Goal: Information Seeking & Learning: Learn about a topic

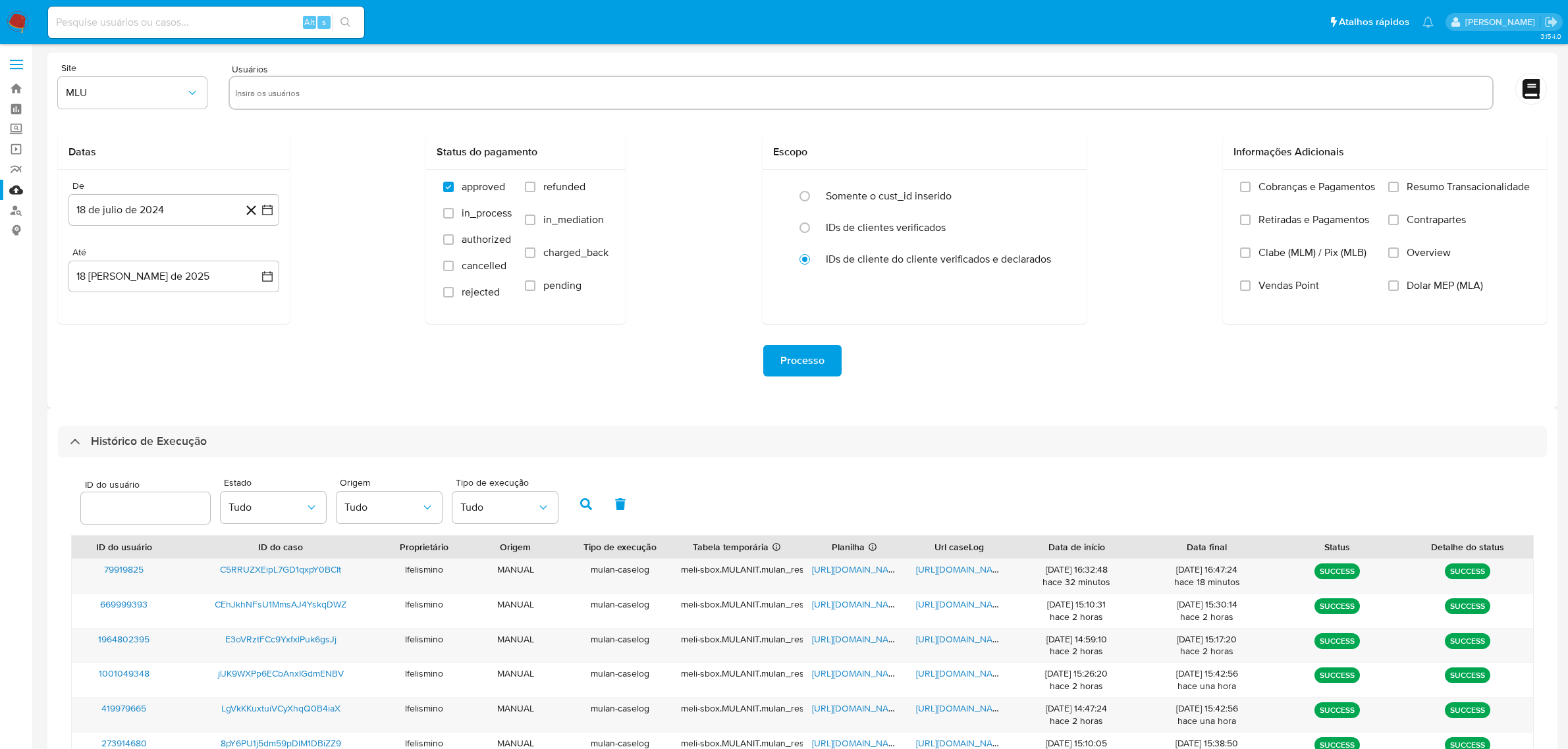
select select "10"
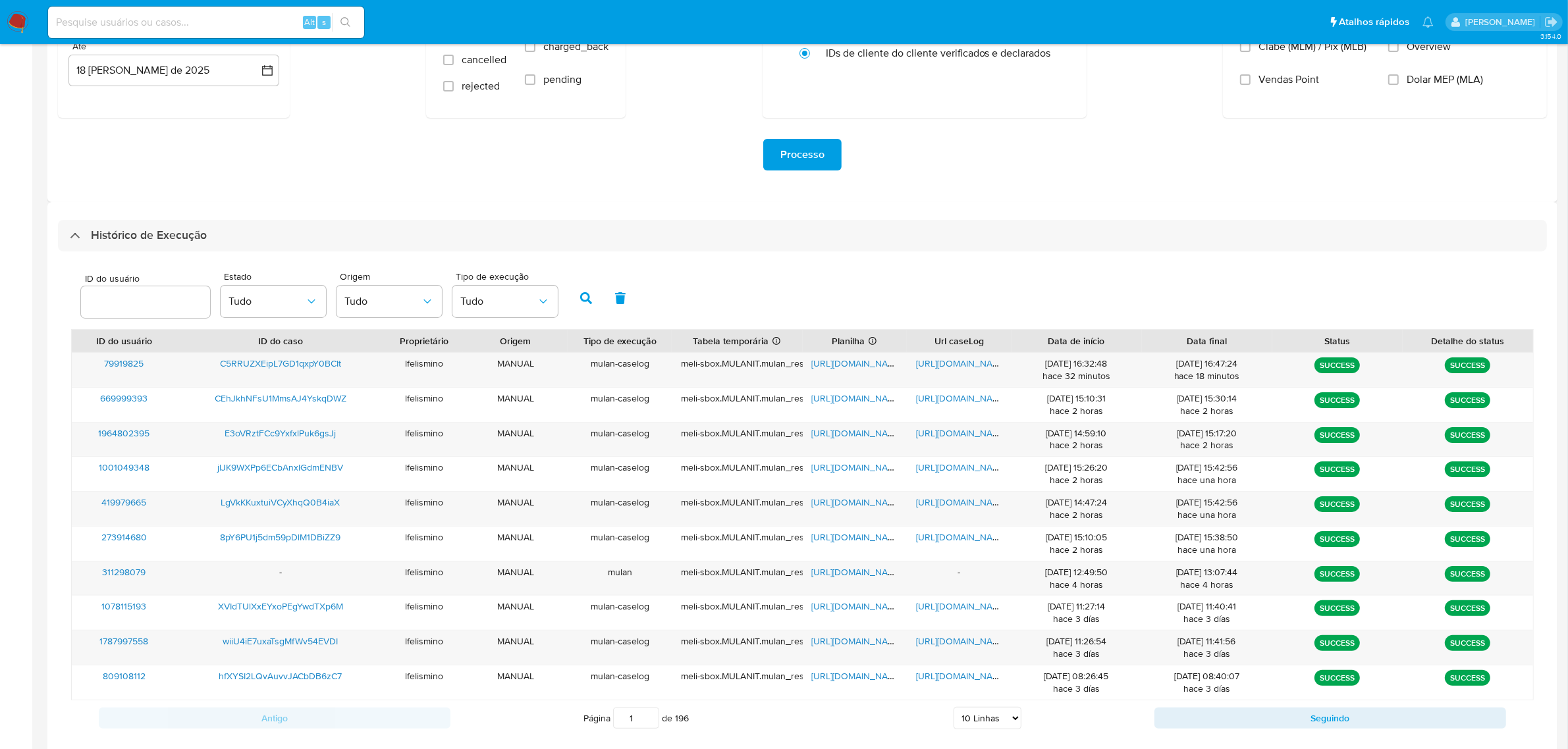
scroll to position [232, 0]
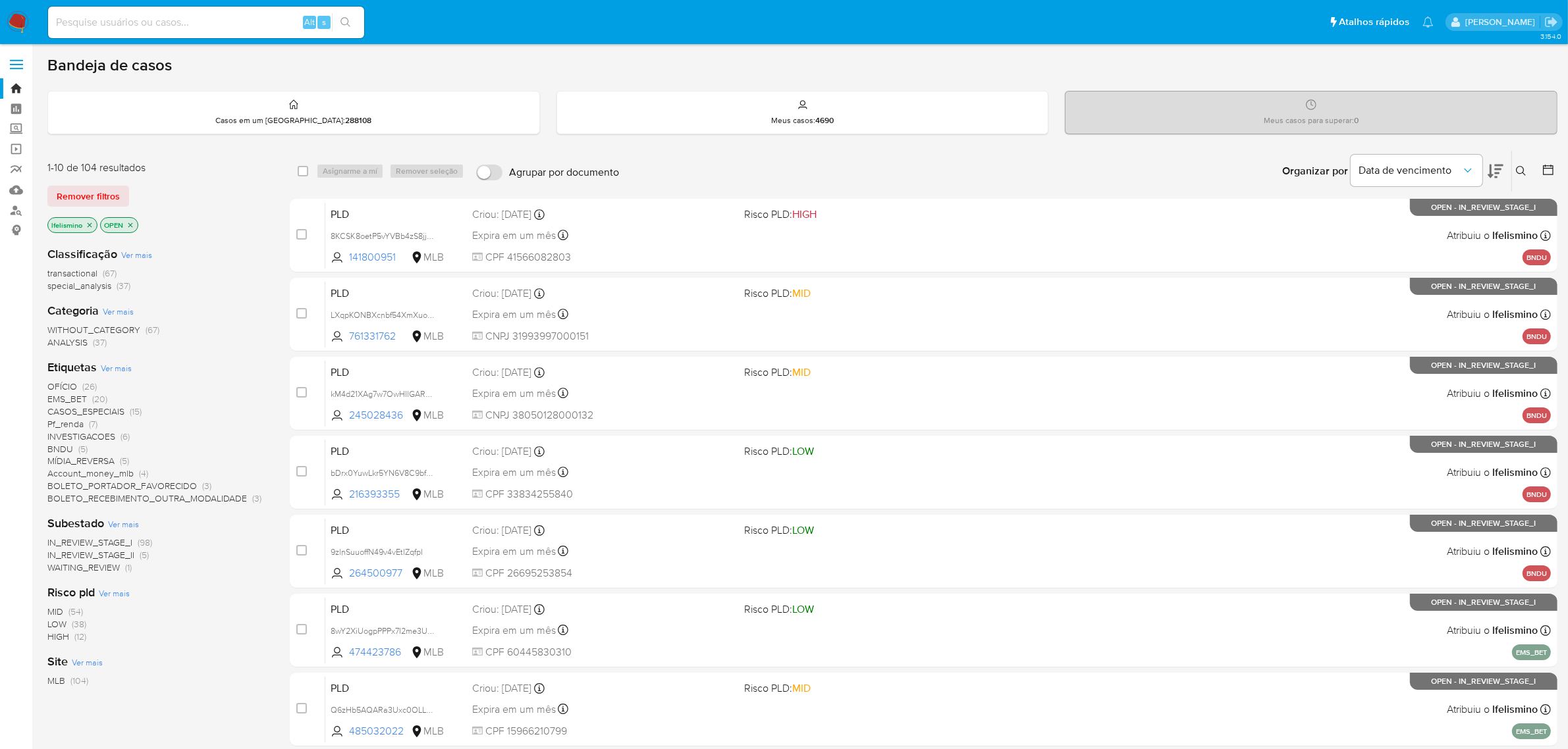
click at [203, 11] on div "Alt s" at bounding box center [206, 22] width 316 height 31
click at [202, 18] on input at bounding box center [206, 22] width 316 height 17
paste input "wiiU4iE7uxaTsgMfWv54EVDI"
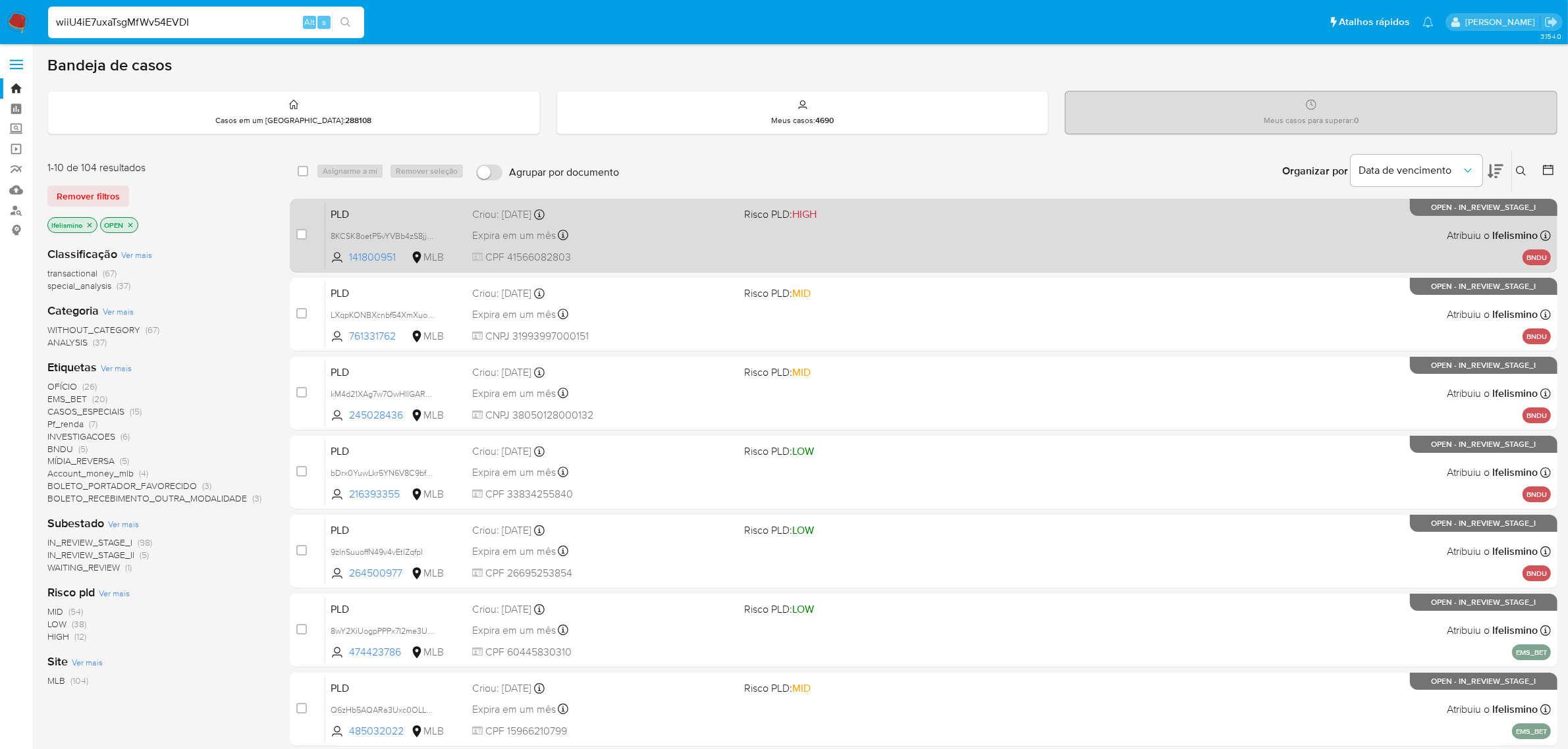
type input "wiiU4iE7uxaTsgMfWv54EVDI"
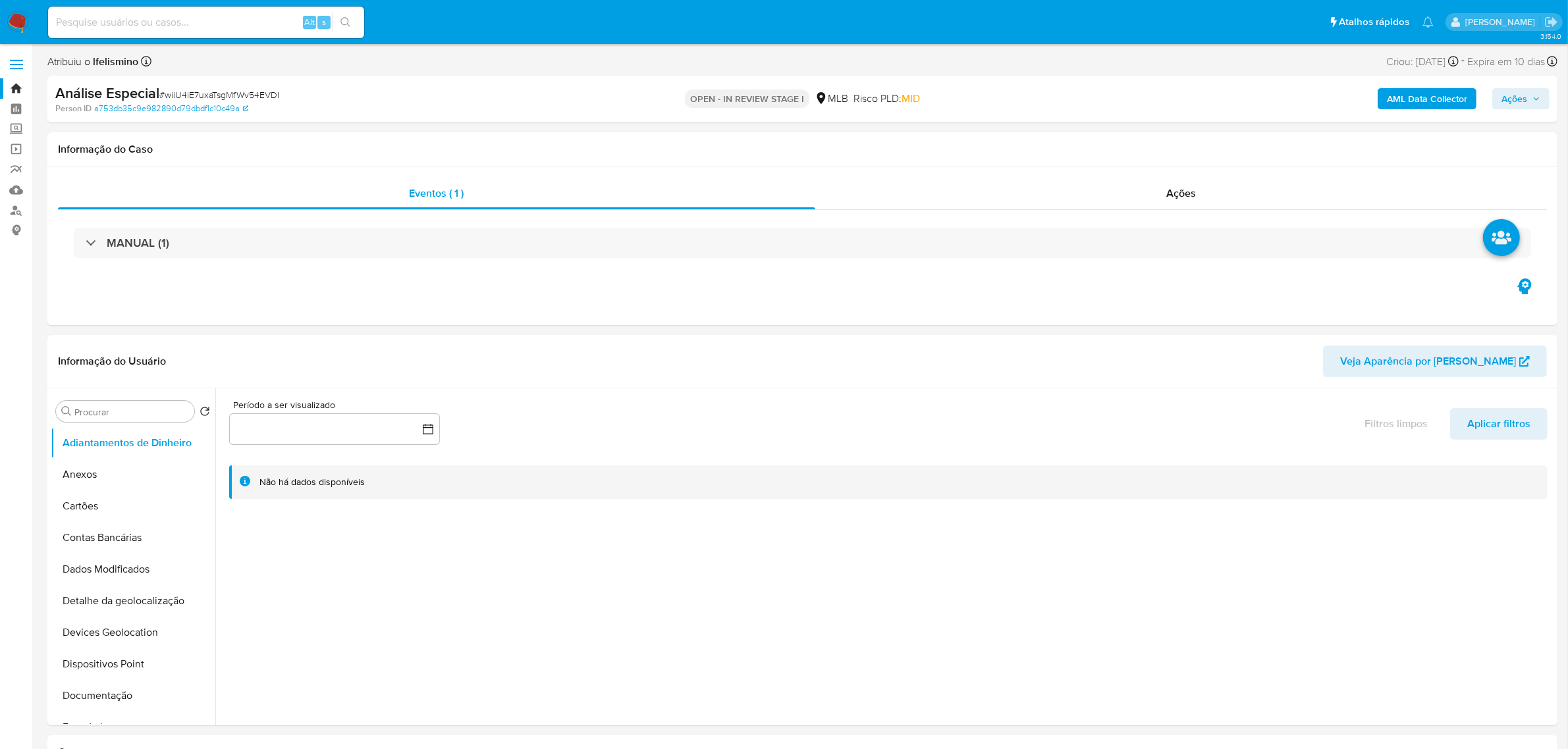
select select "10"
click at [140, 475] on button "Anexos" at bounding box center [128, 474] width 154 height 31
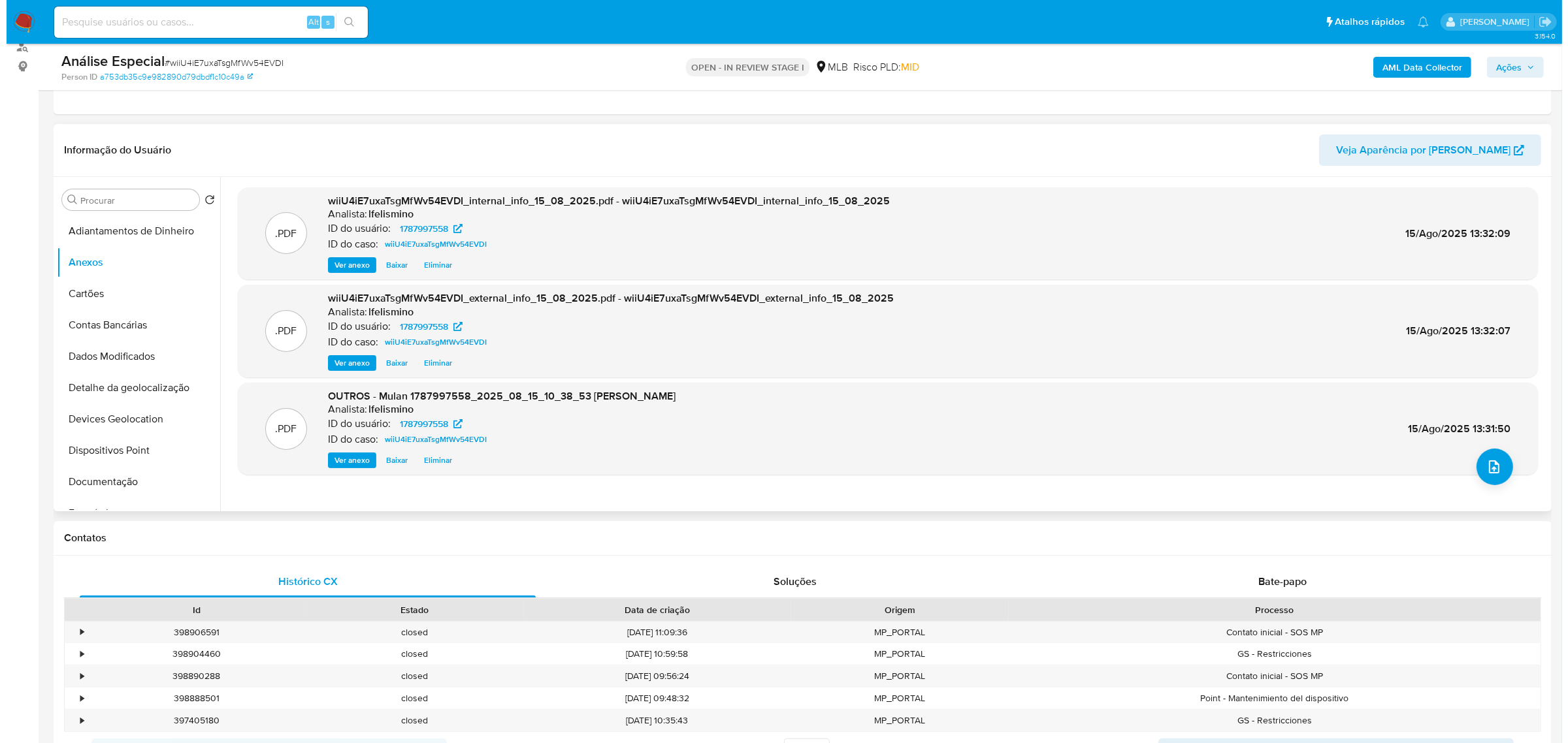
scroll to position [163, 0]
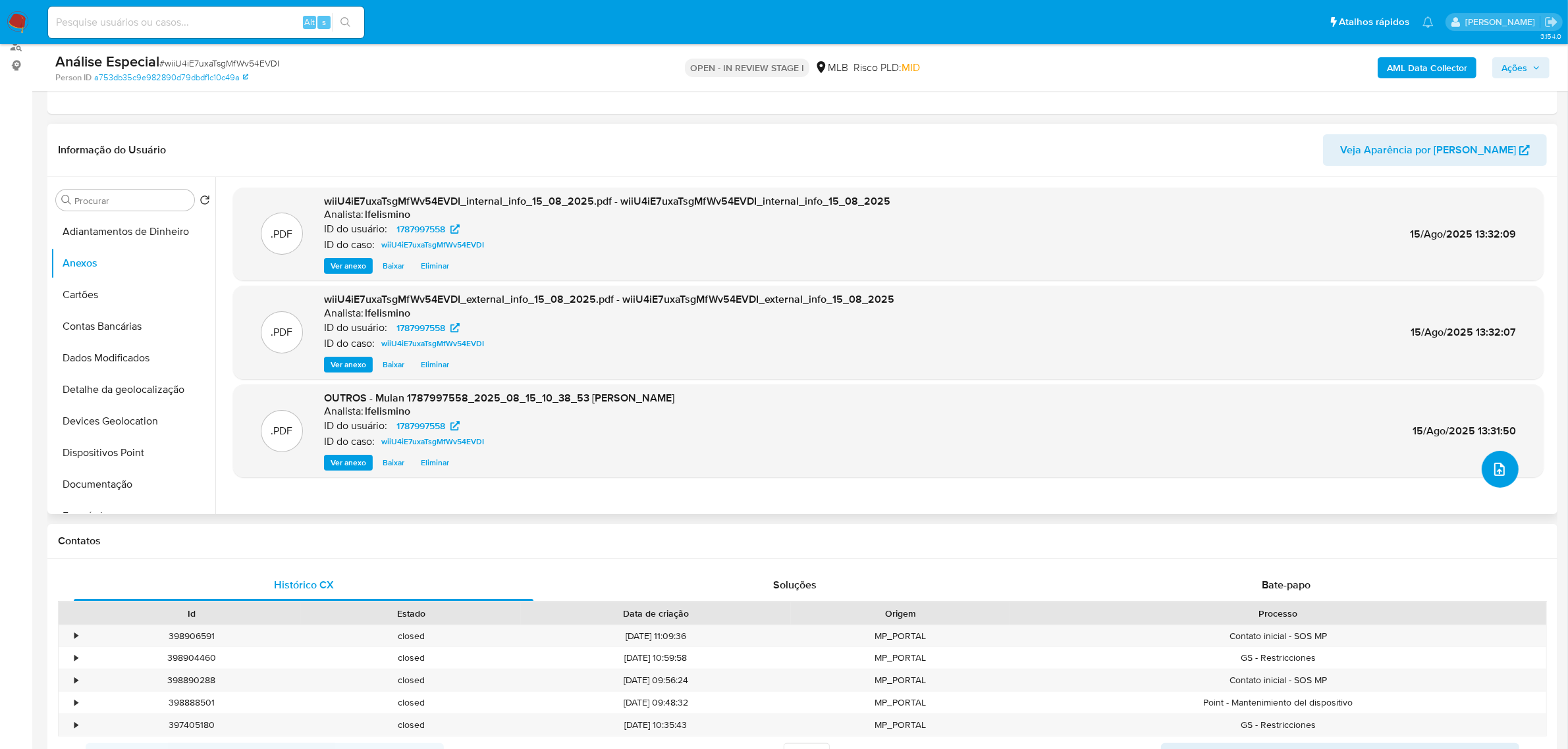
click at [1503, 471] on button "upload-file" at bounding box center [1500, 469] width 37 height 37
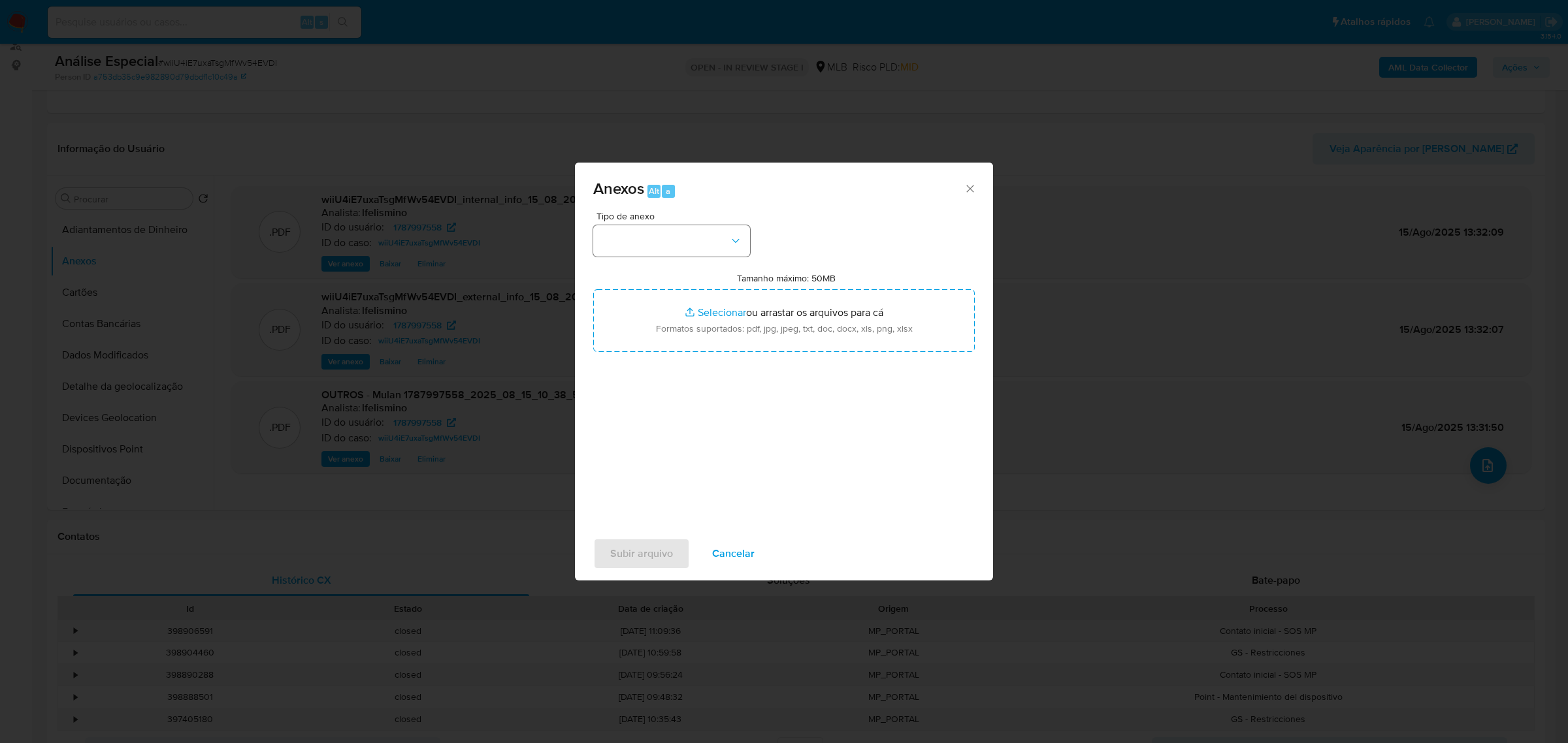
drag, startPoint x: 639, startPoint y: 211, endPoint x: 631, endPoint y: 230, distance: 20.6
click at [641, 212] on div "Anexos Alt a Tipo de anexo Tamanho máximo: 50MB Selecionar arquivos Selecionar …" at bounding box center [784, 372] width 418 height 418
drag, startPoint x: 631, startPoint y: 230, endPoint x: 635, endPoint y: 250, distance: 20.4
click at [630, 231] on button "button" at bounding box center [672, 241] width 157 height 31
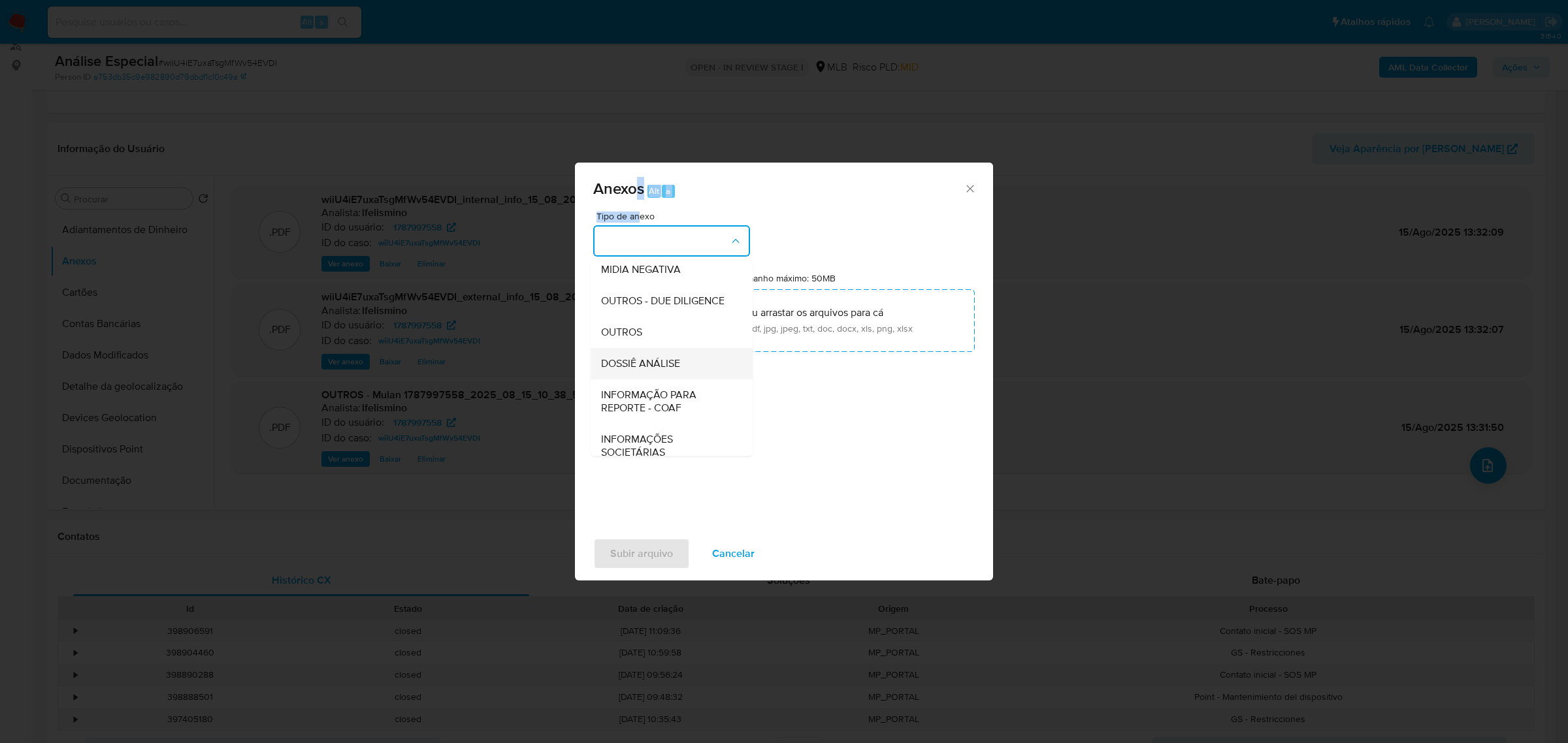
click at [628, 377] on div "DOSSIÊ ANÁLISE" at bounding box center [667, 363] width 133 height 31
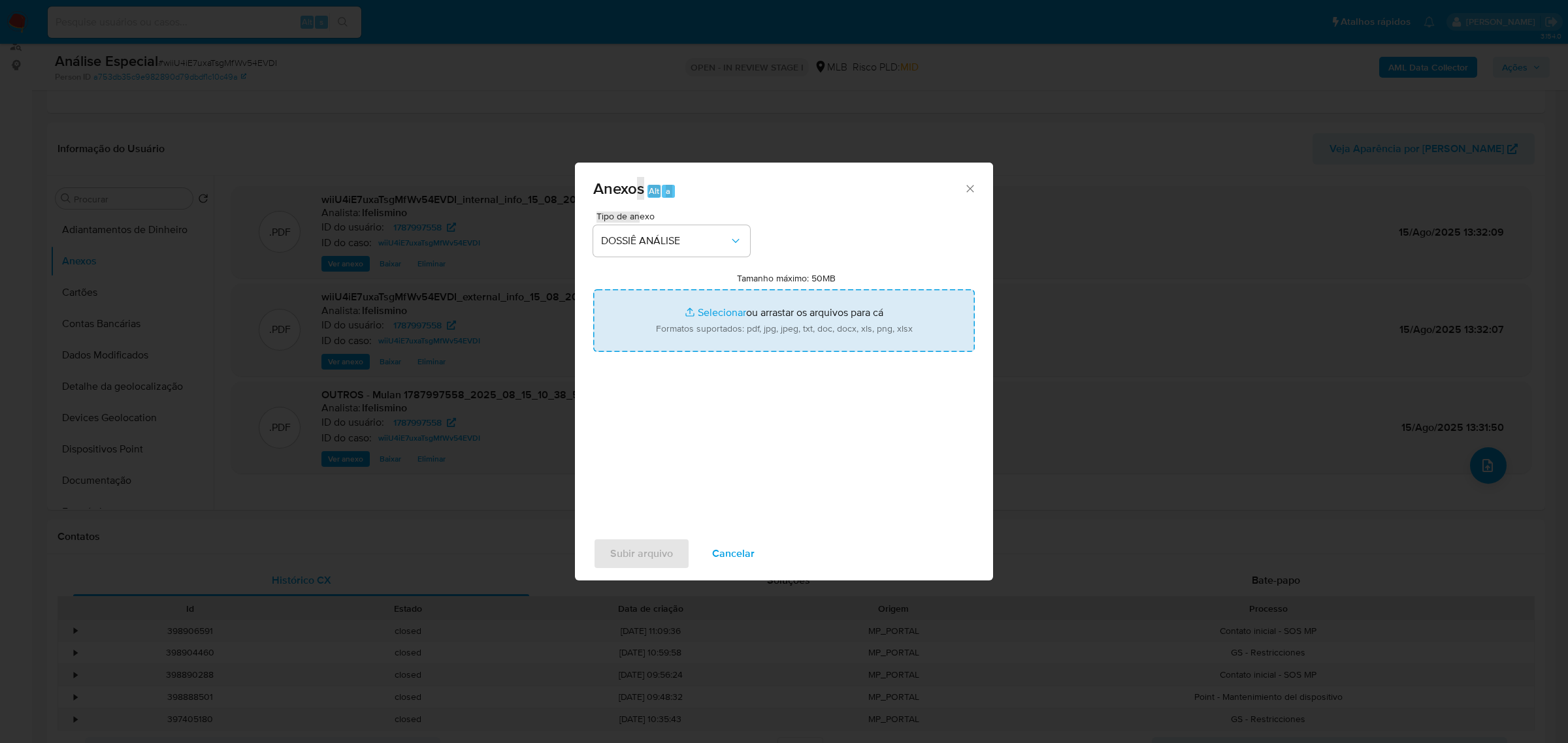
type input "C:\fakepath\SAR - CPF 63023946434 - JUANILTON RIBEIRO DA COSTA.pdf"
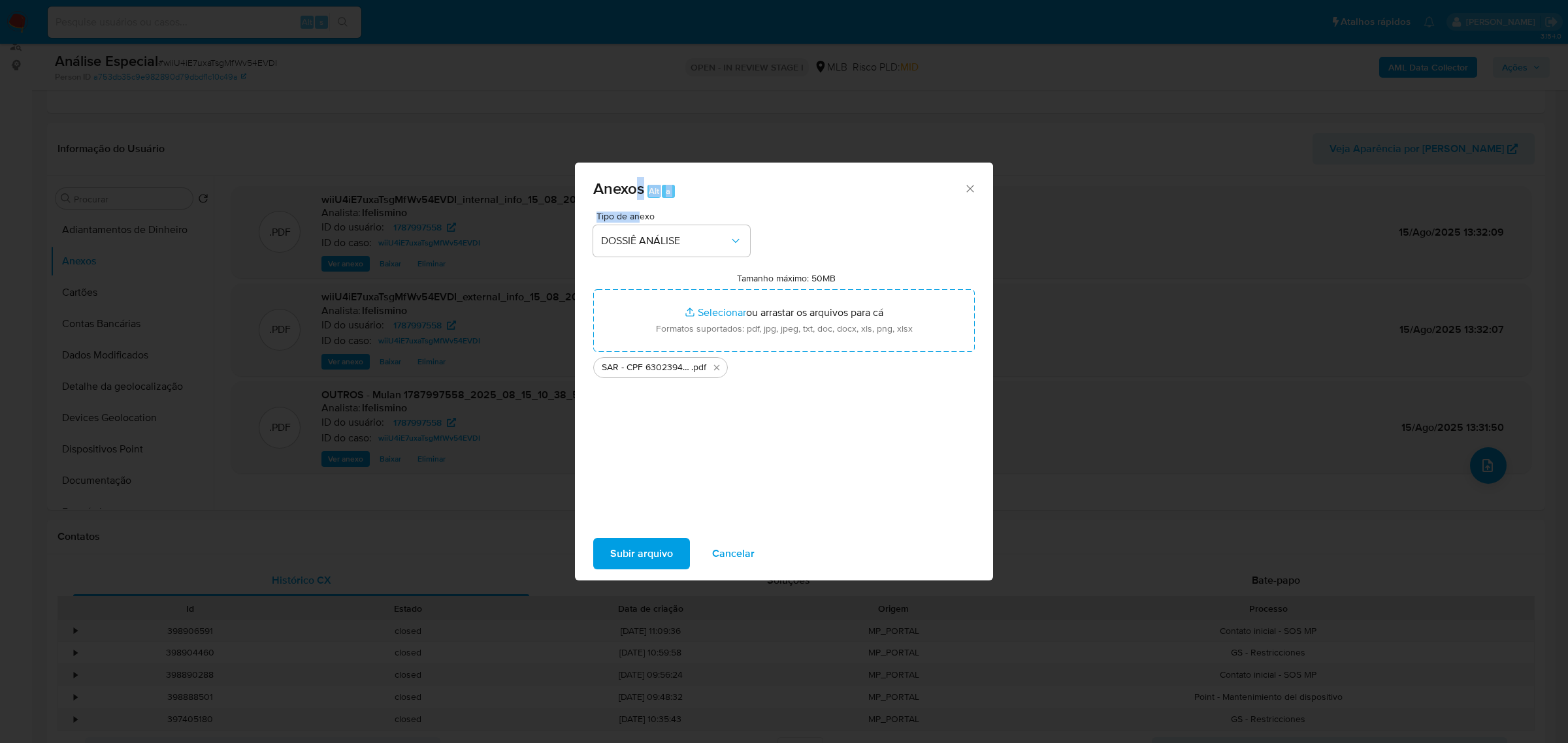
click at [677, 560] on button "Subir arquivo" at bounding box center [642, 554] width 97 height 31
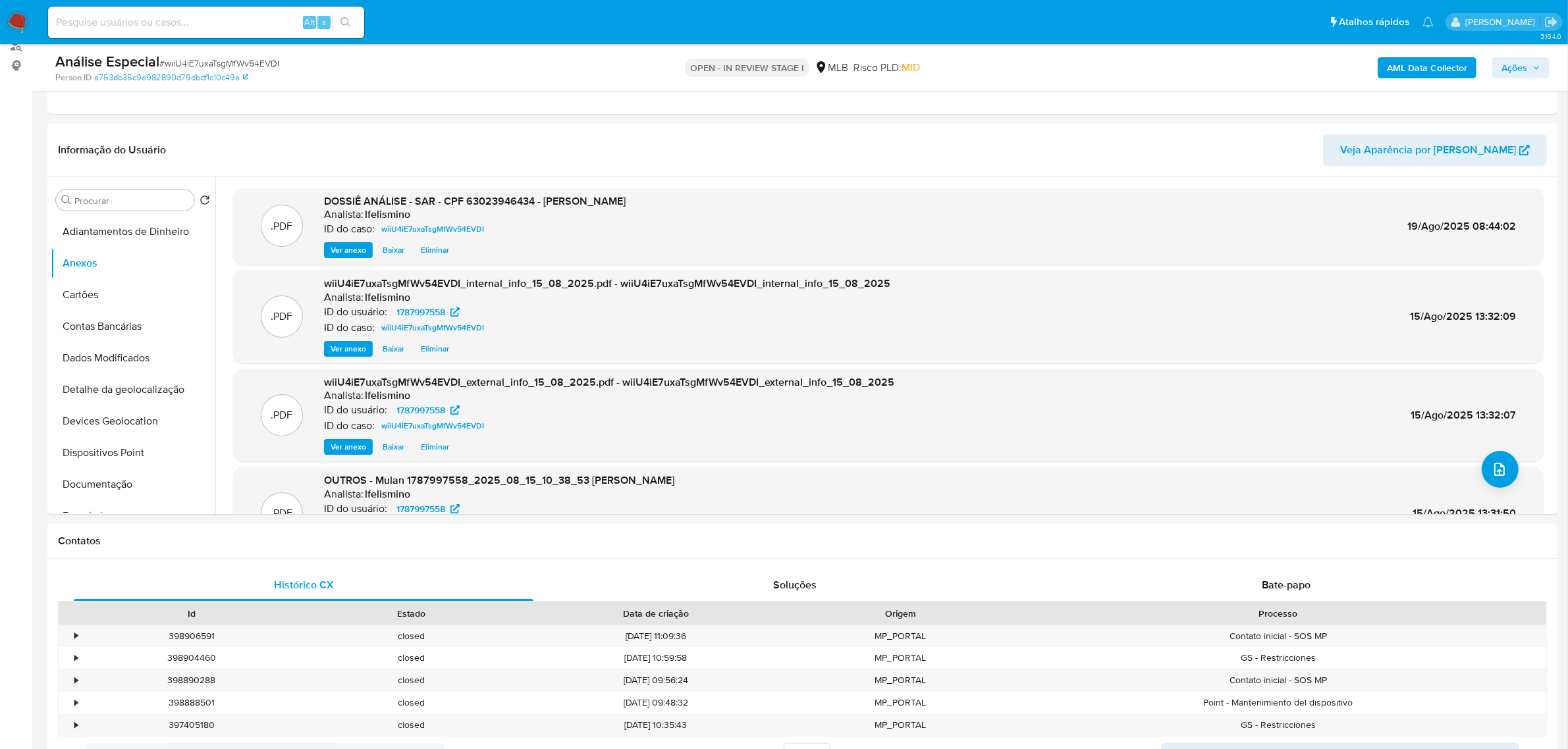
click at [1509, 73] on span "Ações" at bounding box center [1514, 68] width 26 height 21
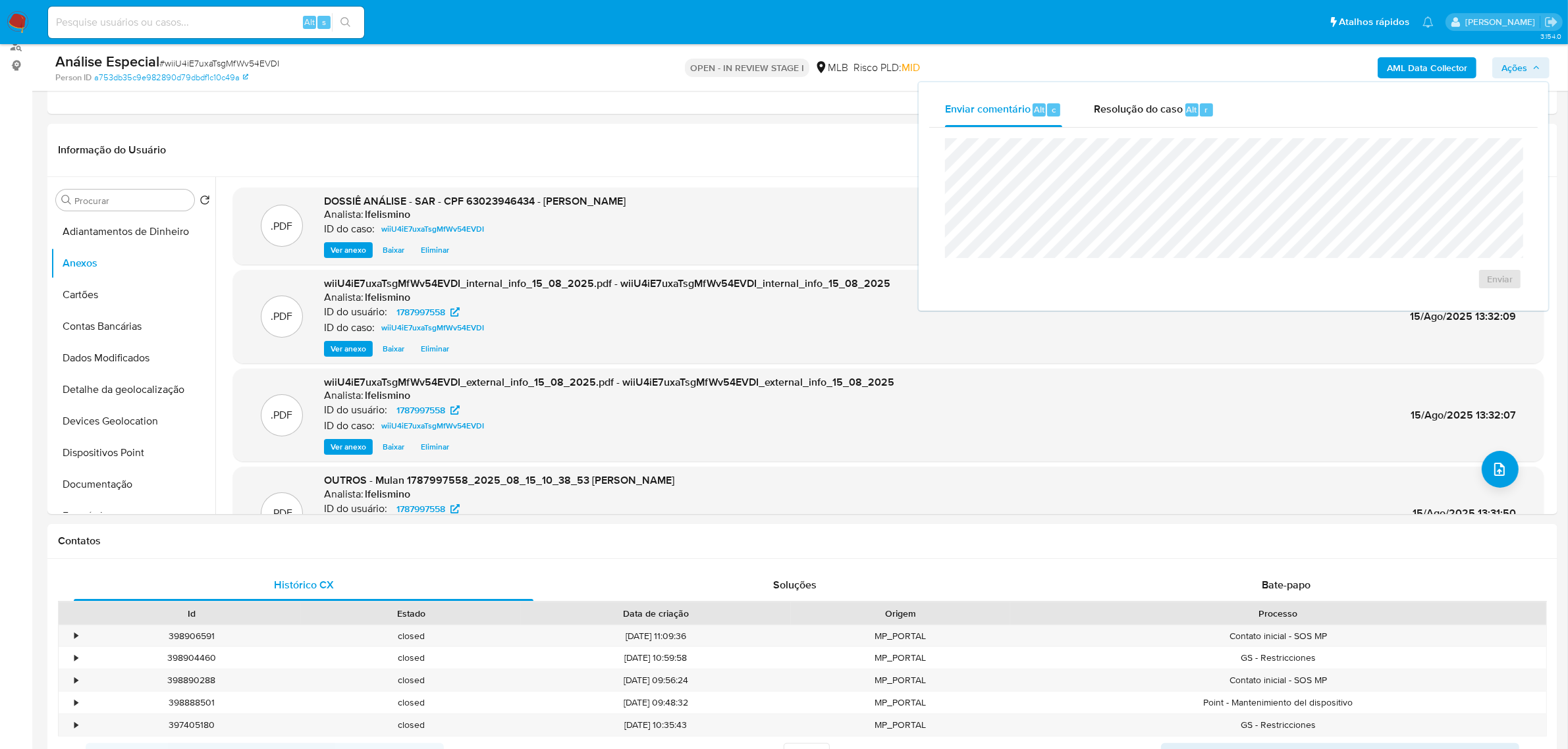
drag, startPoint x: 1153, startPoint y: 111, endPoint x: 1127, endPoint y: 136, distance: 36.1
click at [1153, 110] on span "Resolução do caso" at bounding box center [1138, 109] width 89 height 15
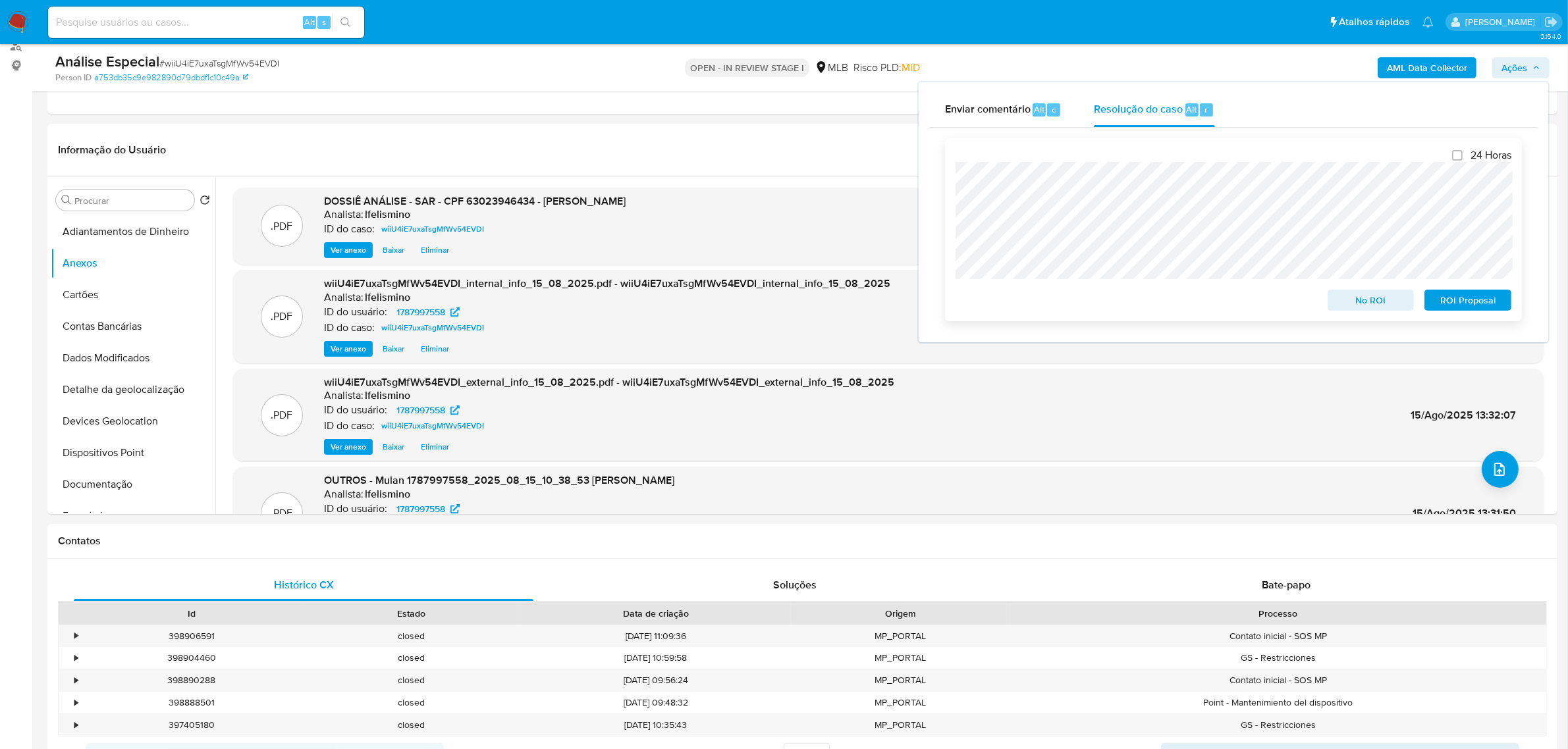
click at [1467, 293] on span "ROI Proposal" at bounding box center [1467, 299] width 68 height 18
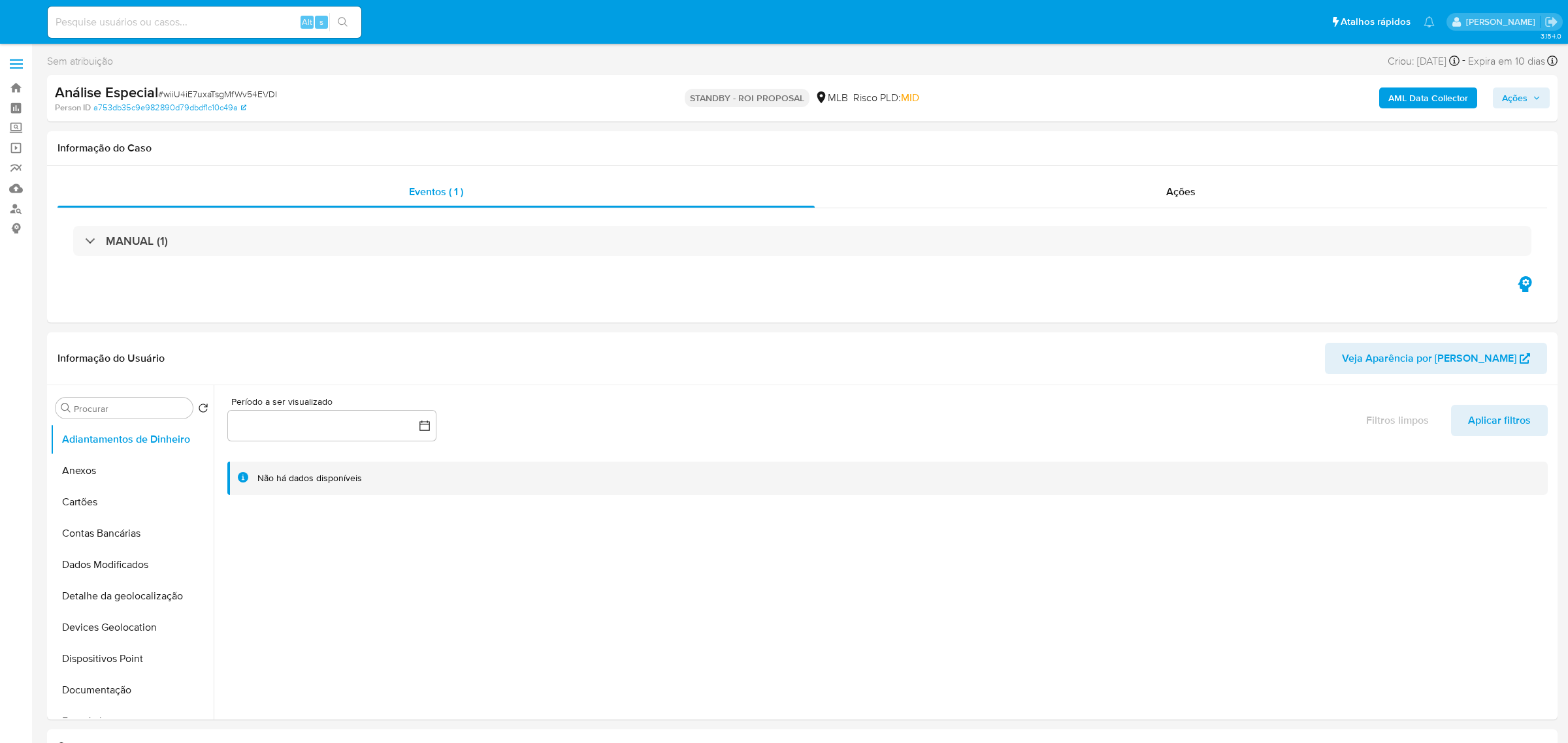
select select "10"
click at [121, 20] on input at bounding box center [205, 22] width 314 height 17
paste input "AgFJ7Y9XdiWxFFExMdPe5m0G"
type input "AgFJ7Y9XdiWxFFExMdPe5m0G"
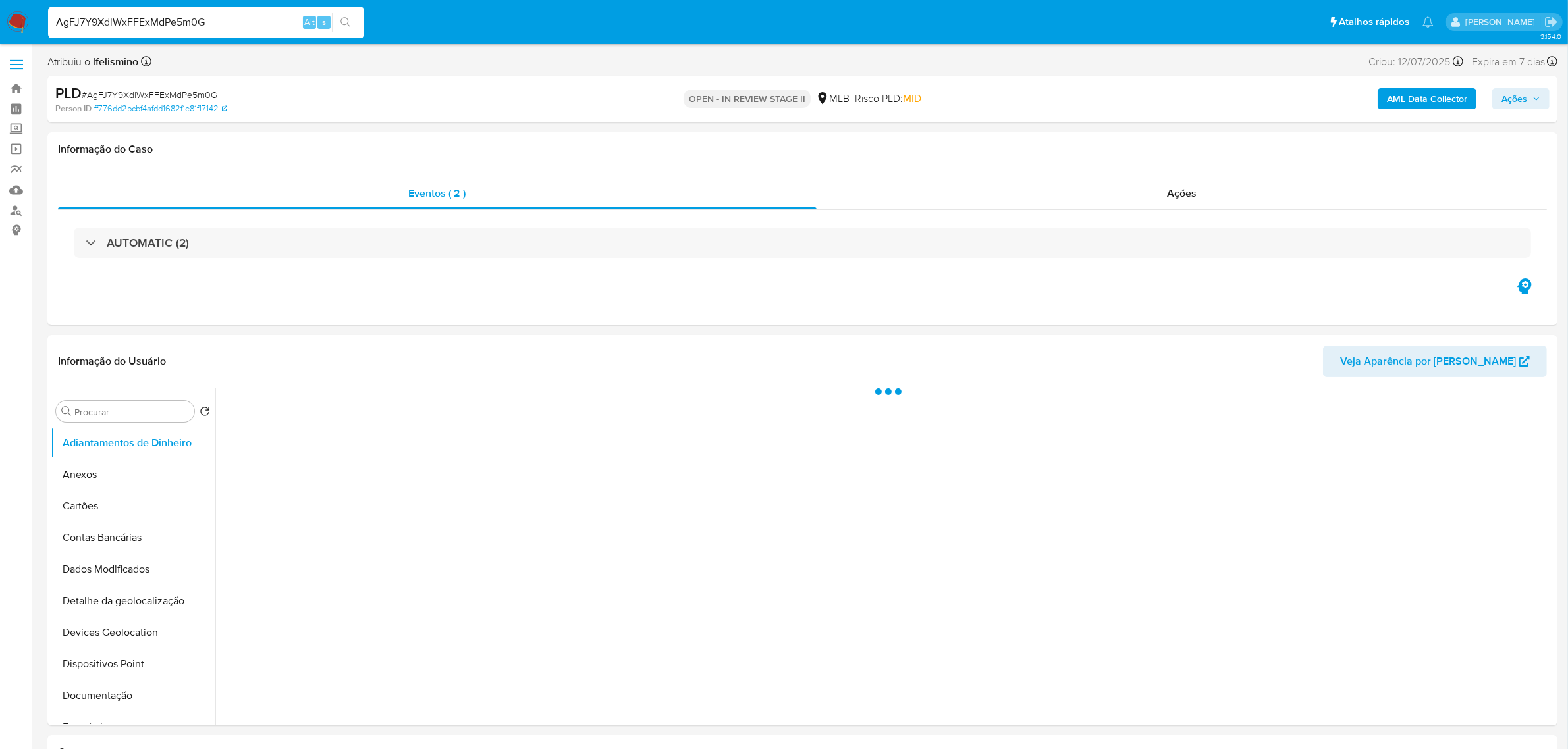
select select "10"
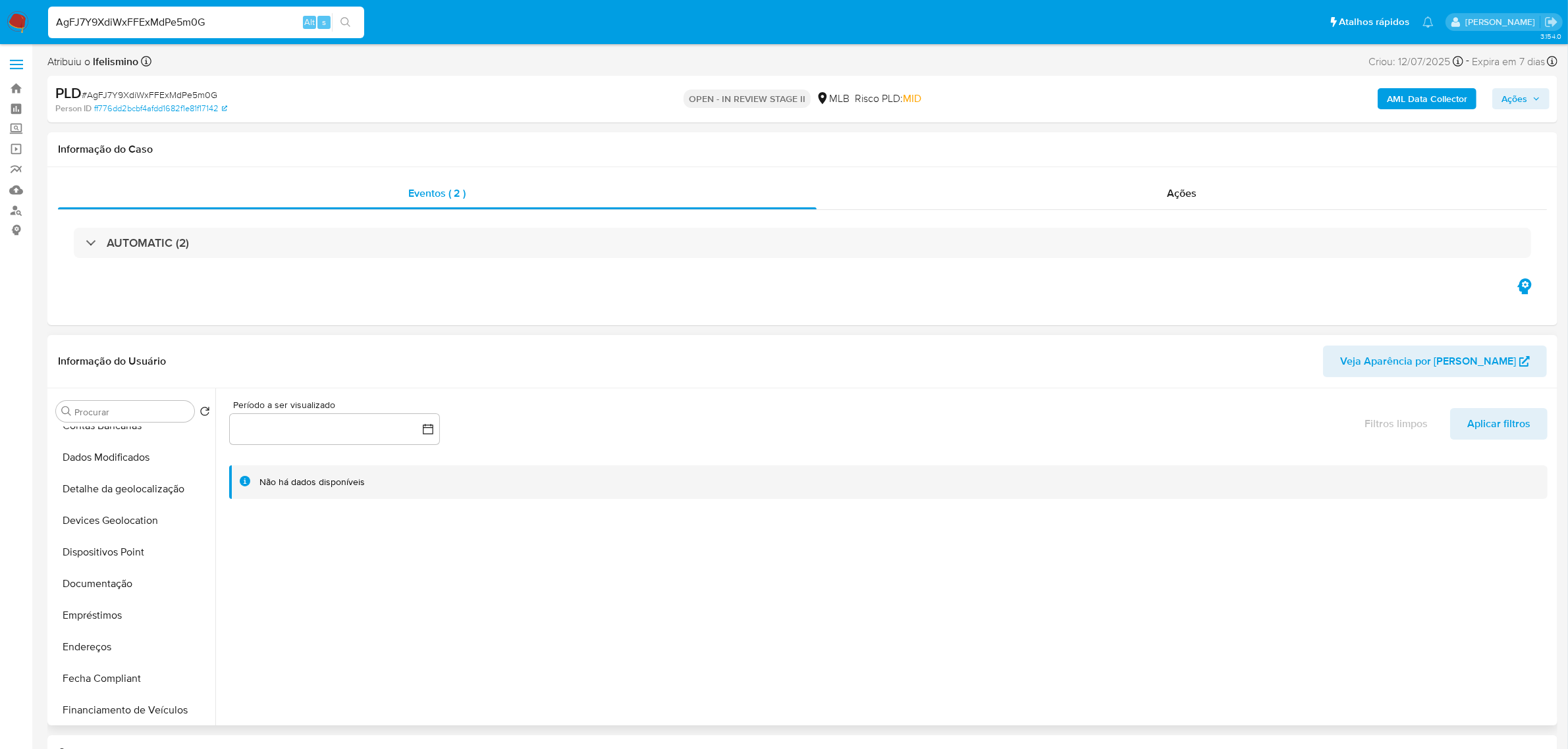
scroll to position [494, 0]
click at [129, 597] on button "Lista Interna" at bounding box center [128, 613] width 154 height 31
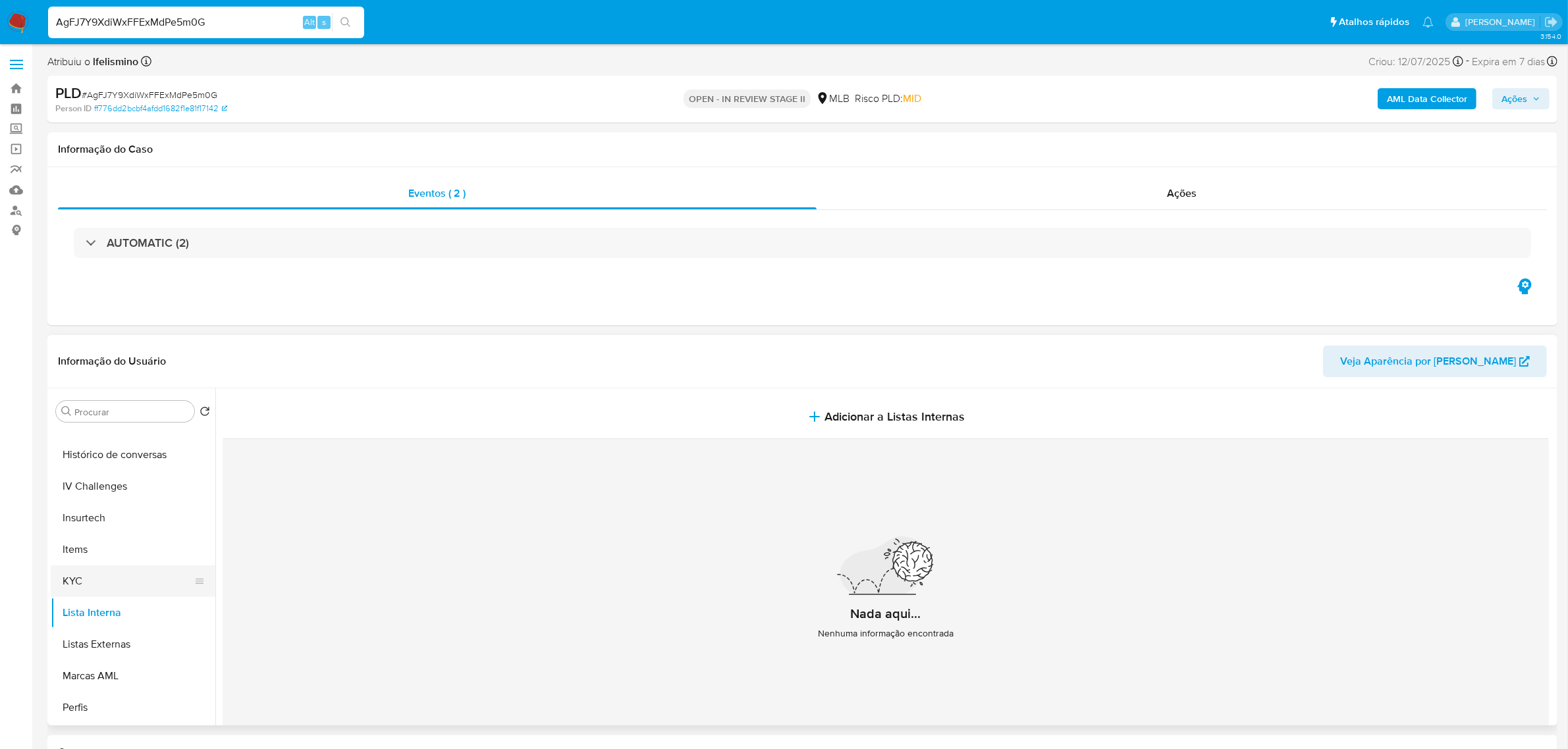
click at [113, 584] on button "KYC" at bounding box center [128, 581] width 154 height 31
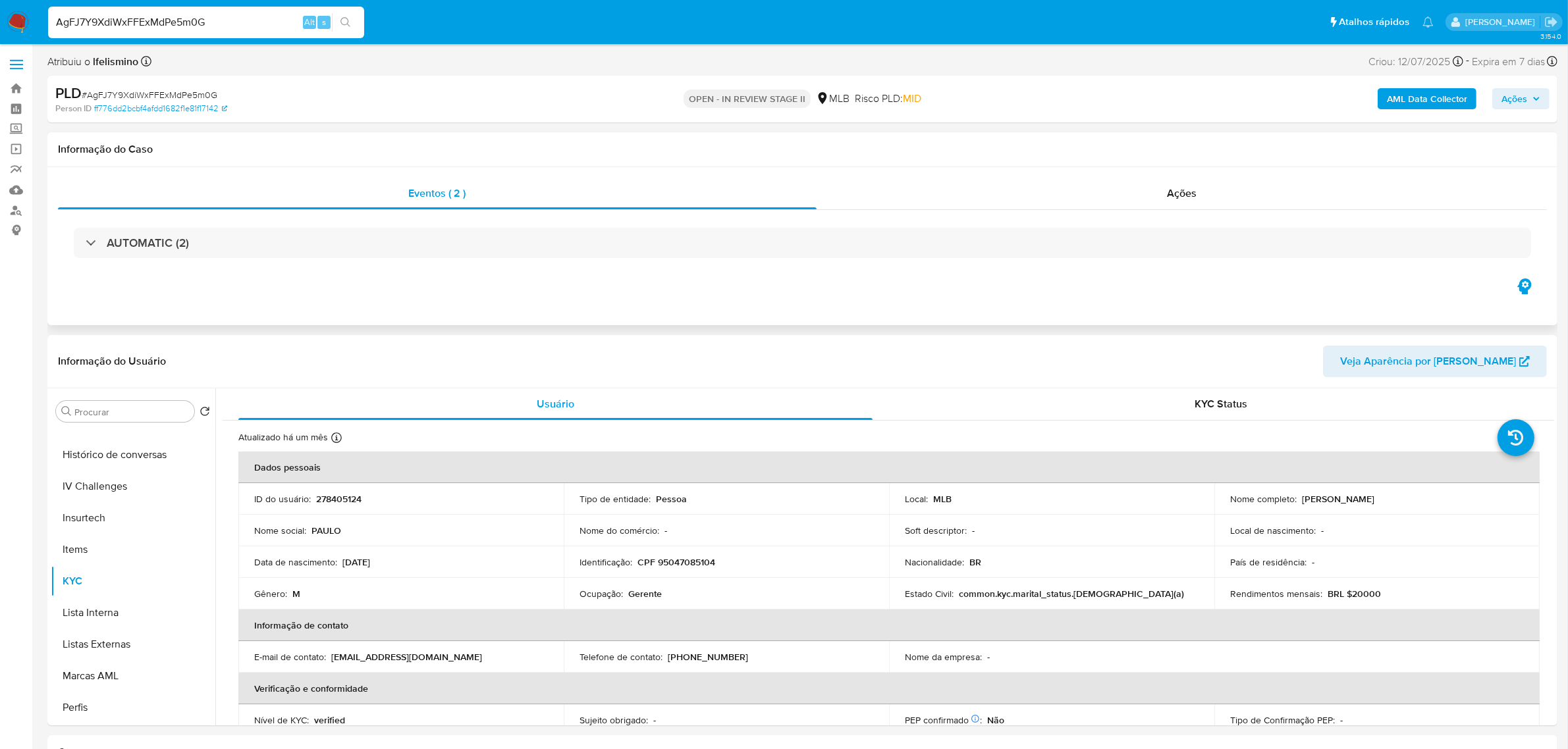
click at [1115, 224] on div "AUTOMATIC (2)" at bounding box center [802, 243] width 1489 height 66
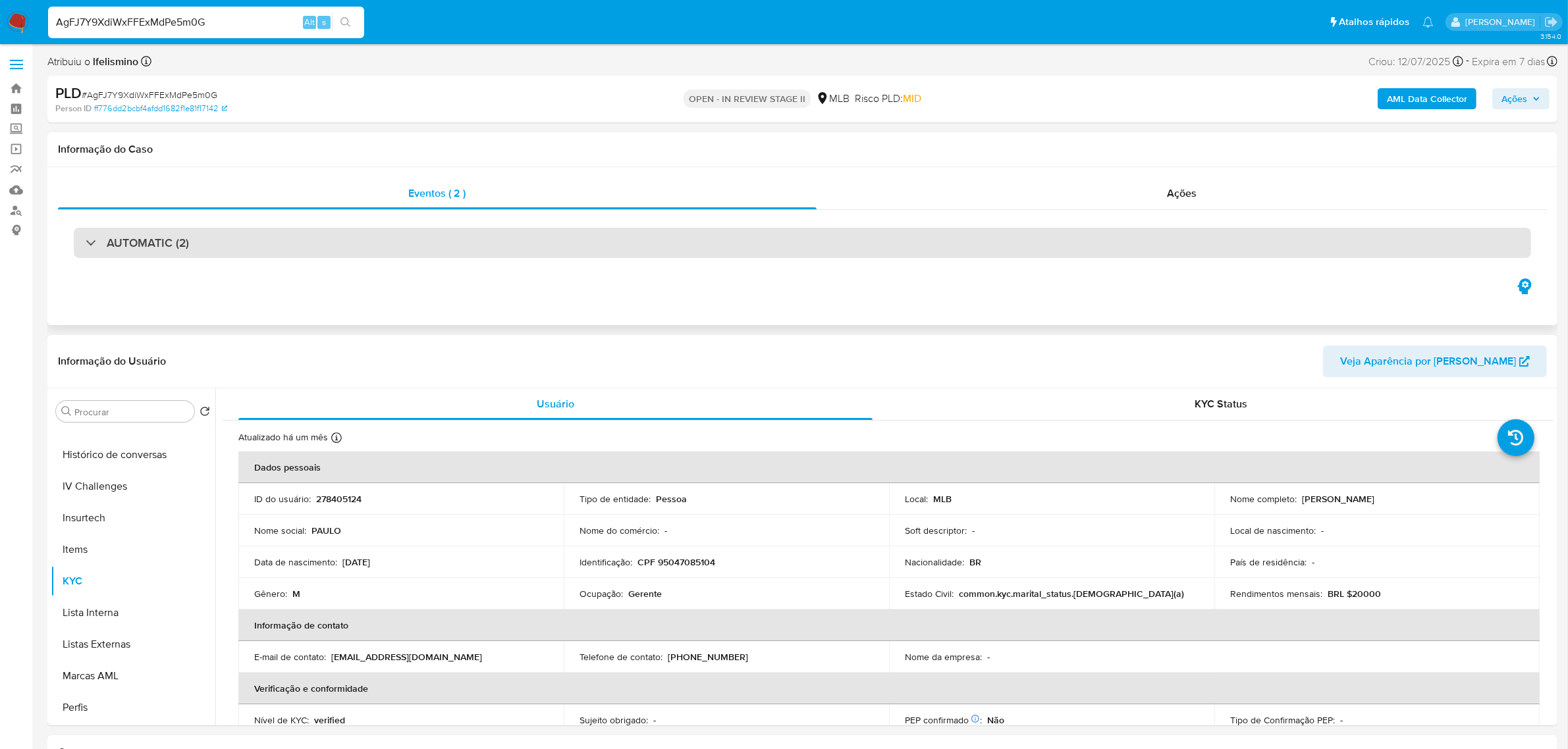
click at [1103, 239] on div "AUTOMATIC (2)" at bounding box center [802, 243] width 1457 height 31
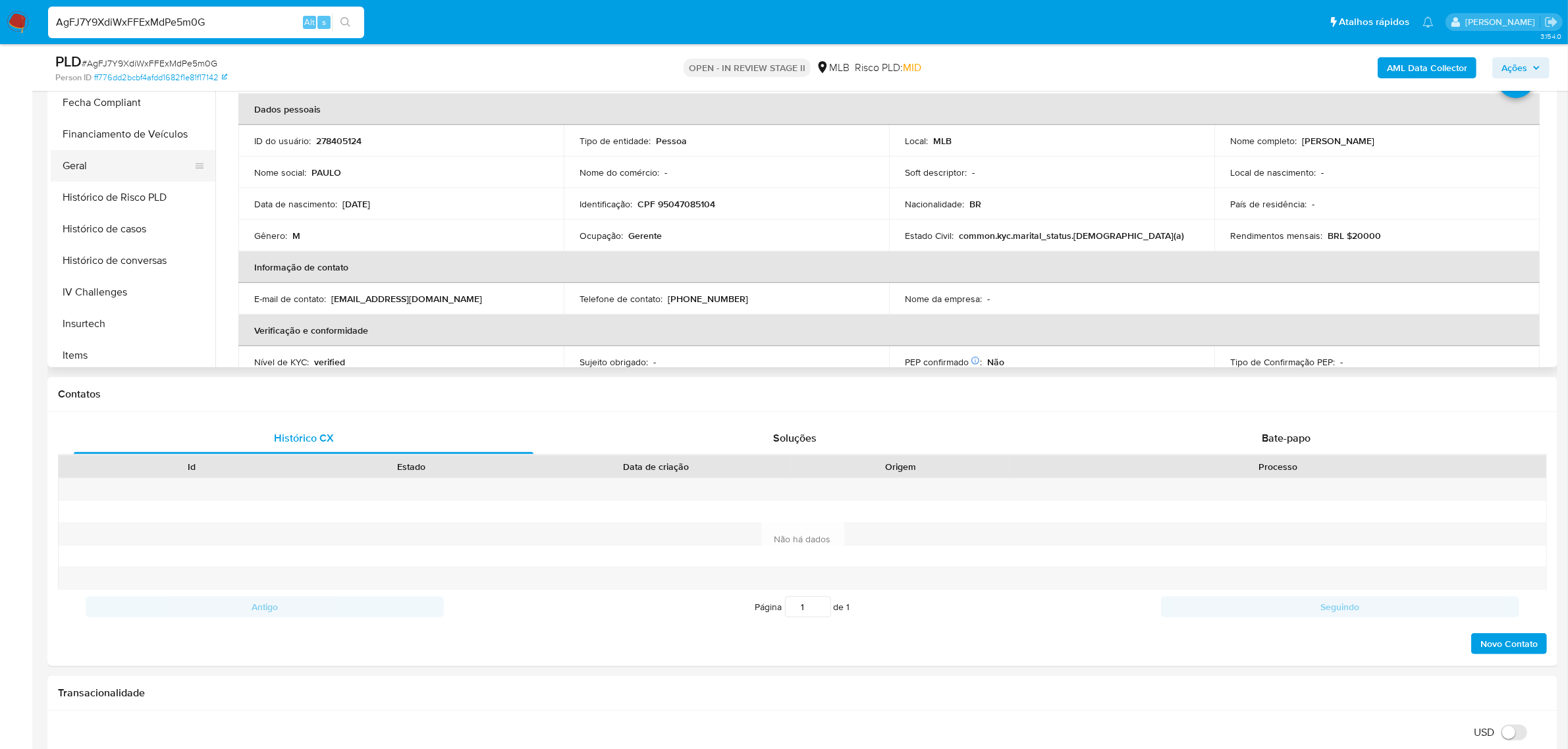
scroll to position [329, 0]
click at [125, 176] on button "Geral" at bounding box center [128, 166] width 154 height 31
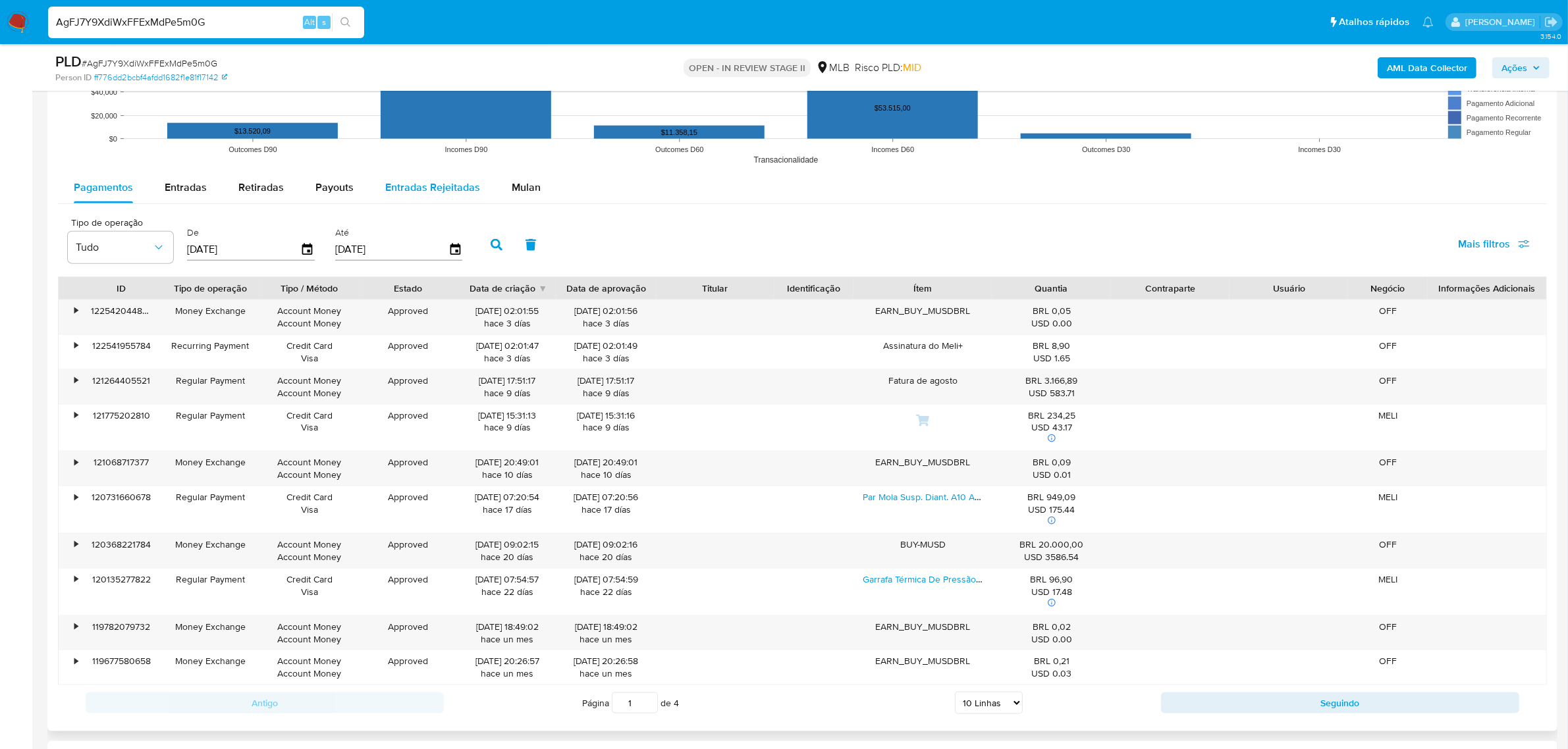
scroll to position [2058, 0]
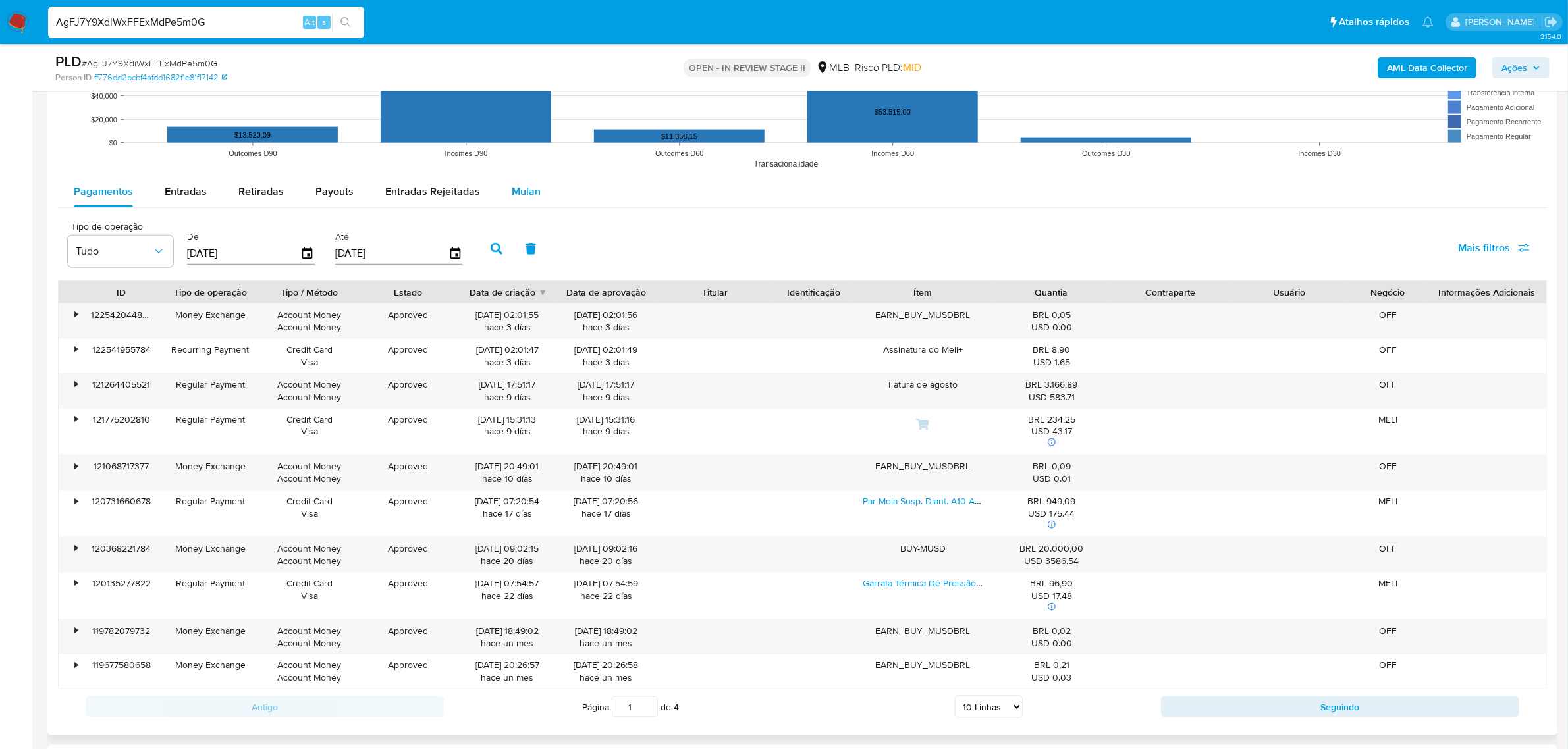
click at [496, 188] on button "Mulan" at bounding box center [526, 191] width 60 height 31
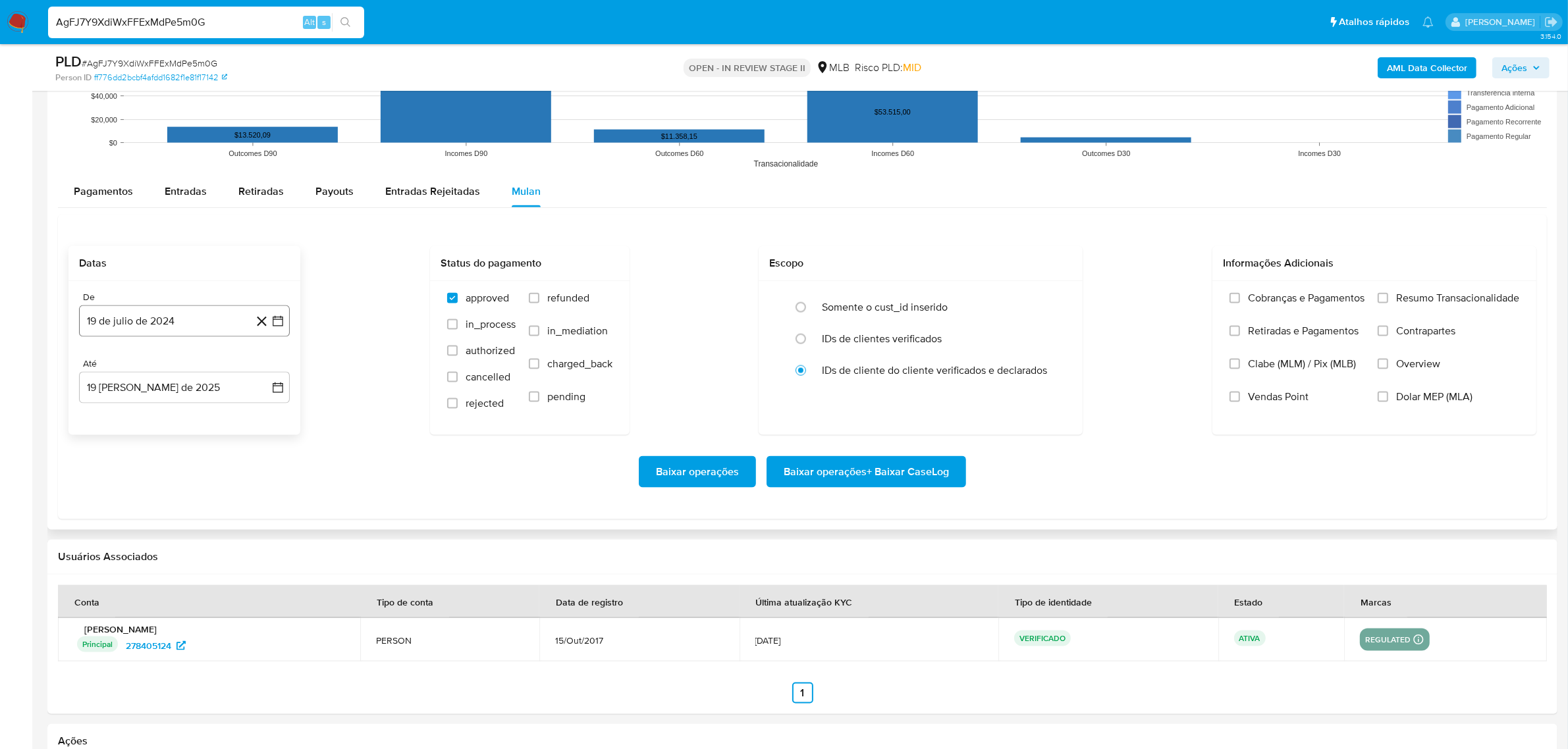
click at [188, 334] on button "19 de julio de 2024" at bounding box center [184, 321] width 211 height 31
click at [176, 364] on span "julio 2024" at bounding box center [179, 369] width 50 height 13
click at [263, 369] on icon "Año siguiente" at bounding box center [264, 369] width 5 height 9
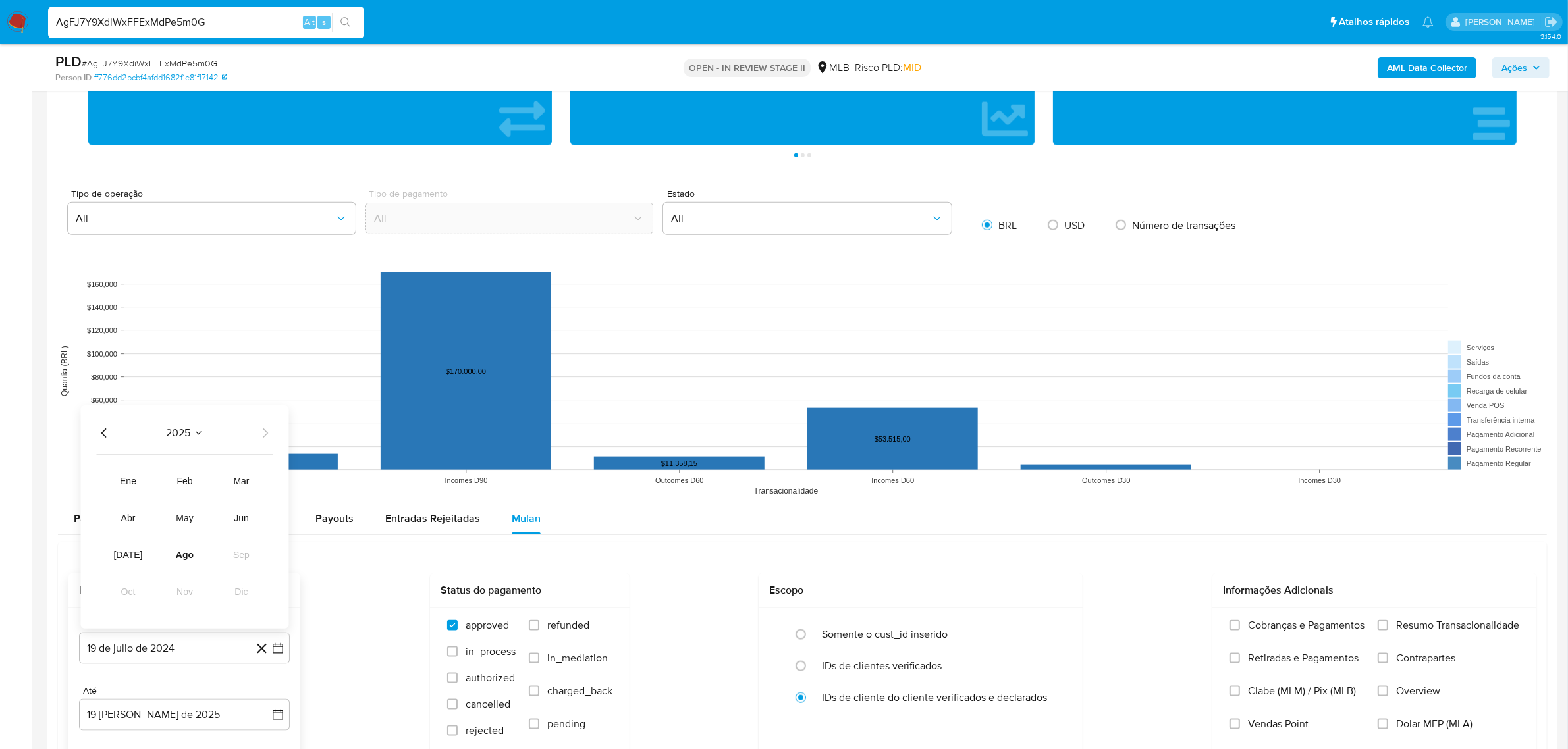
scroll to position [1811, 0]
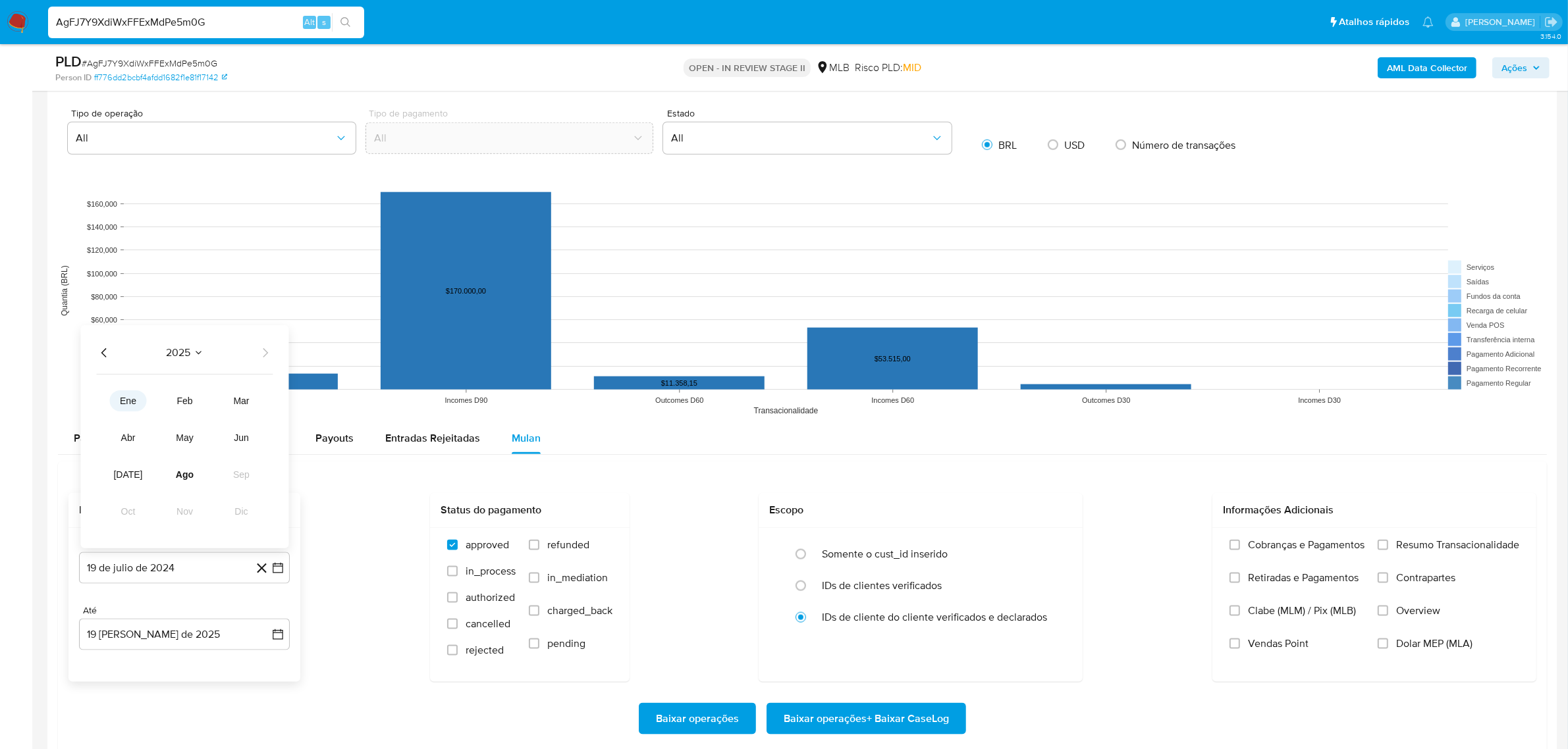
click at [129, 400] on span "ene" at bounding box center [128, 401] width 17 height 10
drag, startPoint x: 149, startPoint y: 410, endPoint x: 158, endPoint y: 412, distance: 9.2
click at [149, 412] on td "1" at bounding box center [157, 417] width 21 height 21
click at [155, 426] on button "1" at bounding box center [157, 417] width 21 height 21
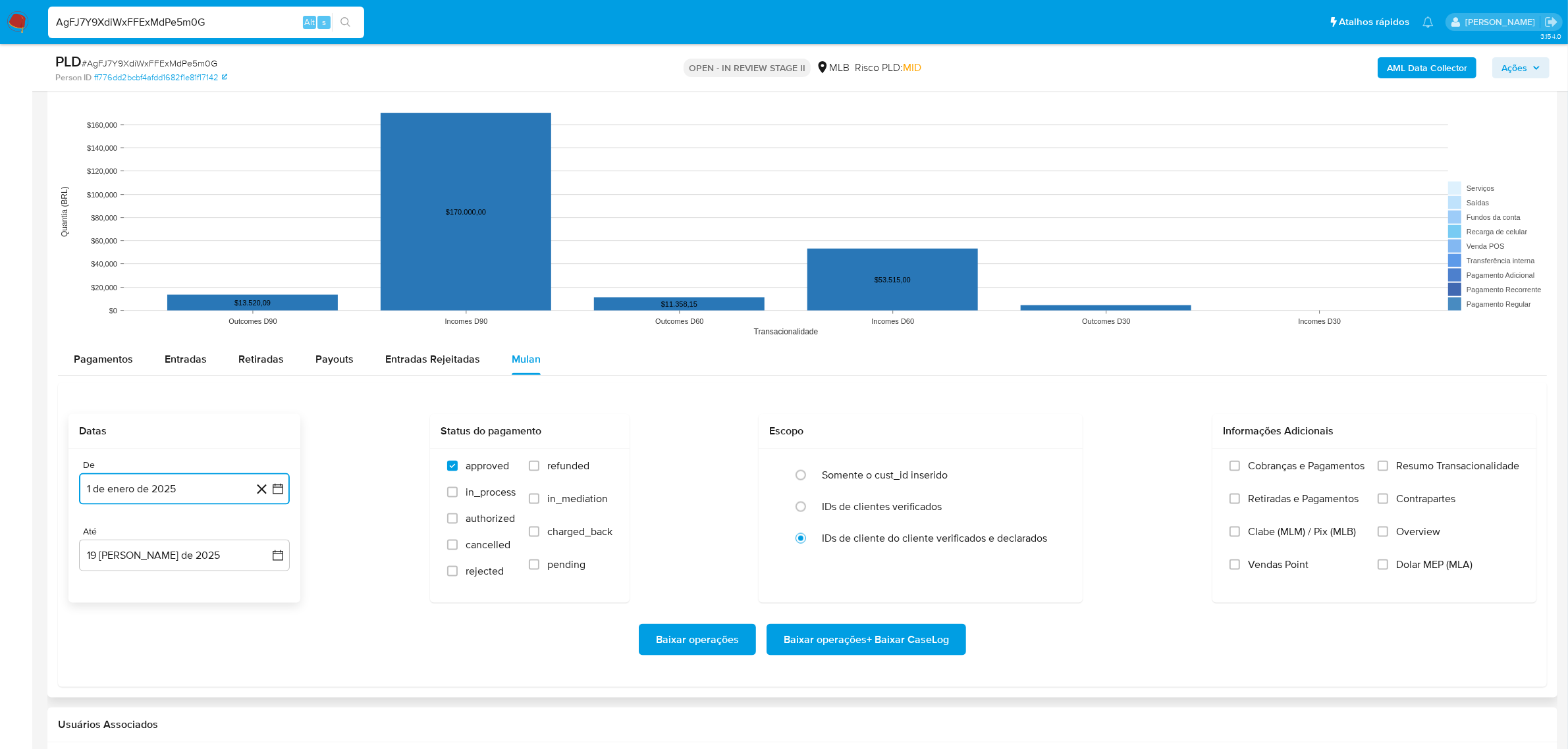
scroll to position [2058, 0]
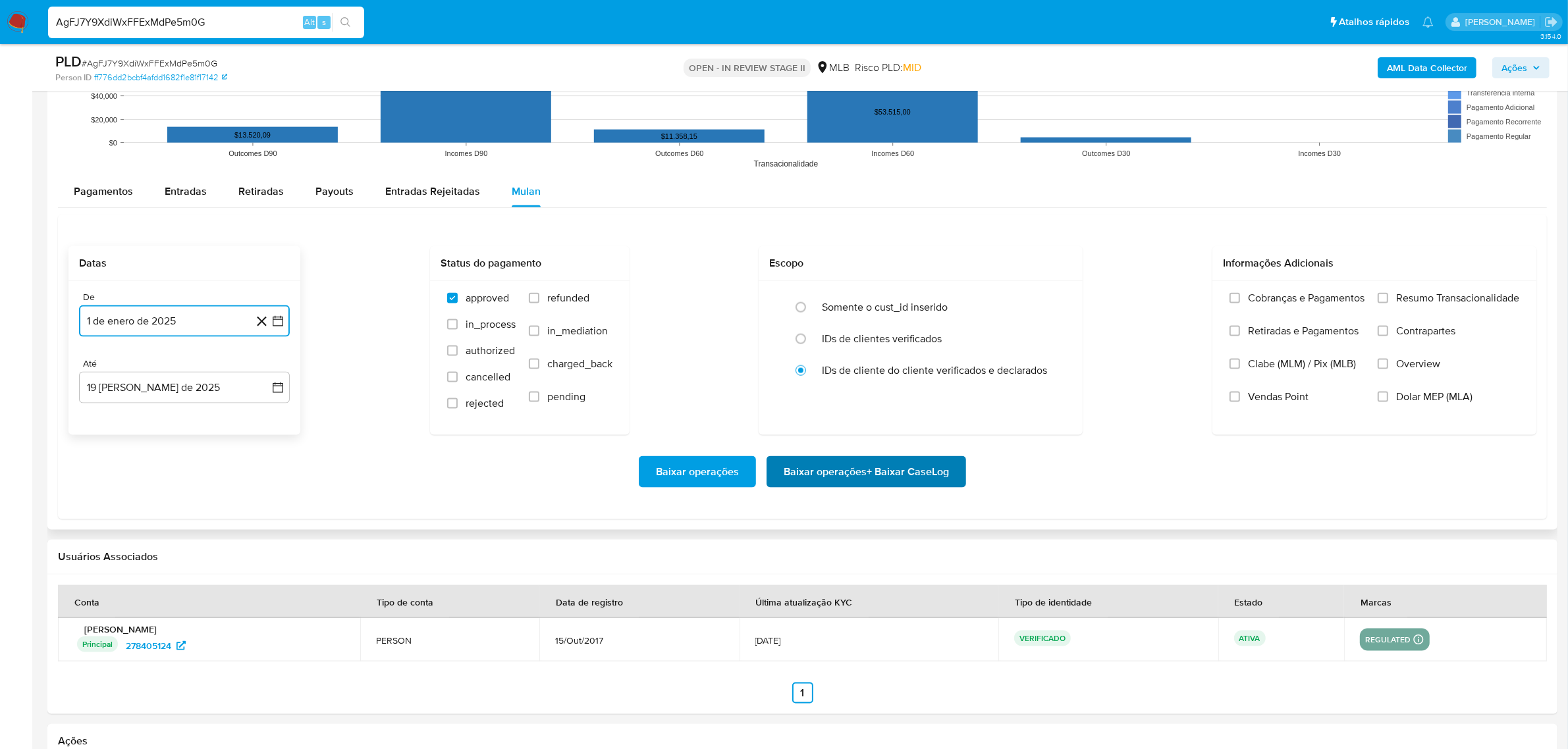
click at [854, 473] on span "Baixar operações + Baixar CaseLog" at bounding box center [866, 472] width 165 height 29
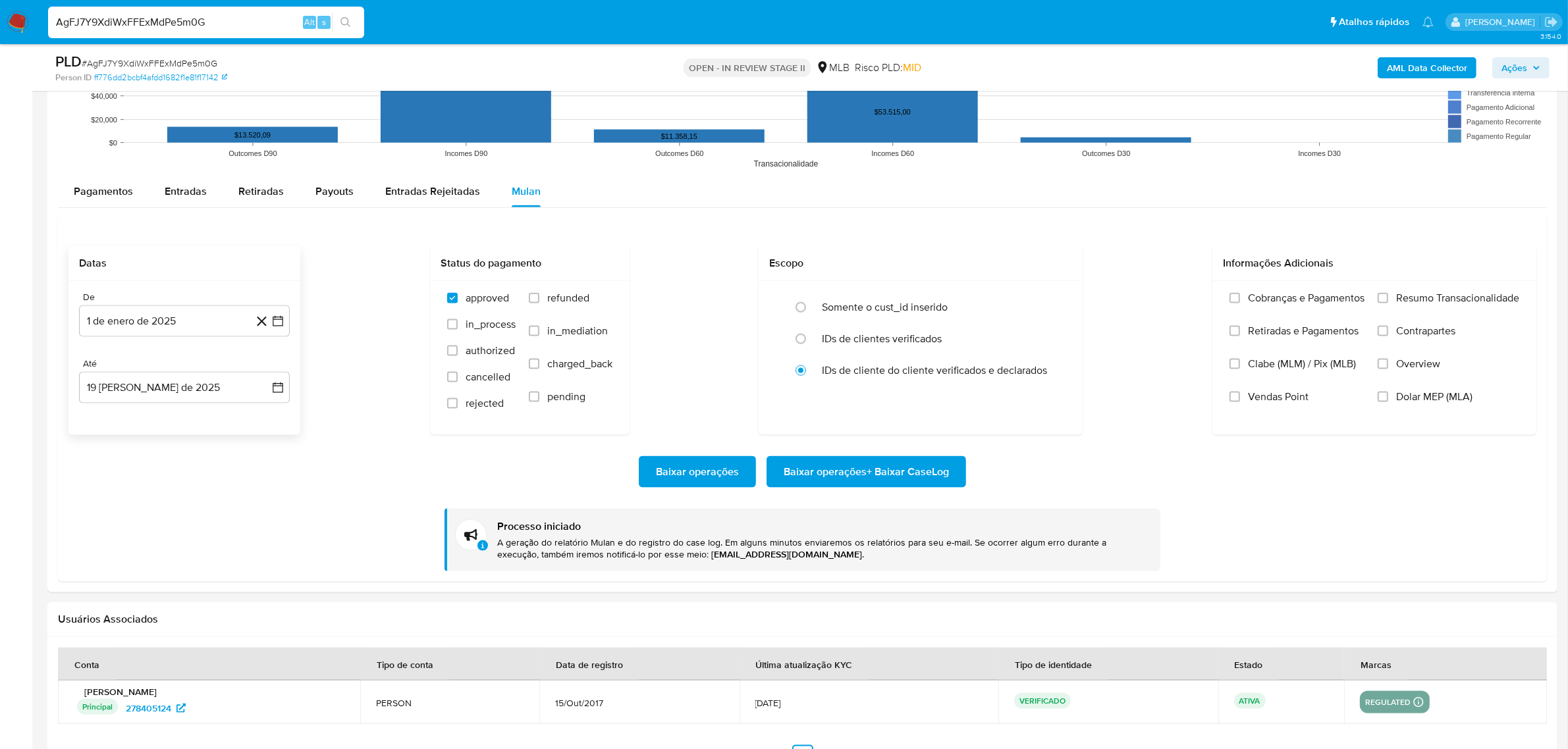
click at [176, 23] on input "AgFJ7Y9XdiWxFFExMdPe5m0G" at bounding box center [206, 22] width 316 height 17
paste input "lL8kq7efpSiMYwR1h5eJRGiE"
type input "lL8kq7efpSiMYwR1h5eJRGiE"
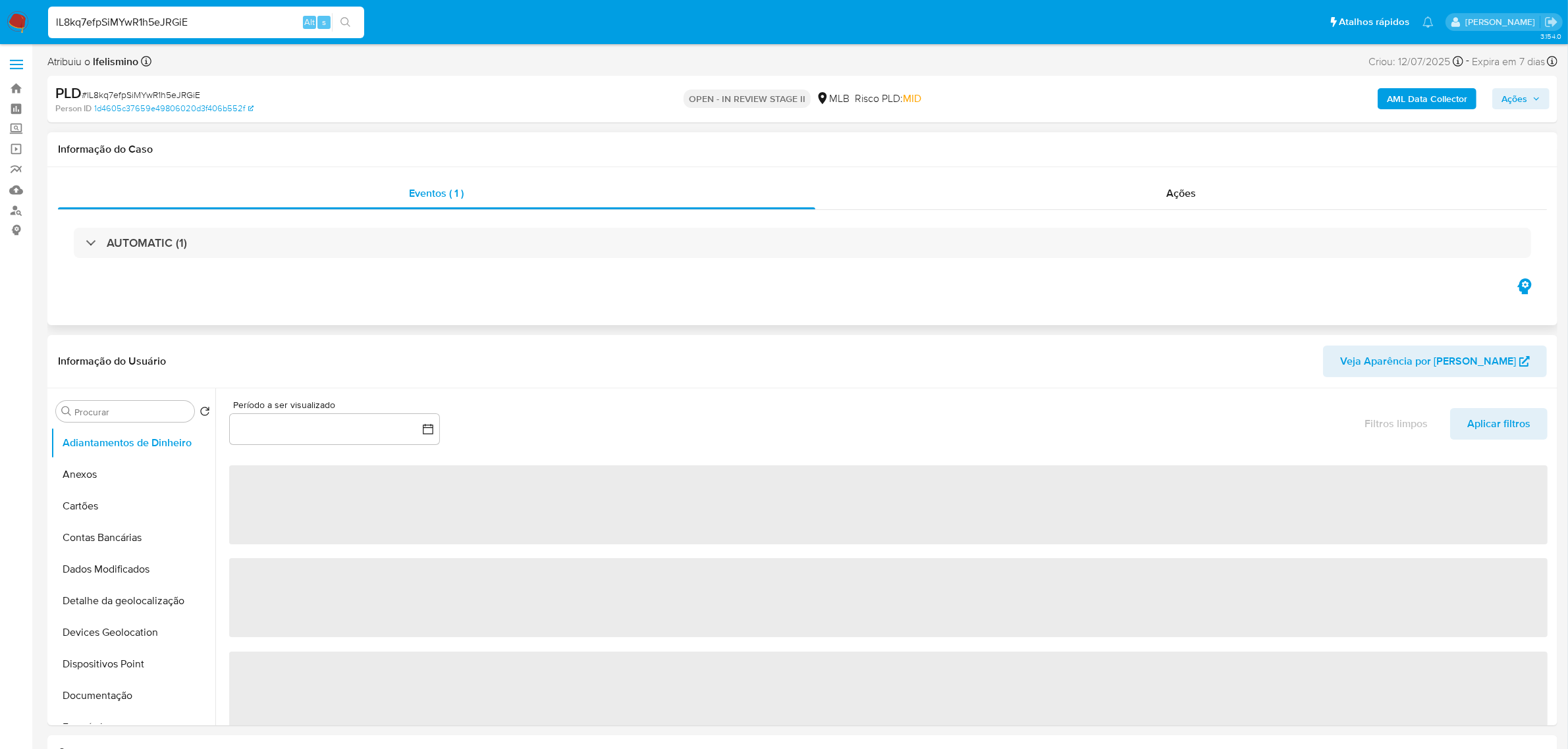
select select "10"
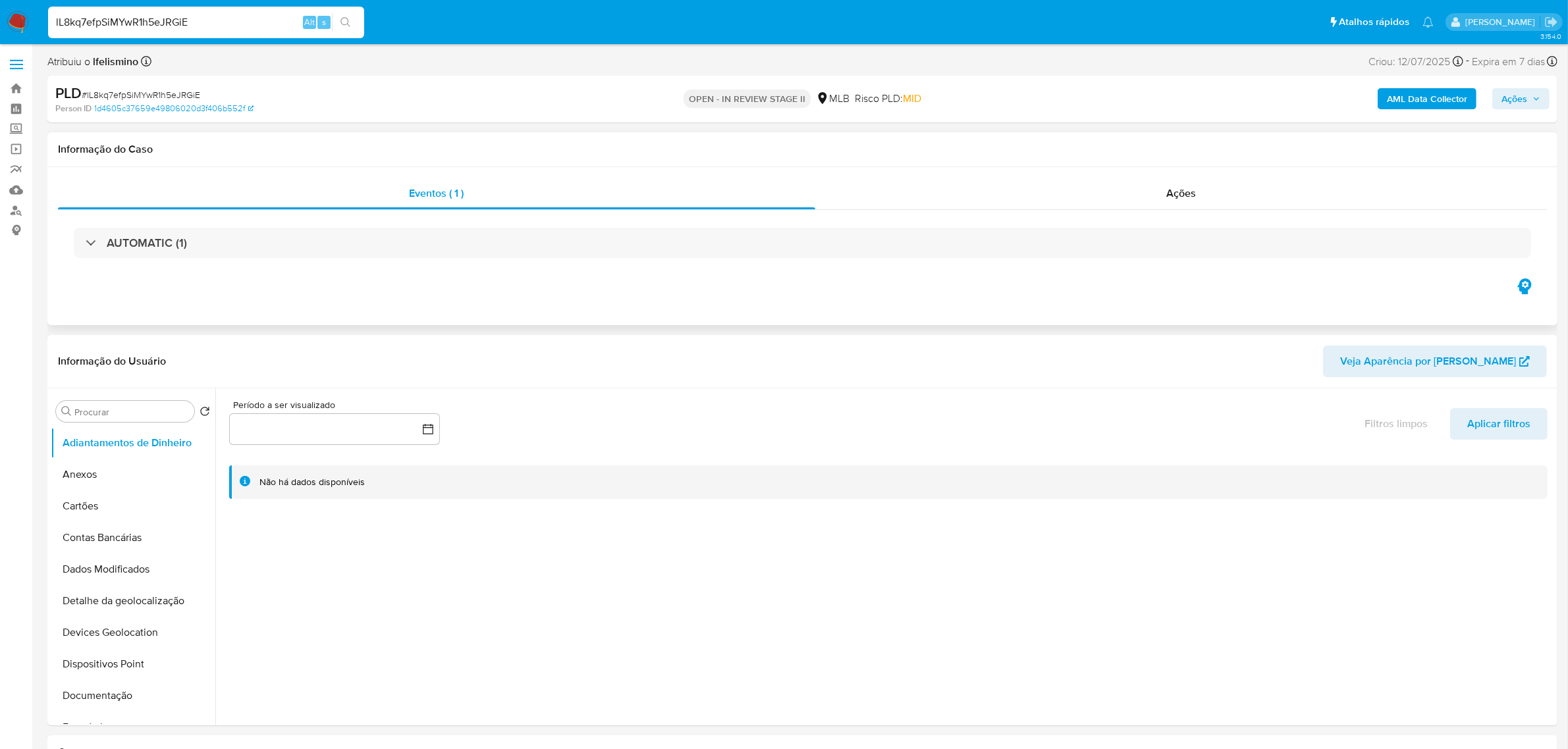
click at [1226, 224] on div "AUTOMATIC (1)" at bounding box center [802, 243] width 1489 height 66
click at [1222, 189] on div "Ações" at bounding box center [1181, 193] width 732 height 31
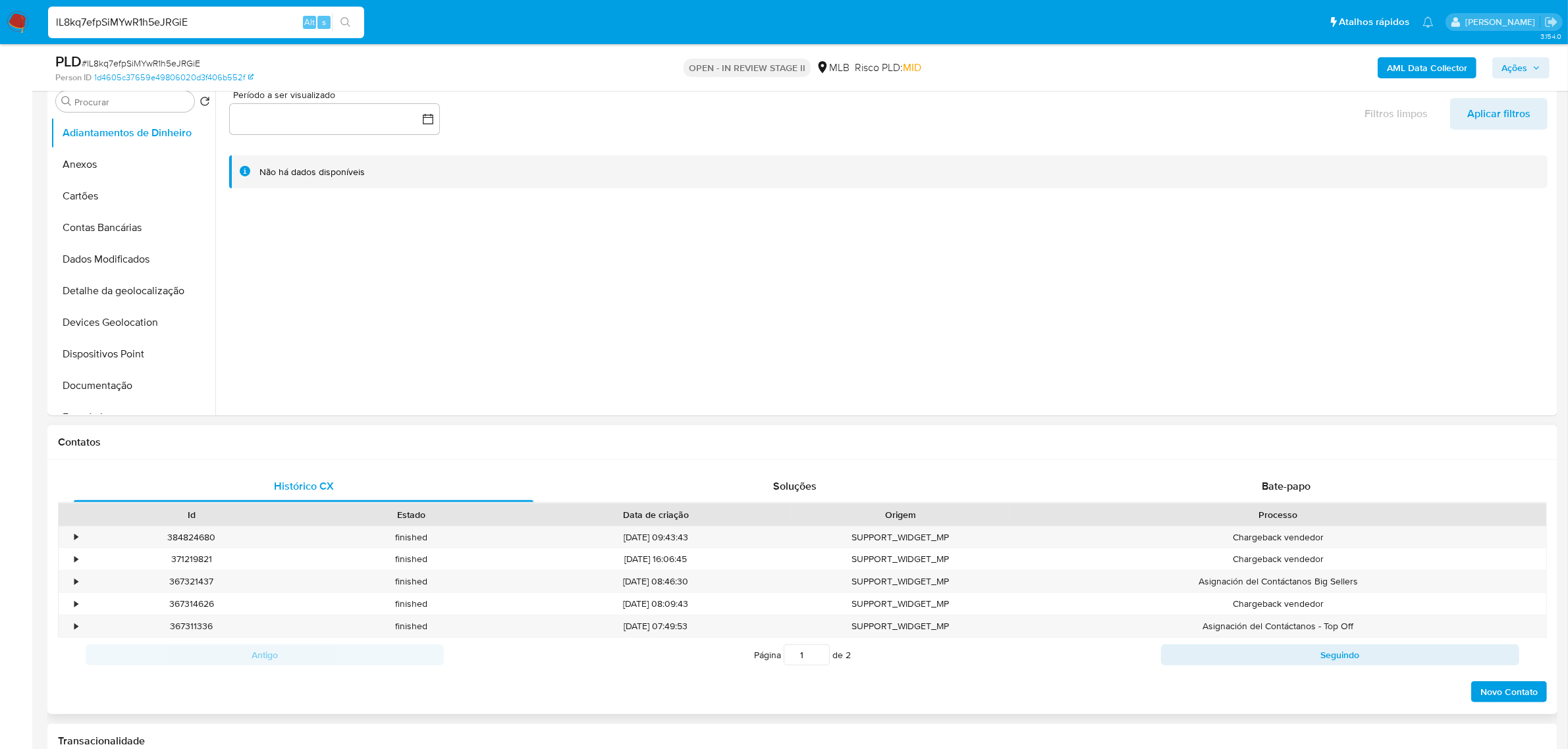
scroll to position [494, 0]
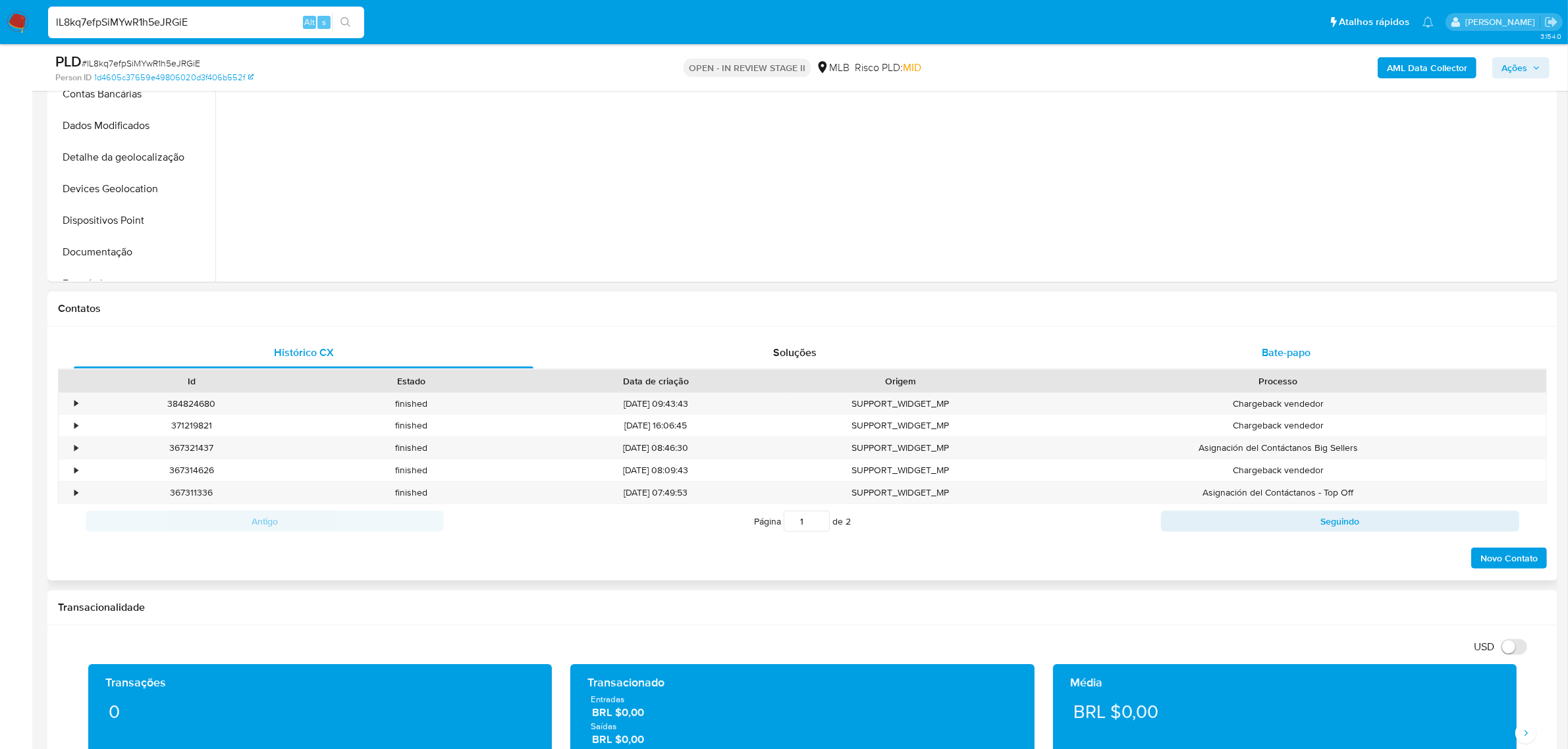
click at [1276, 340] on div "Bate-papo" at bounding box center [1286, 353] width 460 height 31
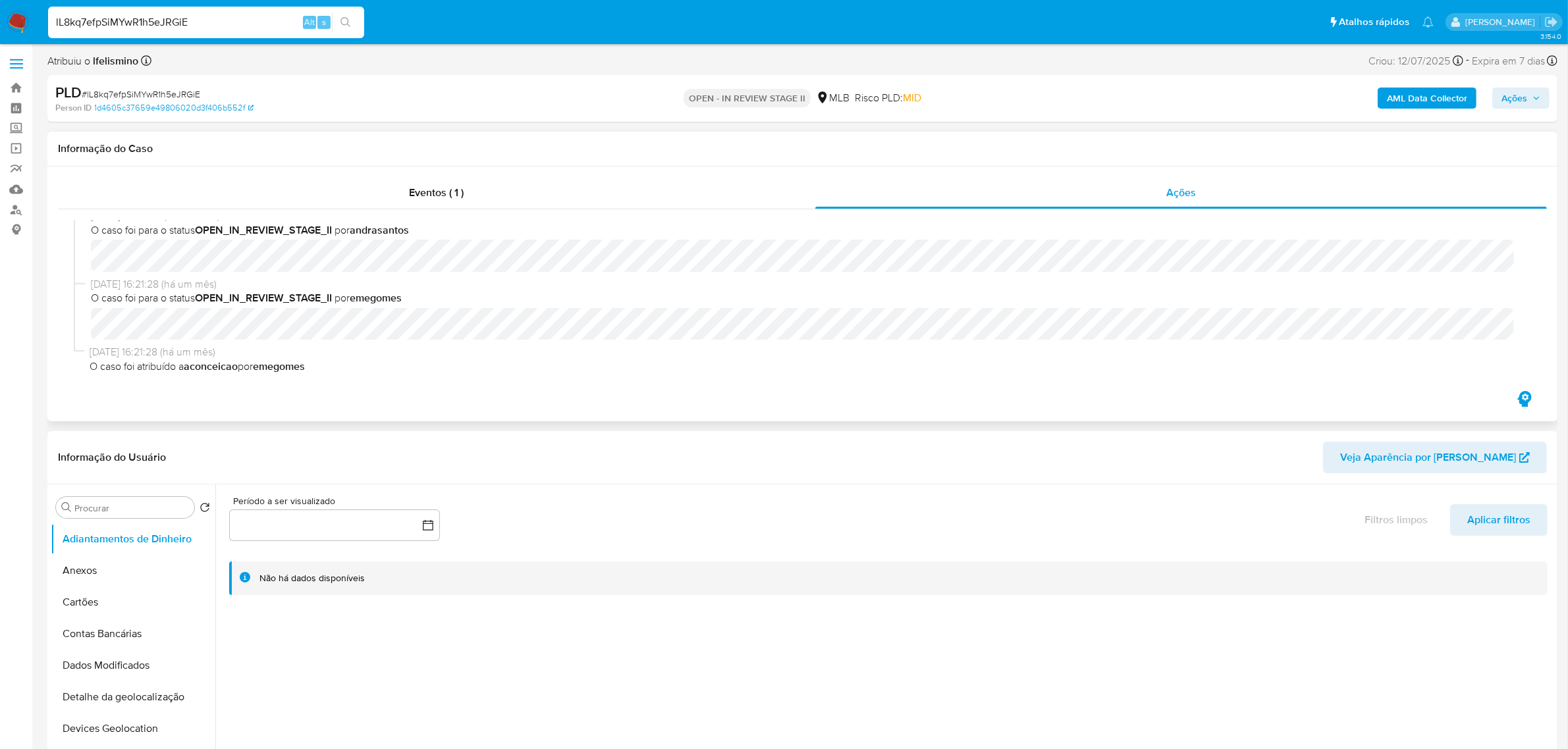
scroll to position [0, 0]
click at [471, 179] on div "Eventos ( 1 )" at bounding box center [436, 193] width 757 height 31
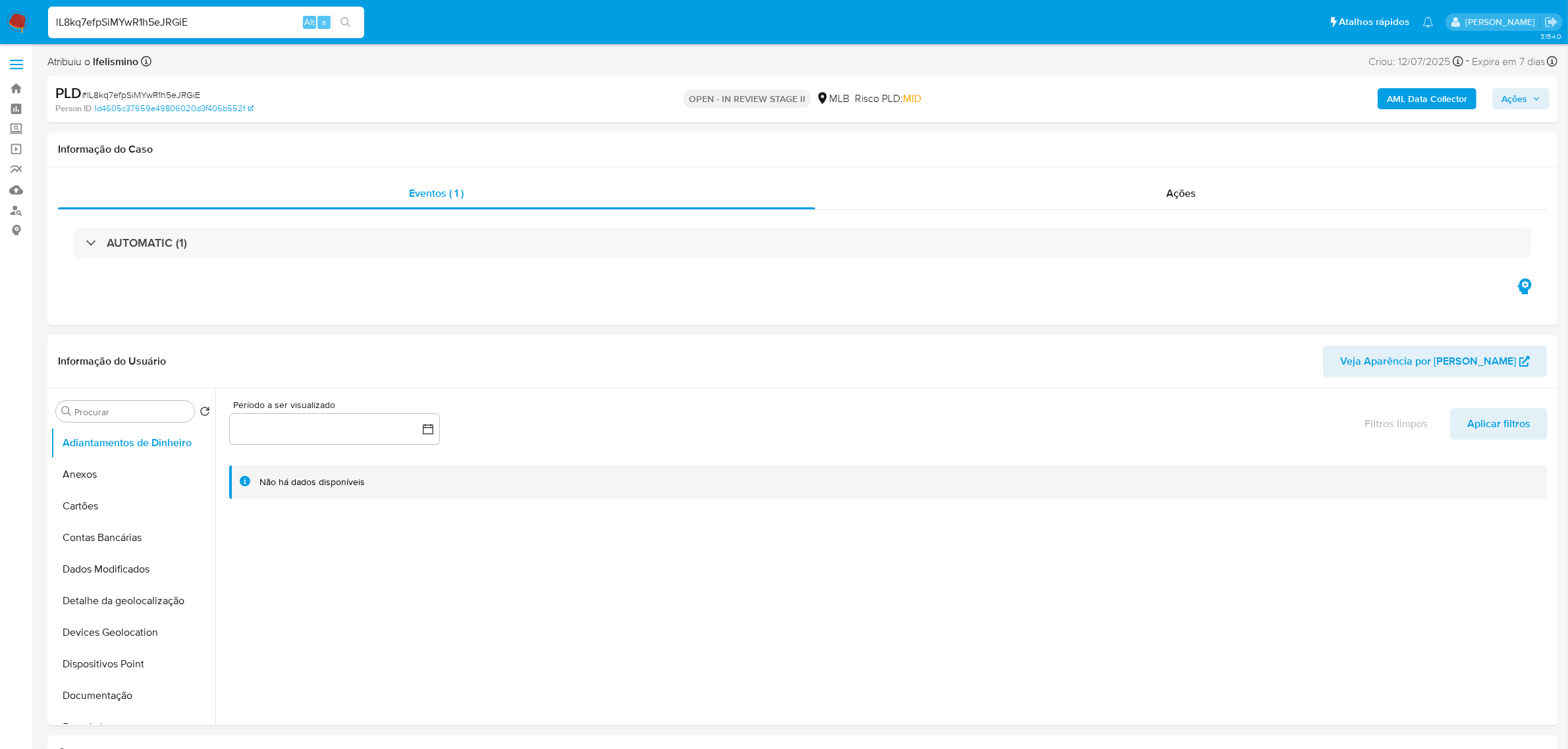
click at [1108, 236] on div "AUTOMATIC (1)" at bounding box center [802, 243] width 1457 height 31
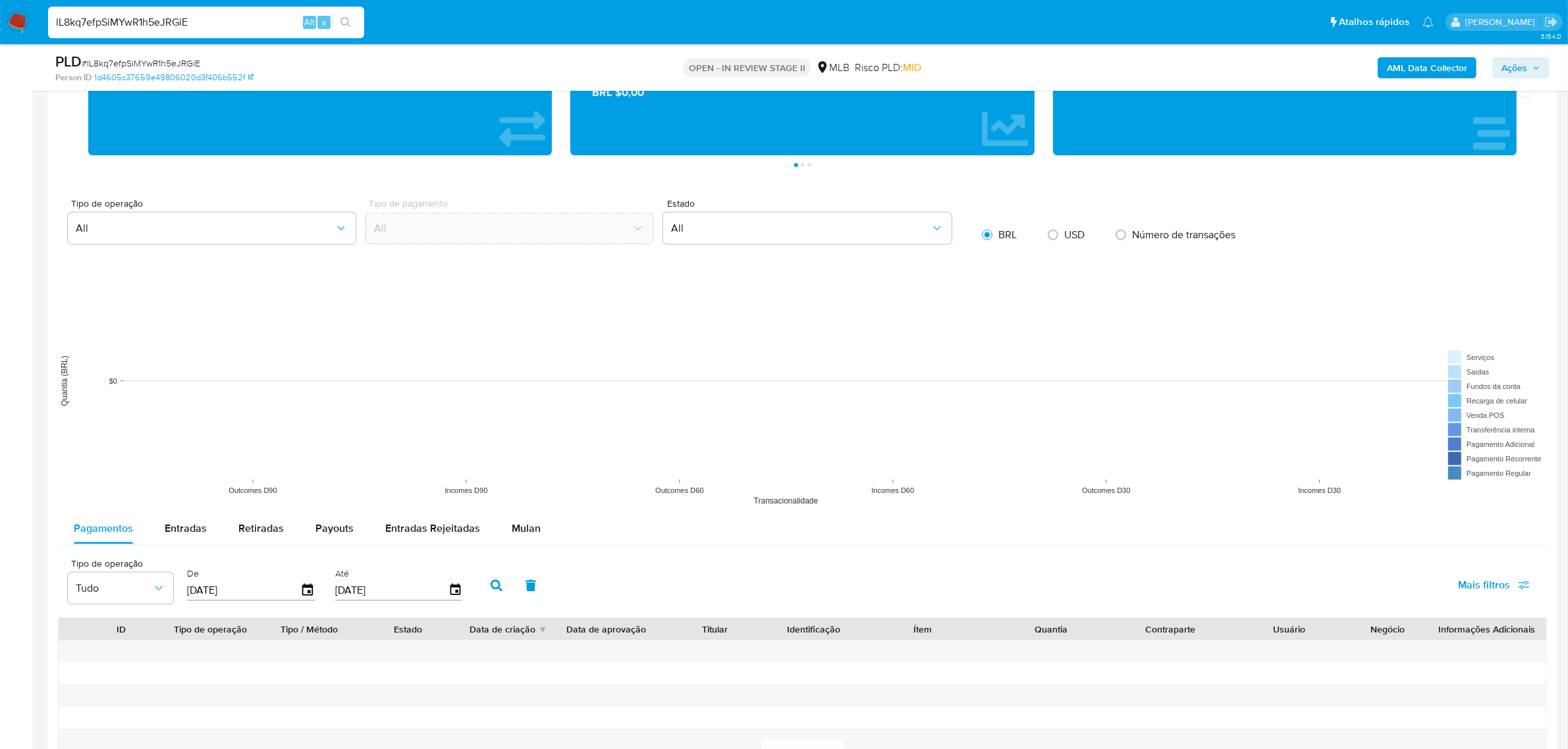
scroll to position [1893, 0]
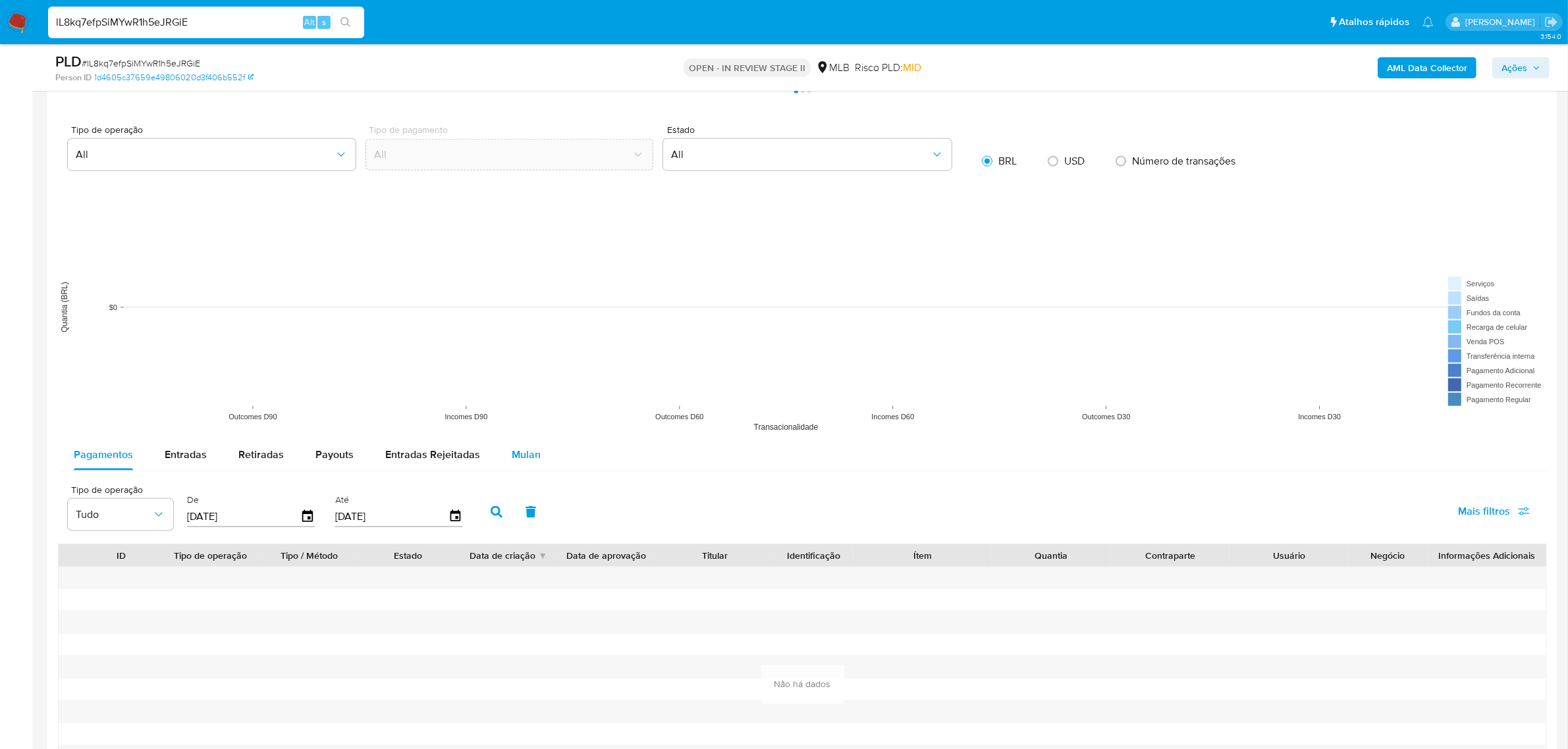
click at [511, 448] on div "Mulan" at bounding box center [526, 455] width 29 height 31
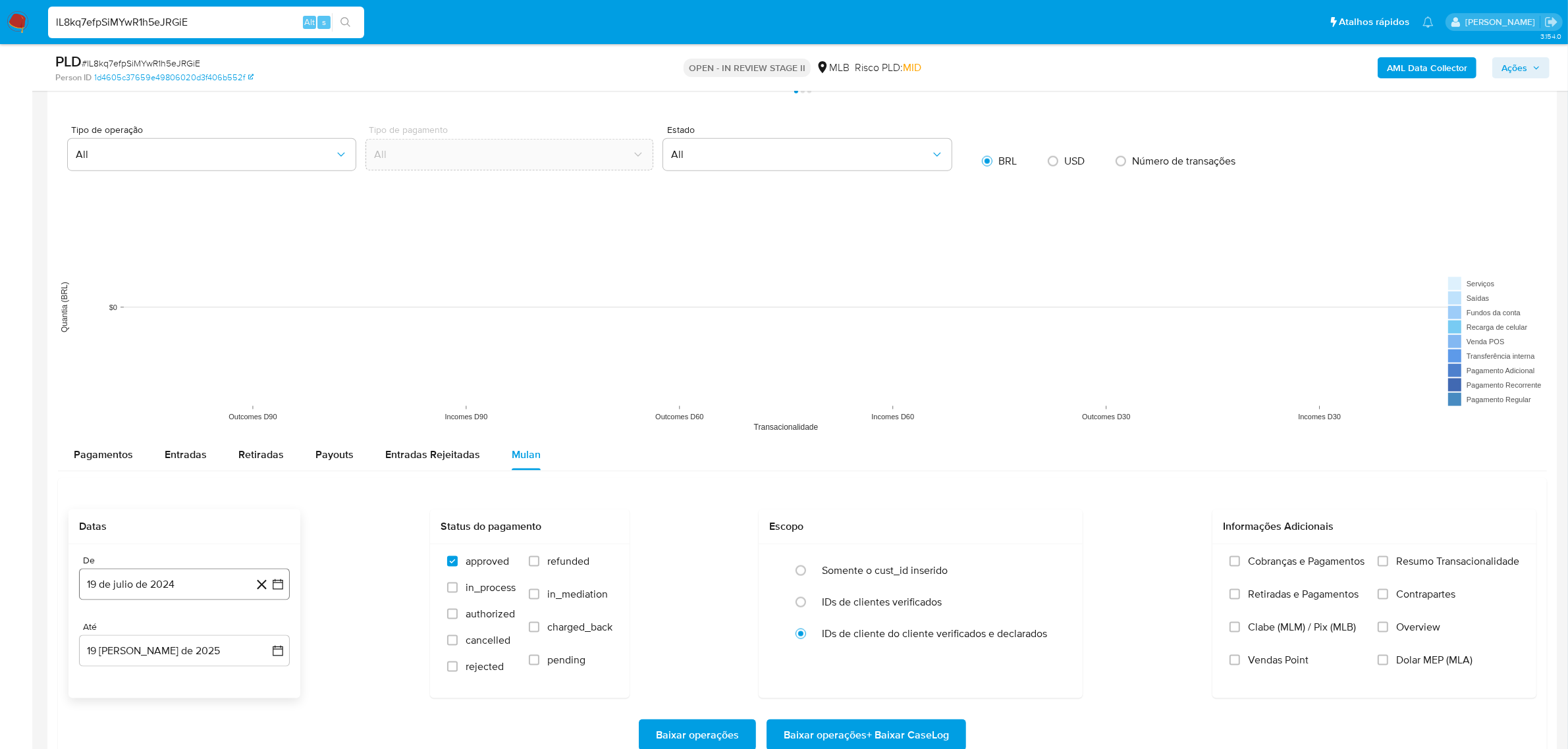
click at [205, 584] on button "19 de julio de 2024" at bounding box center [184, 584] width 211 height 31
click at [202, 382] on span "julio 2024" at bounding box center [179, 385] width 50 height 13
click at [264, 375] on icon "Año siguiente" at bounding box center [264, 369] width 16 height 16
click at [93, 373] on div "2025 2025 ene feb mar abr may jun jul ago sep oct nov dic" at bounding box center [183, 453] width 208 height 223
click at [102, 371] on icon "Año anterior" at bounding box center [103, 369] width 16 height 16
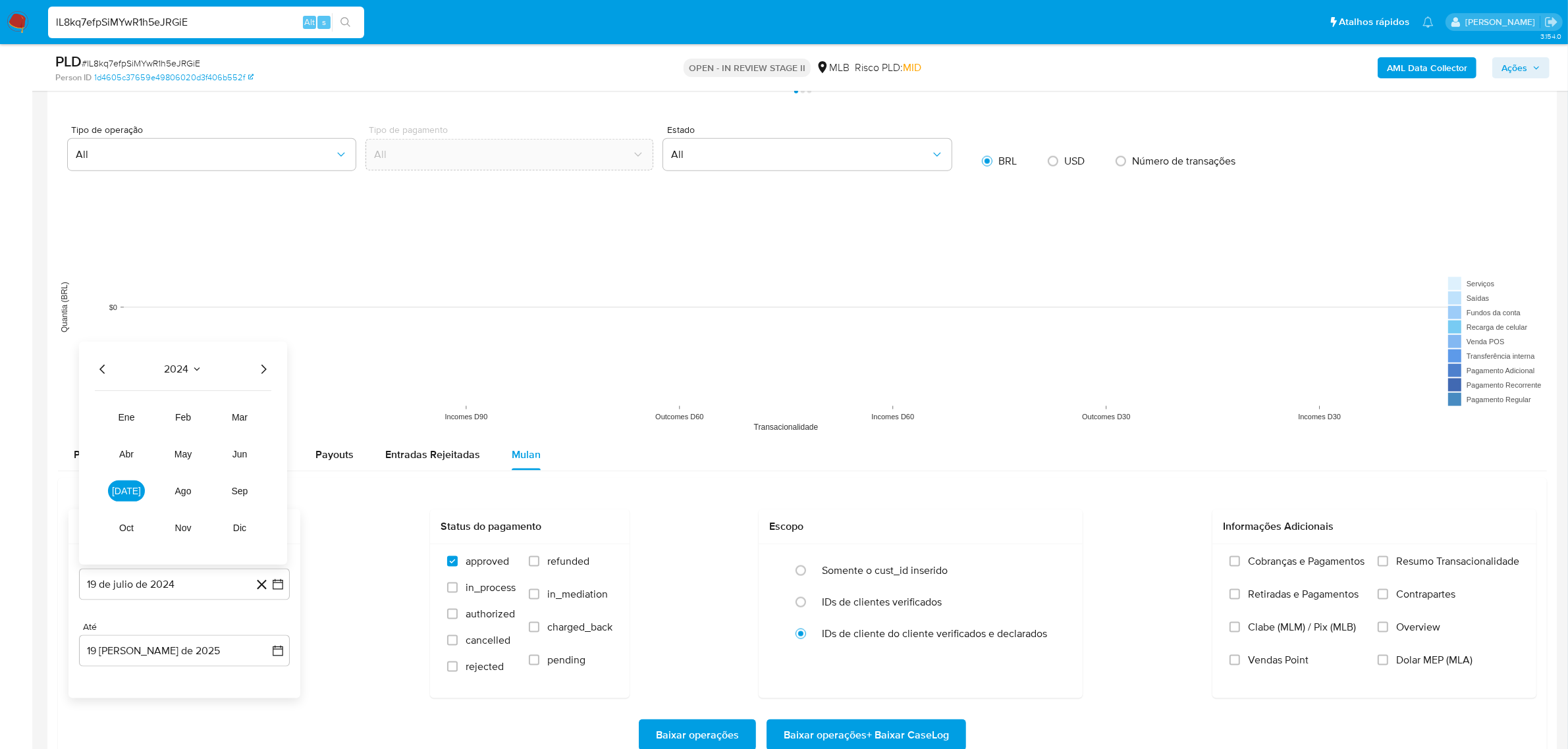
click at [225, 519] on td "dic" at bounding box center [240, 528] width 37 height 21
click at [234, 525] on span "dic" at bounding box center [240, 528] width 13 height 10
click at [257, 410] on button "1" at bounding box center [263, 407] width 21 height 21
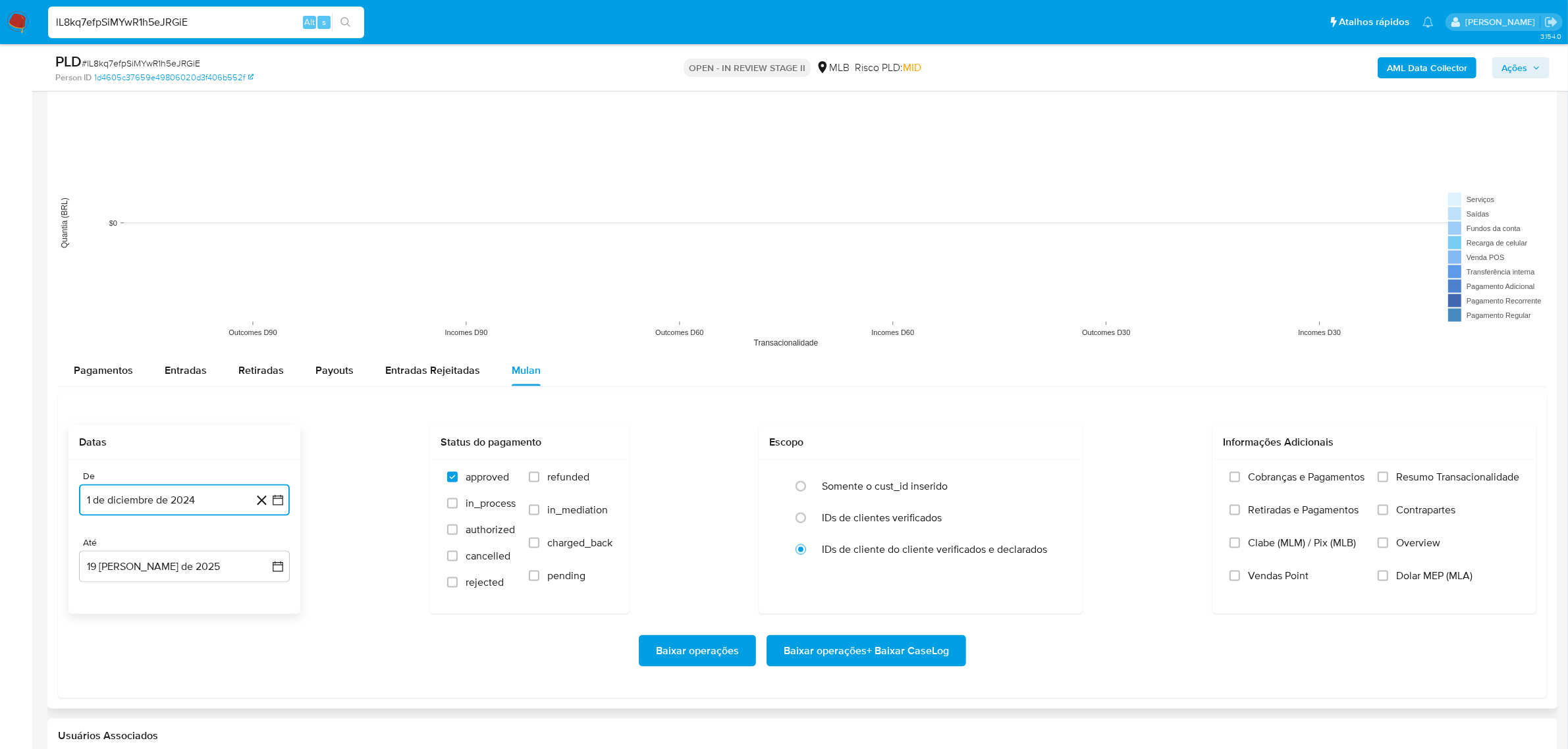
scroll to position [2058, 0]
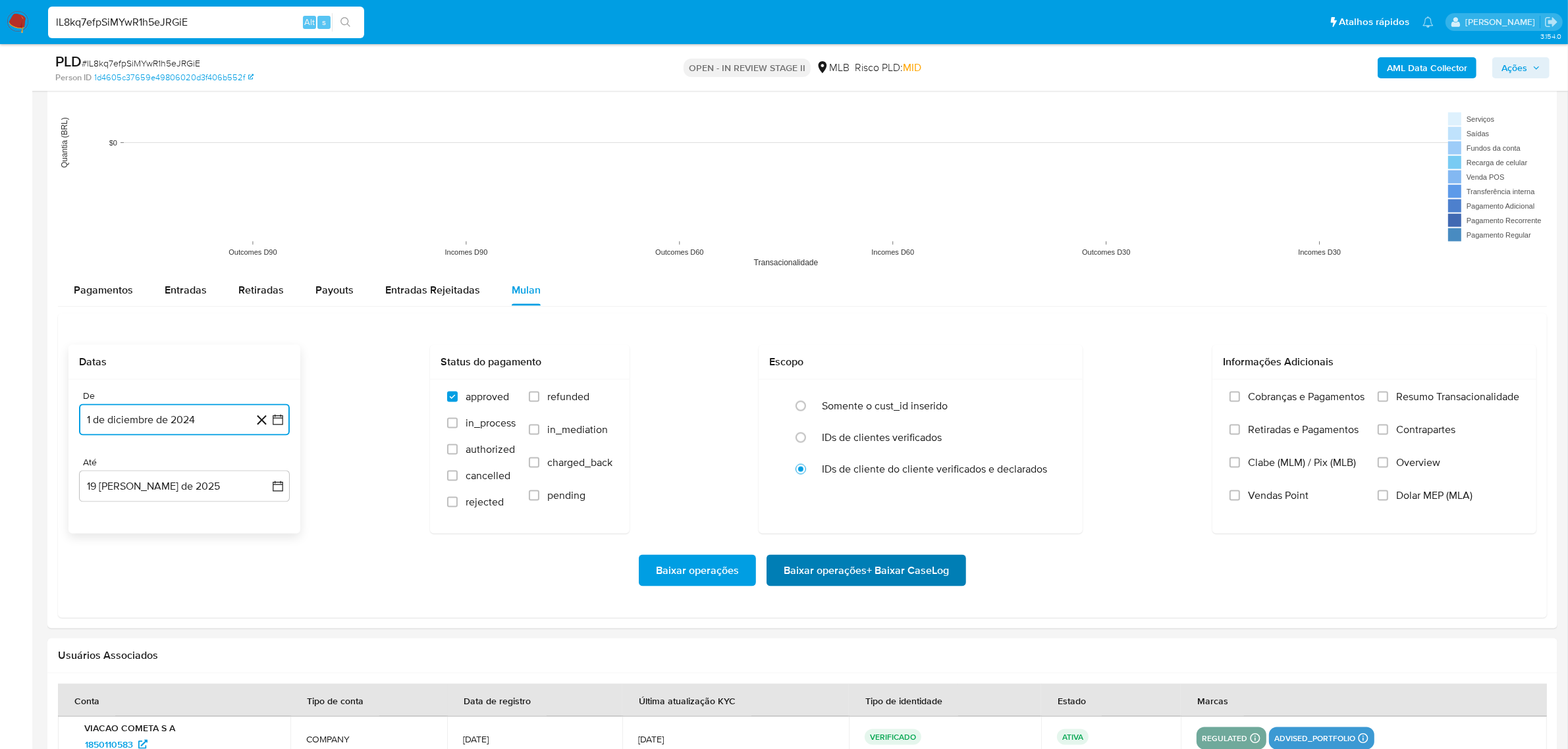
click at [811, 578] on span "Baixar operações + Baixar CaseLog" at bounding box center [866, 571] width 165 height 29
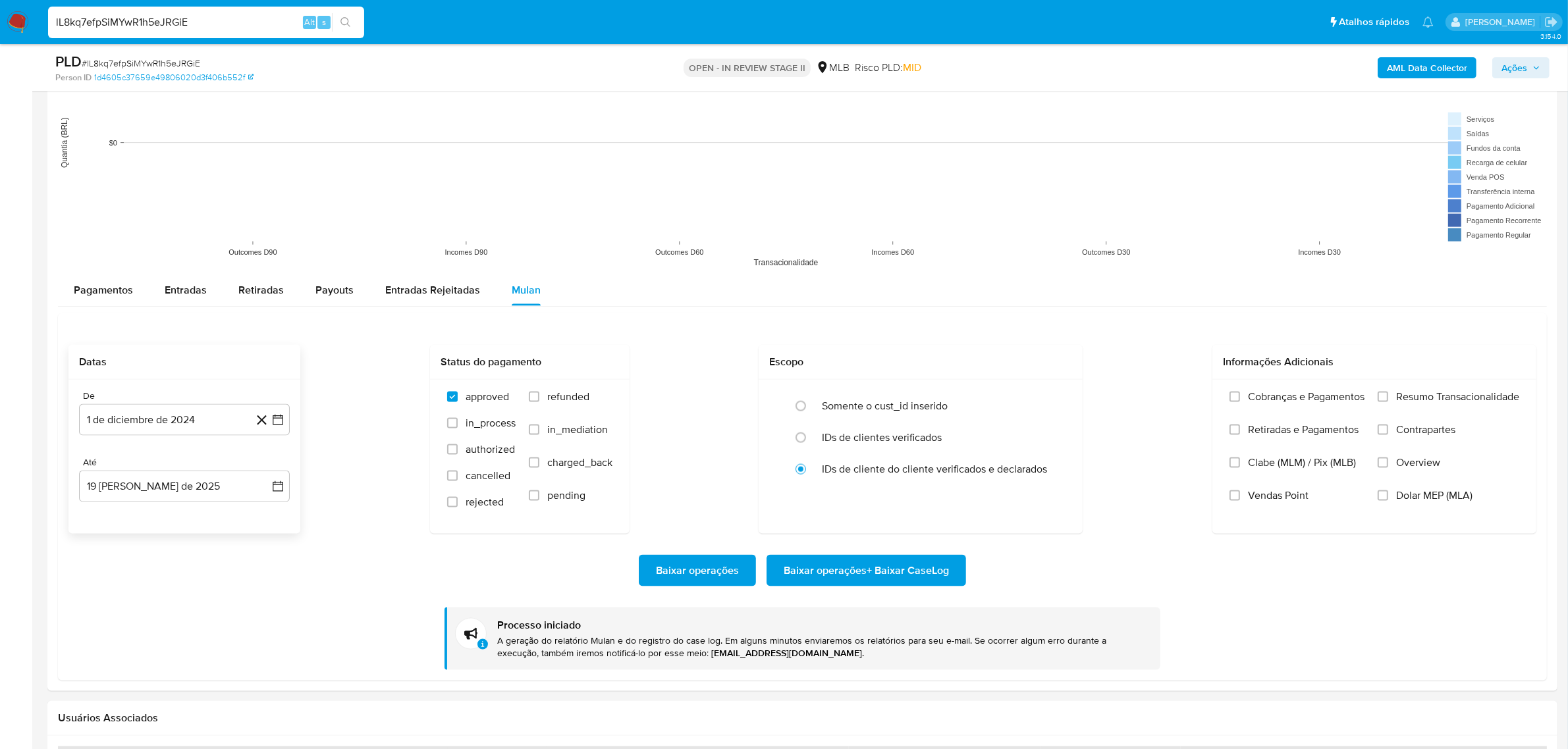
click at [180, 20] on input "lL8kq7efpSiMYwR1h5eJRGiE" at bounding box center [206, 22] width 316 height 17
paste input "jlJK9WXPp6ECbAnxIGdmENBV"
type input "jlJK9WXPp6ECbAnxIGdmENBV"
click at [348, 15] on button "search-icon" at bounding box center [345, 22] width 27 height 18
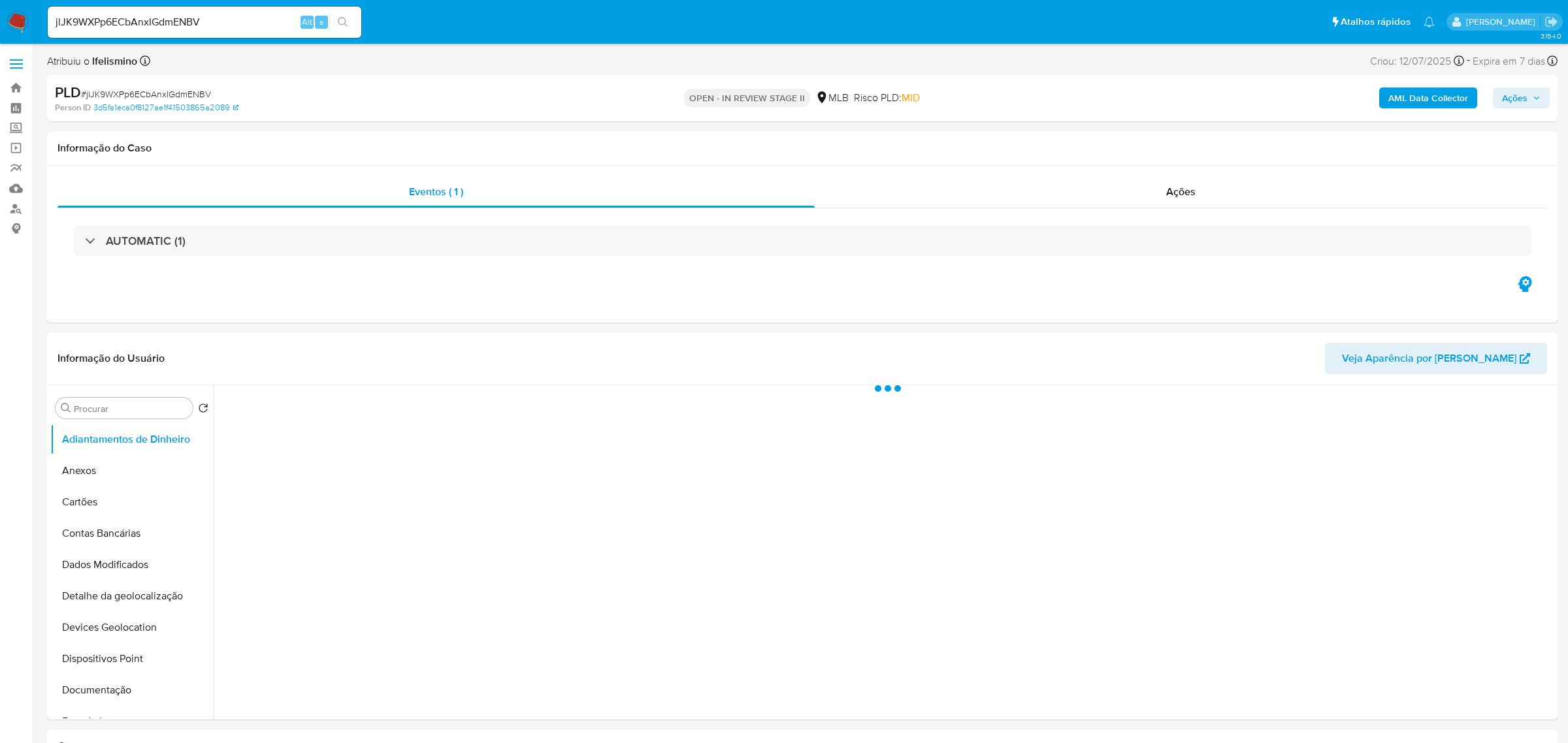
select select "10"
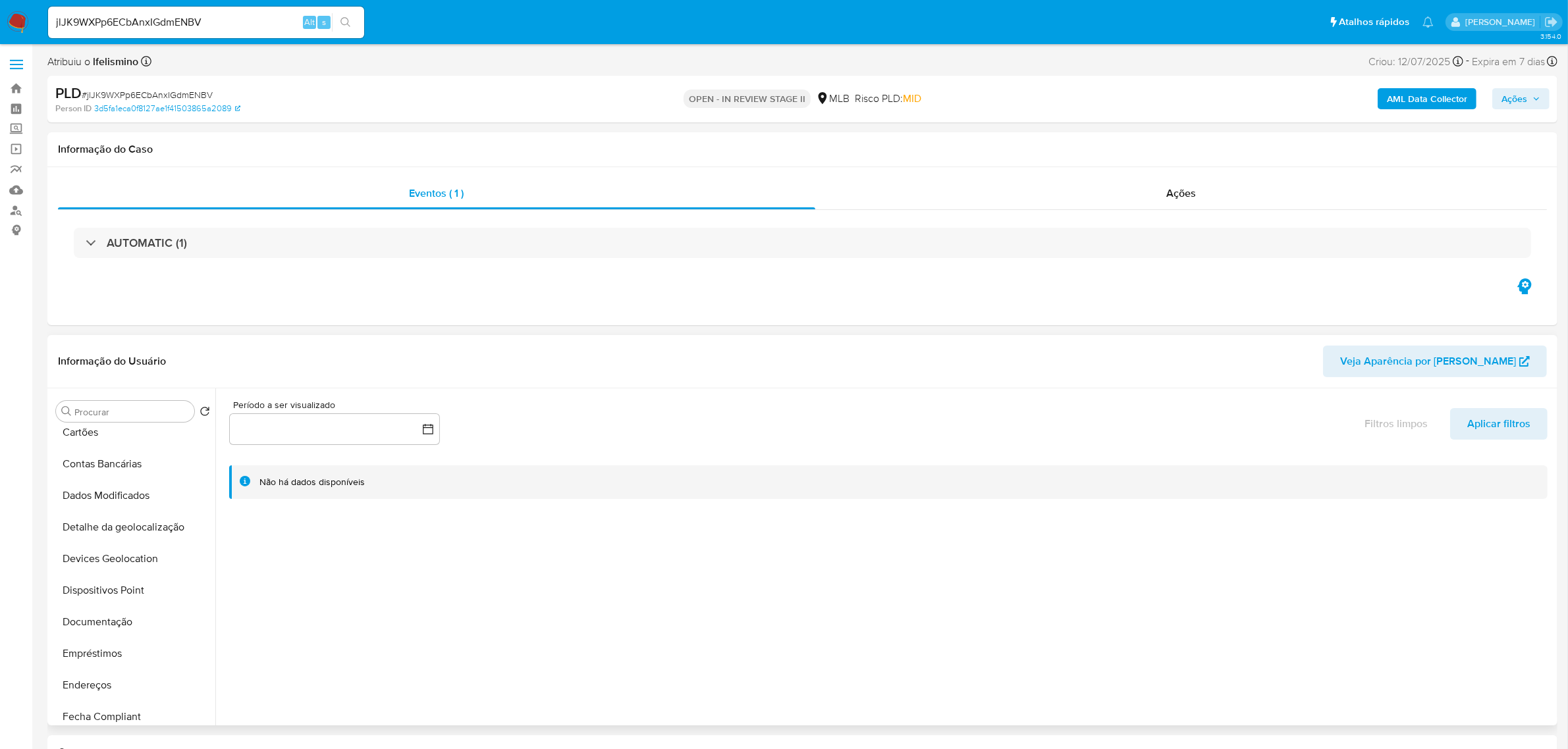
scroll to position [412, 0]
click at [106, 452] on button "Geral" at bounding box center [128, 442] width 154 height 31
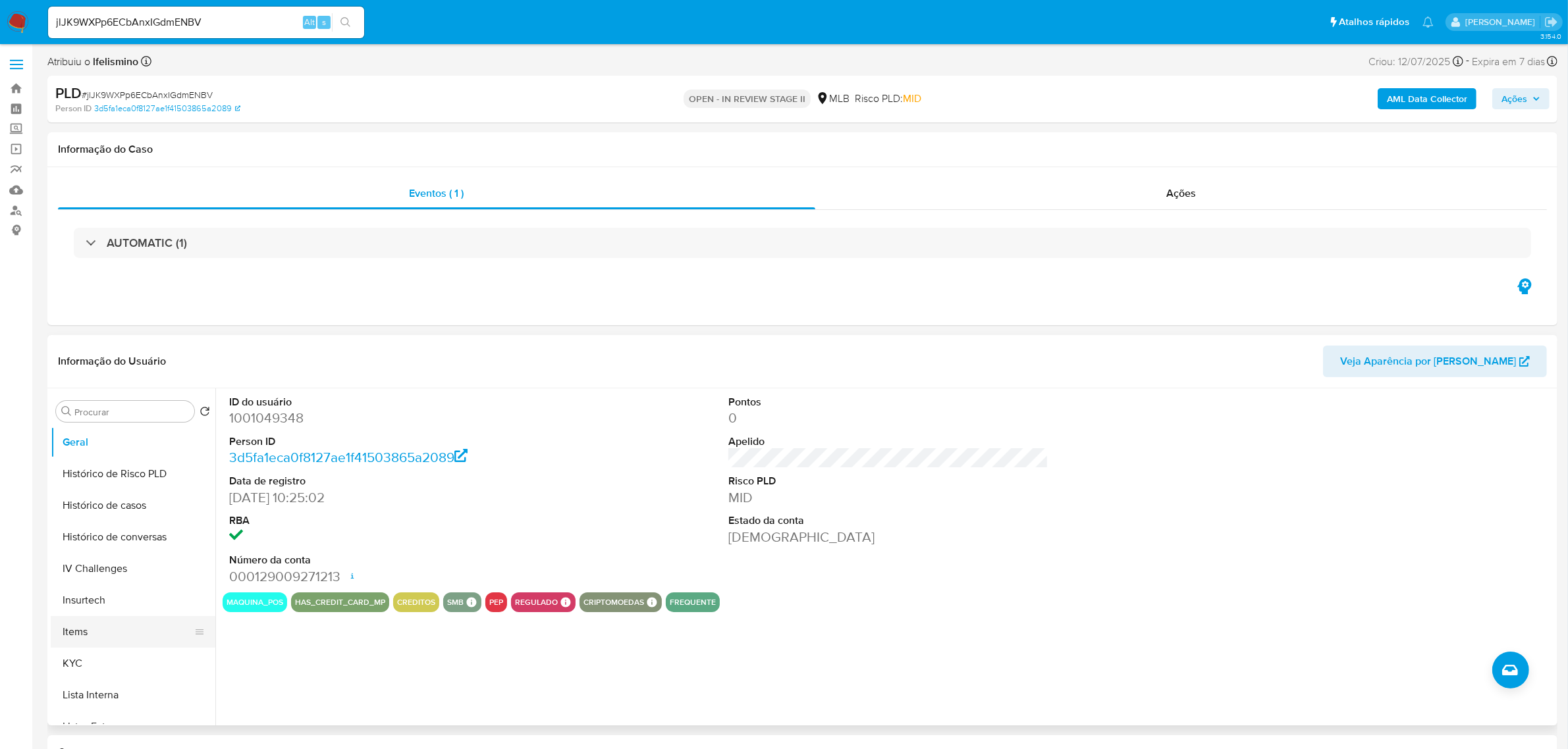
click at [117, 644] on button "Items" at bounding box center [128, 632] width 154 height 31
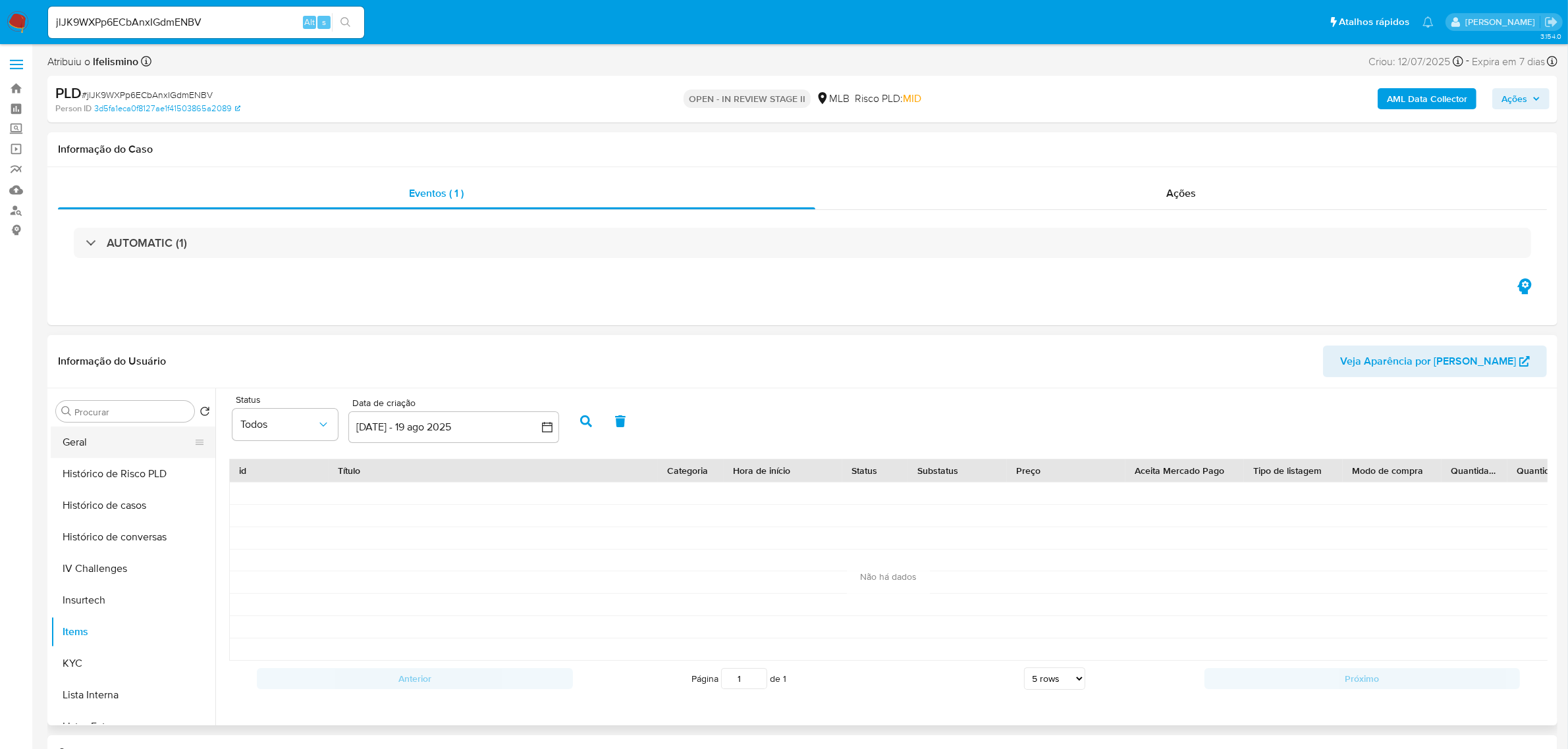
click at [125, 446] on button "Geral" at bounding box center [128, 442] width 154 height 31
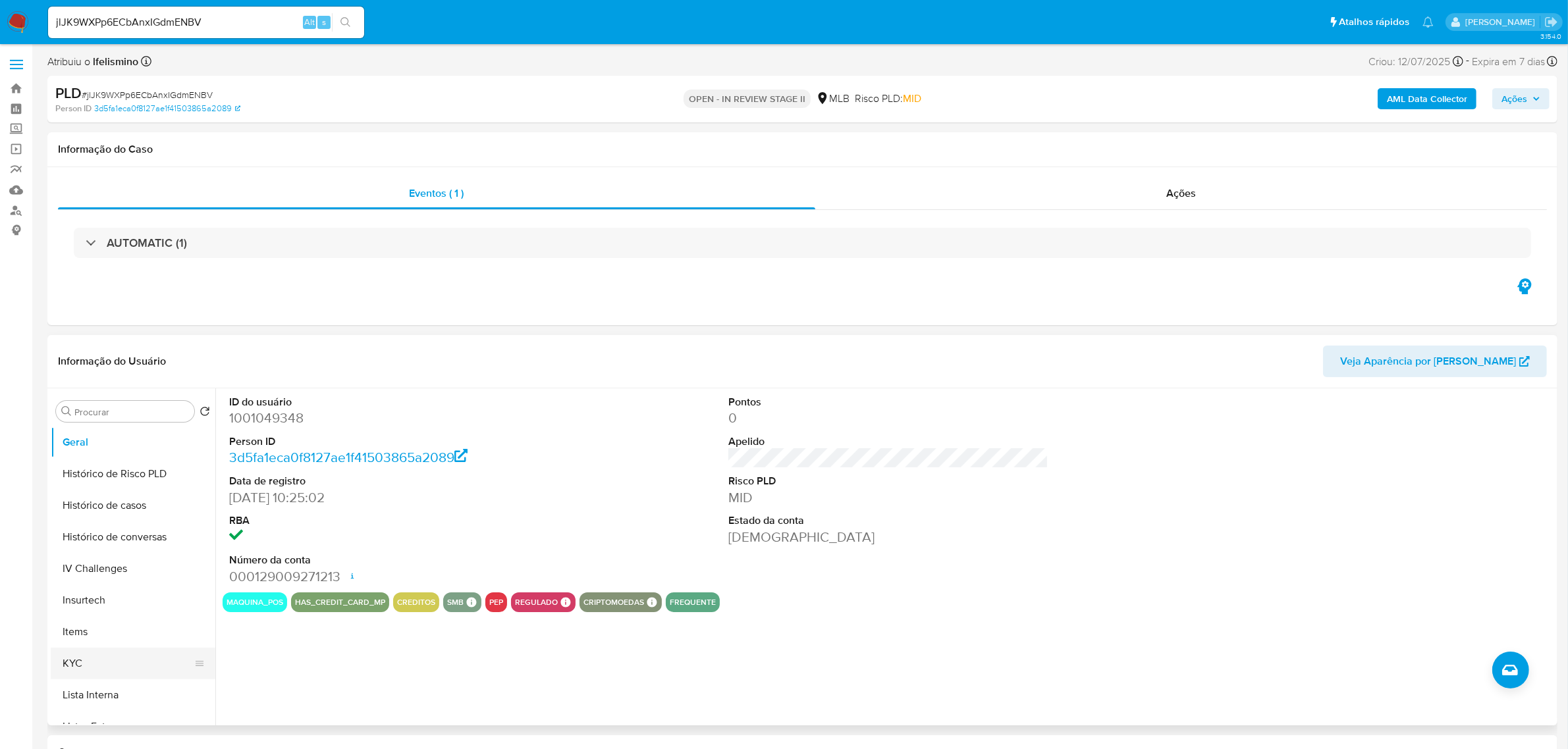
click at [113, 652] on button "KYC" at bounding box center [128, 663] width 154 height 31
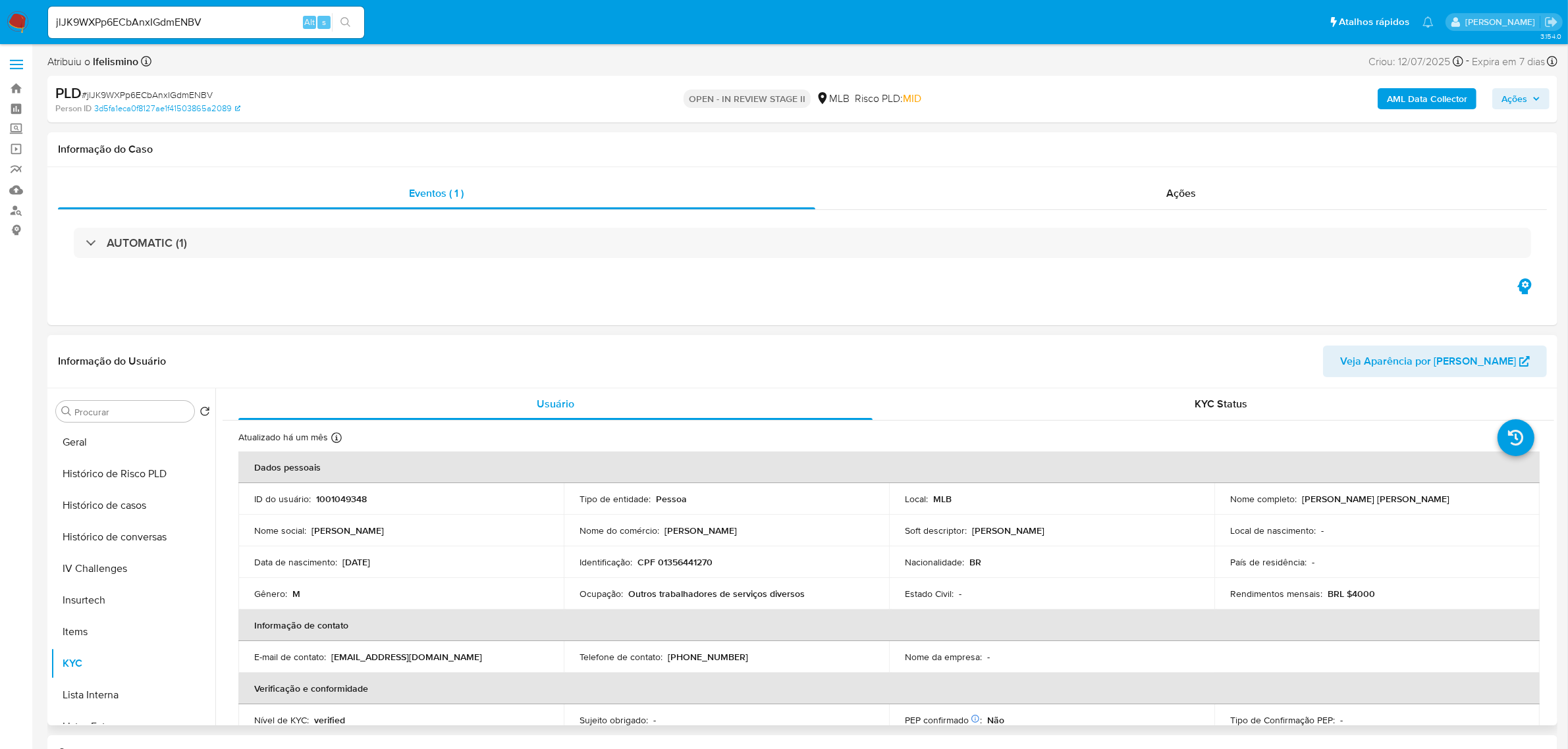
scroll to position [82, 0]
click at [117, 606] on button "Documentação" at bounding box center [128, 613] width 154 height 31
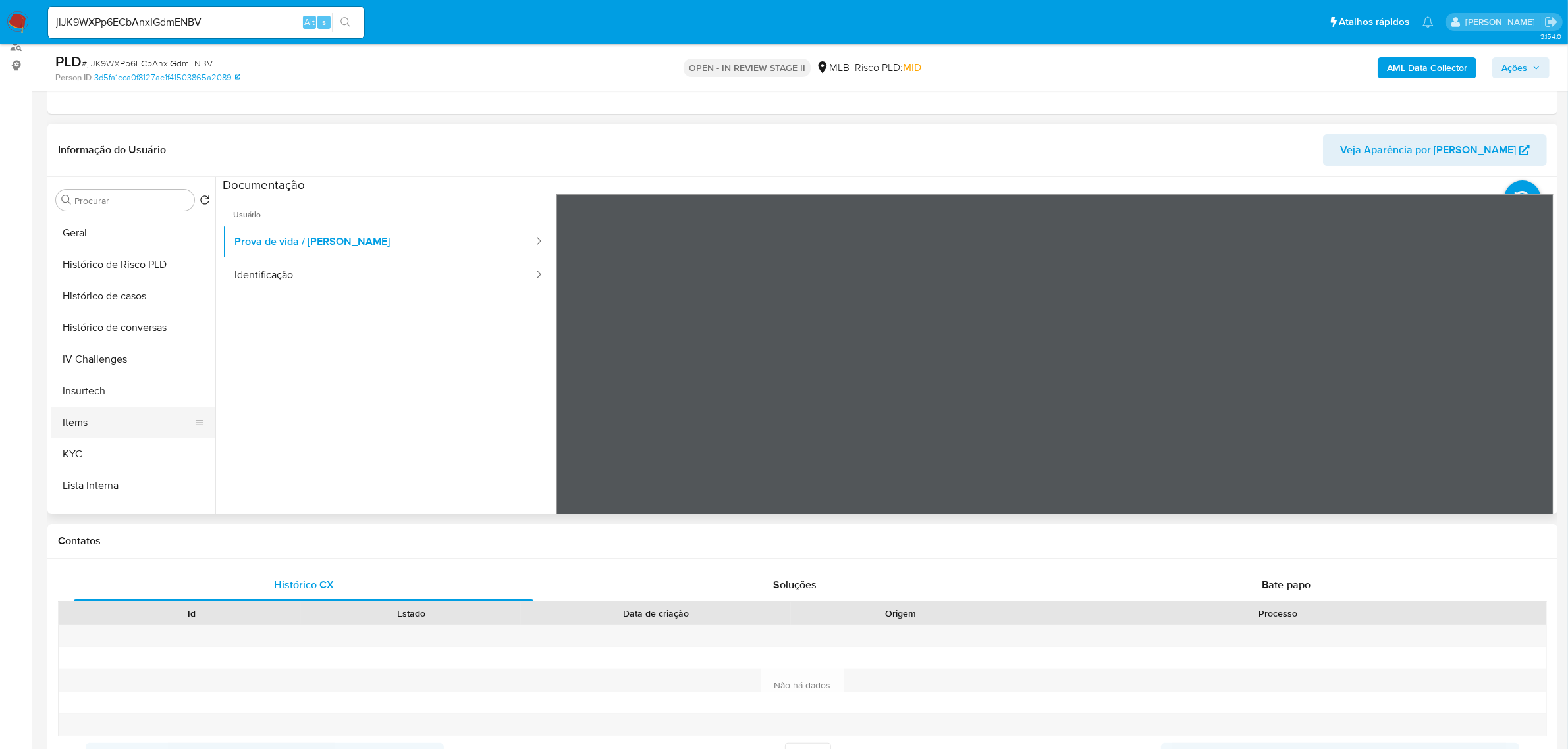
scroll to position [412, 0]
click at [83, 453] on button "KYC" at bounding box center [128, 452] width 154 height 31
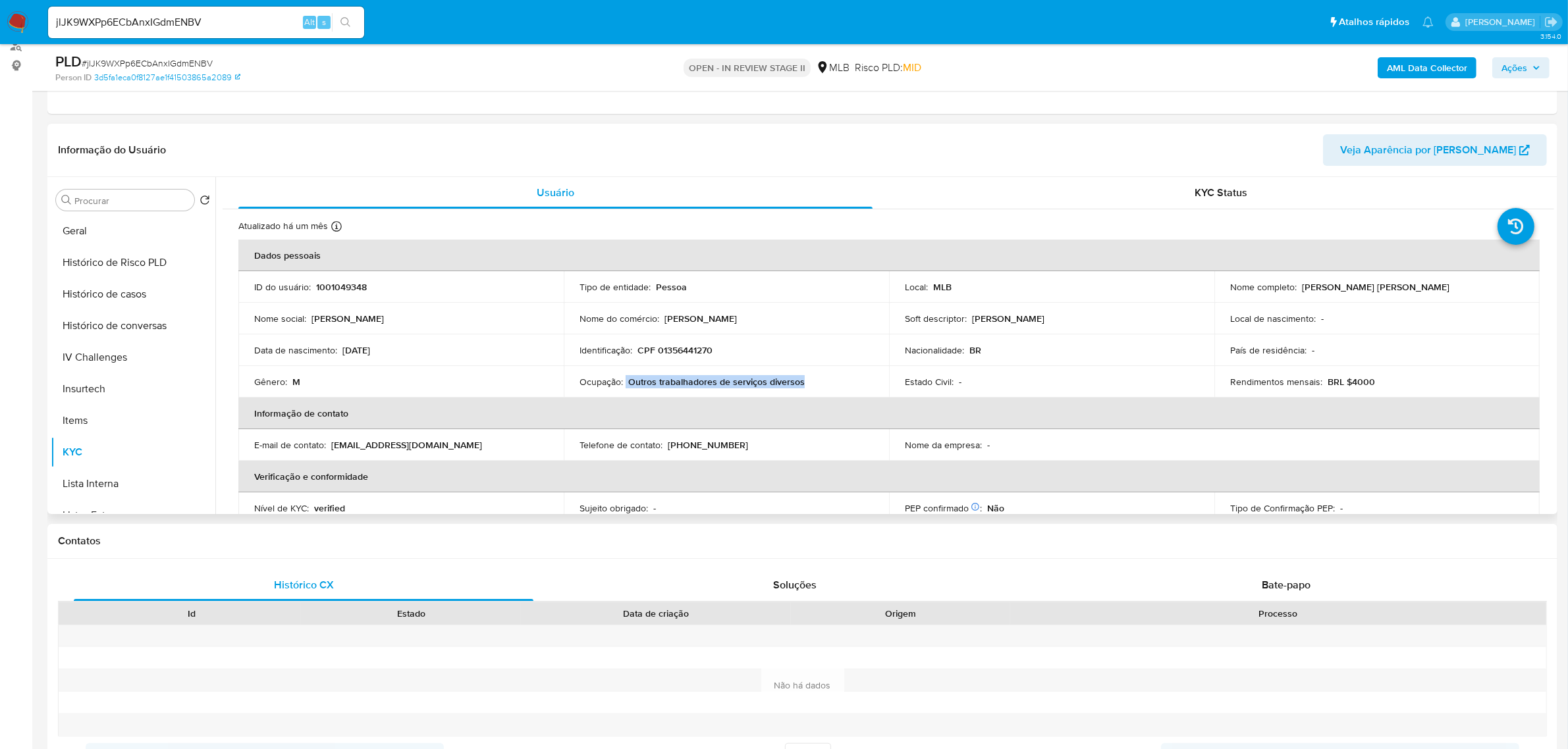
drag, startPoint x: 820, startPoint y: 385, endPoint x: 626, endPoint y: 376, distance: 194.2
click at [626, 376] on div "Ocupação : Outros trabalhadores de serviços diversos" at bounding box center [726, 382] width 294 height 12
copy div "Outros trabalhadores de serviços diversos"
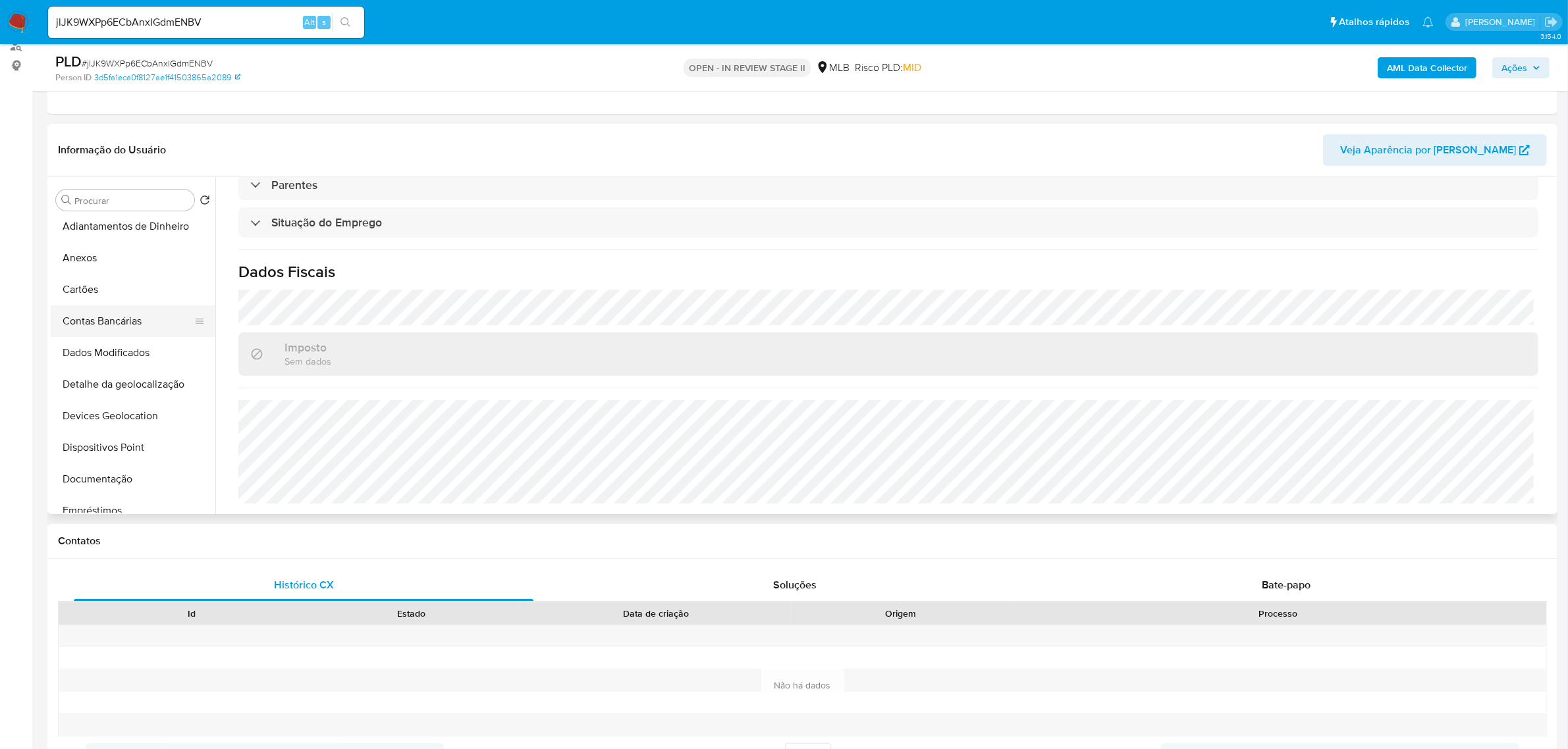
scroll to position [0, 0]
click at [125, 494] on button "Documentação" at bounding box center [128, 484] width 154 height 31
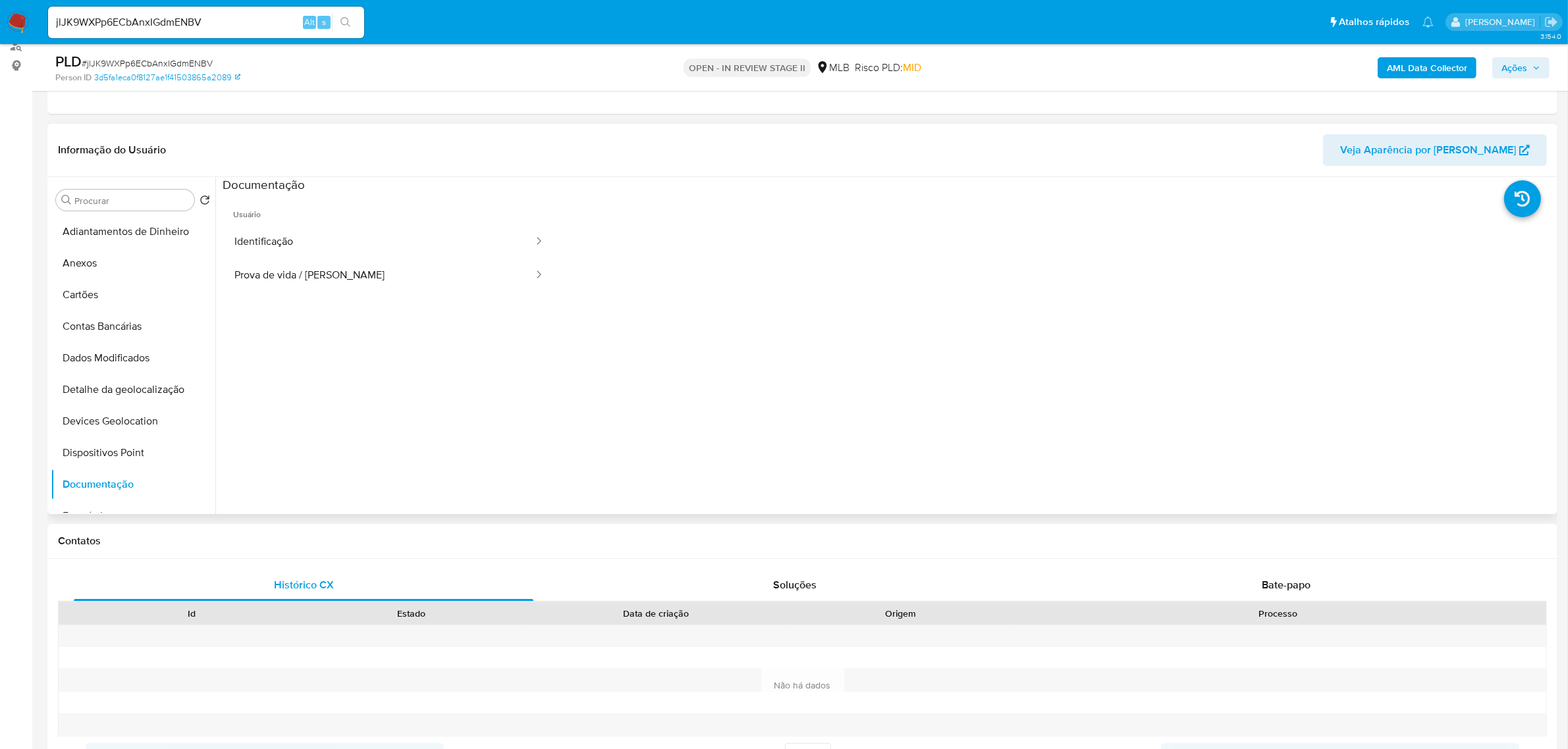
click at [291, 216] on span "Usuário" at bounding box center [388, 209] width 333 height 31
click at [310, 231] on button "Identificação" at bounding box center [378, 242] width 312 height 34
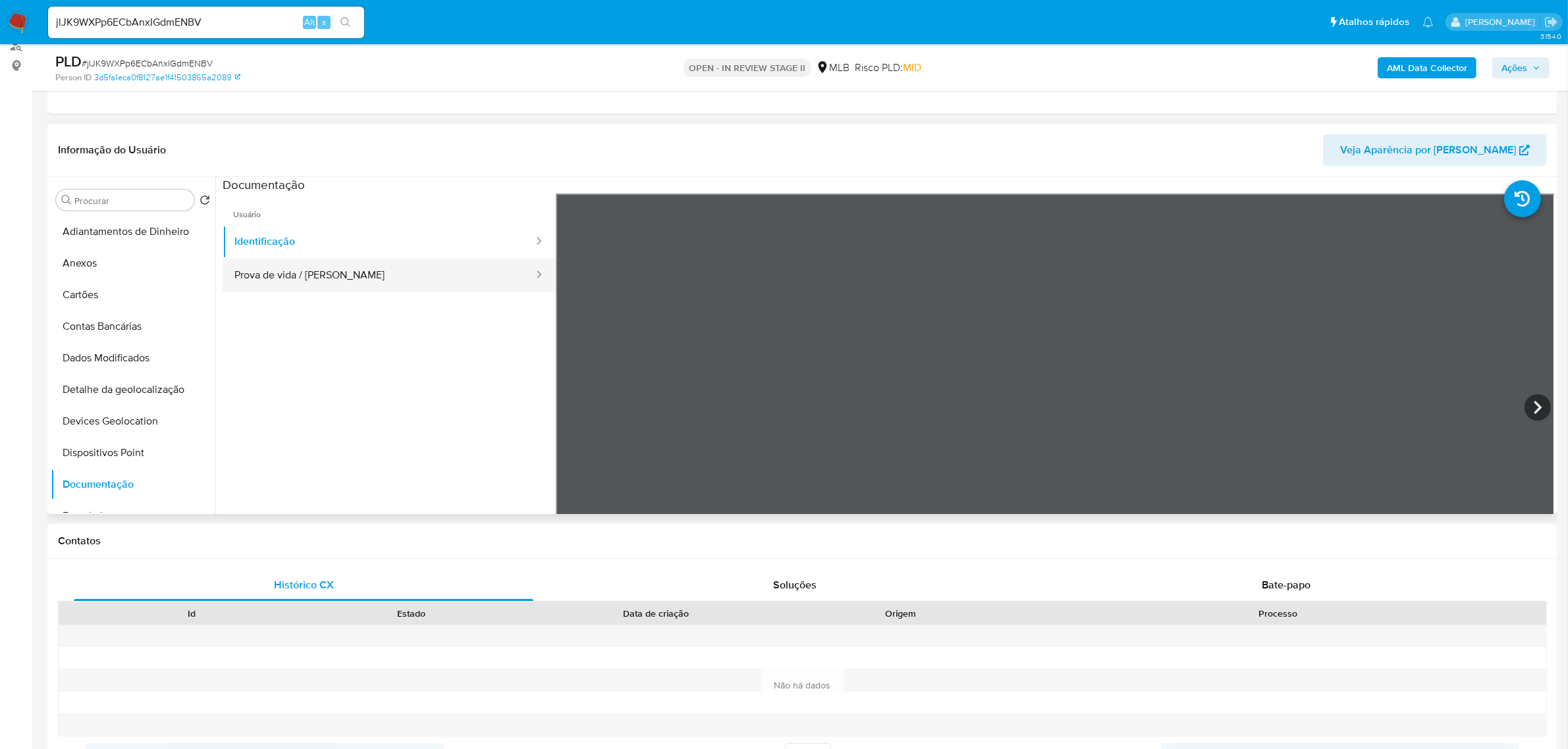
click at [311, 274] on button "Prova de vida / Selfie" at bounding box center [378, 275] width 312 height 34
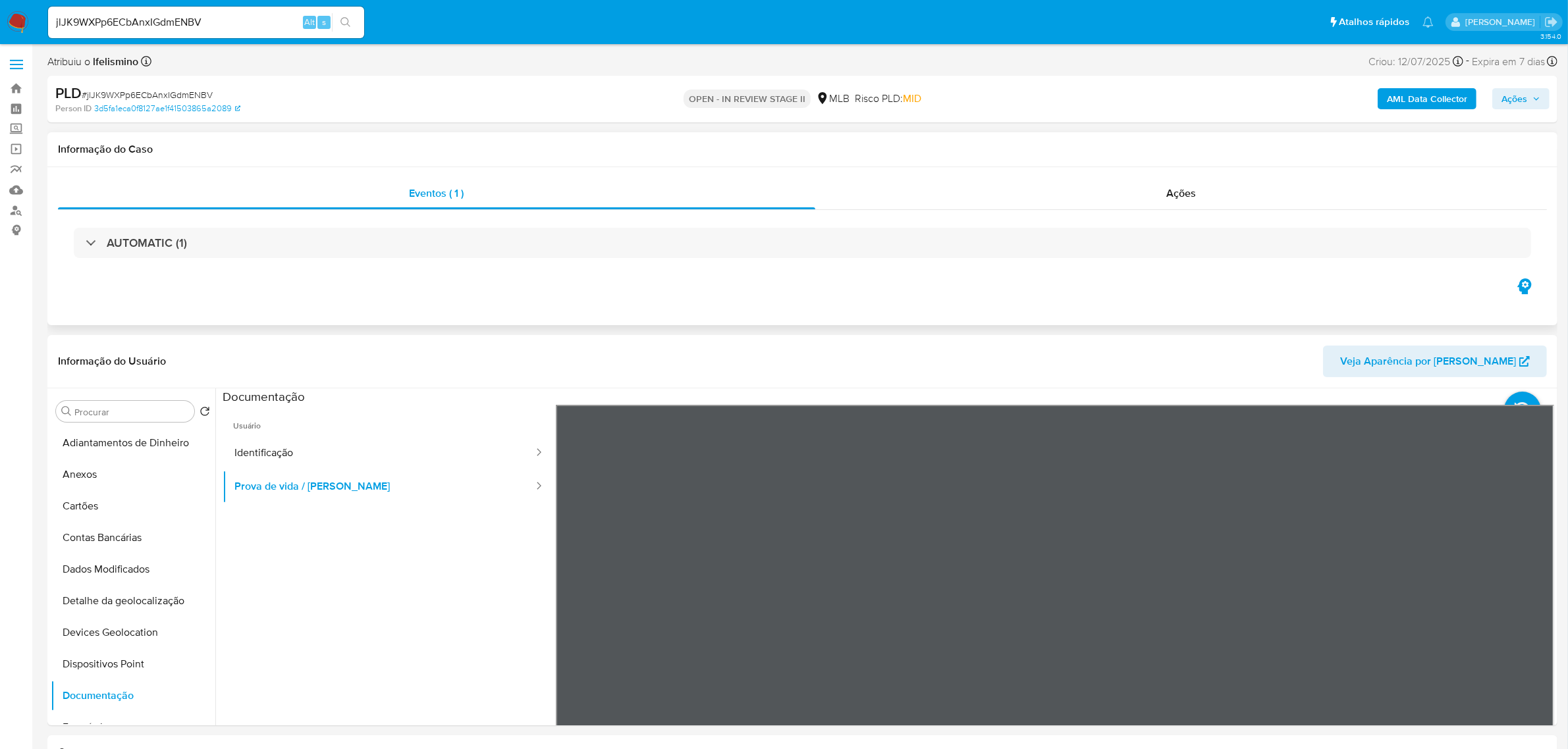
drag, startPoint x: 112, startPoint y: 471, endPoint x: 782, endPoint y: 262, distance: 701.8
click at [112, 471] on button "Anexos" at bounding box center [133, 474] width 165 height 31
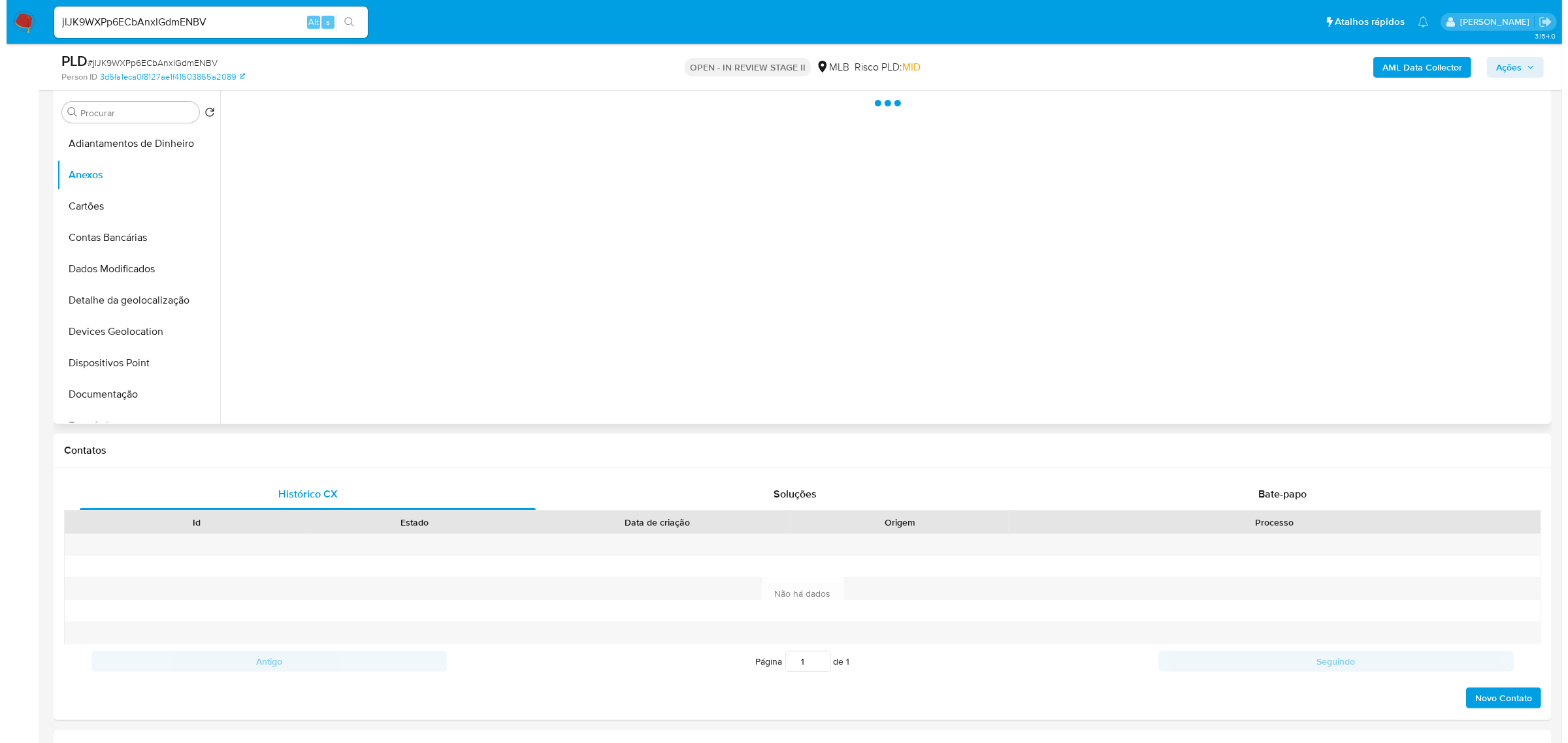
scroll to position [163, 0]
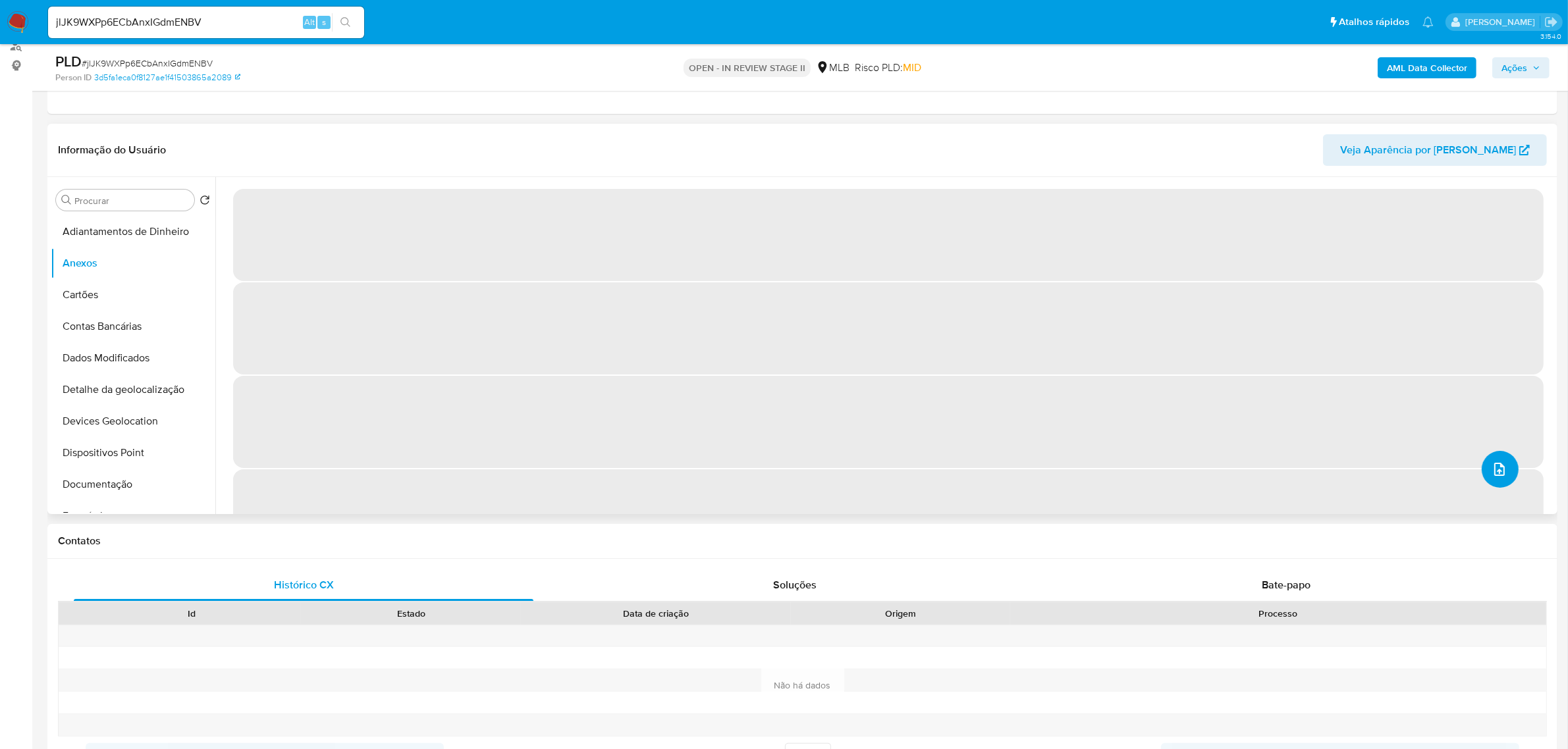
click at [1502, 478] on button "upload-file" at bounding box center [1500, 469] width 37 height 37
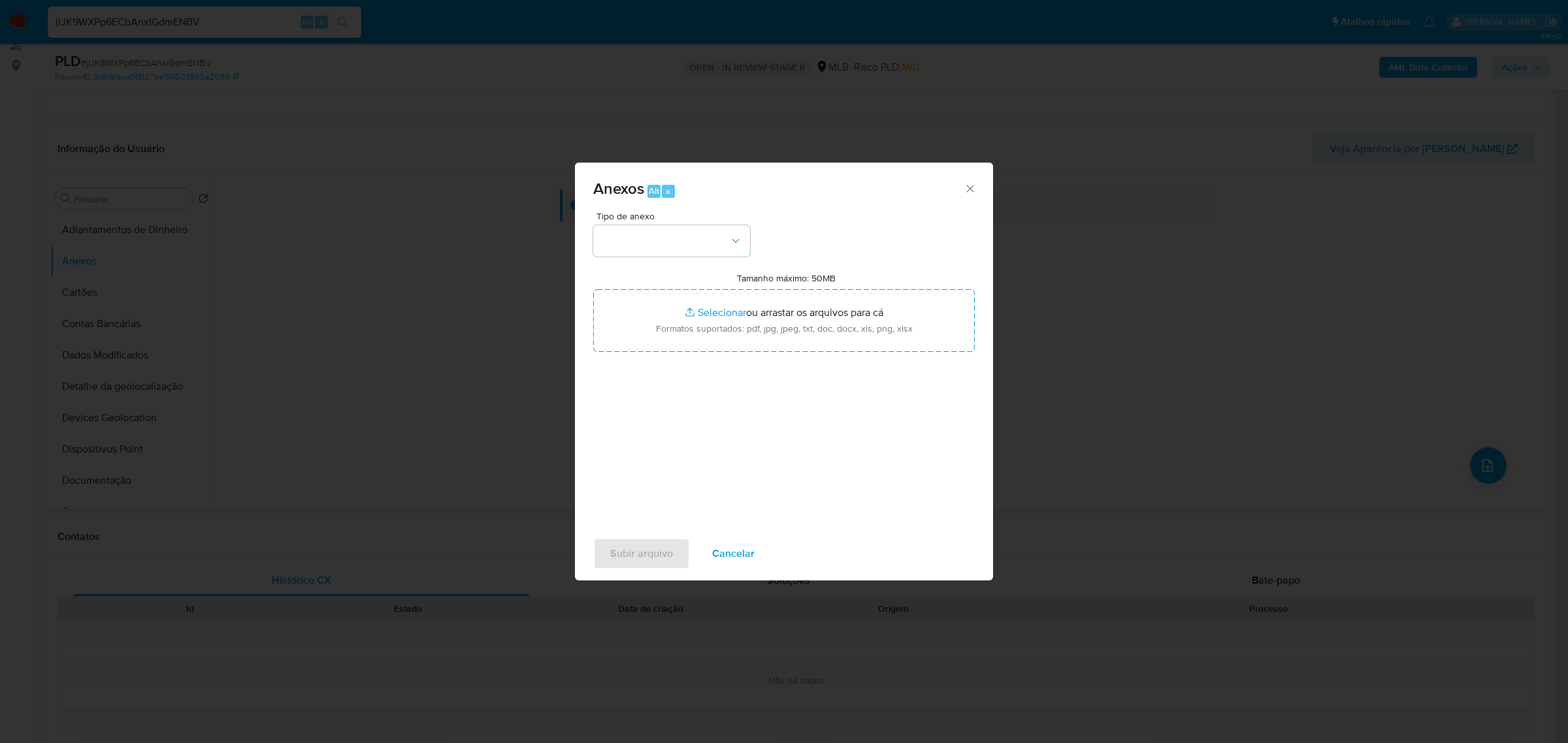
click at [677, 268] on div "Tipo de anexo Tamanho máximo: 50MB Selecionar arquivos Selecionar ou arrastar o…" at bounding box center [784, 366] width 382 height 309
click at [678, 249] on button "button" at bounding box center [672, 241] width 157 height 31
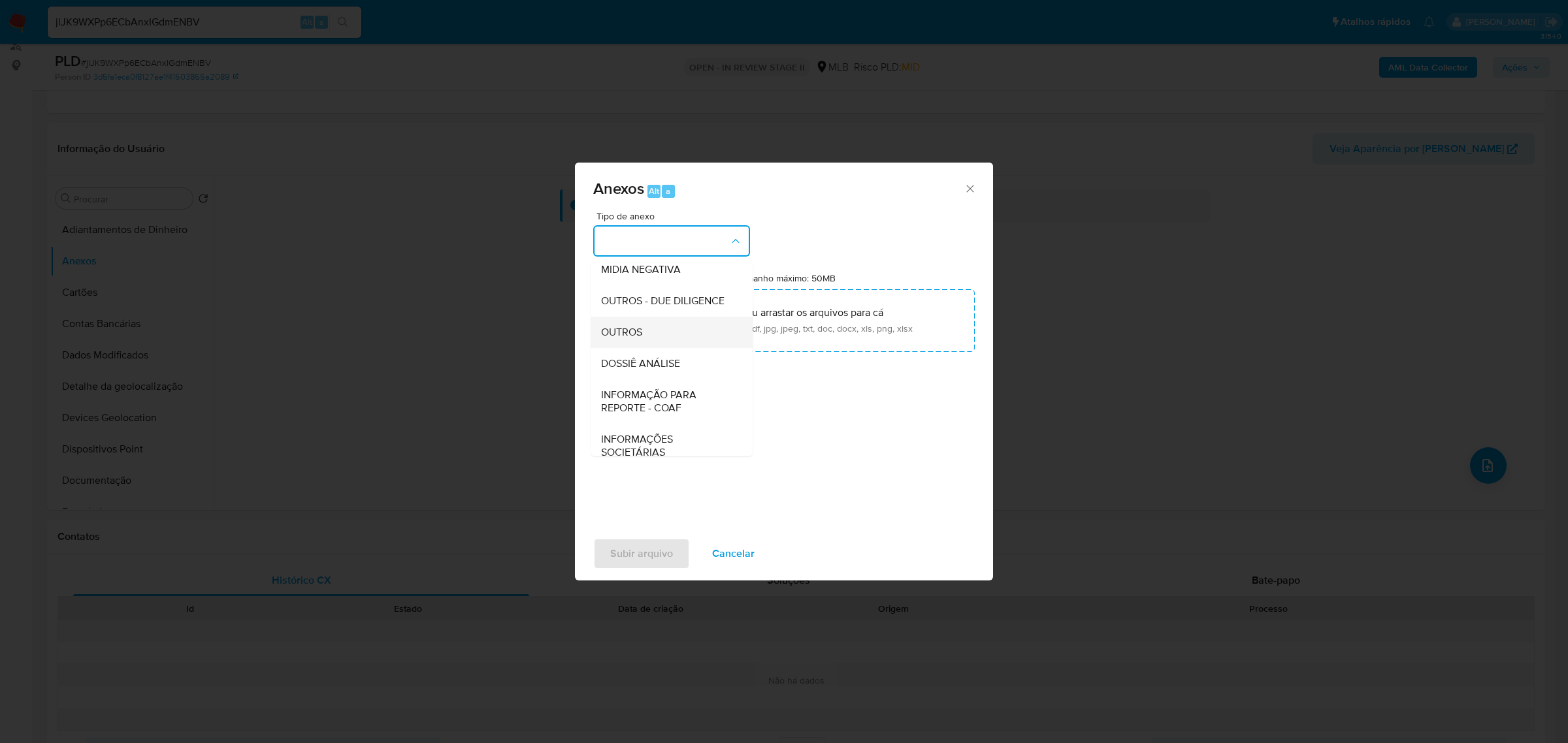
click at [651, 348] on div "OUTROS" at bounding box center [667, 331] width 133 height 31
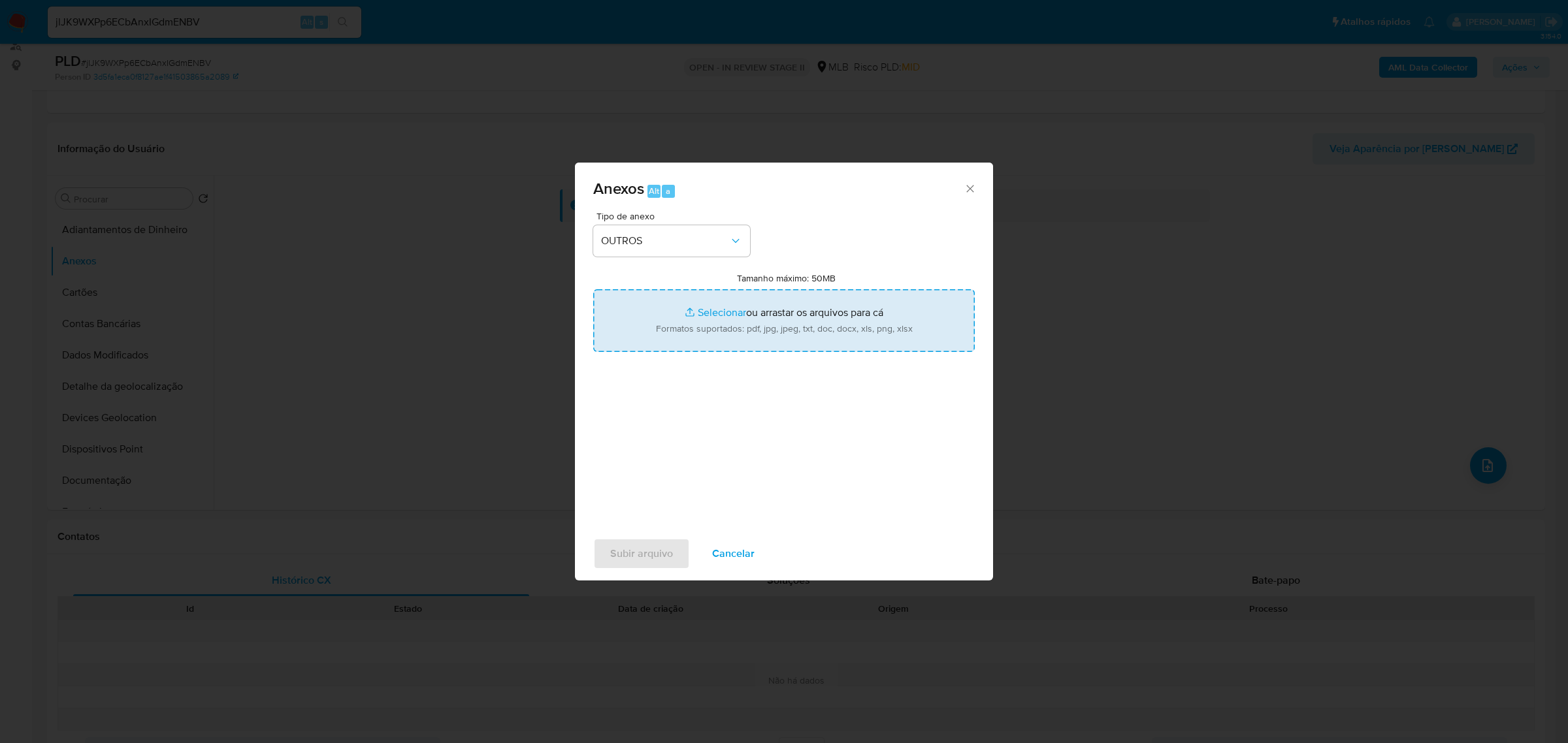
type input "C:\fakepath\Mulan 1001049348_2025_08_18_14_38_45 WAGNER SILVA TEIXEIRA.pdf"
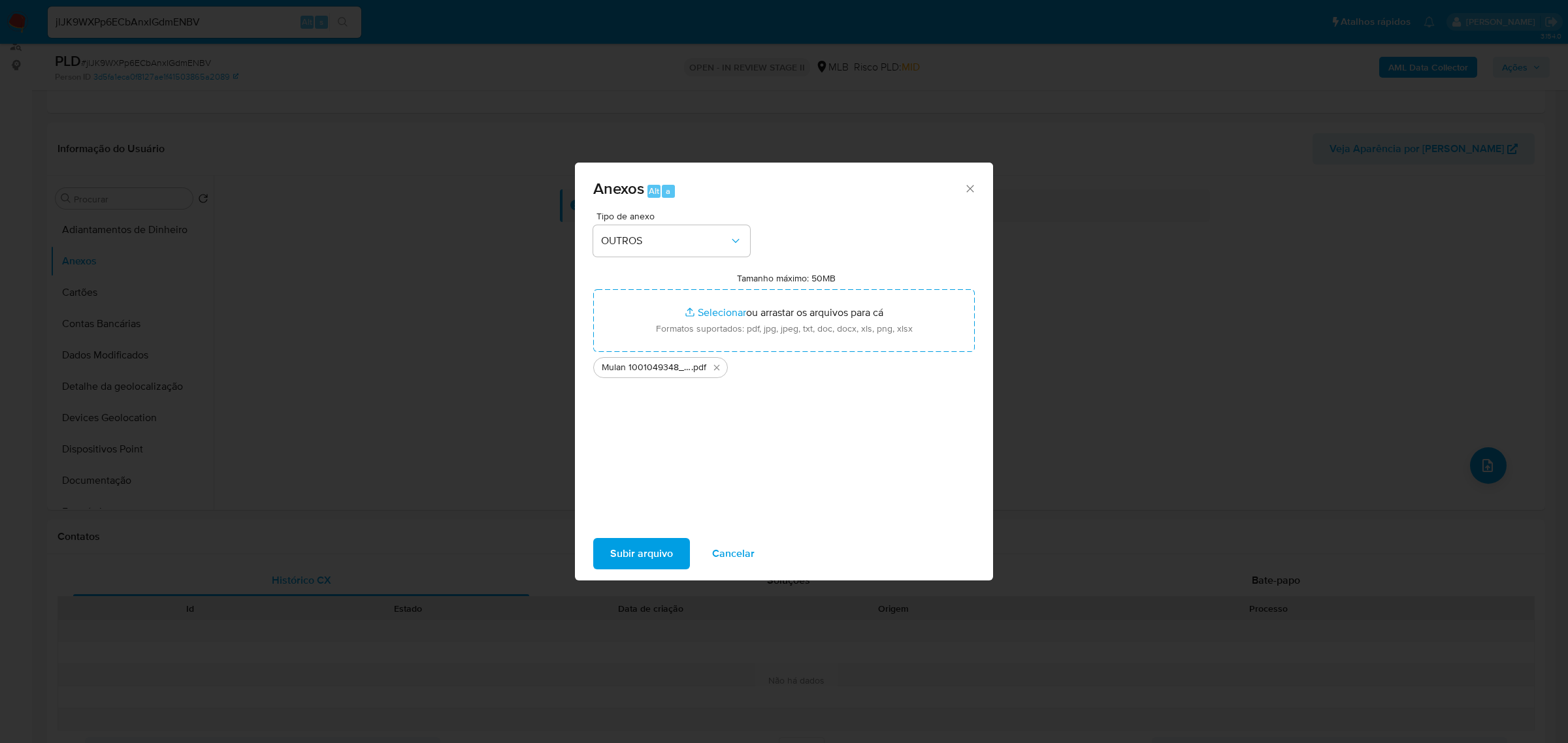
click at [642, 552] on span "Subir arquivo" at bounding box center [641, 554] width 63 height 29
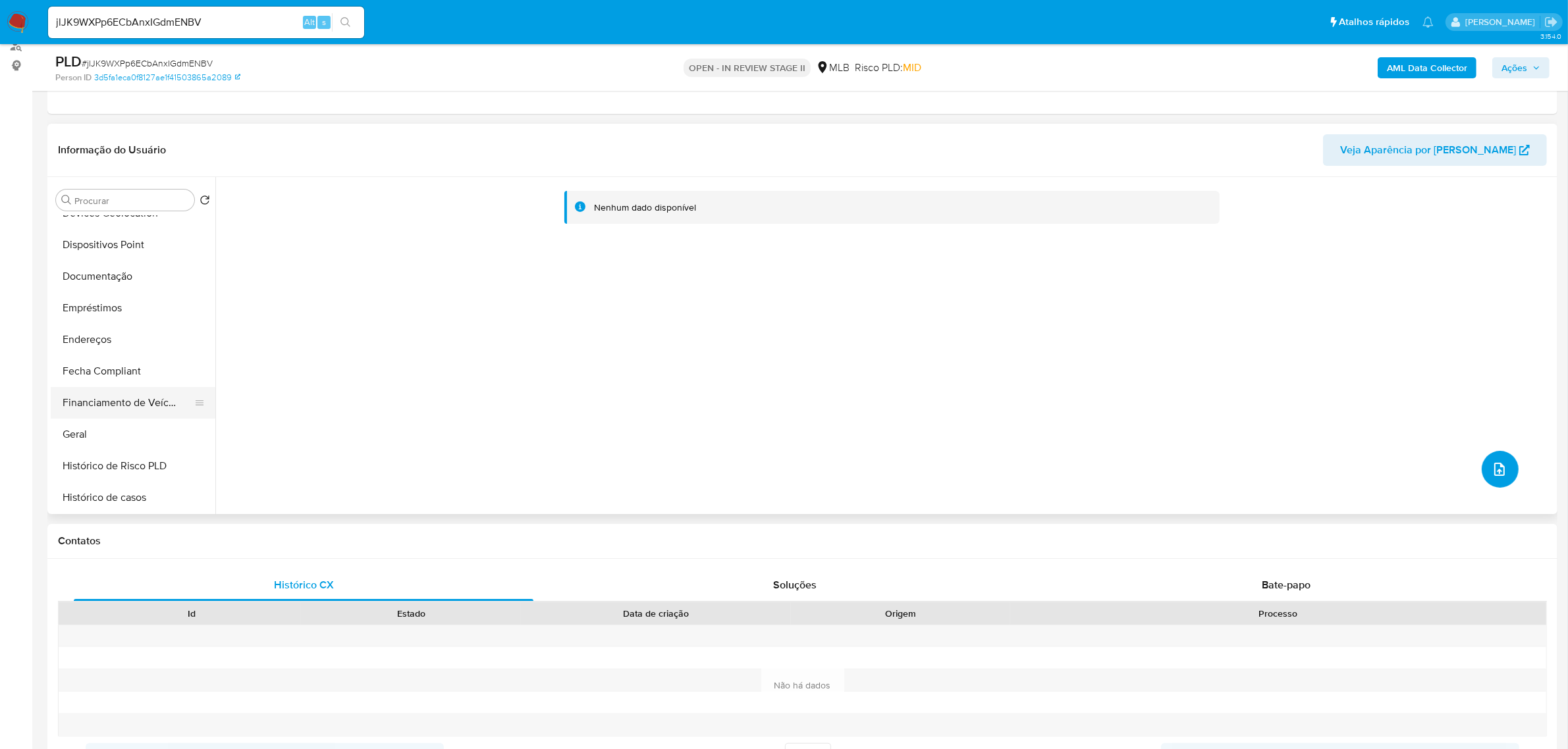
scroll to position [247, 0]
click at [93, 377] on button "Financiamento de Veículos" at bounding box center [128, 364] width 154 height 31
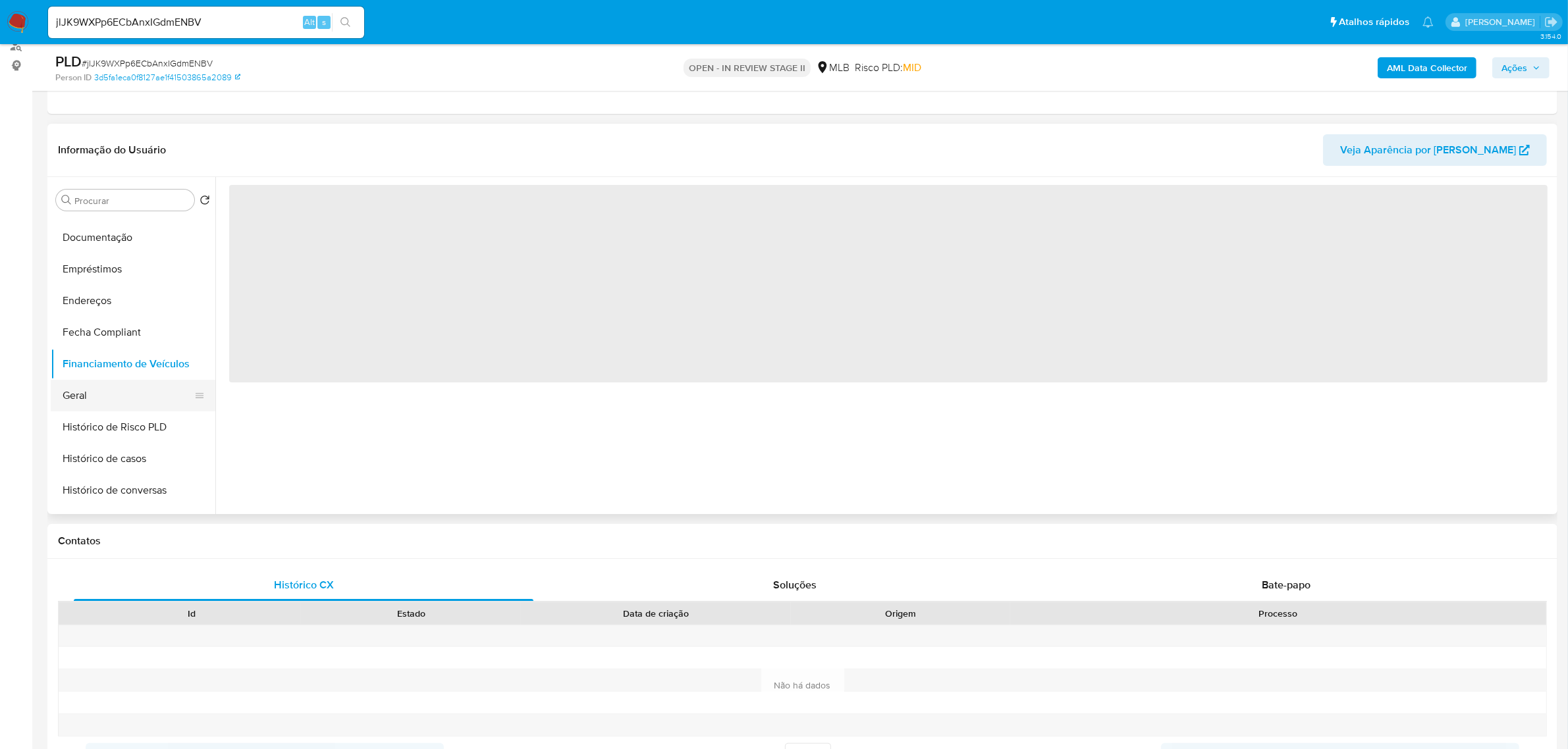
click at [100, 384] on button "Geral" at bounding box center [128, 395] width 154 height 31
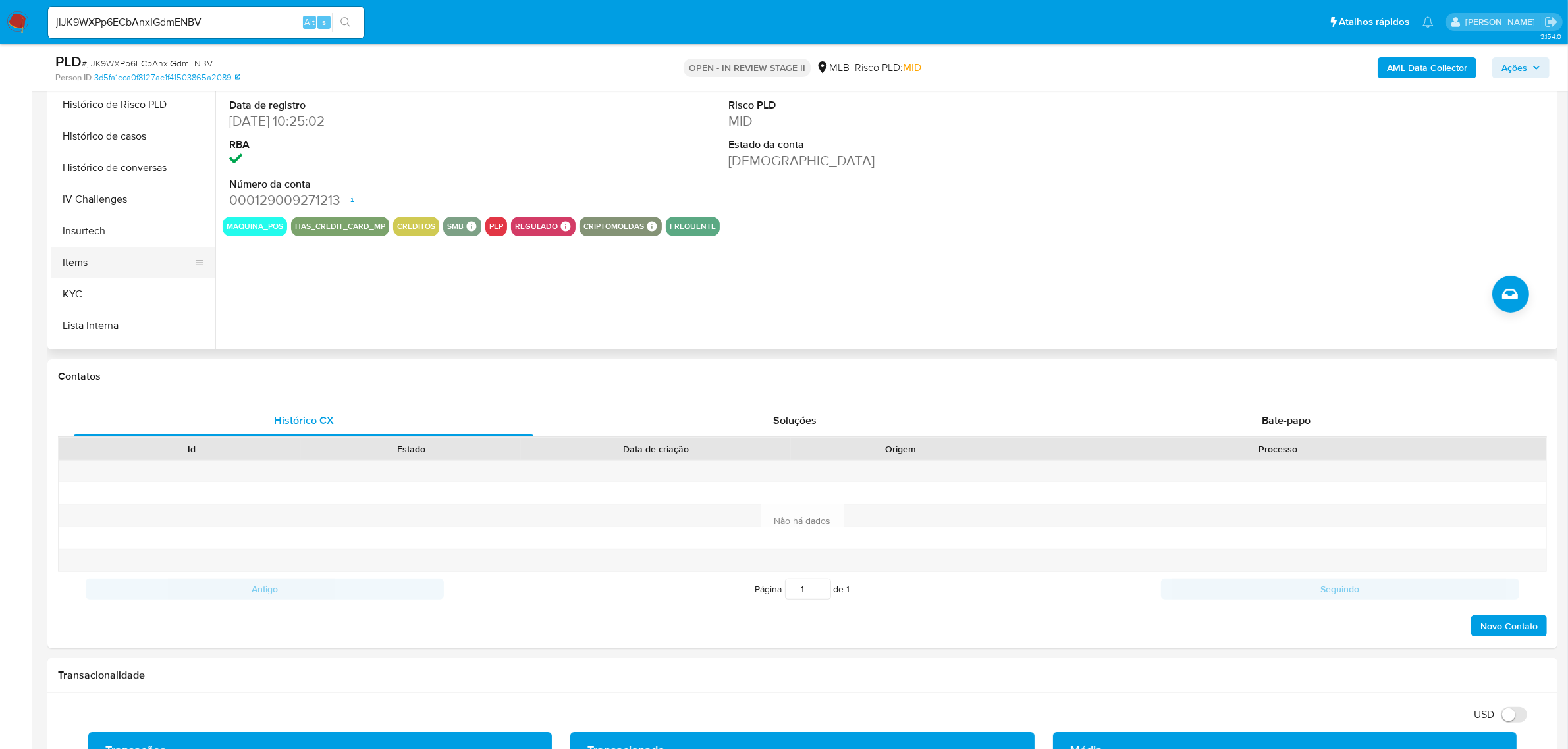
scroll to position [412, 0]
click at [87, 293] on button "KYC" at bounding box center [128, 287] width 154 height 31
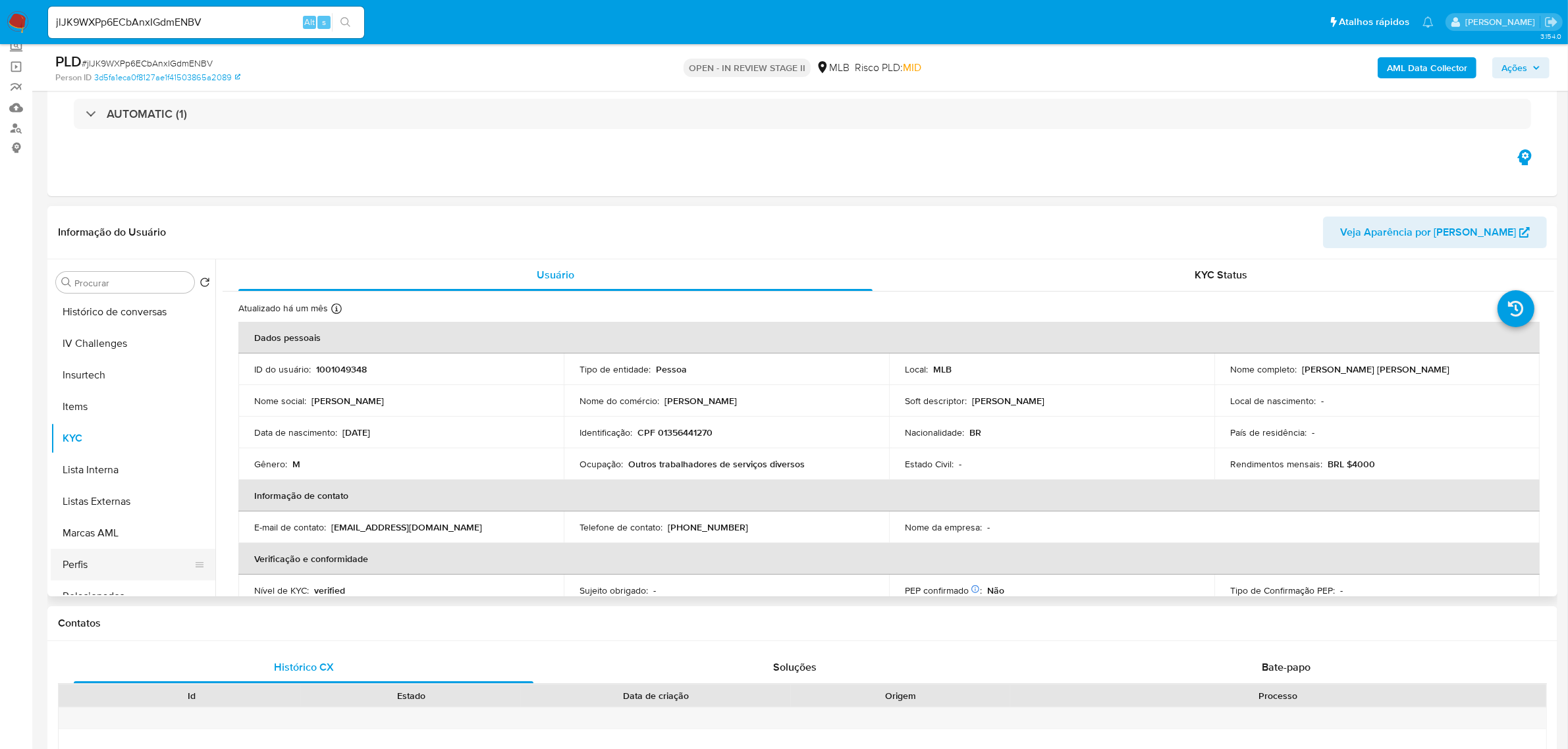
scroll to position [587, 0]
click at [115, 552] on button "Restrições Novo Mundo" at bounding box center [133, 548] width 165 height 31
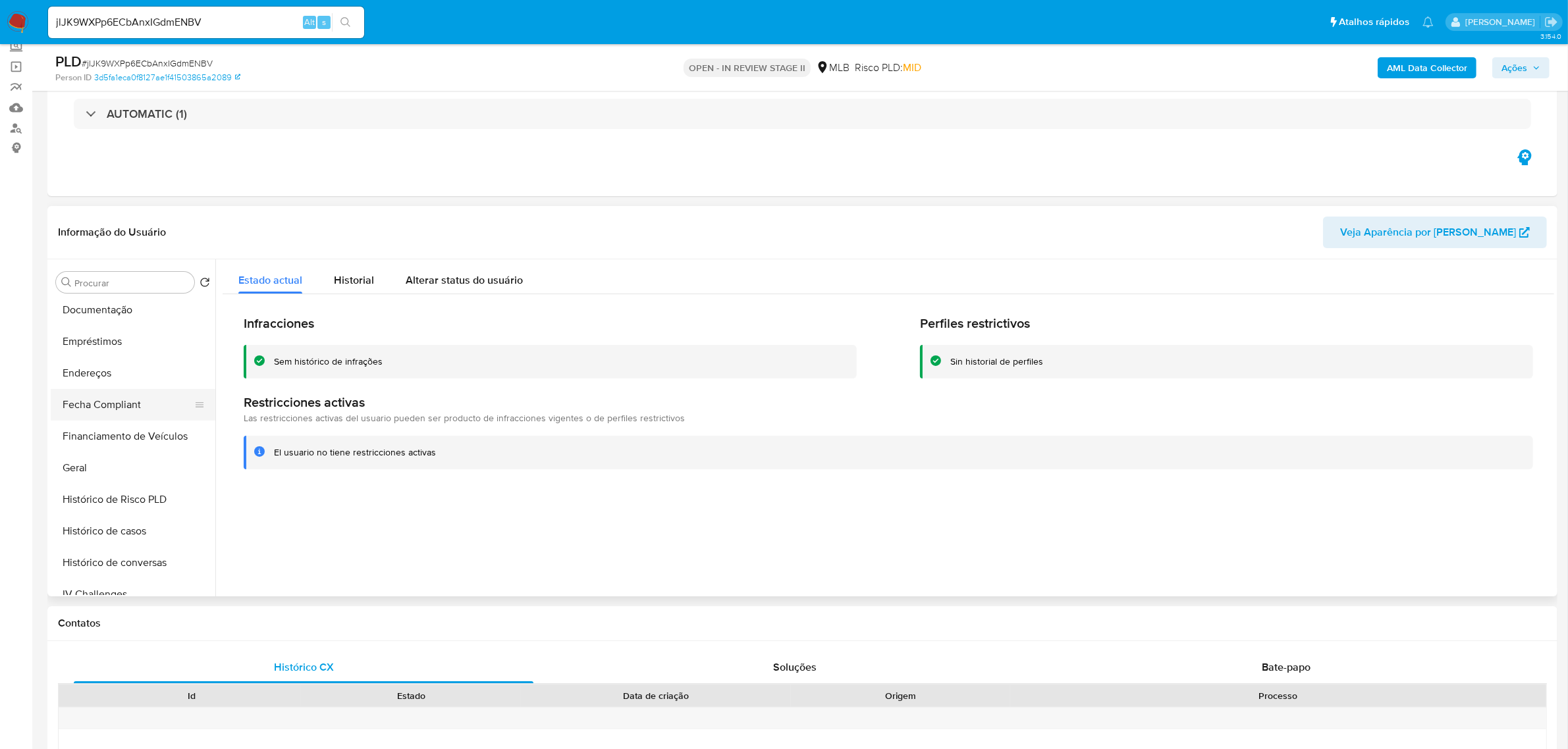
scroll to position [93, 0]
click at [109, 468] on button "Documentação" at bounding box center [128, 473] width 154 height 31
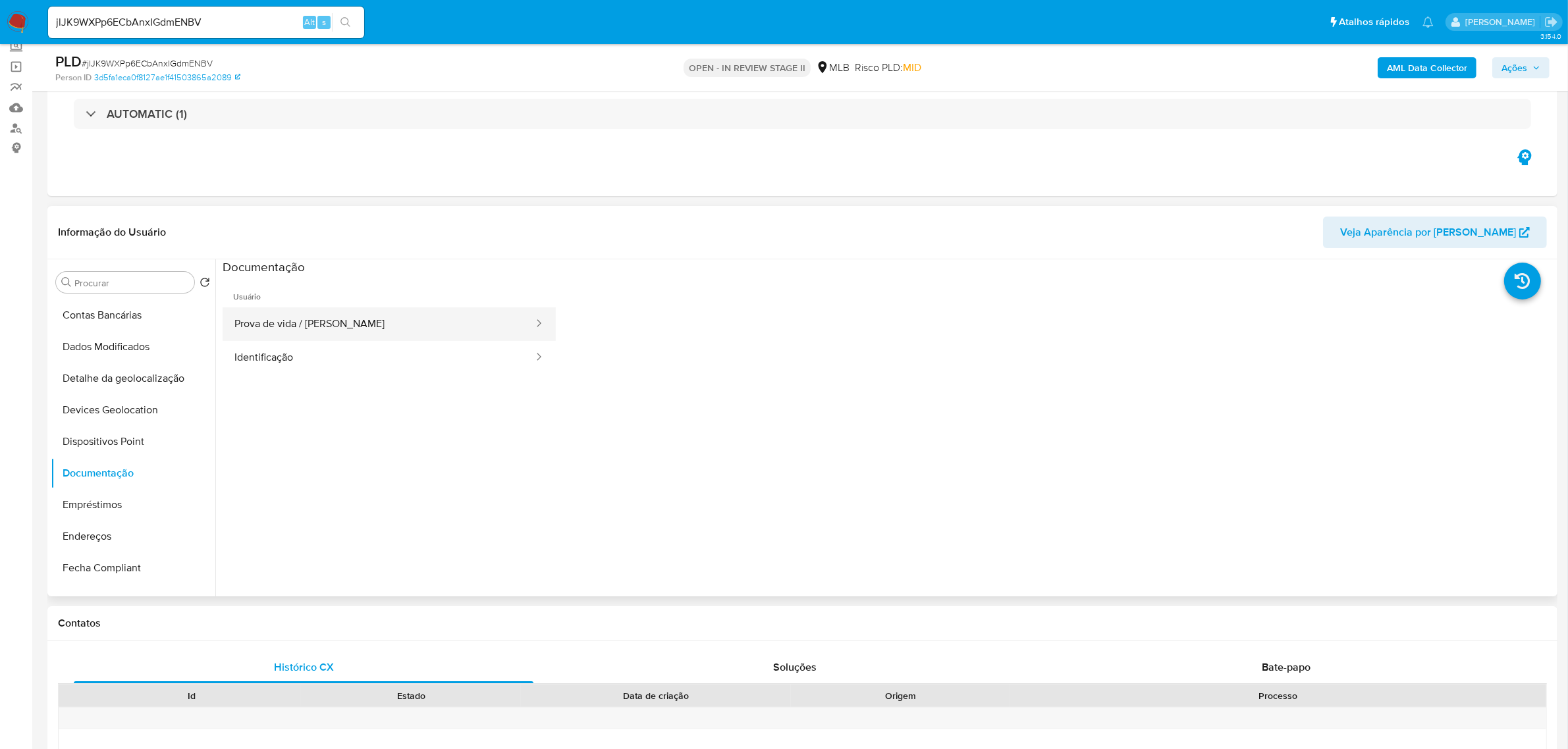
click at [305, 330] on button "Prova de vida / Selfie" at bounding box center [378, 324] width 312 height 34
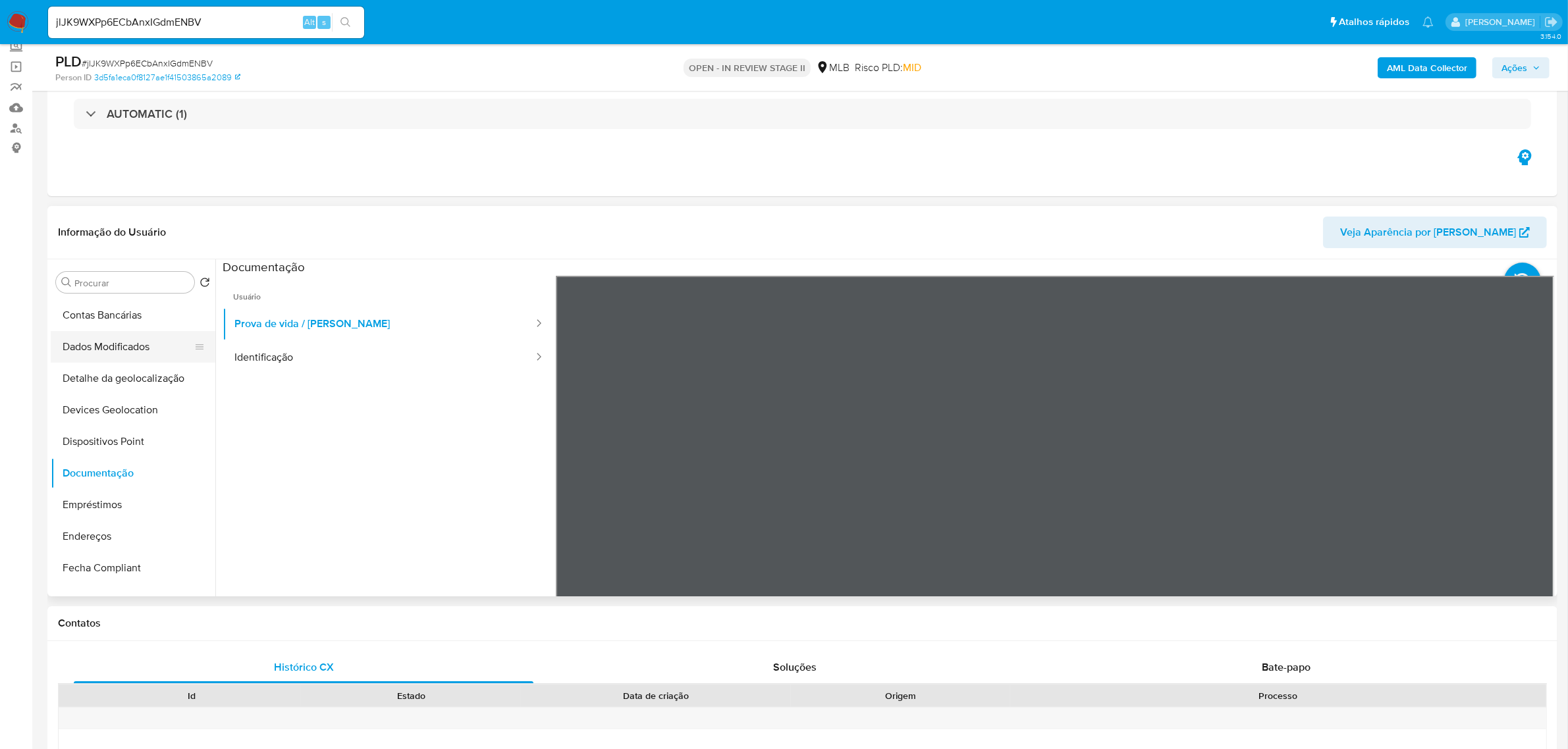
click at [308, 348] on button "Identificação" at bounding box center [378, 358] width 312 height 34
drag, startPoint x: 116, startPoint y: 439, endPoint x: 4, endPoint y: 434, distance: 112.1
click at [114, 440] on button "Dispositivos Point" at bounding box center [133, 442] width 165 height 31
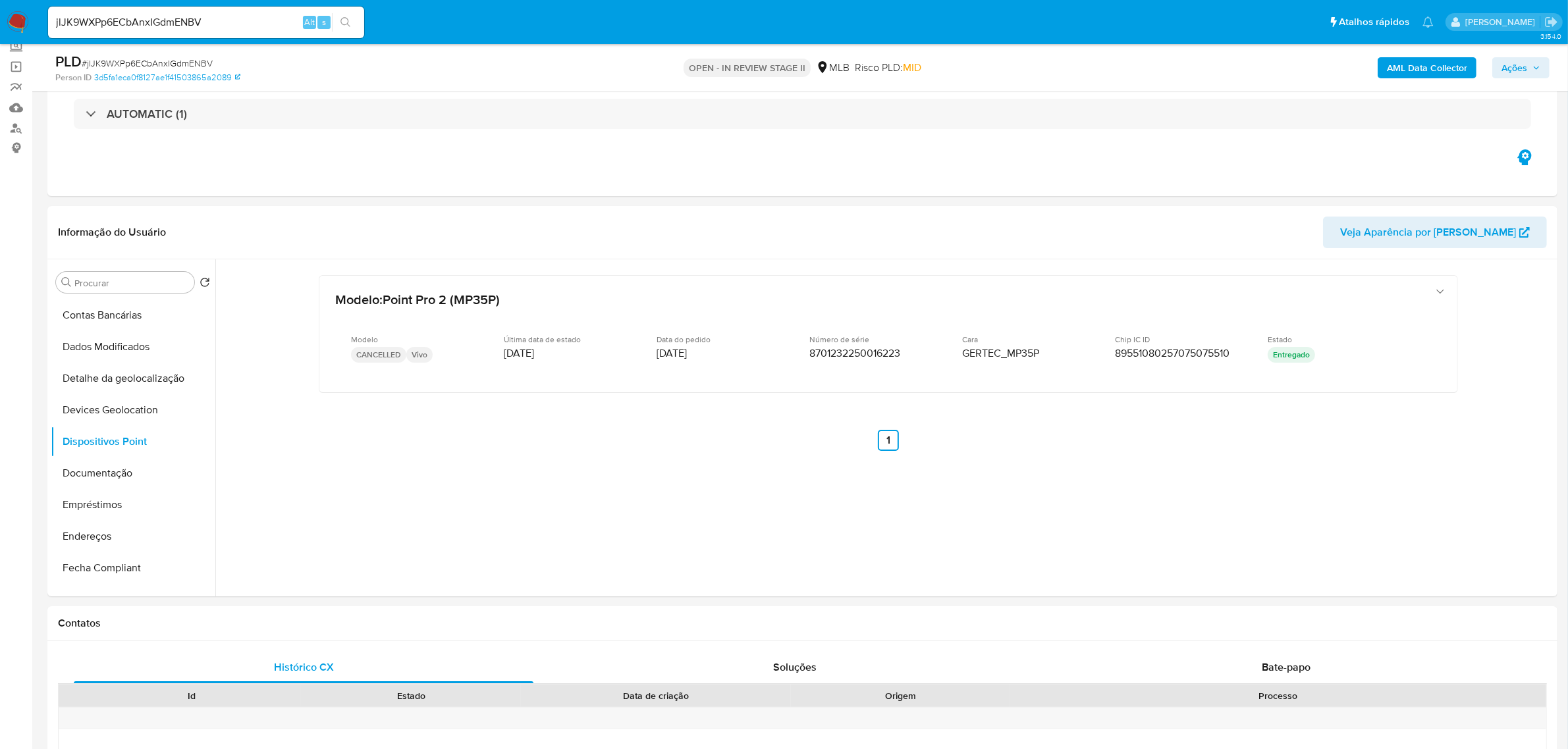
drag, startPoint x: 146, startPoint y: 536, endPoint x: 11, endPoint y: 536, distance: 135.0
click at [144, 536] on button "Endereços" at bounding box center [133, 536] width 165 height 31
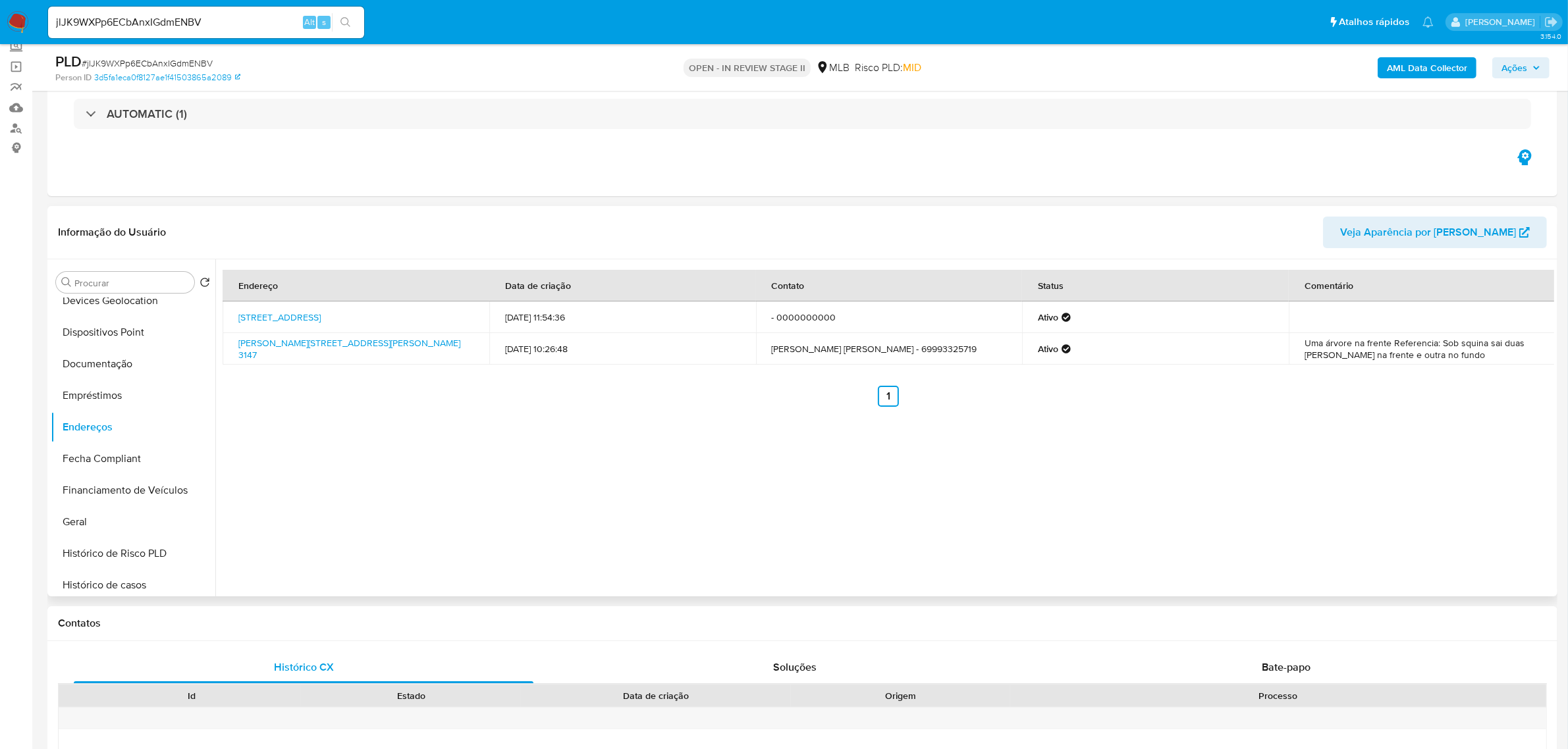
scroll to position [340, 0]
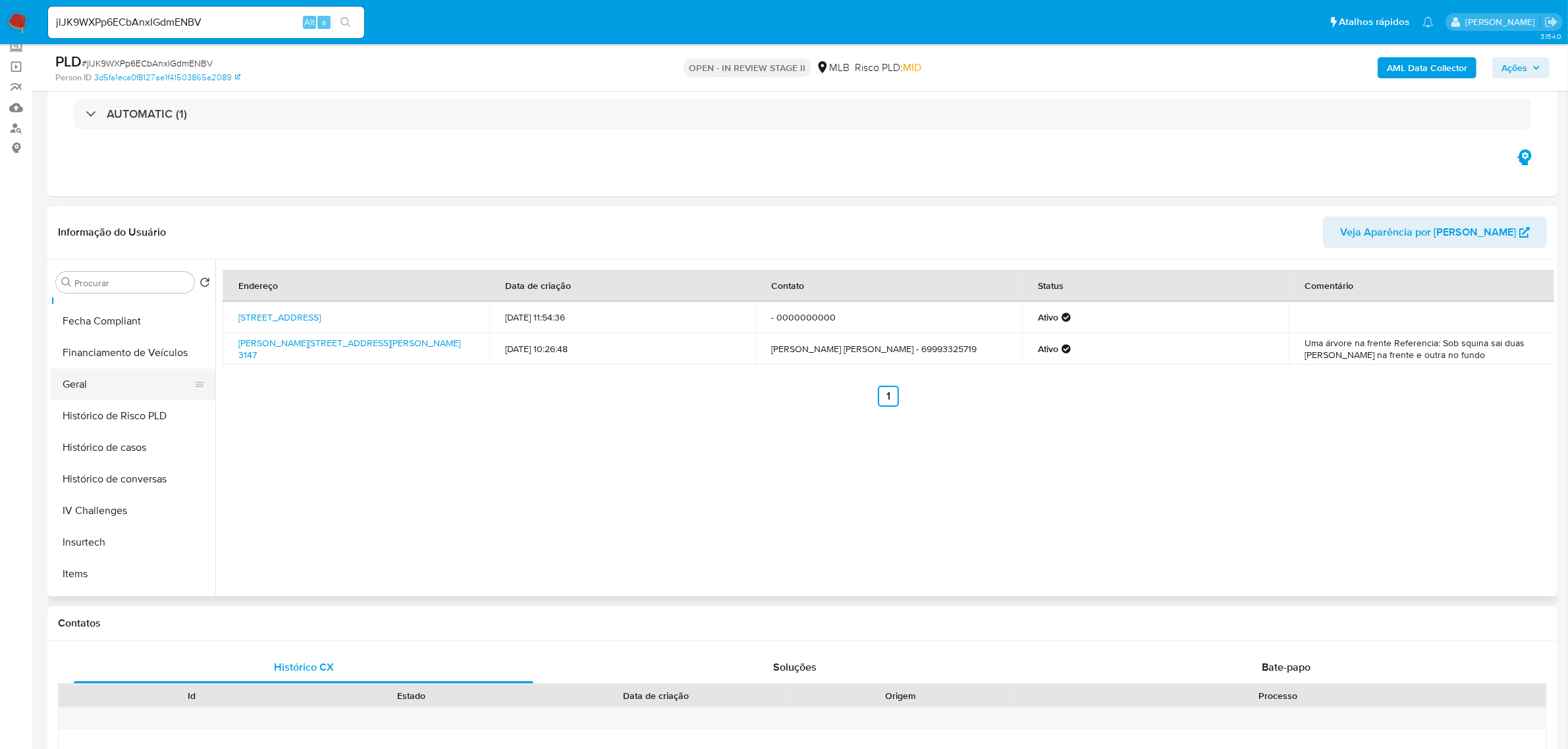
click at [132, 387] on button "Geral" at bounding box center [128, 384] width 154 height 31
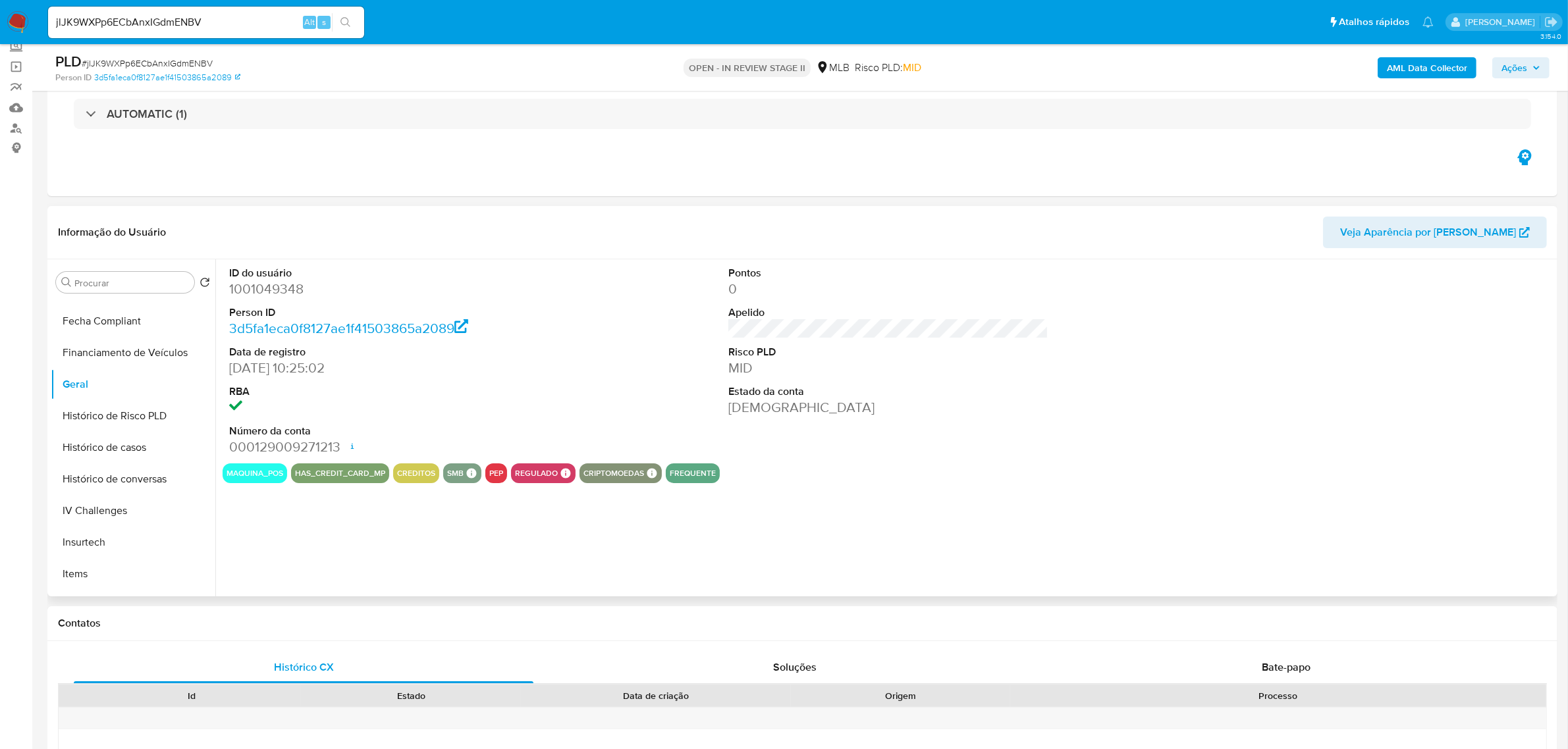
click at [271, 286] on dd "1001049348" at bounding box center [388, 289] width 320 height 18
copy dd "1001049348"
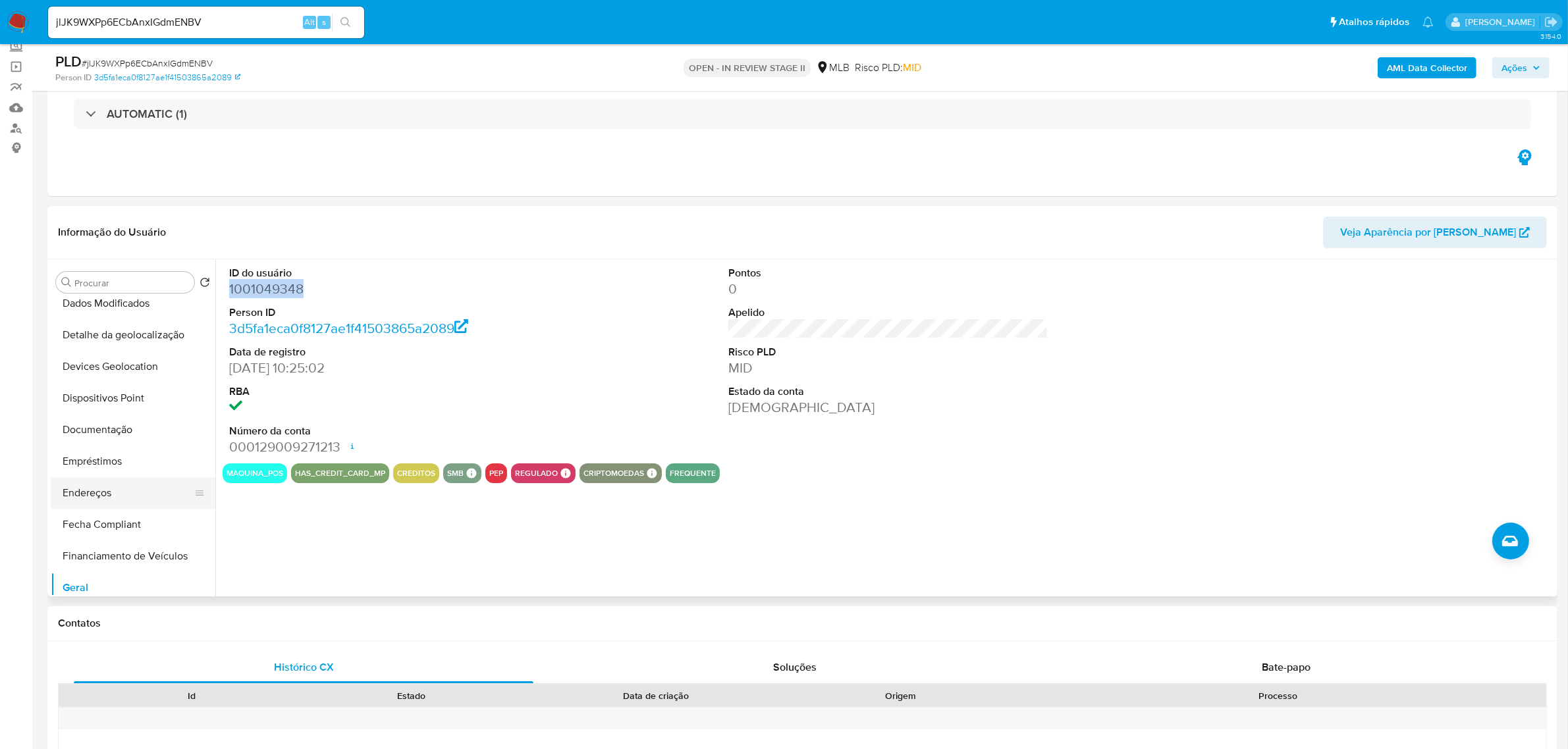
scroll to position [11, 0]
click at [128, 343] on button "Anexos" at bounding box center [128, 334] width 154 height 31
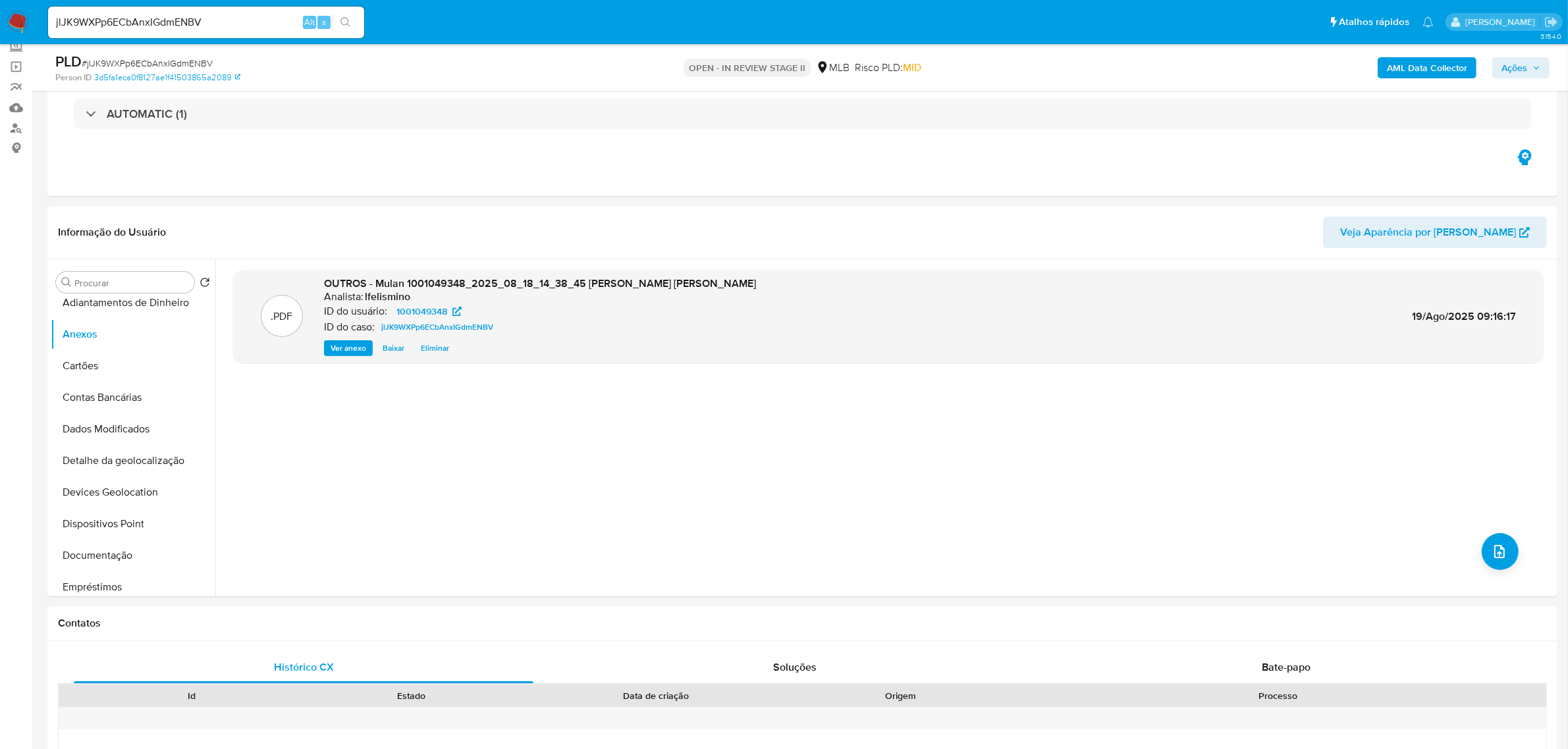
click at [1409, 70] on b "AML Data Collector" at bounding box center [1427, 68] width 80 height 21
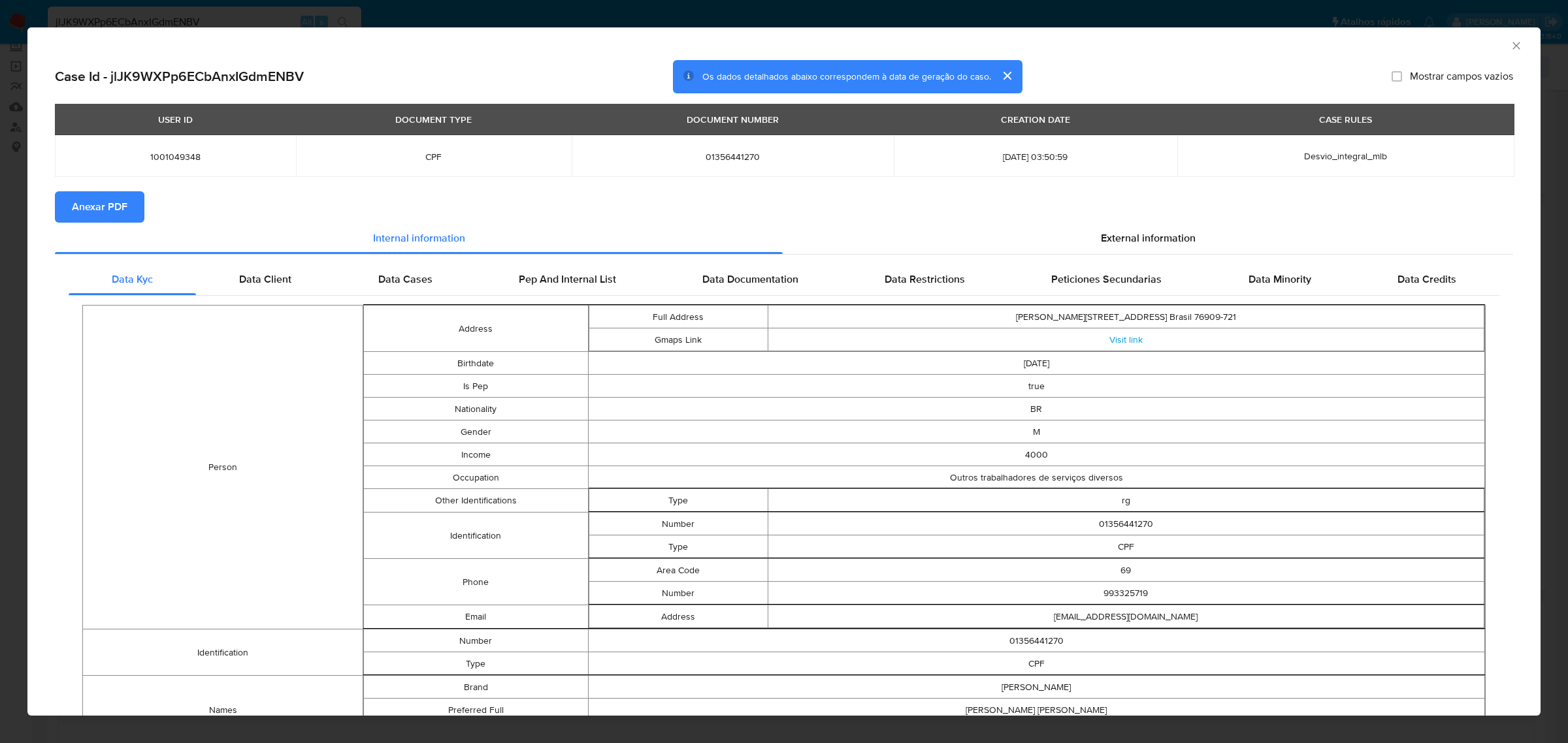
drag, startPoint x: 116, startPoint y: 217, endPoint x: 1, endPoint y: 210, distance: 115.2
click at [116, 216] on span "Anexar PDF" at bounding box center [99, 207] width 56 height 29
click at [1199, 52] on div "AML Data Collector" at bounding box center [784, 43] width 1513 height 33
click at [1218, 24] on div "AML Data Collector Case Id - jlJK9WXPp6ECbAnxIGdmENBV Os dados detalhados abaix…" at bounding box center [784, 372] width 1568 height 743
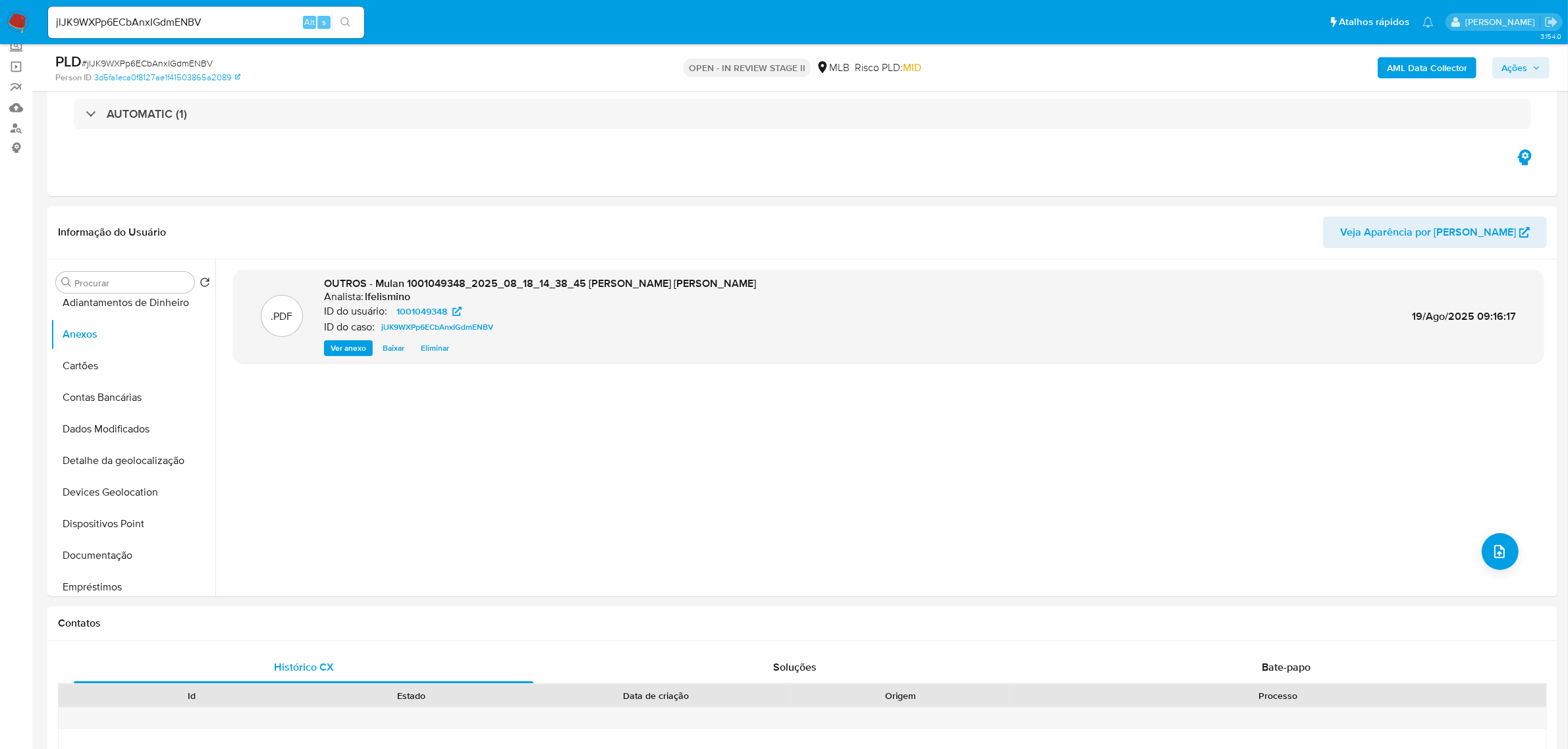
click at [189, 66] on span "# jlJK9WXPp6ECbAnxIGdmENBV" at bounding box center [147, 63] width 131 height 13
copy span "jlJK9WXPp6ECbAnxIGdmENBV"
click at [181, 26] on input "jlJK9WXPp6ECbAnxIGdmENBV" at bounding box center [206, 22] width 316 height 17
click at [180, 26] on input "jlJK9WXPp6ECbAnxIGdmENBV" at bounding box center [206, 22] width 316 height 17
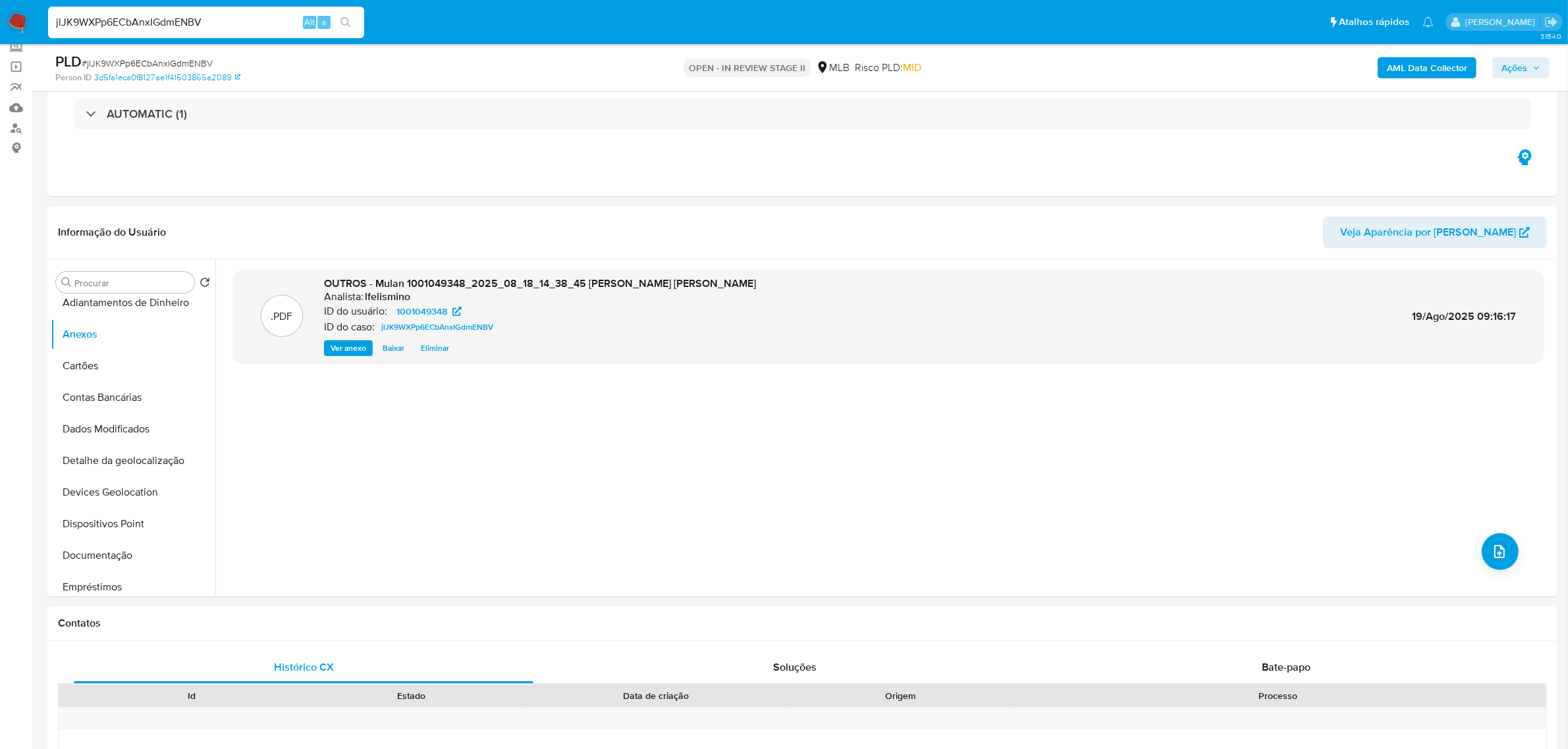
paste input "E3oVRztFCc9YxfxlPuk6gsJj"
type input "E3oVRztFCc9YxfxlPuk6gsJj"
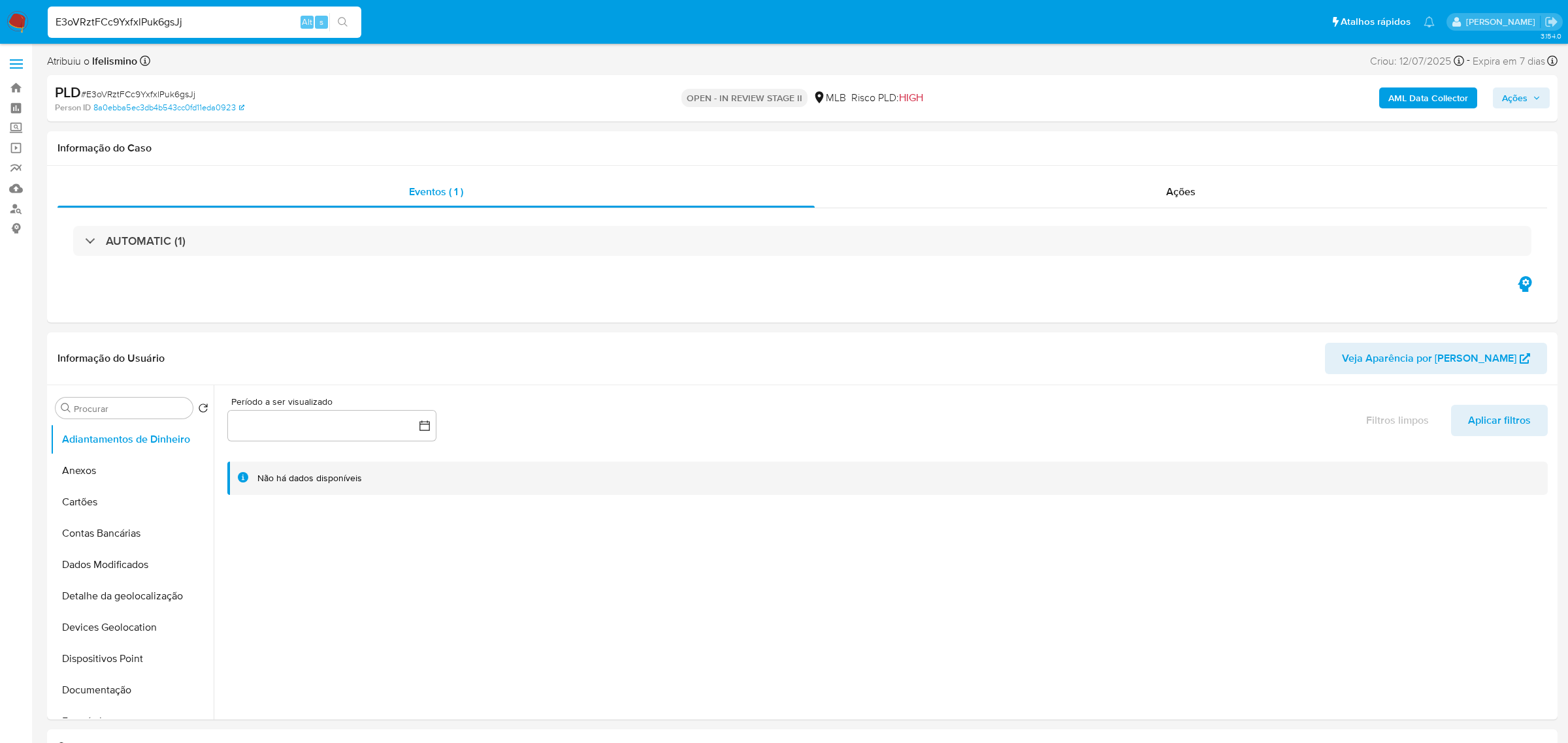
select select "10"
click at [95, 444] on button "Geral" at bounding box center [127, 439] width 153 height 31
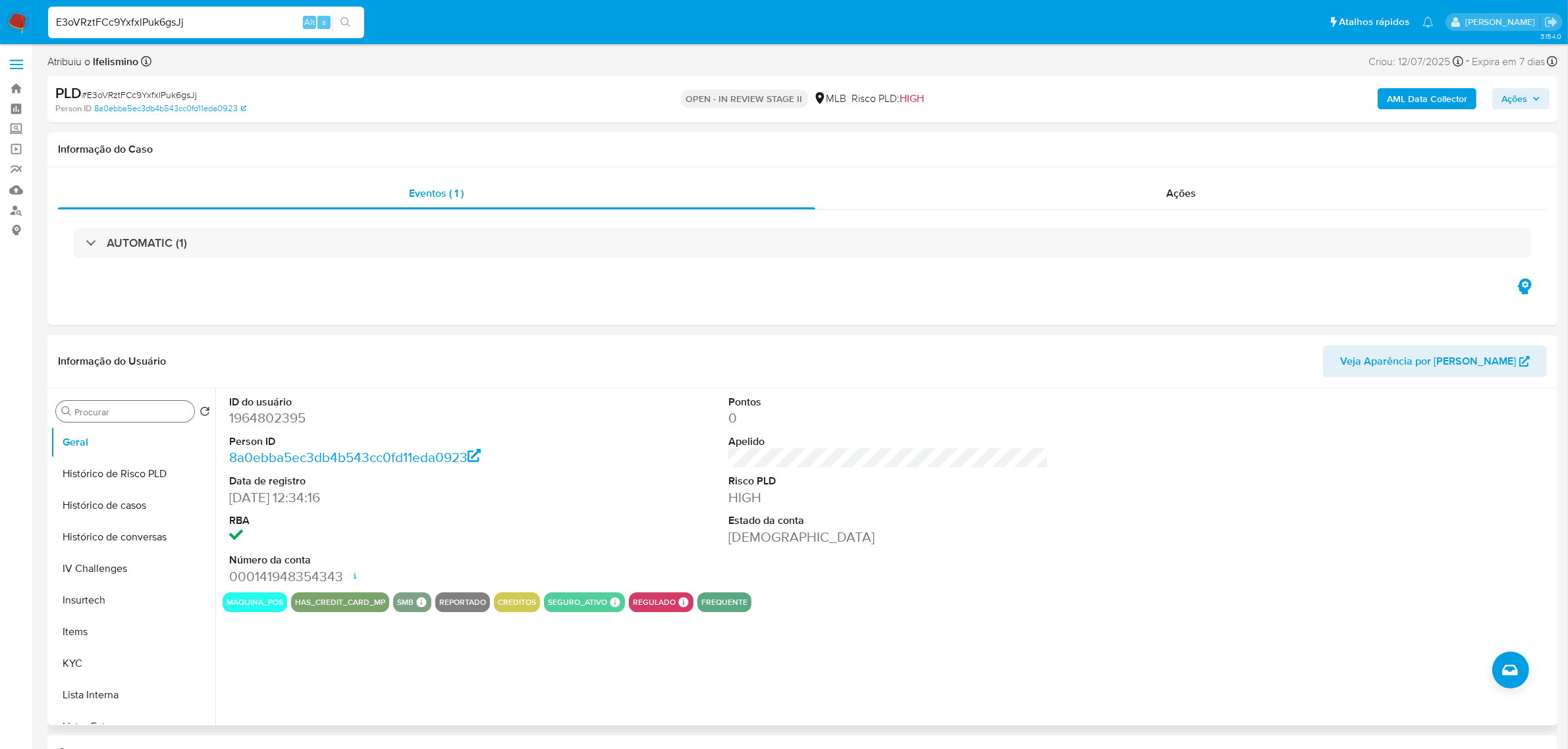
click at [123, 406] on div "Procurar" at bounding box center [125, 411] width 138 height 21
click at [122, 409] on input "Procurar" at bounding box center [131, 412] width 114 height 12
type input "list"
click at [104, 471] on button "Lista Interna" at bounding box center [128, 474] width 154 height 31
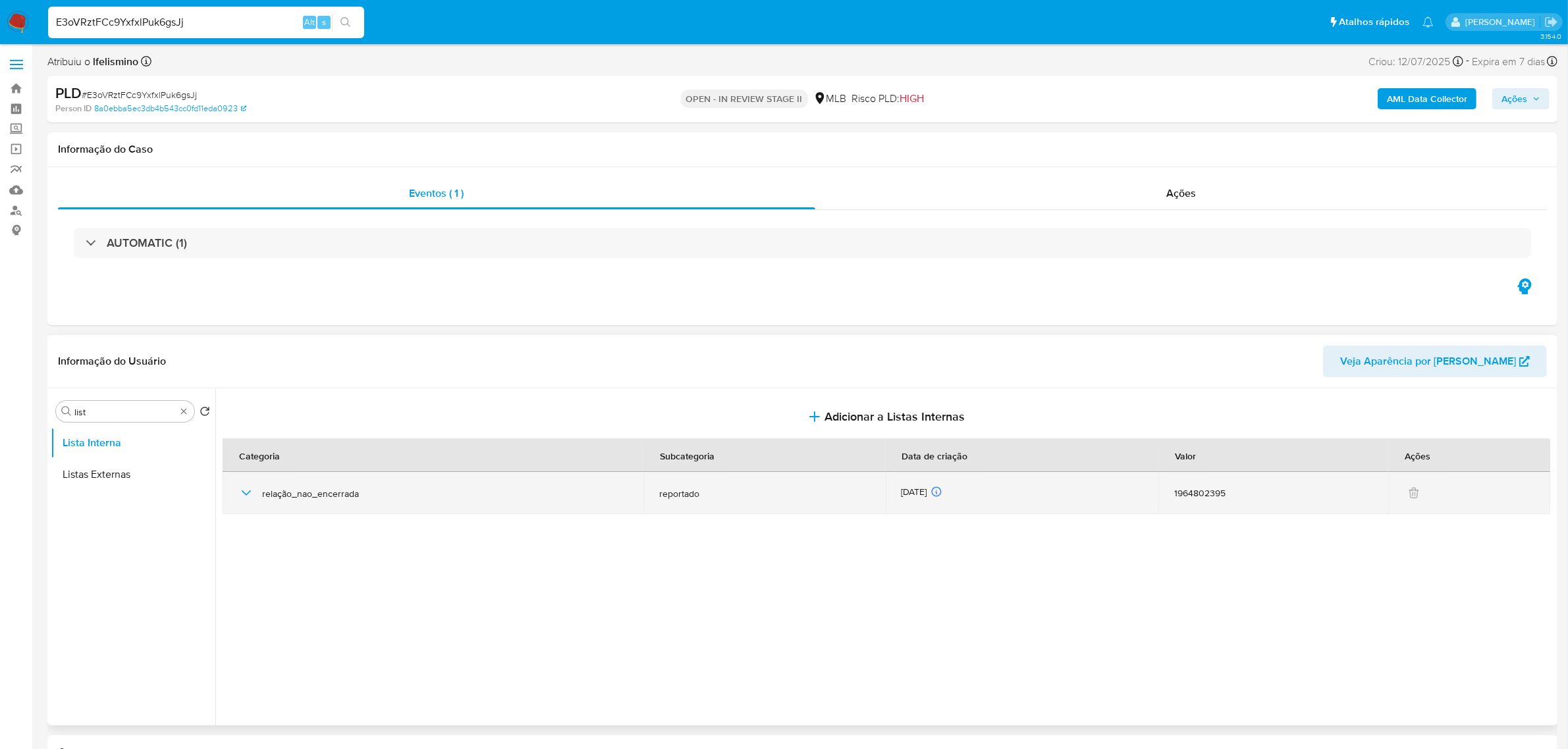
click at [250, 490] on icon "button" at bounding box center [246, 493] width 16 height 16
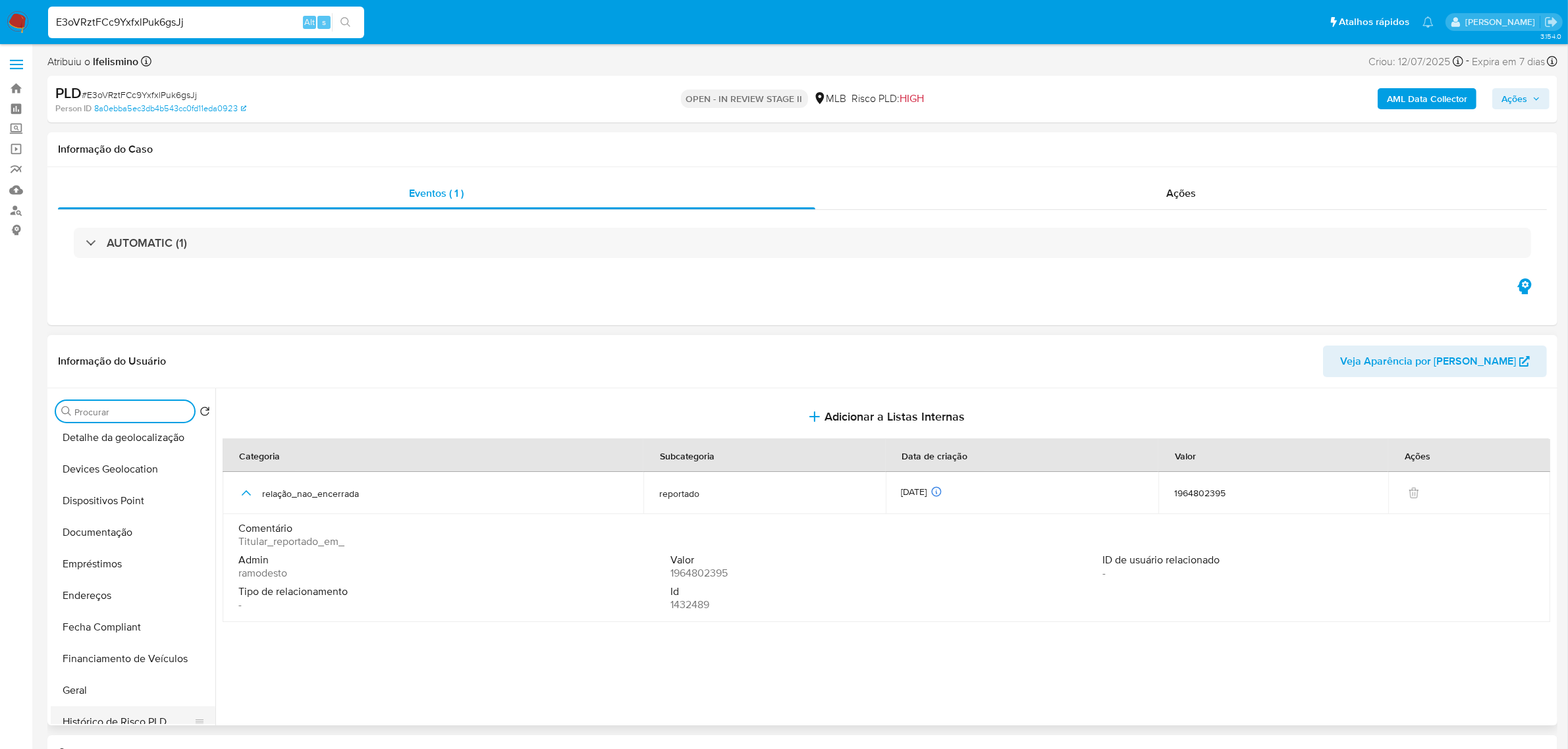
scroll to position [247, 0]
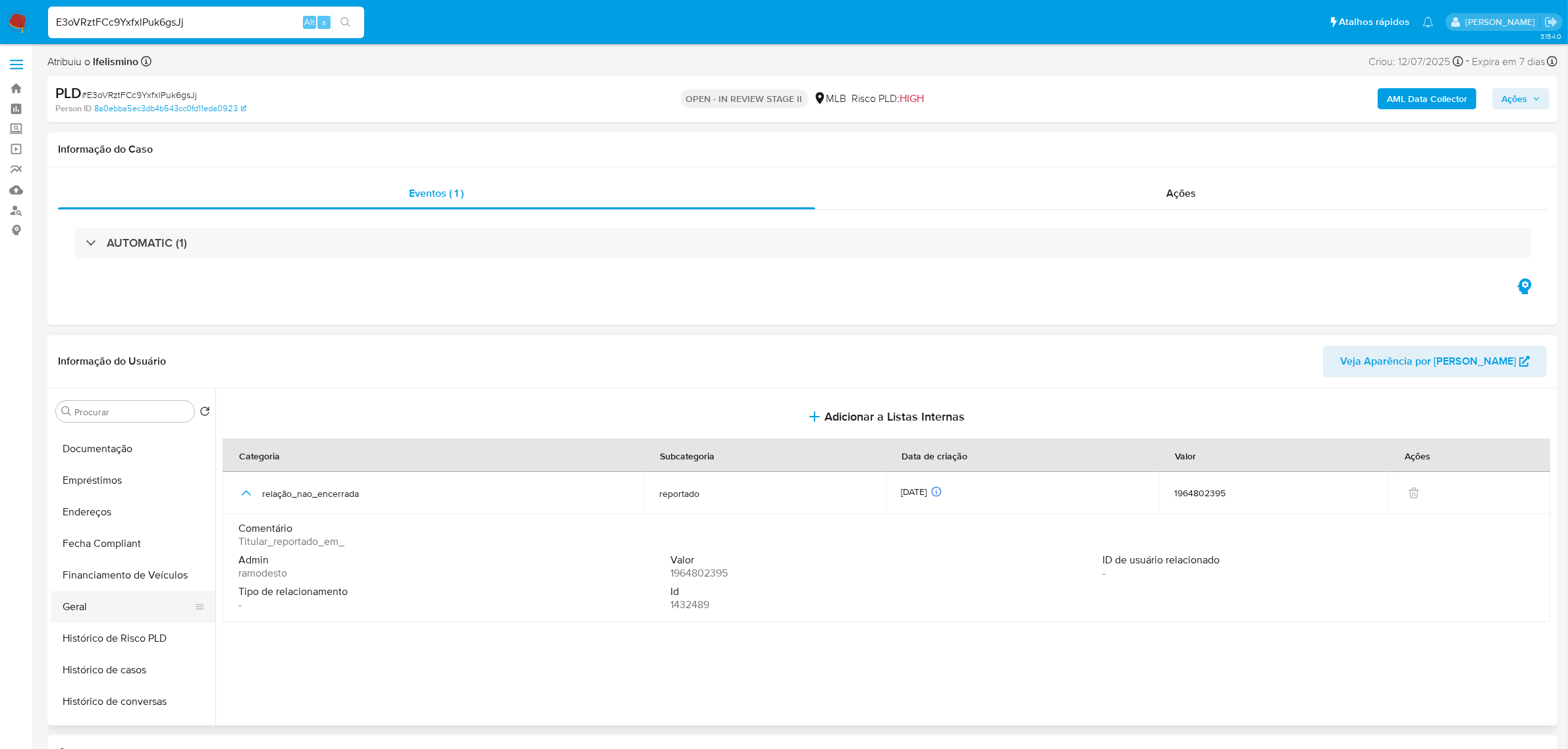
click at [119, 596] on button "Geral" at bounding box center [128, 607] width 154 height 31
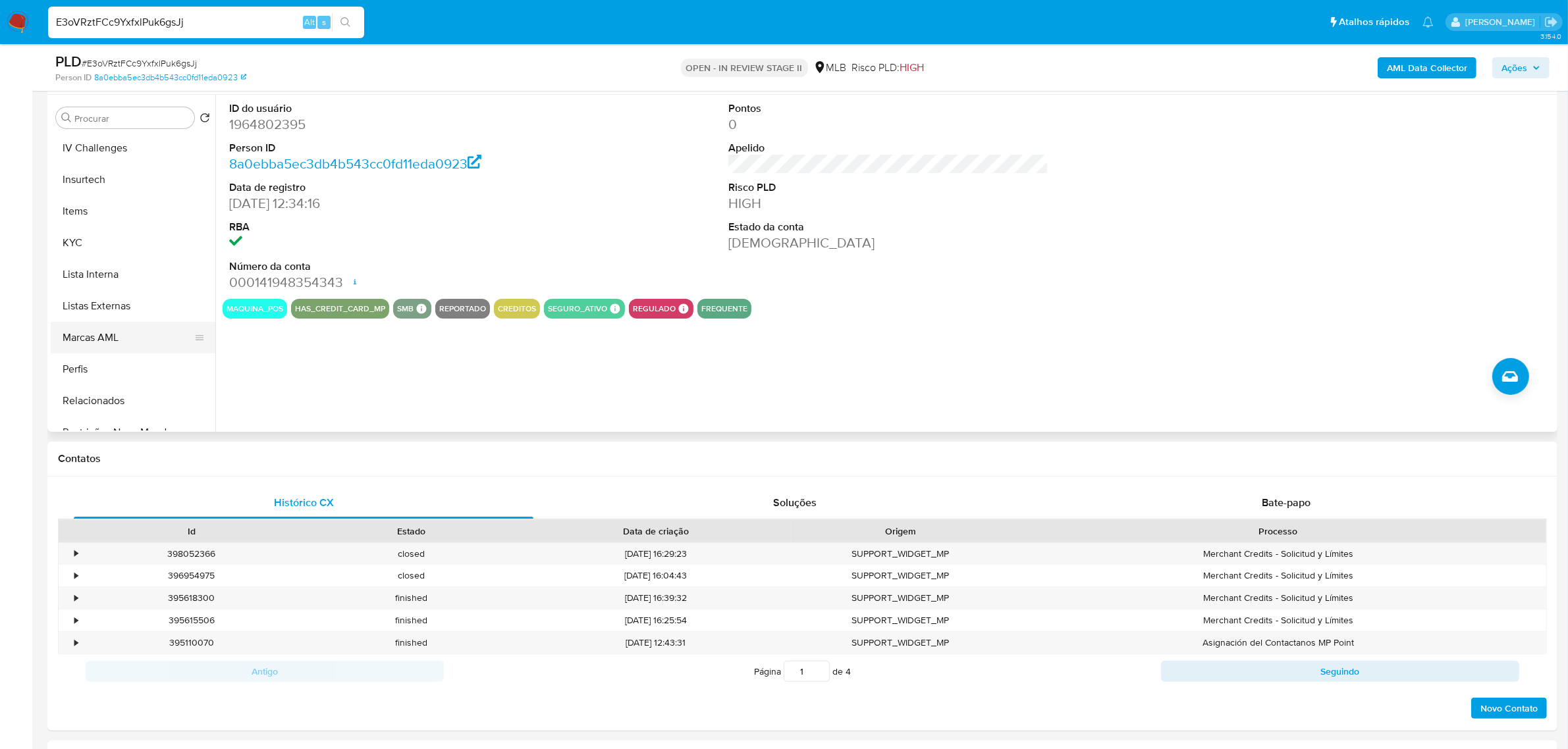
scroll to position [576, 0]
drag, startPoint x: 104, startPoint y: 199, endPoint x: 35, endPoint y: 225, distance: 73.7
click at [104, 198] on button "KYC" at bounding box center [133, 205] width 165 height 31
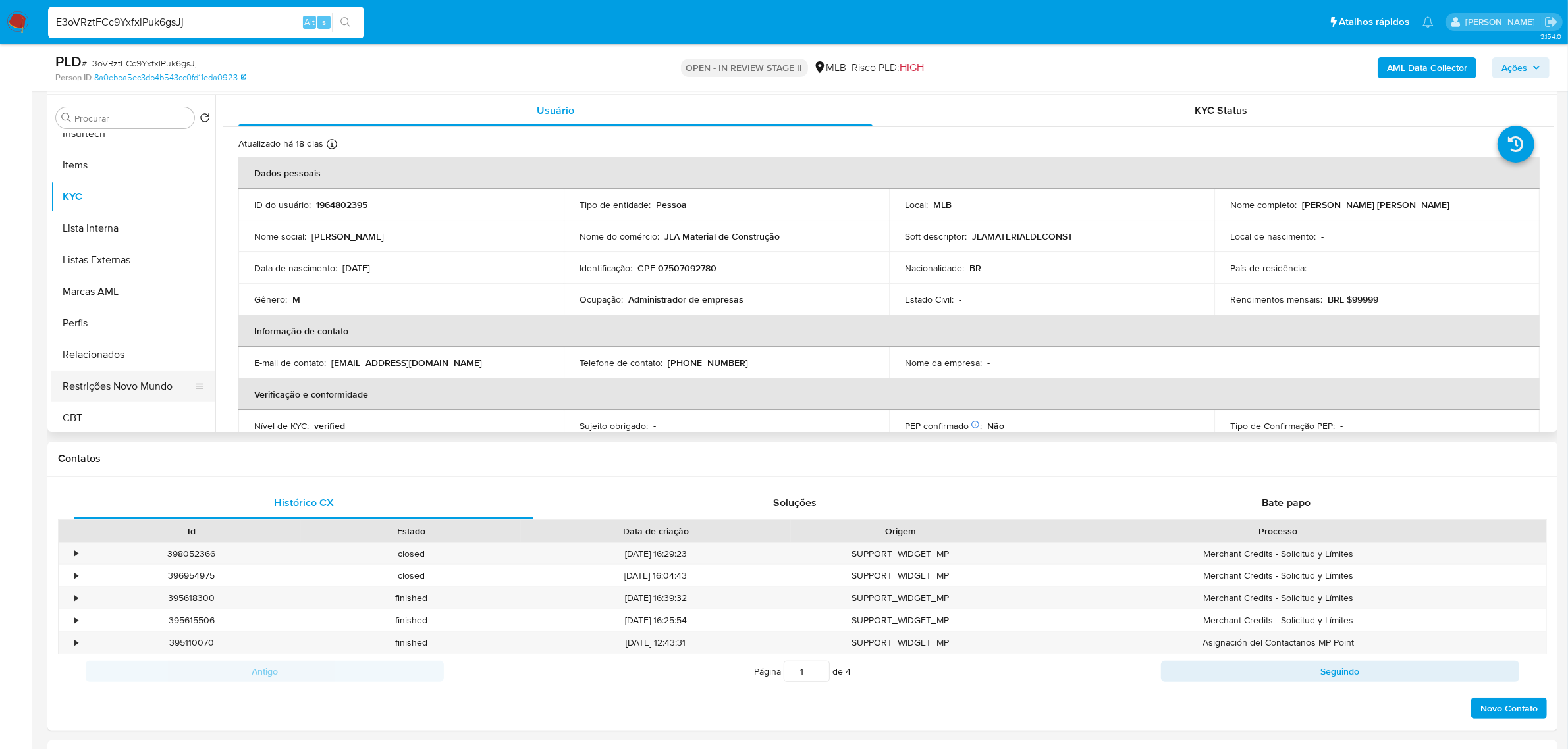
scroll to position [587, 0]
click at [109, 391] on button "Restrições Novo Mundo" at bounding box center [128, 383] width 154 height 31
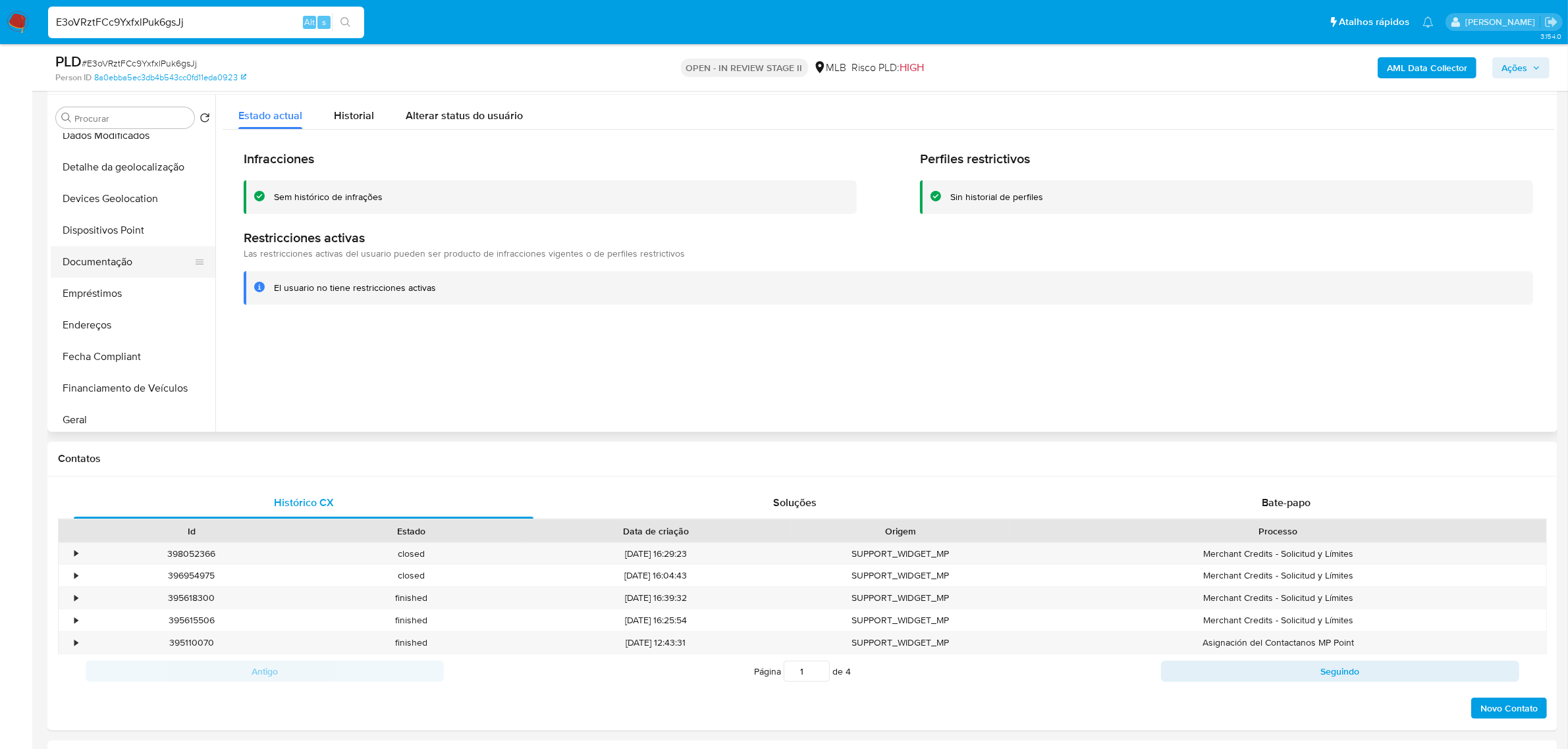
scroll to position [93, 0]
click at [146, 275] on button "Dispositivos Point" at bounding box center [128, 277] width 154 height 31
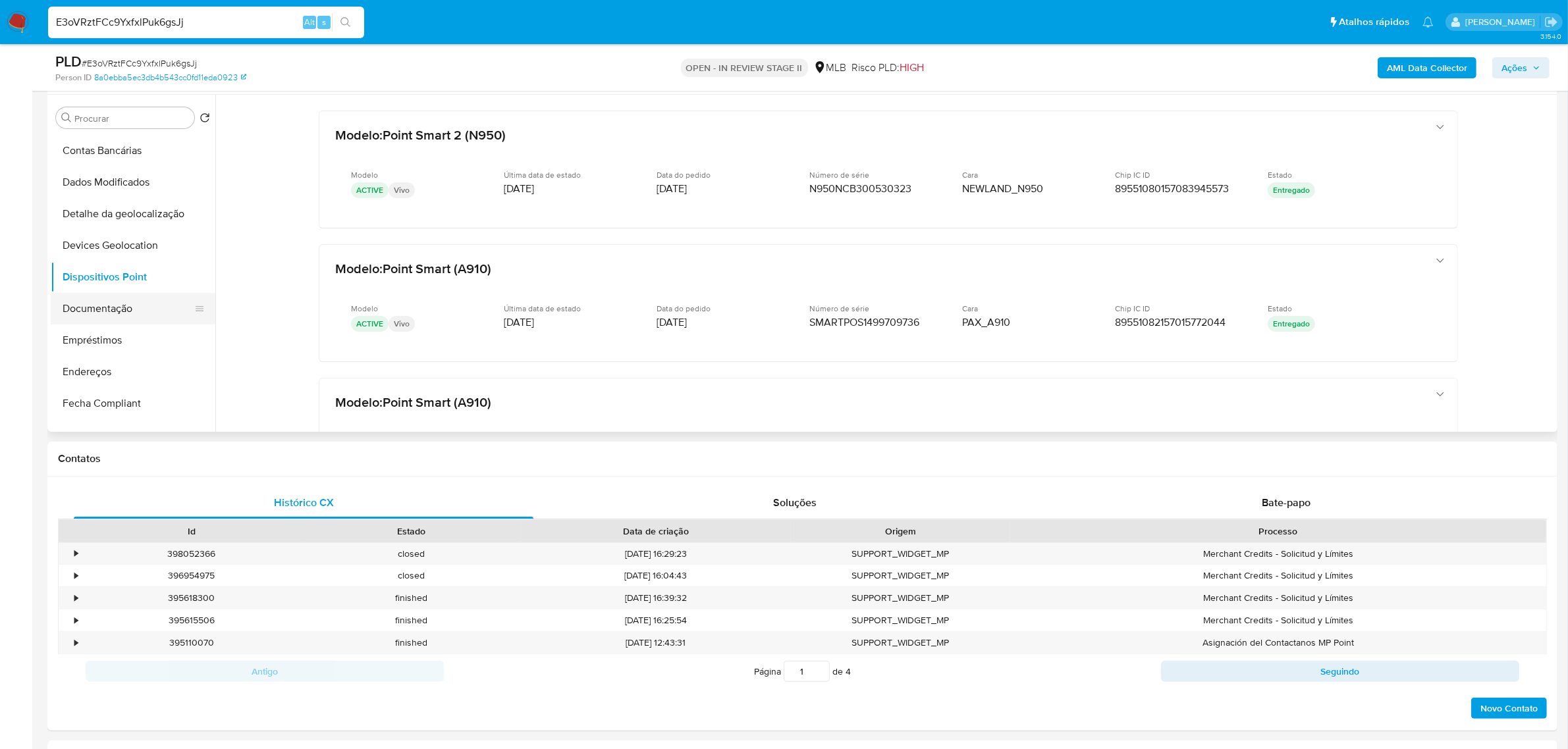
drag, startPoint x: 143, startPoint y: 306, endPoint x: 166, endPoint y: 306, distance: 23.0
click at [143, 306] on button "Documentação" at bounding box center [128, 308] width 154 height 31
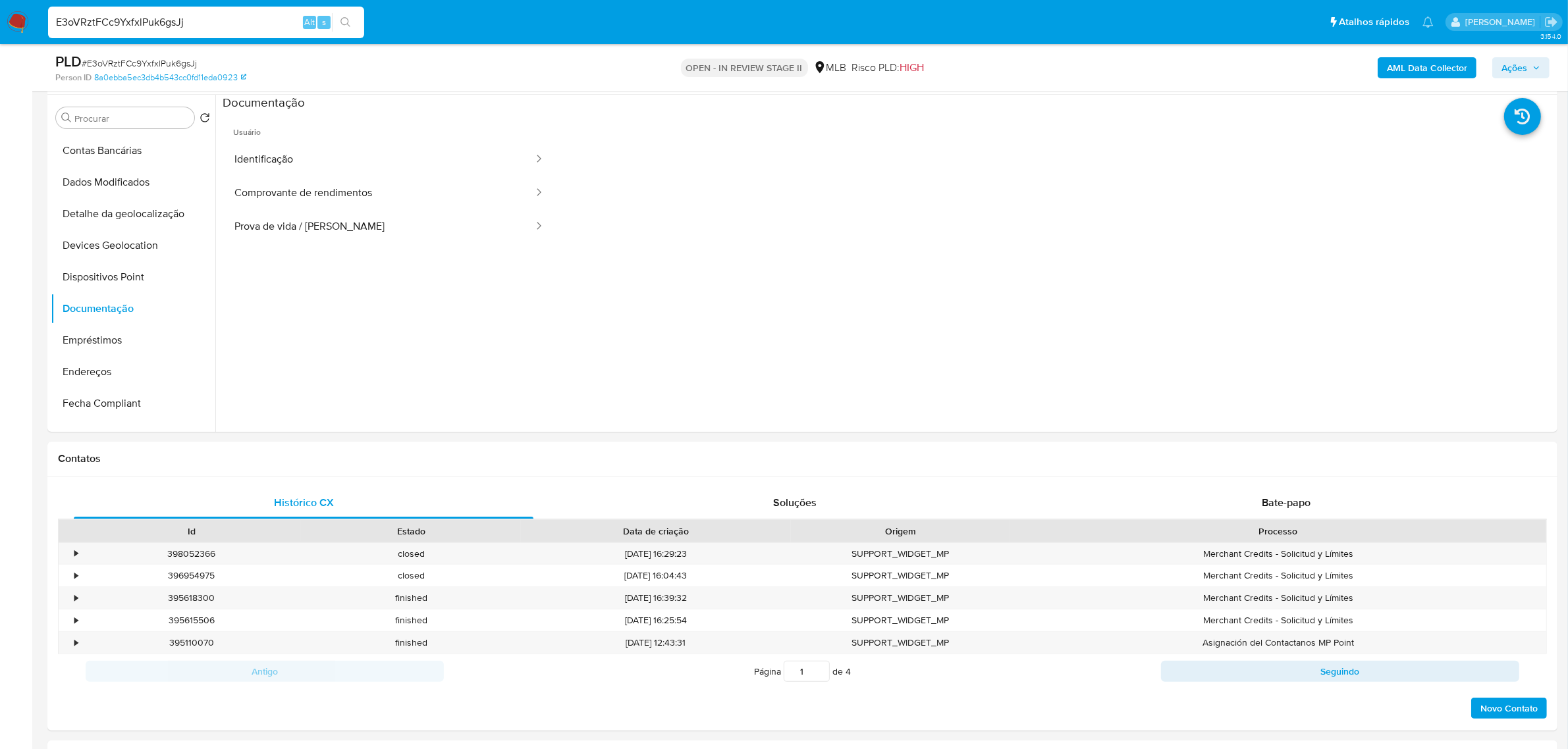
drag, startPoint x: 405, startPoint y: 150, endPoint x: 44, endPoint y: 301, distance: 391.3
click at [405, 149] on button "Identificação" at bounding box center [378, 160] width 312 height 34
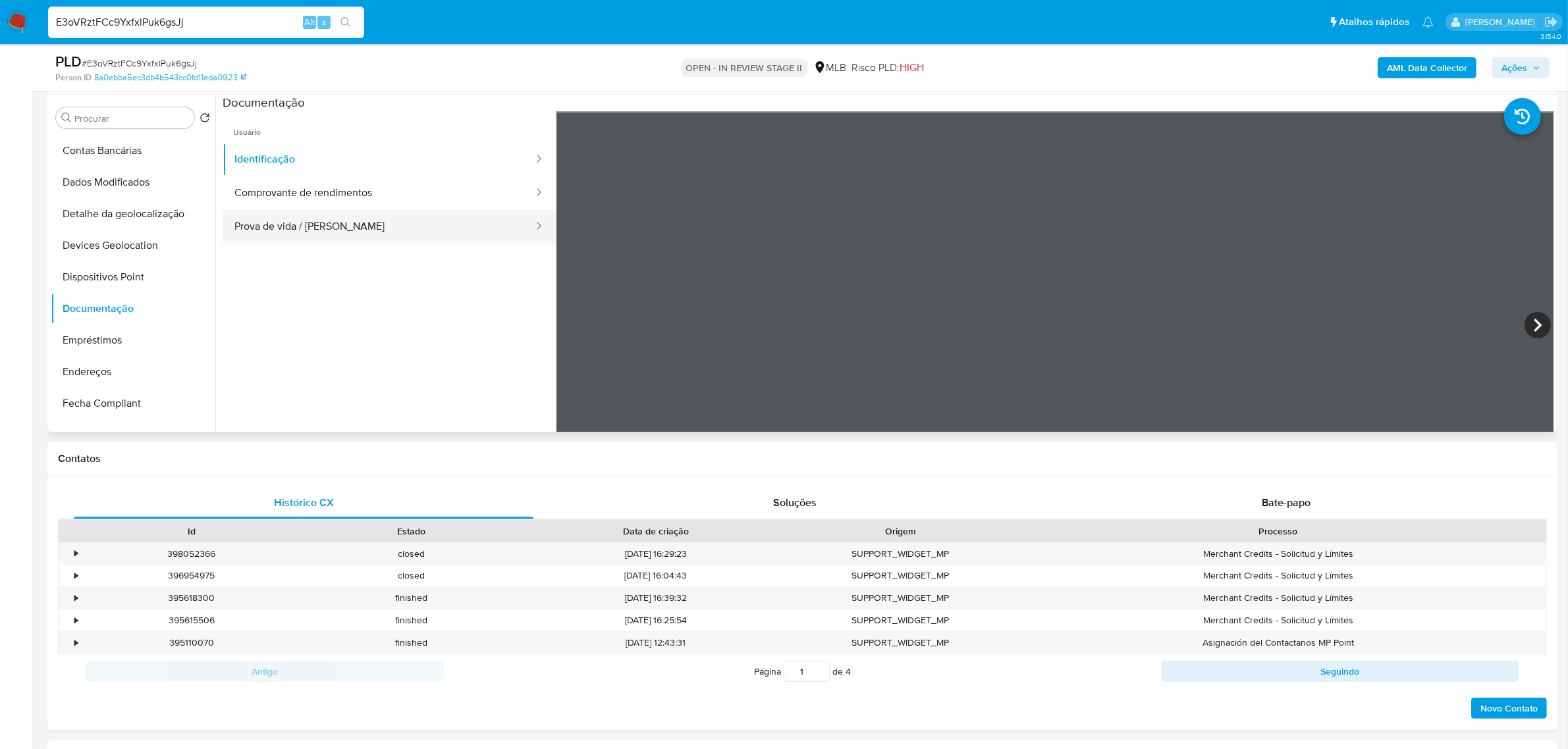
click at [391, 211] on button "Prova de vida / Selfie" at bounding box center [378, 227] width 312 height 34
drag, startPoint x: 468, startPoint y: 191, endPoint x: 59, endPoint y: 235, distance: 411.4
click at [447, 195] on button "Comprovante de rendimentos" at bounding box center [378, 193] width 312 height 34
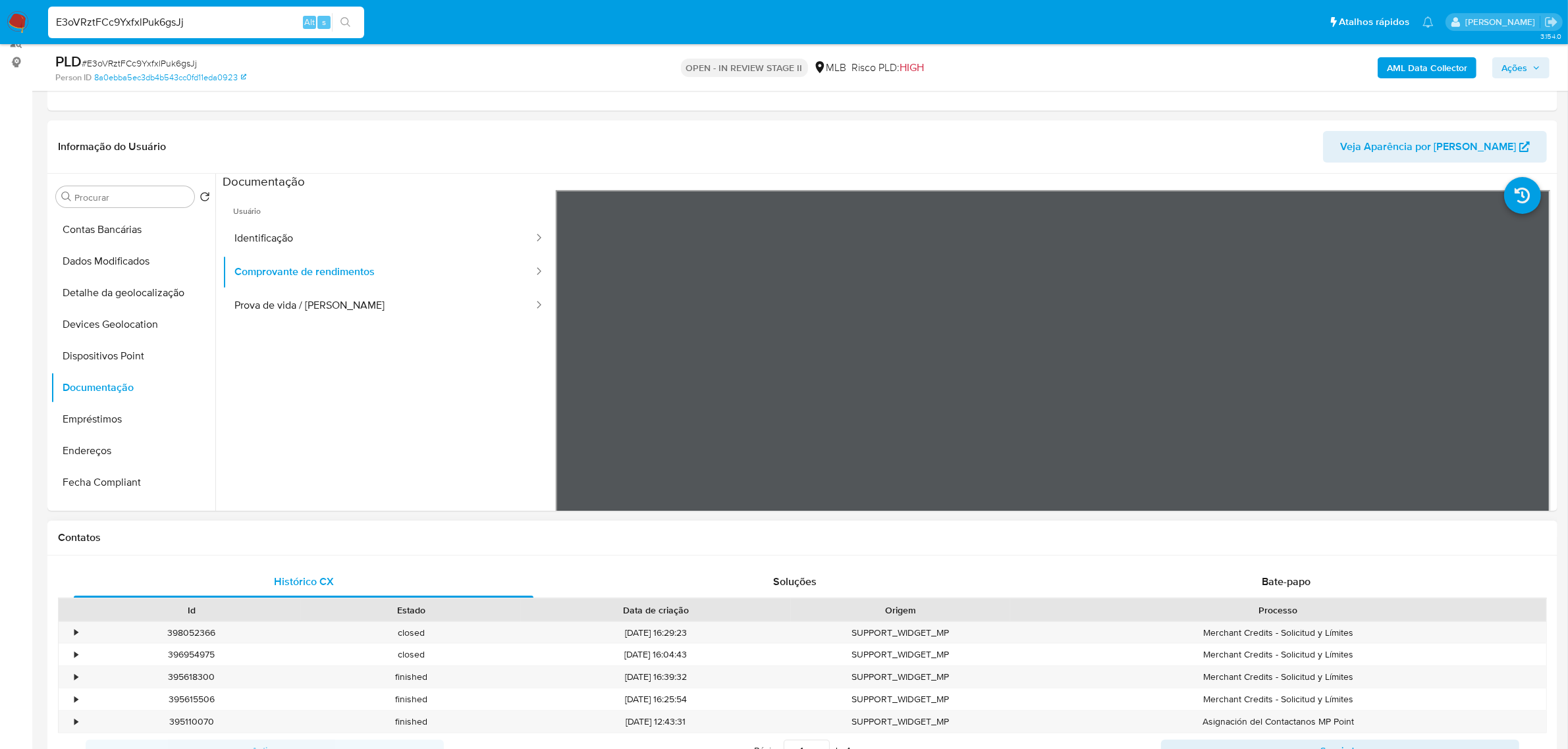
scroll to position [165, 0]
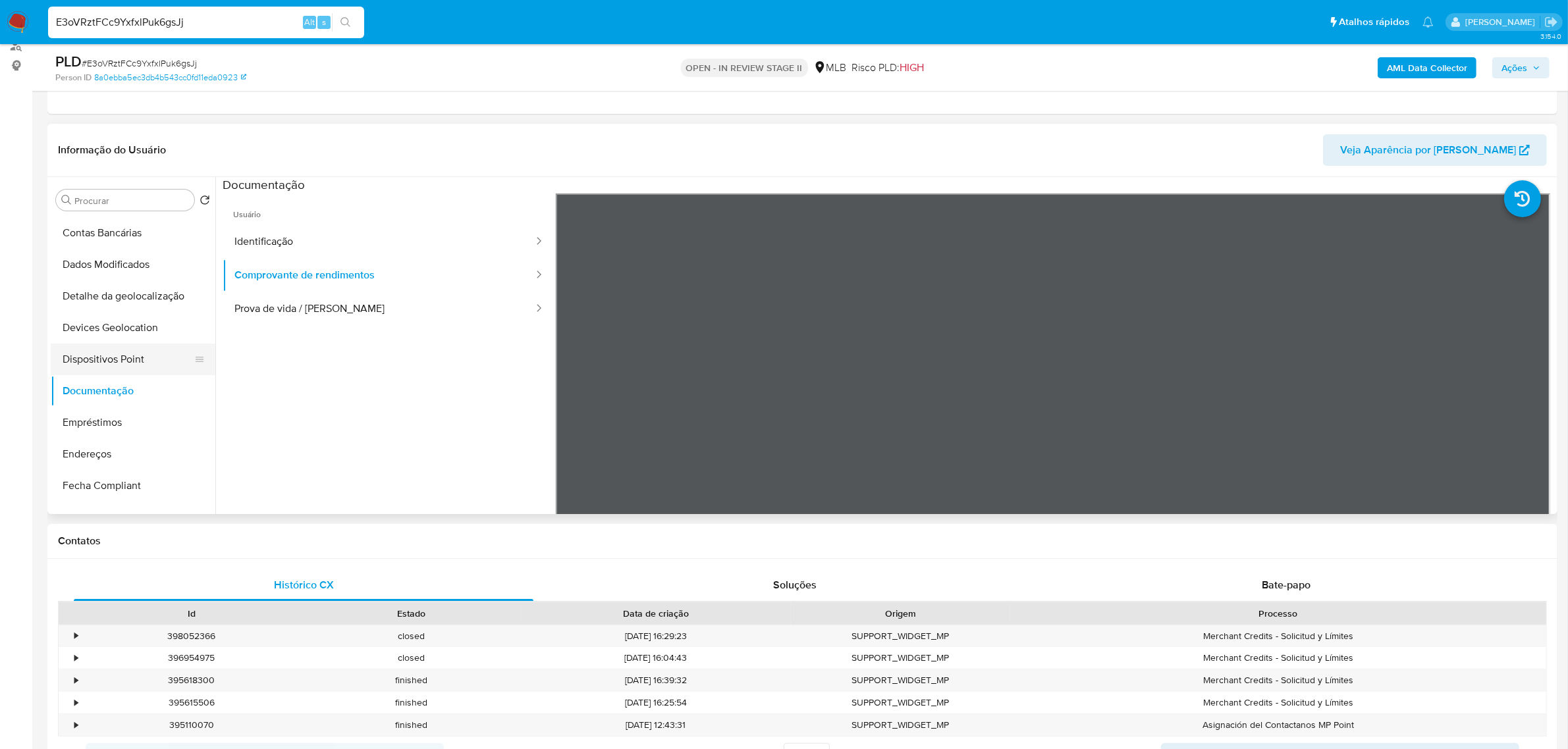
click at [133, 350] on button "Dispositivos Point" at bounding box center [128, 359] width 154 height 31
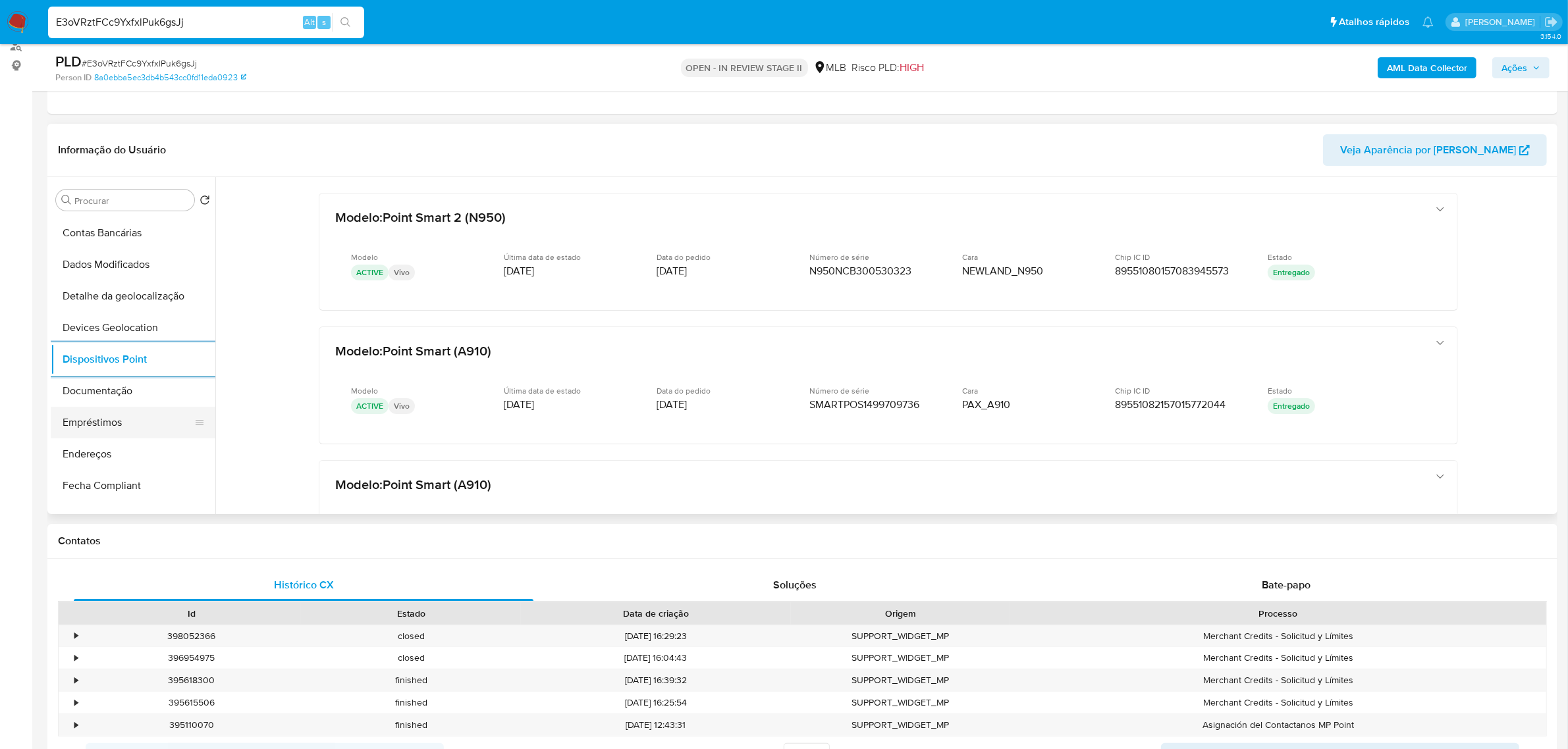
scroll to position [258, 0]
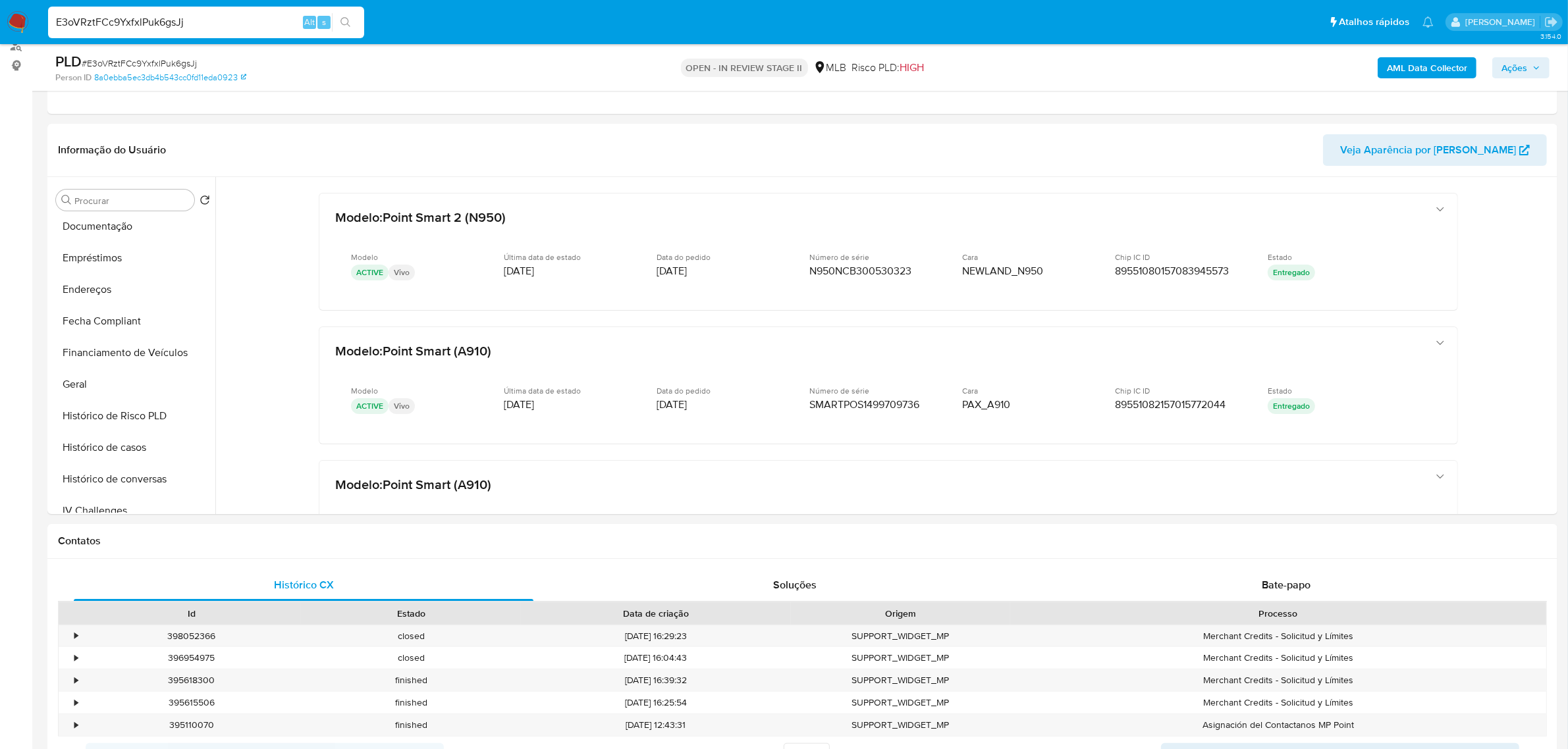
drag, startPoint x: 98, startPoint y: 289, endPoint x: 7, endPoint y: 318, distance: 95.5
click at [98, 288] on button "Endereços" at bounding box center [133, 289] width 165 height 31
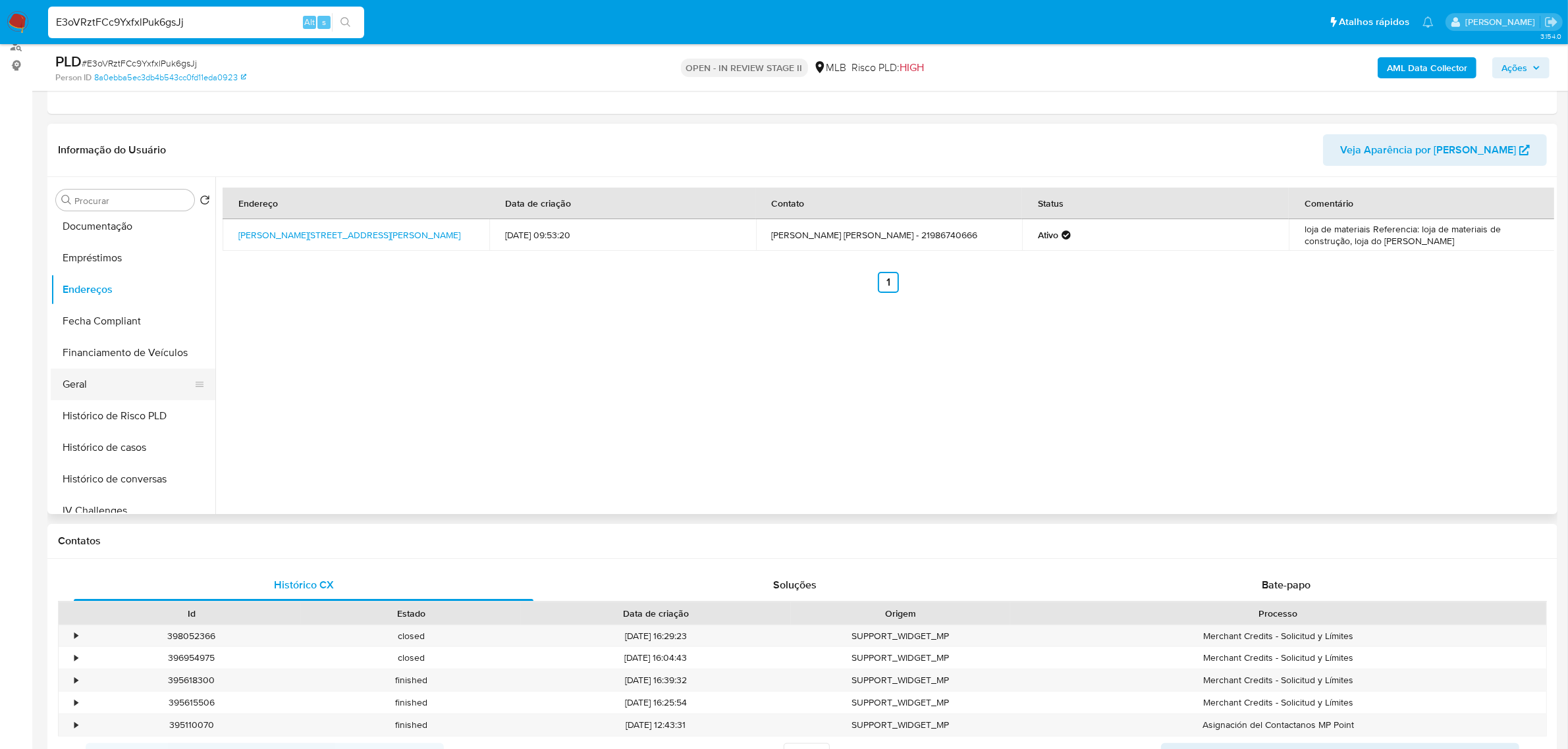
drag, startPoint x: 98, startPoint y: 388, endPoint x: 81, endPoint y: 387, distance: 17.0
click at [98, 388] on button "Geral" at bounding box center [128, 384] width 154 height 31
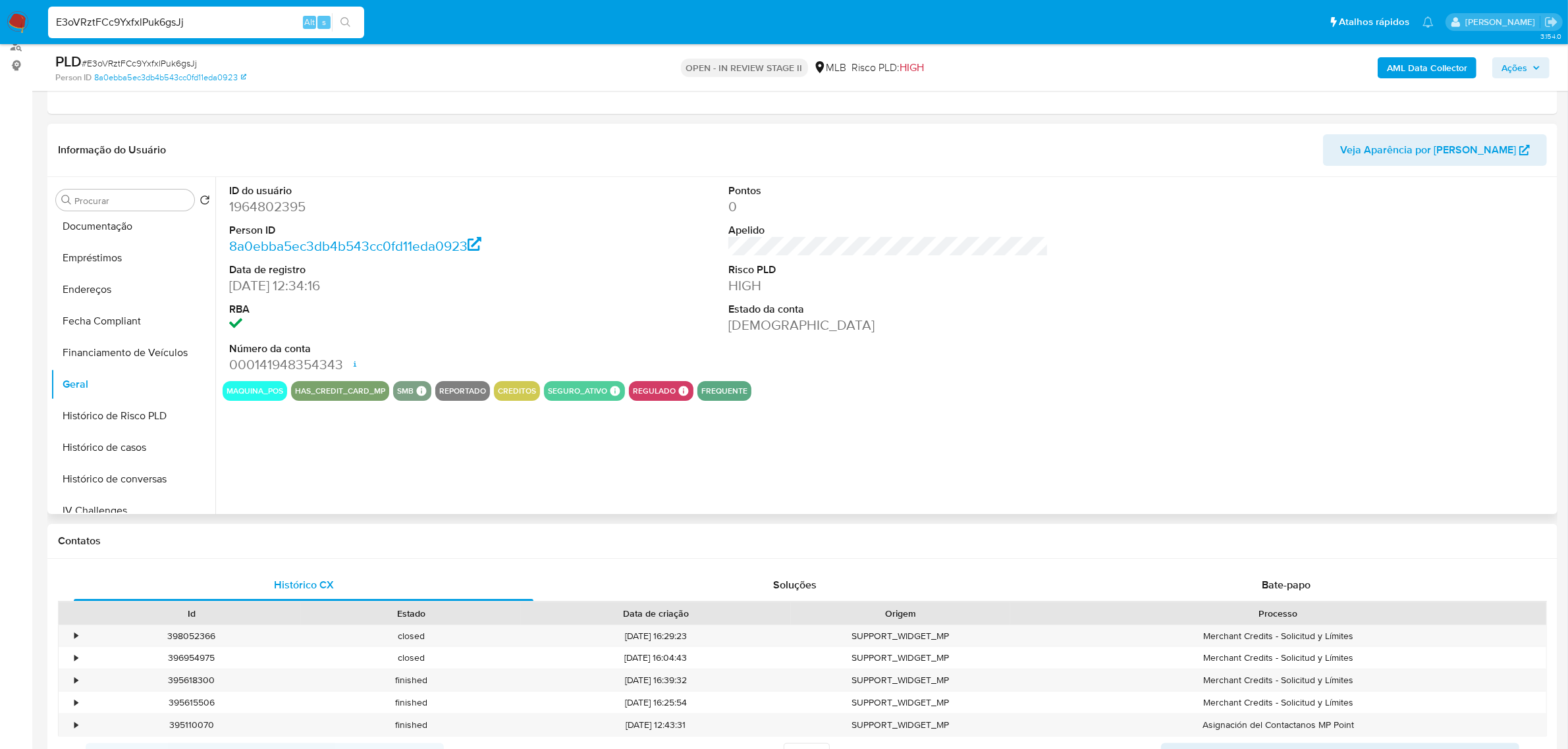
click at [259, 208] on dd "1964802395" at bounding box center [388, 206] width 320 height 18
copy dd "1964802395"
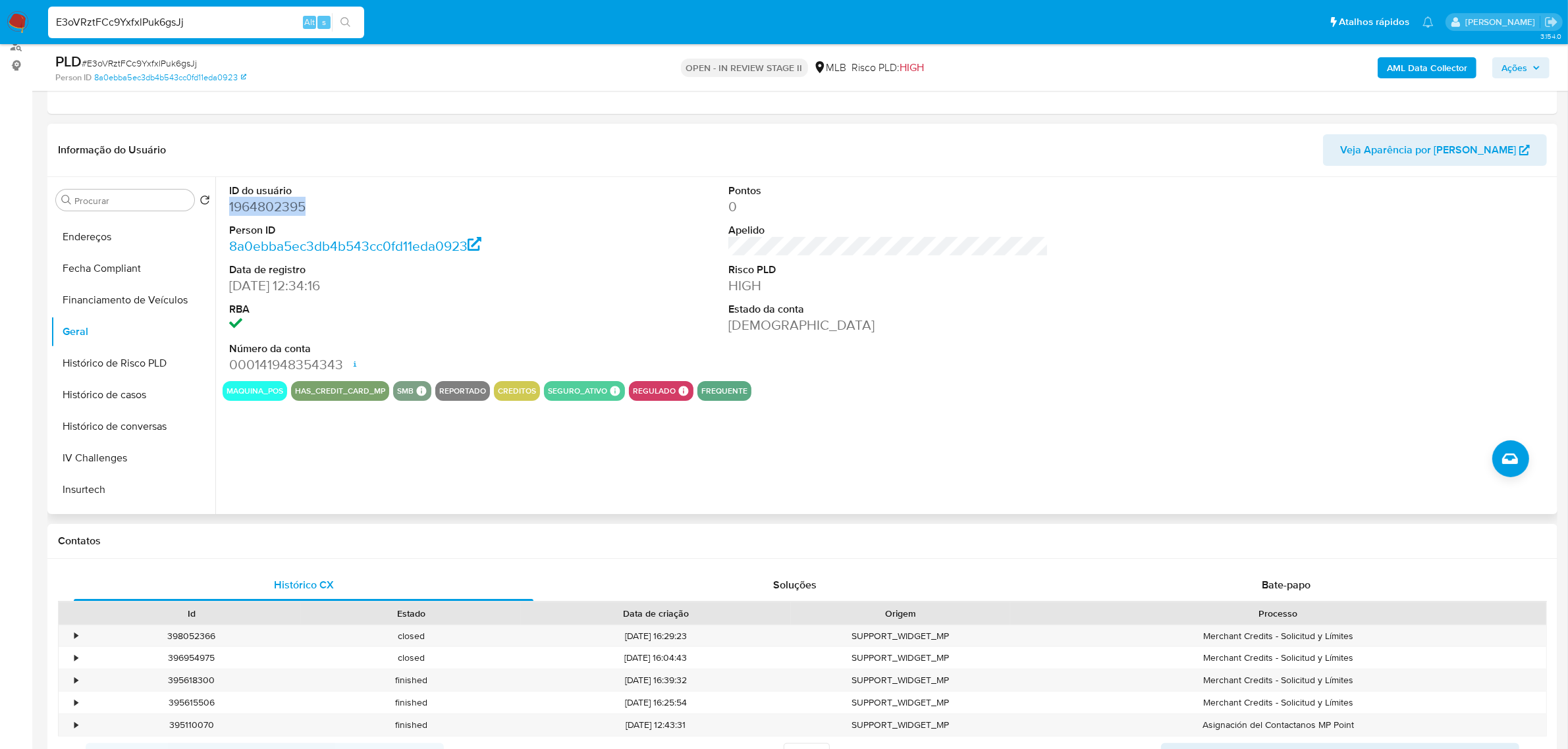
scroll to position [423, 0]
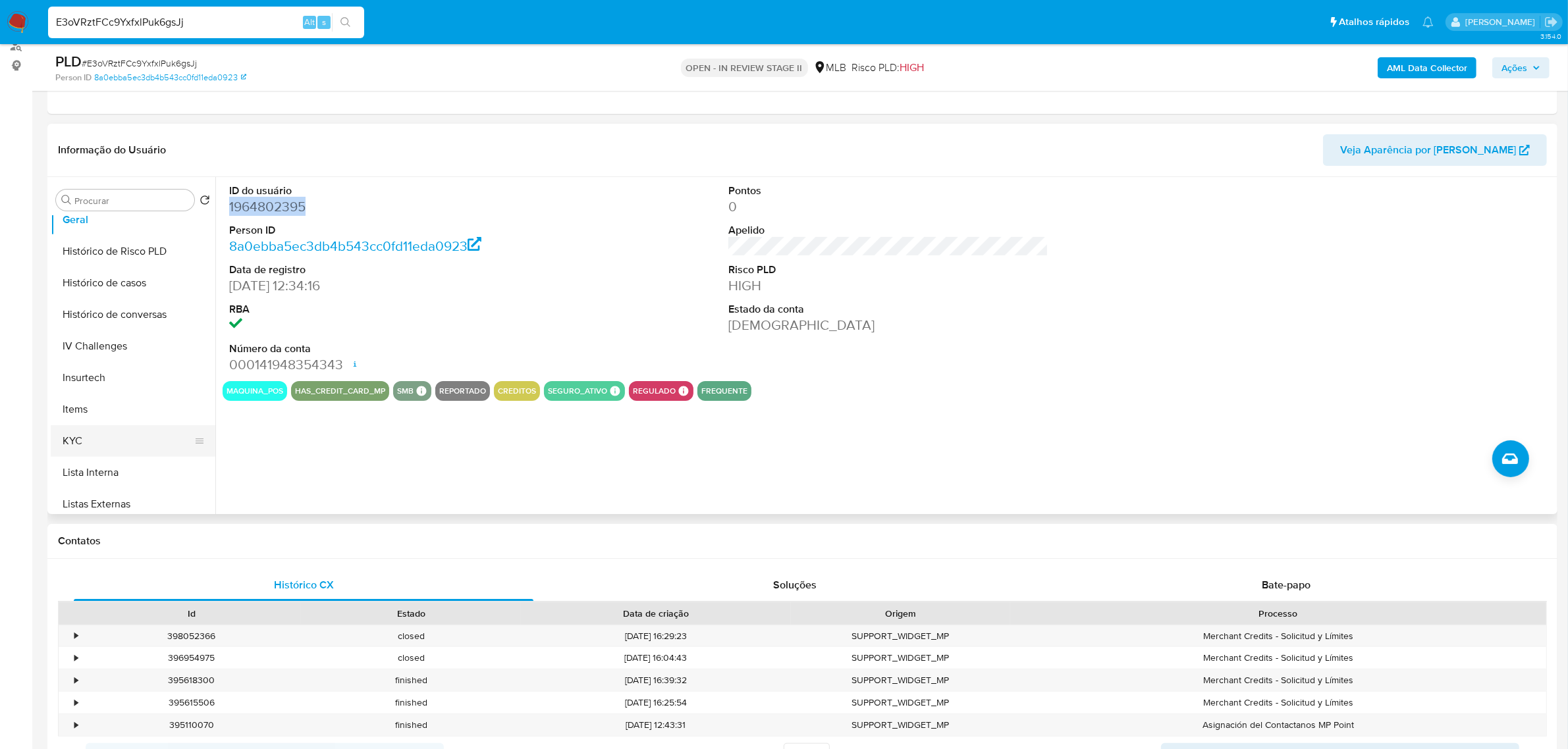
click at [127, 428] on button "KYC" at bounding box center [128, 441] width 154 height 31
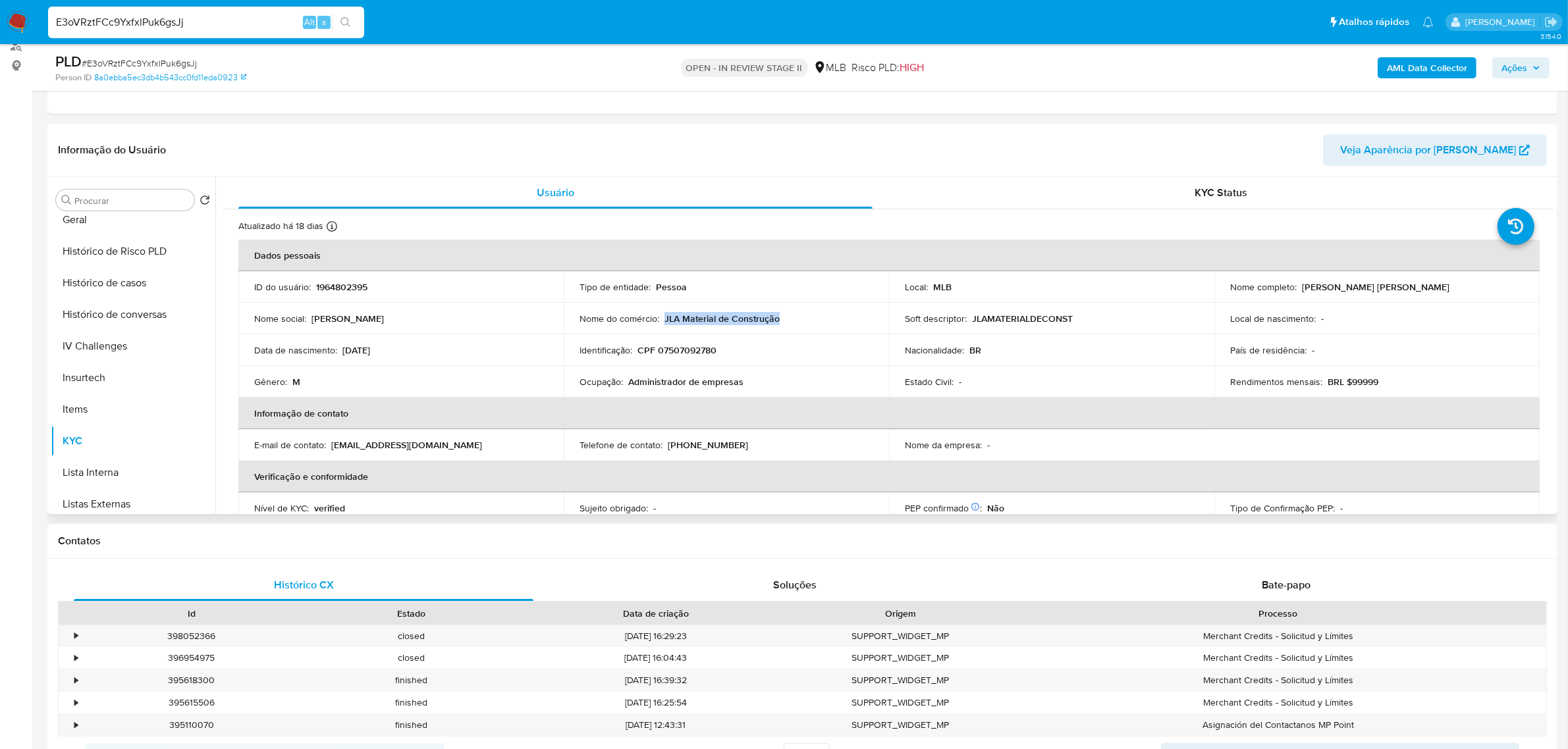
drag, startPoint x: 662, startPoint y: 320, endPoint x: 764, endPoint y: 329, distance: 102.4
click at [783, 318] on div "Nome do comércio : JLA Material de Construção" at bounding box center [726, 318] width 294 height 12
copy p "JLA Material de Construção"
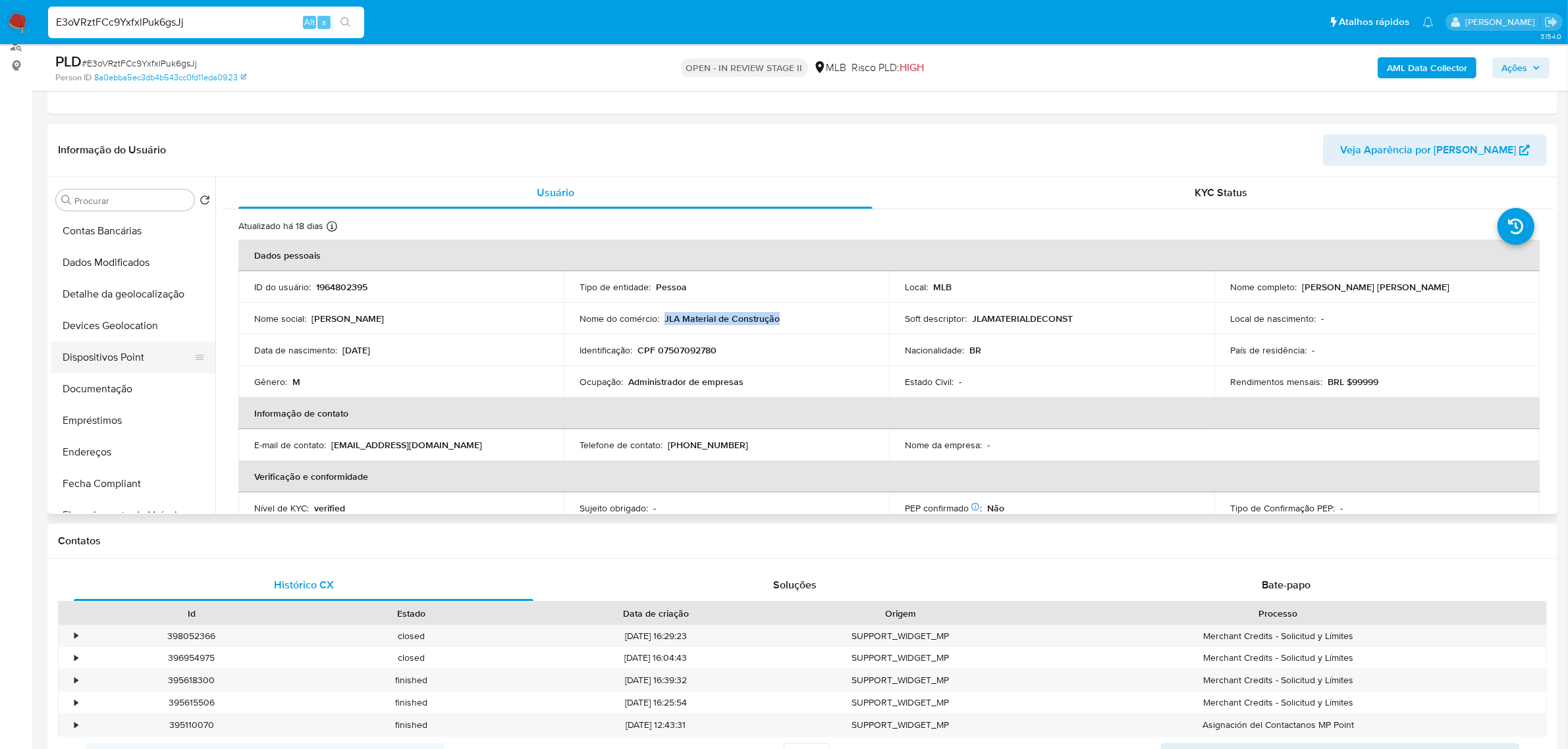
scroll to position [93, 0]
click at [109, 393] on button "Documentação" at bounding box center [128, 391] width 154 height 31
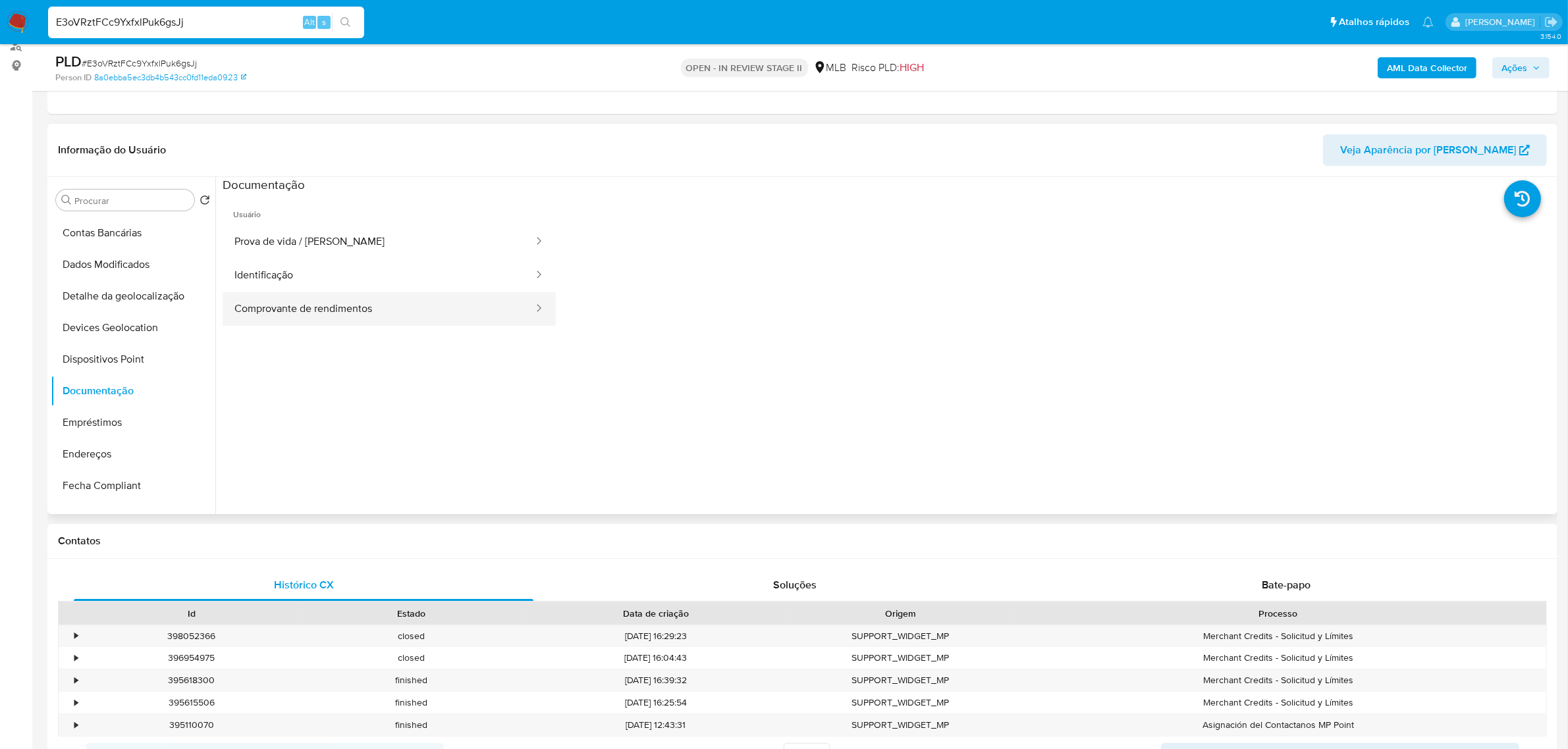
click at [358, 324] on button "Comprovante de rendimentos" at bounding box center [378, 309] width 312 height 34
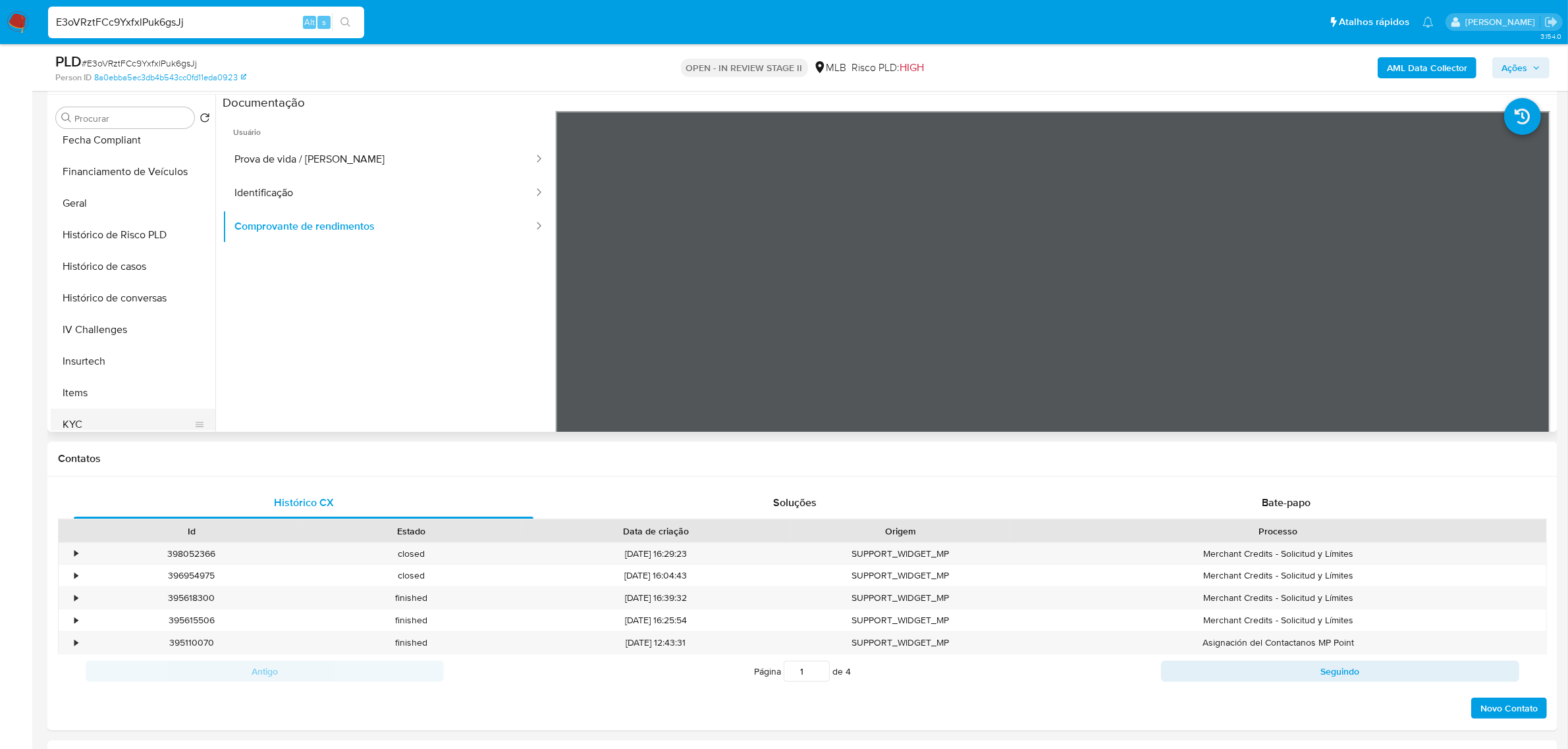
scroll to position [423, 0]
click at [120, 132] on div "Procurar Retornar ao pedido padrão Adiantamentos de Dinheiro Anexos Cartões Con…" at bounding box center [133, 264] width 165 height 335
click at [110, 139] on button "Geral" at bounding box center [128, 137] width 154 height 31
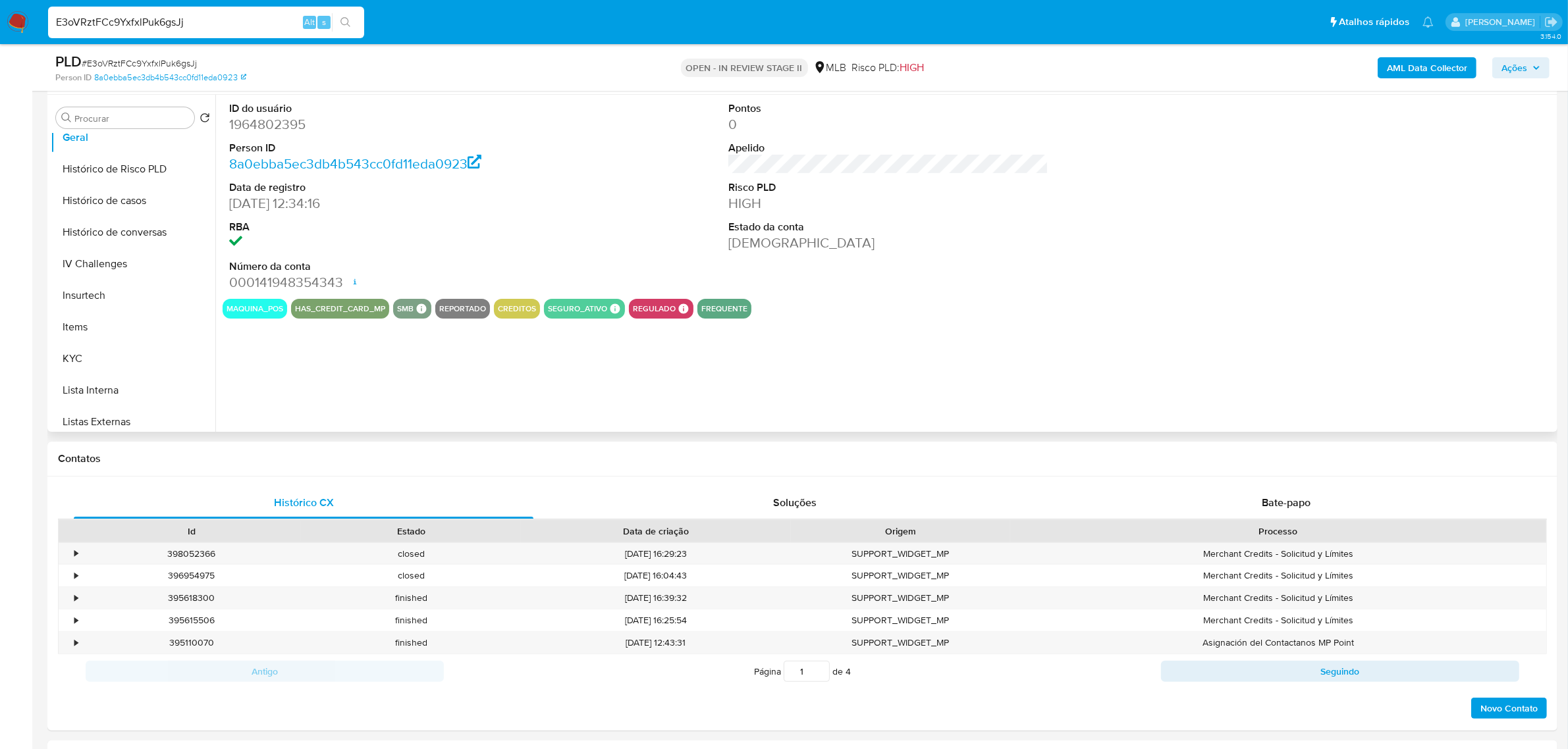
click at [272, 119] on dd "1964802395" at bounding box center [388, 124] width 320 height 18
copy dd "1964802395"
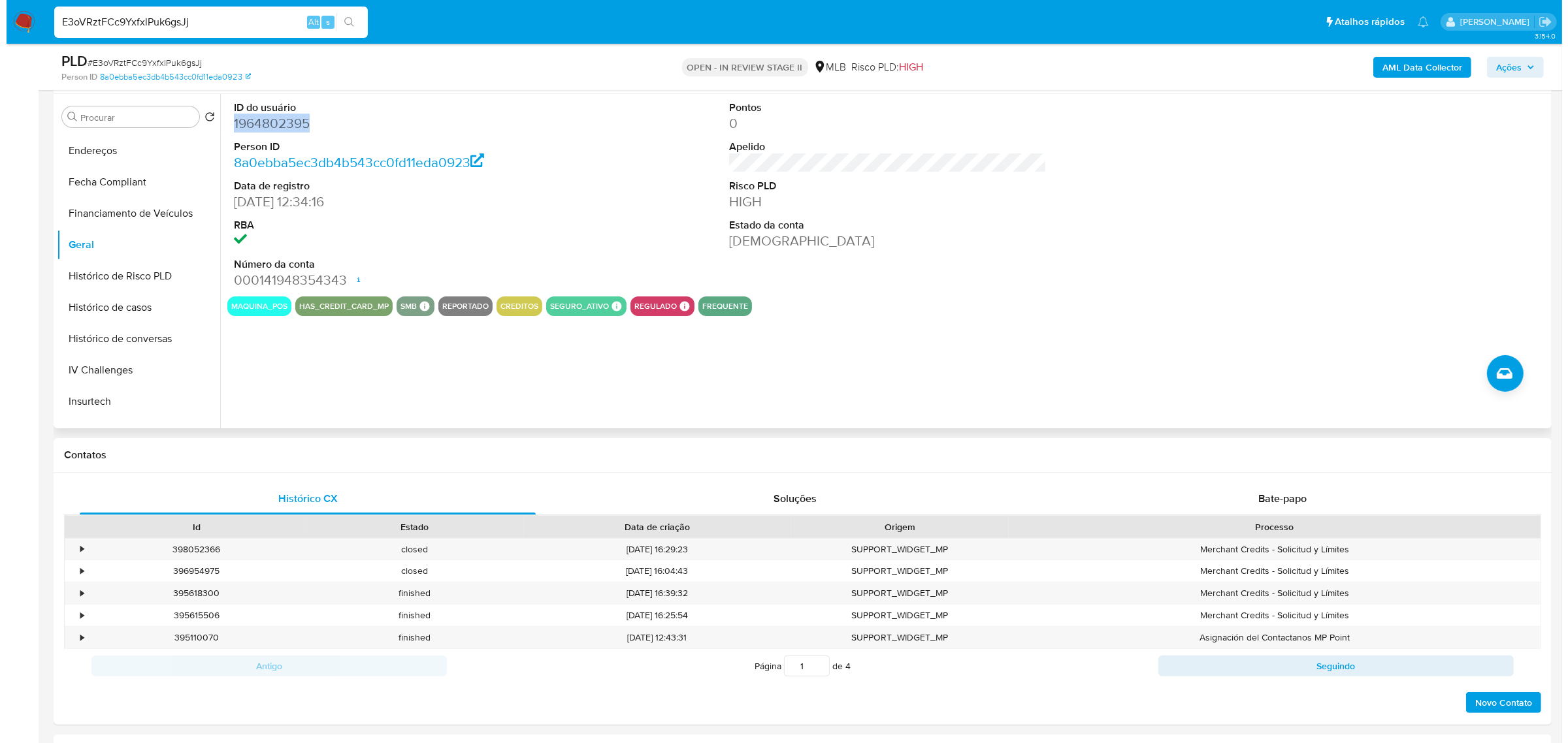
scroll to position [0, 0]
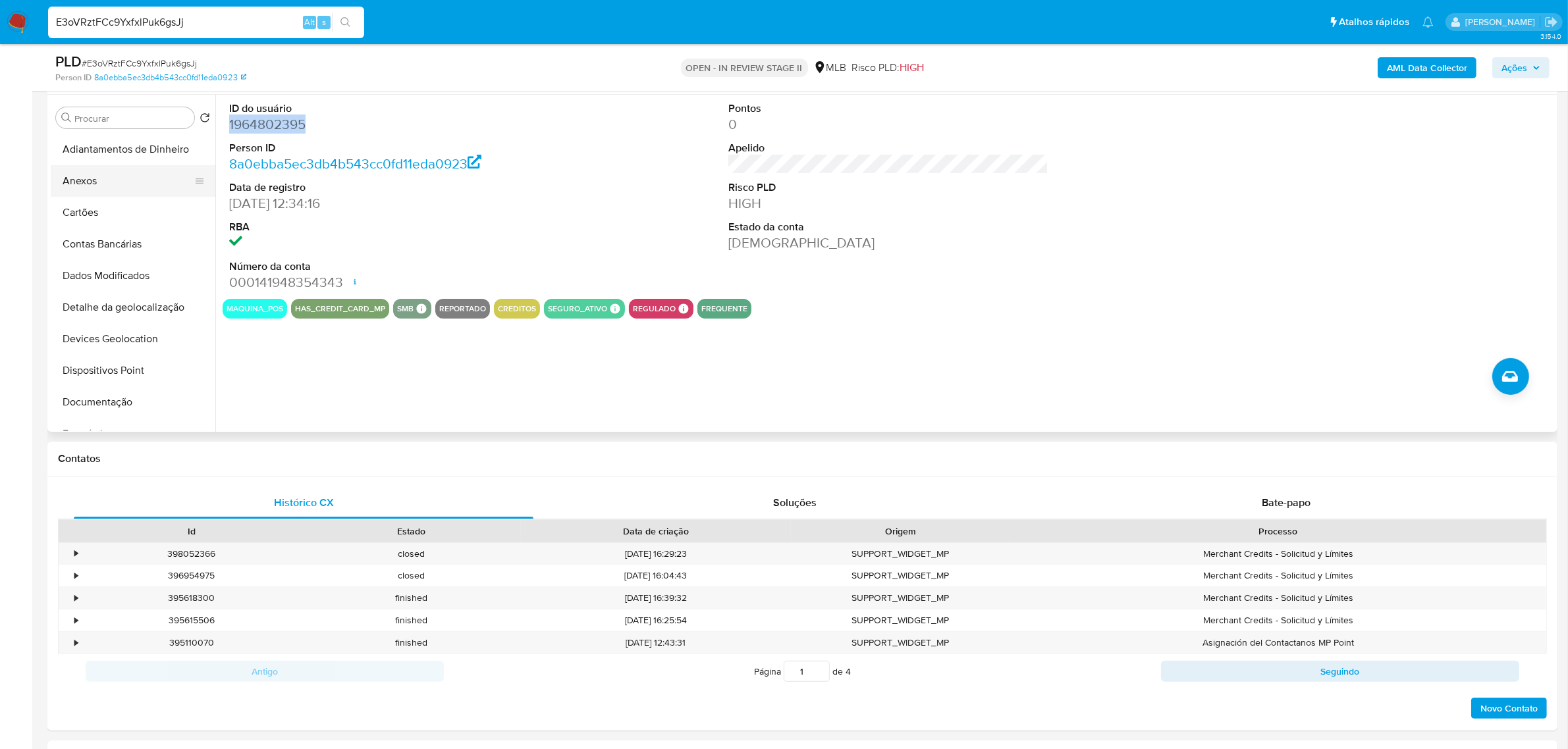
click at [132, 185] on button "Anexos" at bounding box center [128, 181] width 154 height 31
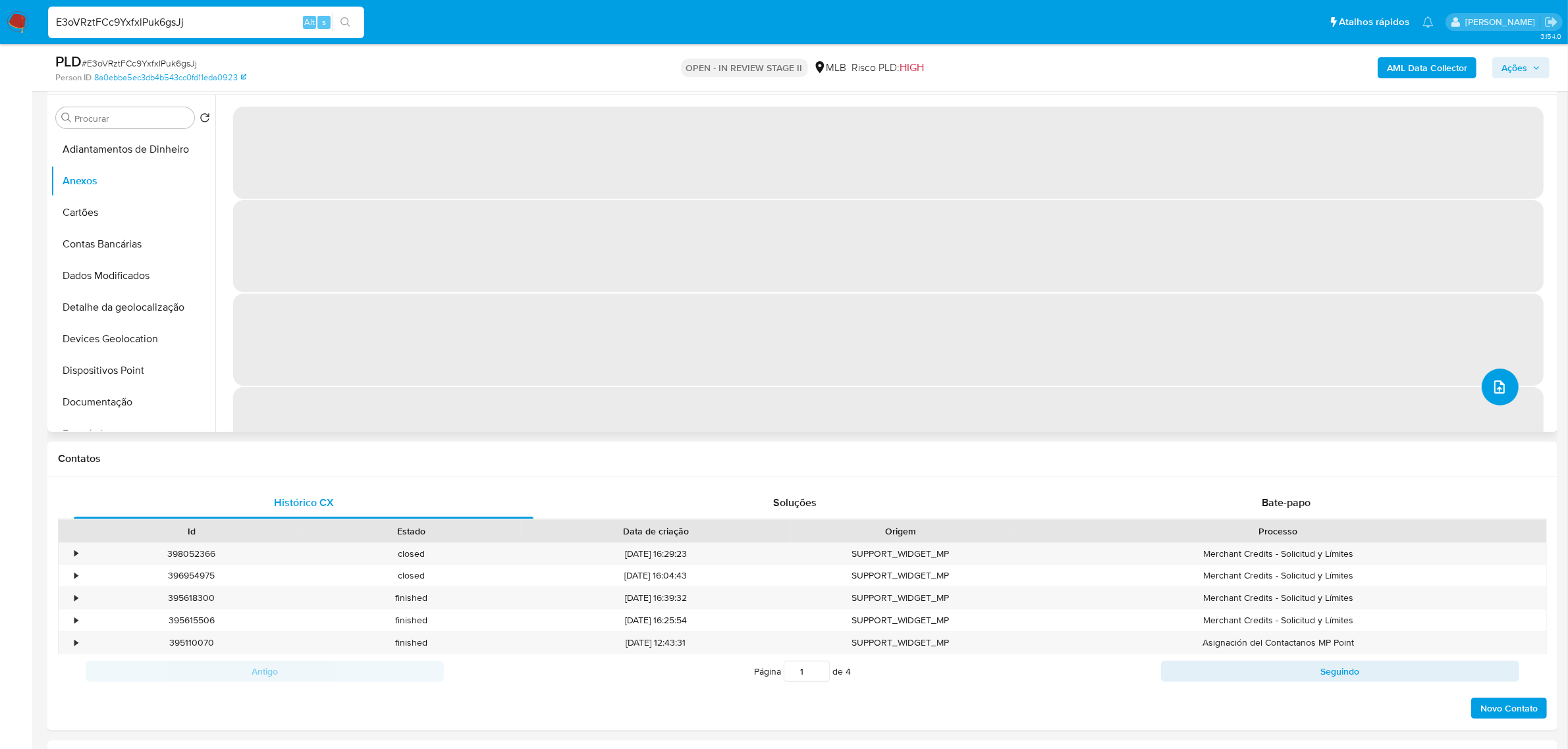
click at [1507, 380] on button "upload-file" at bounding box center [1500, 387] width 37 height 37
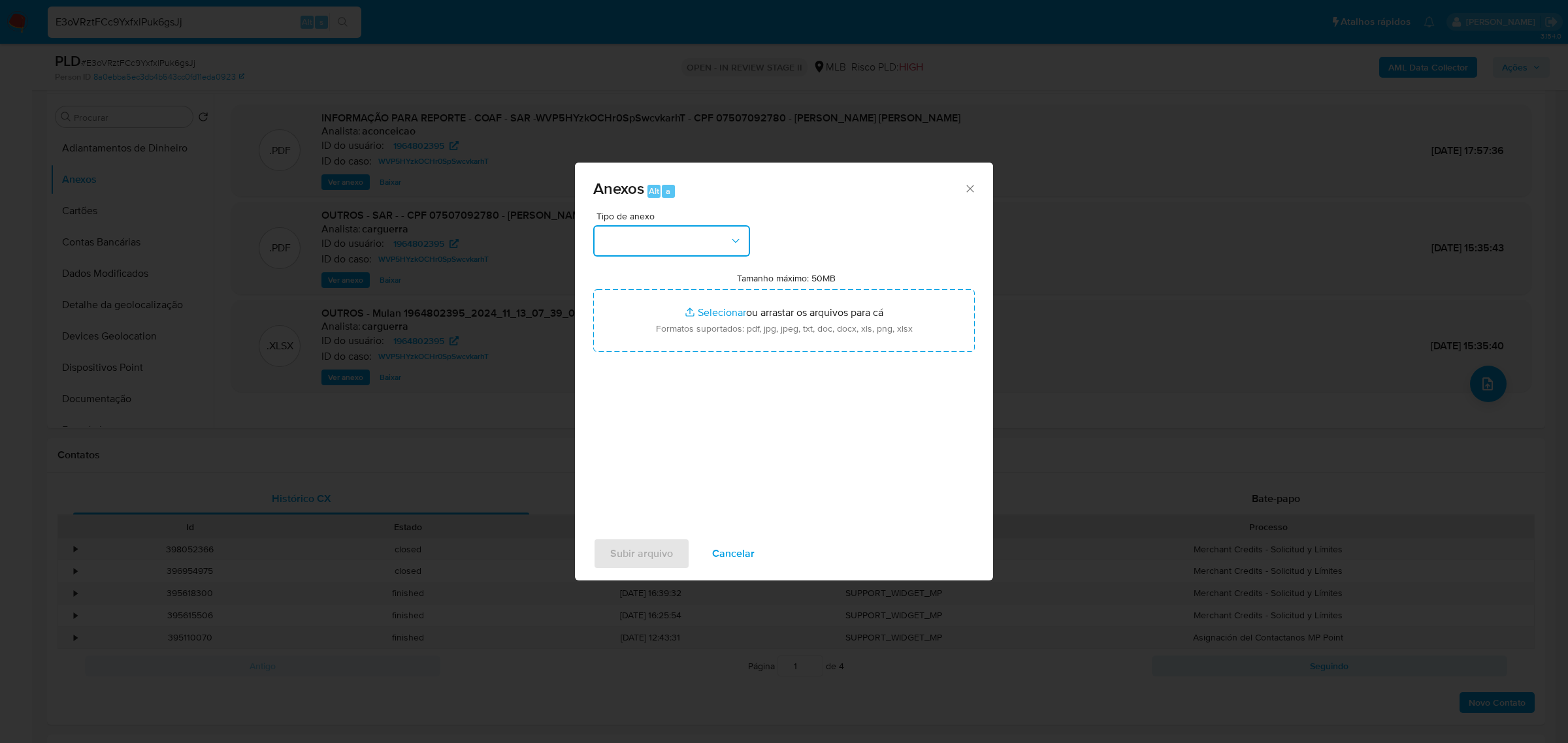
click at [708, 254] on button "button" at bounding box center [672, 241] width 157 height 31
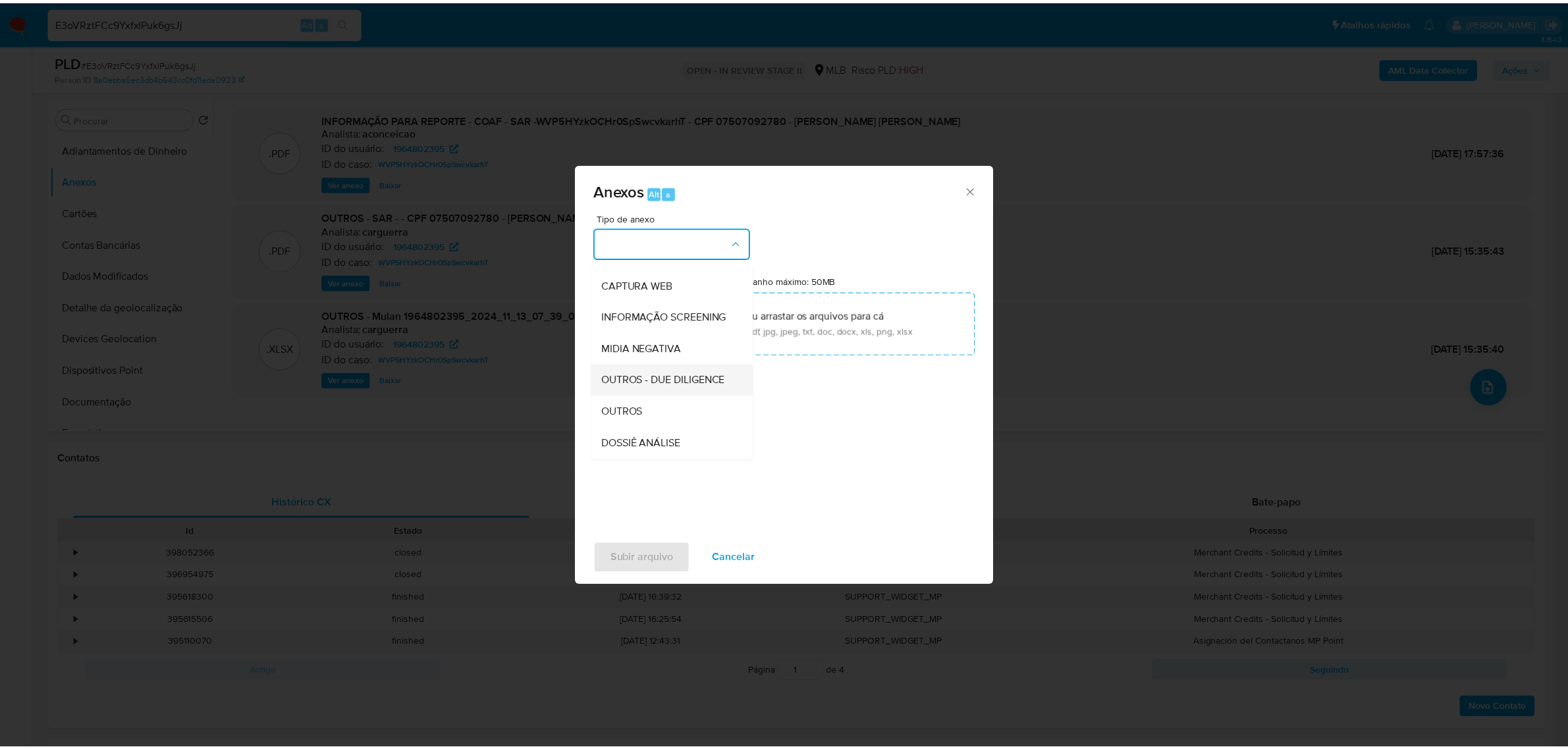
scroll to position [202, 0]
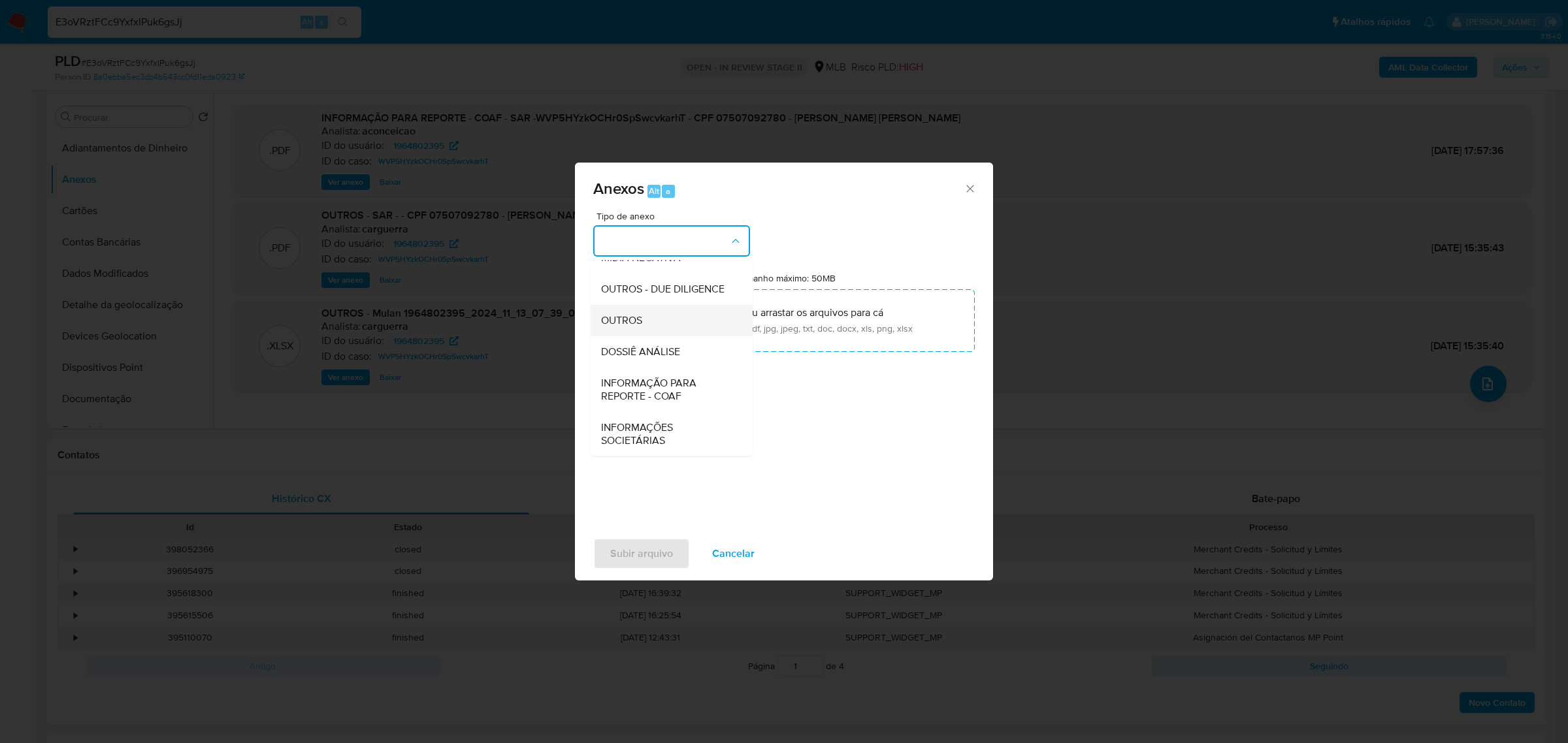
click at [621, 311] on div "OUTROS" at bounding box center [667, 319] width 133 height 31
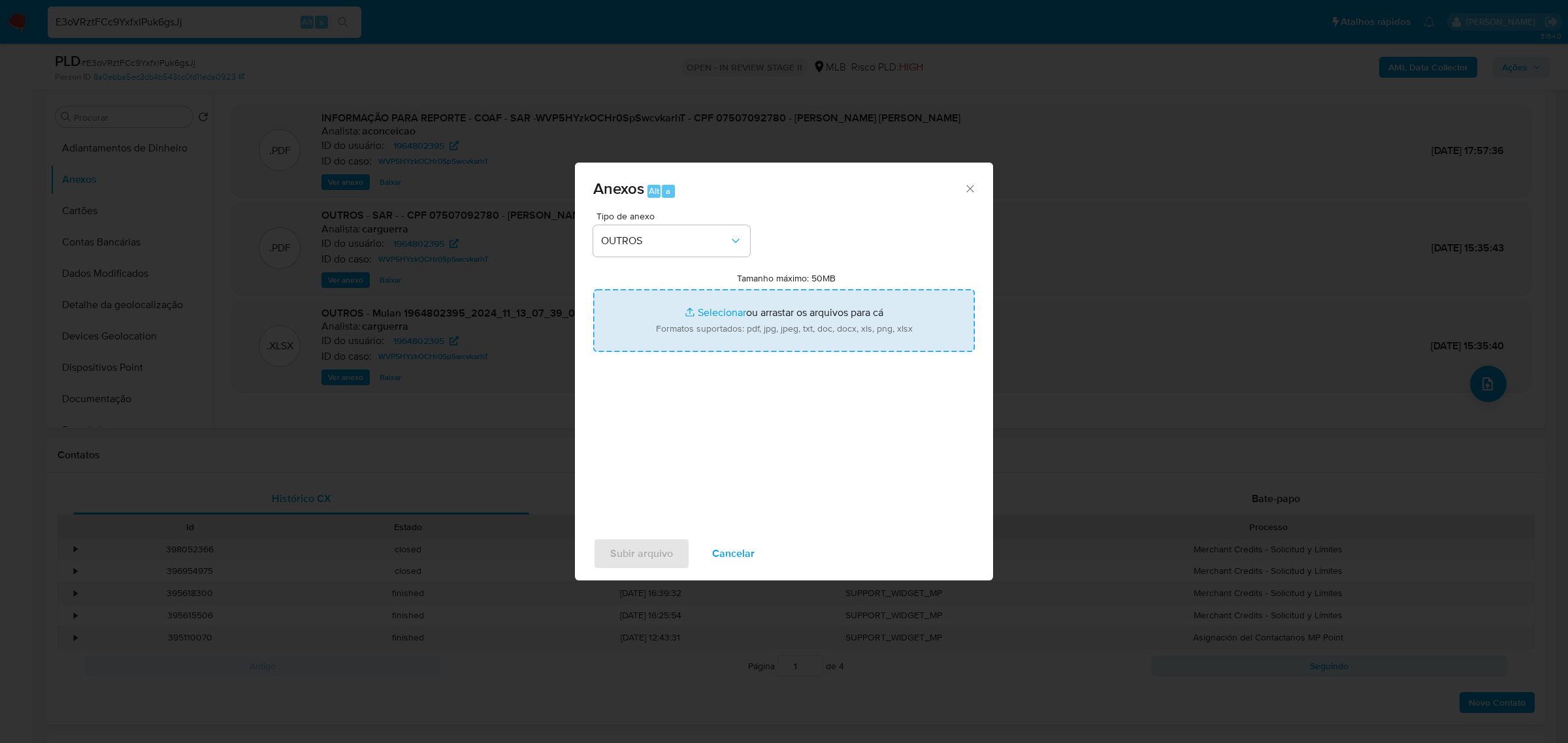
type input "C:\fakepath\Mulan 1964802395_2025_08_18_14_13_54 LUIZ CARLOS DA SILVEIRA COELHO…"
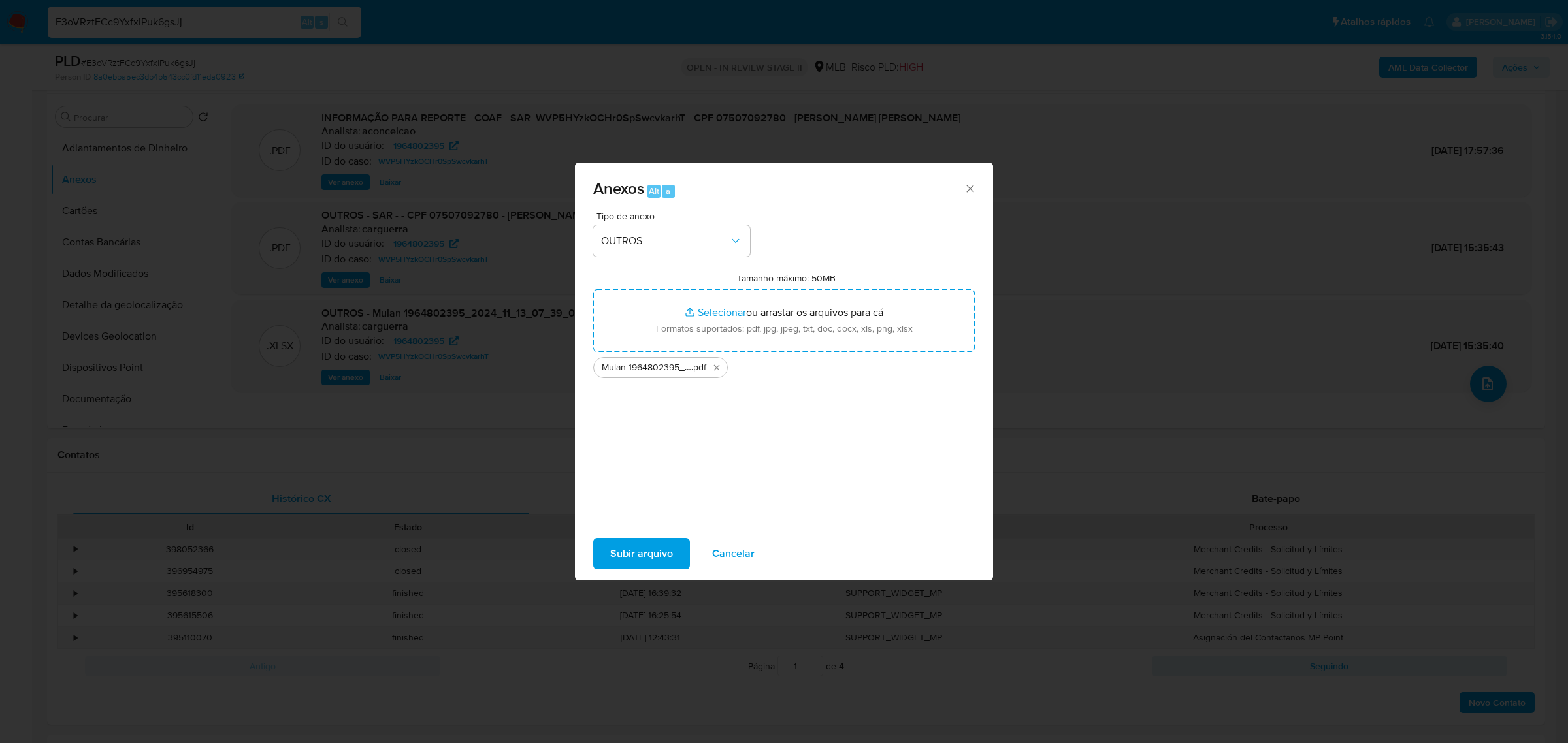
click at [650, 562] on span "Subir arquivo" at bounding box center [641, 554] width 63 height 29
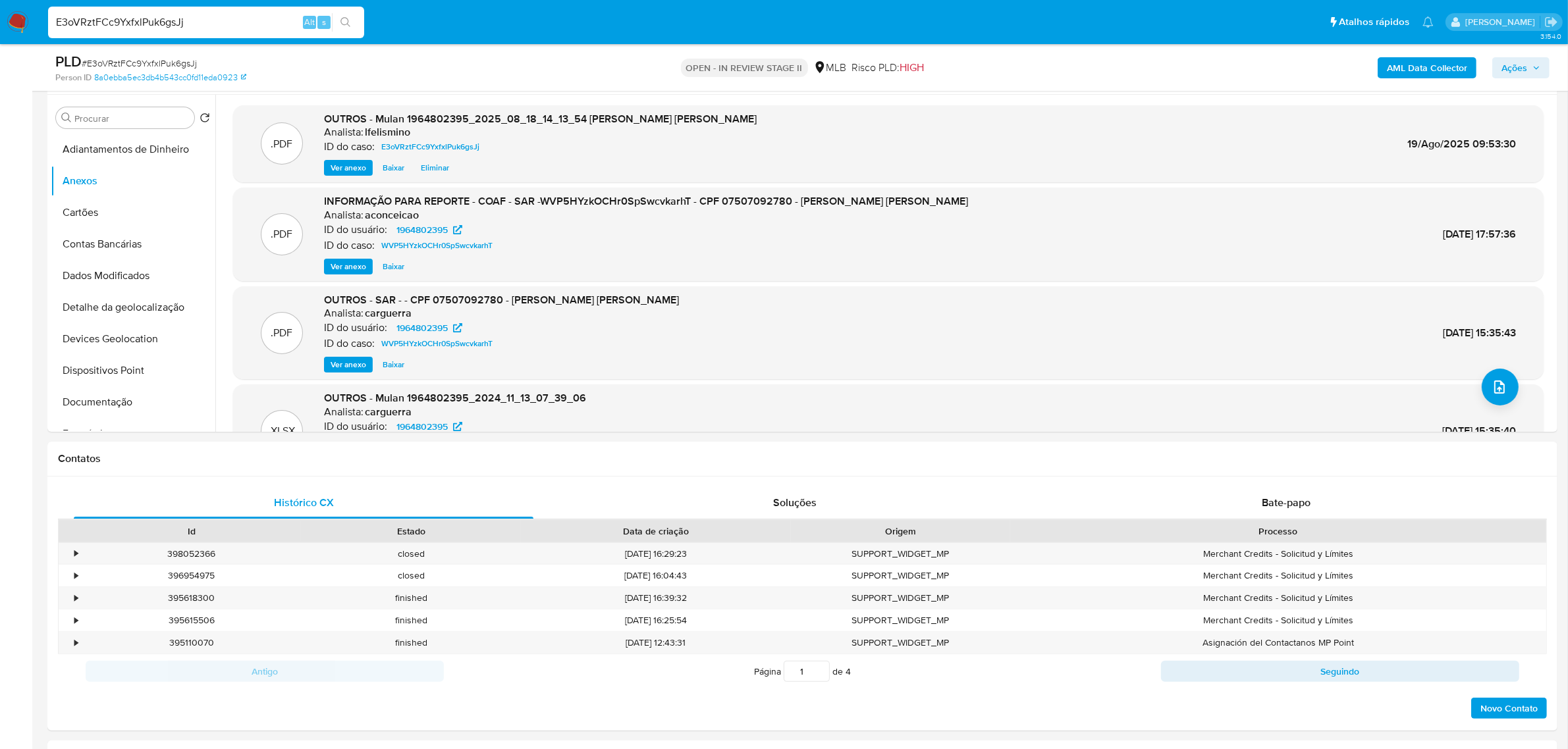
click at [133, 21] on input "E3oVRztFCc9YxfxlPuk6gsJj" at bounding box center [206, 22] width 316 height 17
paste input "CEhJkhNFsU1MmsAJ4YskqDWZ"
type input "CEhJkhNFsU1MmsAJ4YskqDWZ"
click at [342, 24] on icon "search-icon" at bounding box center [345, 22] width 10 height 10
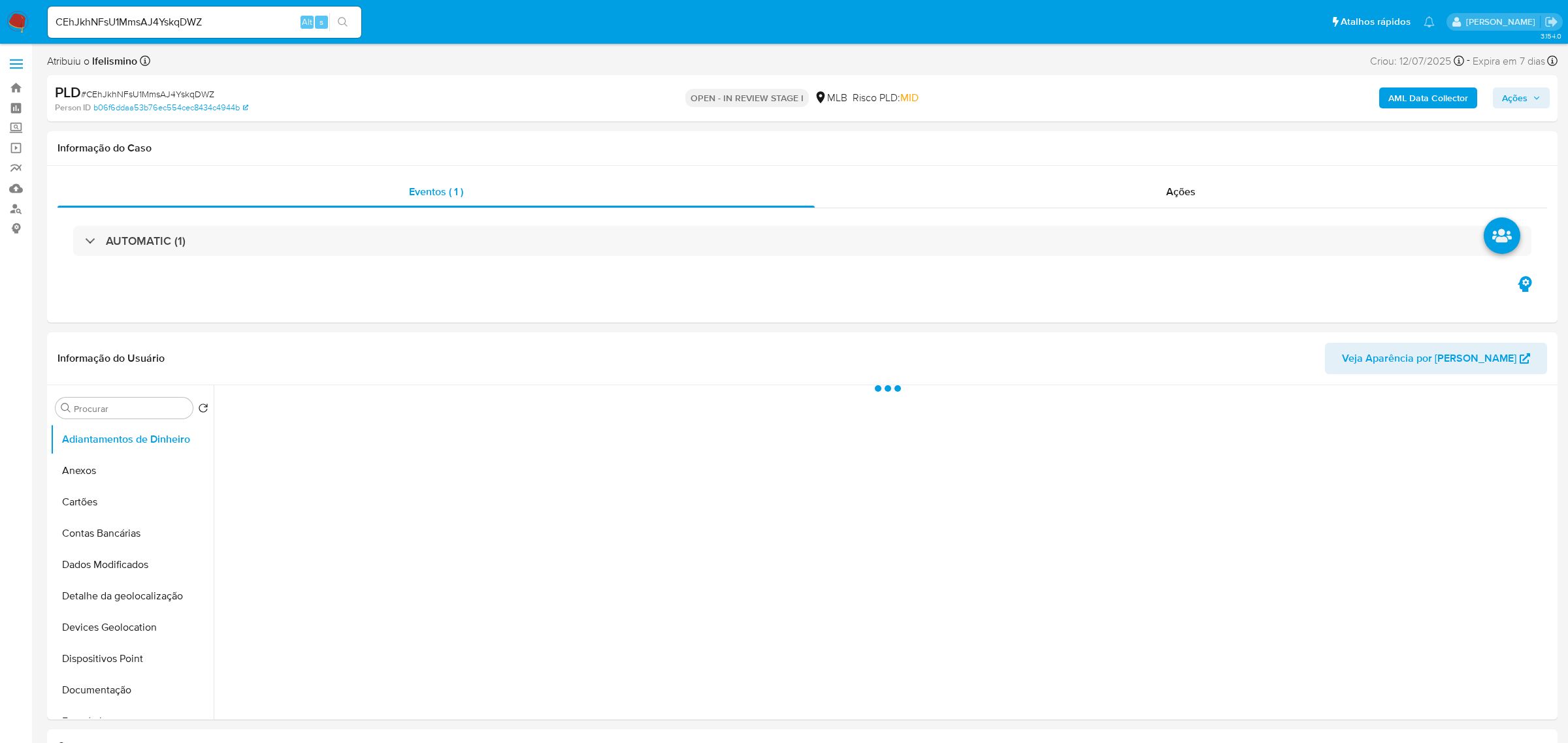
select select "10"
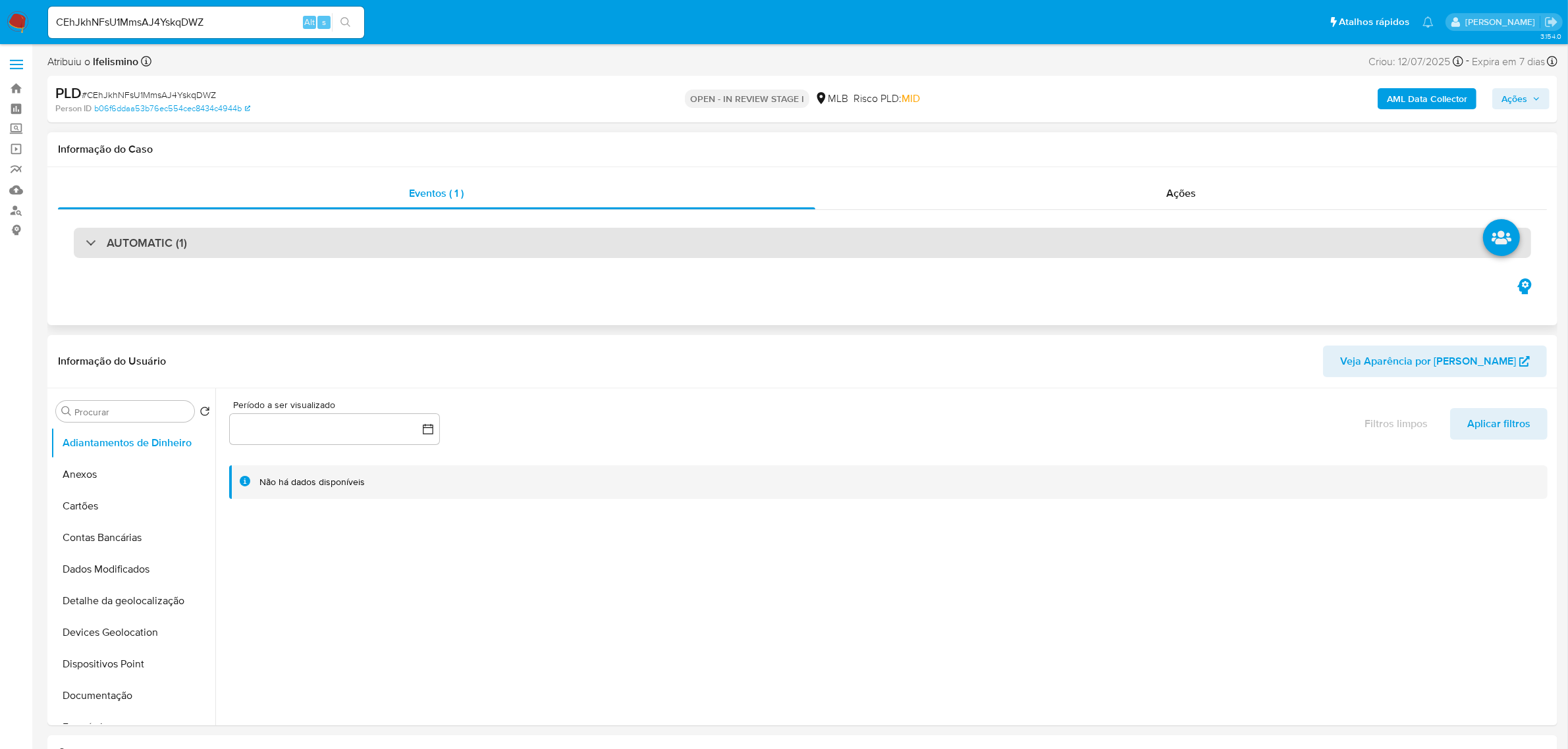
click at [1314, 256] on div "AUTOMATIC (1)" at bounding box center [802, 243] width 1457 height 31
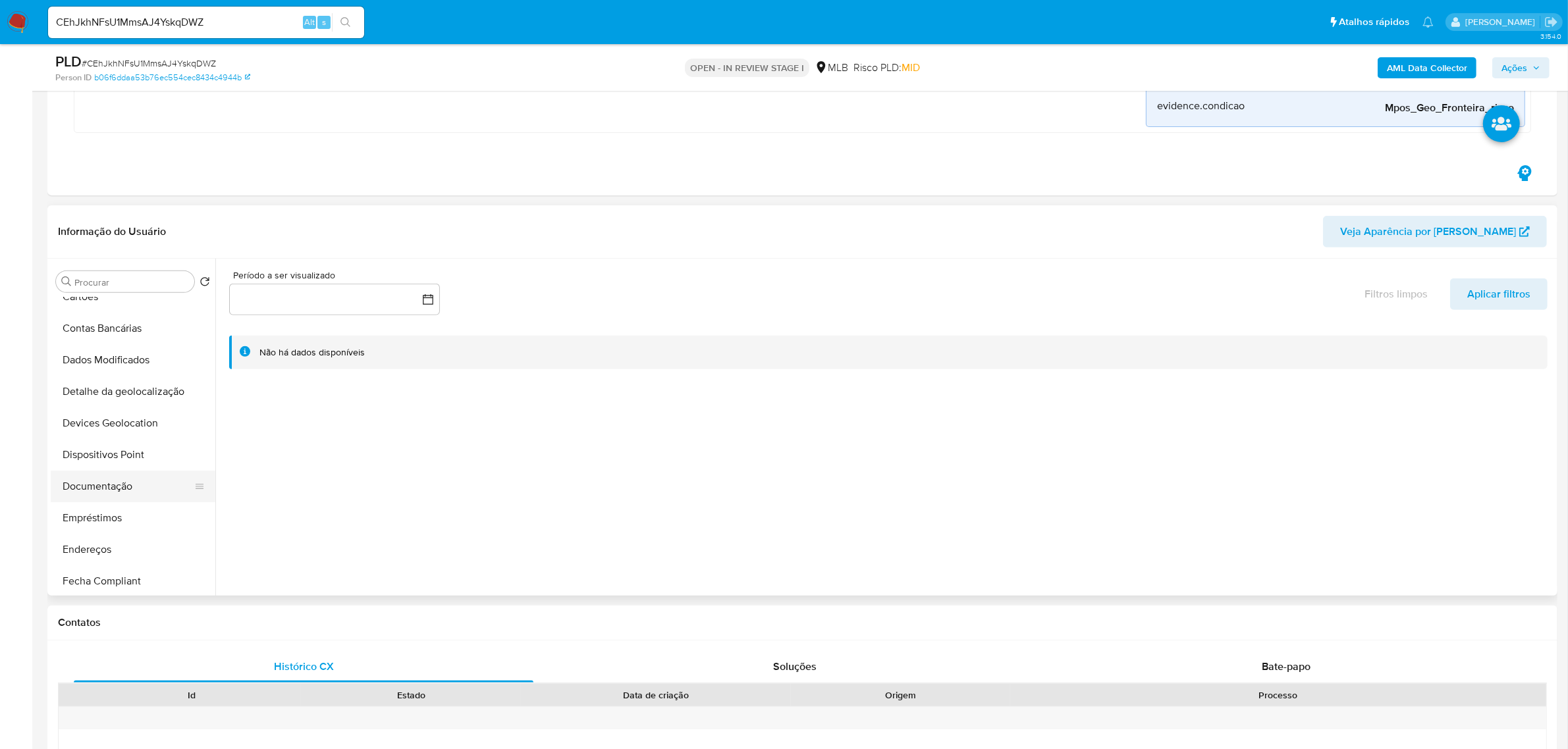
scroll to position [329, 0]
drag, startPoint x: 117, startPoint y: 383, endPoint x: 73, endPoint y: 412, distance: 52.7
click at [73, 412] on button "Histórico de Risco PLD" at bounding box center [128, 426] width 154 height 31
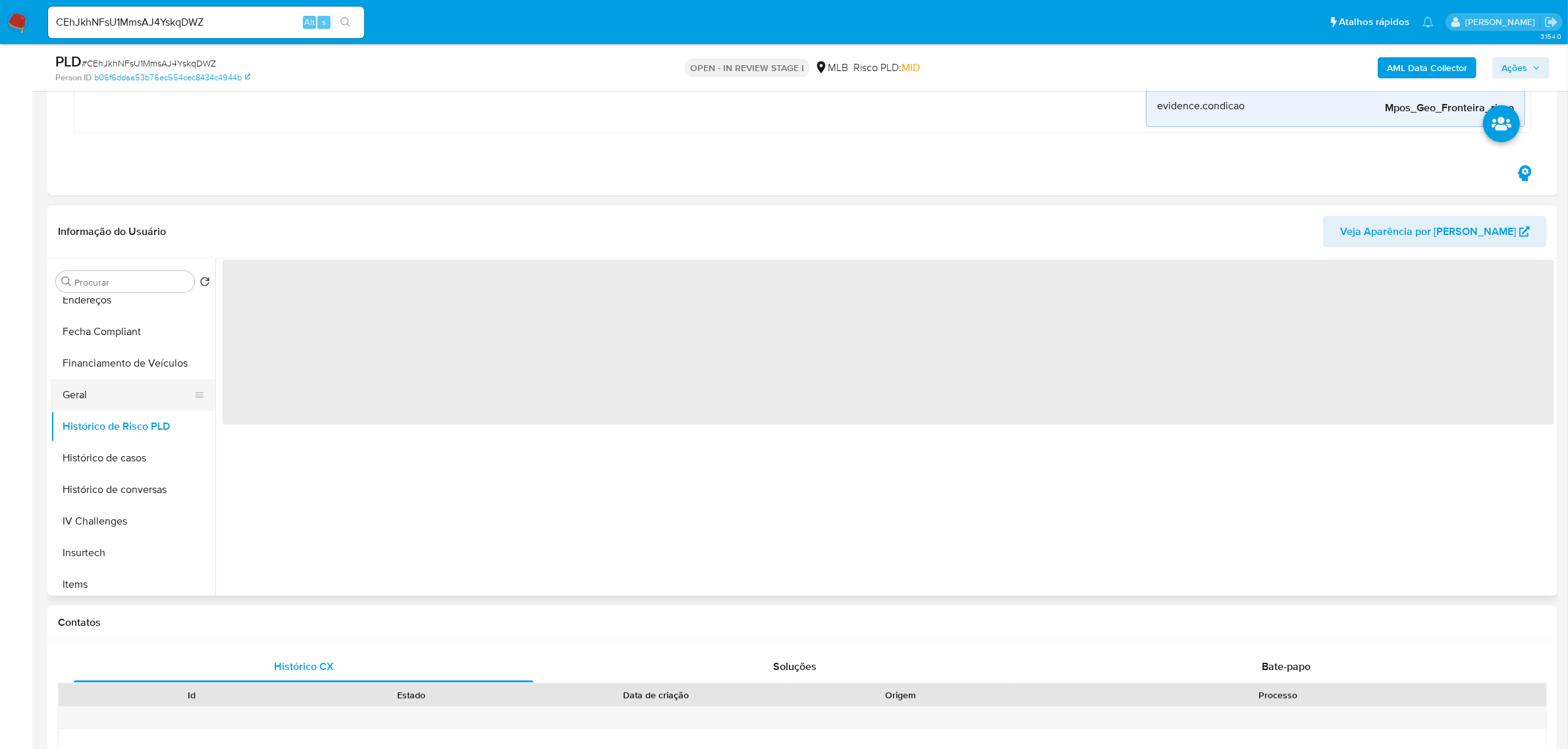
click at [77, 400] on button "Geral" at bounding box center [128, 395] width 154 height 31
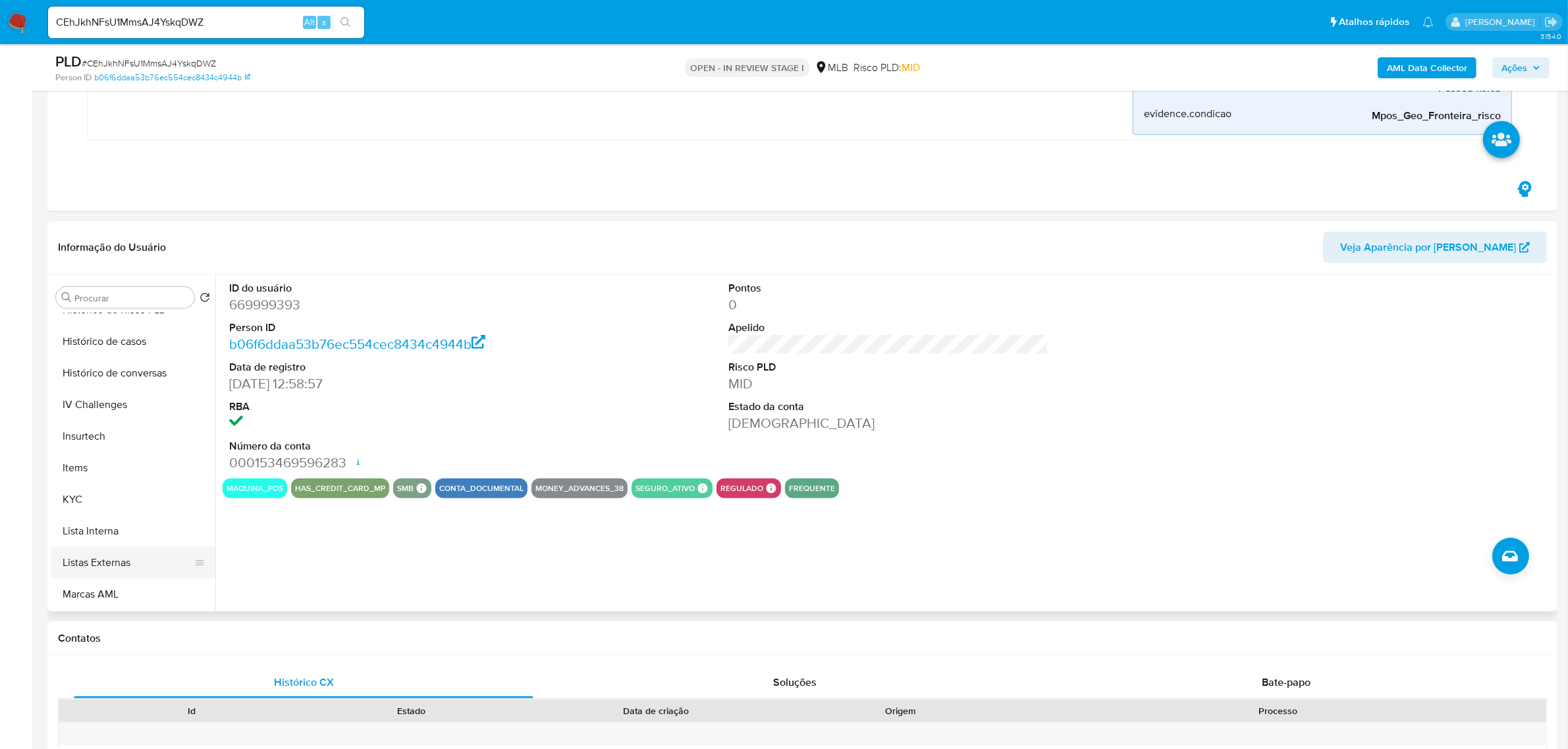
scroll to position [576, 0]
click at [74, 400] on button "KYC" at bounding box center [128, 385] width 154 height 31
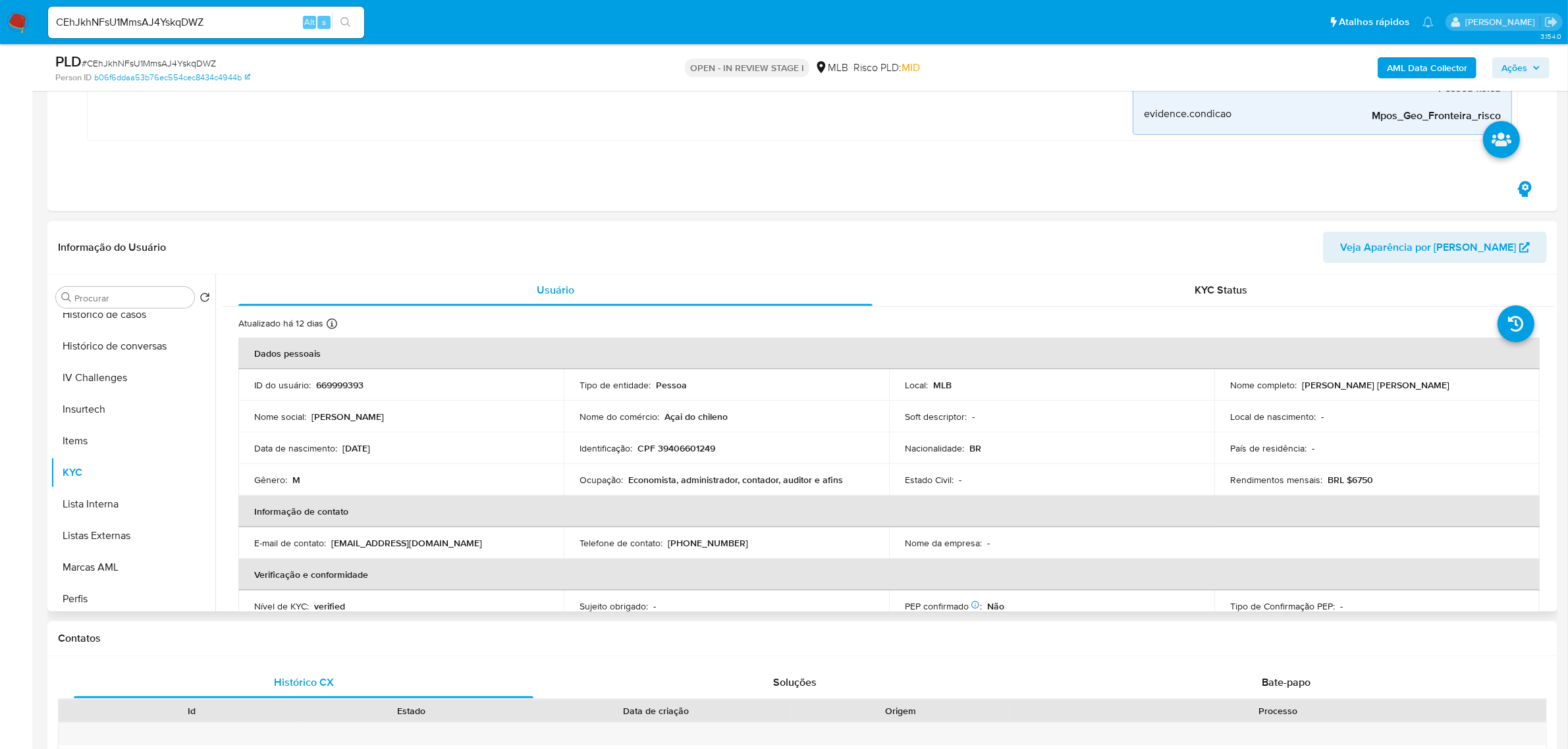
scroll to position [340, 0]
drag, startPoint x: 119, startPoint y: 401, endPoint x: 9, endPoint y: 408, distance: 110.2
click at [117, 400] on button "Geral" at bounding box center [133, 400] width 165 height 31
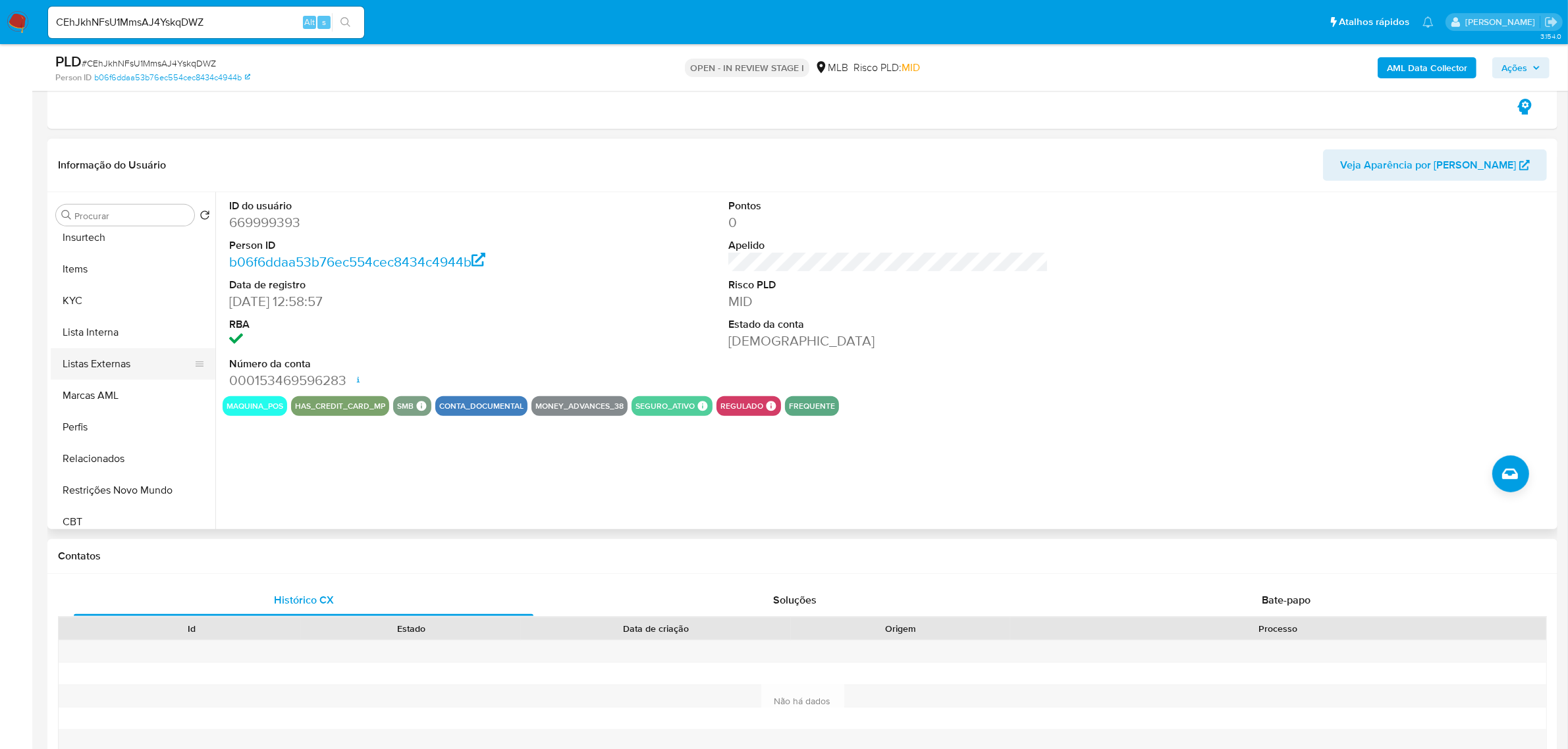
scroll to position [587, 0]
click at [90, 293] on button "KYC" at bounding box center [133, 292] width 165 height 31
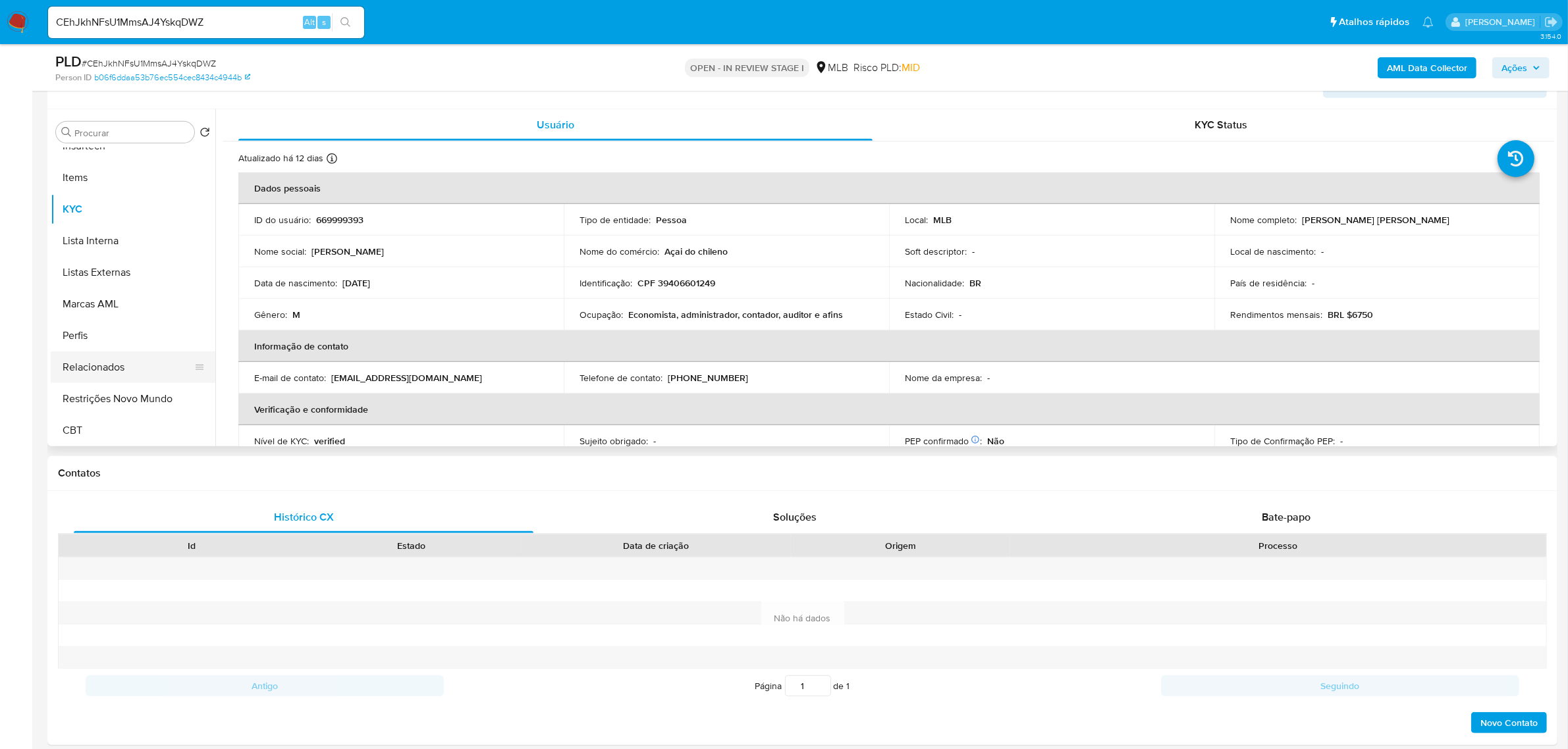
scroll to position [741, 0]
drag, startPoint x: 129, startPoint y: 393, endPoint x: 48, endPoint y: 392, distance: 81.0
click at [129, 393] on button "Restrições Novo Mundo" at bounding box center [133, 399] width 165 height 31
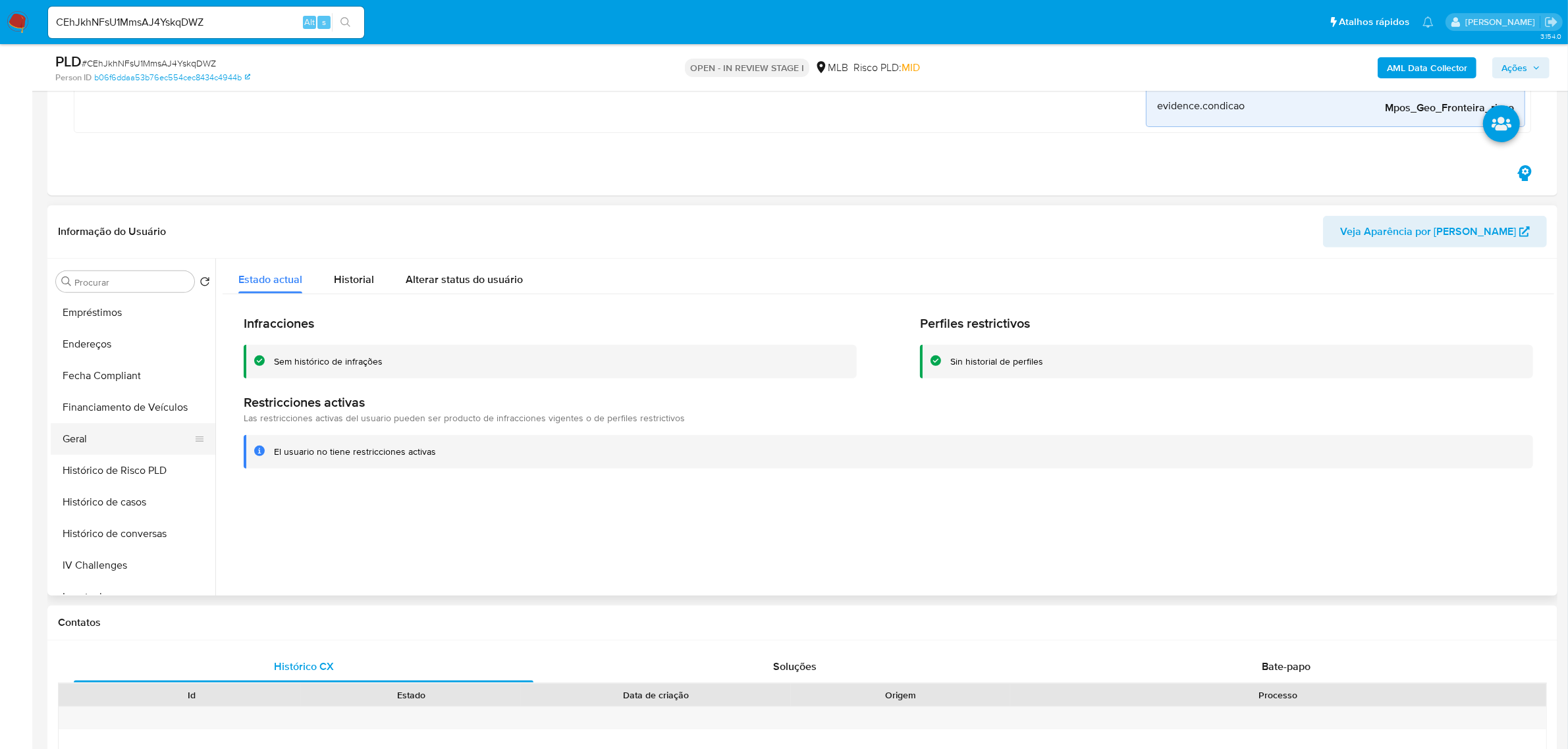
scroll to position [257, 0]
click at [154, 324] on button "Documentação" at bounding box center [128, 308] width 154 height 31
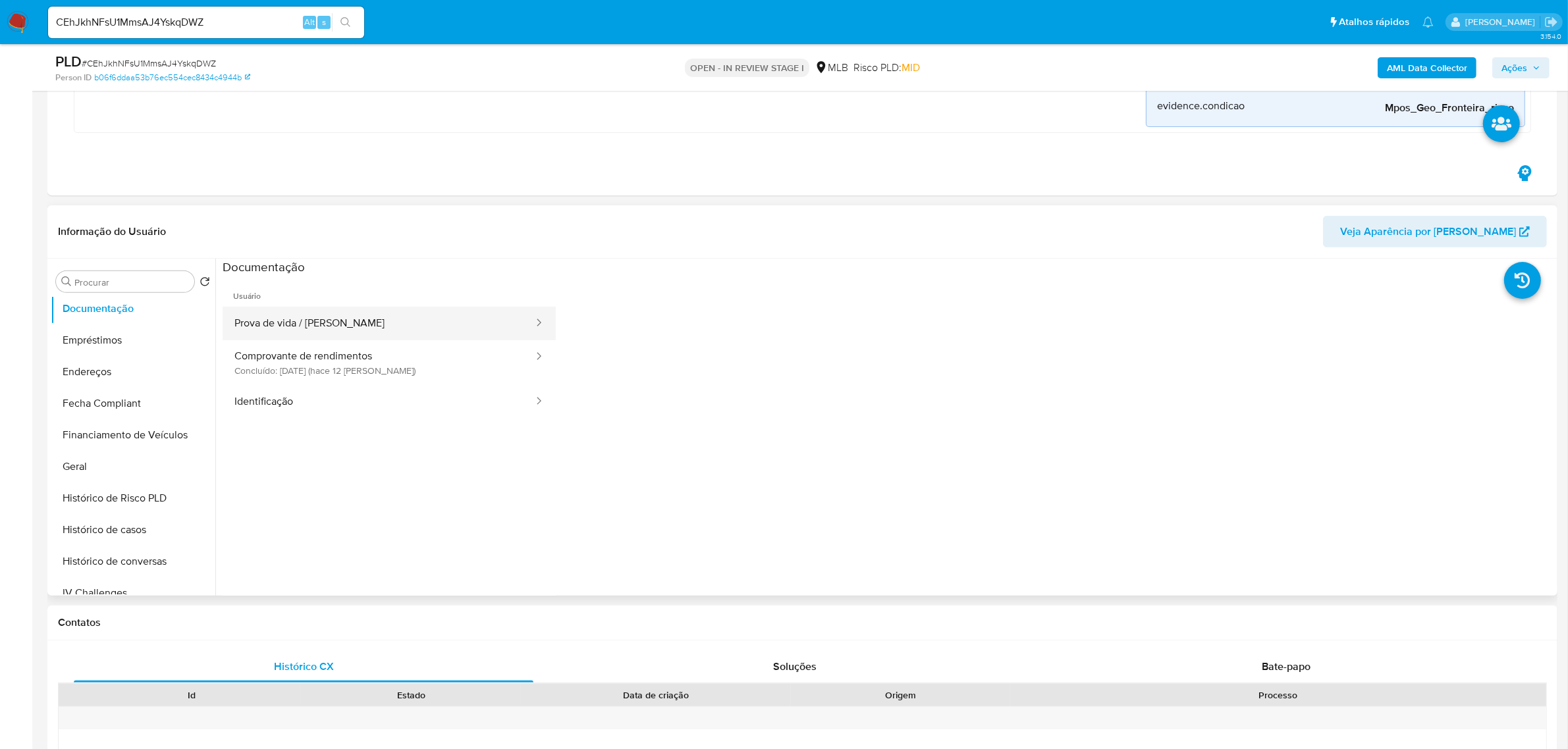
click at [373, 321] on button "Prova de vida / Selfie" at bounding box center [378, 323] width 312 height 34
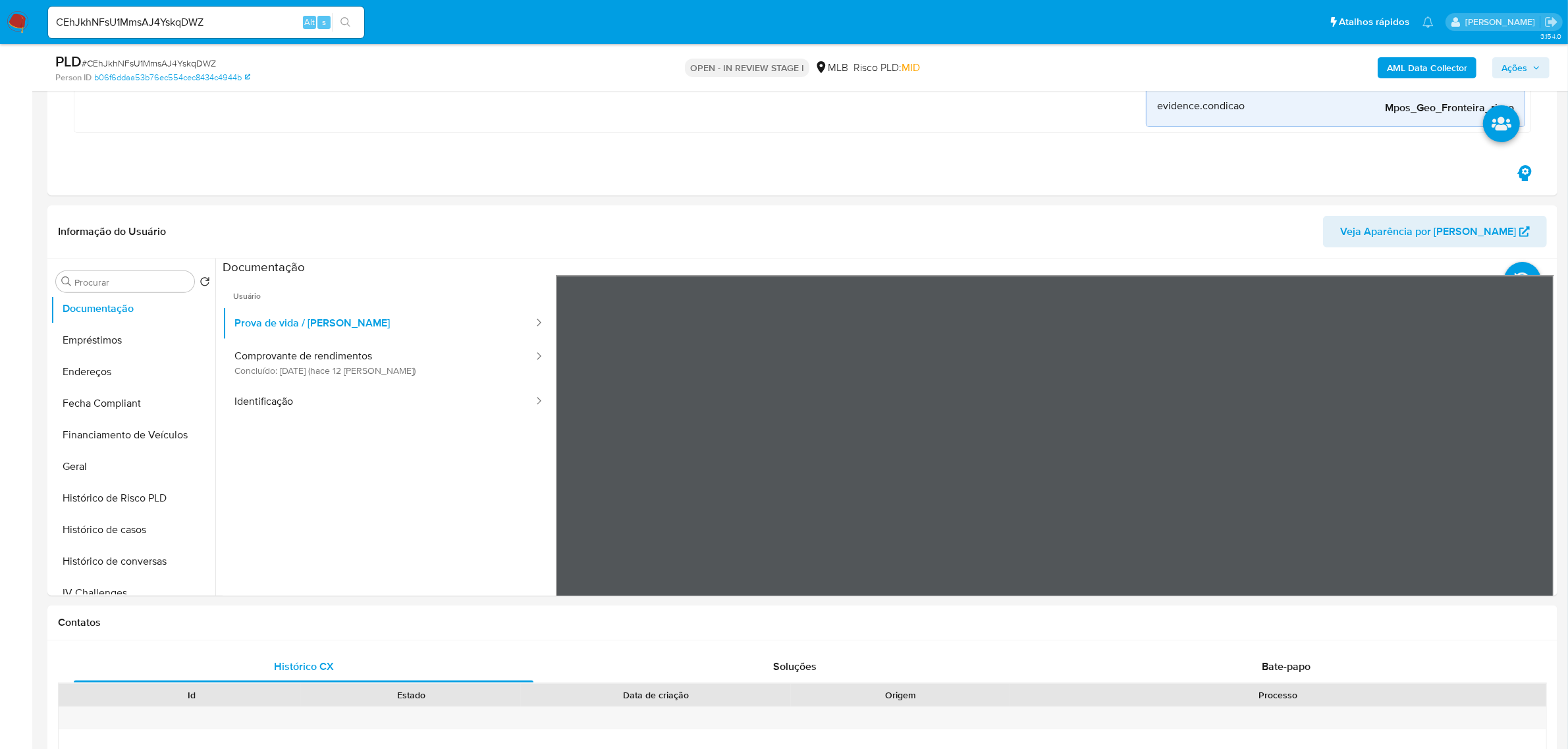
drag, startPoint x: 392, startPoint y: 350, endPoint x: 20, endPoint y: 350, distance: 372.0
click at [388, 349] on button "Comprovante de rendimentos Concluído: 07/08/2025 (hace 12 días)" at bounding box center [378, 362] width 312 height 44
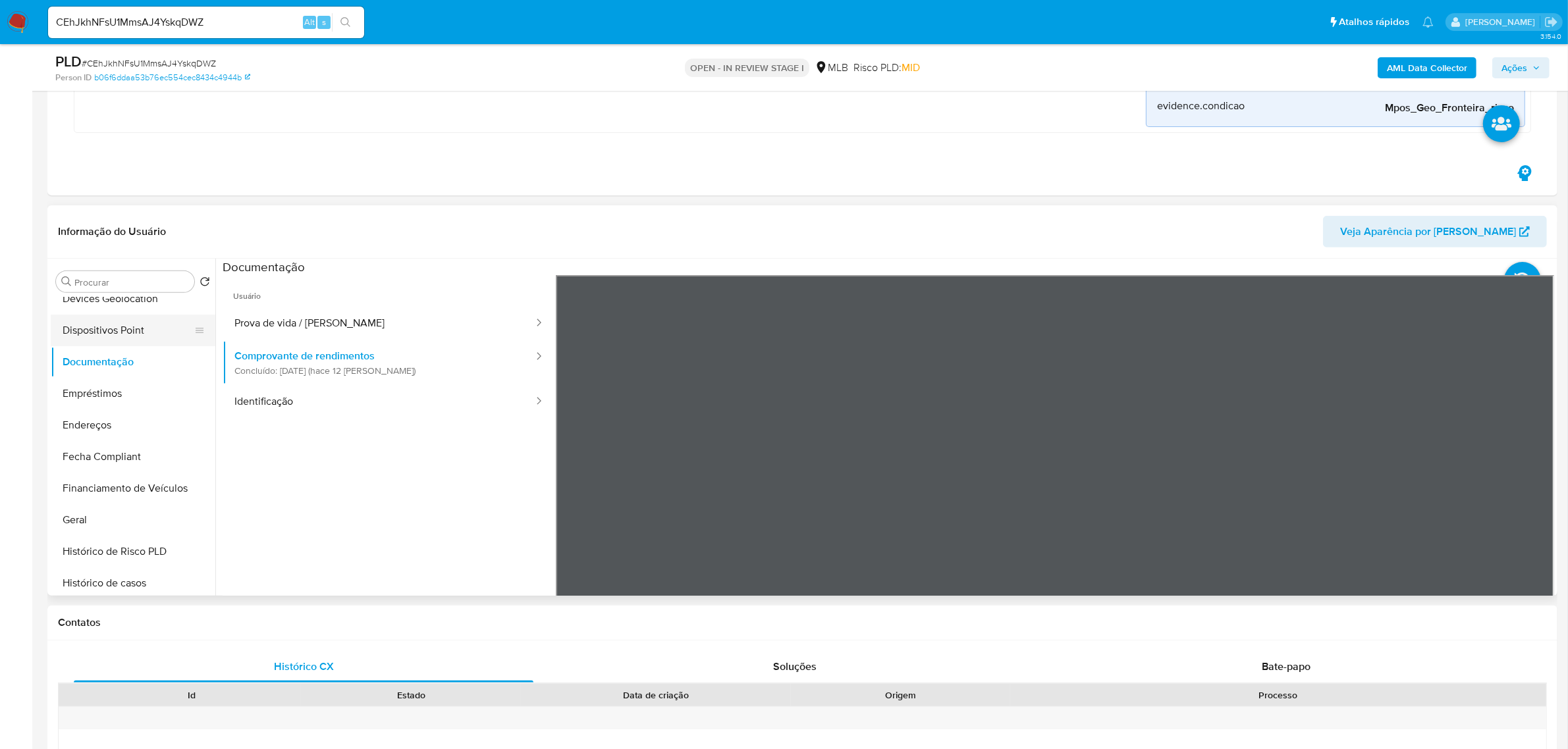
scroll to position [175, 0]
drag, startPoint x: 132, startPoint y: 360, endPoint x: 4, endPoint y: 389, distance: 131.2
click at [128, 363] on button "Dispositivos Point" at bounding box center [133, 359] width 165 height 31
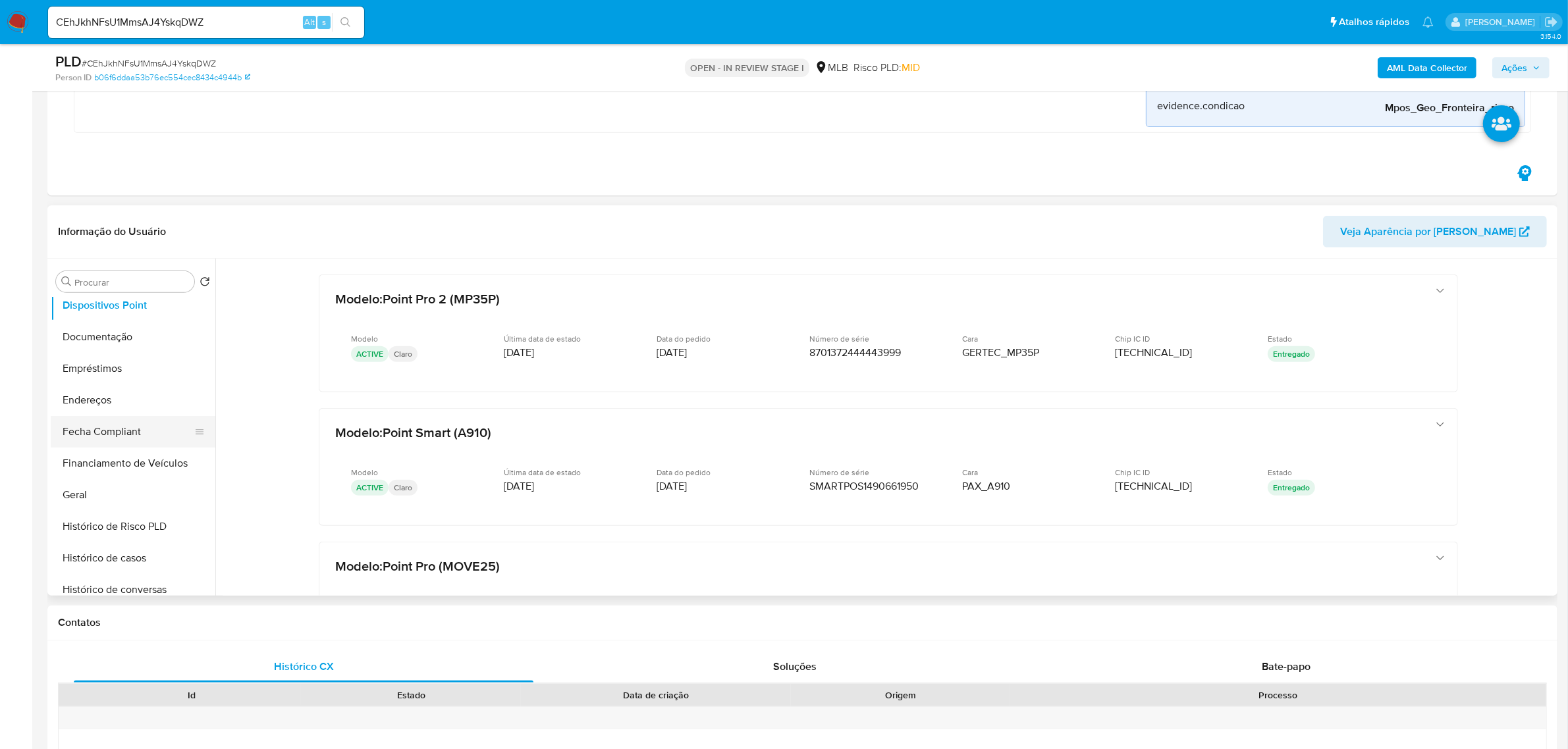
scroll to position [176, 0]
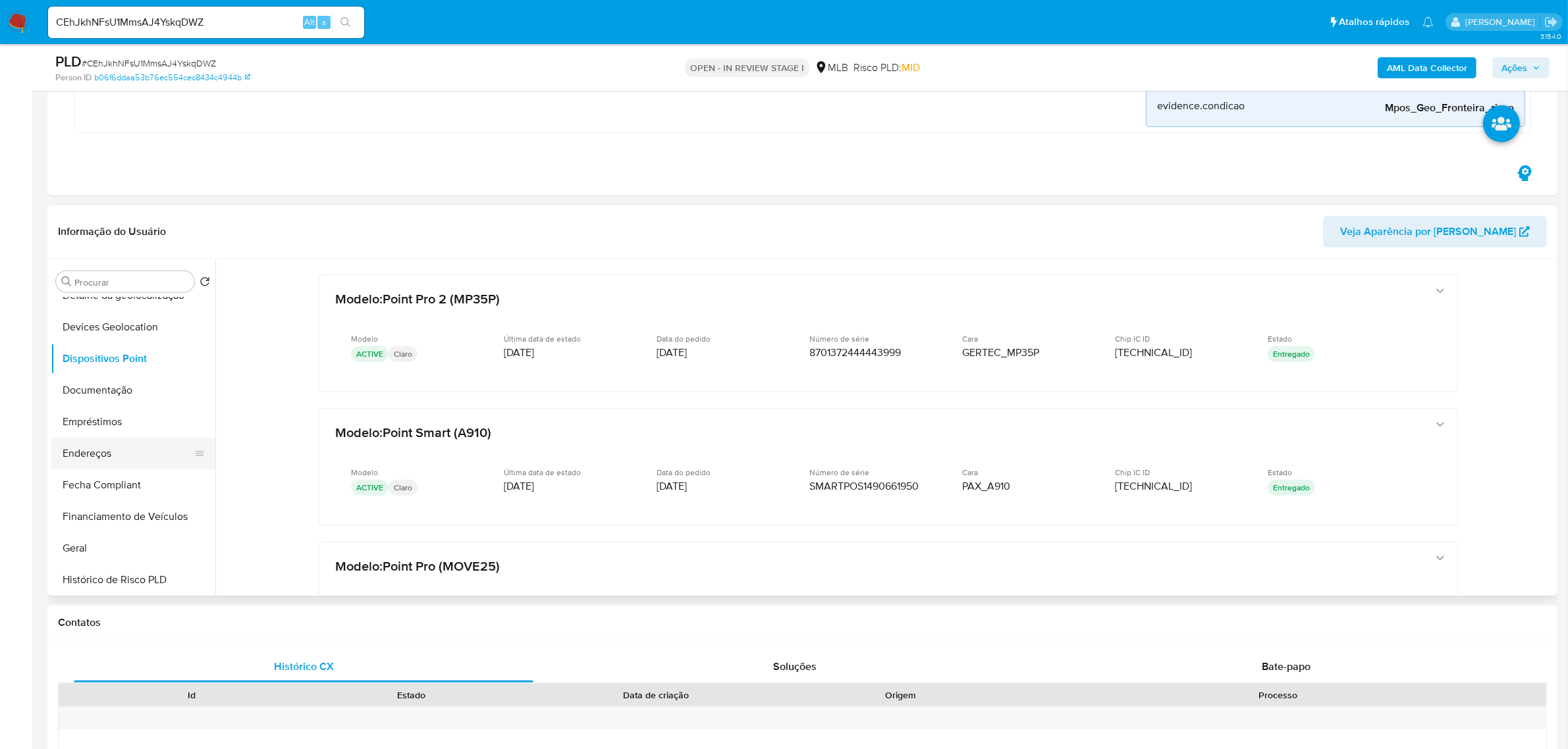
drag, startPoint x: 99, startPoint y: 453, endPoint x: 21, endPoint y: 458, distance: 78.2
click at [99, 455] on button "Endereços" at bounding box center [133, 453] width 165 height 31
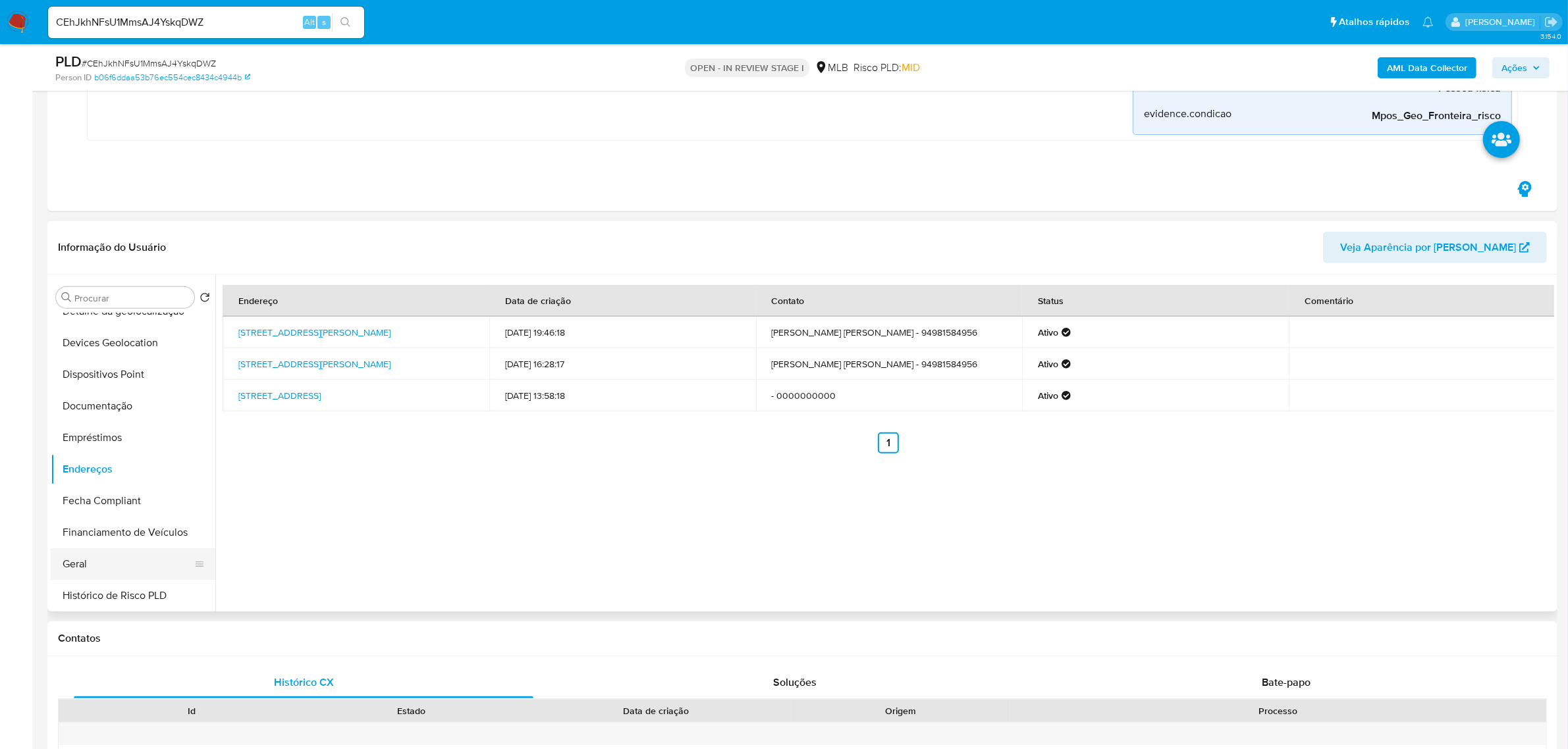
click at [116, 553] on button "Geral" at bounding box center [128, 564] width 154 height 31
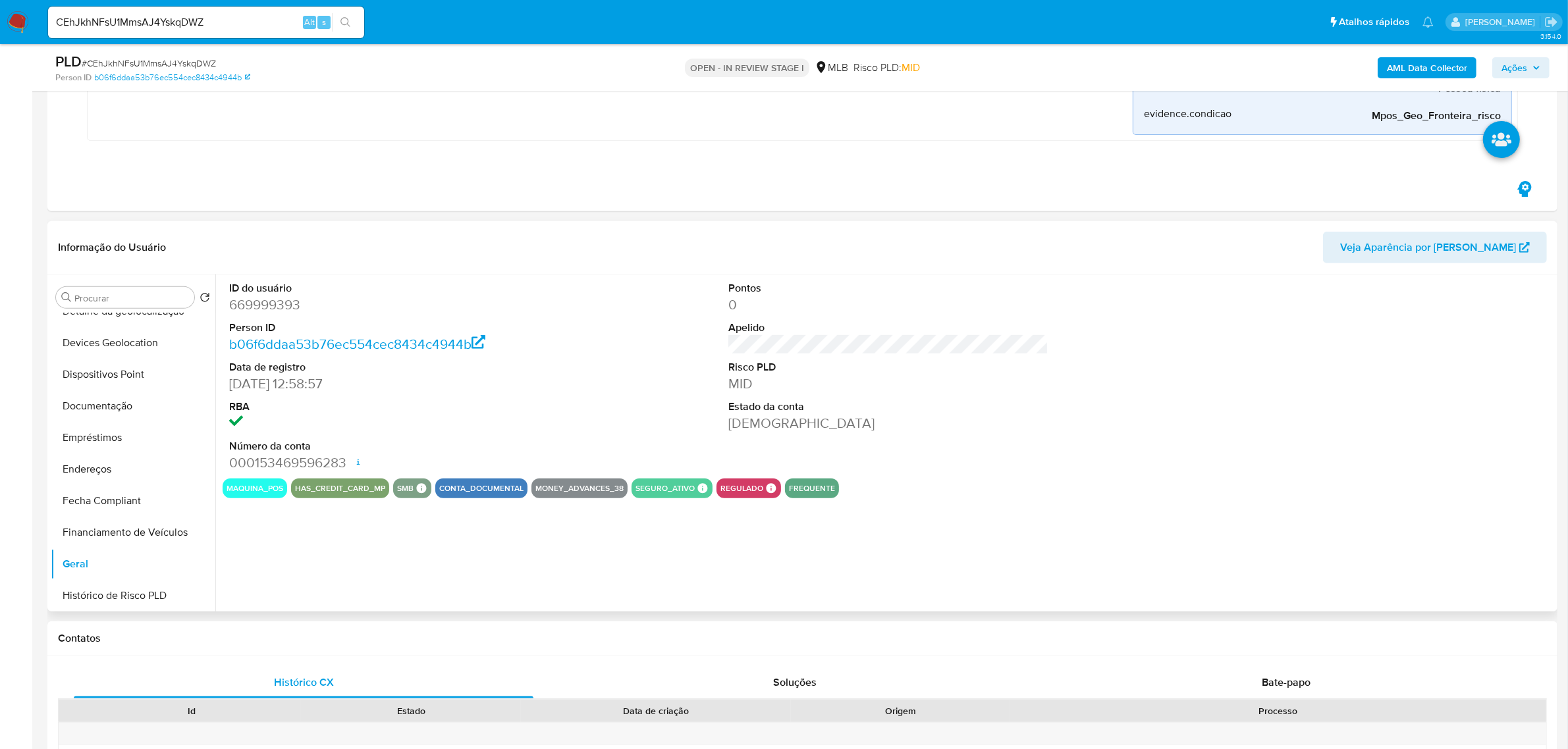
click at [270, 306] on dd "669999393" at bounding box center [388, 305] width 320 height 18
copy dd "669999393"
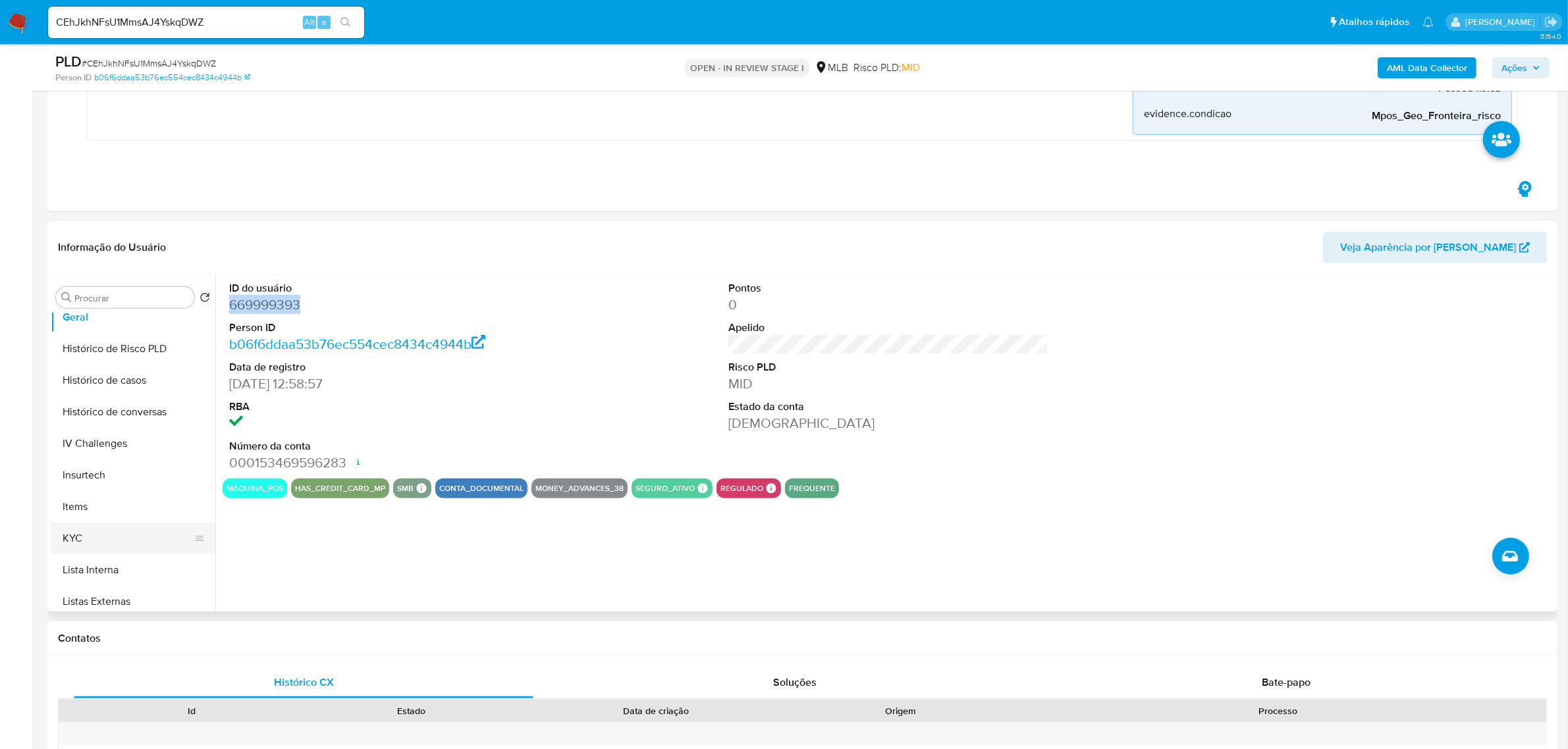
click at [120, 525] on button "KYC" at bounding box center [128, 538] width 154 height 31
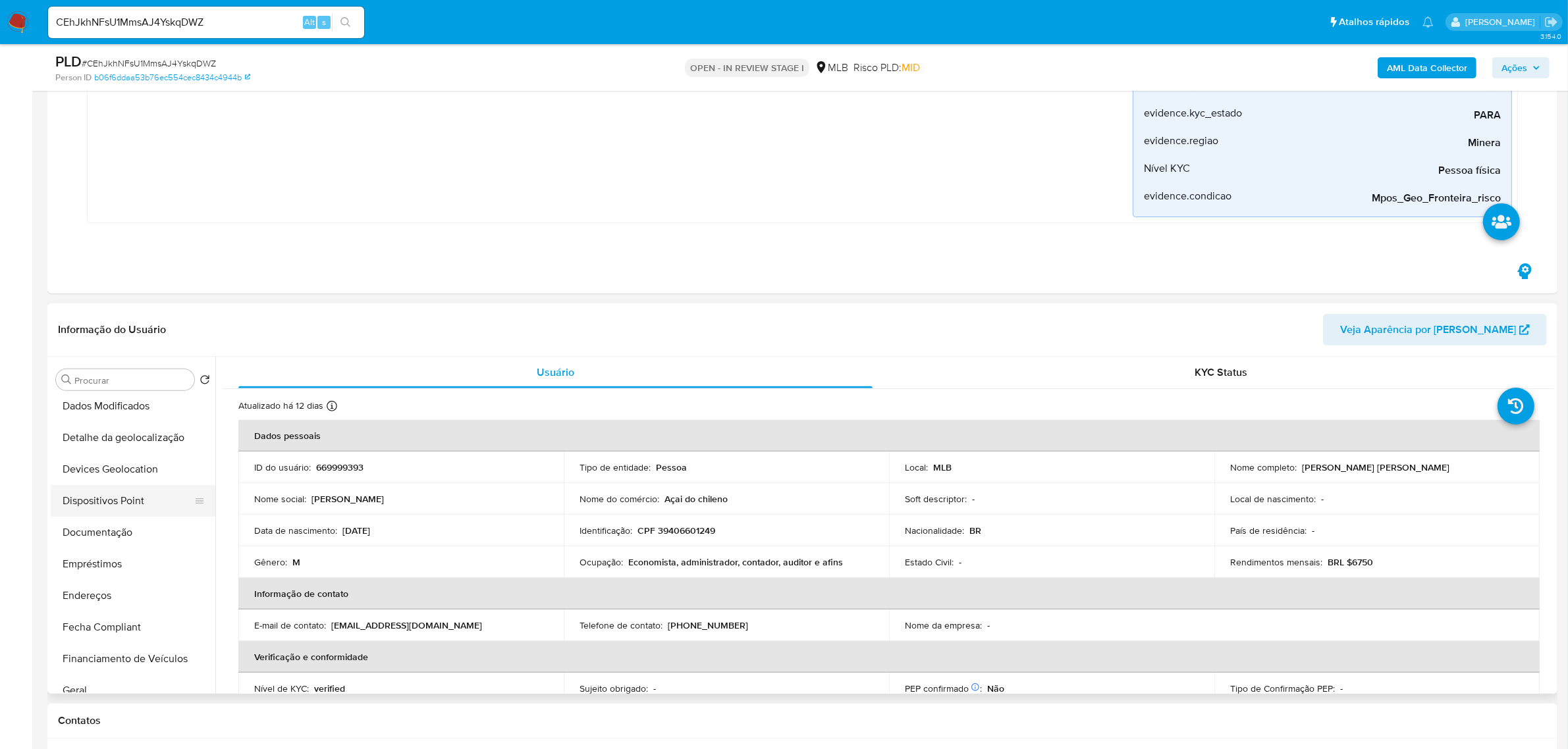
scroll to position [93, 0]
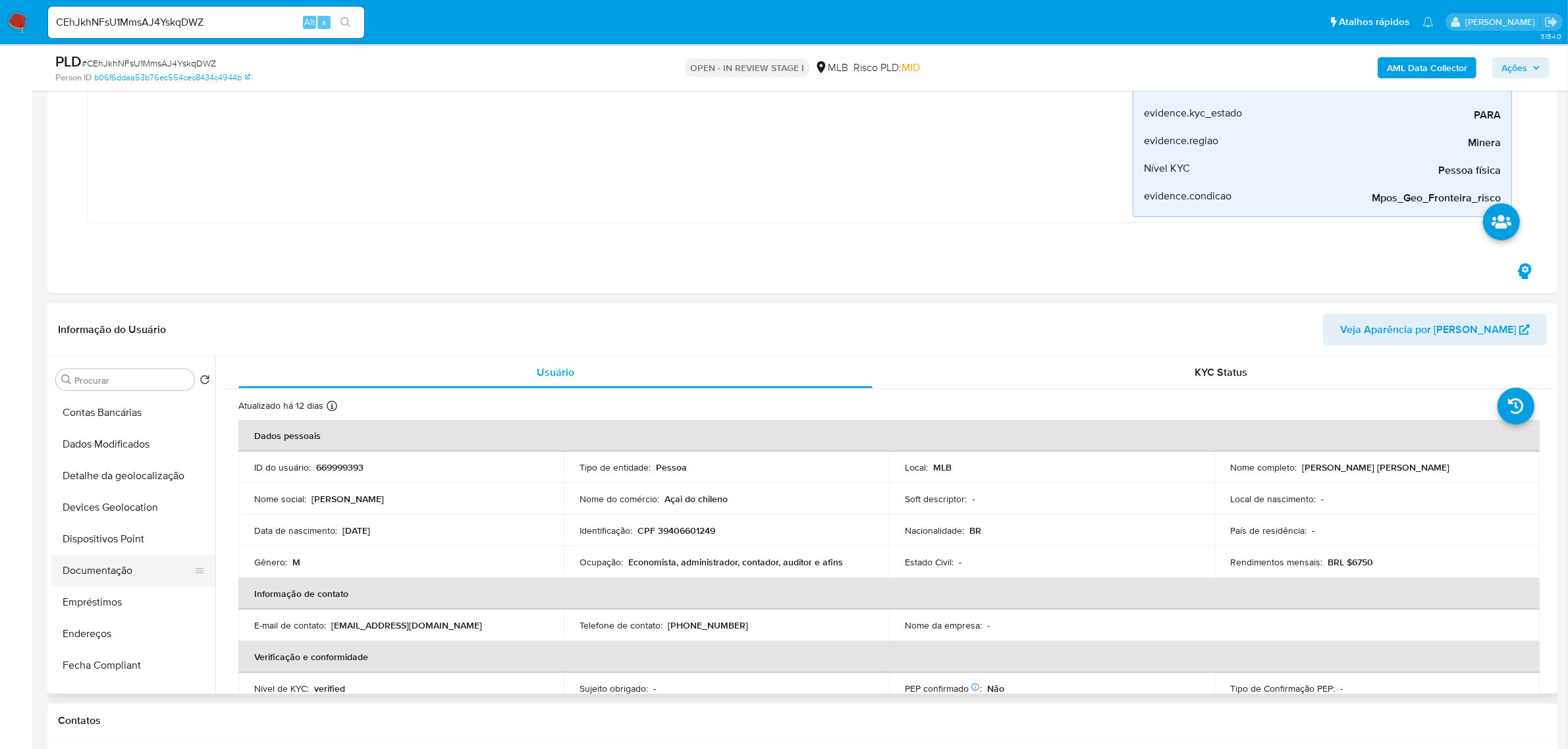
click at [119, 555] on button "Documentação" at bounding box center [128, 570] width 154 height 31
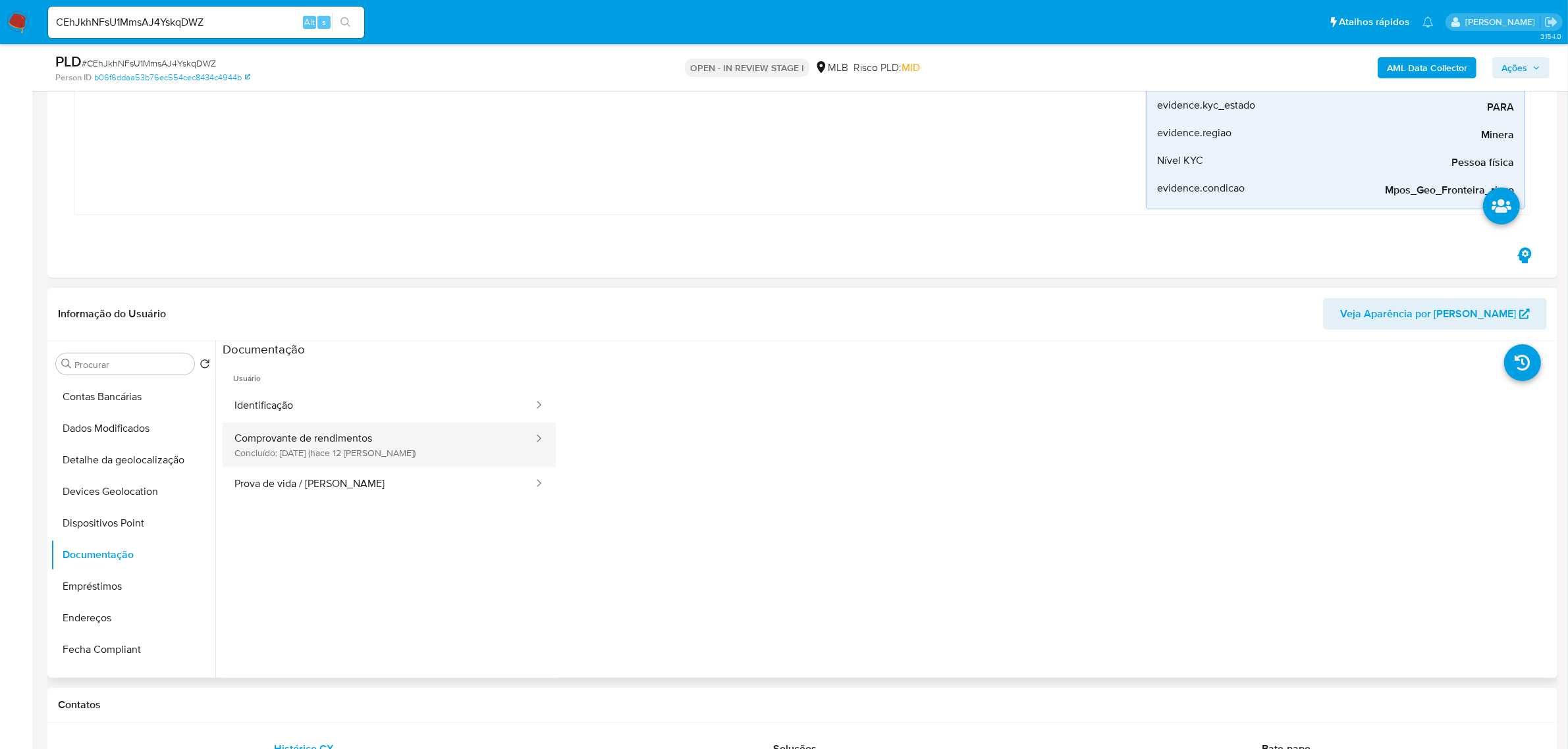
click at [440, 448] on button "Comprovante de rendimentos Concluído: 07/08/2025 (hace 12 días)" at bounding box center [378, 444] width 312 height 44
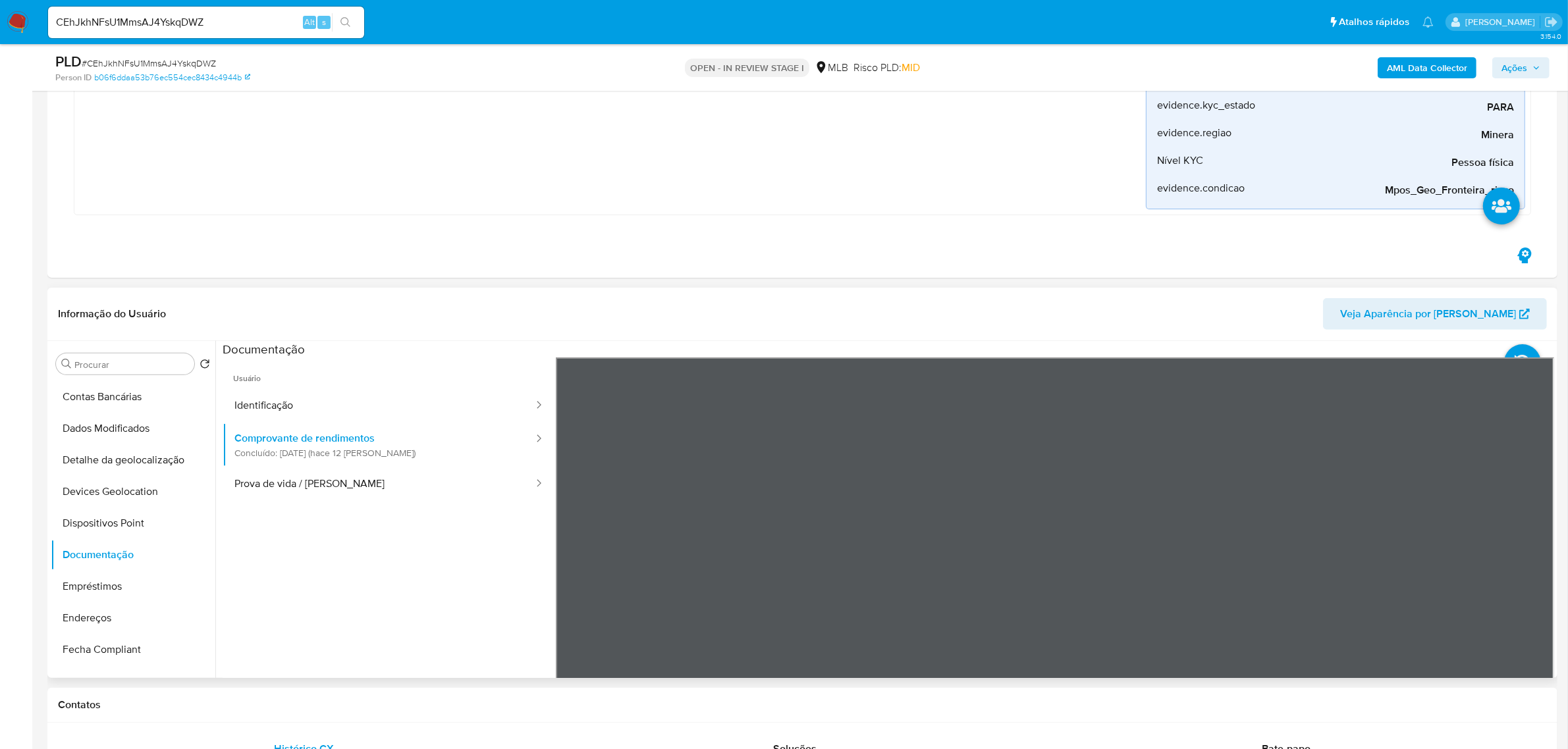
click at [893, 311] on div "Informação do Usuário Veja Aparência por Pessoa Procurar Retornar ao pedido pad…" at bounding box center [802, 483] width 1510 height 391
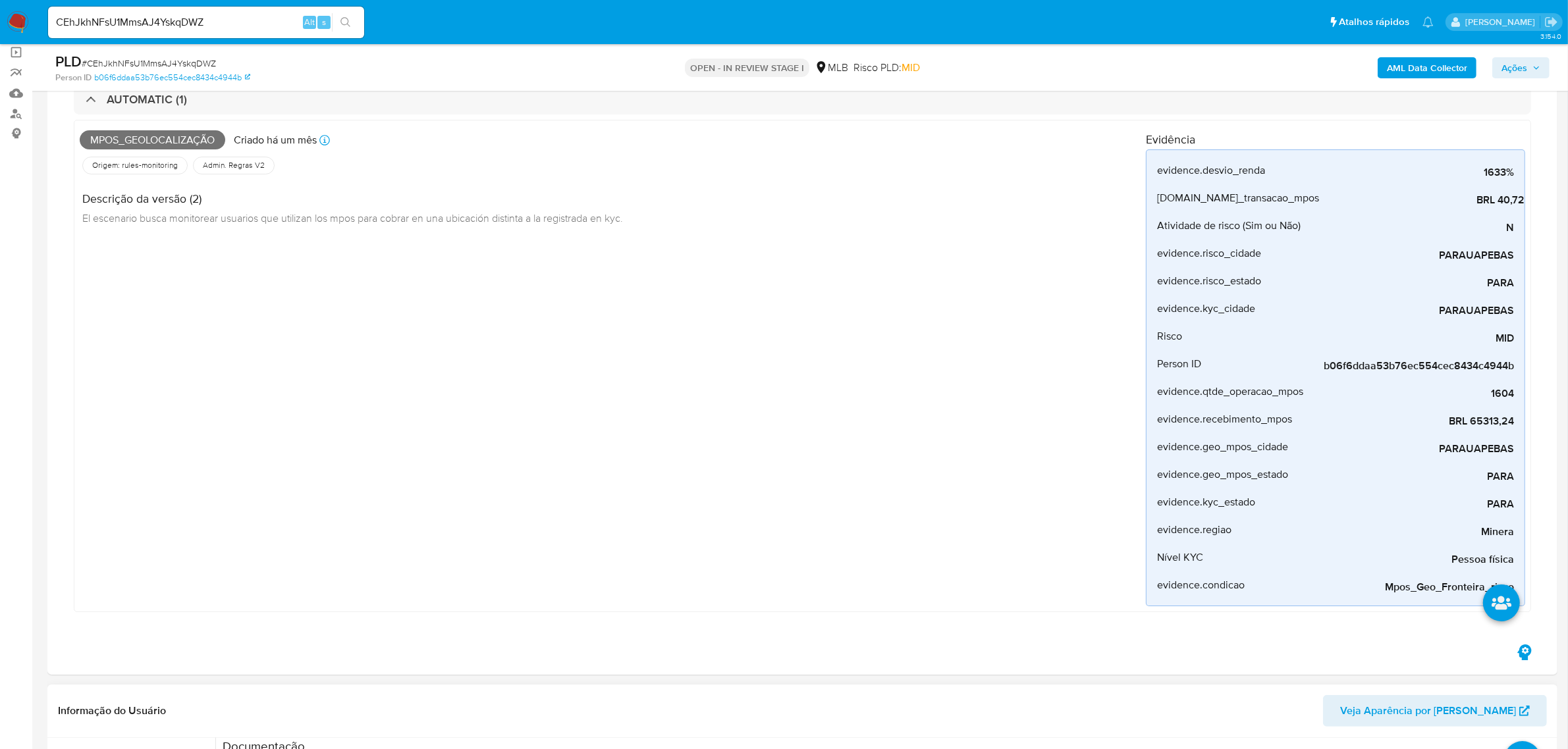
scroll to position [329, 0]
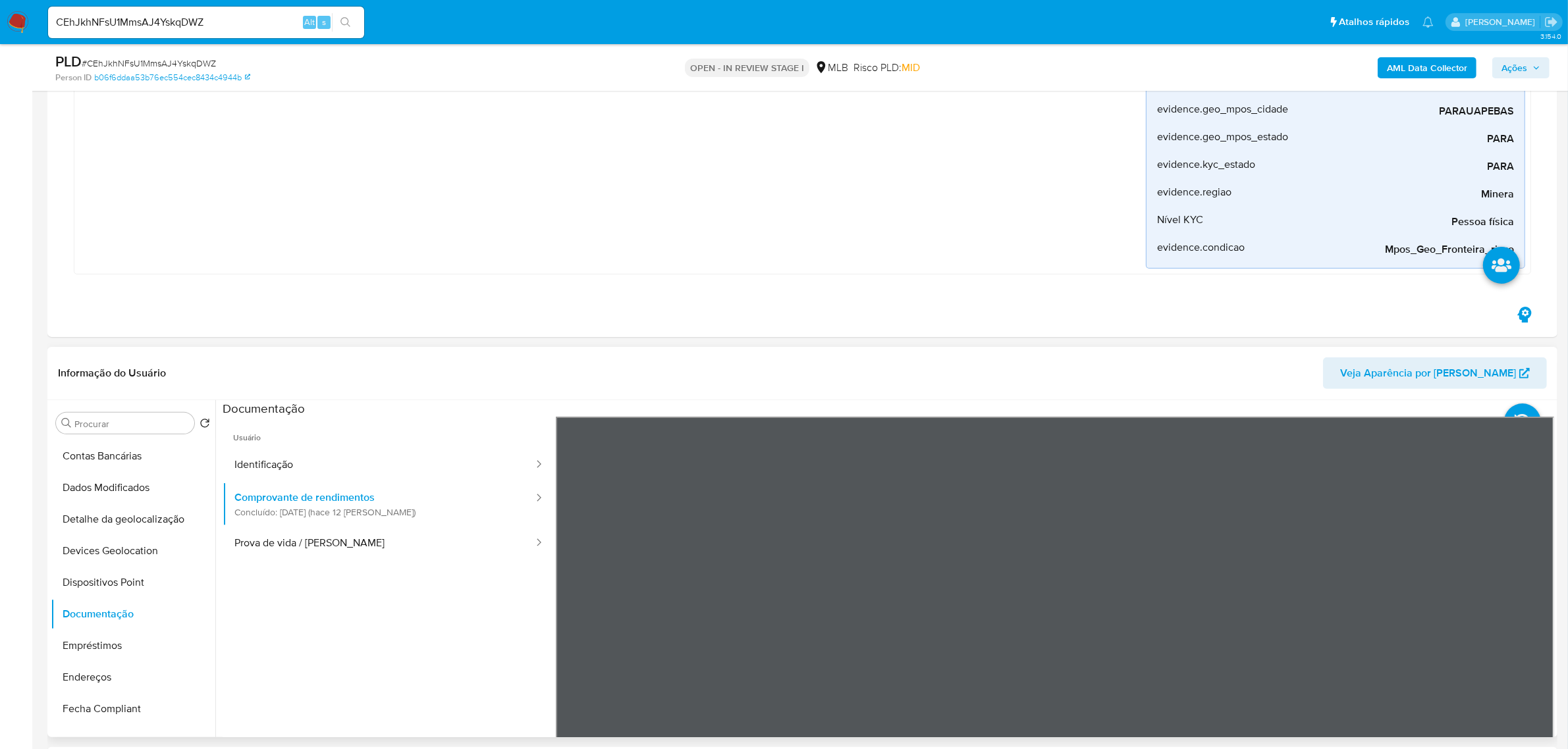
scroll to position [494, 0]
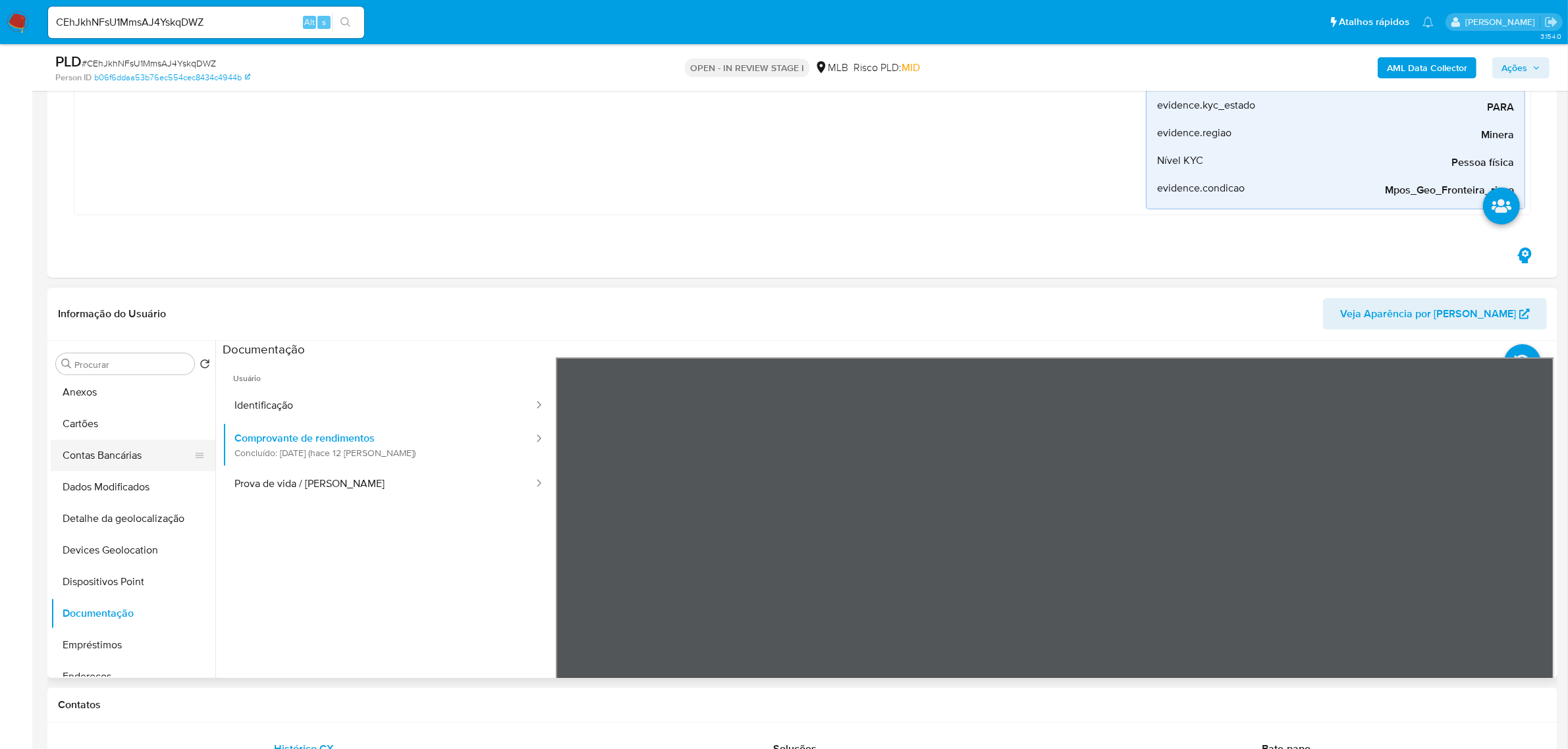
scroll to position [0, 0]
click at [117, 428] on button "Anexos" at bounding box center [128, 427] width 154 height 31
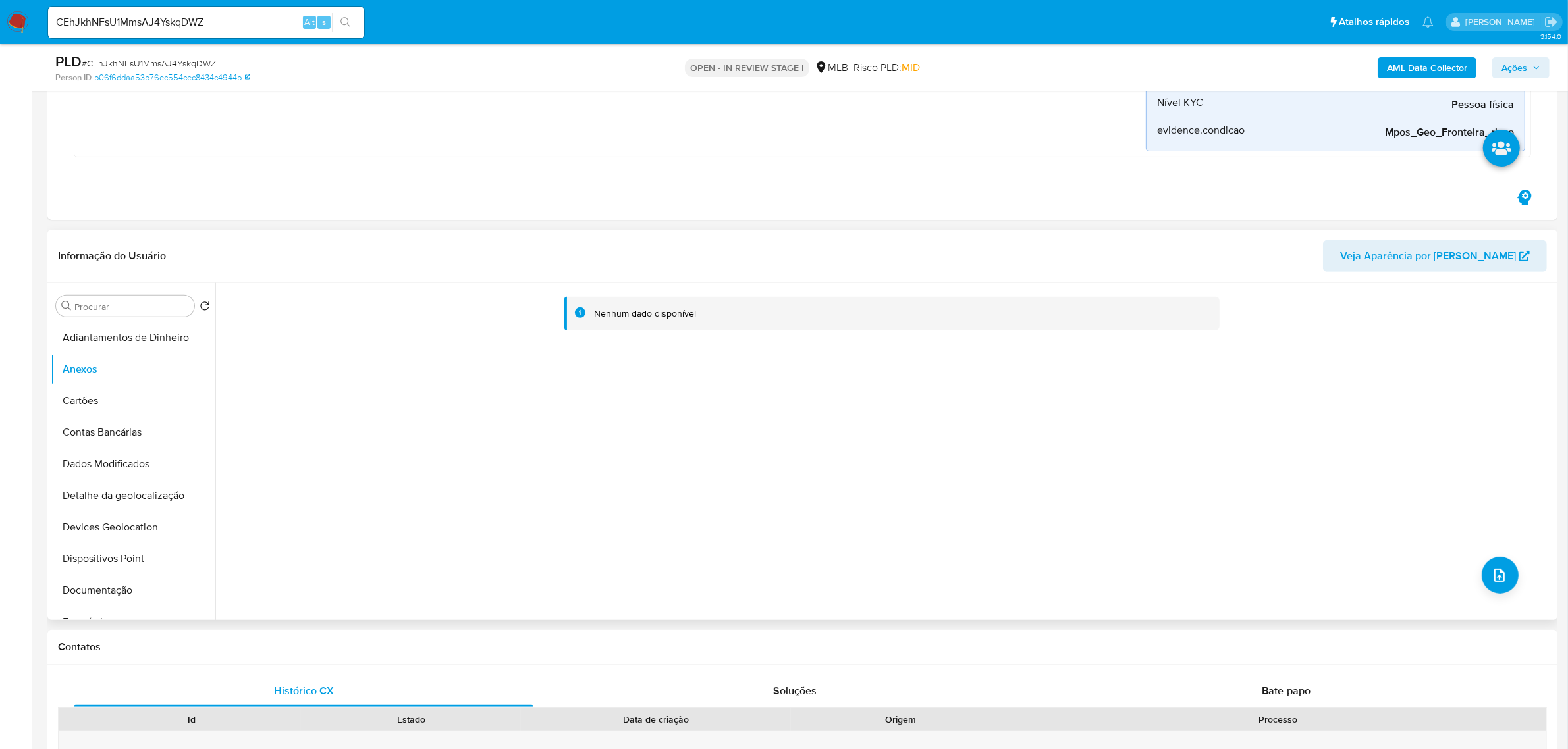
scroll to position [576, 0]
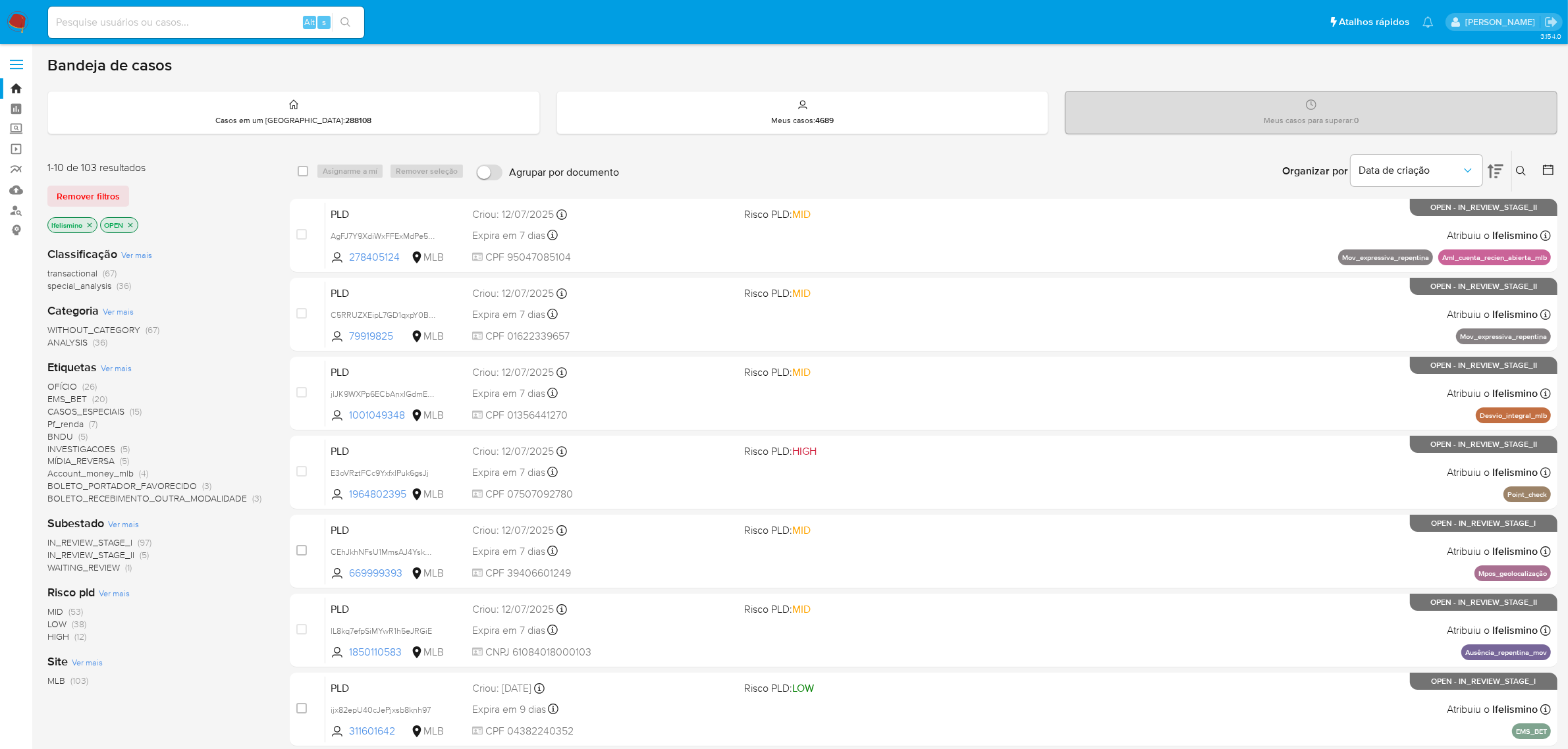
click at [1494, 163] on icon at bounding box center [1496, 171] width 16 height 16
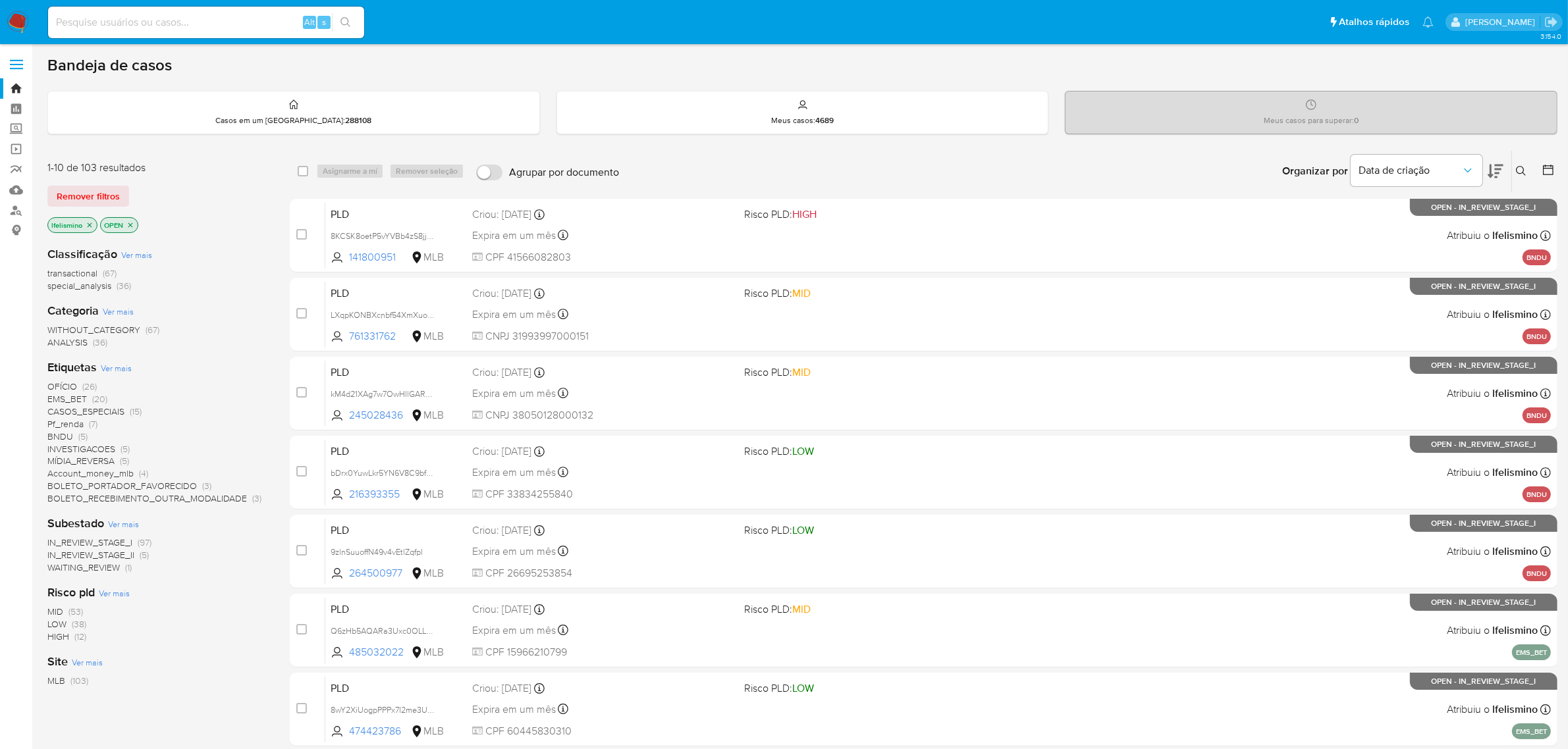
click at [1495, 163] on icon at bounding box center [1496, 171] width 16 height 16
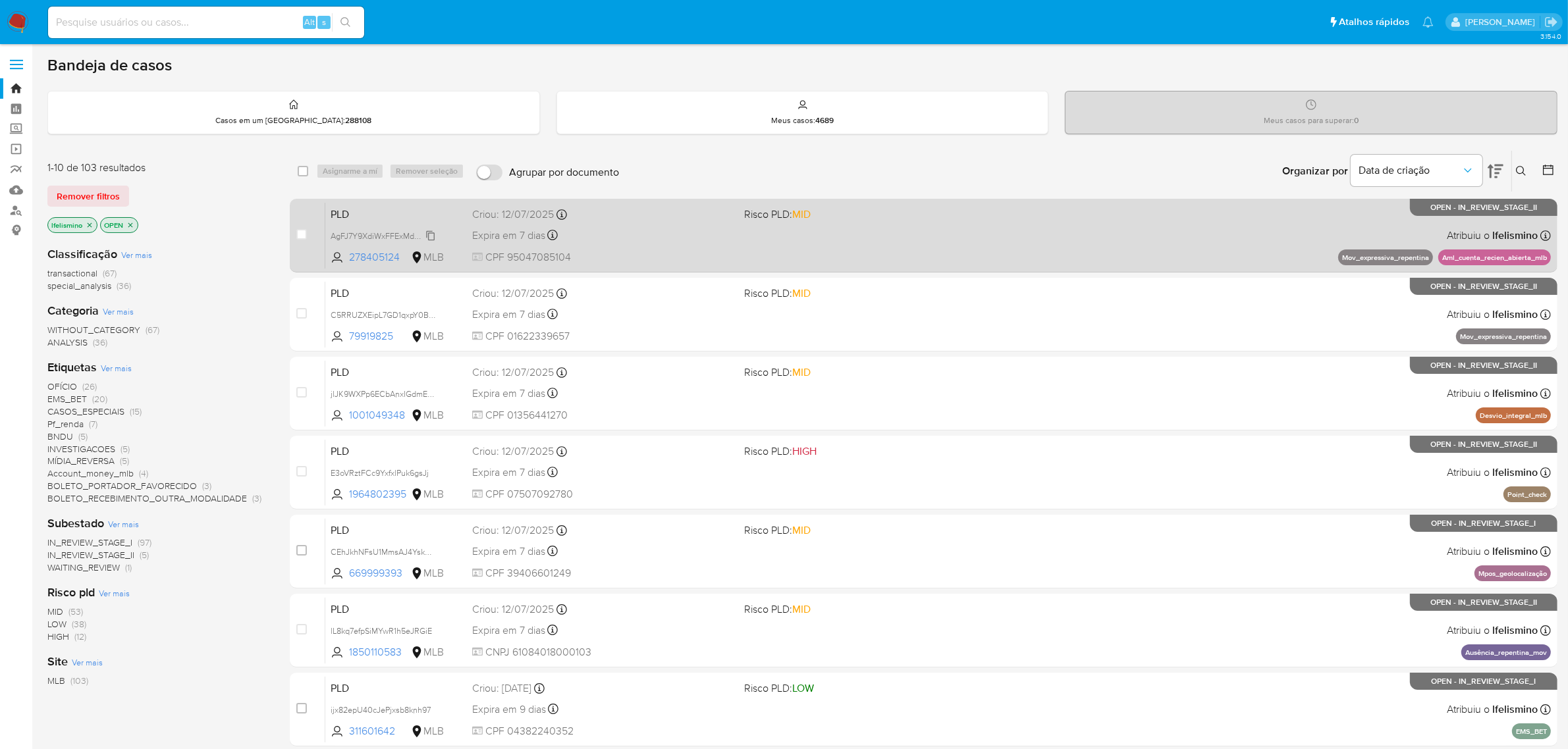
click at [412, 236] on span "AgFJ7Y9XdiWxFFExMdPe5m0G" at bounding box center [388, 235] width 115 height 15
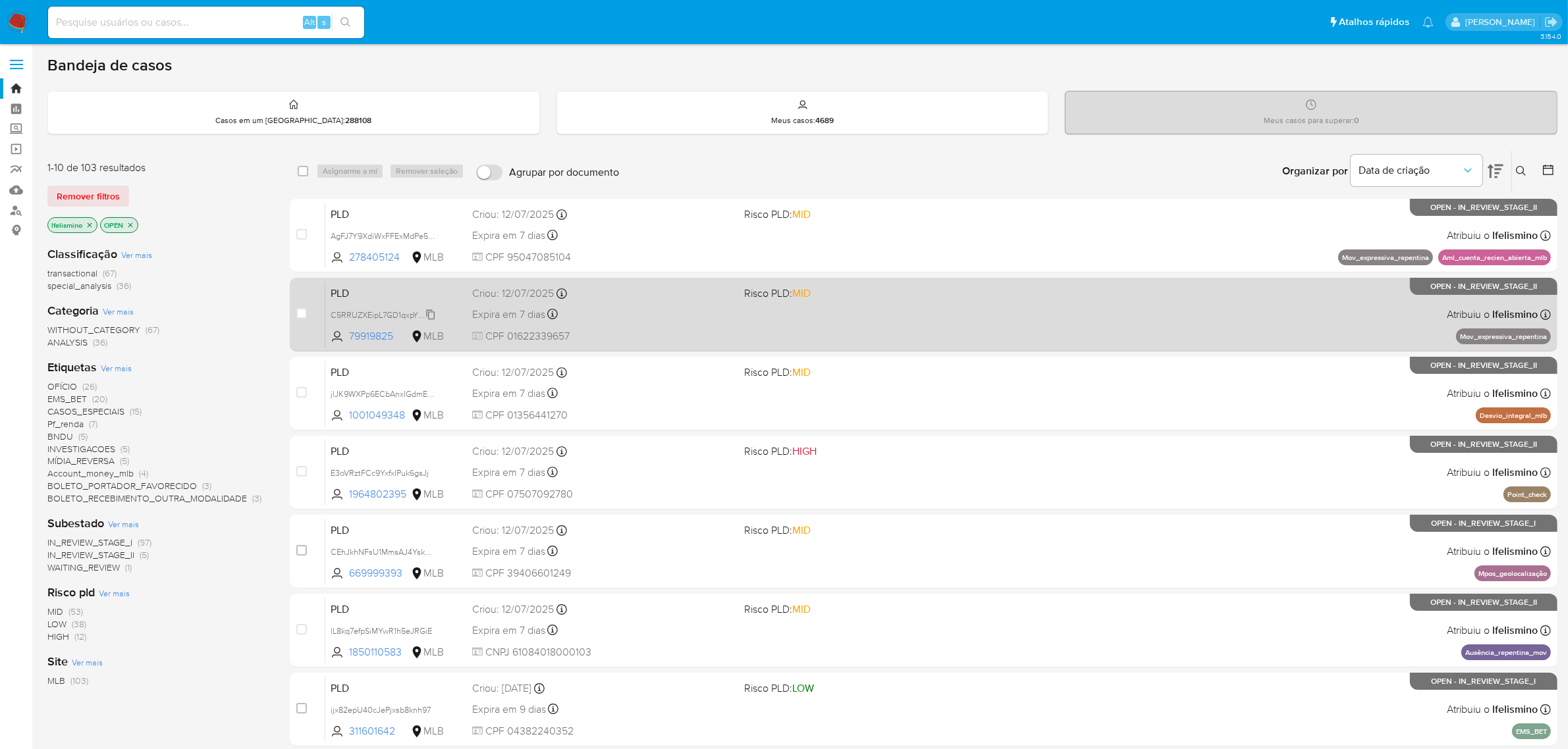
click at [400, 314] on span "C5RRUZXEipL7GD1qxpY0BCIt" at bounding box center [385, 314] width 109 height 15
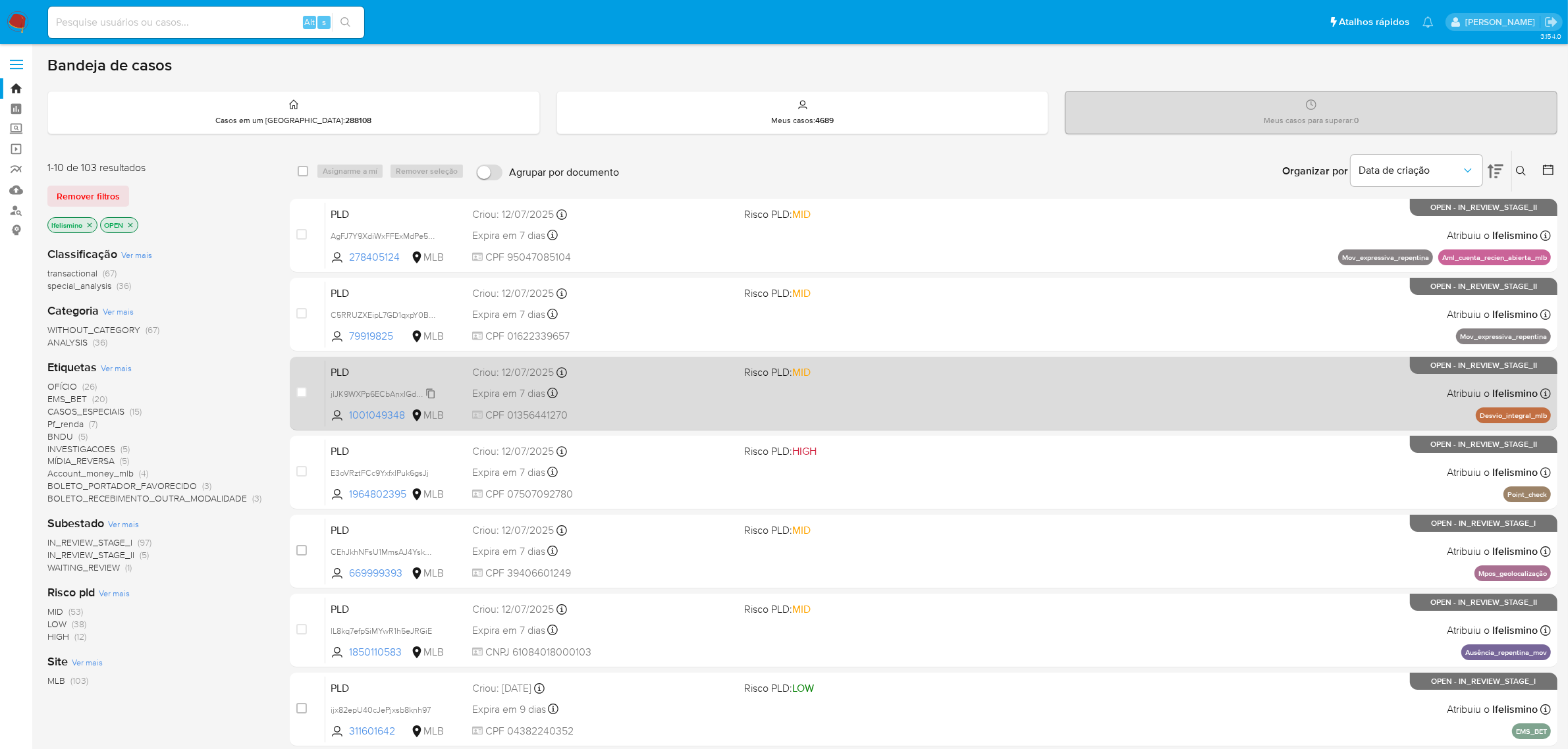
click at [420, 391] on span "jlJK9WXPp6ECbAnxIGdmENBV" at bounding box center [387, 393] width 113 height 15
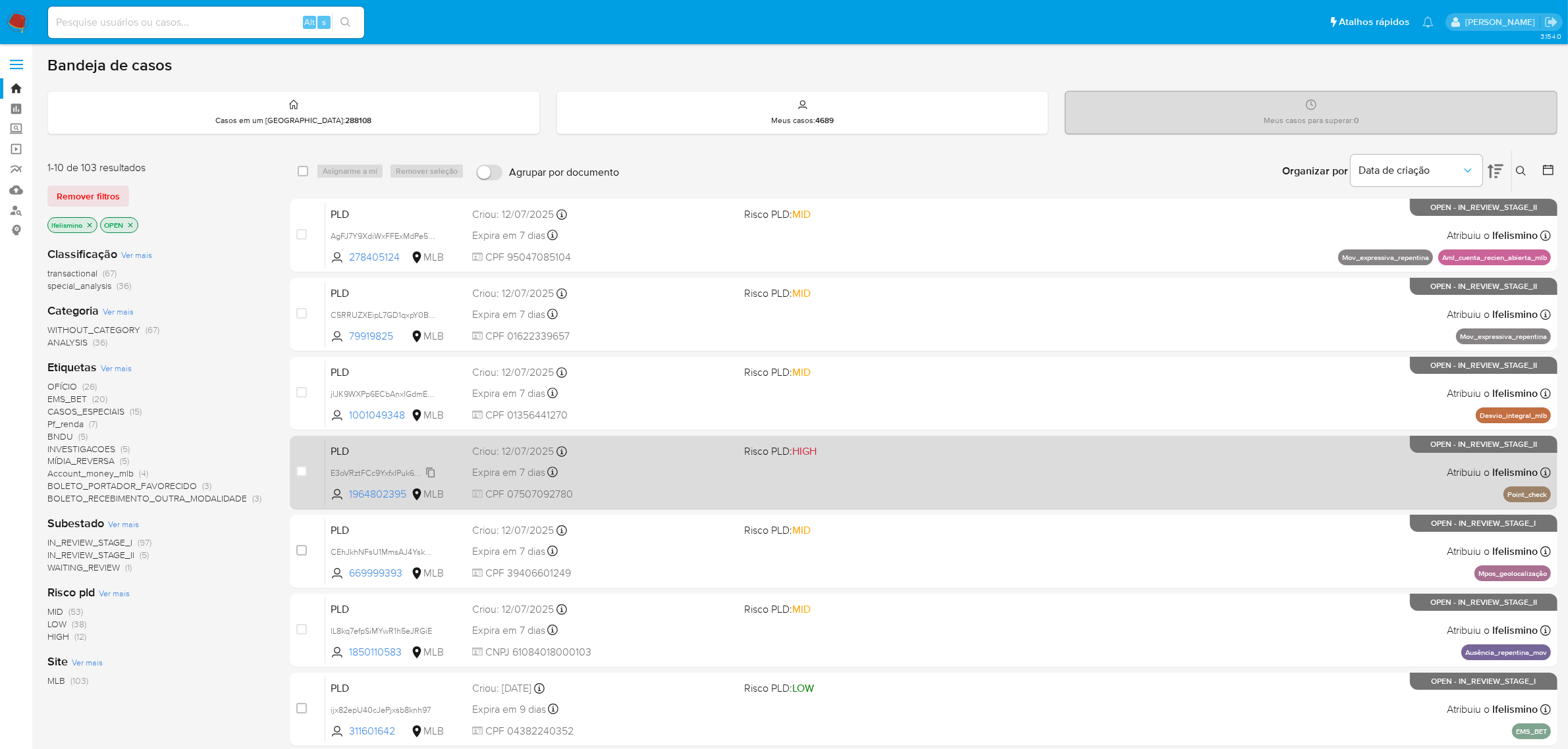
click at [371, 469] on span "E3oVRztFCc9YxfxlPuk6gsJj" at bounding box center [380, 472] width 98 height 15
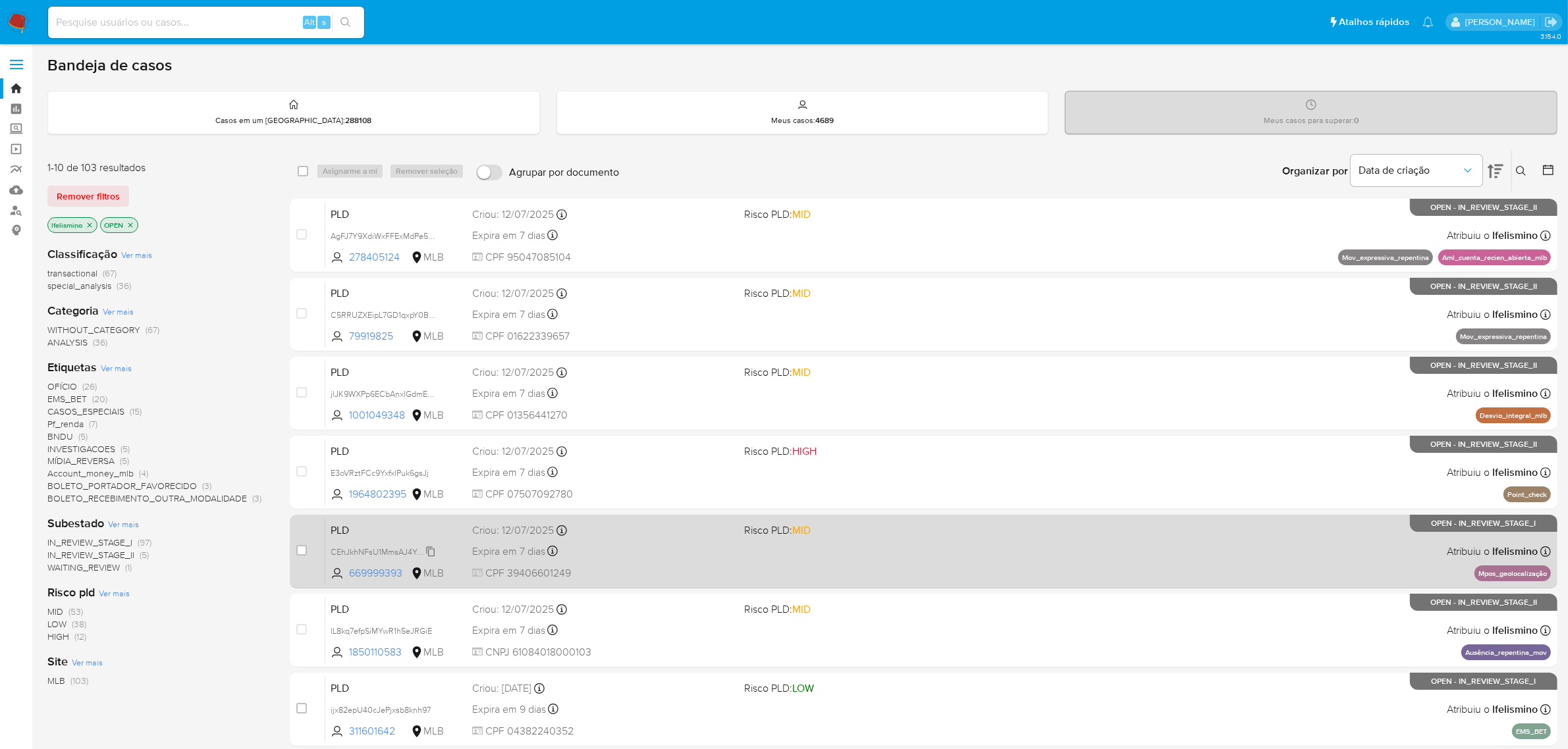
click at [341, 554] on span "CEhJkhNFsU1MmsAJ4YskqDWZ" at bounding box center [389, 551] width 117 height 15
drag, startPoint x: 393, startPoint y: 629, endPoint x: 363, endPoint y: 575, distance: 61.8
click at [392, 630] on span "lL8kq7efpSiMYwR1h5eJRGiE" at bounding box center [381, 631] width 101 height 12
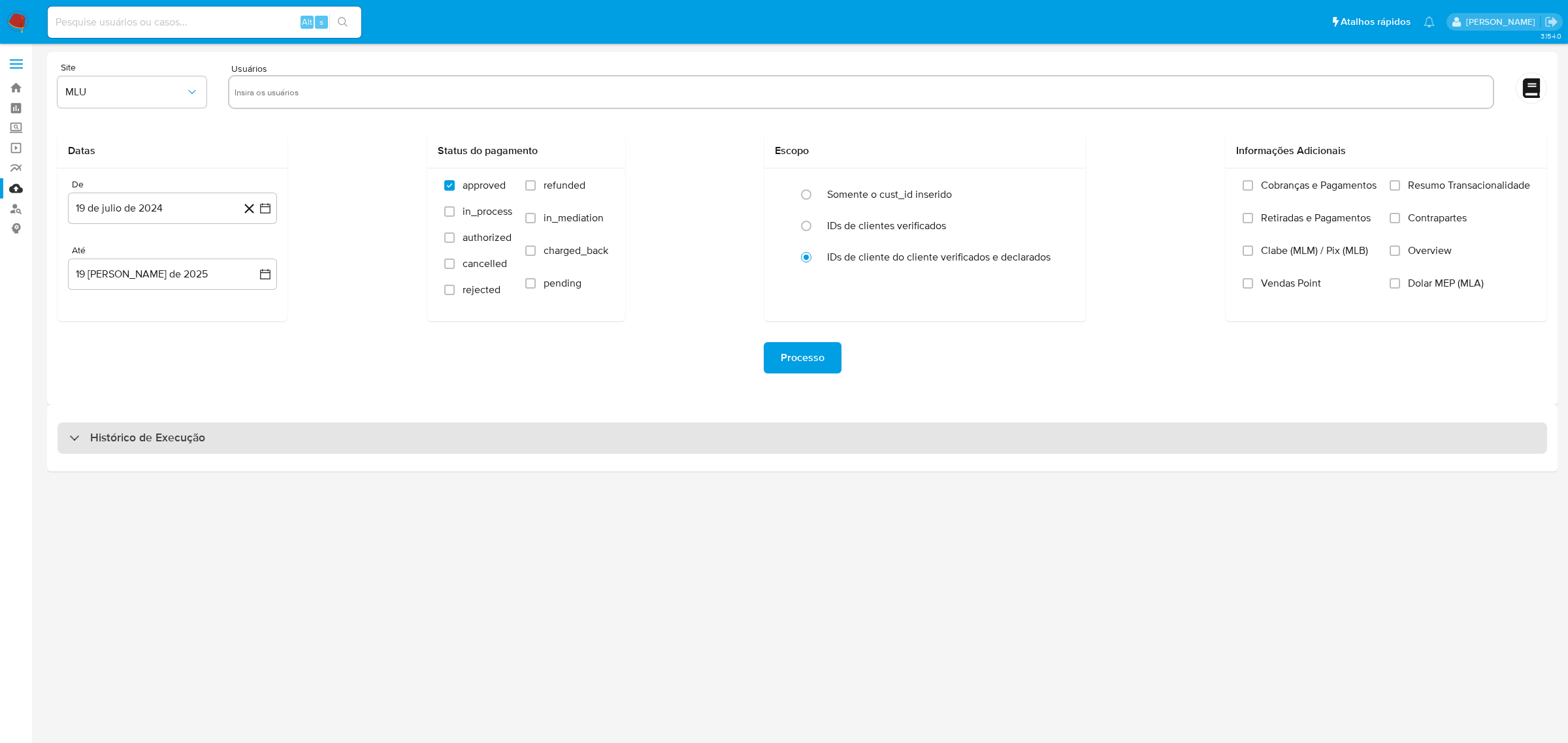
click at [387, 439] on div "Histórico de Execução" at bounding box center [802, 438] width 1490 height 31
select select "10"
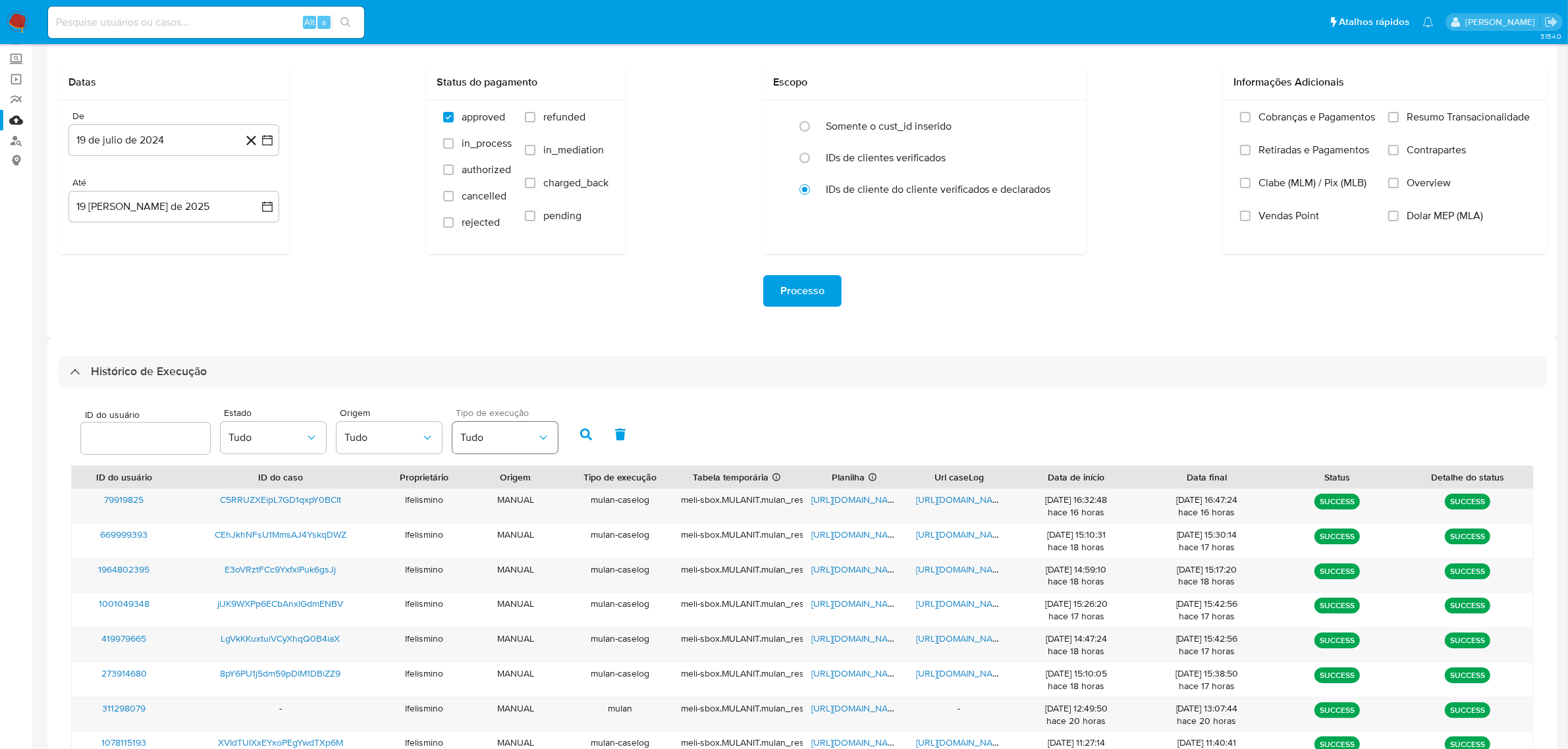
scroll to position [165, 0]
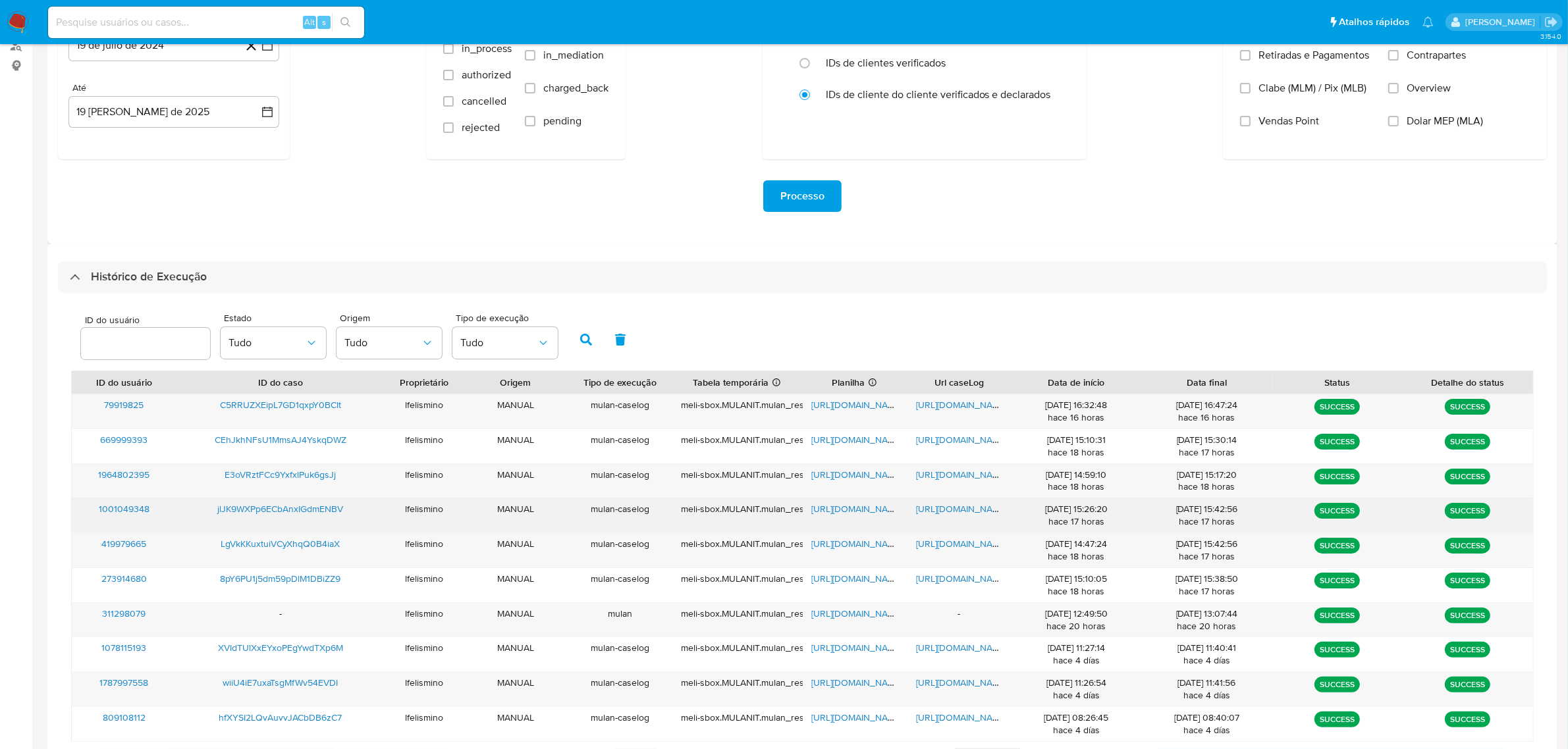
click at [952, 512] on span "[URL][DOMAIN_NAME]" at bounding box center [961, 509] width 91 height 13
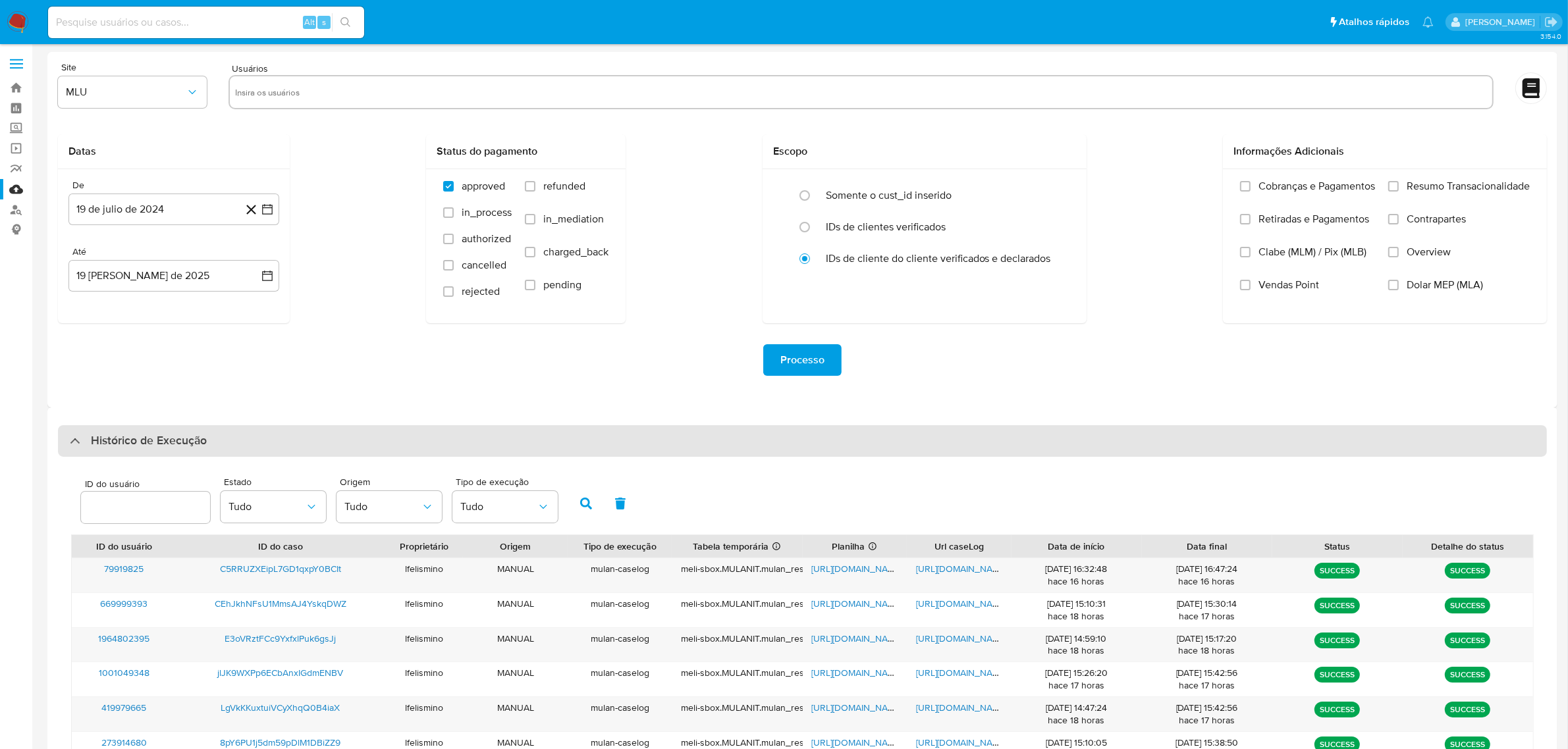
scroll to position [0, 0]
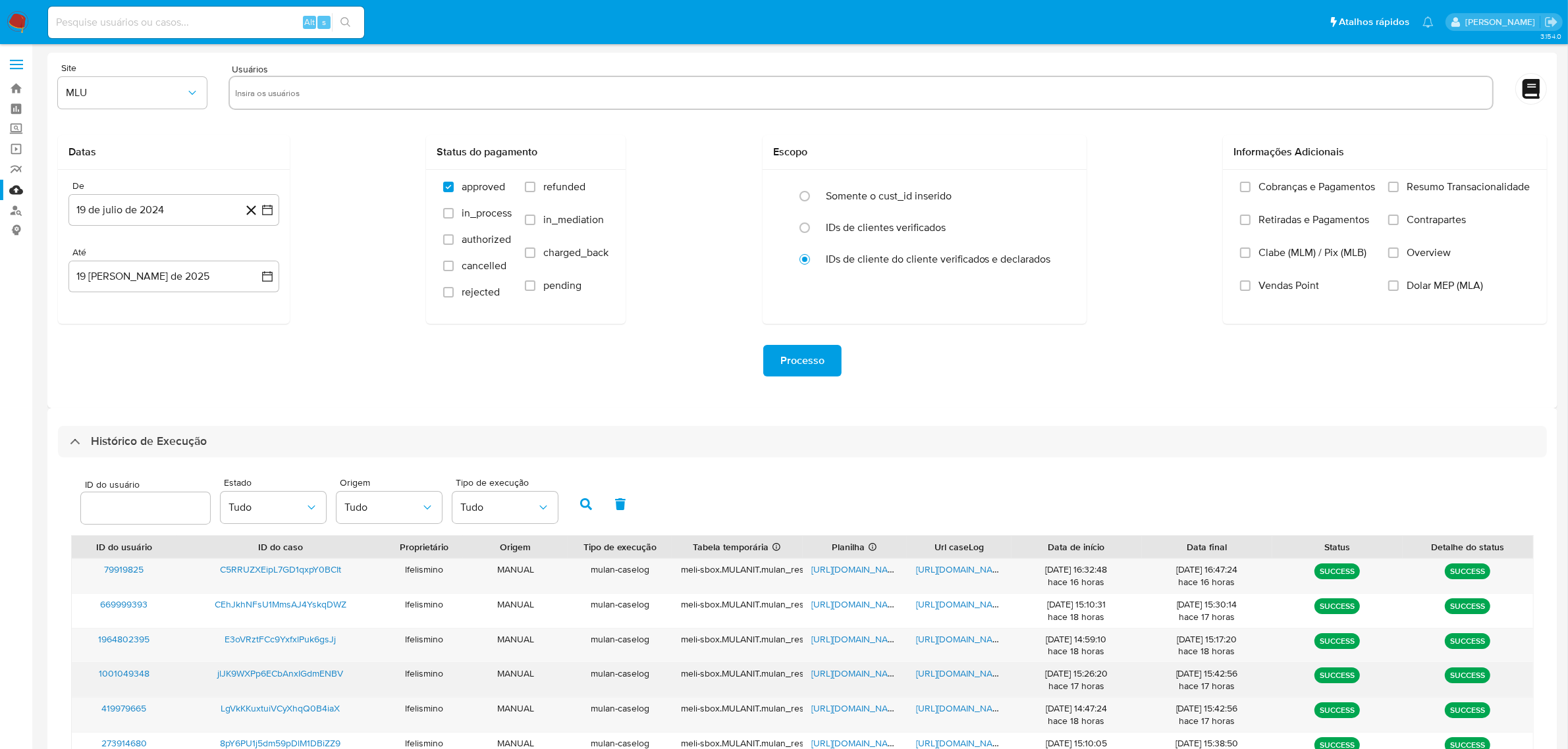
click at [858, 672] on span "[URL][DOMAIN_NAME]" at bounding box center [857, 673] width 91 height 13
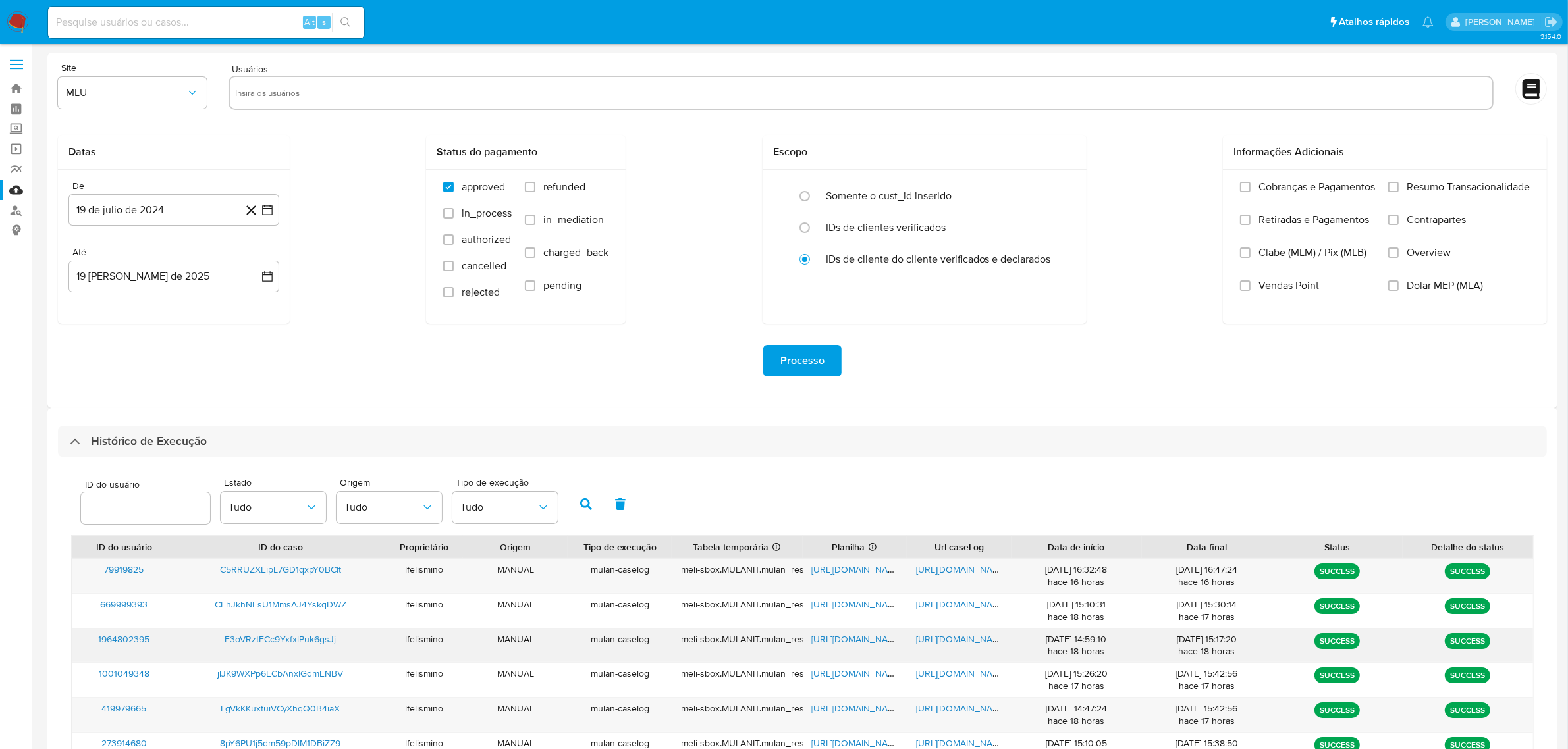
click at [956, 640] on span "[URL][DOMAIN_NAME]" at bounding box center [961, 639] width 91 height 13
click at [861, 640] on span "[URL][DOMAIN_NAME]" at bounding box center [857, 639] width 91 height 13
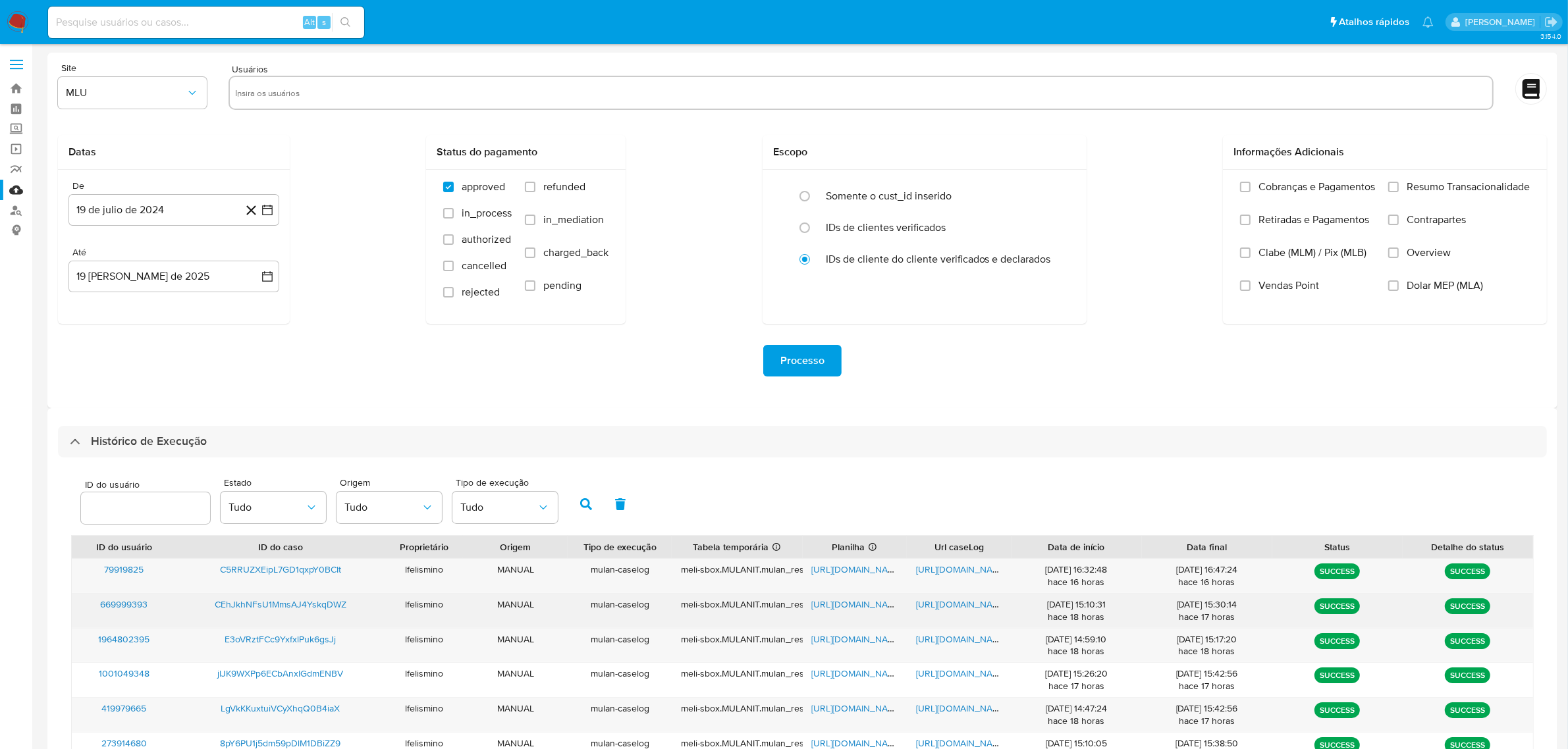
click at [954, 613] on div "[URL][DOMAIN_NAME]" at bounding box center [959, 611] width 105 height 34
click at [961, 605] on span "[URL][DOMAIN_NAME]" at bounding box center [961, 605] width 91 height 13
click at [838, 605] on span "[URL][DOMAIN_NAME]" at bounding box center [857, 605] width 91 height 13
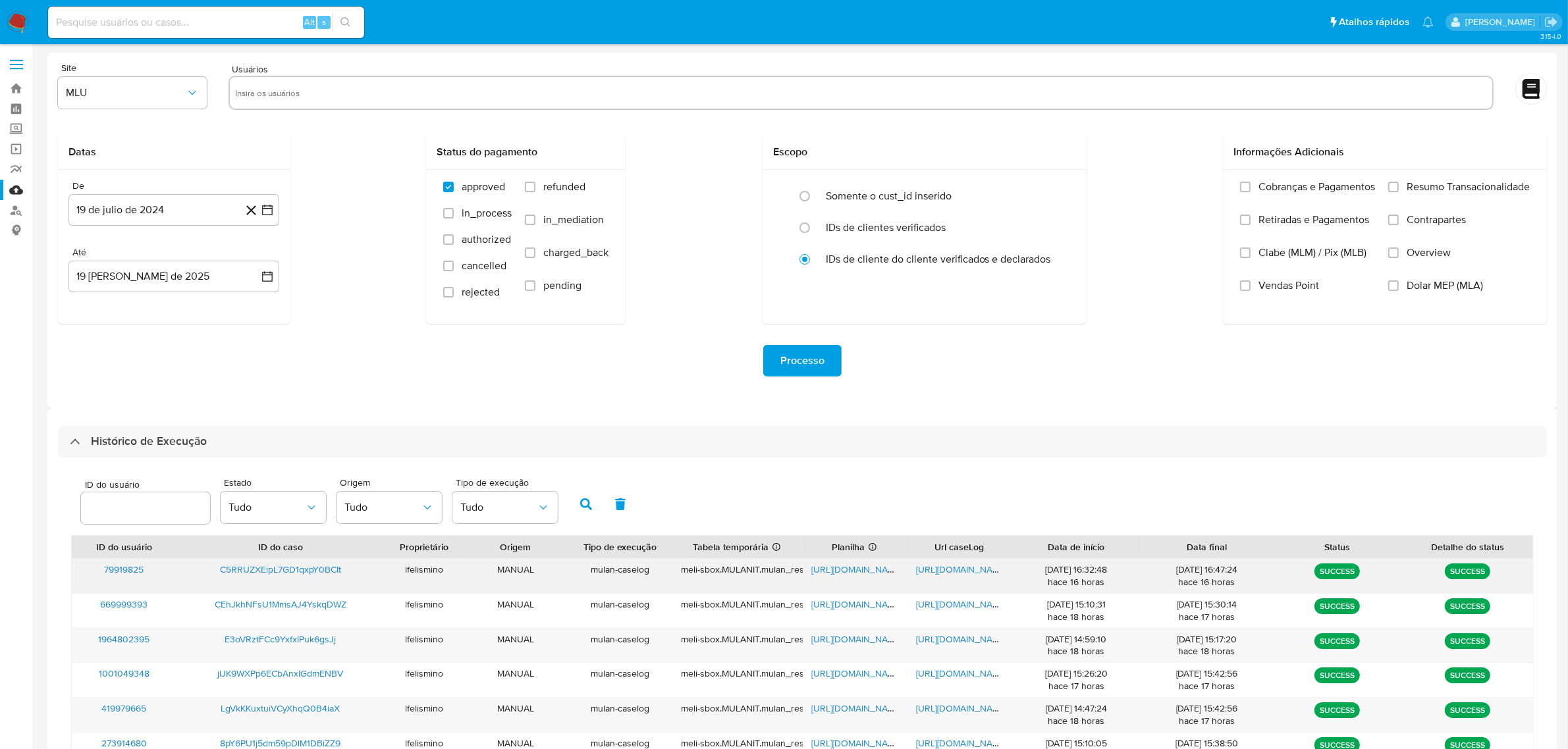
click at [961, 577] on div "[URL][DOMAIN_NAME]" at bounding box center [959, 576] width 105 height 34
click at [961, 573] on span "[URL][DOMAIN_NAME]" at bounding box center [961, 570] width 91 height 13
click at [848, 570] on span "[URL][DOMAIN_NAME]" at bounding box center [857, 570] width 91 height 13
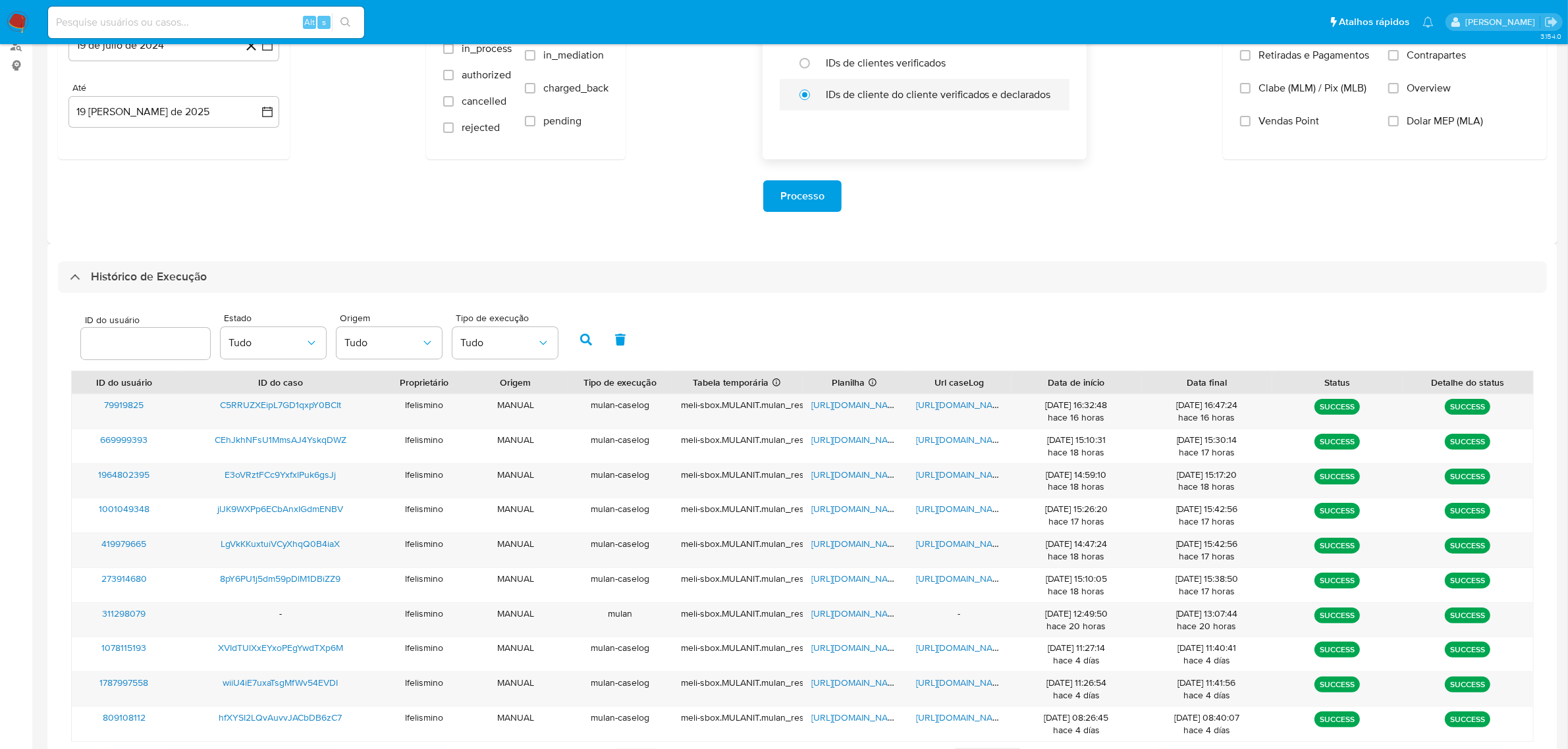
scroll to position [232, 0]
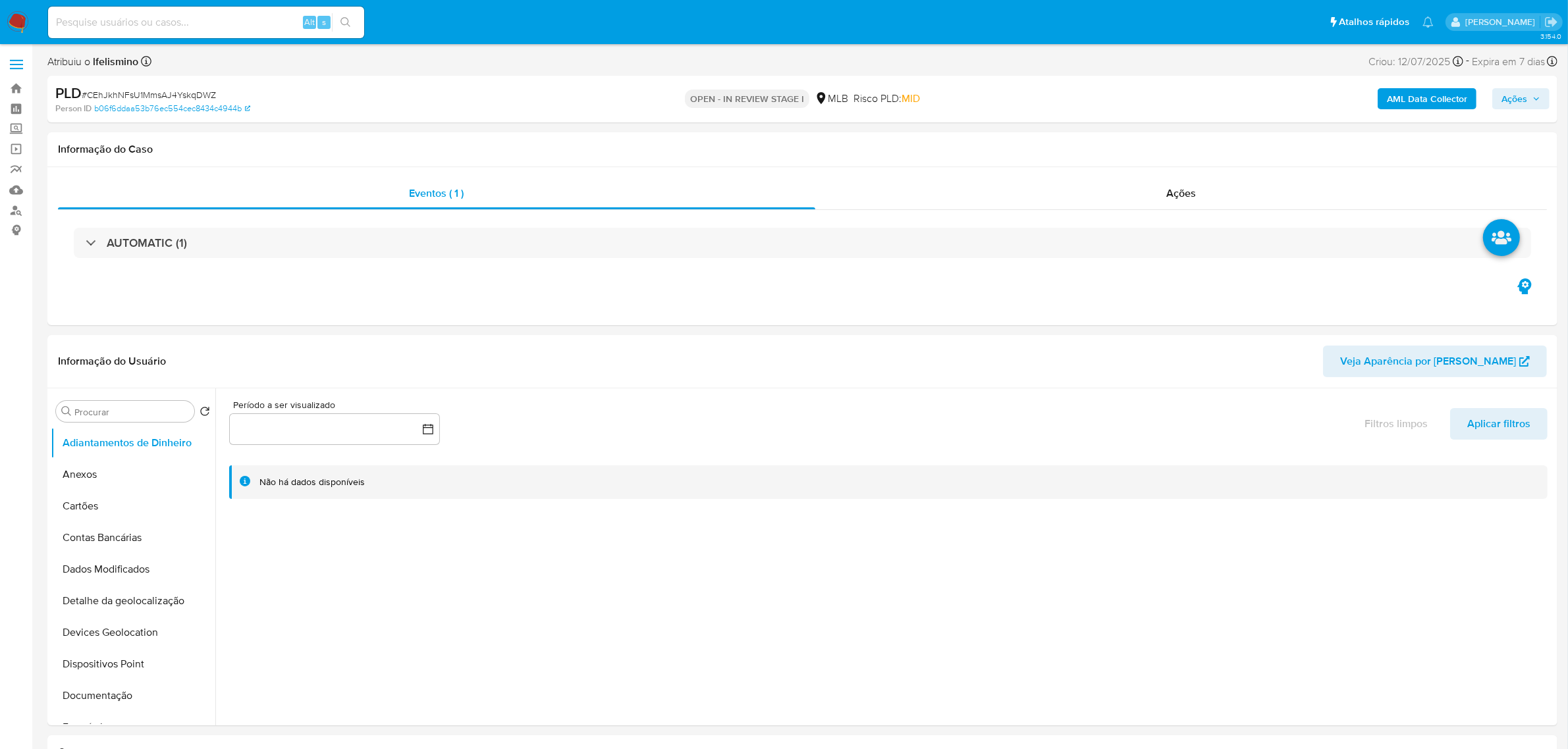
select select "10"
click at [81, 482] on button "Anexos" at bounding box center [133, 474] width 165 height 31
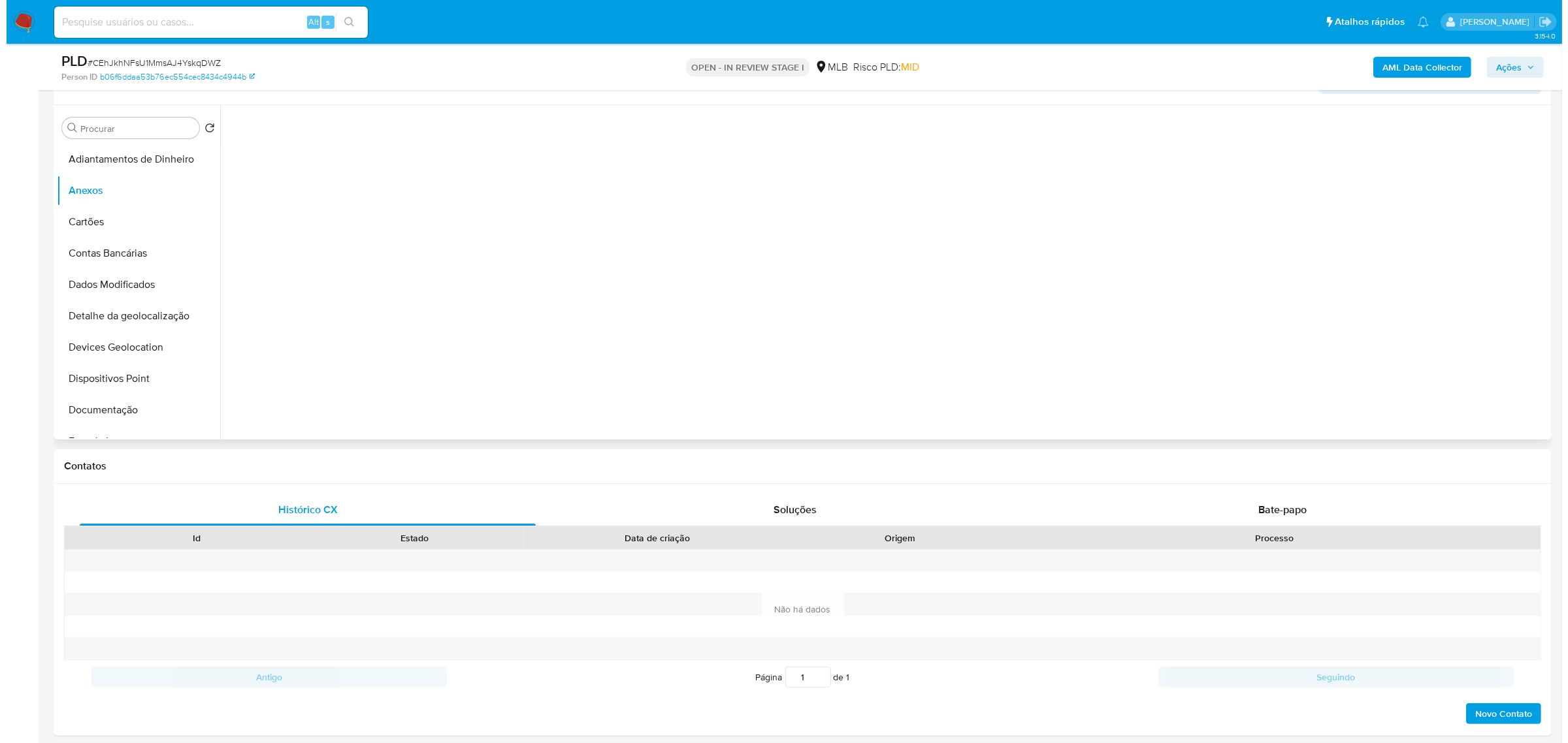
scroll to position [163, 0]
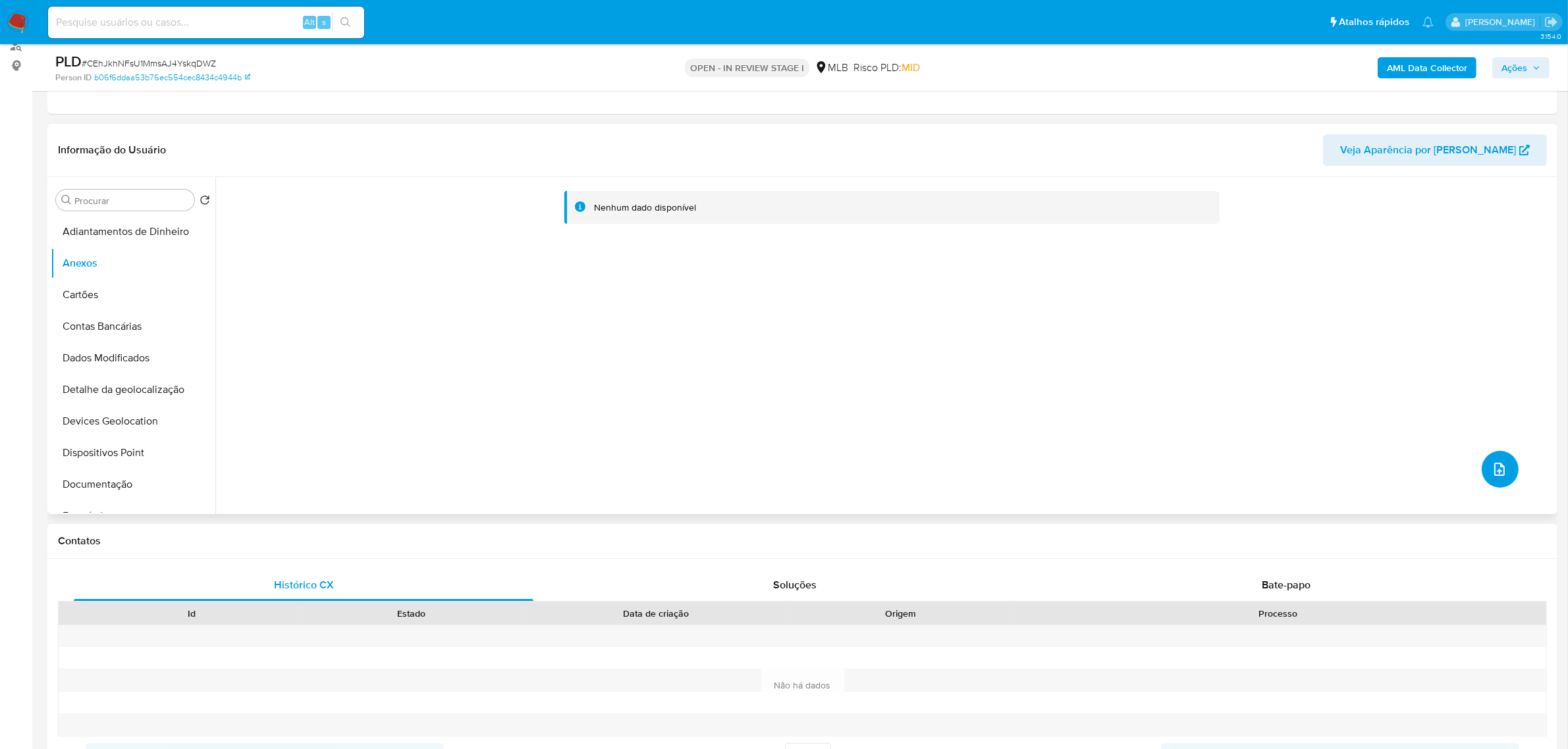
click at [1500, 482] on button "upload-file" at bounding box center [1500, 469] width 37 height 37
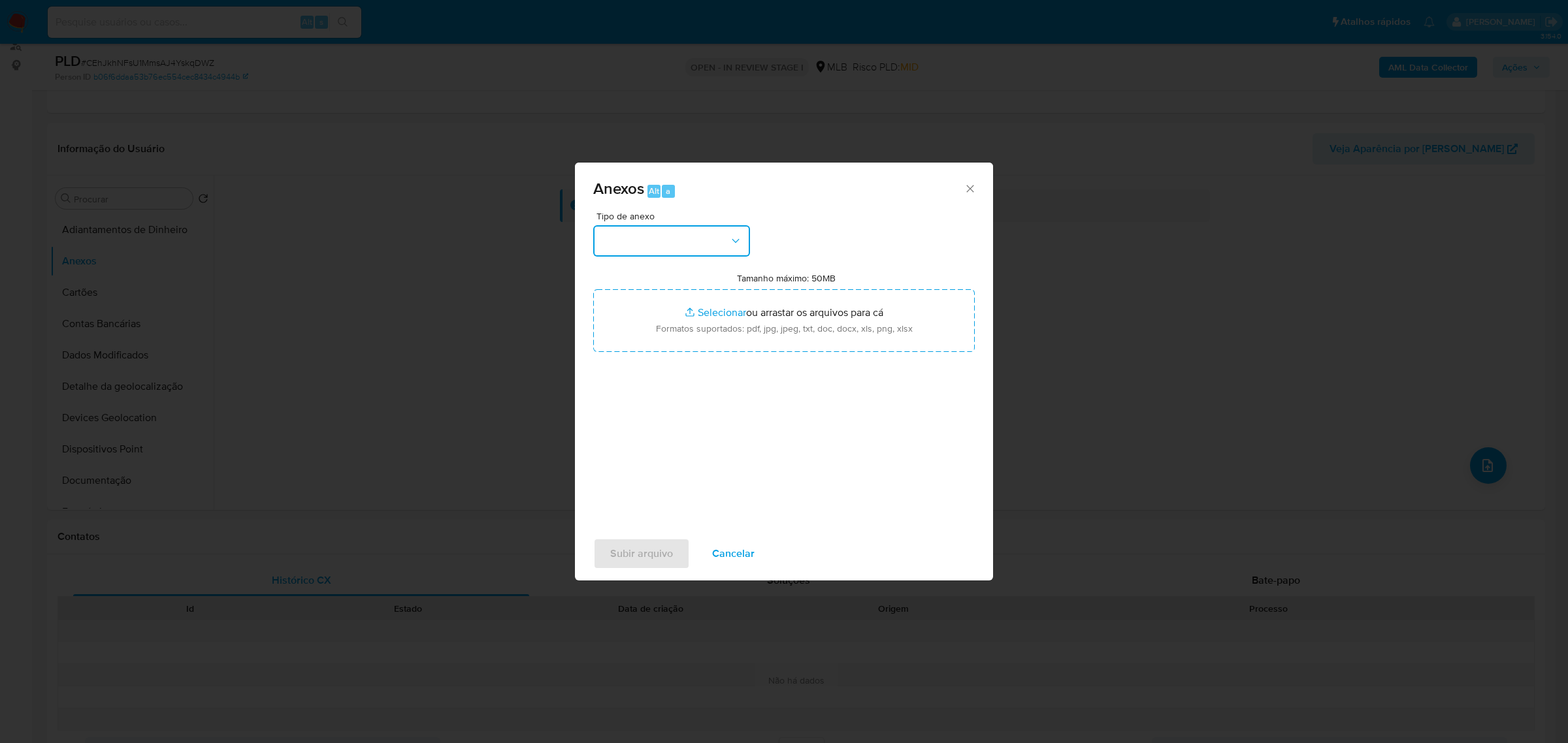
click at [641, 237] on button "button" at bounding box center [672, 241] width 157 height 31
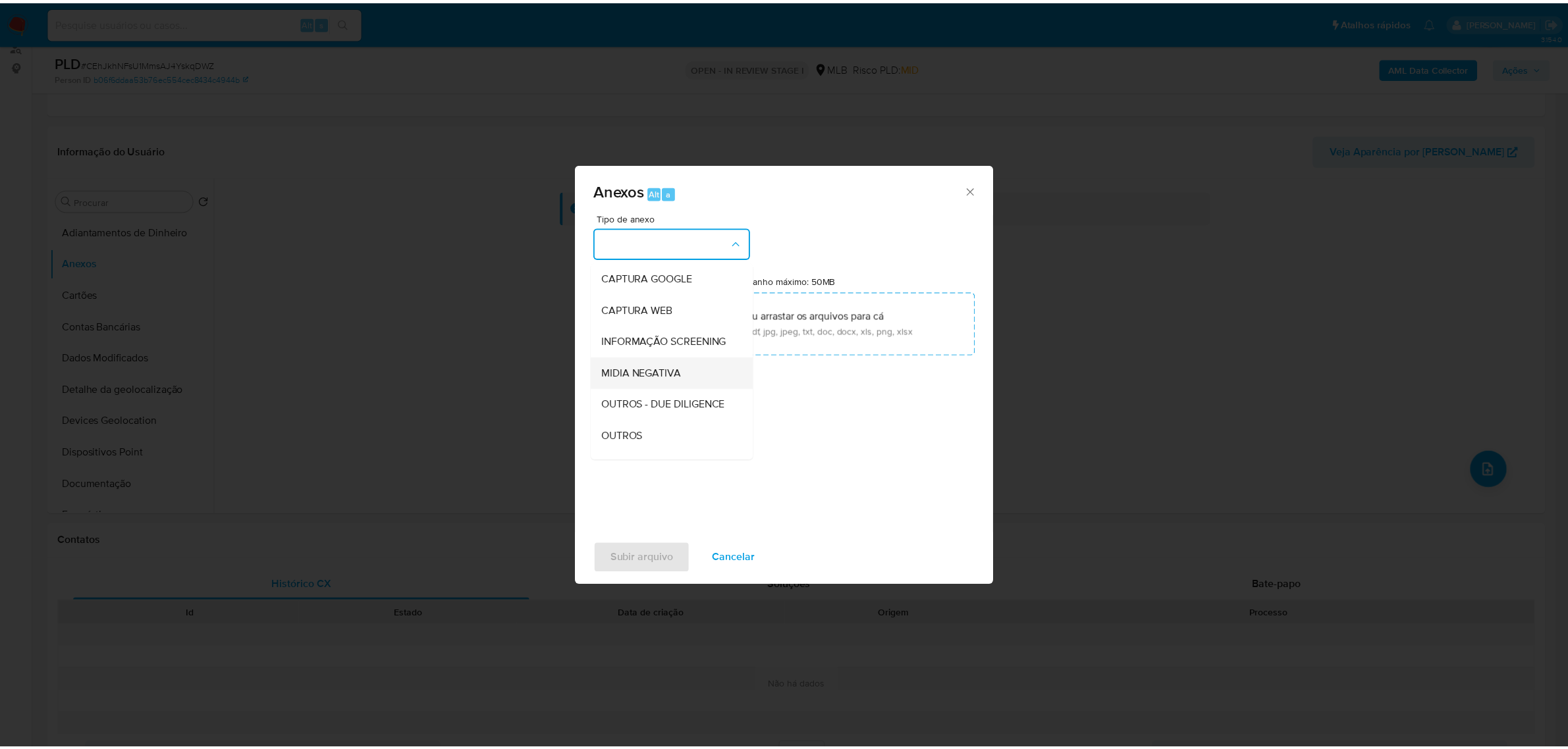
scroll to position [202, 0]
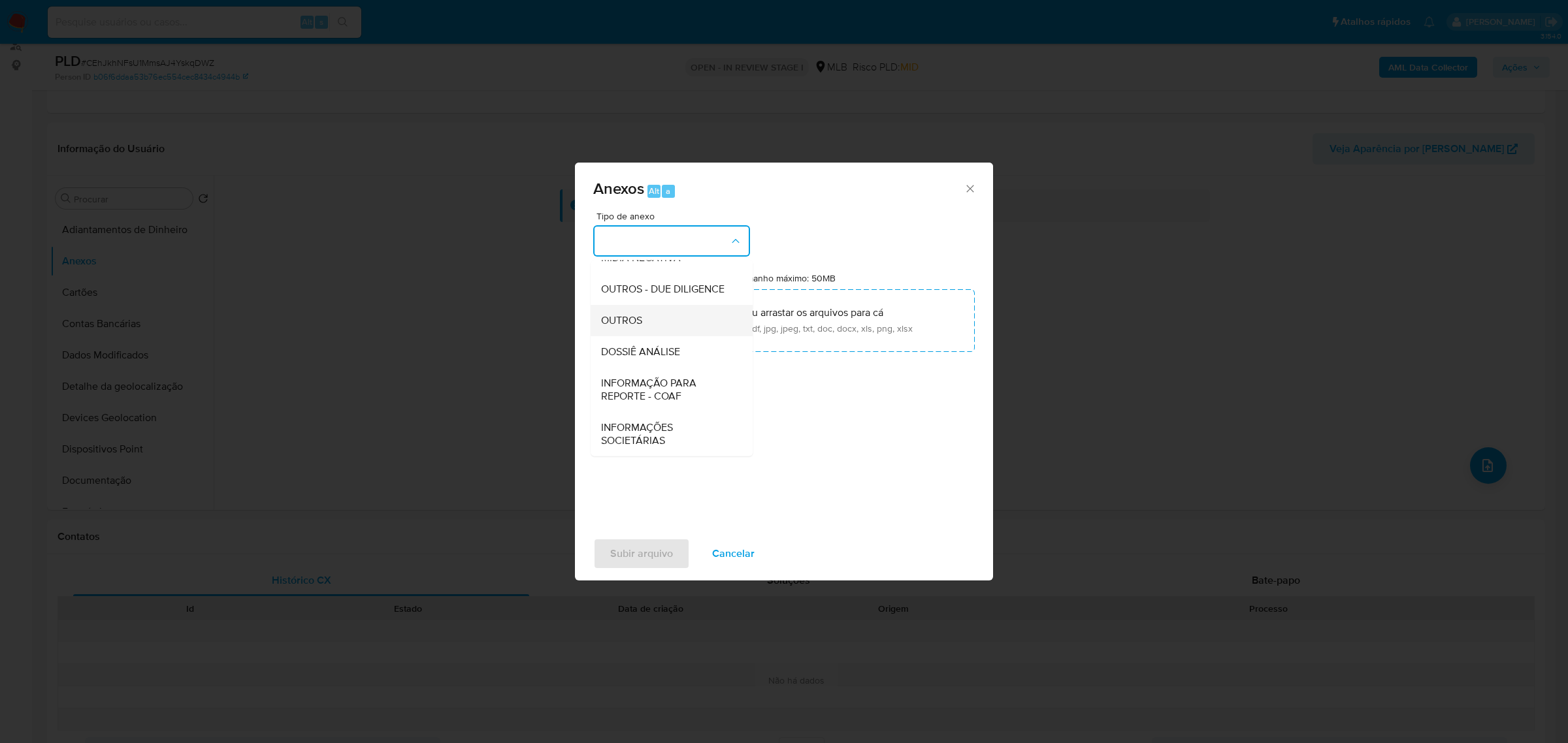
click at [641, 311] on div "OUTROS" at bounding box center [667, 319] width 133 height 31
click at [417, 212] on div "Anexos Alt a Tipo de anexo OUTROS Tamanho máximo: 50MB Selecionar arquivos Sele…" at bounding box center [784, 372] width 1568 height 743
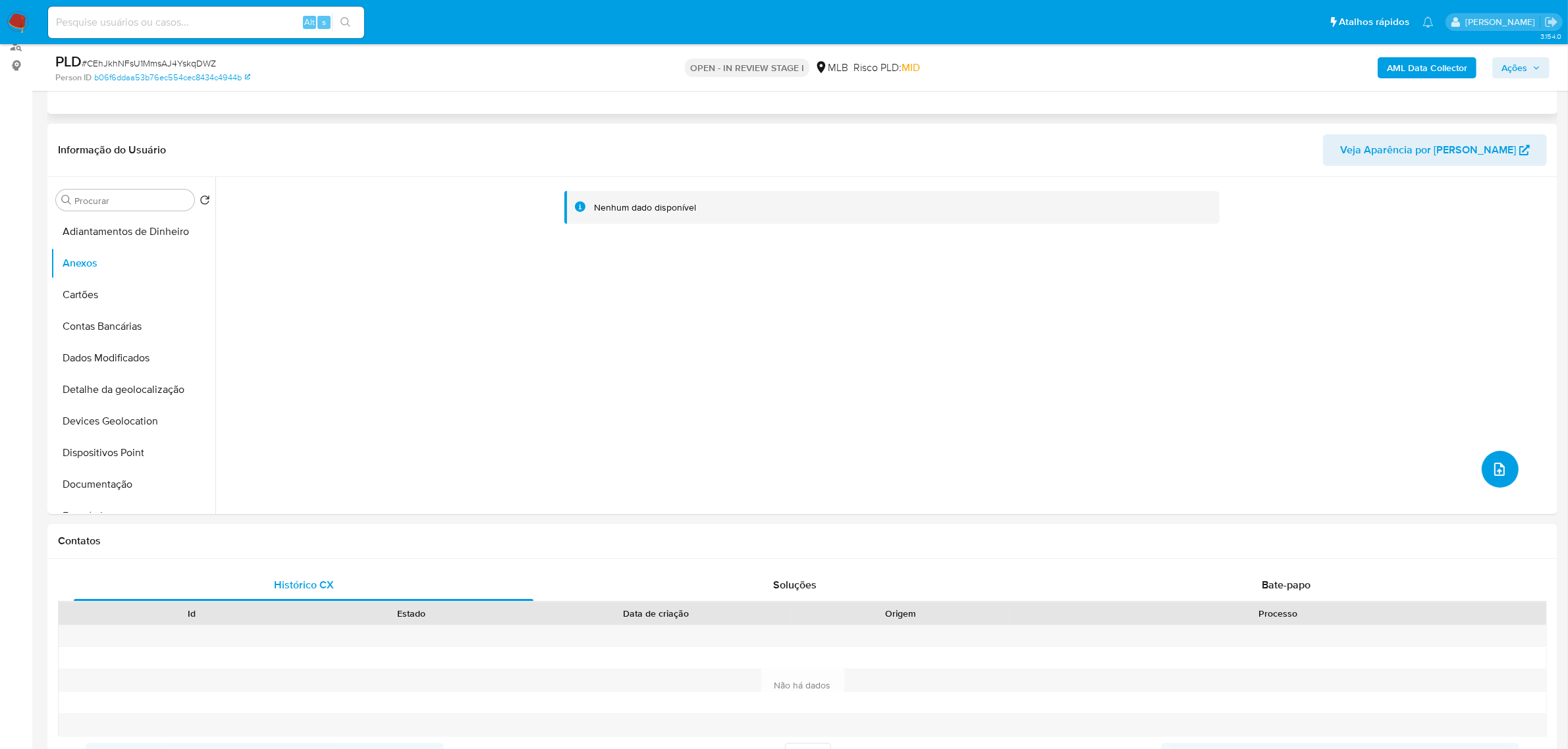
scroll to position [0, 0]
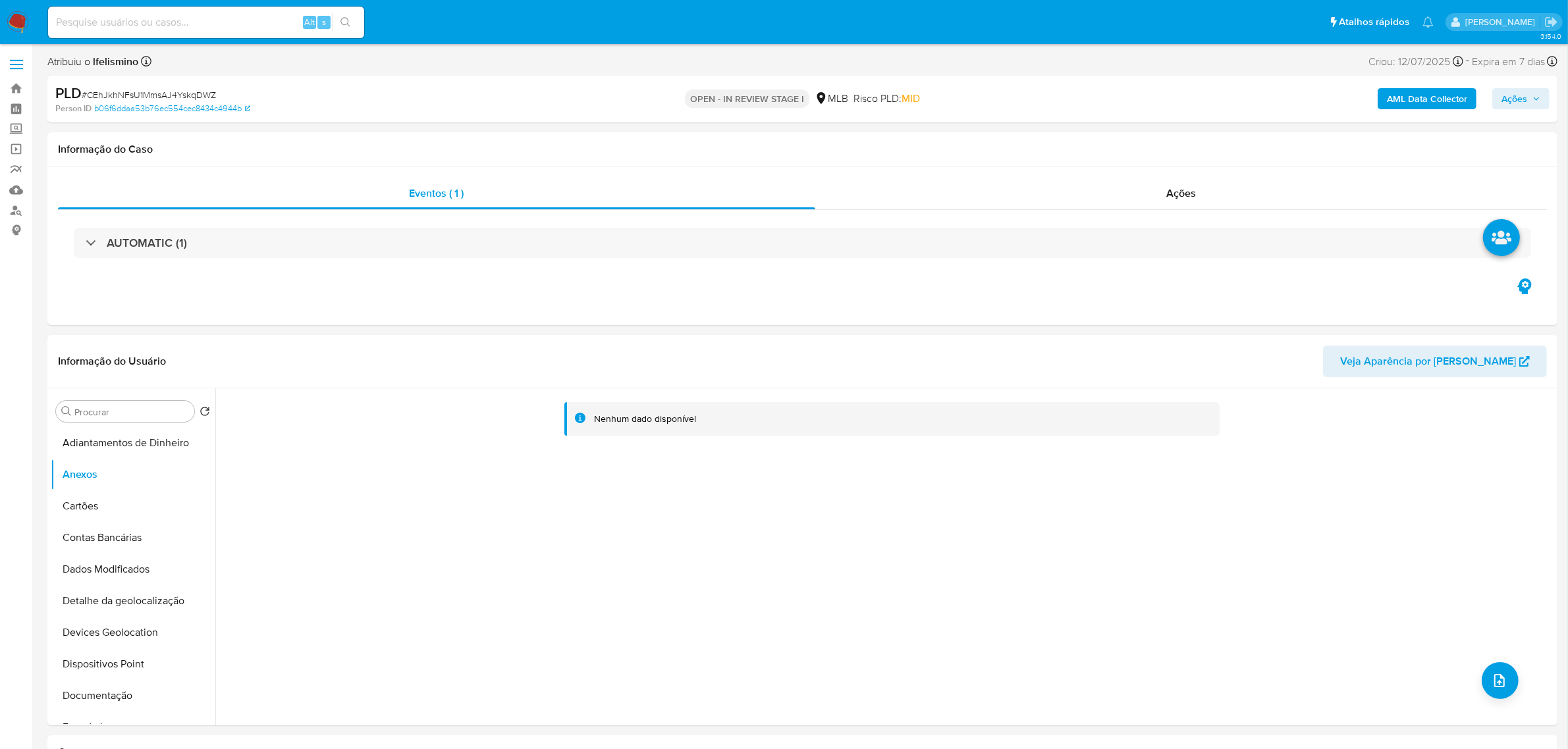
click at [1387, 97] on button "AML Data Collector" at bounding box center [1427, 98] width 99 height 21
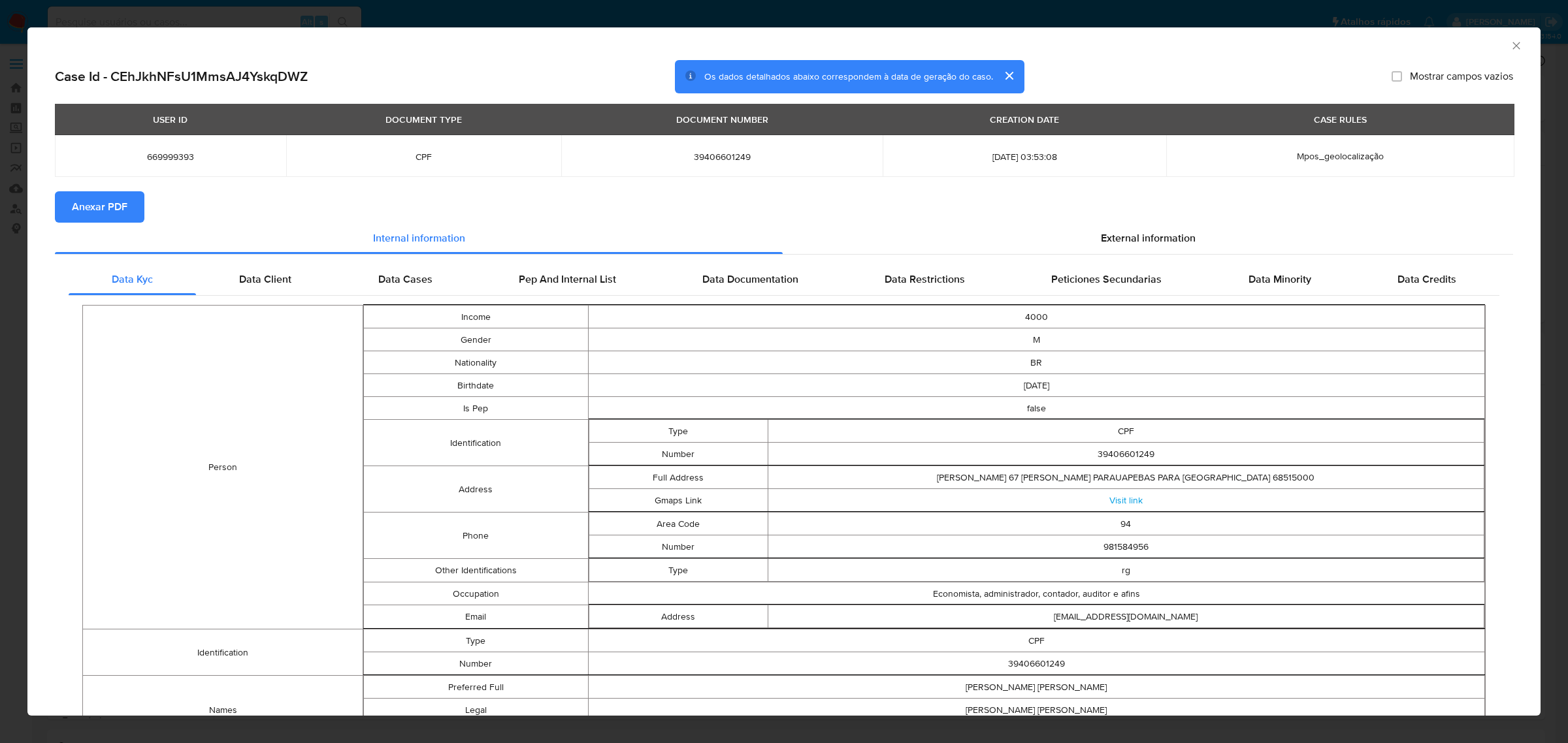
click at [106, 210] on span "Anexar PDF" at bounding box center [99, 207] width 56 height 29
click at [789, 17] on div "AML Data Collector Case Id - CEhJkhNFsU1MmsAJ4YskqDWZ Os dados detalhados abaix…" at bounding box center [784, 372] width 1568 height 743
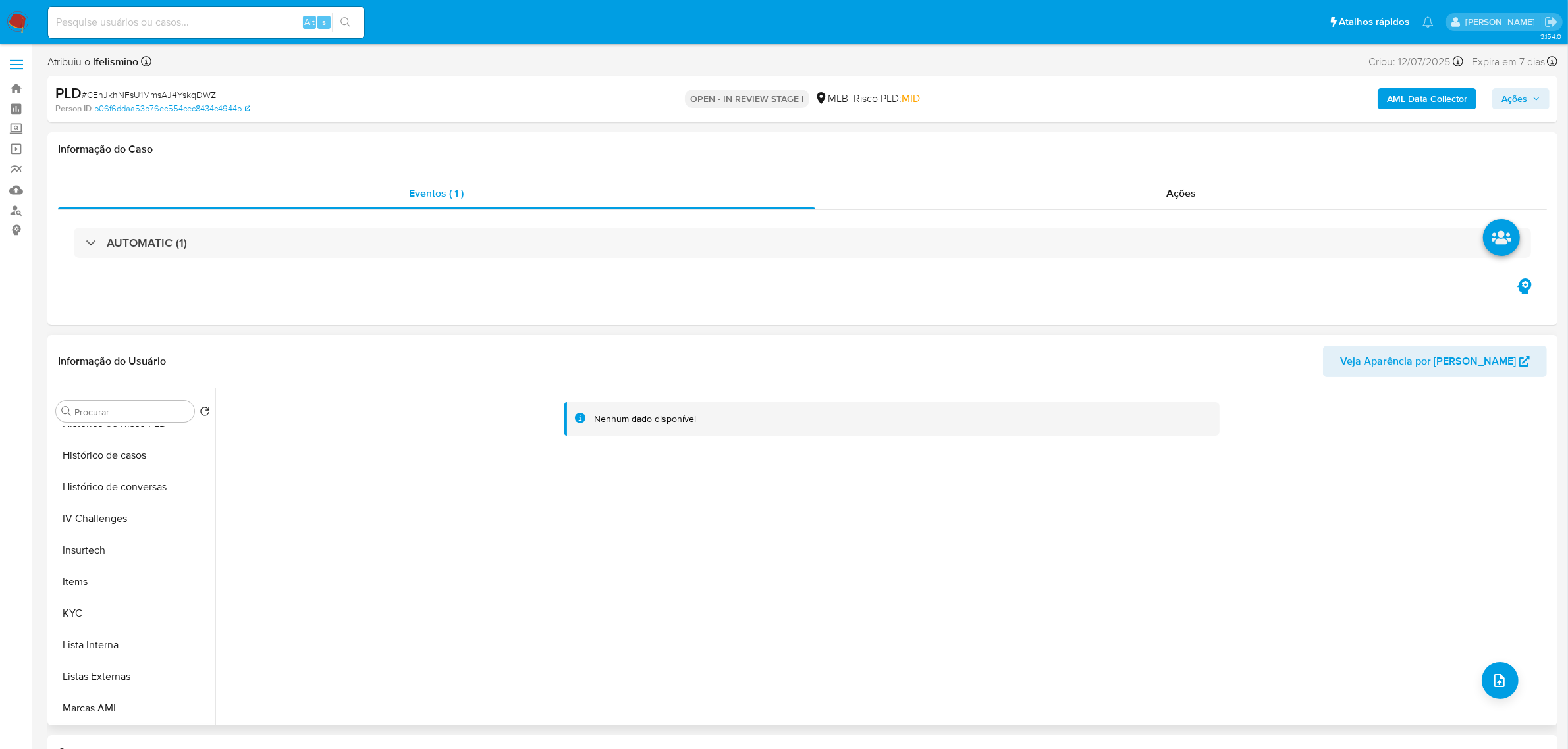
scroll to position [576, 0]
click at [106, 490] on button "KYC" at bounding box center [128, 498] width 154 height 31
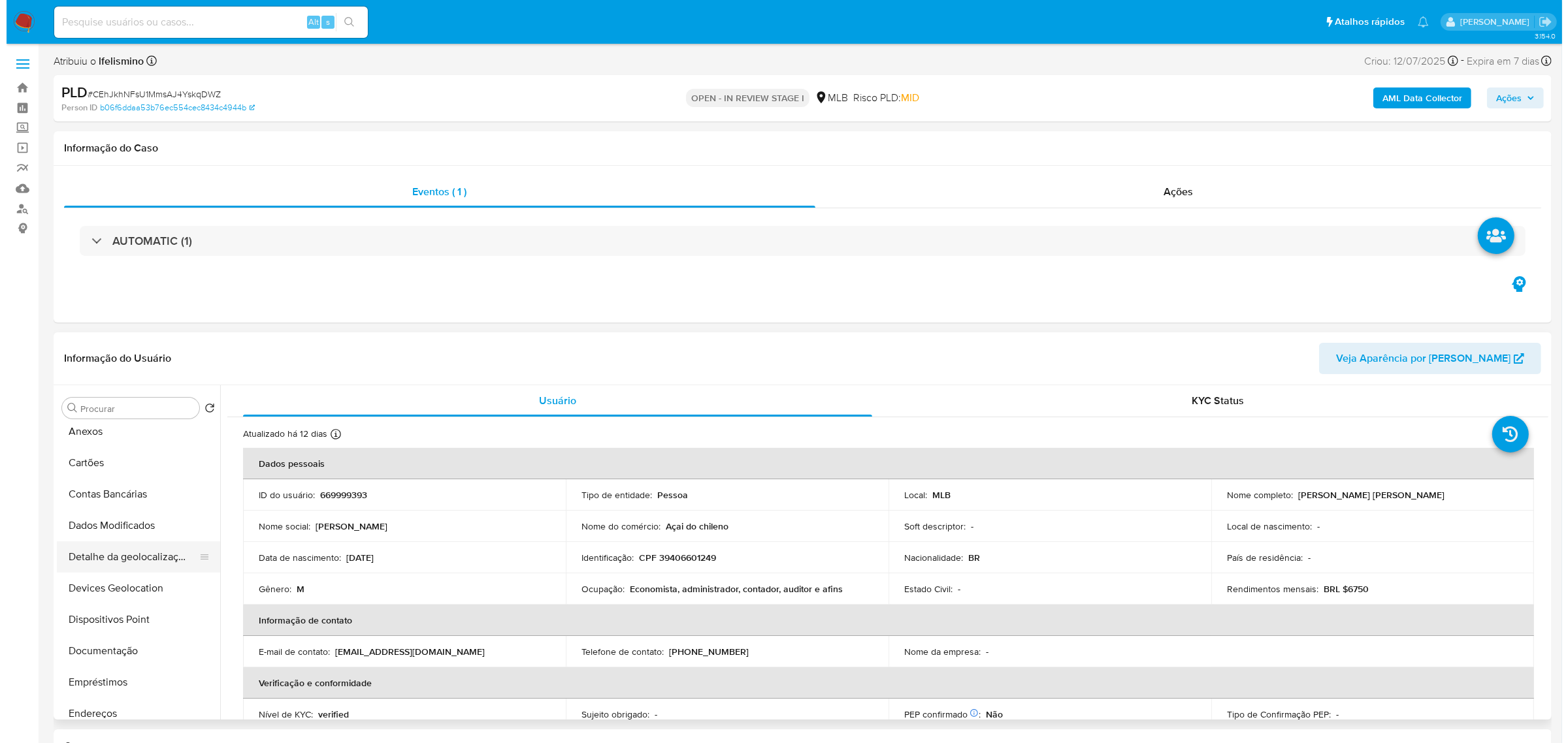
scroll to position [0, 0]
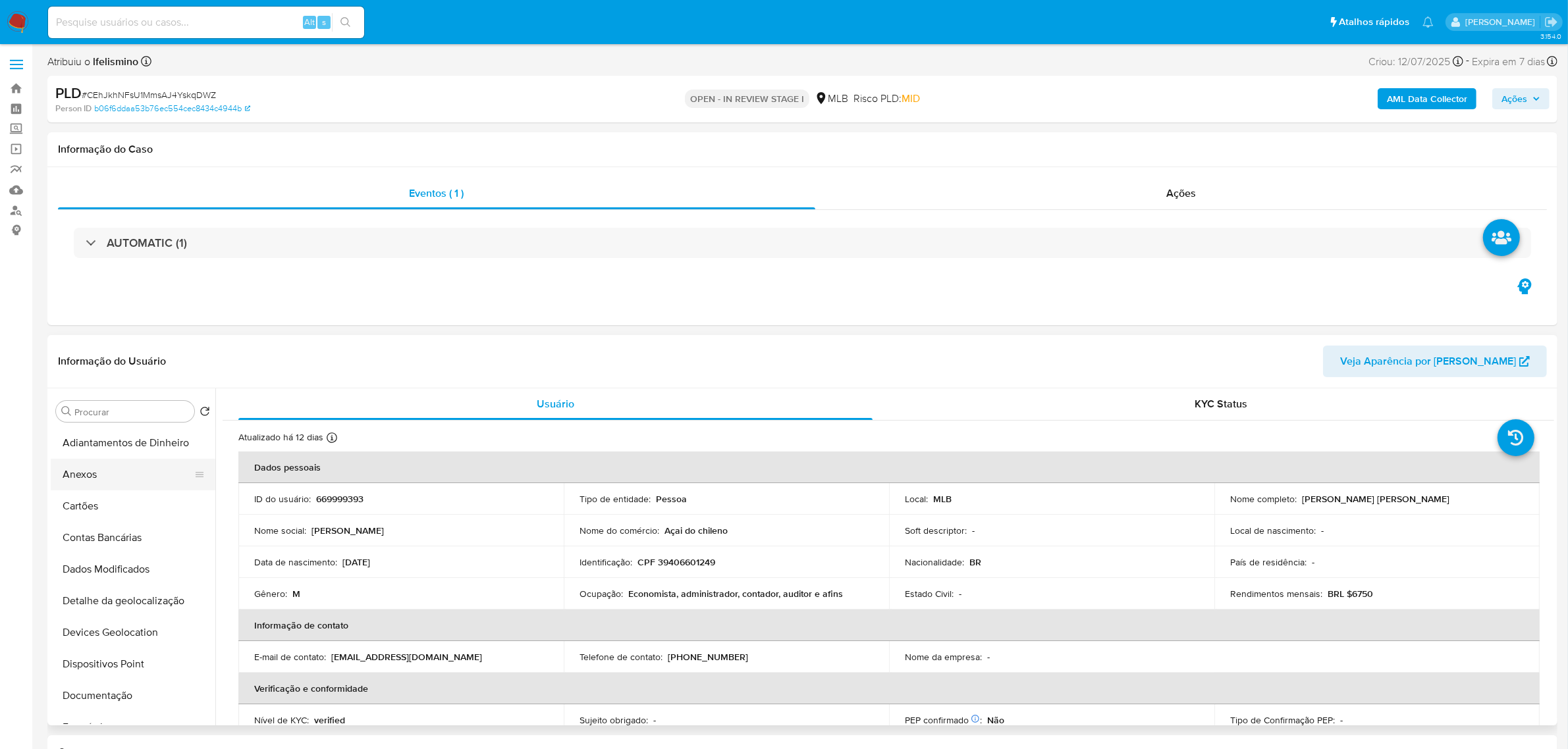
click at [112, 475] on button "Anexos" at bounding box center [128, 474] width 154 height 31
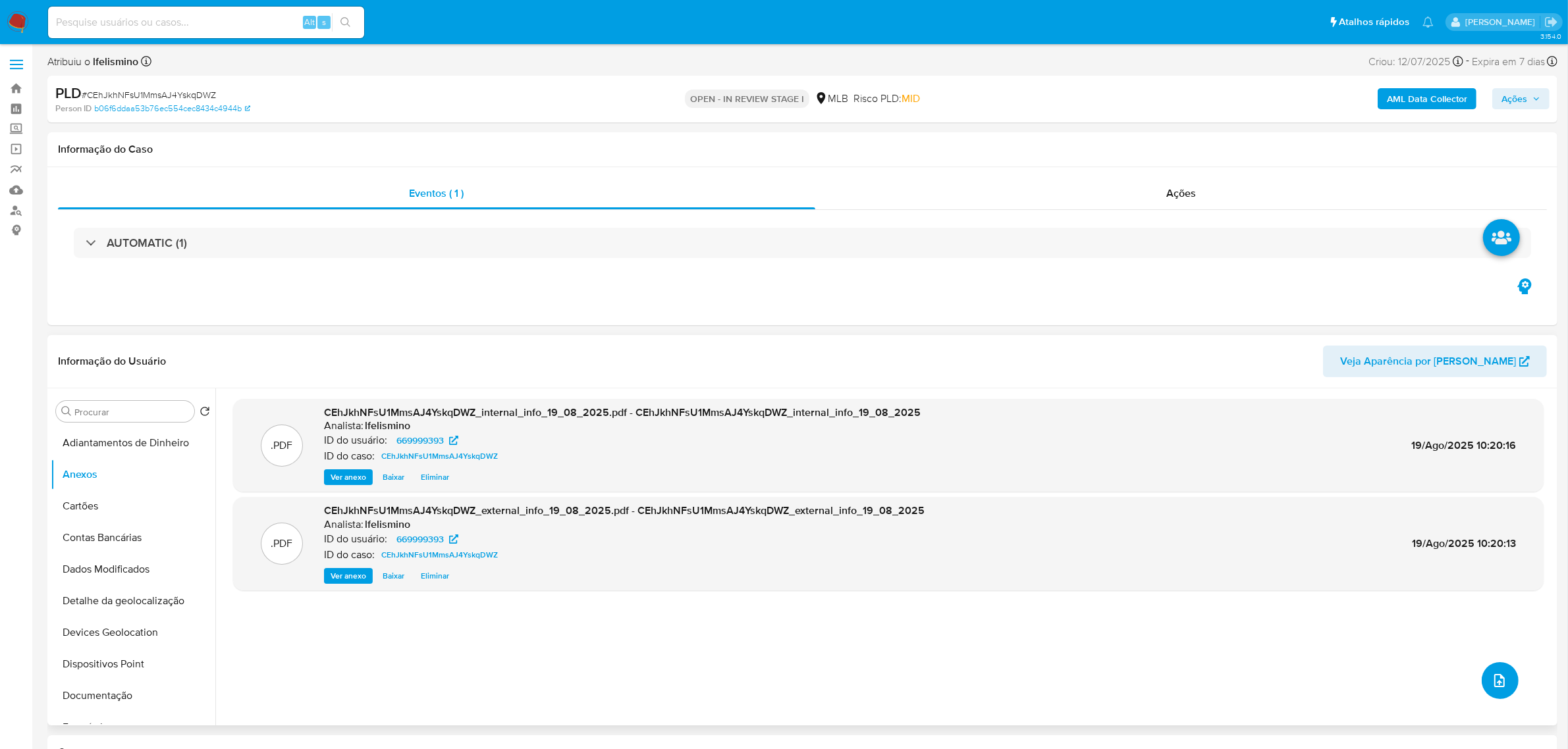
click at [1494, 678] on icon "upload-file" at bounding box center [1500, 681] width 10 height 13
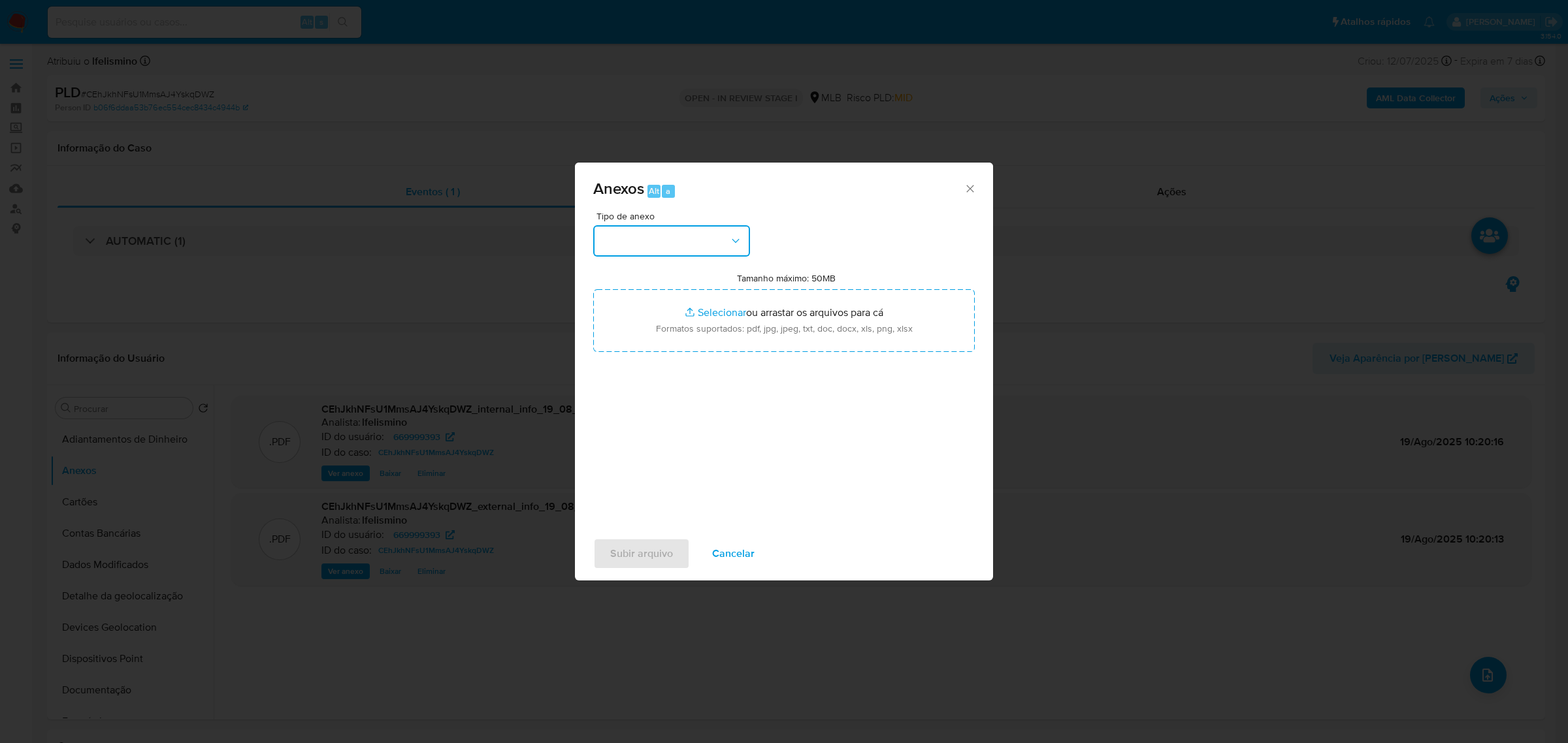
click at [687, 242] on button "button" at bounding box center [672, 241] width 157 height 31
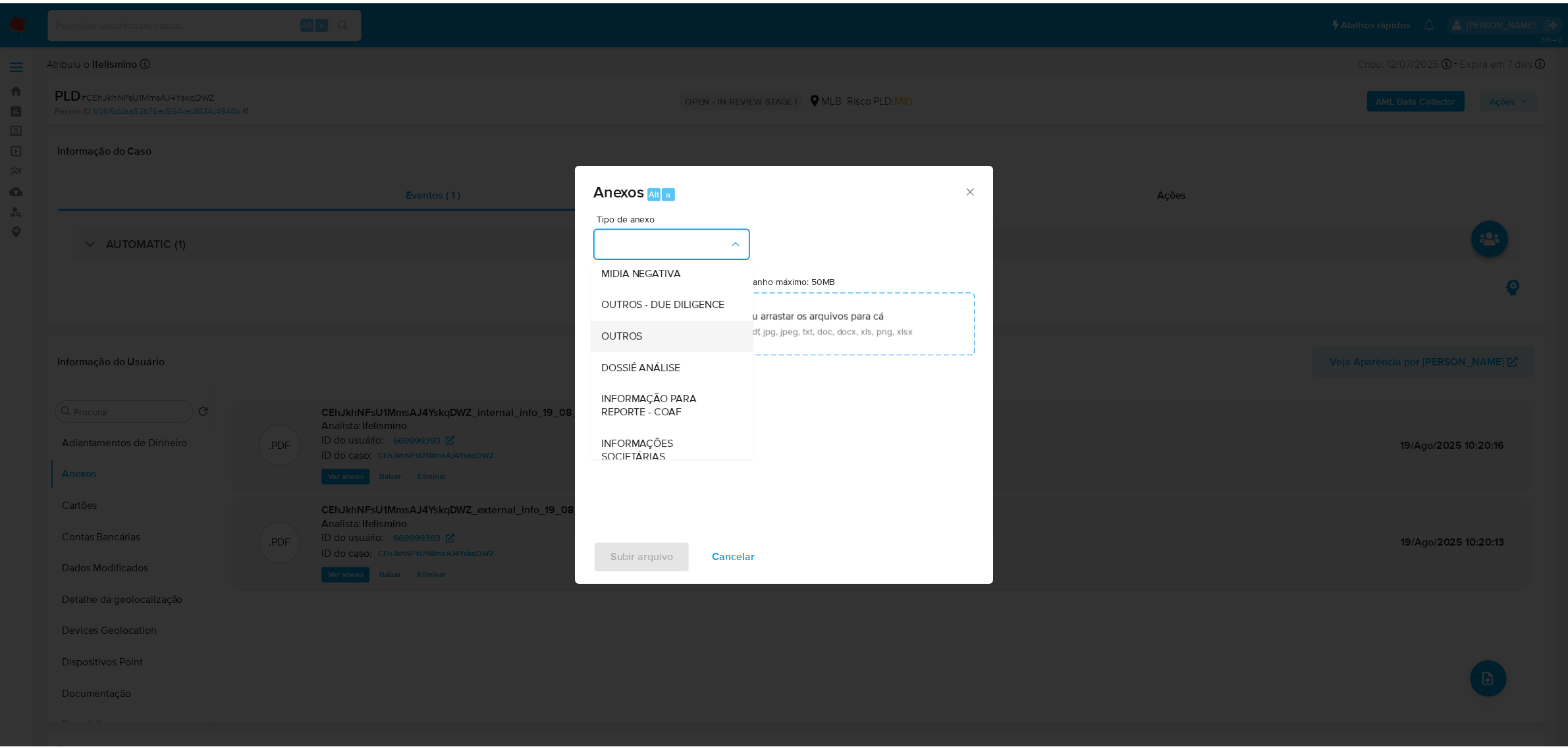
scroll to position [165, 0]
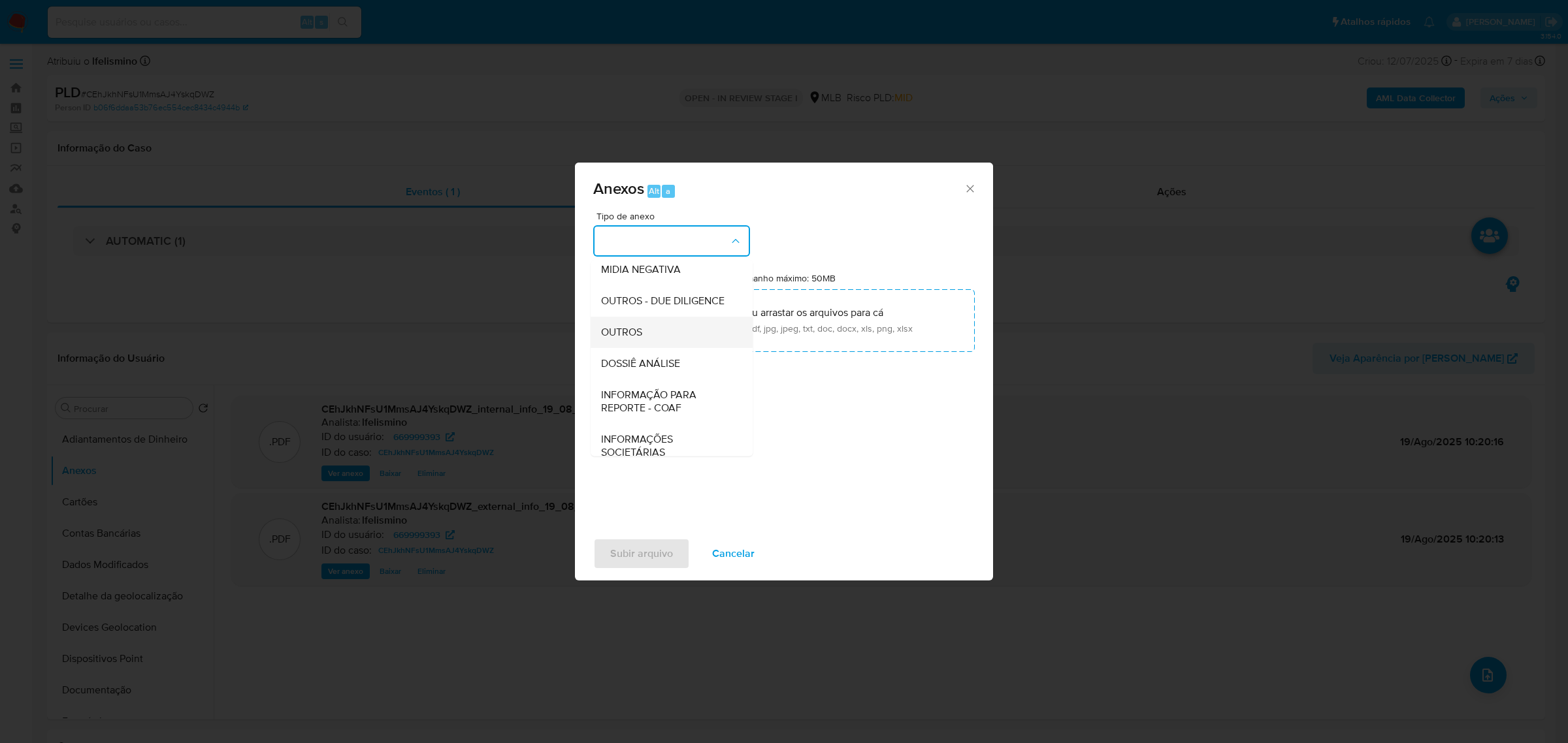
click at [608, 338] on span "OUTROS" at bounding box center [621, 332] width 41 height 13
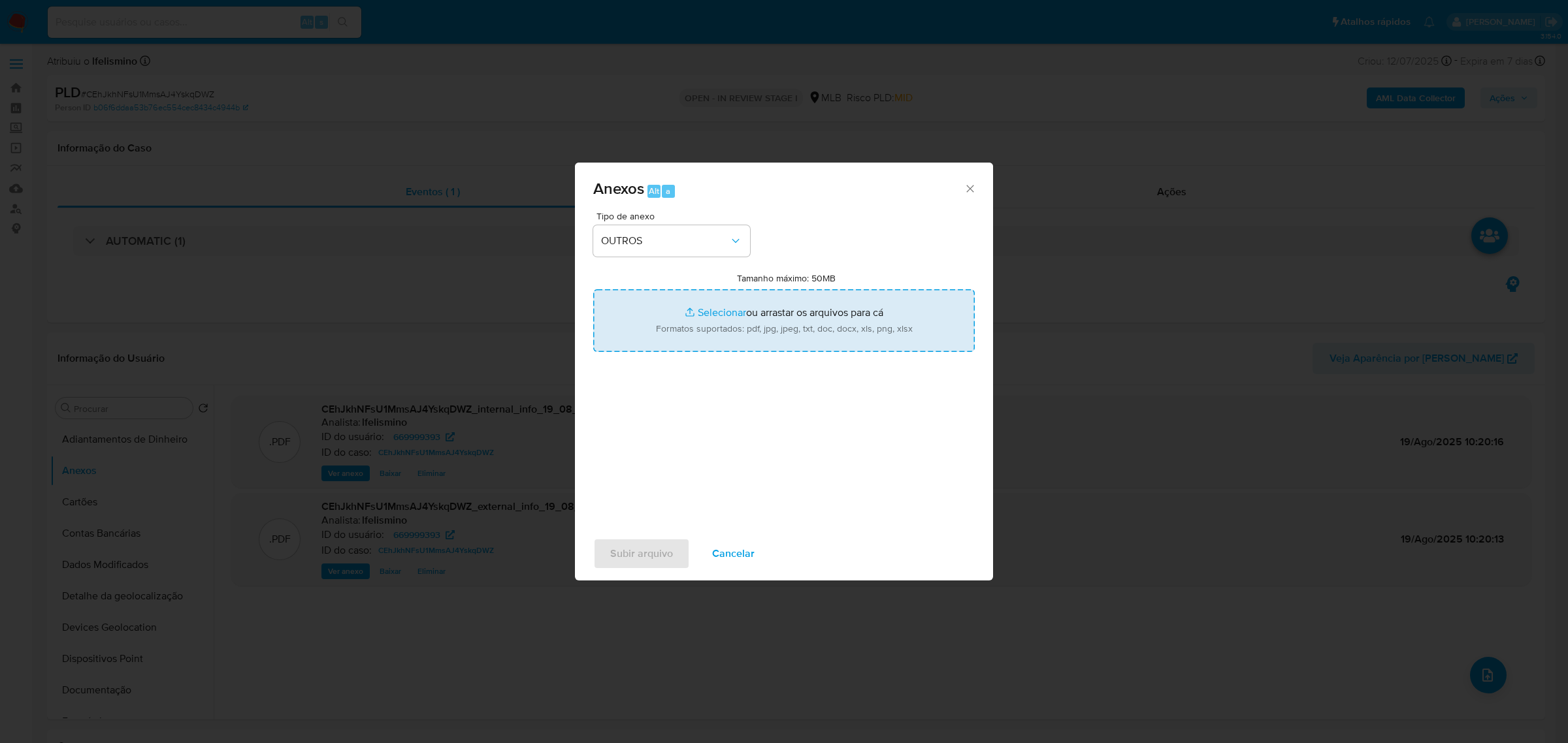
type input "C:\fakepath\Mulan 669999393_2025_08_18_14_26_33 JOEL COSTA MARQUES.pdf"
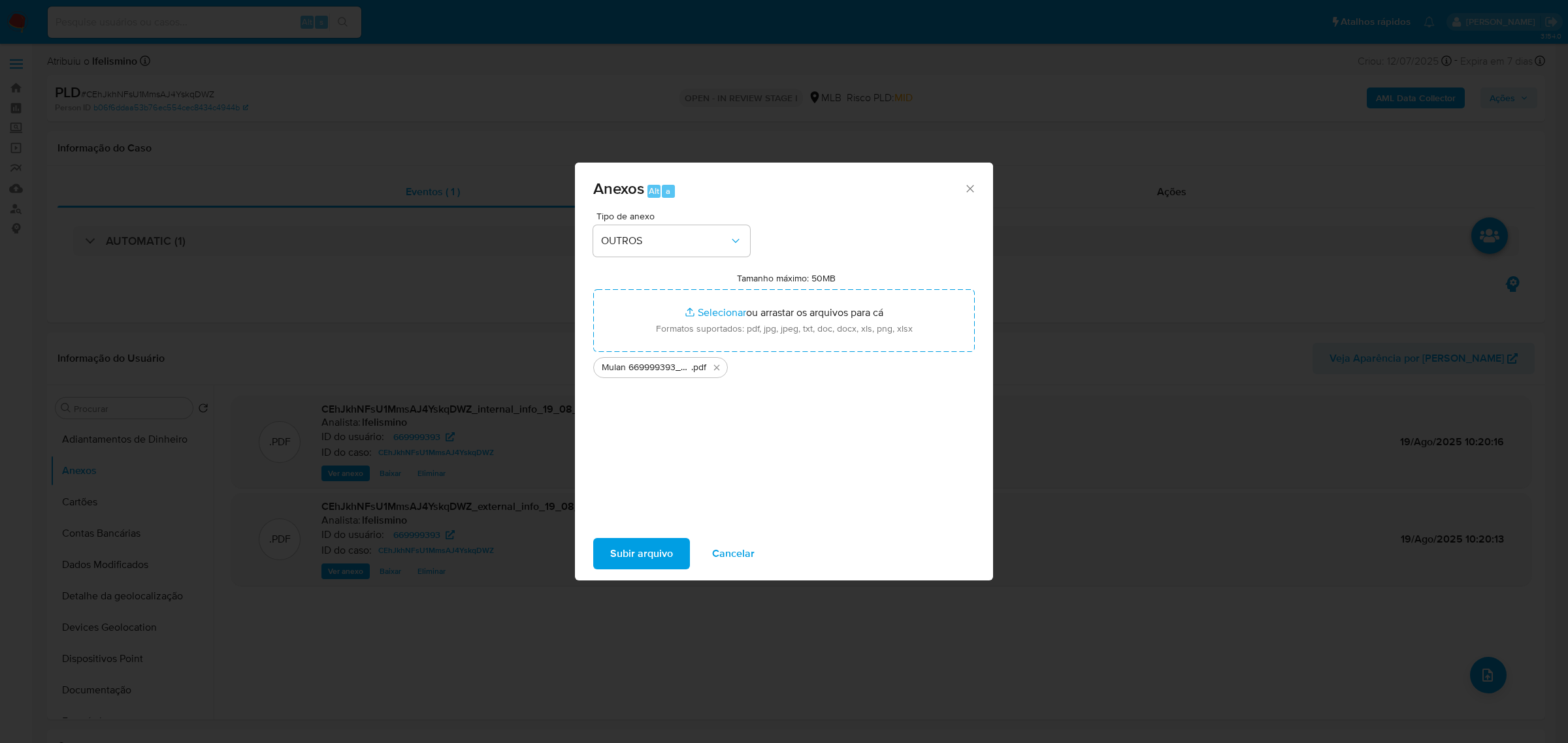
click at [654, 546] on span "Subir arquivo" at bounding box center [641, 554] width 63 height 29
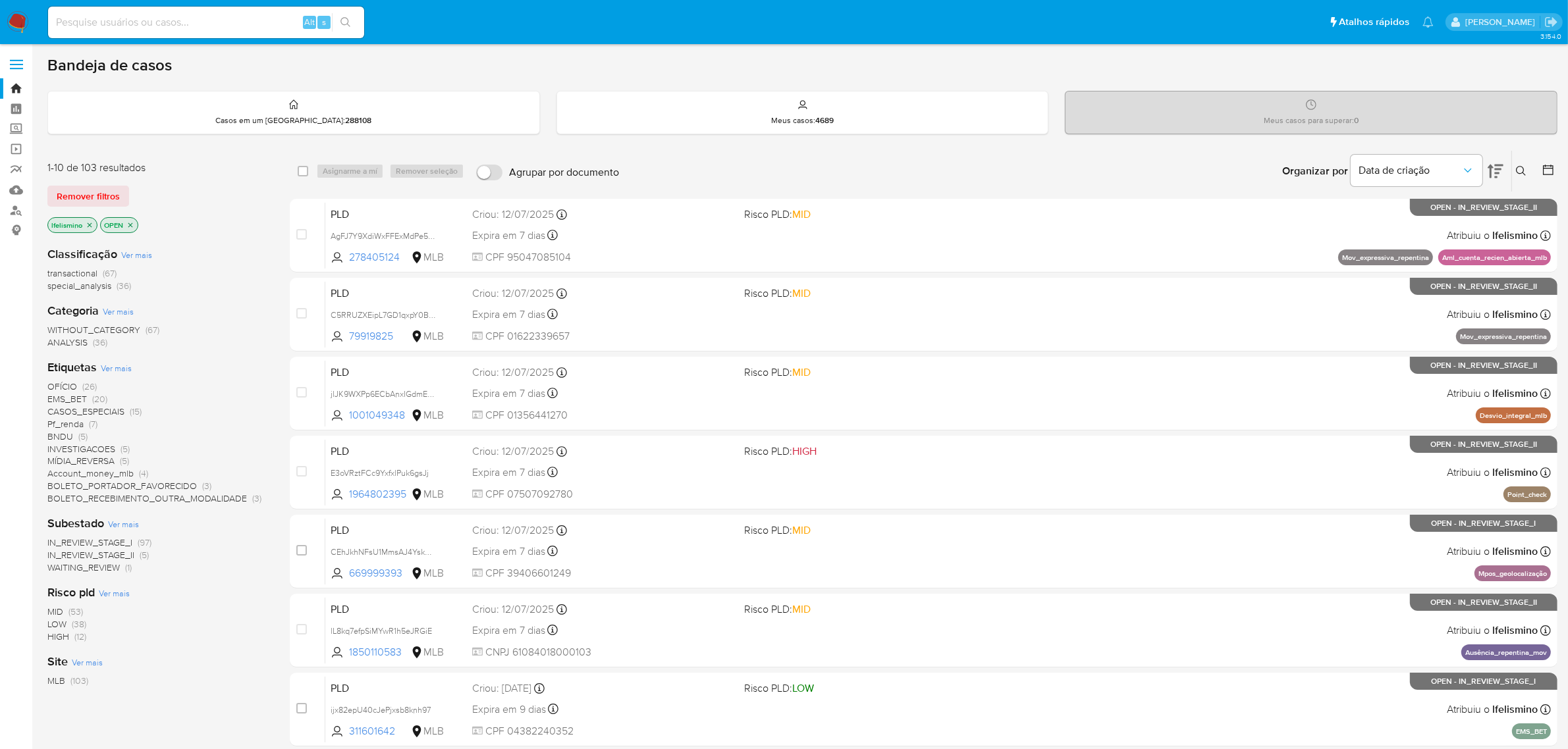
click at [229, 281] on div "transactional (67) special_analysis (36)" at bounding box center [158, 280] width 222 height 25
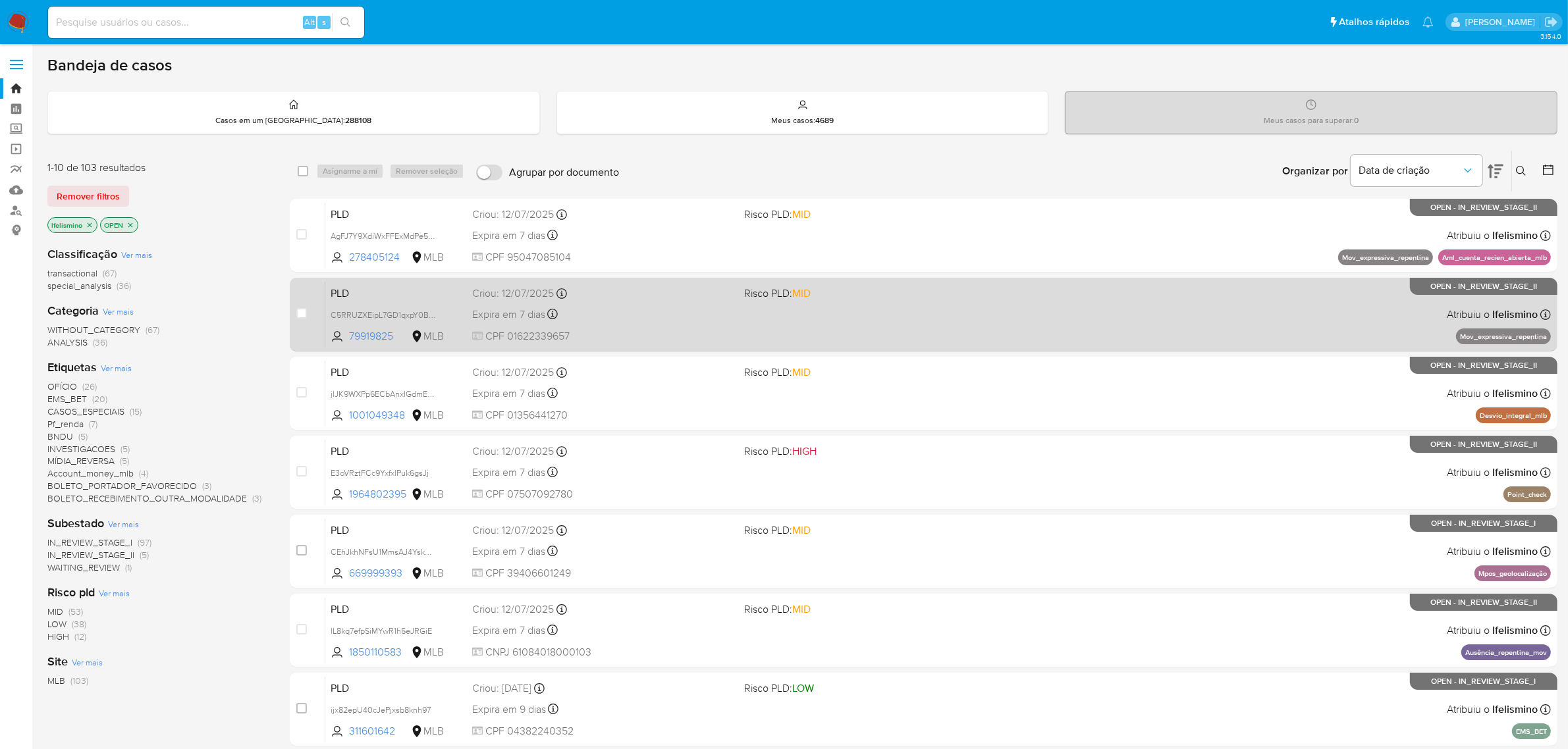
click at [975, 307] on div "PLD C5RRUZXEipL7GD1qxpY0BCIt 79919825 MLB Risco PLD: MID Criou: 12/07/2025 Crio…" at bounding box center [938, 314] width 1226 height 66
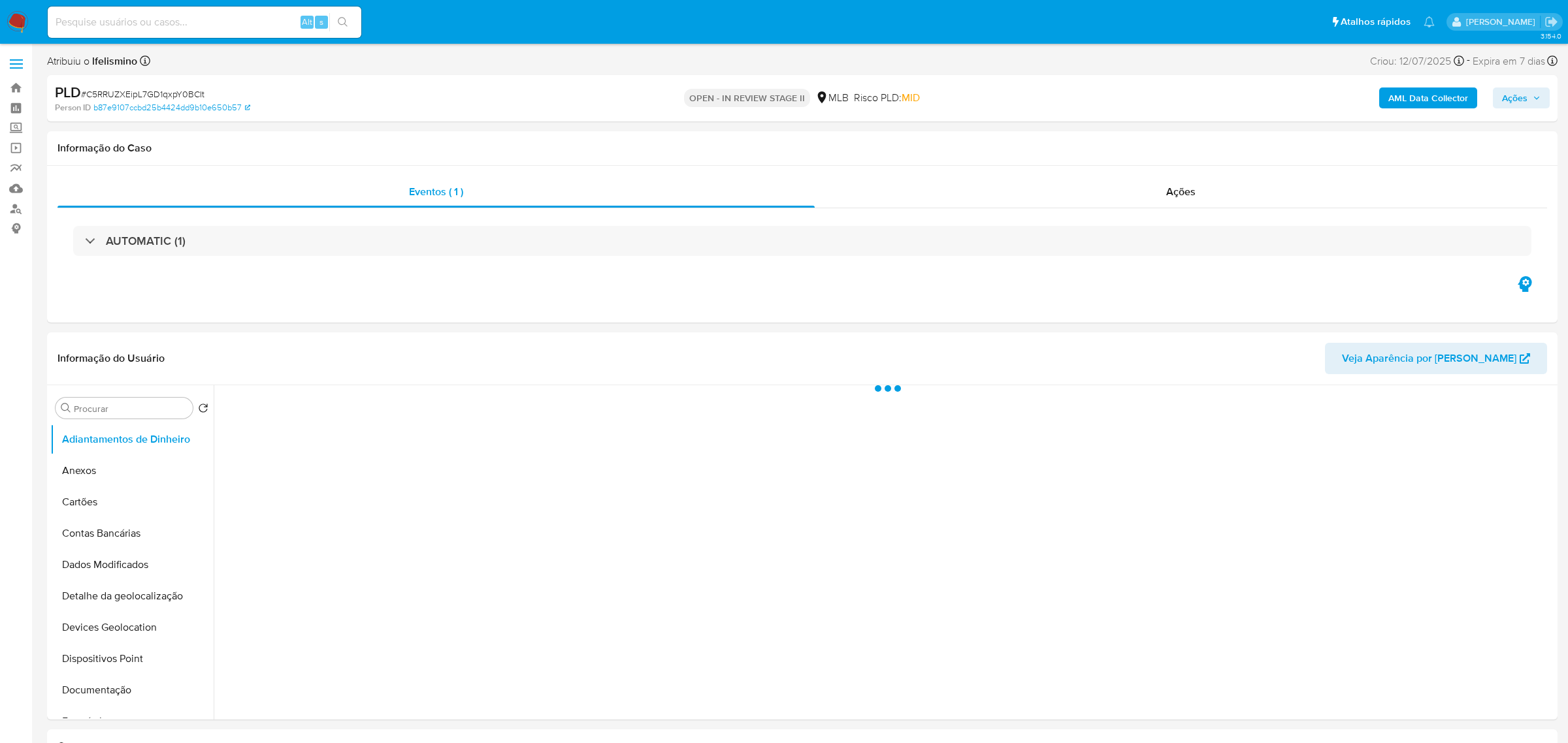
select select "10"
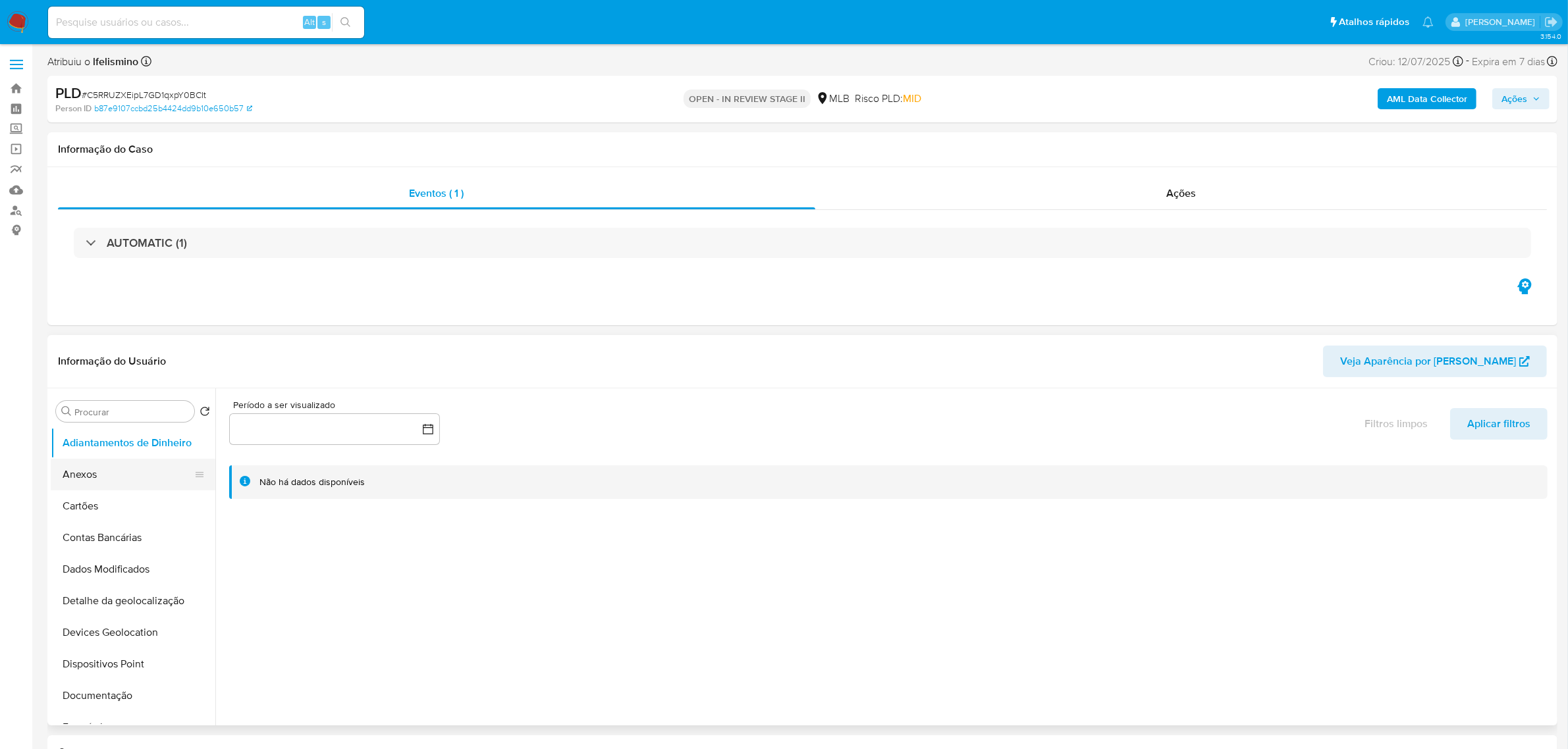
click at [173, 485] on button "Anexos" at bounding box center [128, 474] width 154 height 31
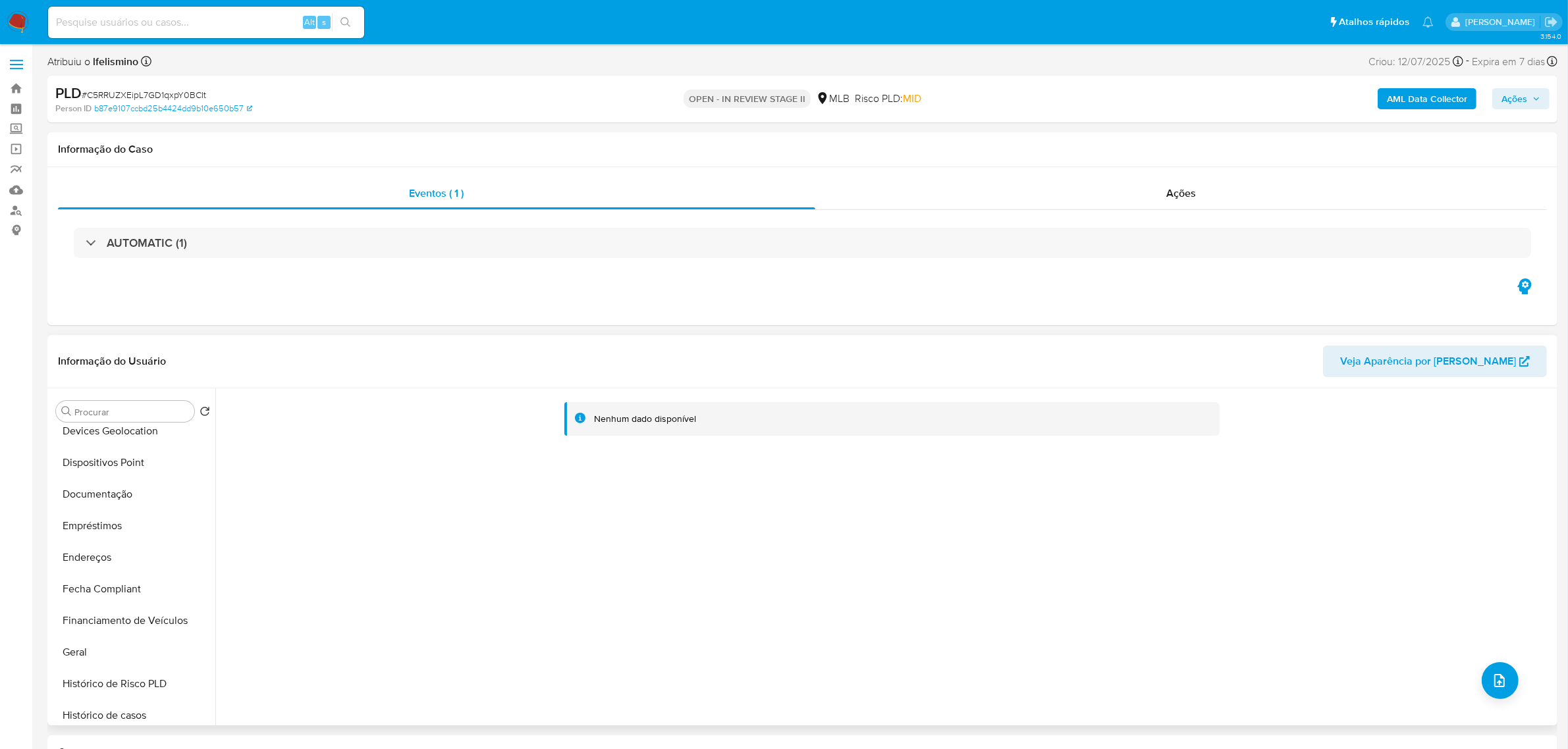
scroll to position [412, 0]
click at [89, 435] on button "Geral" at bounding box center [128, 442] width 154 height 31
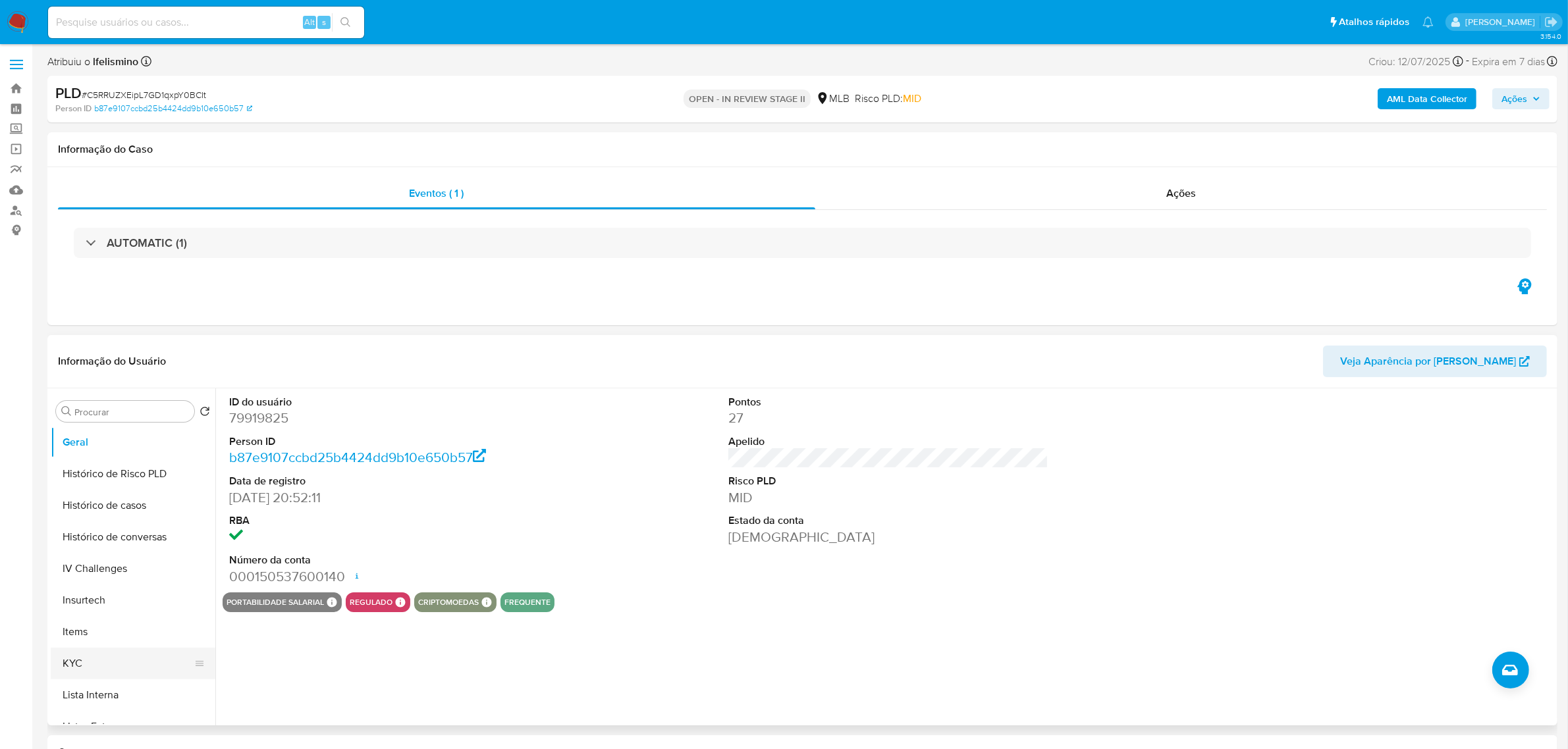
click at [96, 654] on button "KYC" at bounding box center [128, 663] width 154 height 31
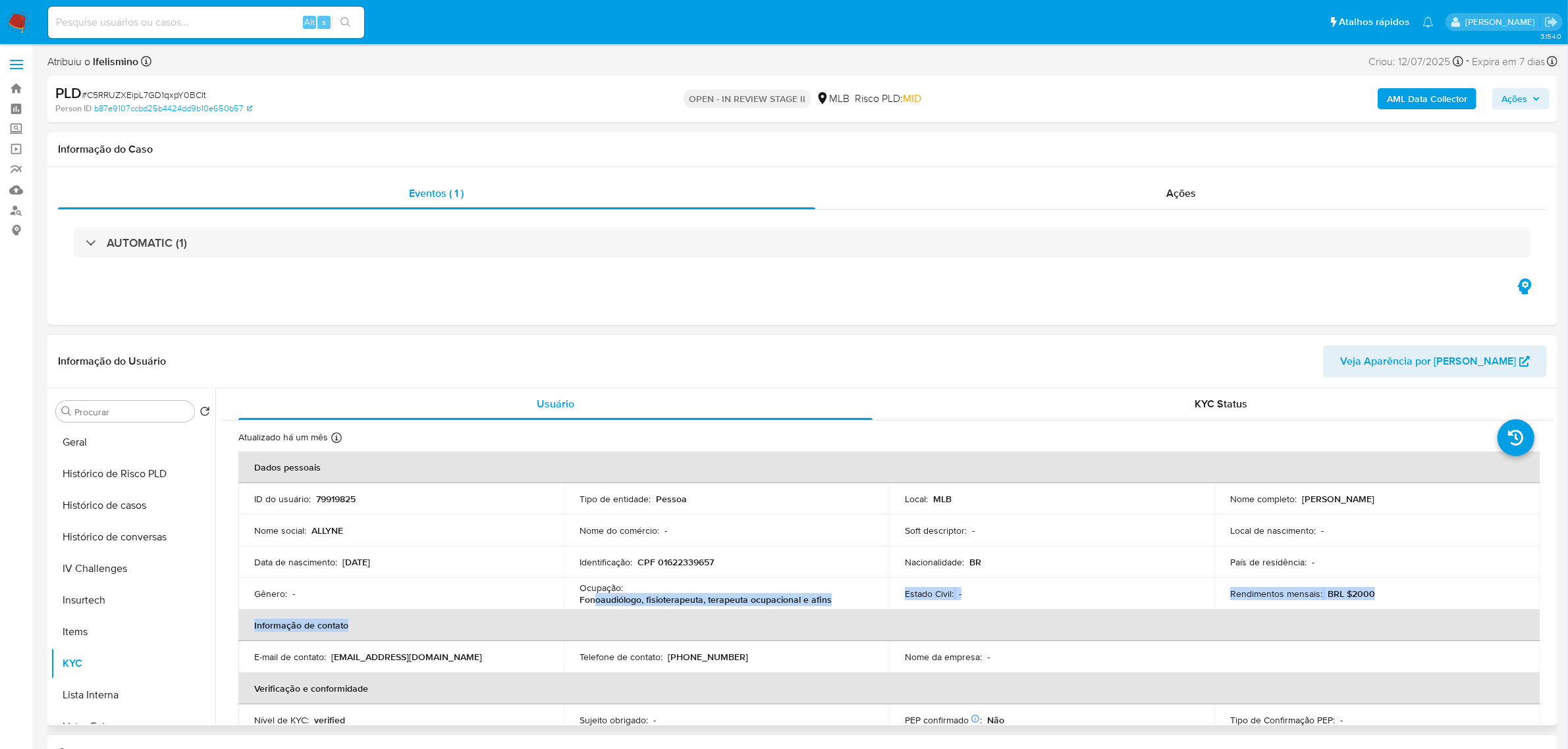
drag, startPoint x: 866, startPoint y: 613, endPoint x: 592, endPoint y: 603, distance: 274.2
click at [592, 603] on table "Dados pessoais ID do usuário : 79919825 Tipo de entidade : Pessoa Local : MLB N…" at bounding box center [889, 641] width 1301 height 380
click at [589, 604] on p "Fonoaudiólogo, fisioterapeuta, terapeuta ocupacional e afins" at bounding box center [705, 600] width 252 height 12
drag, startPoint x: 574, startPoint y: 600, endPoint x: 830, endPoint y: 598, distance: 256.0
click at [830, 598] on td "Ocupação : Fonoaudiólogo, fisioterapeuta, terapeuta ocupacional e afins" at bounding box center [726, 593] width 325 height 31
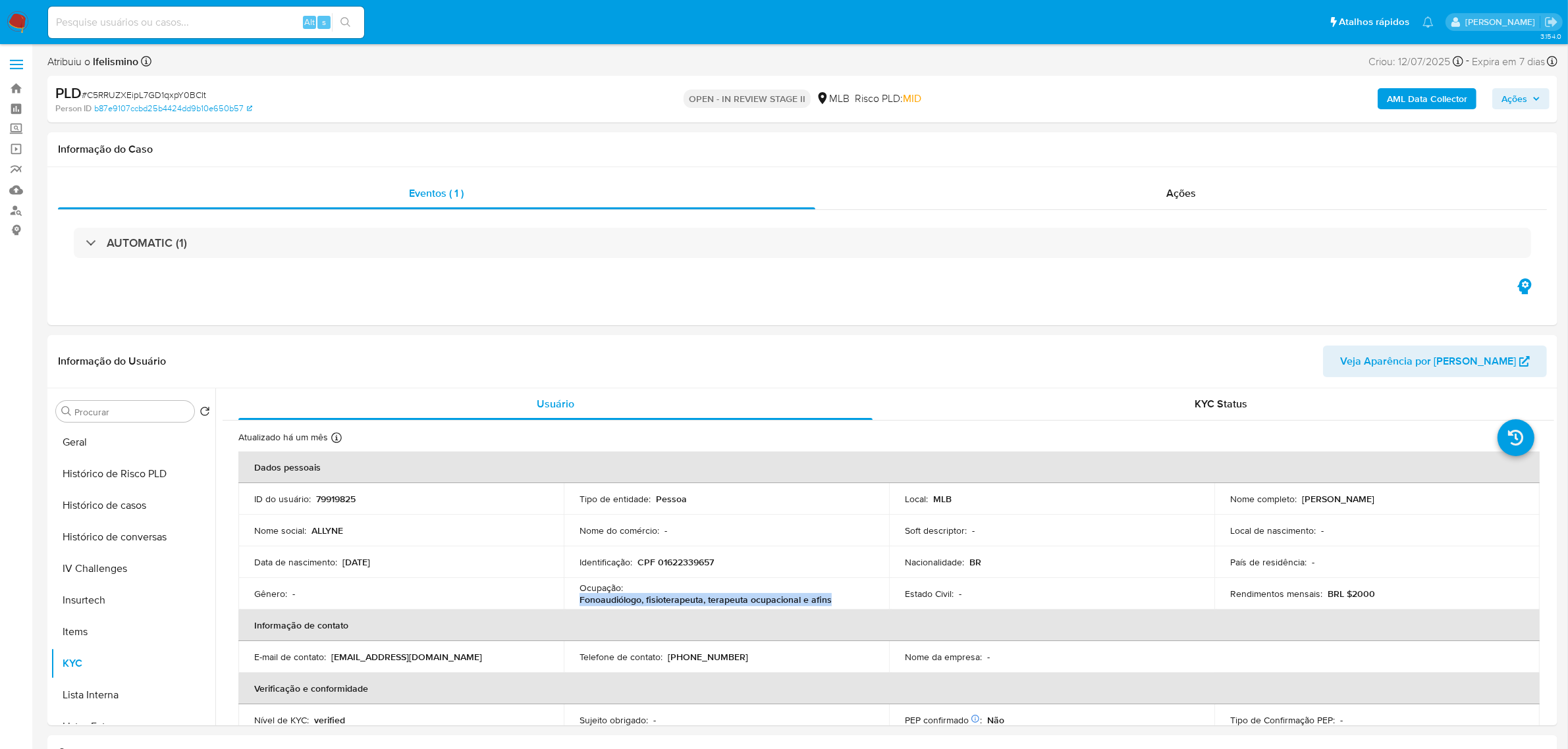
copy p "Fonoaudiólogo, fisioterapeuta, terapeuta ocupacional e afins"
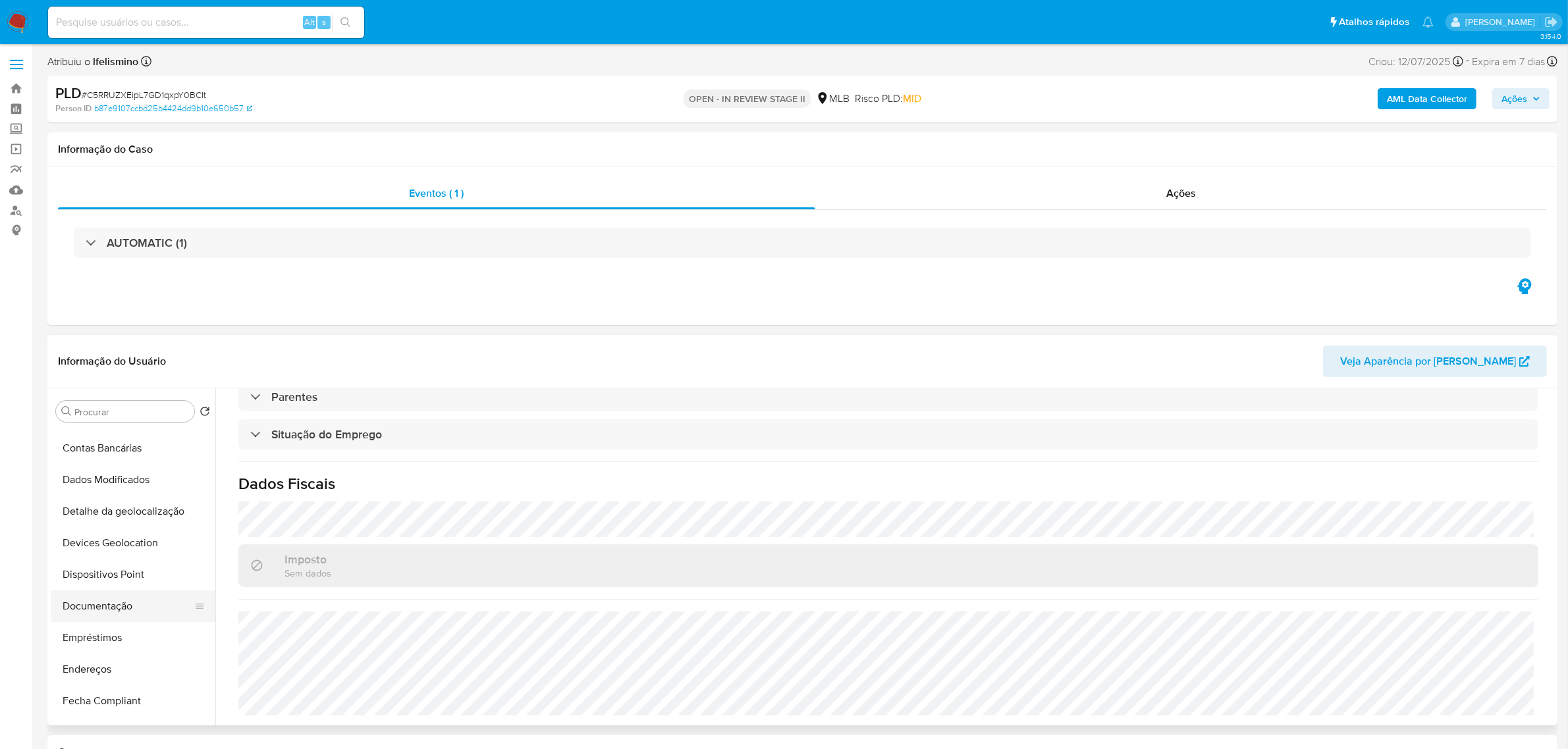
scroll to position [82, 0]
drag, startPoint x: 113, startPoint y: 611, endPoint x: 249, endPoint y: 518, distance: 164.8
click at [113, 611] on button "Documentação" at bounding box center [133, 613] width 165 height 31
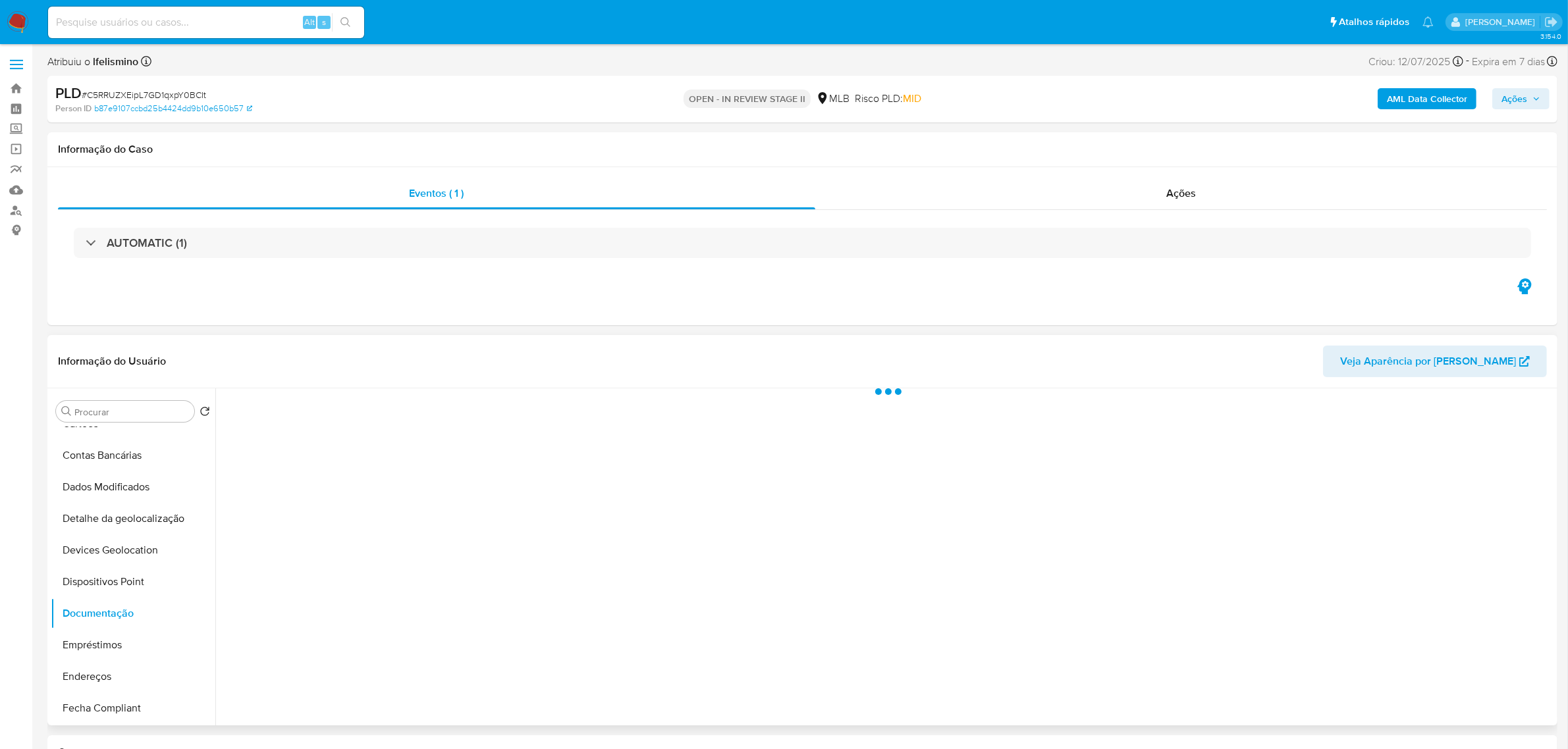
scroll to position [0, 0]
click at [415, 452] on button "Prova de vida / Selfie" at bounding box center [378, 453] width 312 height 34
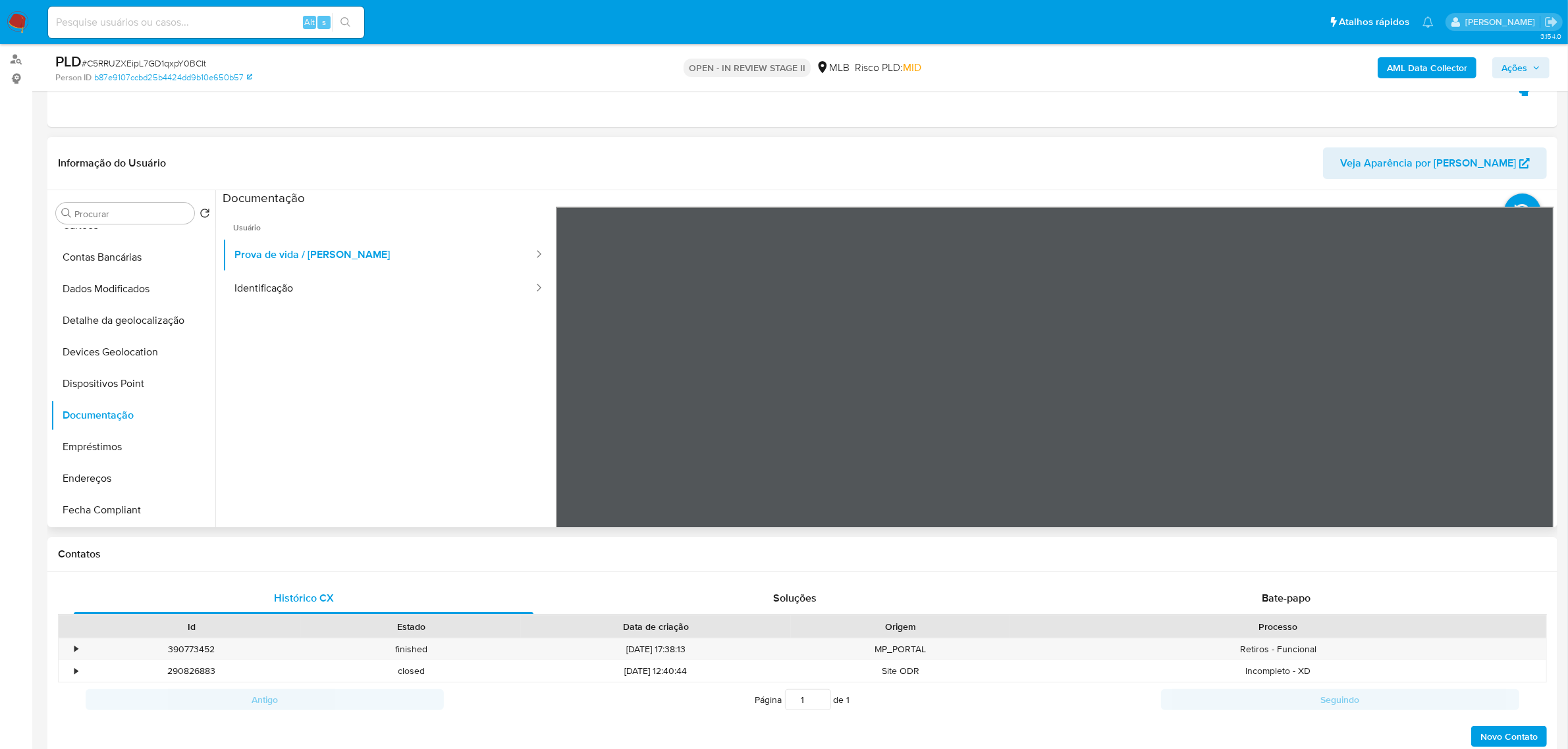
scroll to position [165, 0]
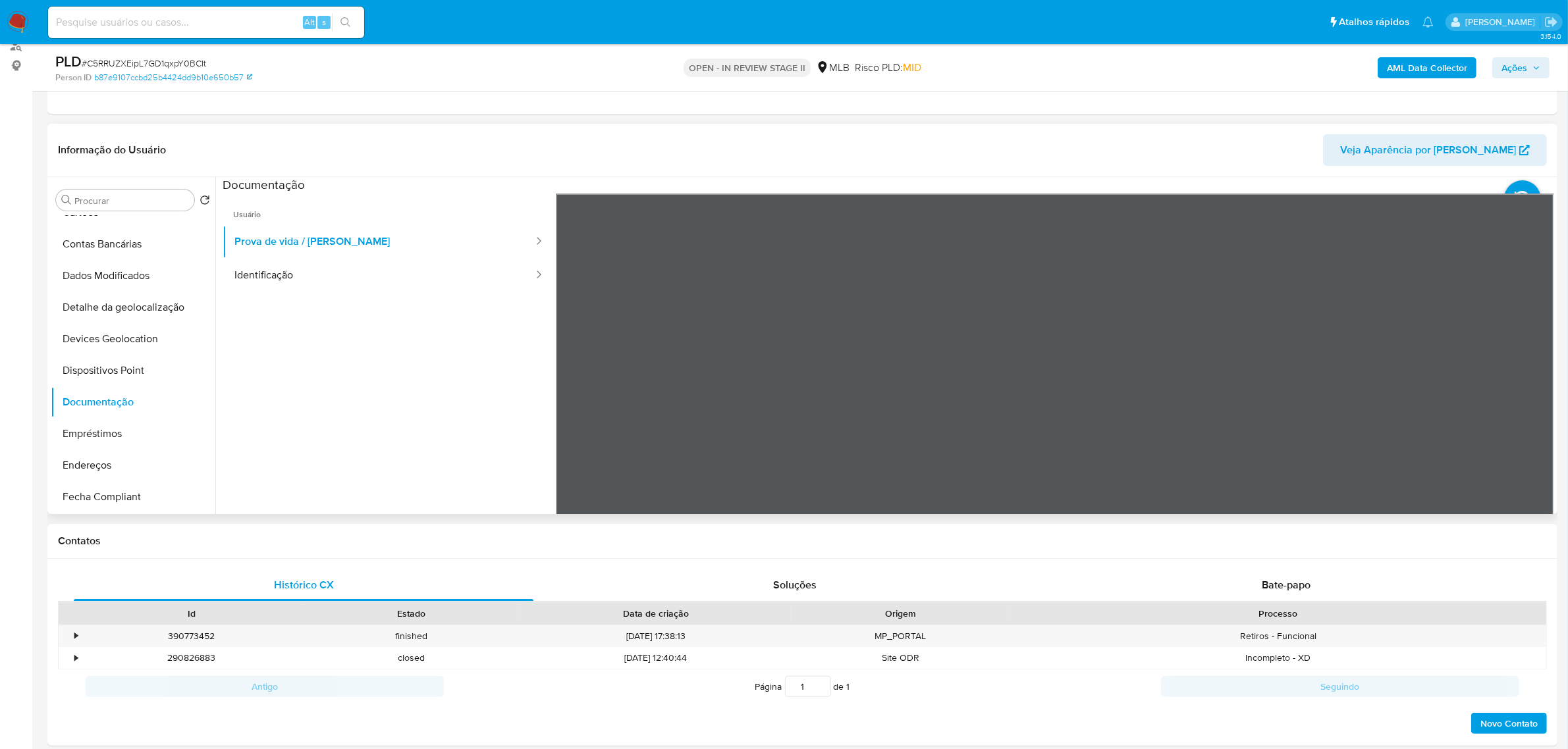
drag, startPoint x: 469, startPoint y: 278, endPoint x: 278, endPoint y: 332, distance: 198.5
click at [466, 278] on button "Identificação" at bounding box center [378, 275] width 312 height 34
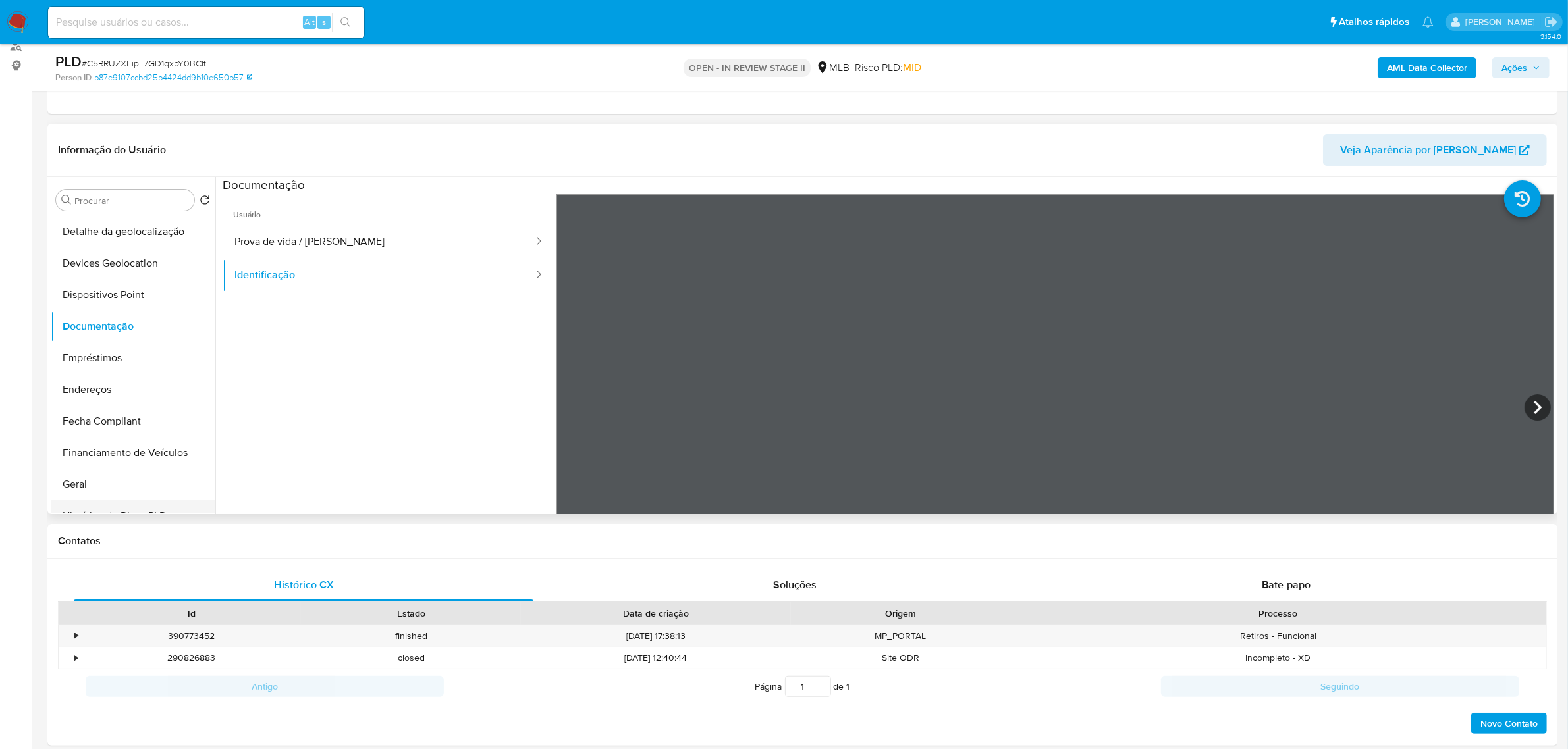
scroll to position [247, 0]
click at [113, 408] on button "Geral" at bounding box center [128, 395] width 154 height 31
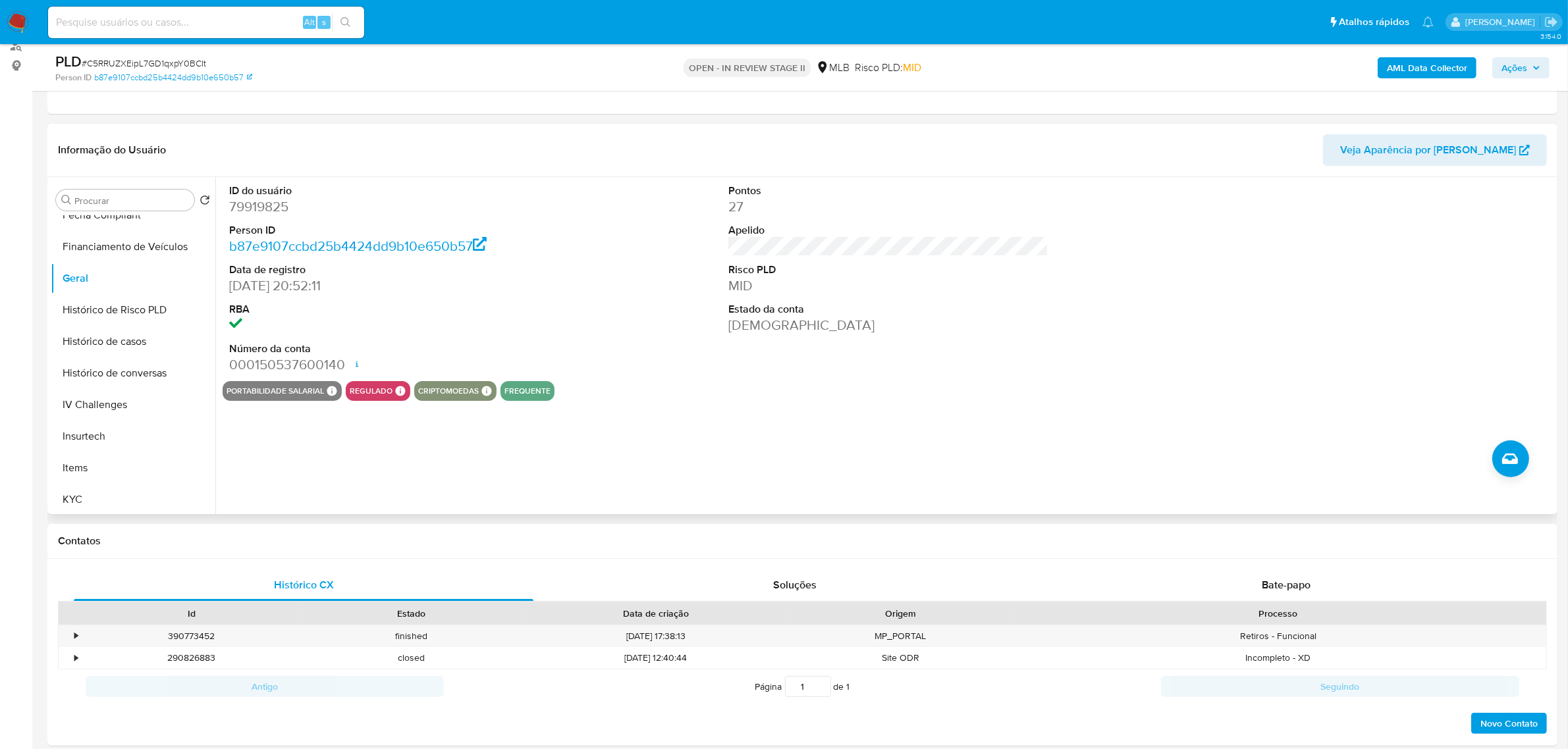
scroll to position [576, 0]
drag, startPoint x: 140, startPoint y: 285, endPoint x: 55, endPoint y: 293, distance: 85.4
click at [140, 284] on button "KYC" at bounding box center [128, 287] width 154 height 31
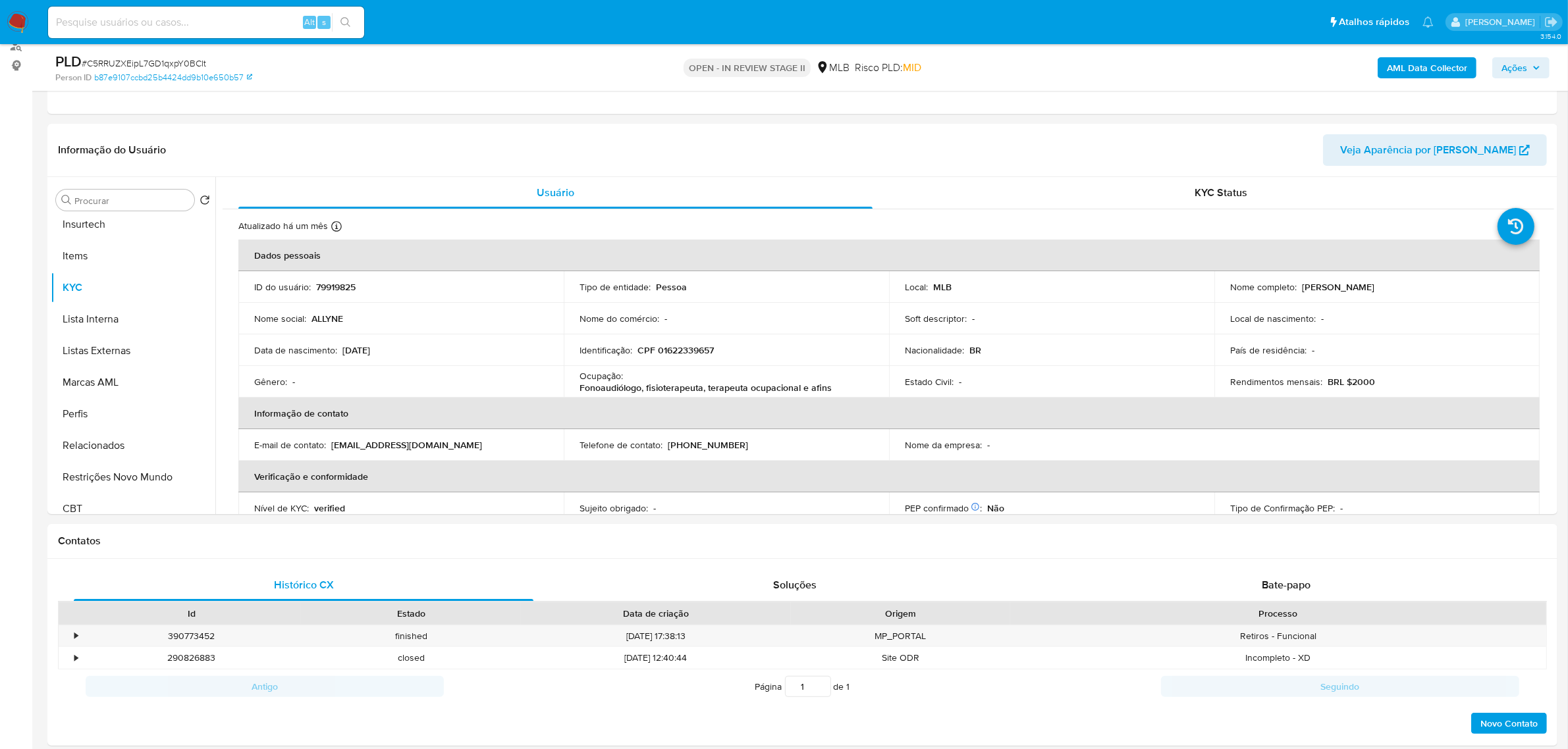
click at [136, 478] on button "Restrições Novo Mundo" at bounding box center [133, 477] width 165 height 31
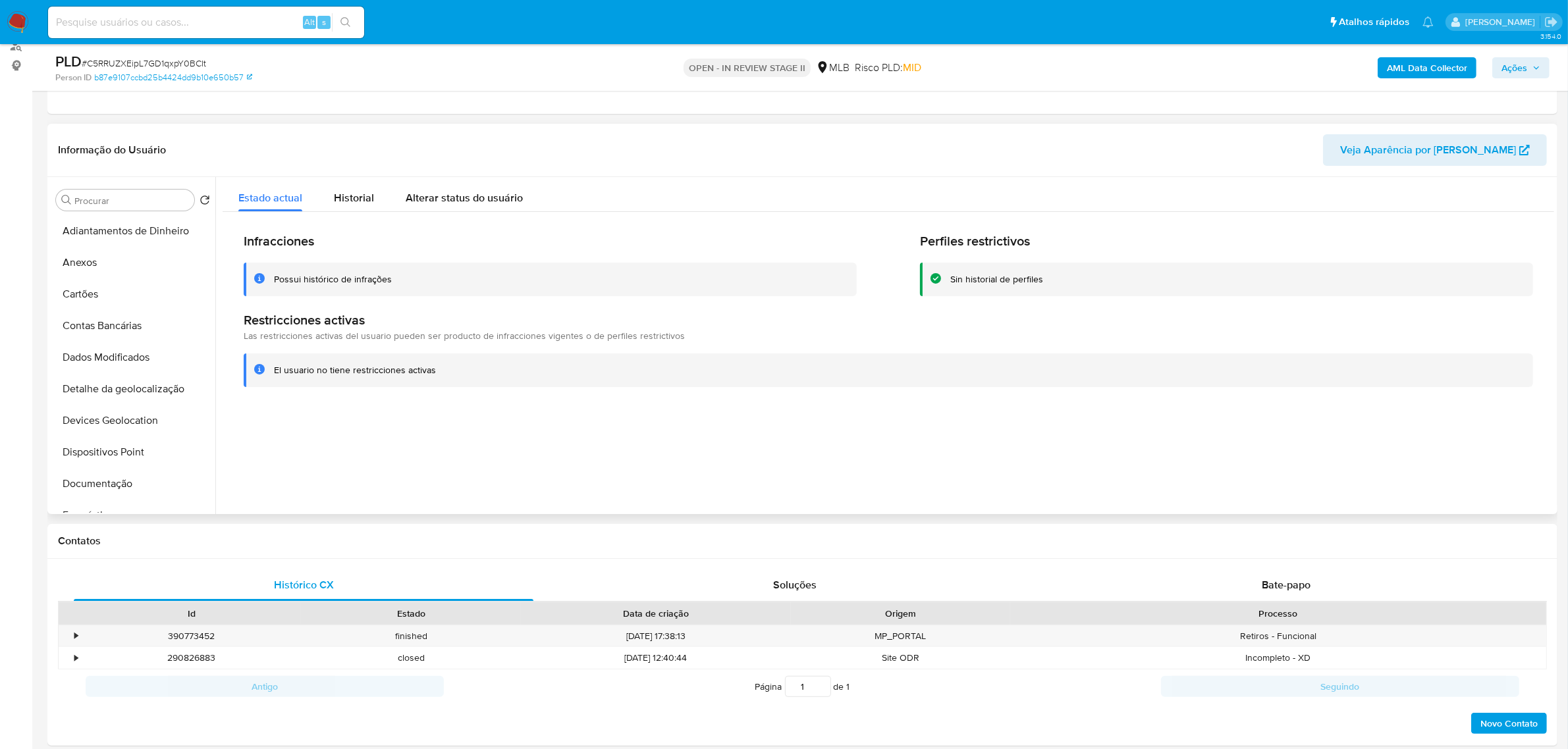
scroll to position [0, 0]
drag, startPoint x: 110, startPoint y: 446, endPoint x: 28, endPoint y: 449, distance: 82.1
click at [110, 448] on button "Dispositivos Point" at bounding box center [133, 452] width 165 height 31
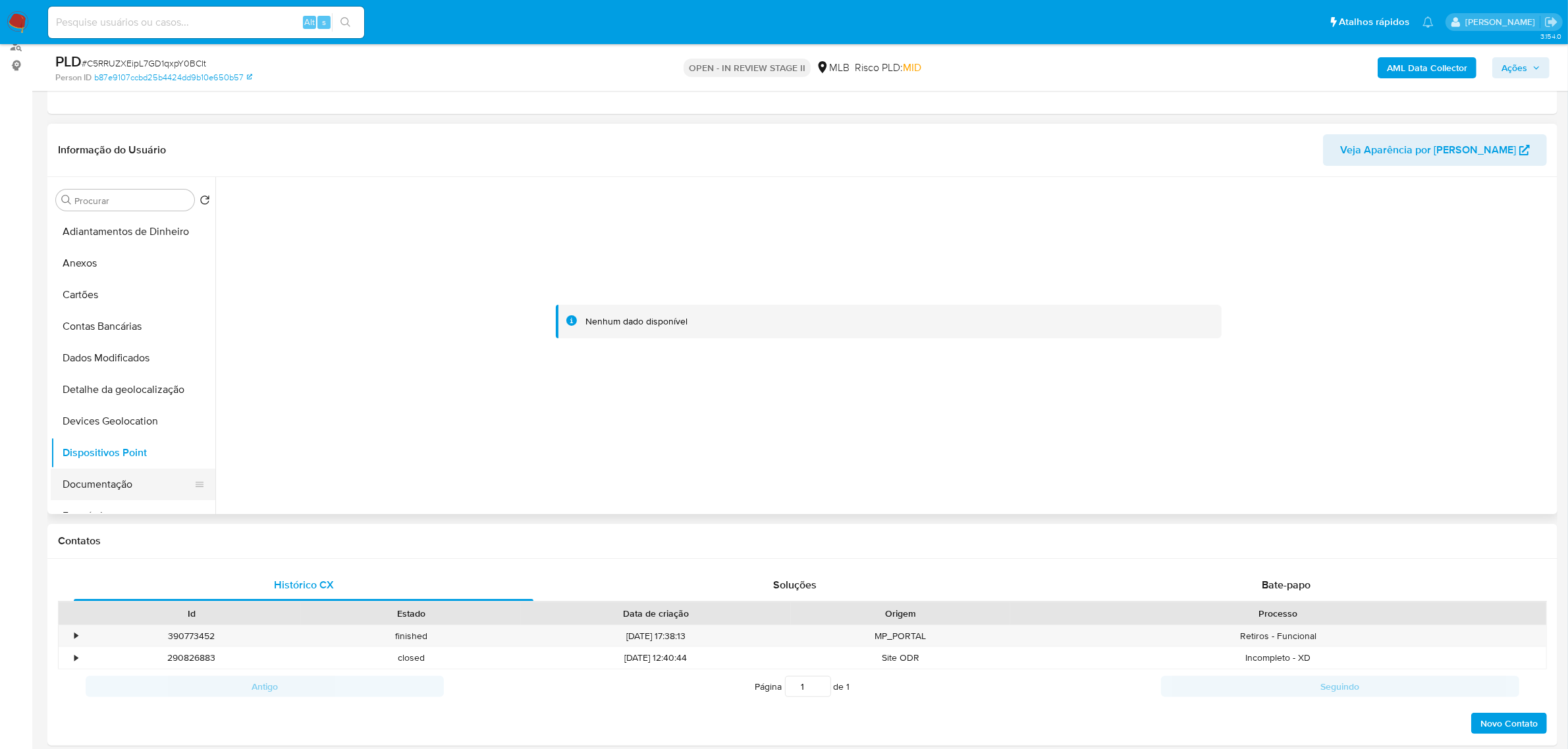
click at [147, 493] on button "Documentação" at bounding box center [128, 484] width 154 height 31
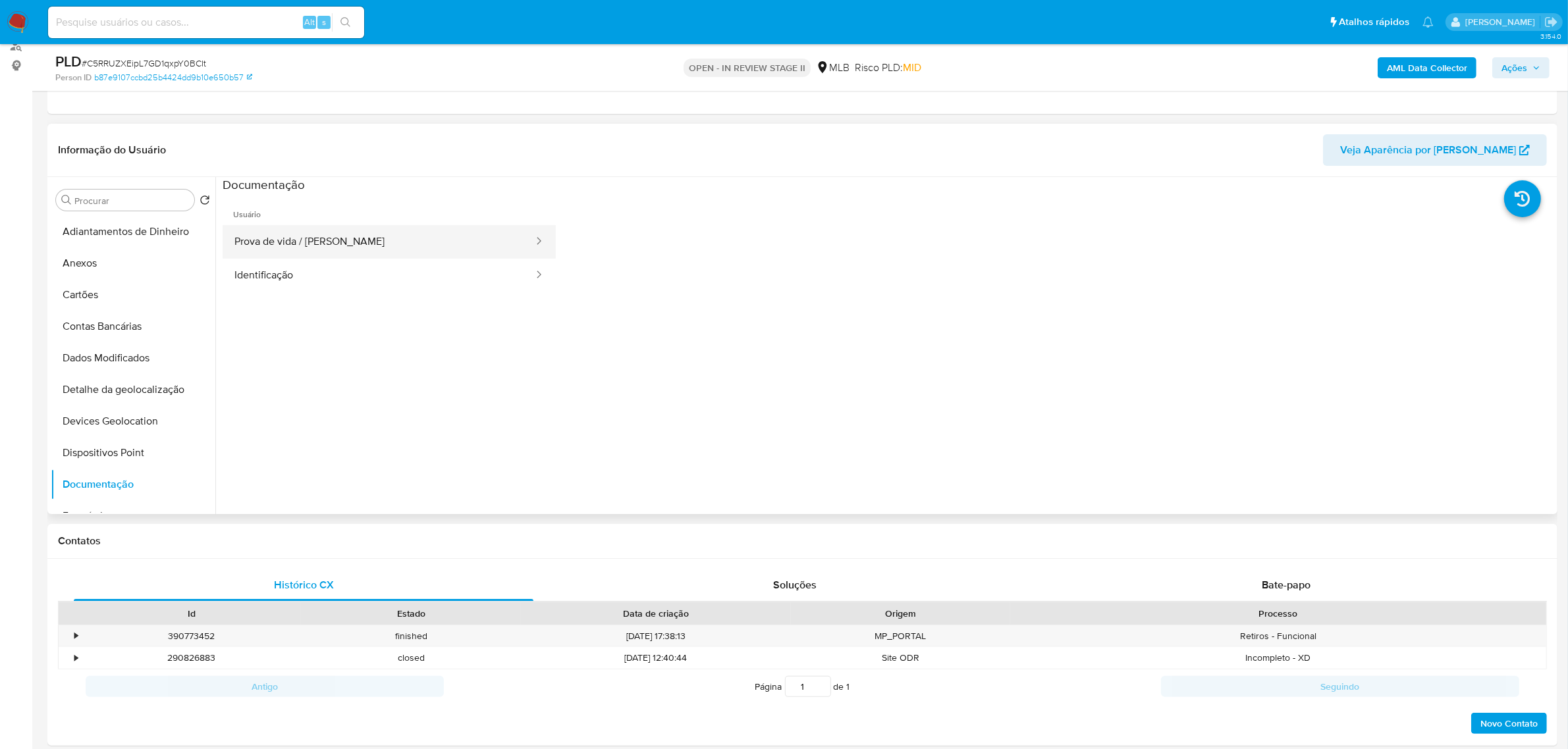
click at [380, 244] on button "Prova de vida / Selfie" at bounding box center [378, 242] width 312 height 34
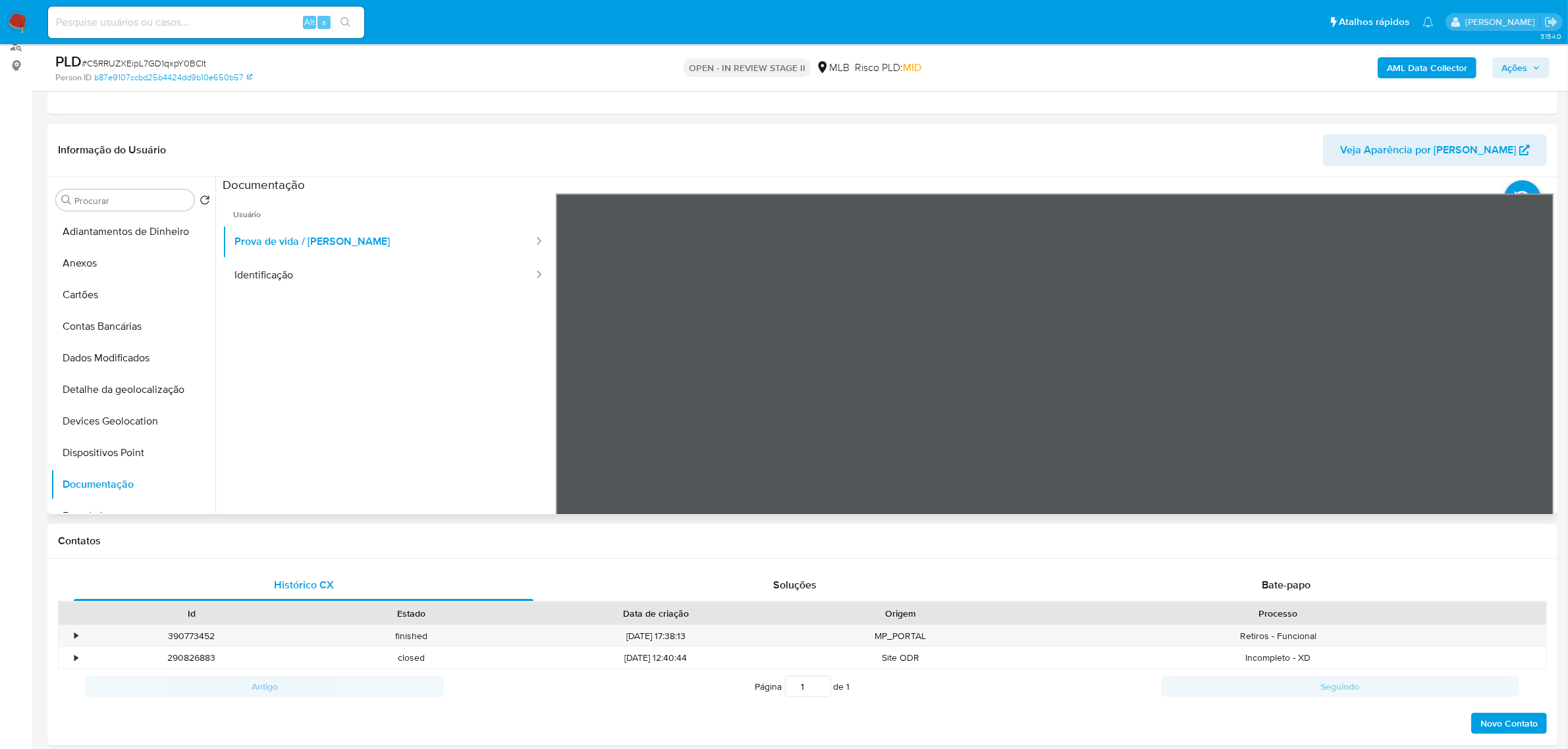
click at [395, 283] on button "Identificação" at bounding box center [378, 275] width 312 height 34
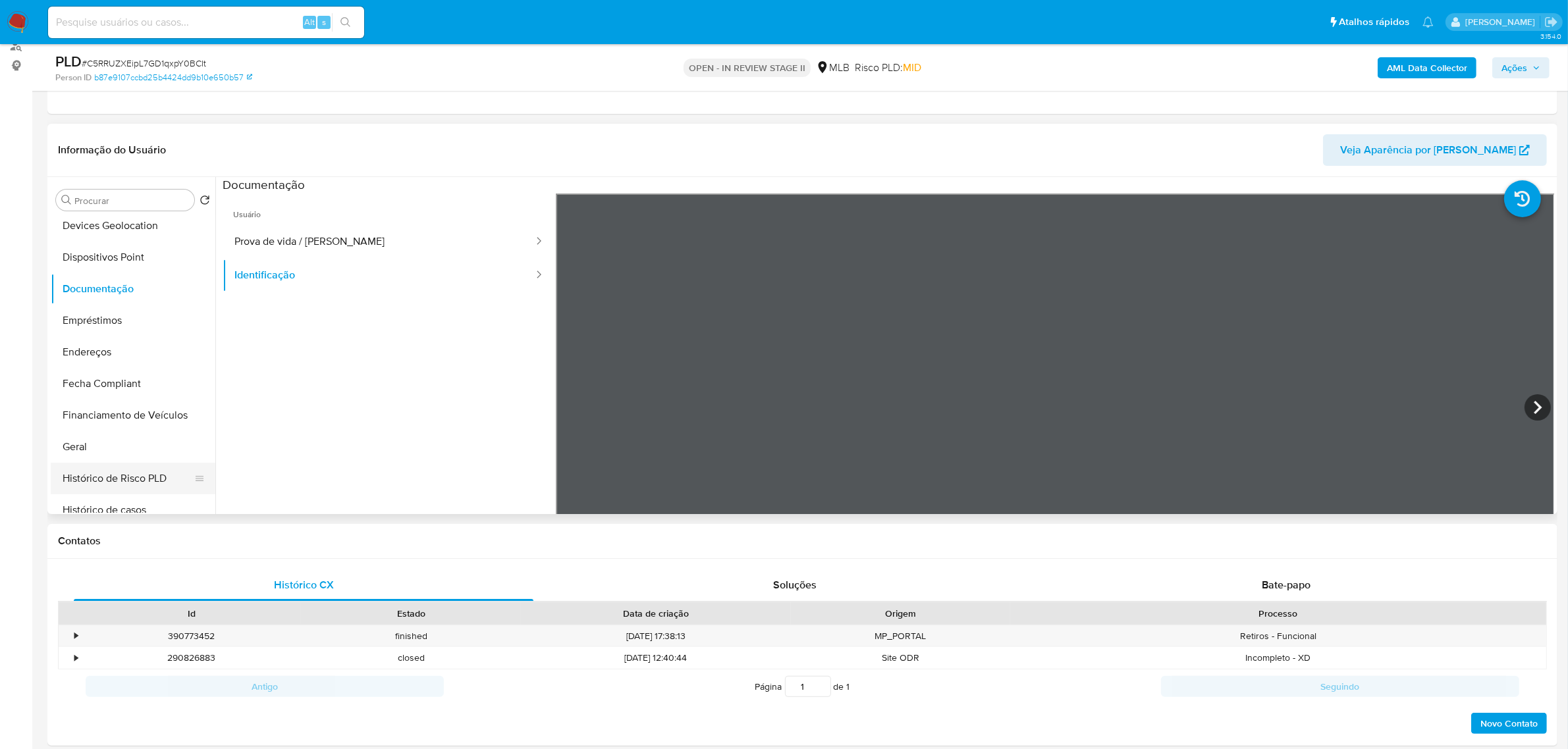
scroll to position [247, 0]
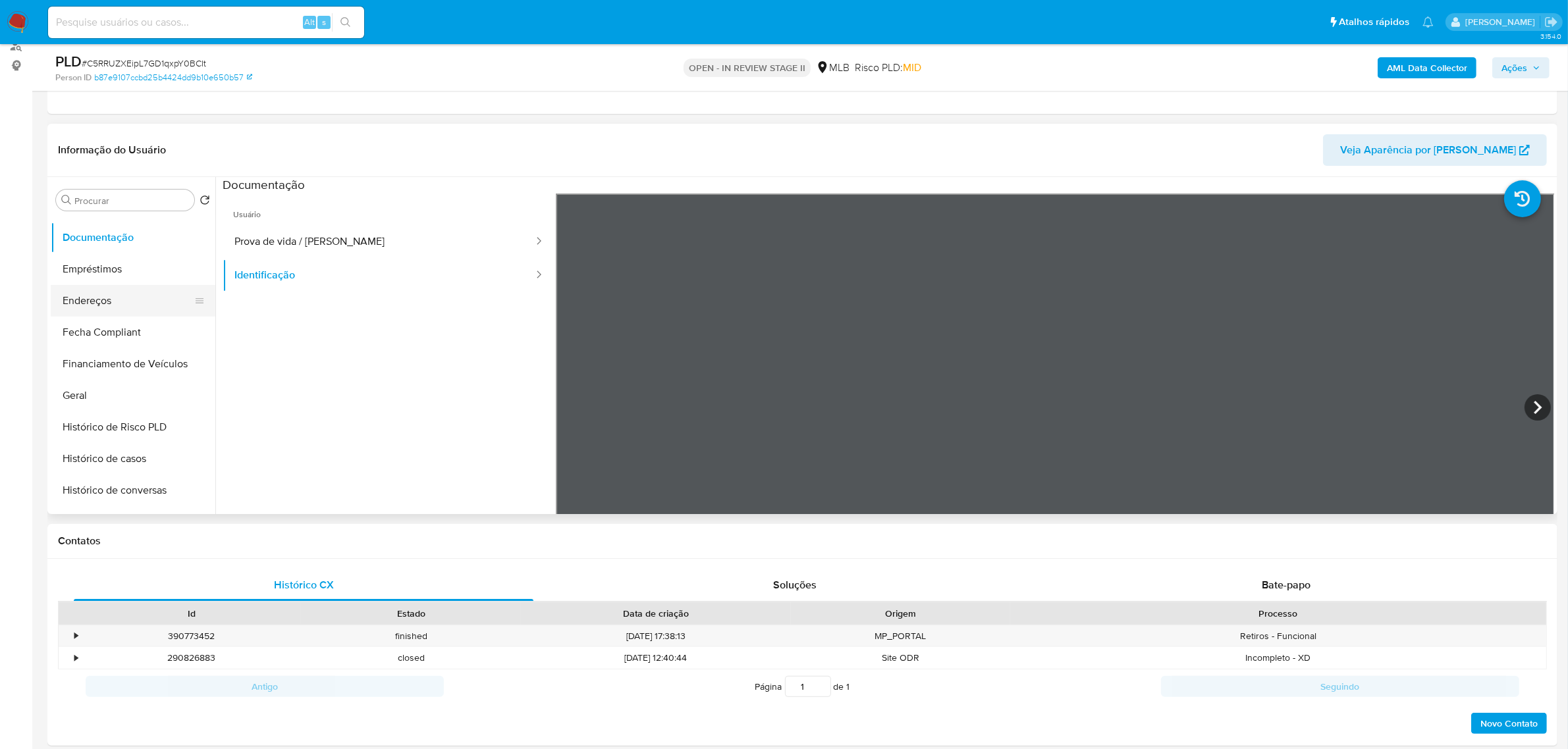
drag, startPoint x: 136, startPoint y: 305, endPoint x: 129, endPoint y: 306, distance: 7.1
click at [136, 305] on button "Endereços" at bounding box center [128, 300] width 154 height 31
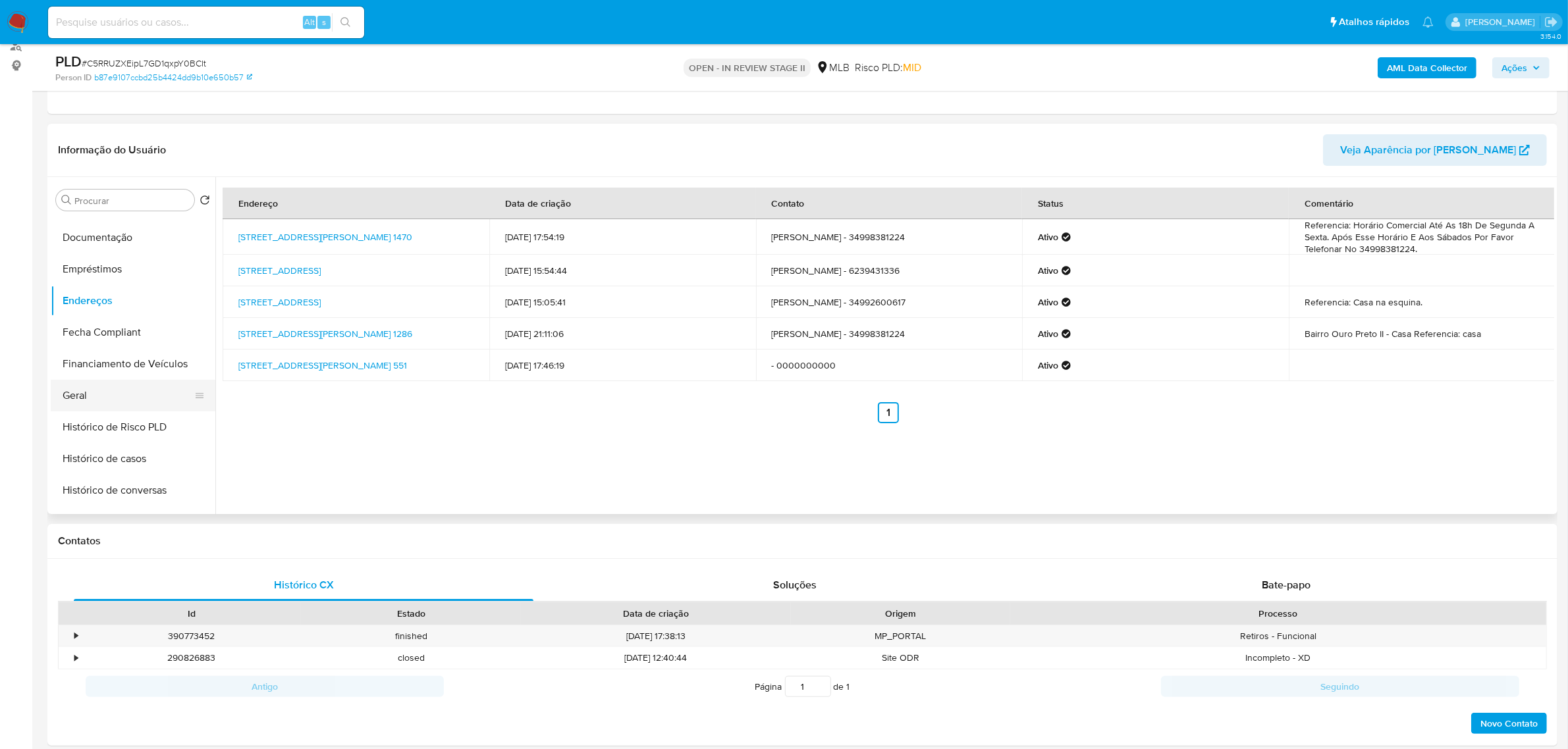
click at [160, 382] on button "Geral" at bounding box center [128, 395] width 154 height 31
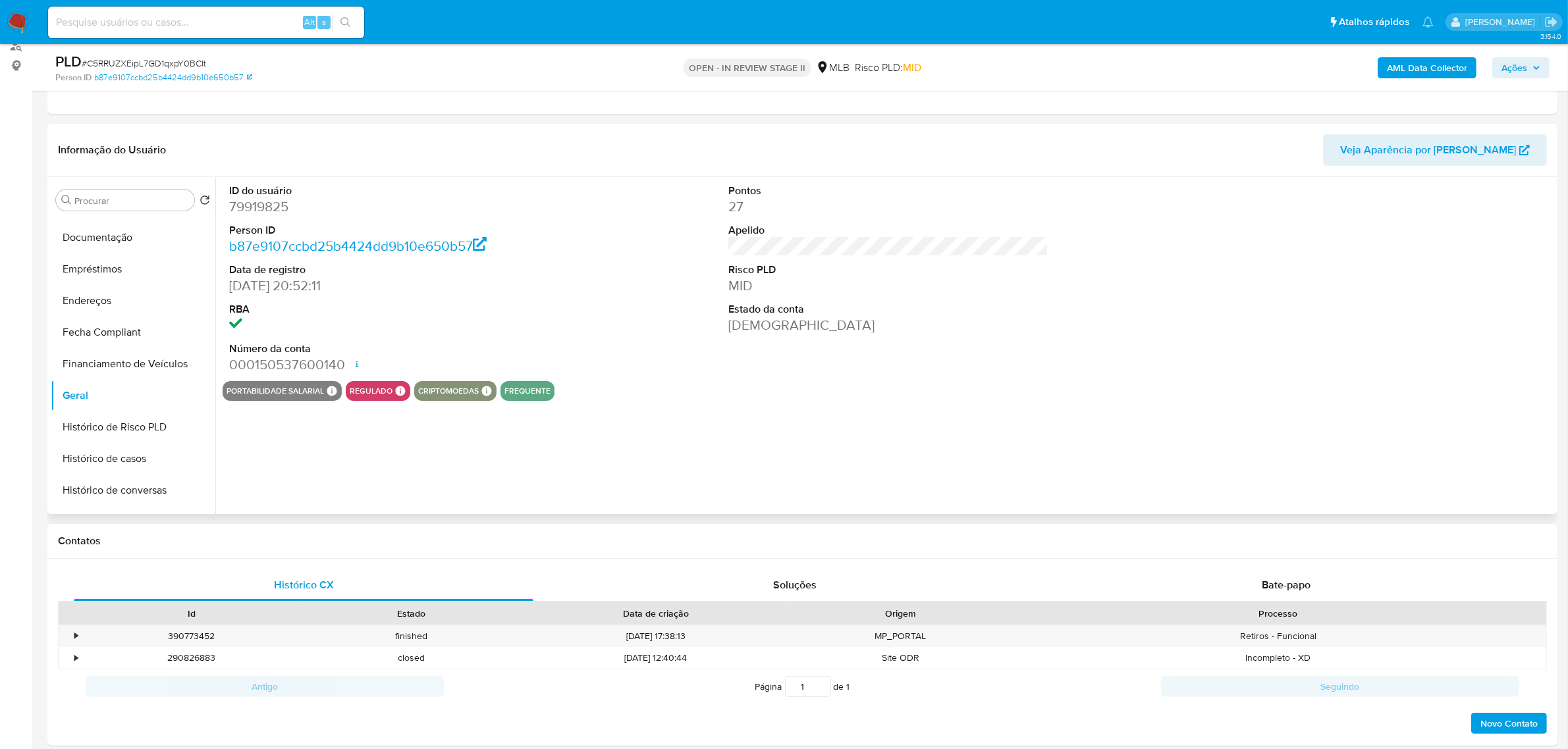
click at [261, 212] on dd "79919825" at bounding box center [388, 206] width 320 height 18
copy dd "79919825"
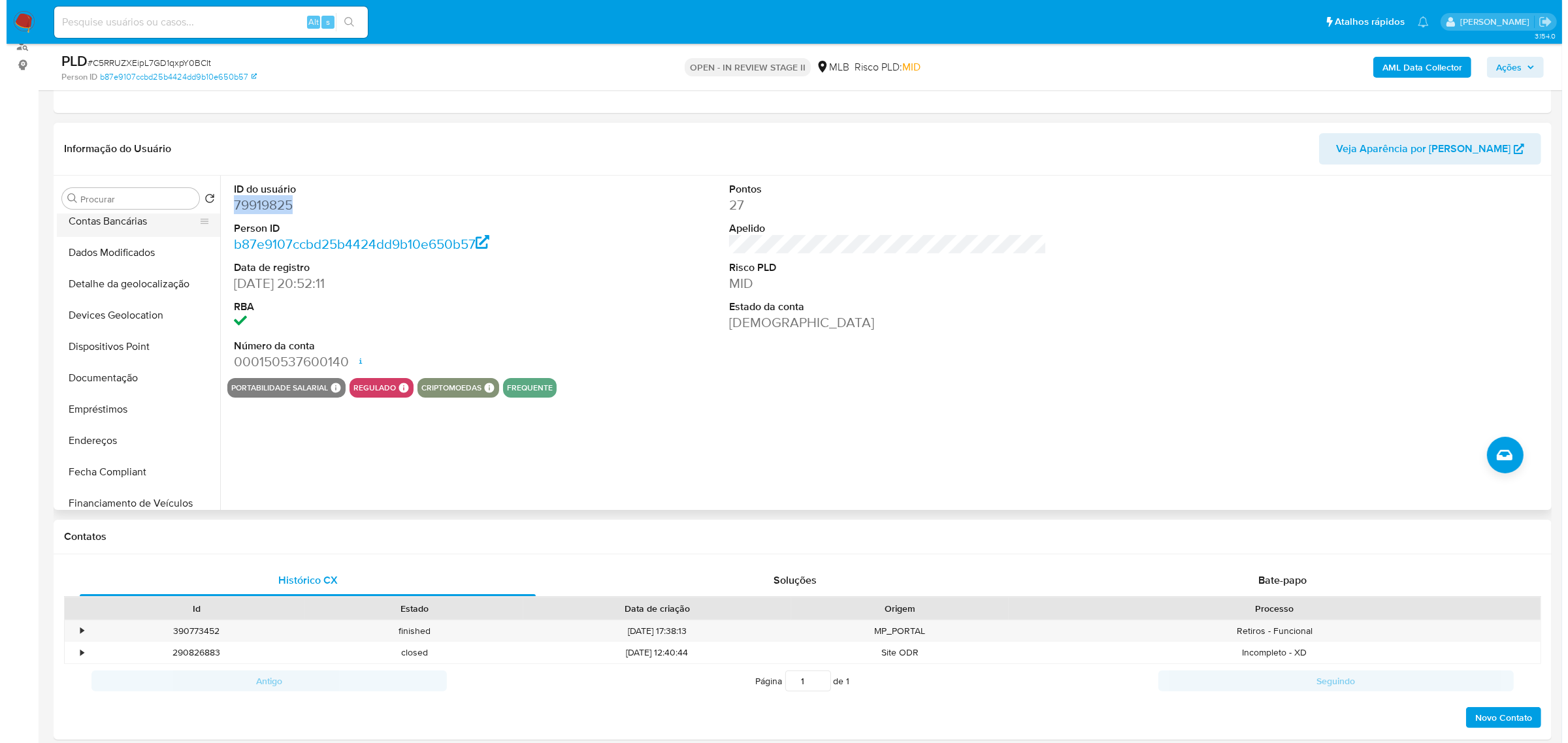
scroll to position [0, 0]
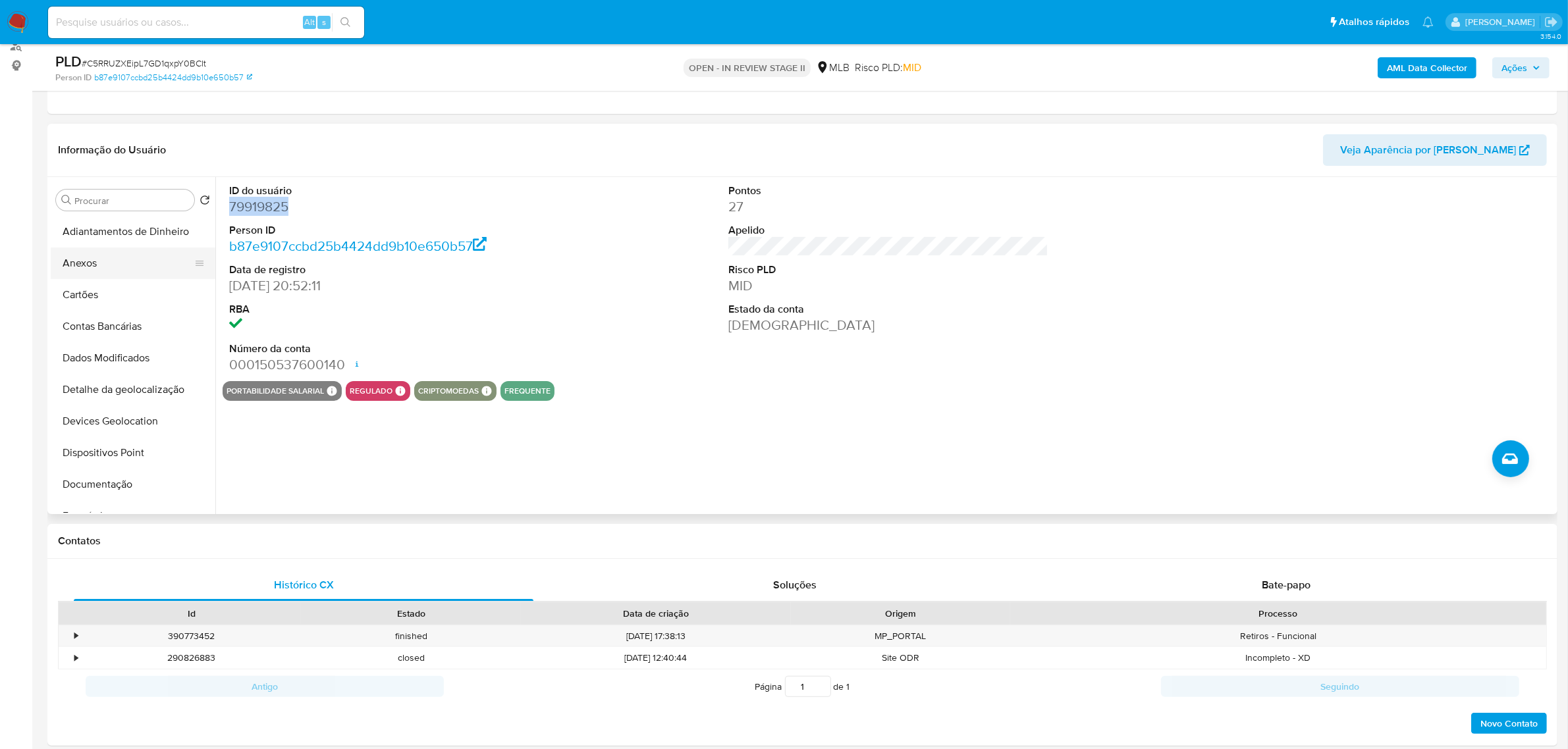
drag, startPoint x: 126, startPoint y: 263, endPoint x: 696, endPoint y: 361, distance: 578.4
click at [126, 263] on button "Anexos" at bounding box center [133, 263] width 165 height 31
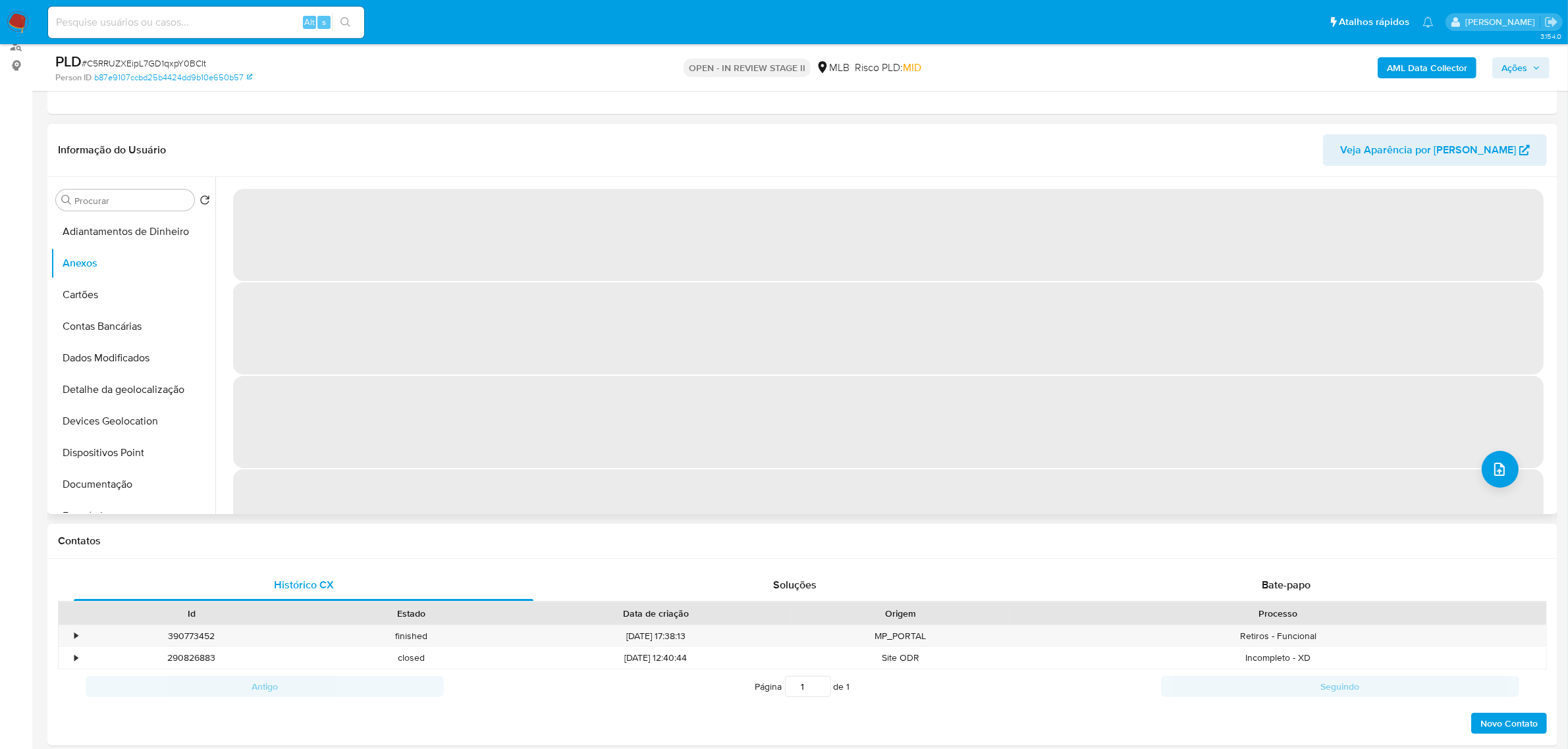
click at [1509, 455] on div "‌ ‌ ‌ ‌" at bounding box center [885, 345] width 1338 height 337
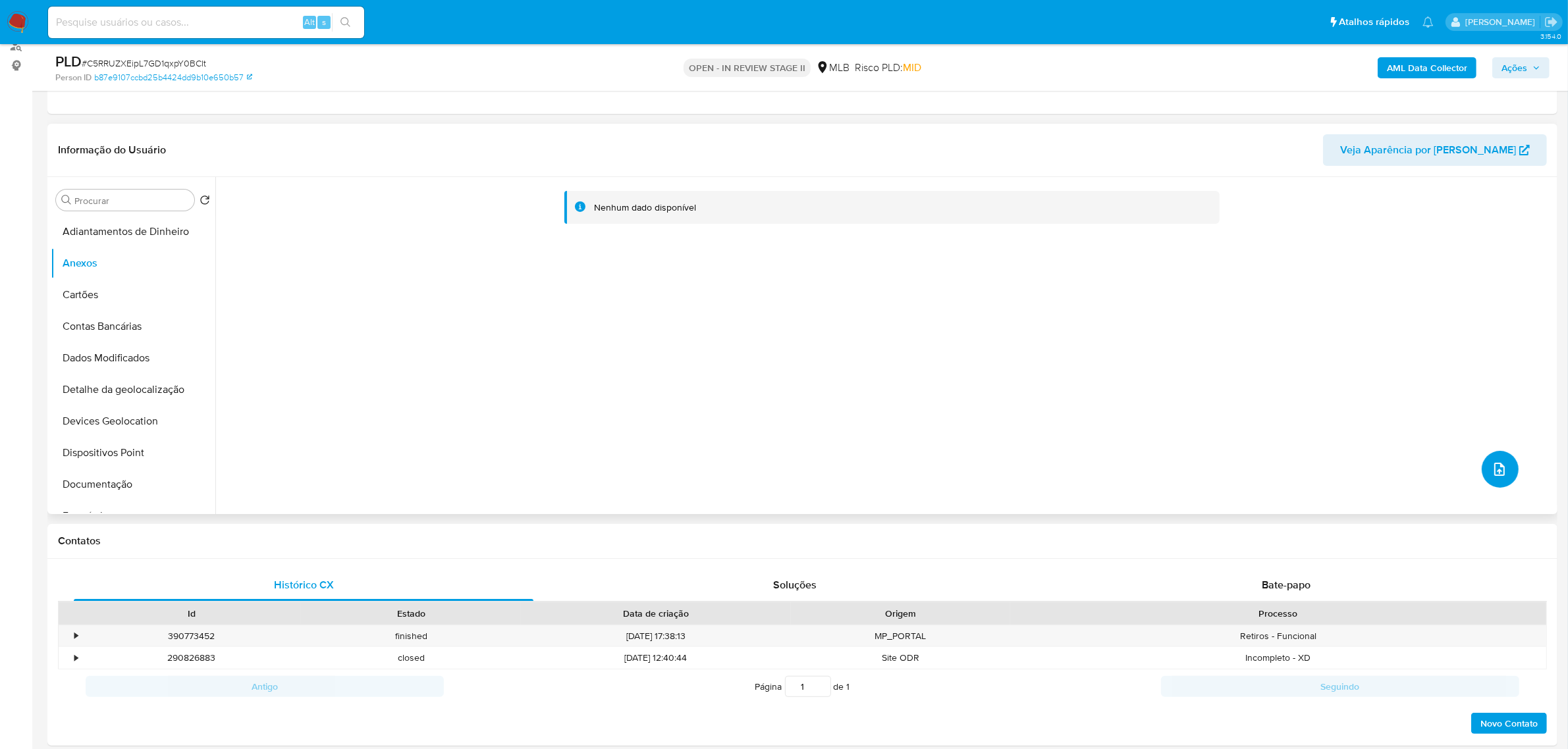
click at [1502, 462] on span "upload-file" at bounding box center [1500, 470] width 16 height 16
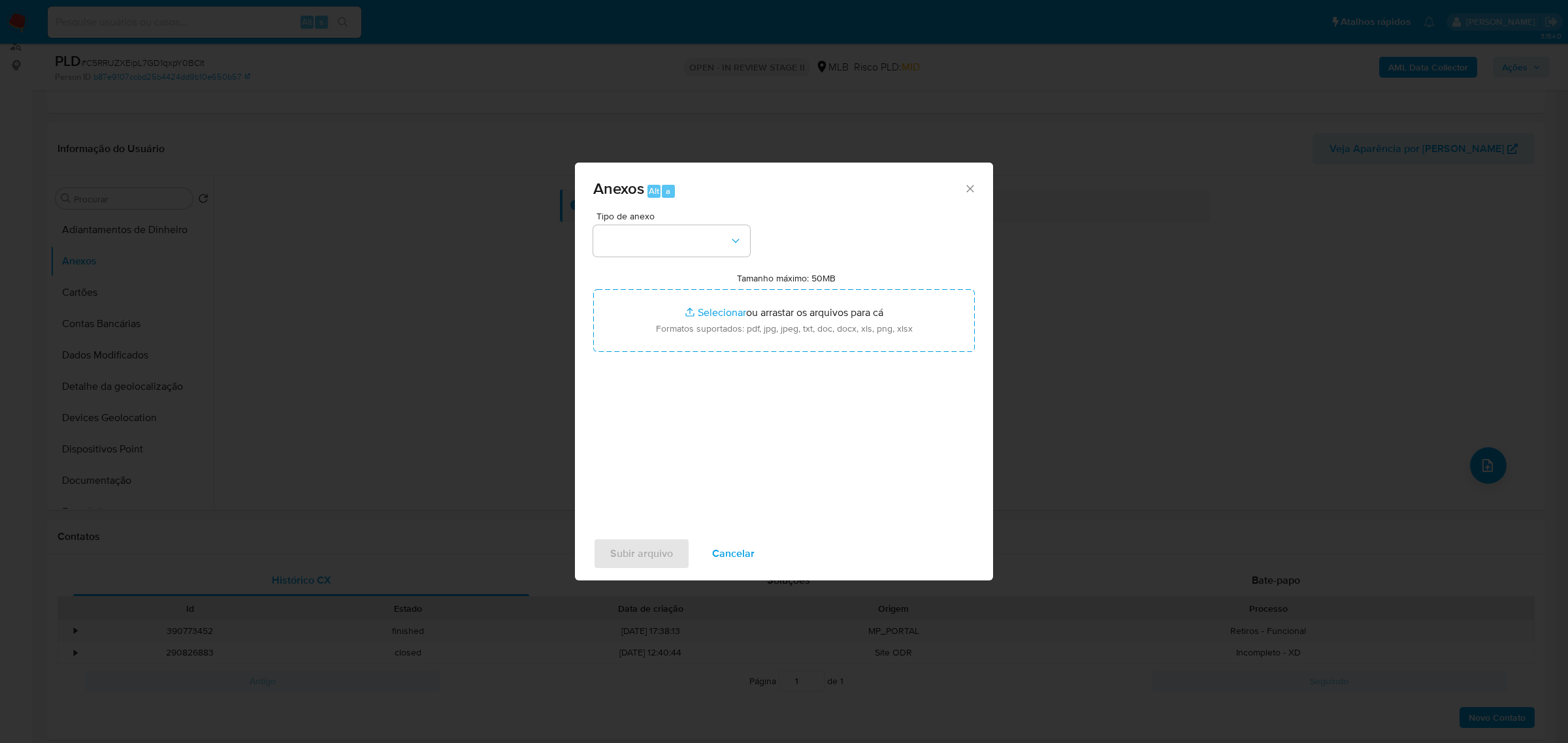
click at [670, 218] on span "Tipo de anexo" at bounding box center [674, 216] width 157 height 9
click at [668, 239] on button "button" at bounding box center [672, 241] width 157 height 31
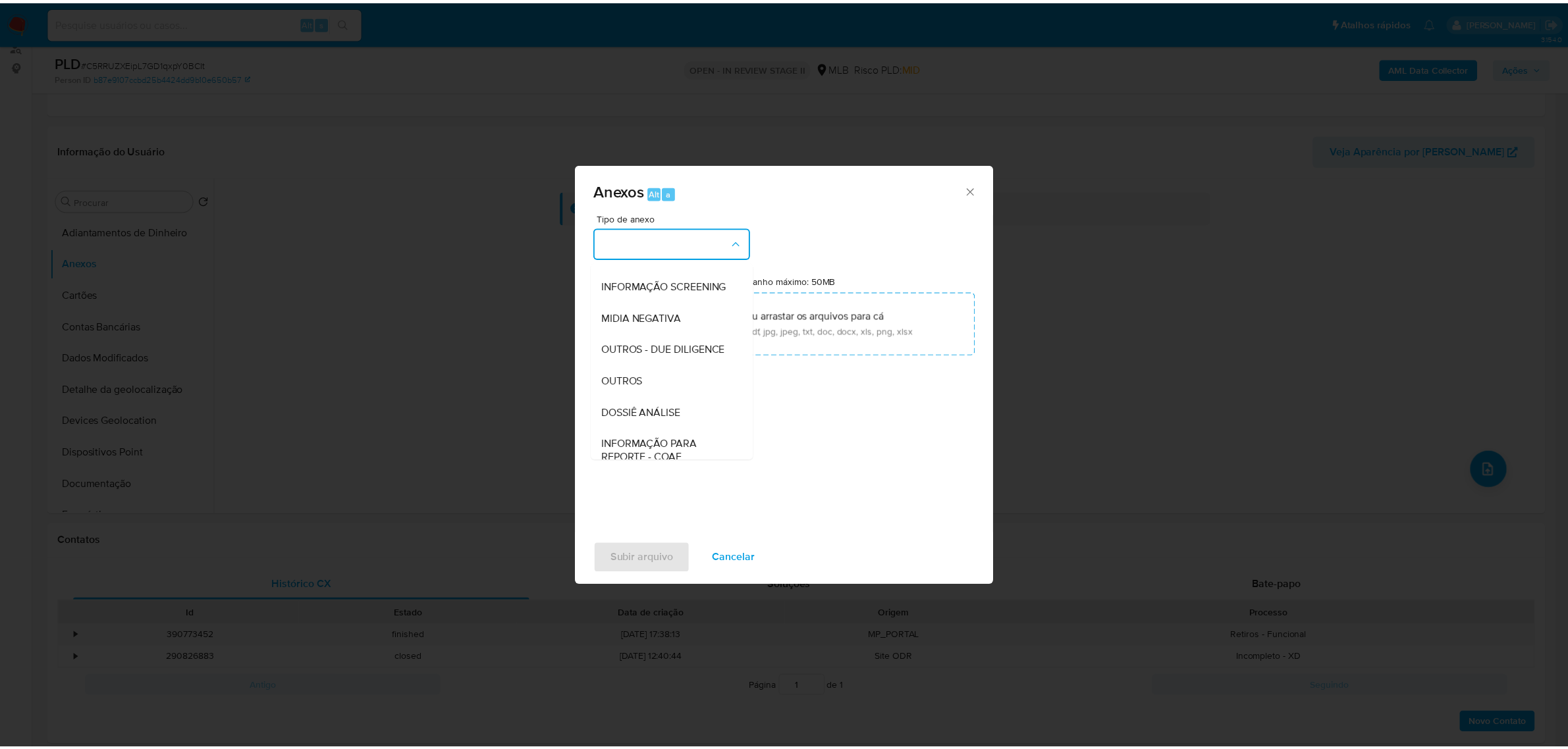
scroll to position [202, 0]
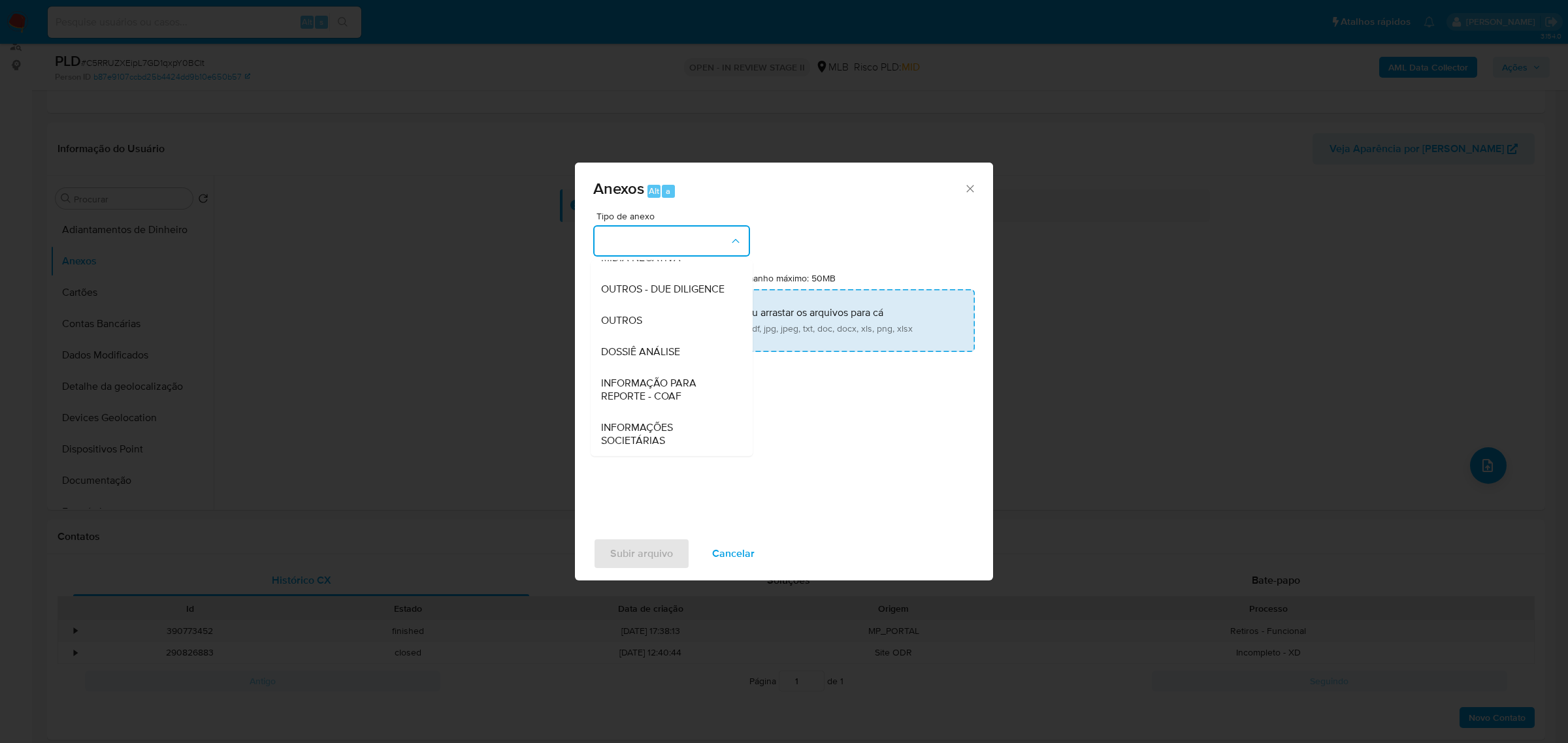
drag, startPoint x: 627, startPoint y: 320, endPoint x: 641, endPoint y: 343, distance: 26.9
click at [627, 319] on span "OUTROS" at bounding box center [621, 320] width 41 height 13
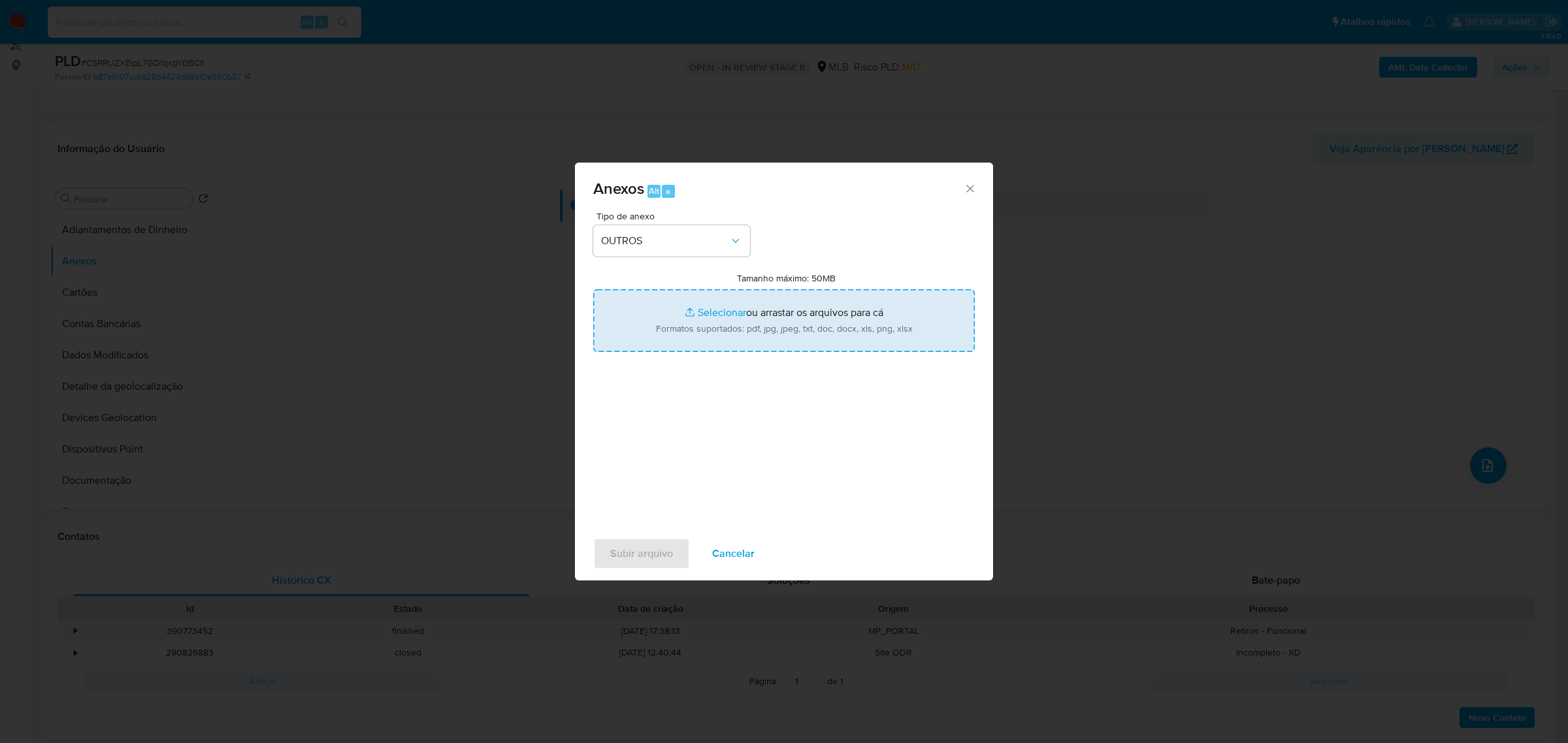
type input "C:\fakepath\Mulan 79919825_2025_08_18_15_43_59 Allyne Nogueira da Silva Lima .p…"
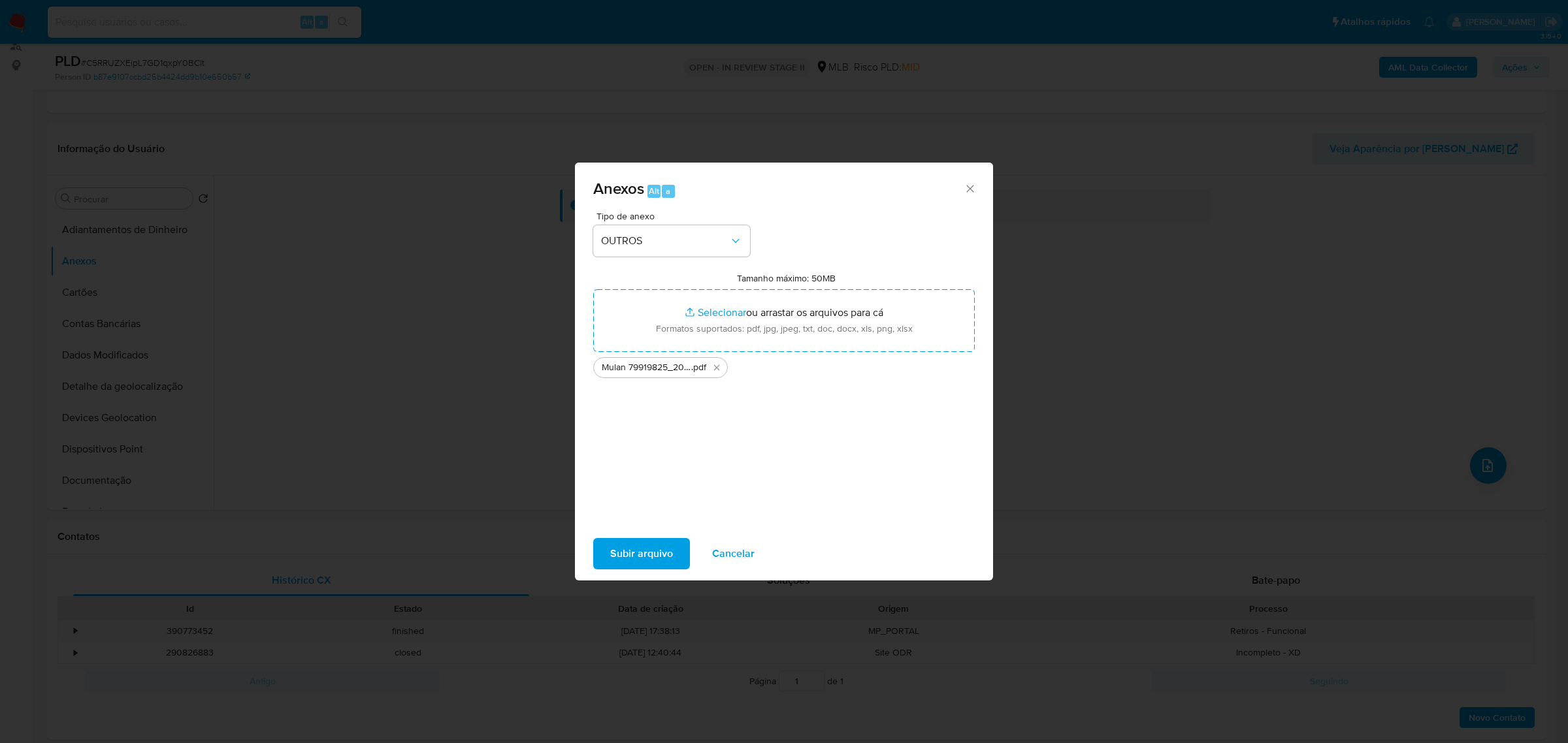
click at [634, 549] on span "Subir arquivo" at bounding box center [641, 554] width 63 height 29
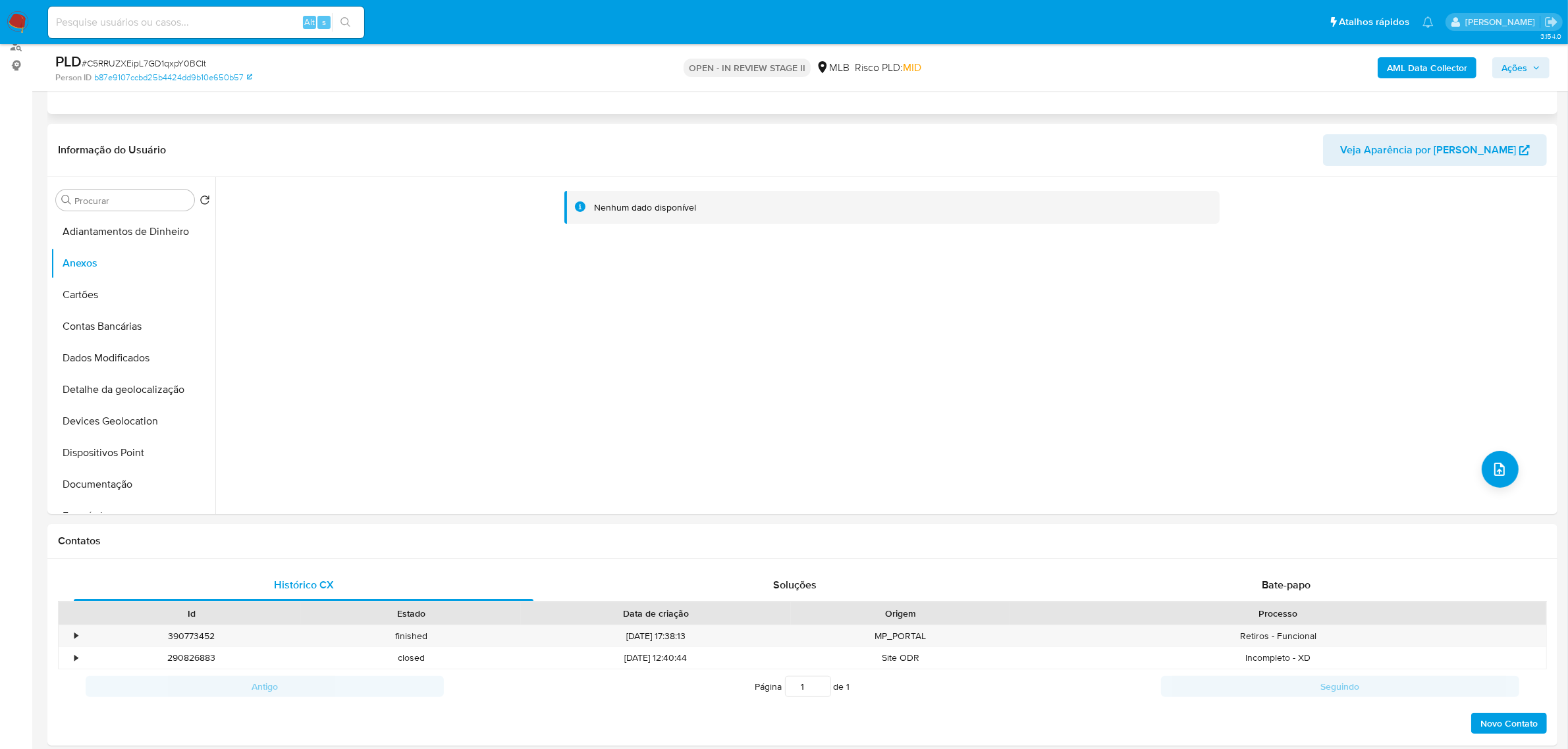
scroll to position [0, 0]
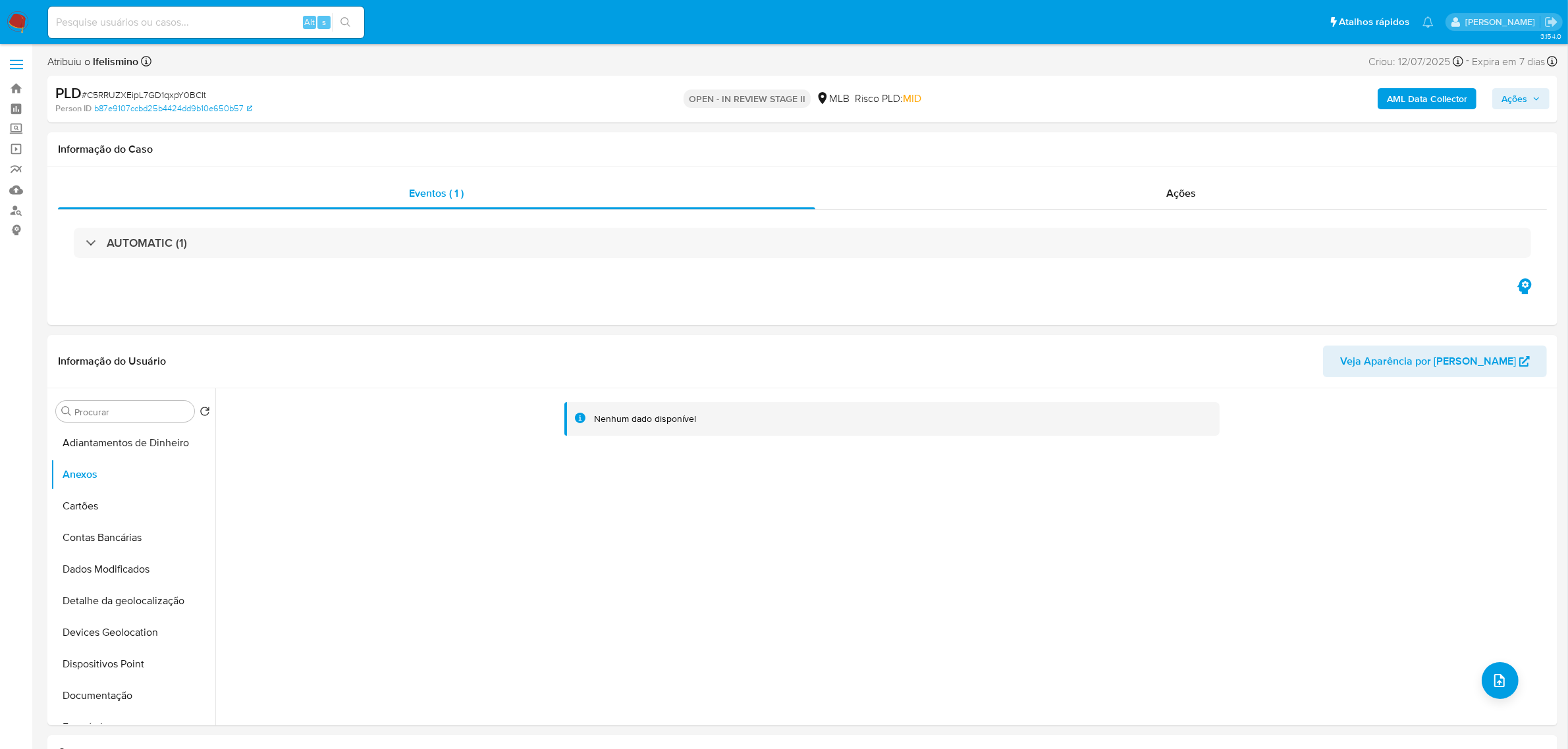
click at [1443, 106] on b "AML Data Collector" at bounding box center [1427, 98] width 80 height 21
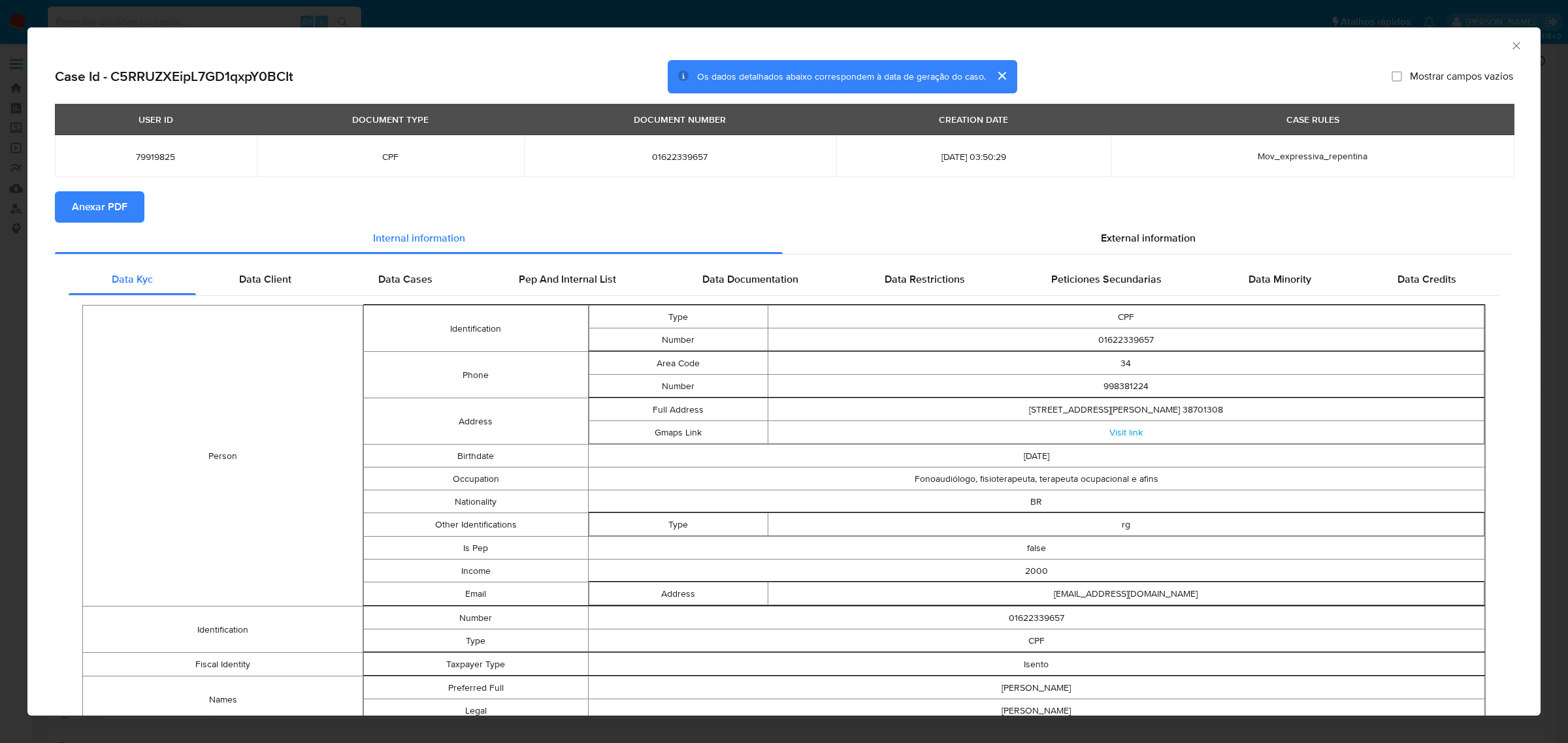
click at [132, 207] on button "Anexar PDF" at bounding box center [100, 207] width 90 height 31
click at [1510, 44] on icon "Fechar a janela" at bounding box center [1517, 46] width 13 height 13
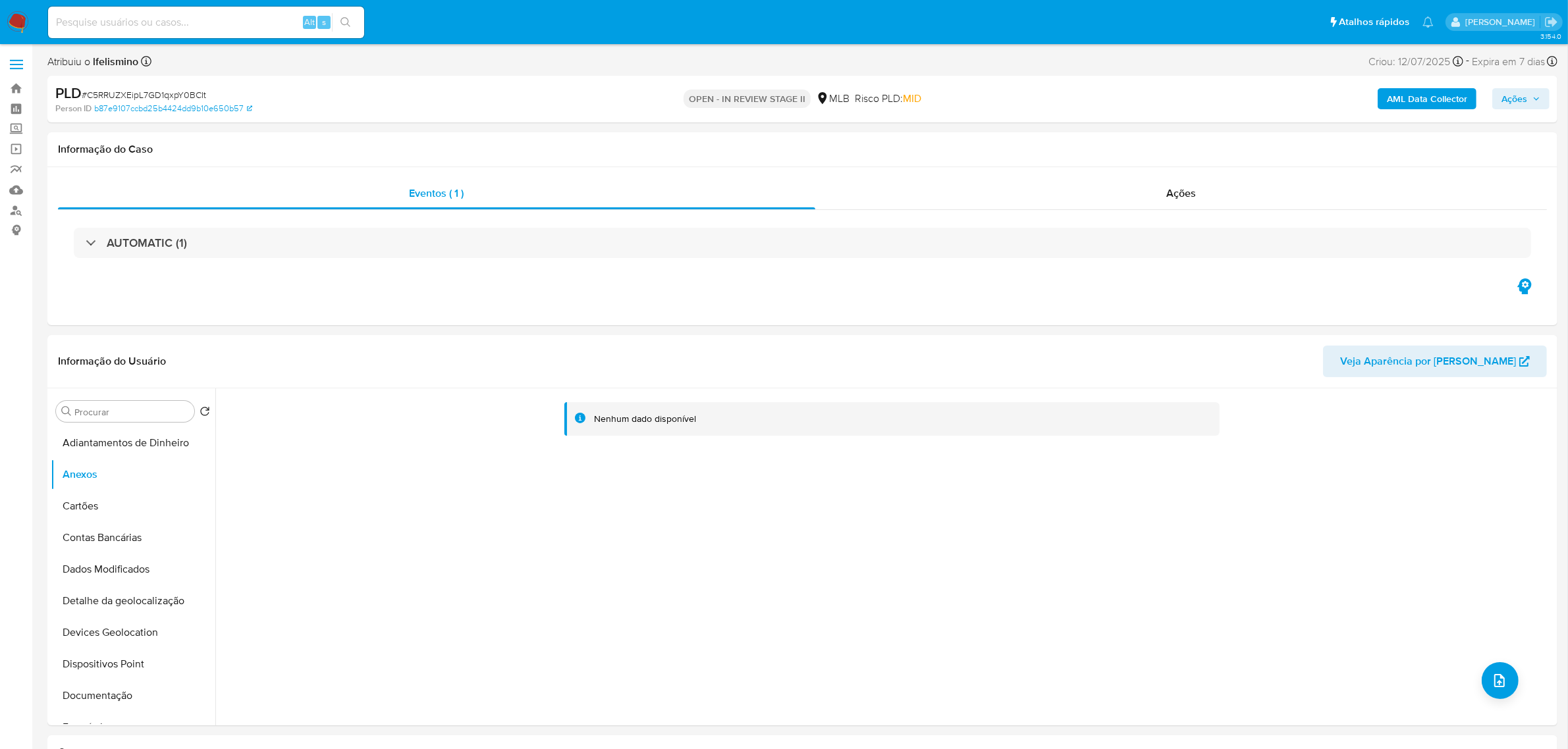
click at [242, 17] on input at bounding box center [206, 22] width 316 height 17
paste input "AgFJ7Y9XdiWxFFExMdPe5m0G"
type input "AgFJ7Y9XdiWxFFExMdPe5m0G"
click at [352, 18] on button "search-icon" at bounding box center [345, 22] width 27 height 18
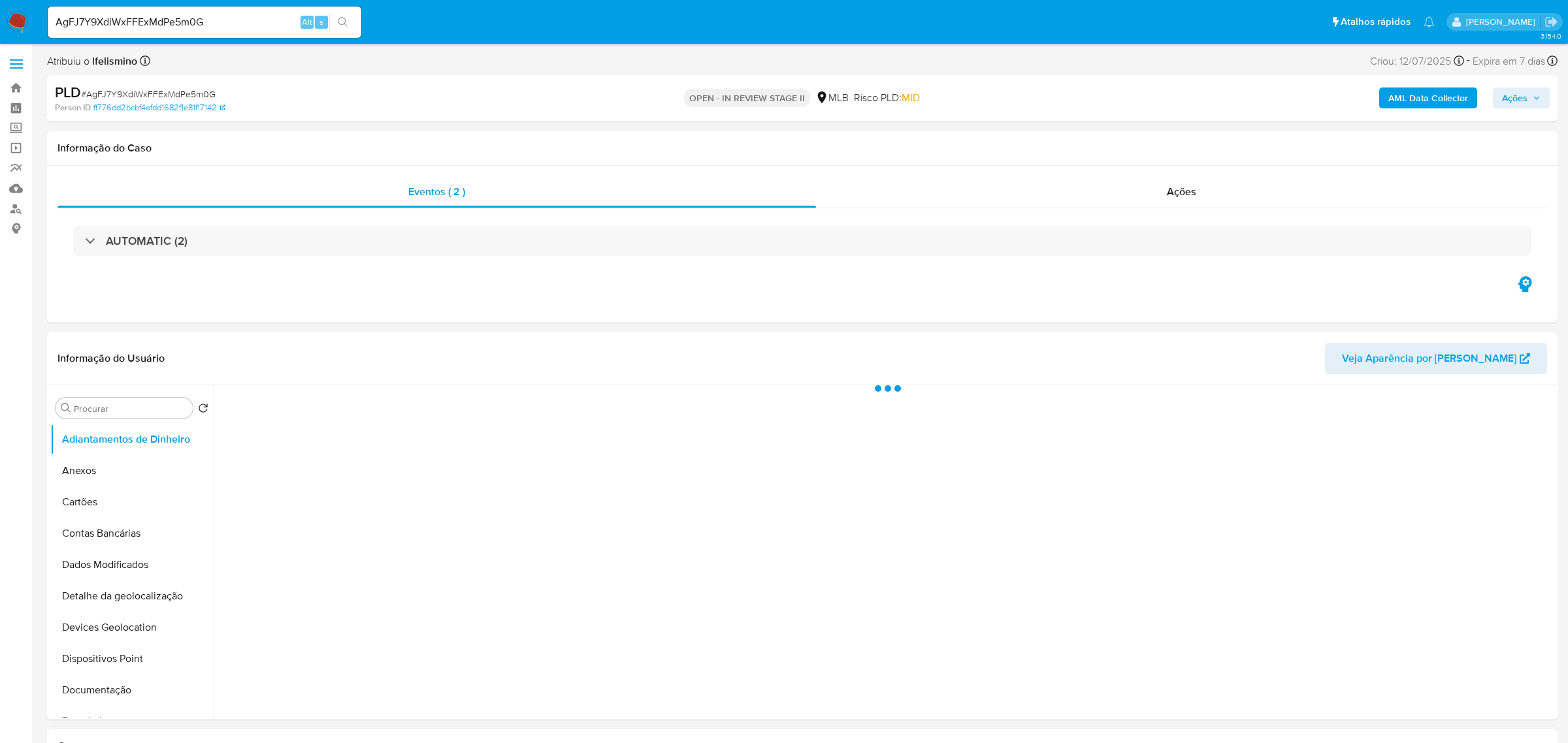
select select "10"
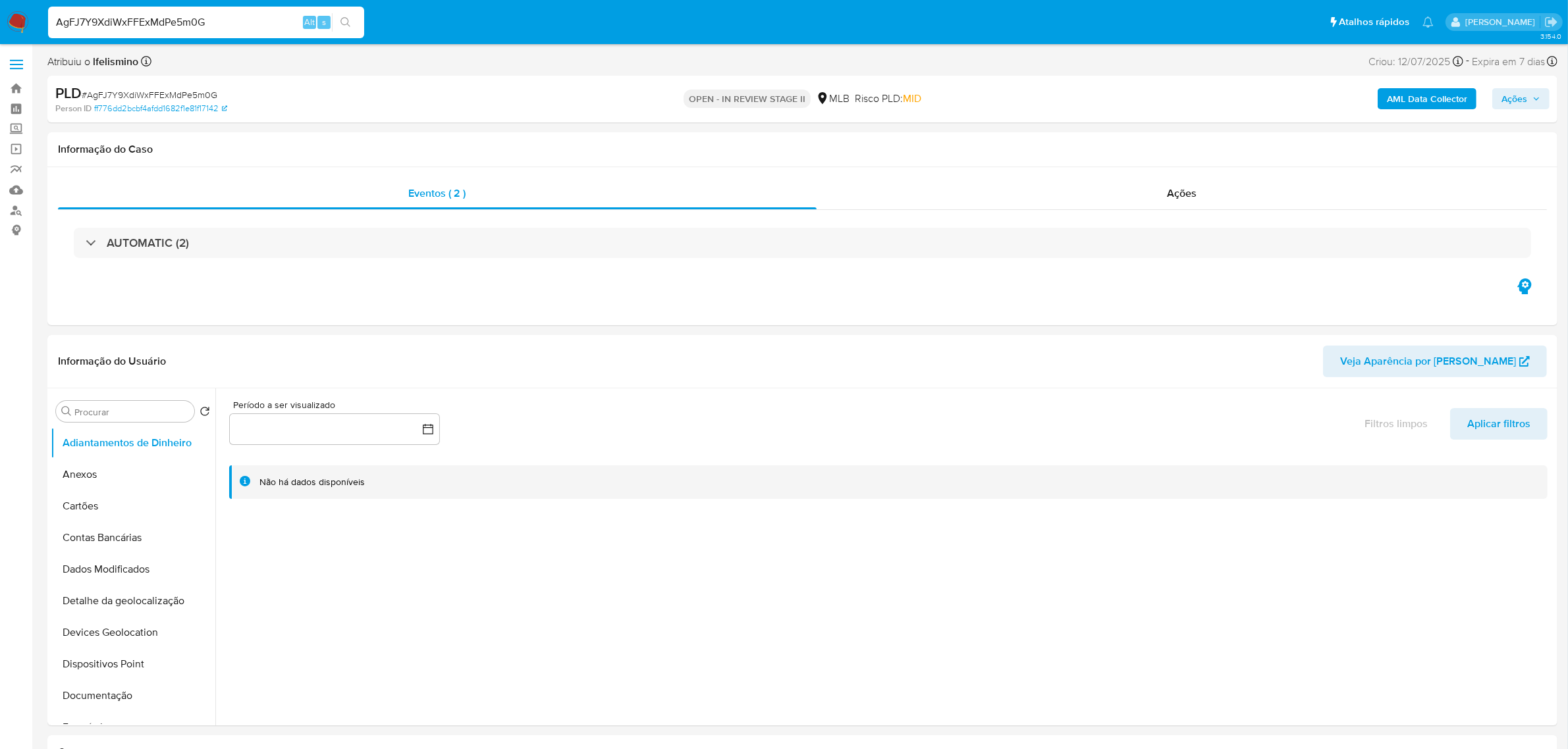
click at [168, 17] on input "AgFJ7Y9XdiWxFFExMdPe5m0G" at bounding box center [206, 22] width 316 height 17
paste input "lL8kq7efpSiMYwR1h5eJRGiE"
type input "lL8kq7efpSiMYwR1h5eJRGiE"
click at [137, 466] on button "Anexos" at bounding box center [128, 474] width 154 height 31
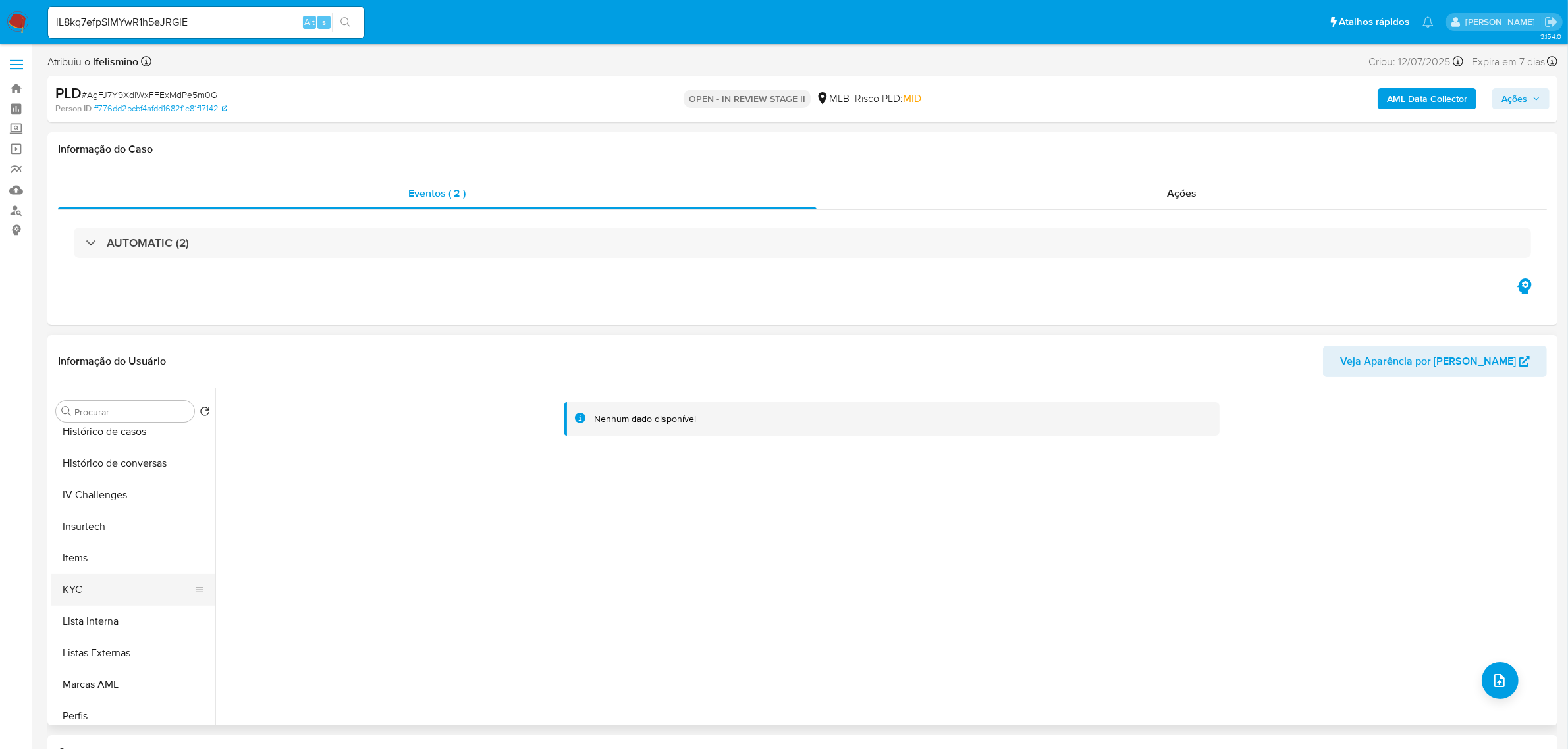
scroll to position [494, 0]
click at [126, 591] on button "KYC" at bounding box center [128, 581] width 154 height 31
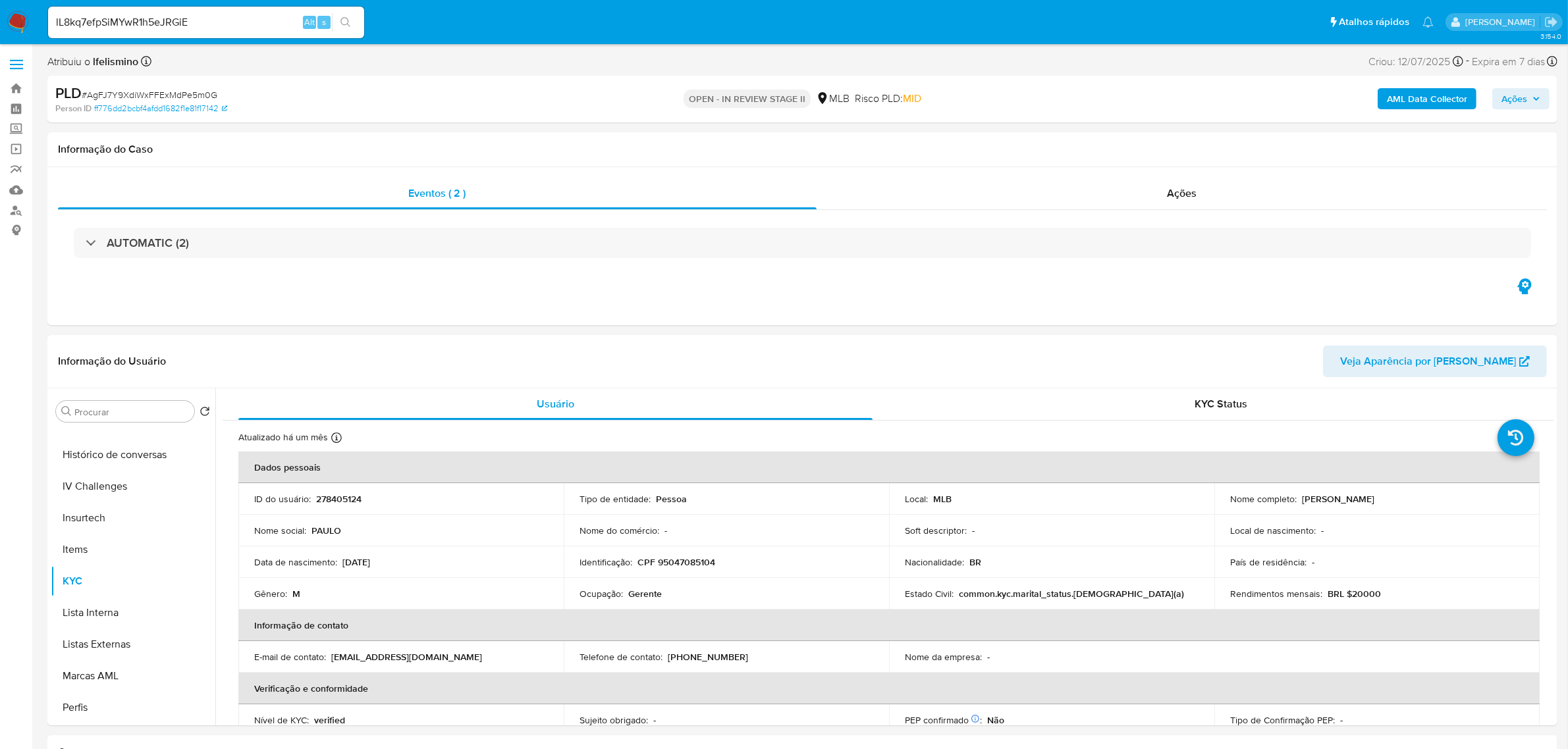
click at [358, 17] on button "search-icon" at bounding box center [345, 22] width 27 height 18
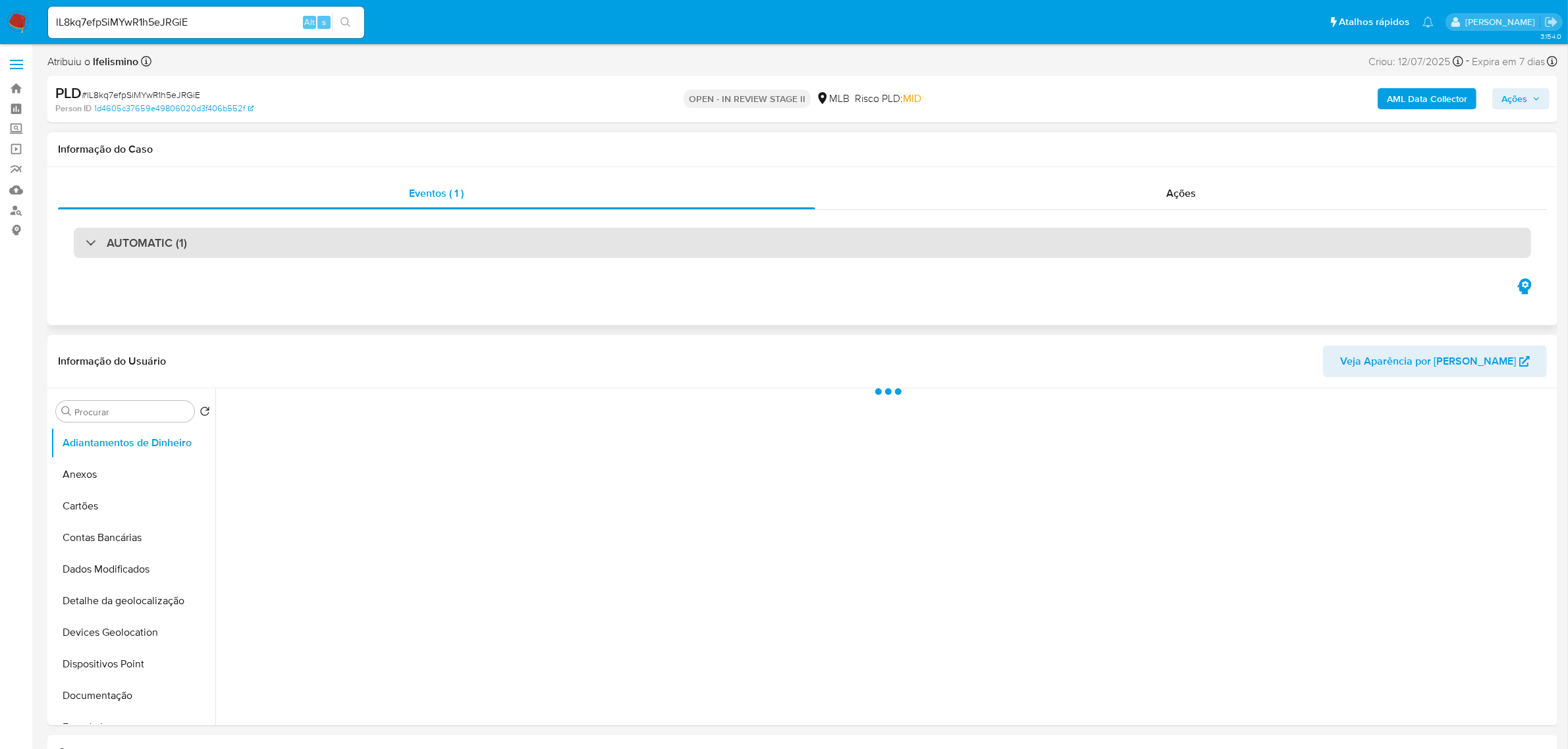
click at [705, 243] on div "AUTOMATIC (1)" at bounding box center [802, 243] width 1457 height 31
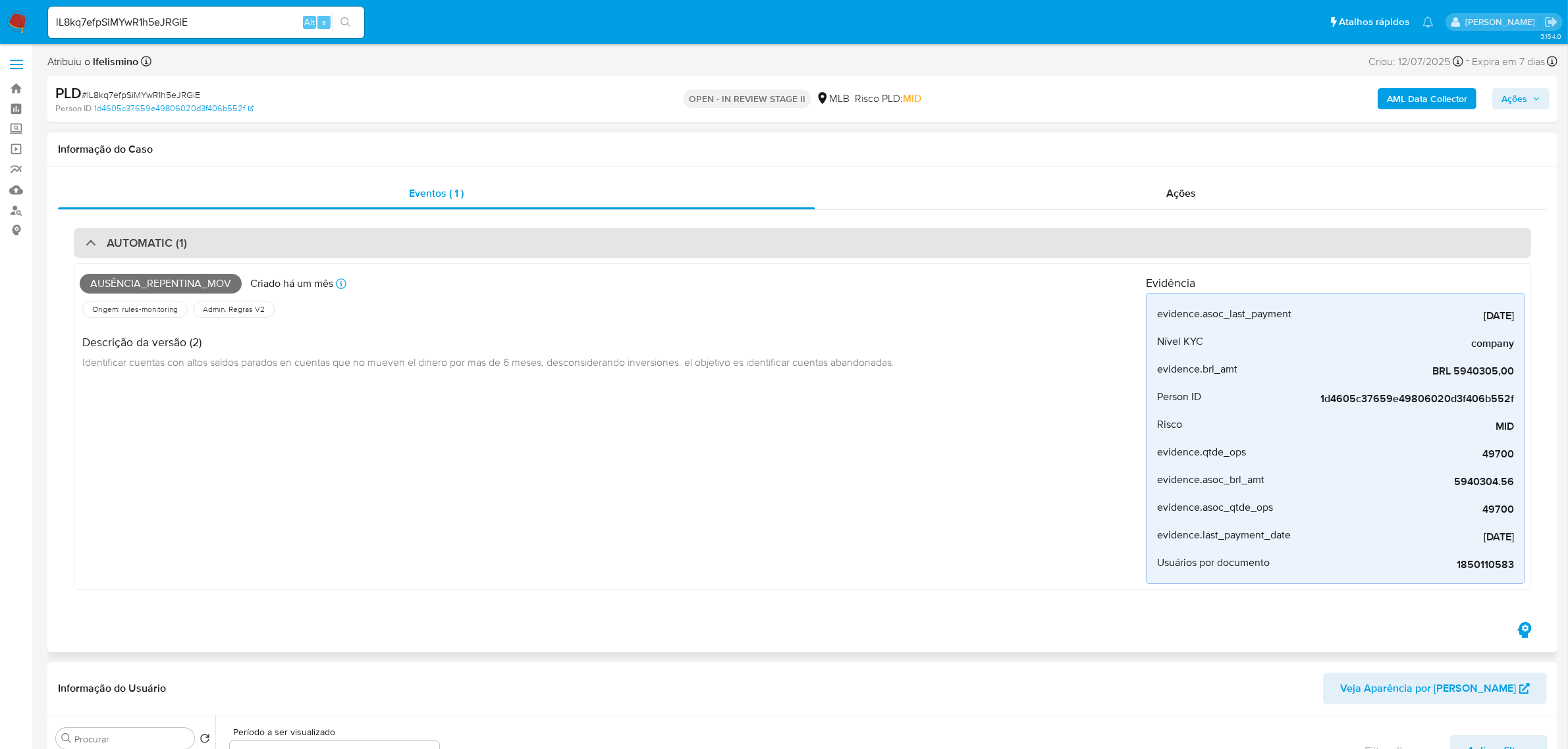
select select "10"
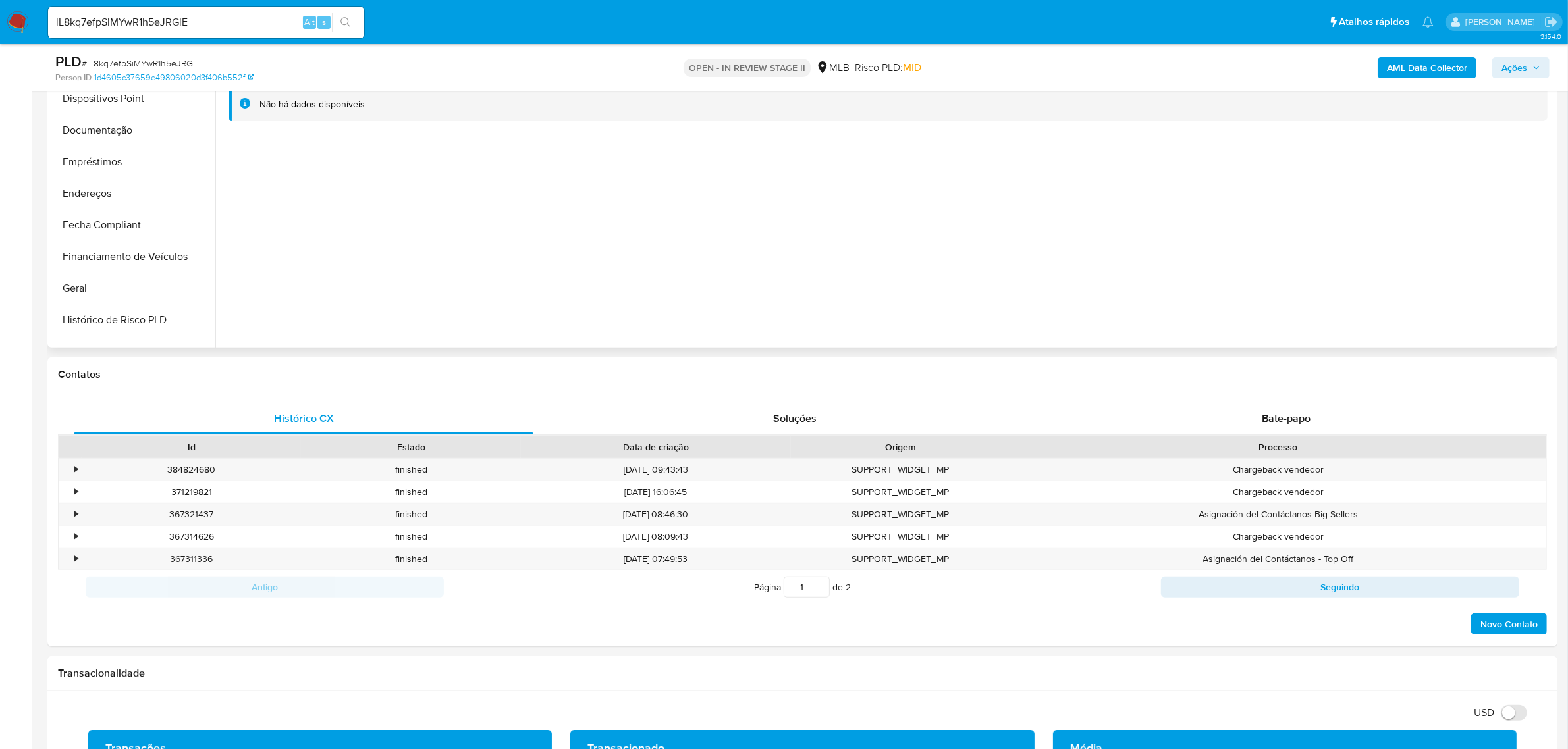
scroll to position [576, 0]
click at [154, 321] on button "Restrições Novo Mundo" at bounding box center [128, 310] width 154 height 31
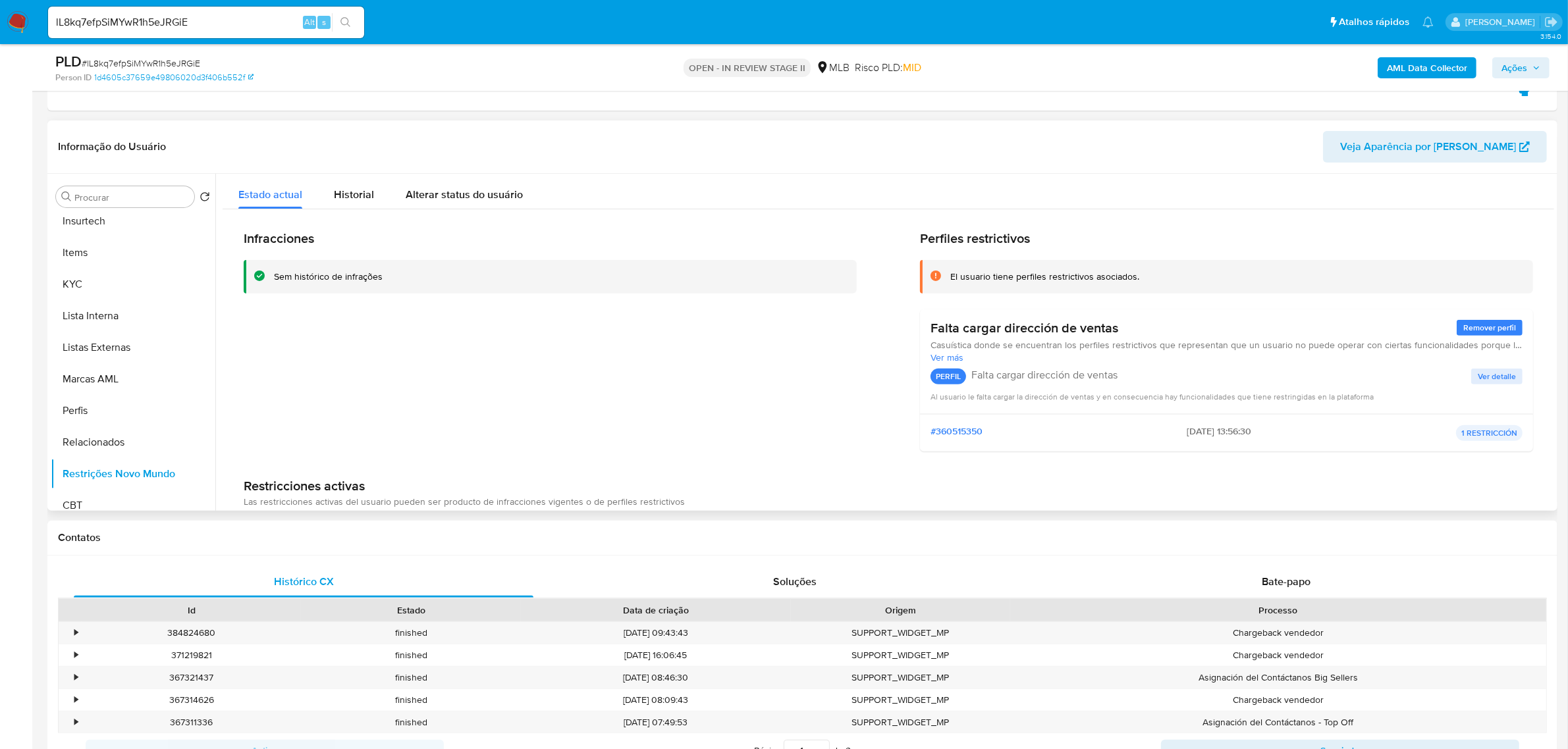
scroll to position [494, 0]
click at [145, 311] on button "Lista Interna" at bounding box center [128, 317] width 154 height 31
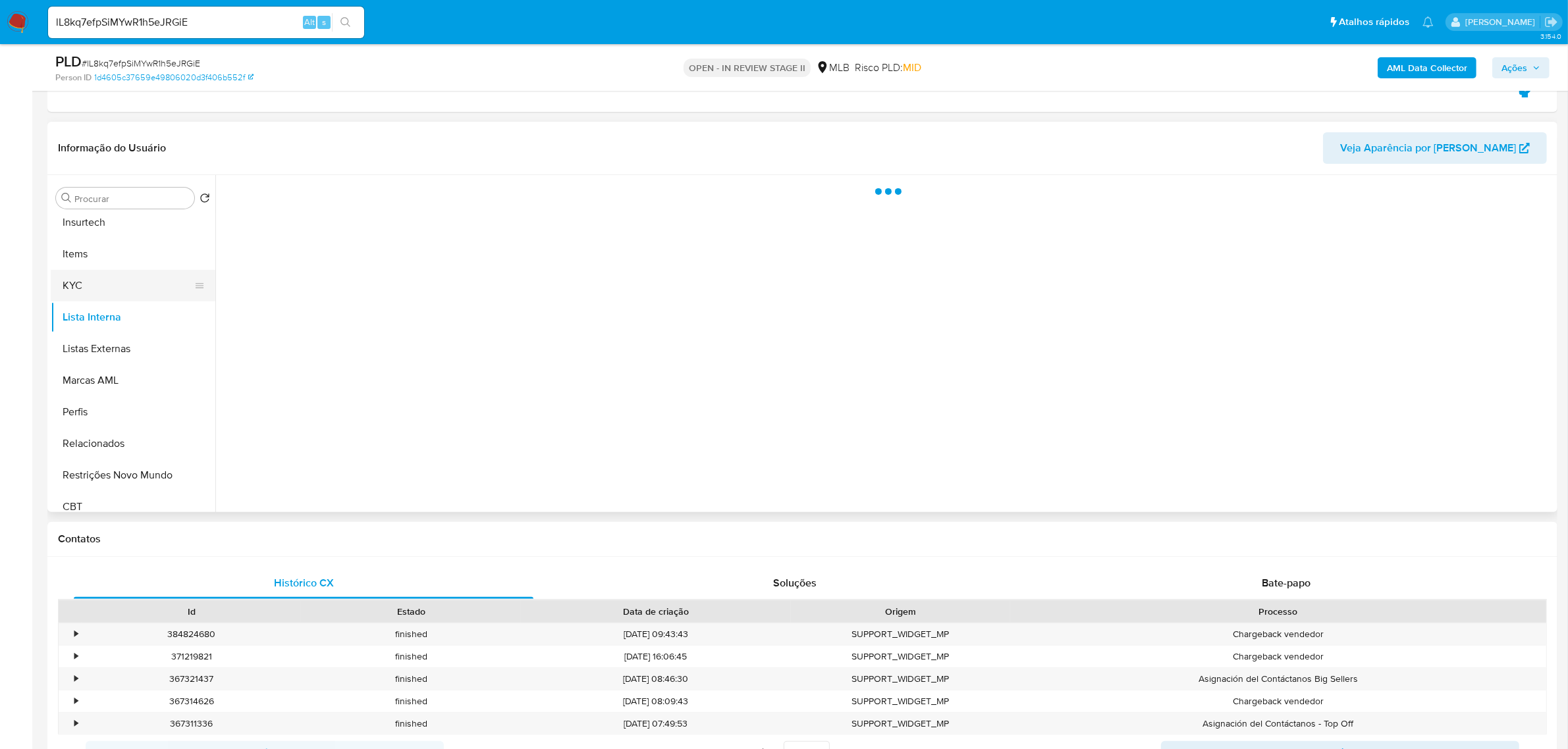
click at [144, 297] on button "KYC" at bounding box center [128, 286] width 154 height 31
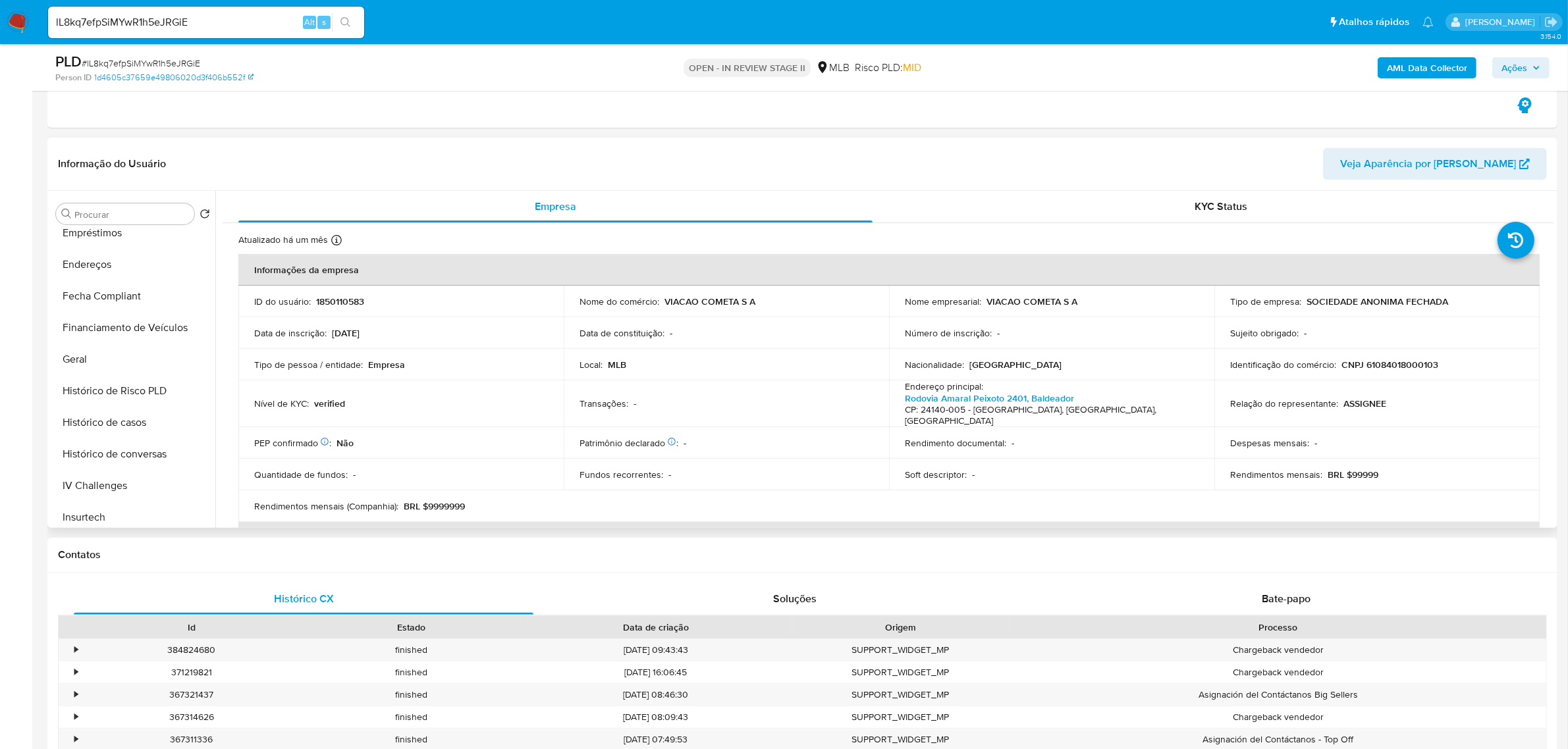
scroll to position [82, 0]
click at [93, 423] on button "Documentação" at bounding box center [128, 415] width 154 height 31
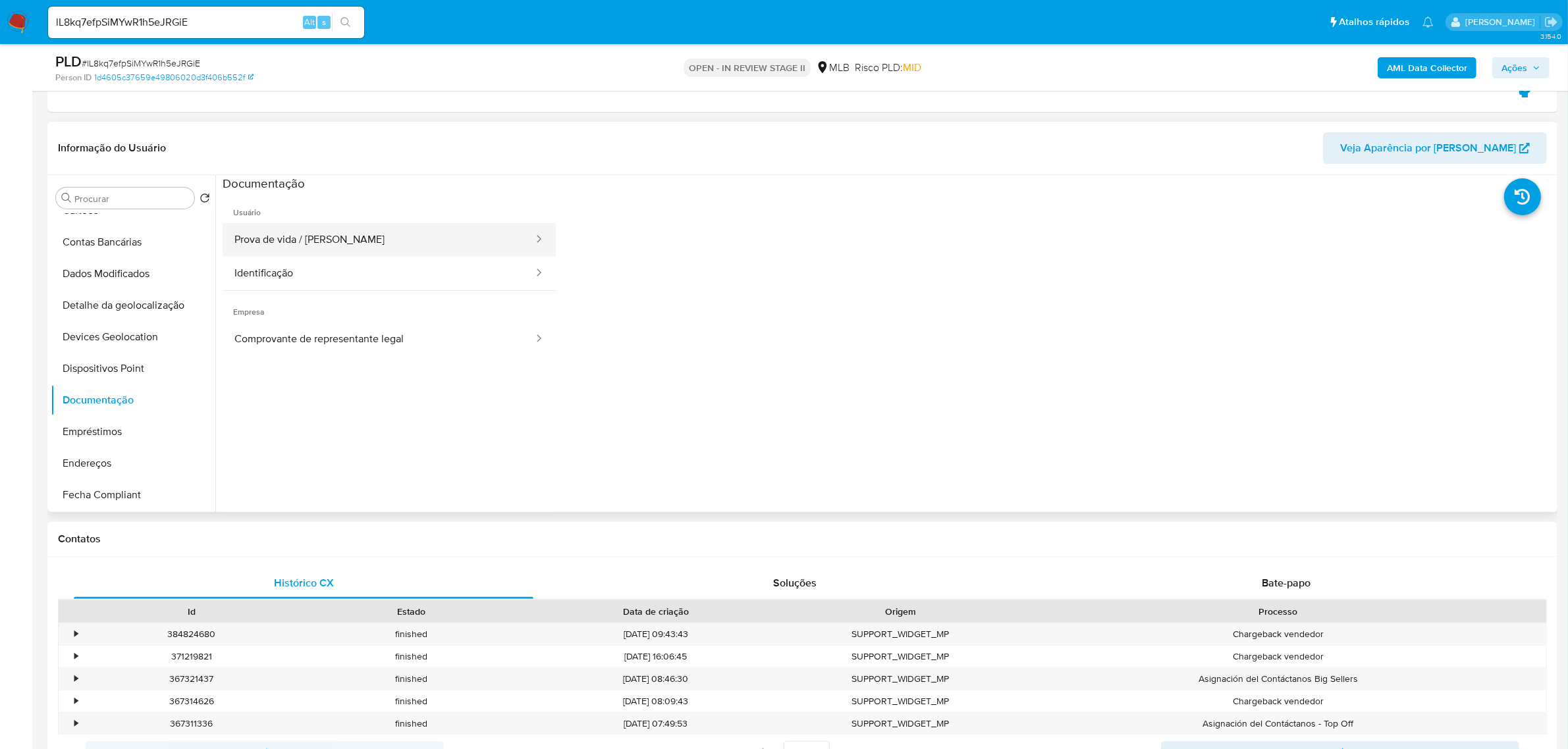
click at [280, 231] on button "Prova de vida / Selfie" at bounding box center [378, 240] width 312 height 34
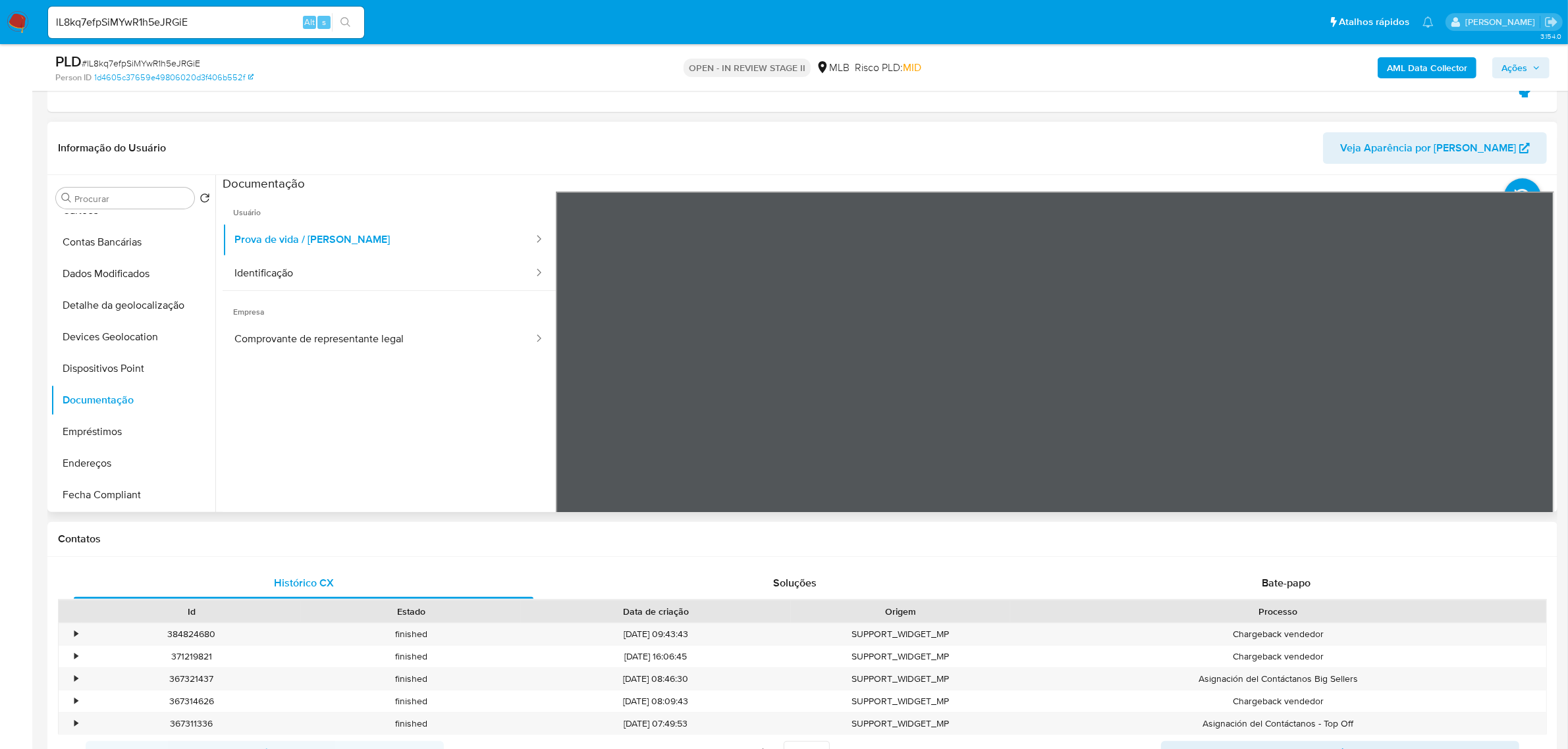
scroll to position [412, 0]
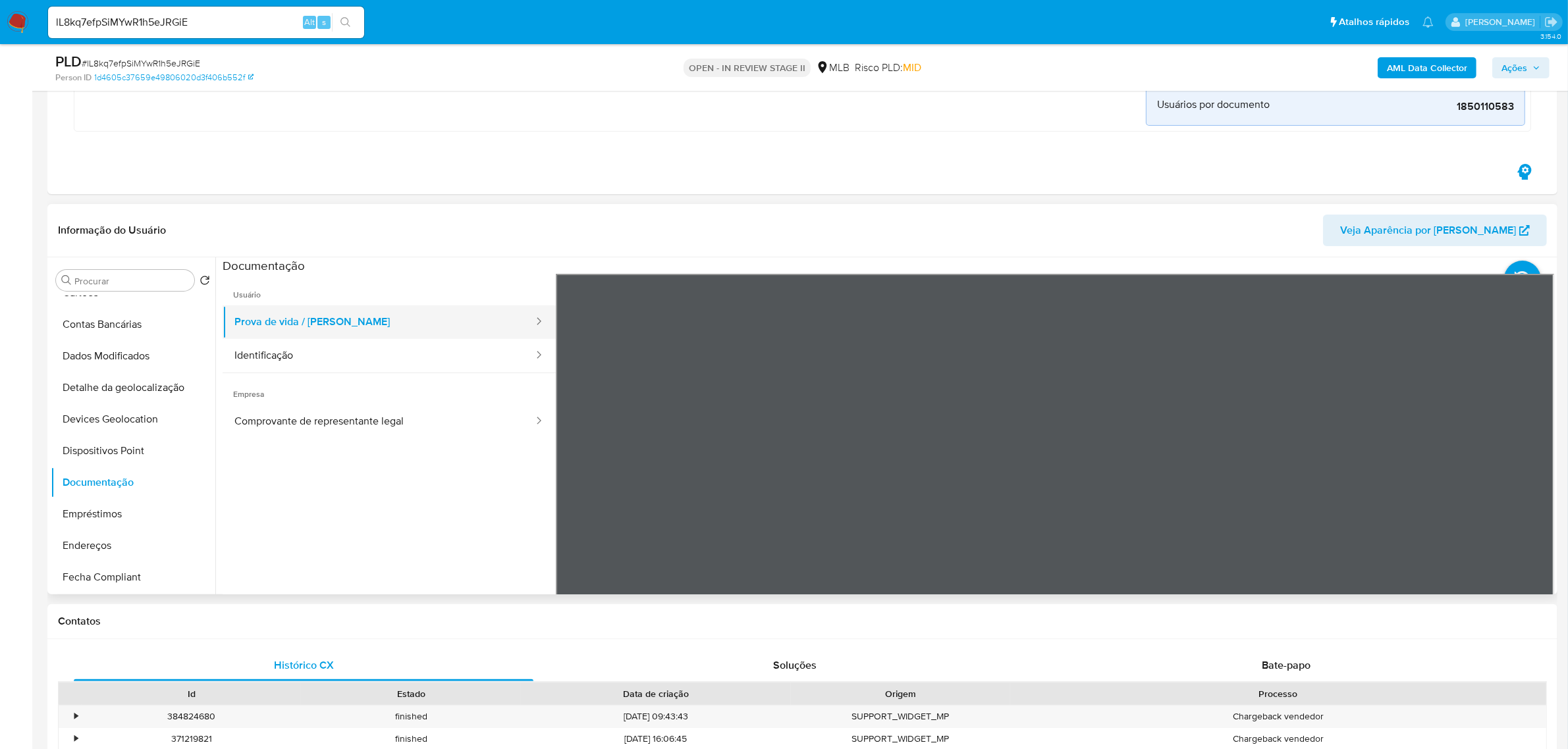
click at [339, 330] on button "Prova de vida / Selfie" at bounding box center [378, 322] width 312 height 34
click at [324, 353] on button "Identificação" at bounding box center [378, 356] width 312 height 34
click at [1529, 481] on icon at bounding box center [1537, 488] width 26 height 26
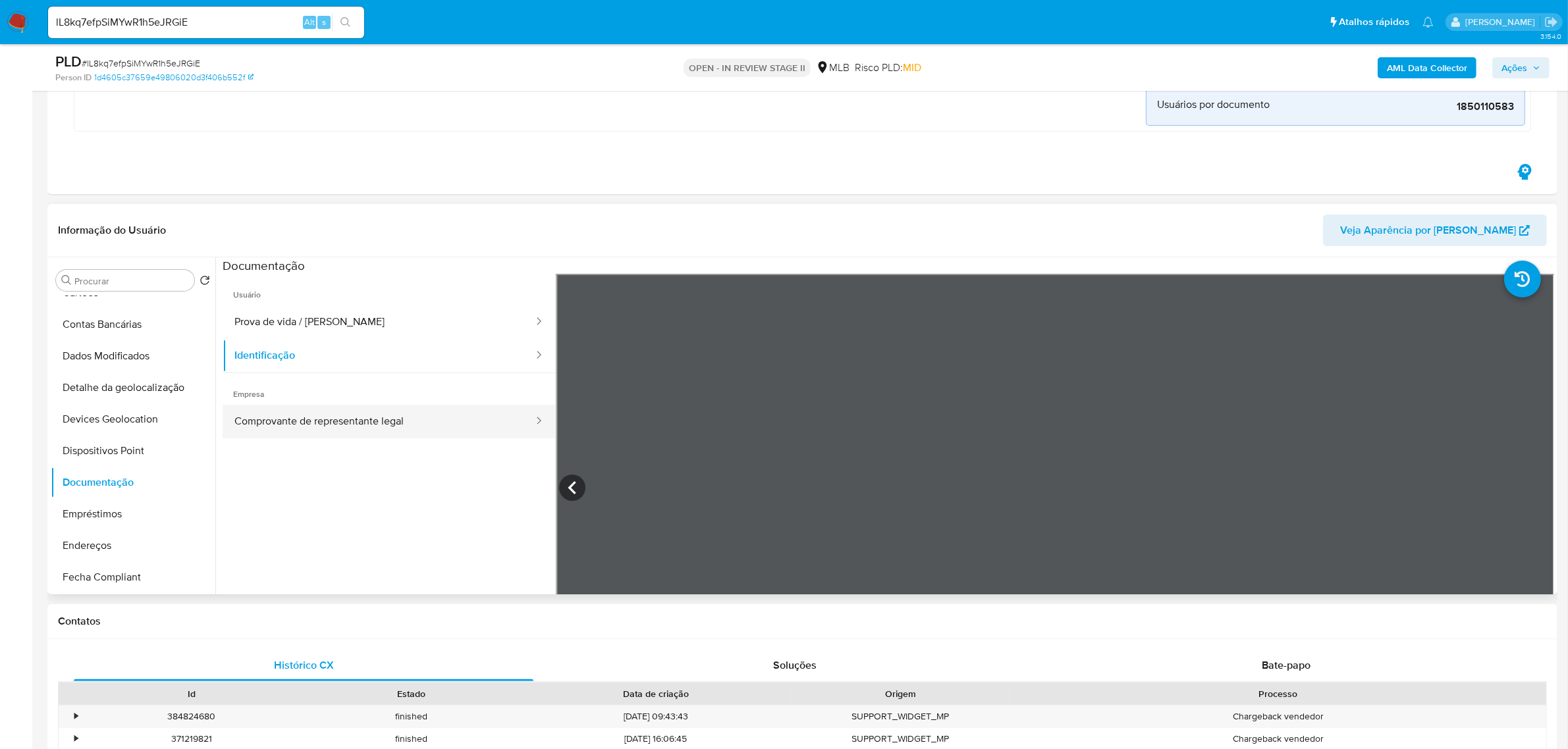
click at [359, 409] on button "Comprovante de representante legal" at bounding box center [378, 422] width 312 height 34
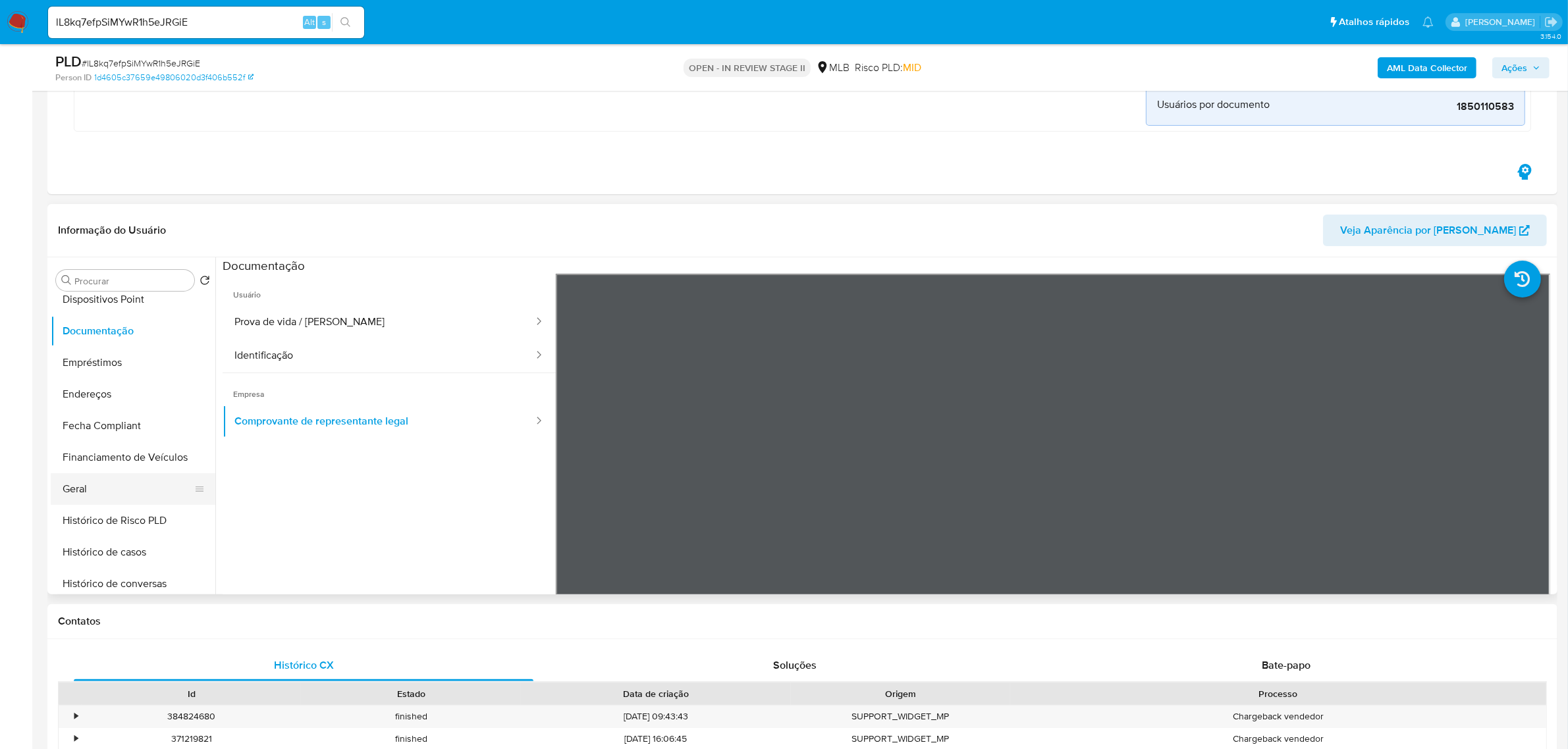
scroll to position [247, 0]
click at [93, 485] on button "Geral" at bounding box center [128, 476] width 154 height 31
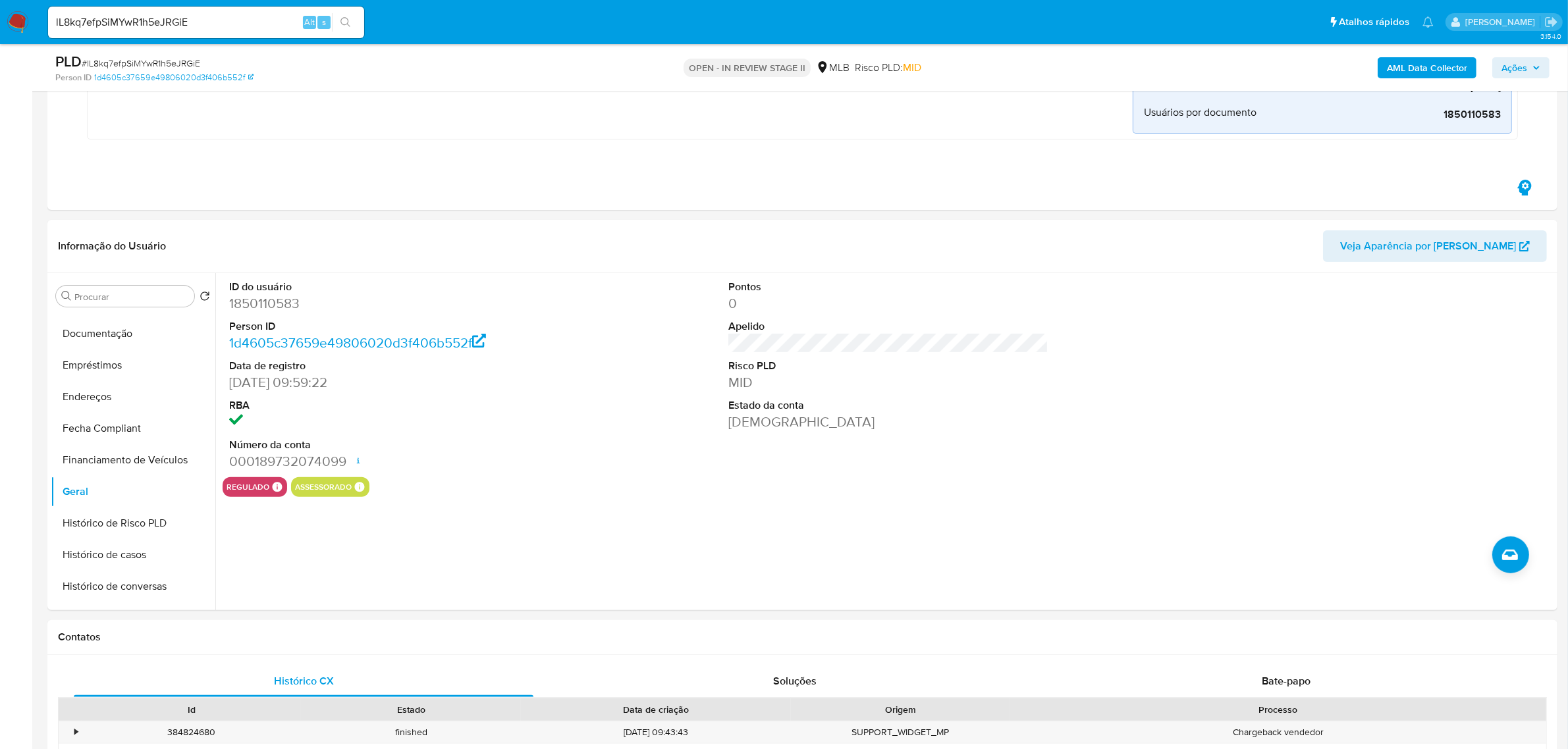
drag, startPoint x: 127, startPoint y: 332, endPoint x: 2, endPoint y: 347, distance: 125.9
click at [127, 332] on button "Documentação" at bounding box center [133, 334] width 165 height 31
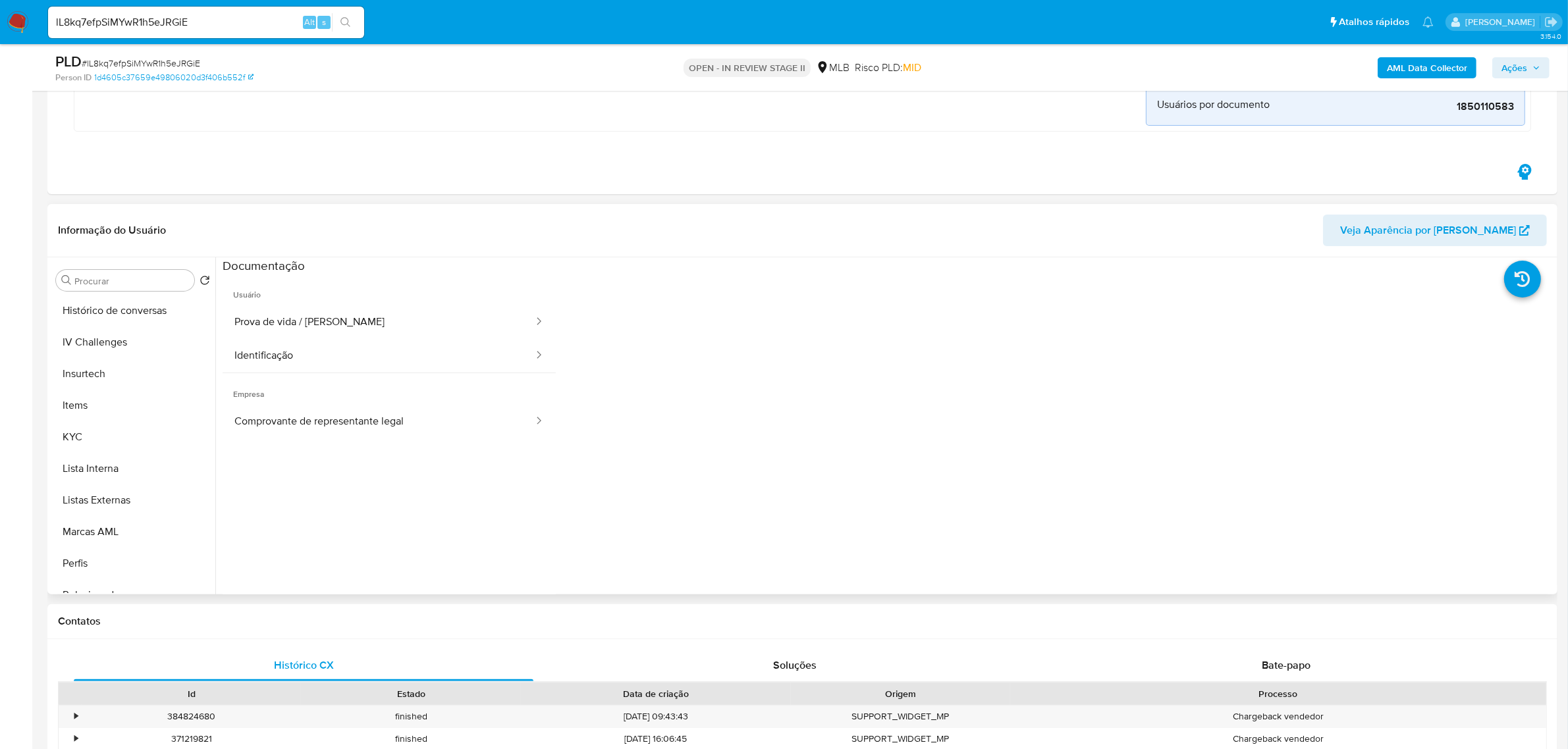
scroll to position [576, 0]
click at [119, 375] on button "KYC" at bounding box center [128, 367] width 154 height 31
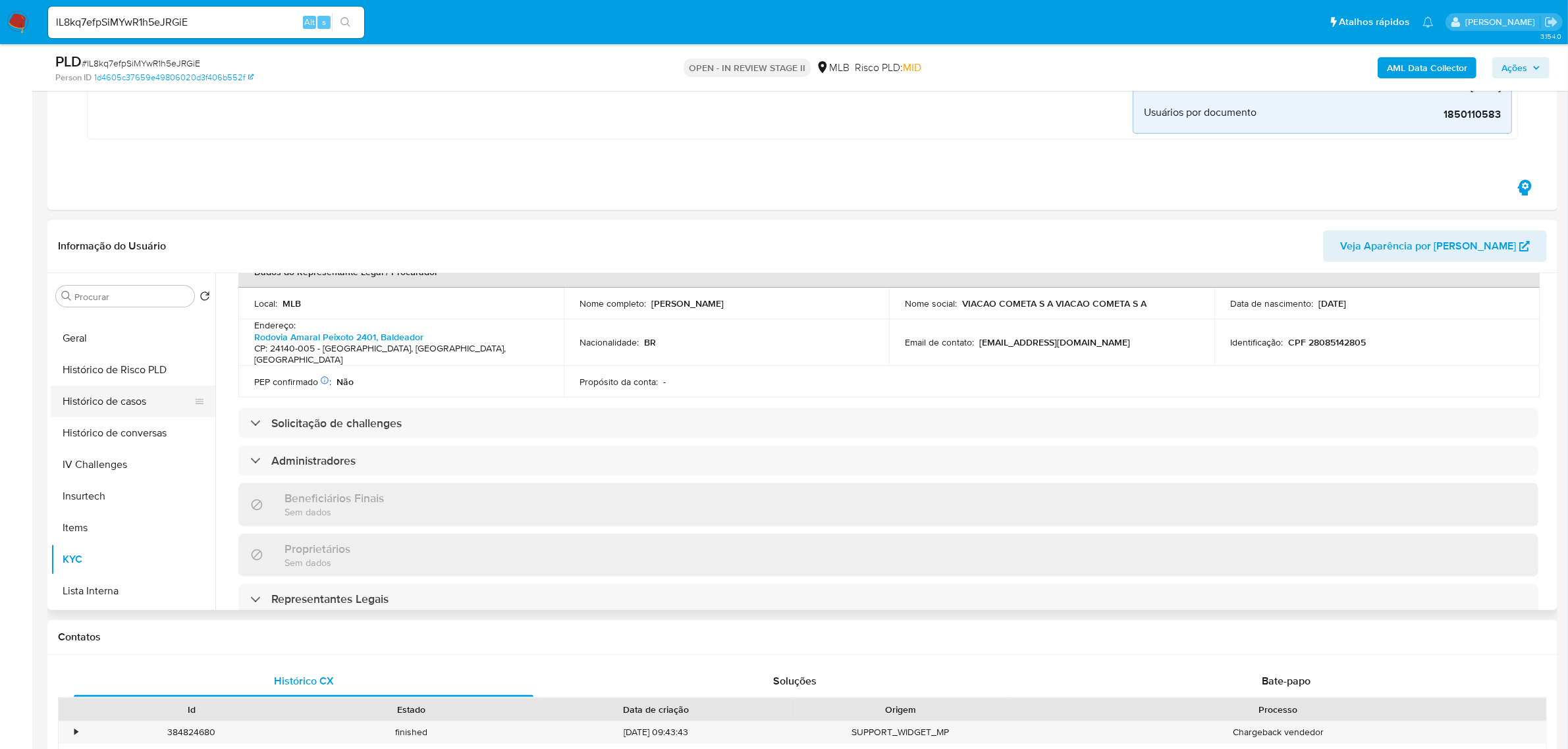
scroll to position [329, 0]
click at [114, 414] on button "Geral" at bounding box center [128, 409] width 154 height 31
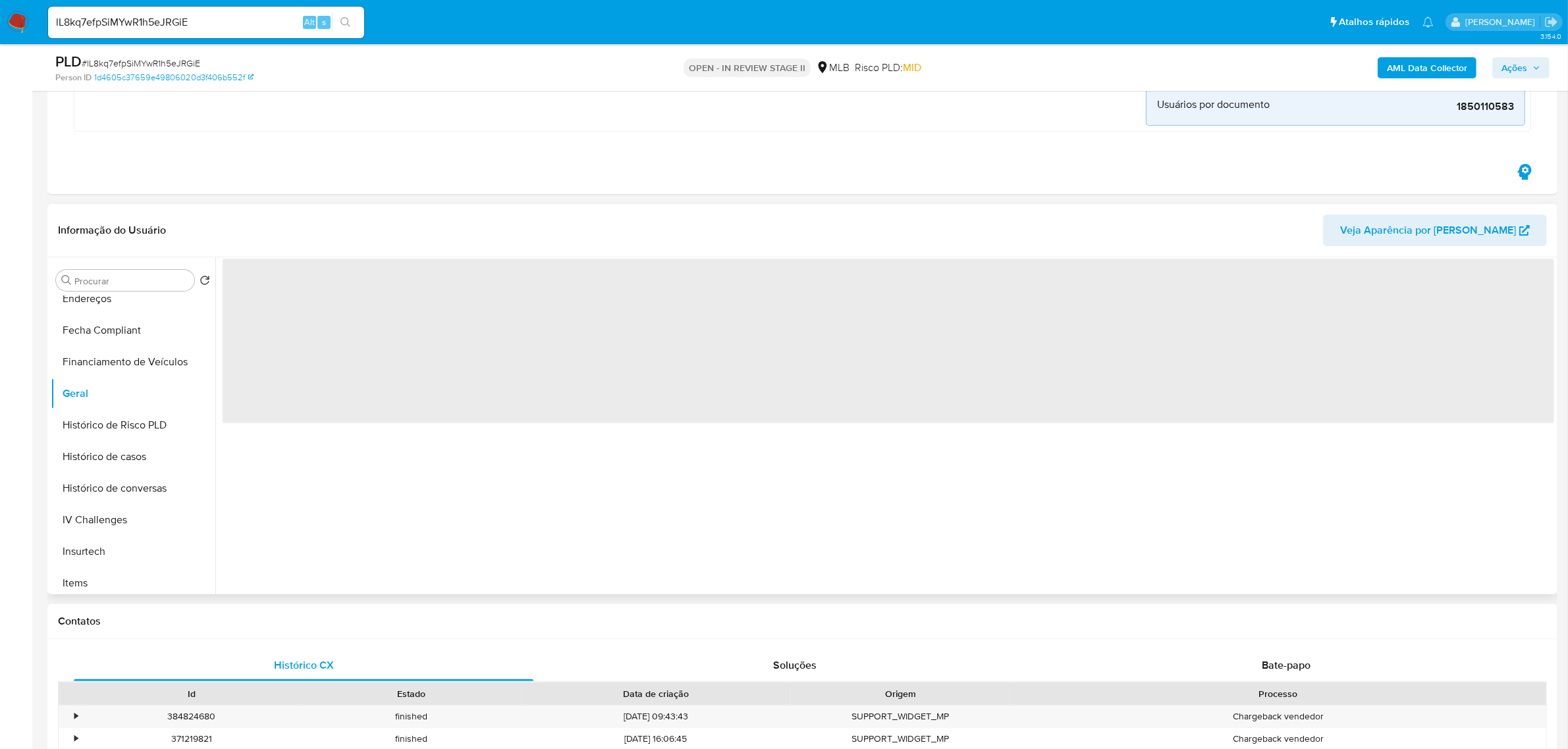
scroll to position [0, 0]
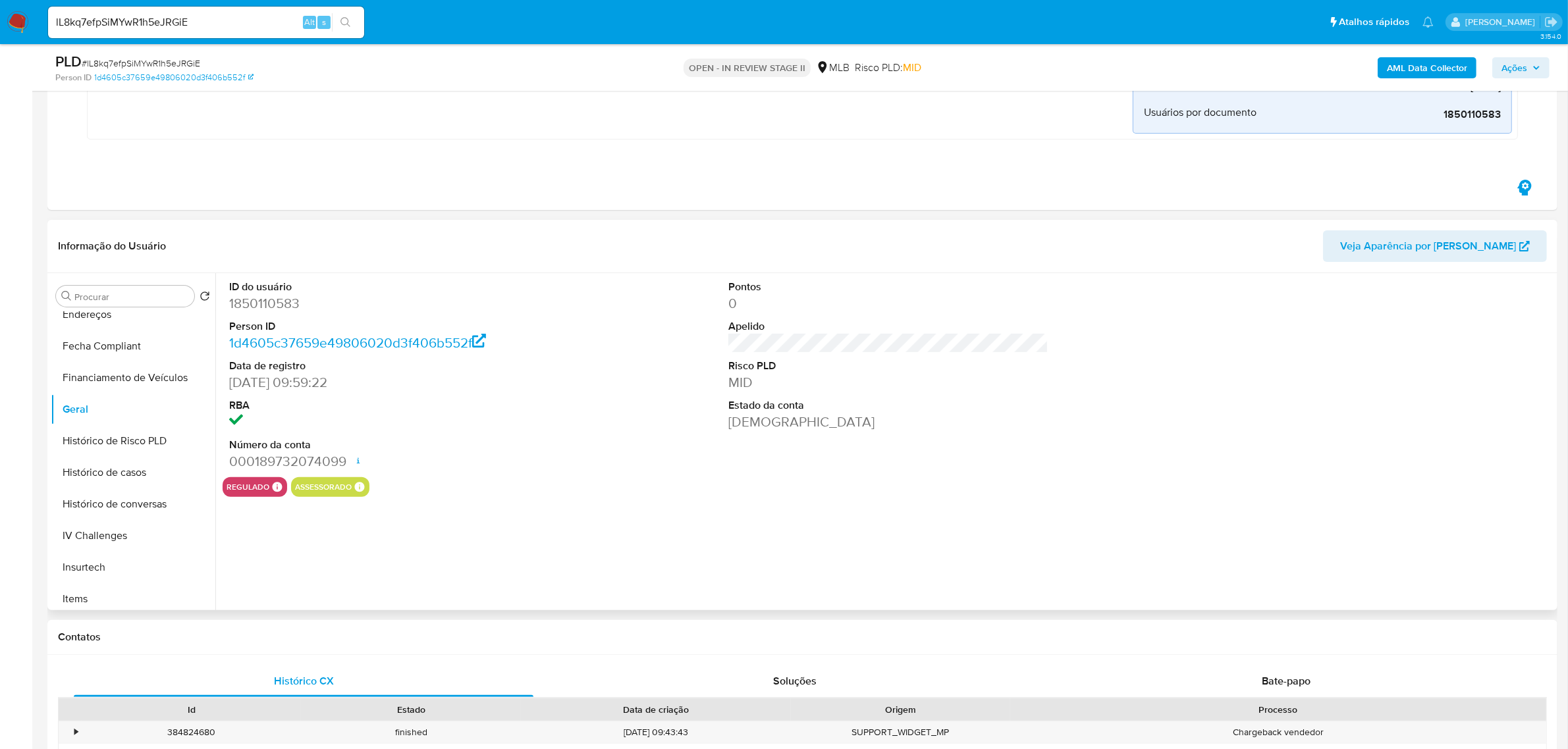
click at [274, 304] on dd "1850110583" at bounding box center [388, 303] width 320 height 18
click at [273, 305] on dd "1850110583" at bounding box center [388, 303] width 320 height 18
copy dd "1850110583"
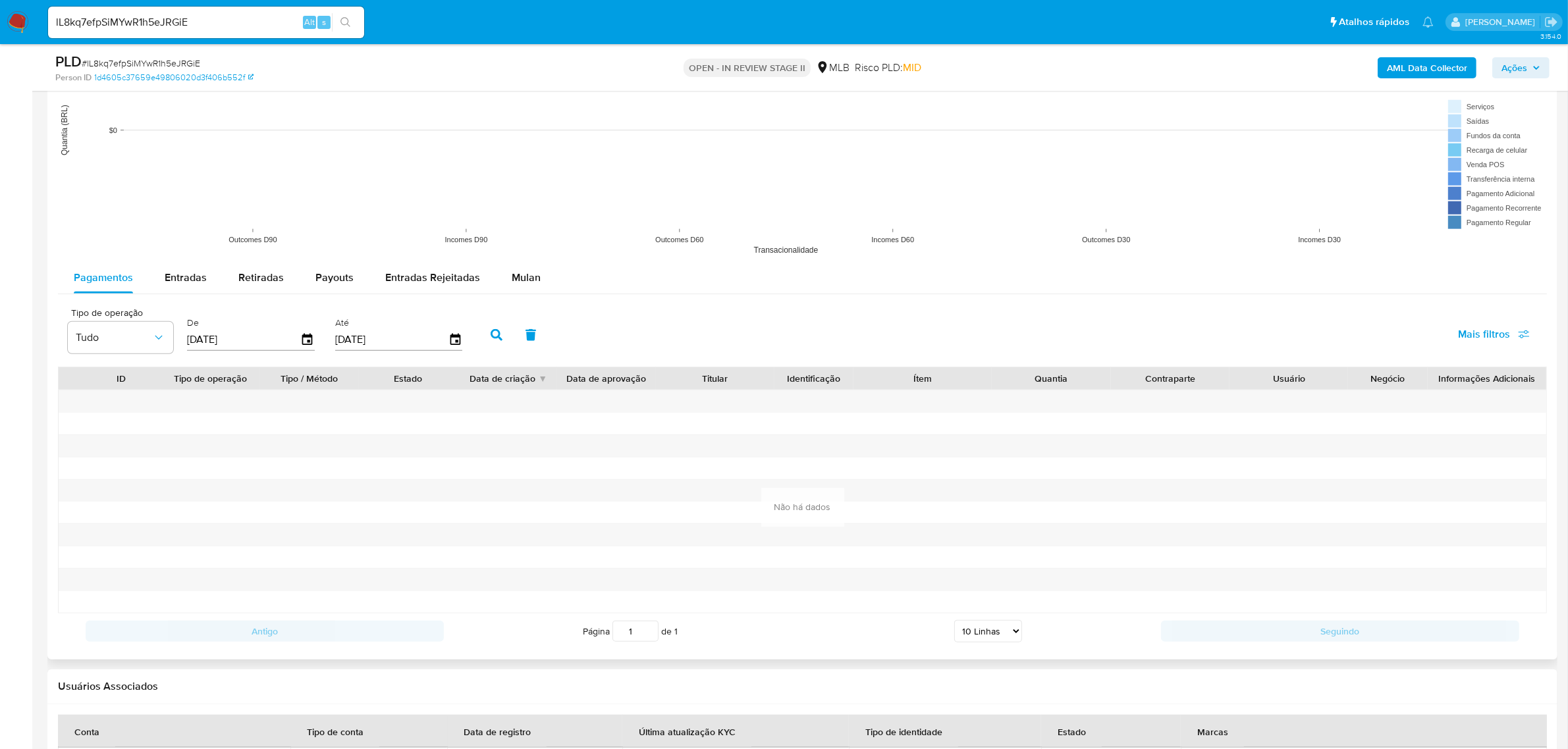
scroll to position [1646, 0]
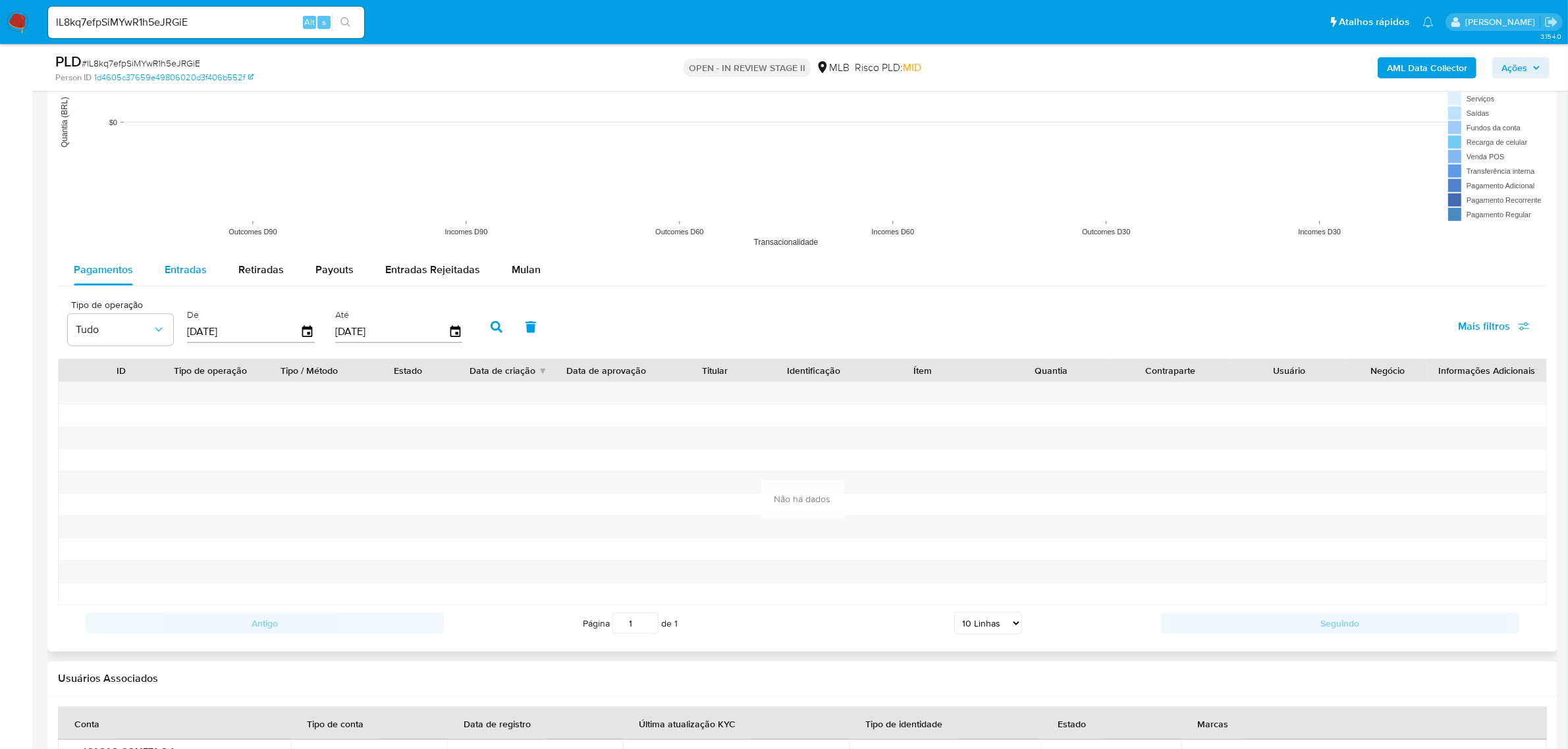
click at [179, 262] on div "Entradas" at bounding box center [186, 270] width 42 height 31
select select "10"
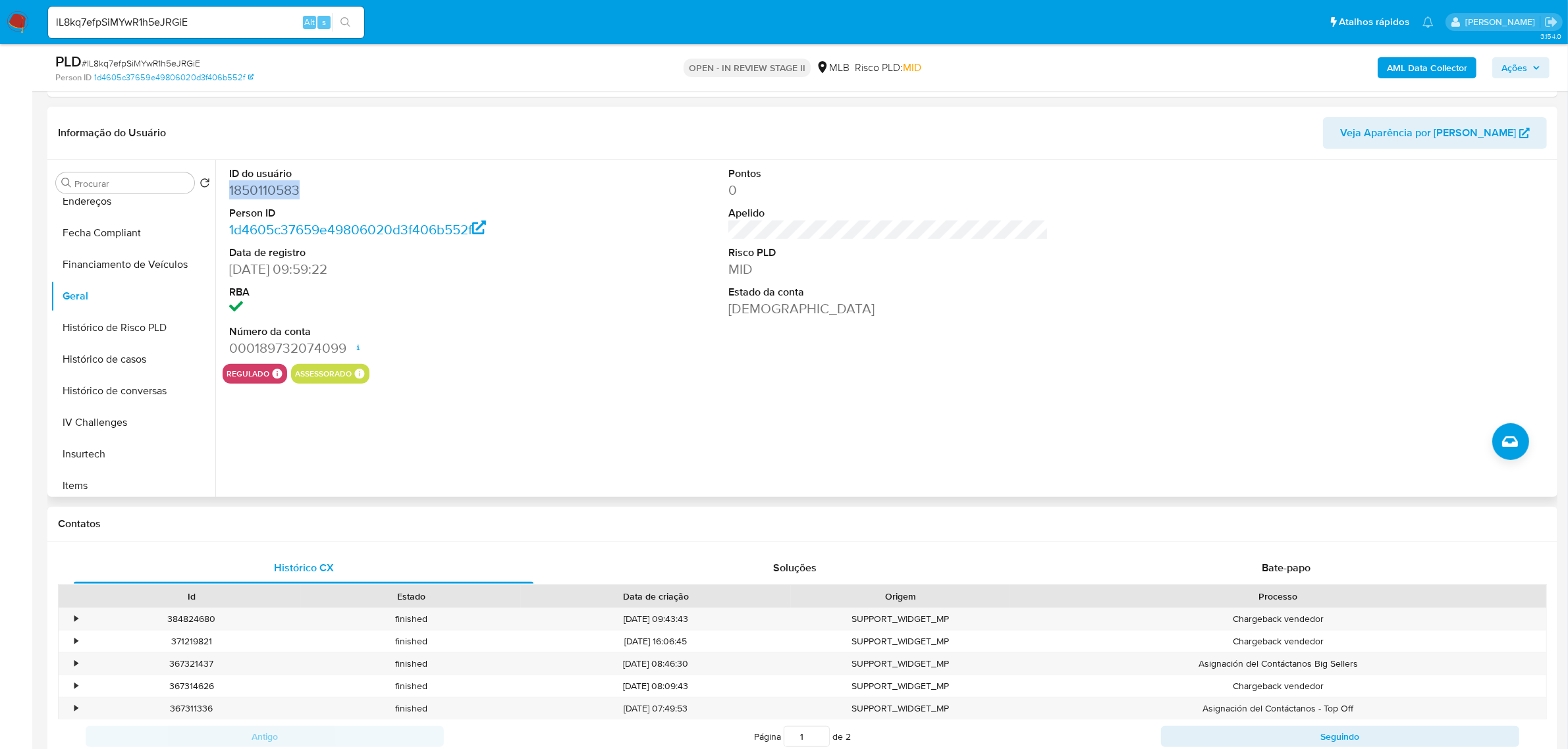
scroll to position [494, 0]
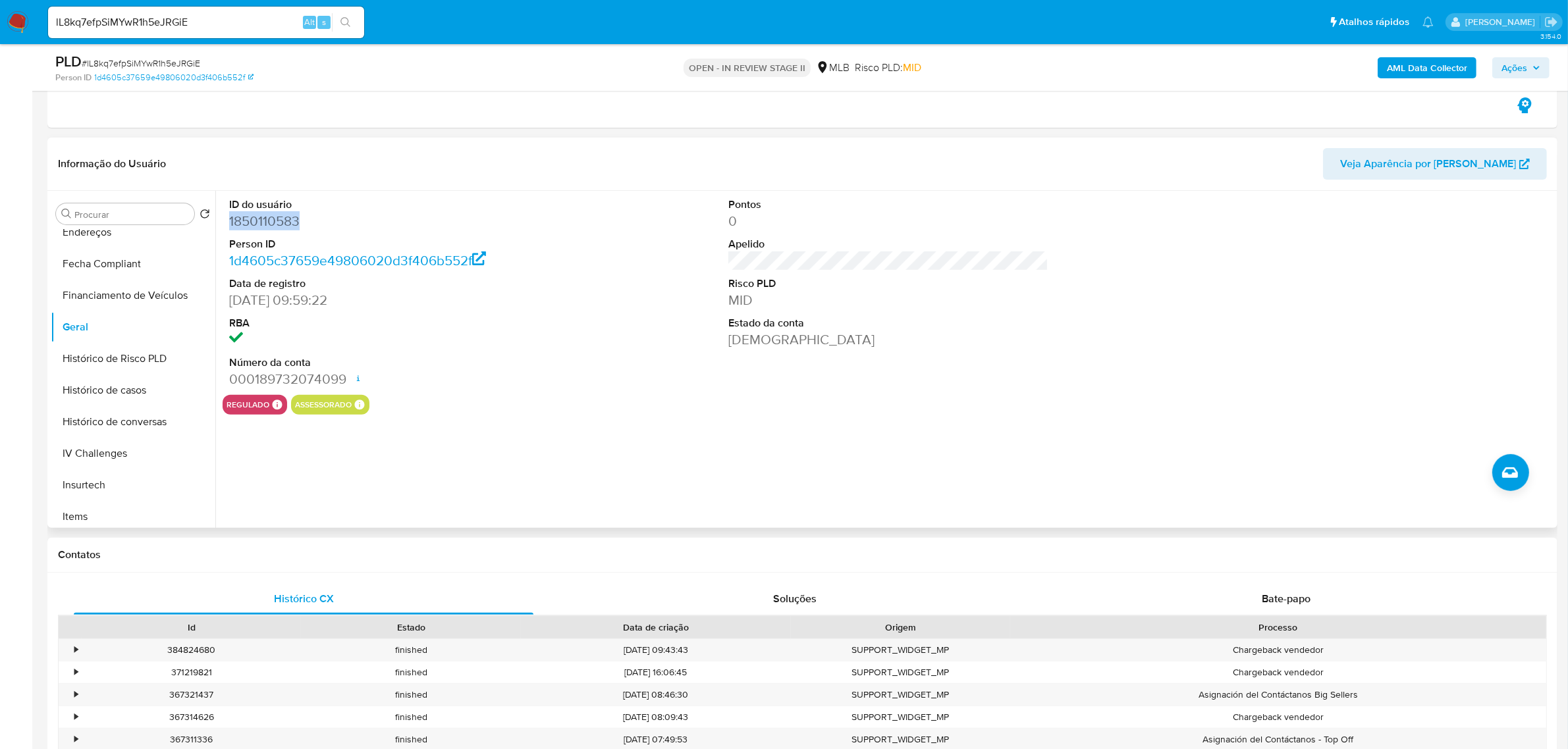
copy dd "1850110583"
click at [111, 490] on button "Documentação" at bounding box center [128, 498] width 154 height 31
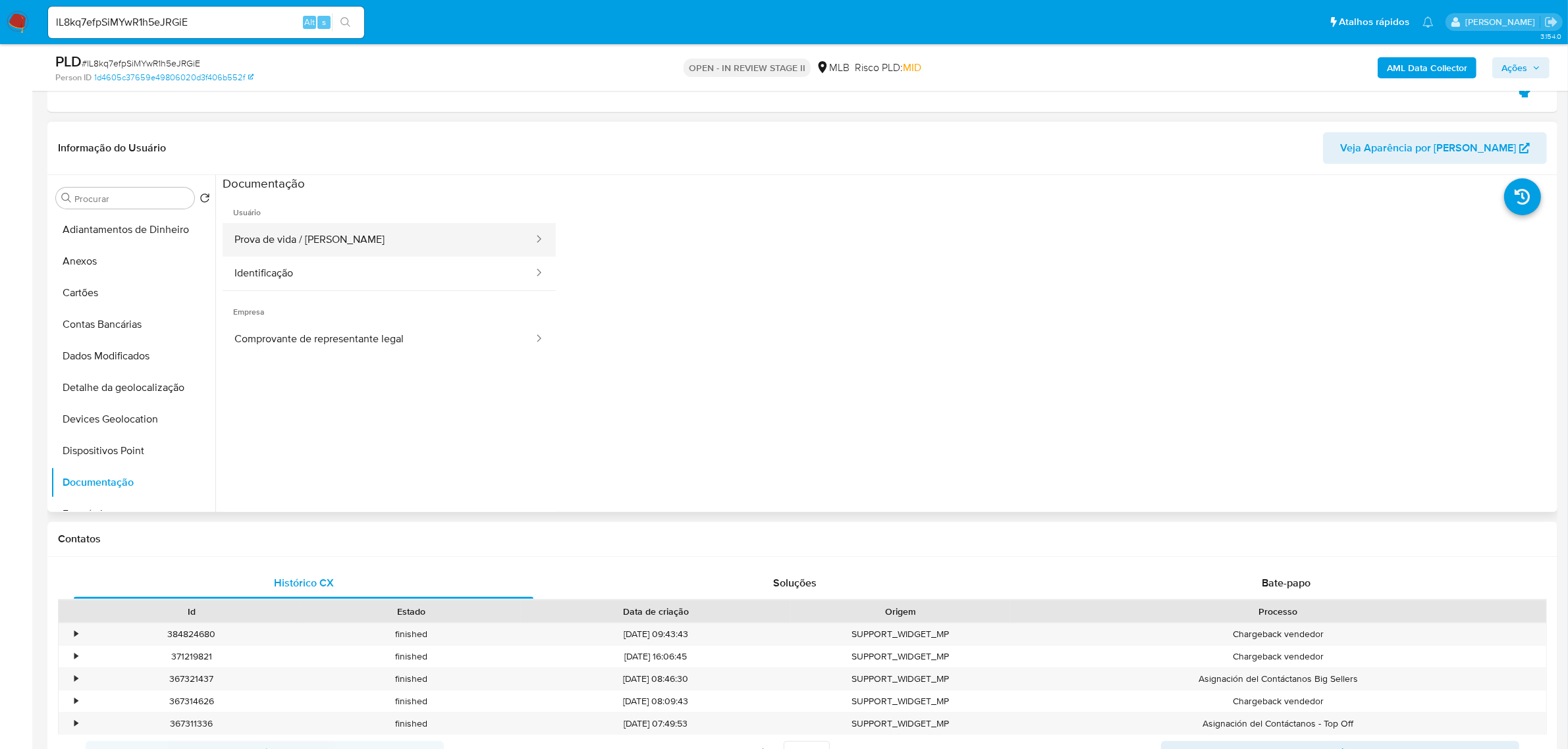
click at [321, 227] on button "Prova de vida / Selfie" at bounding box center [378, 240] width 312 height 34
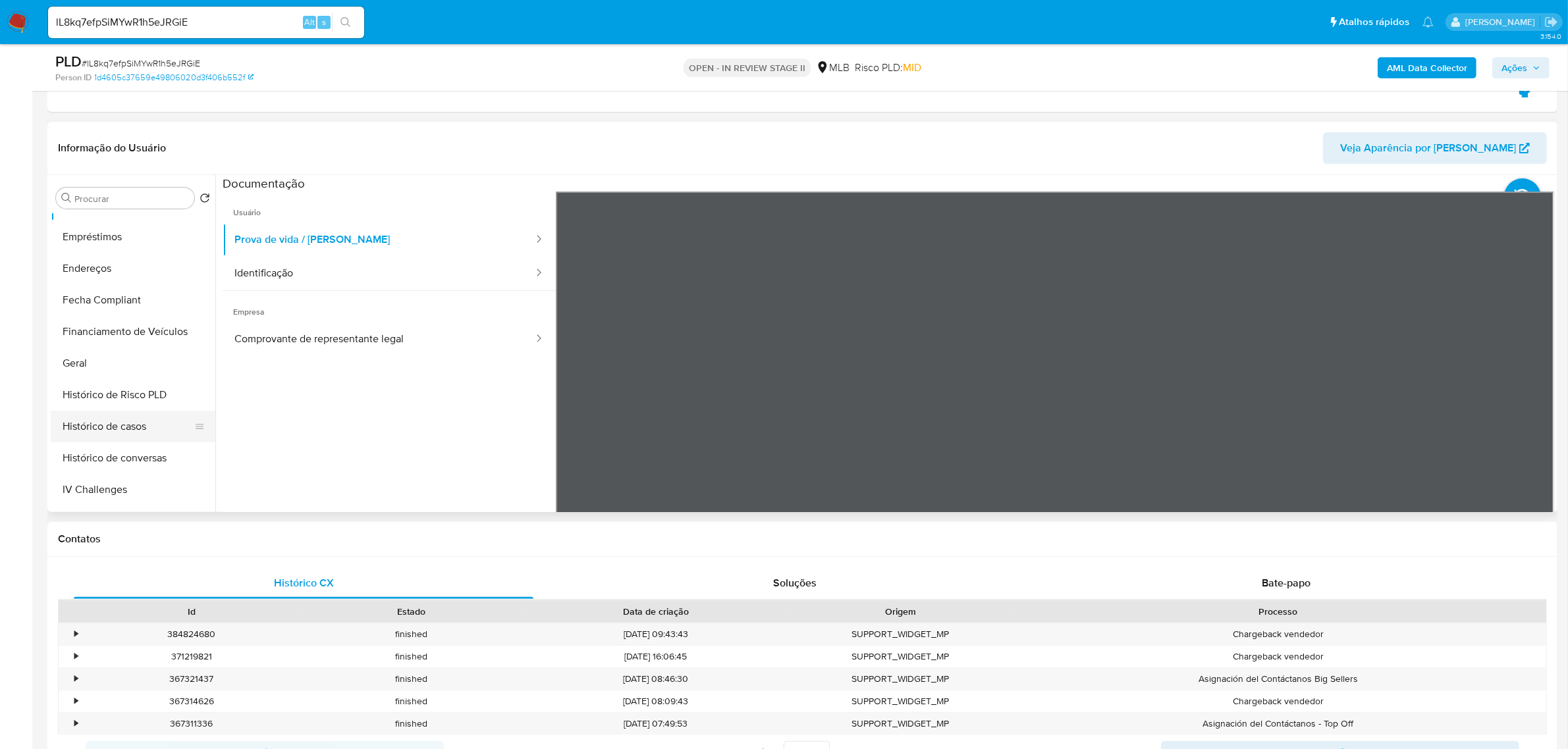
scroll to position [329, 0]
click at [122, 315] on button "Geral" at bounding box center [128, 311] width 154 height 31
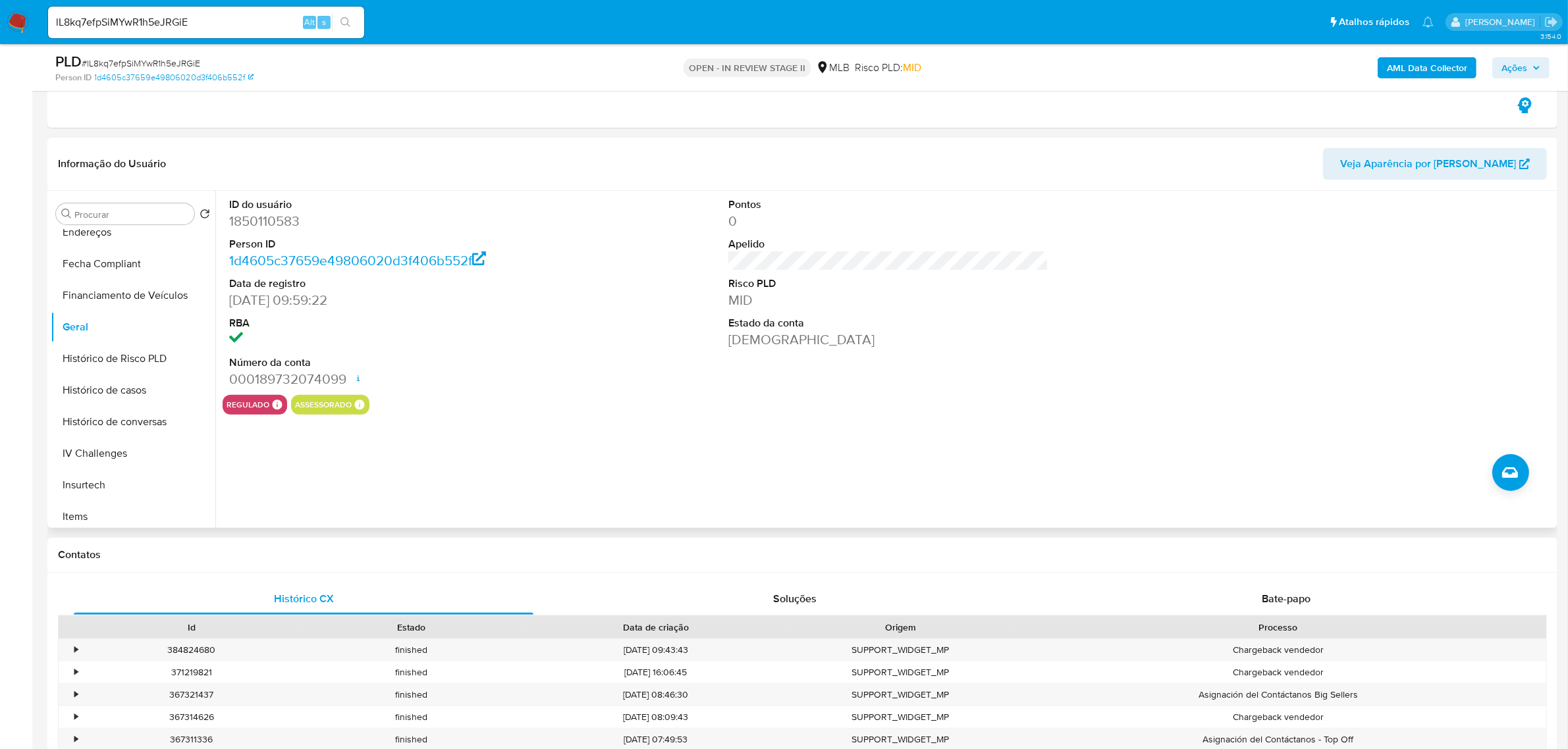
scroll to position [576, 0]
click at [82, 302] on button "KYC" at bounding box center [133, 301] width 165 height 31
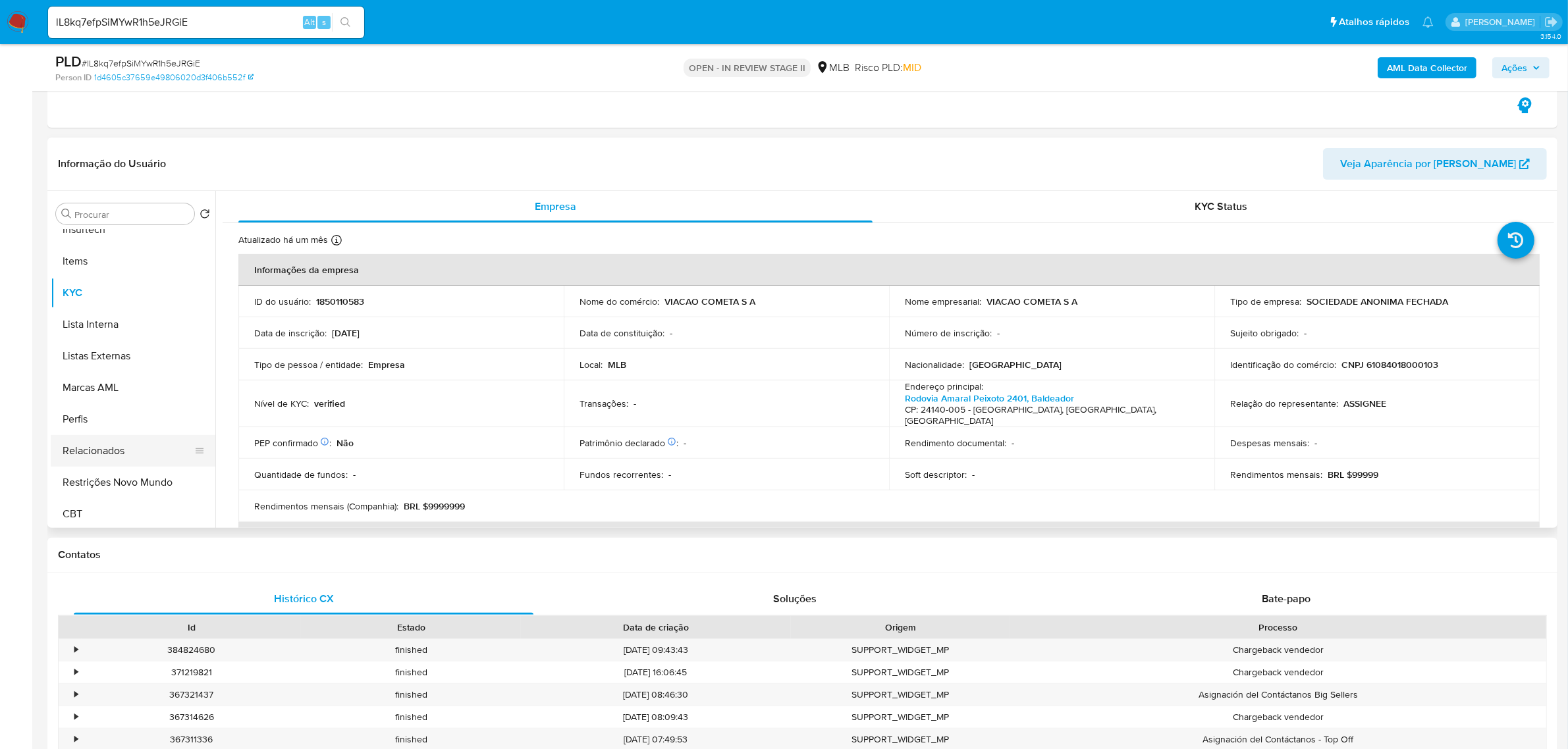
scroll to position [587, 0]
drag, startPoint x: 136, startPoint y: 472, endPoint x: 50, endPoint y: 479, distance: 86.3
click at [136, 474] on button "Restrições Novo Mundo" at bounding box center [133, 479] width 165 height 31
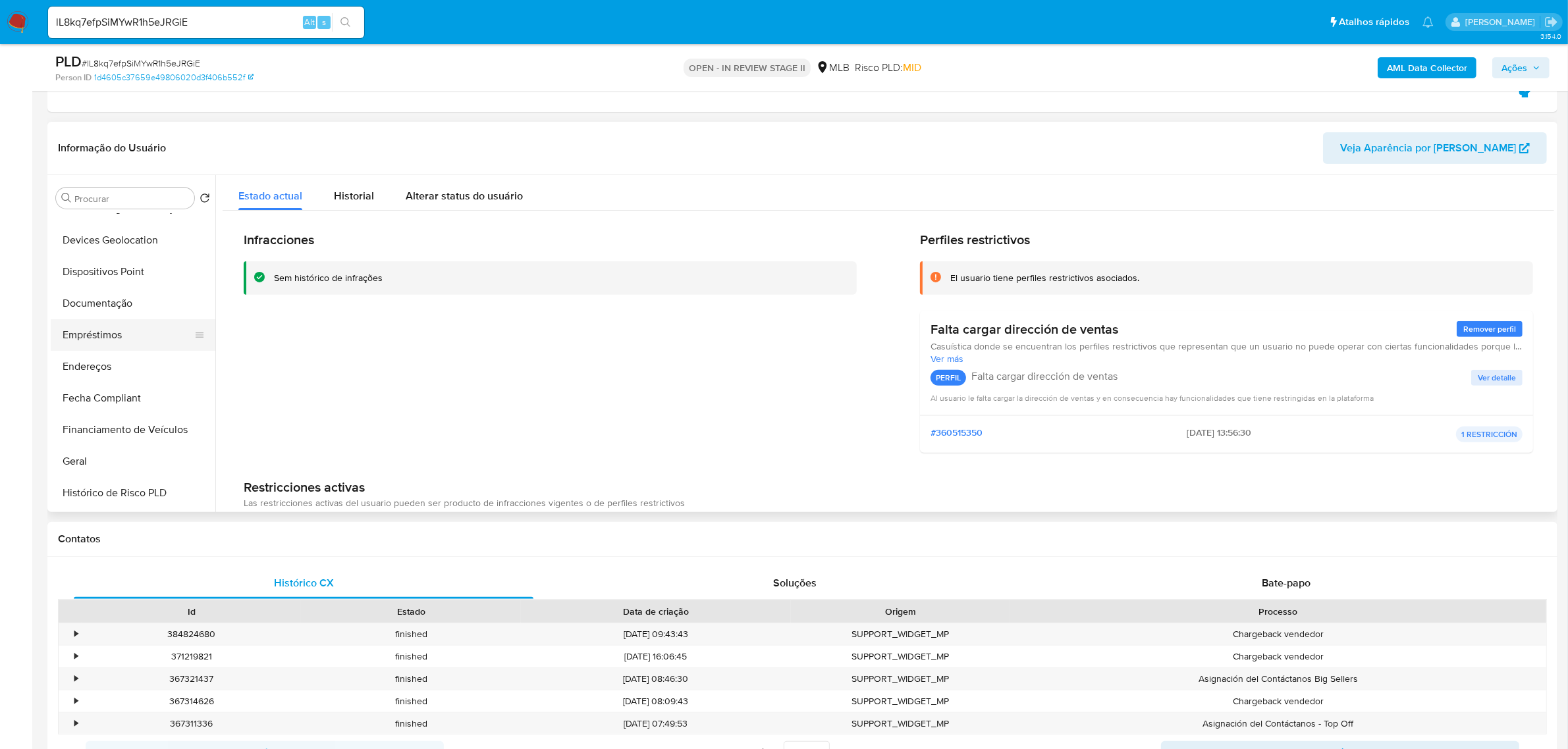
scroll to position [176, 0]
drag, startPoint x: 120, startPoint y: 294, endPoint x: 110, endPoint y: 305, distance: 14.9
click at [120, 294] on button "Documentação" at bounding box center [128, 306] width 154 height 31
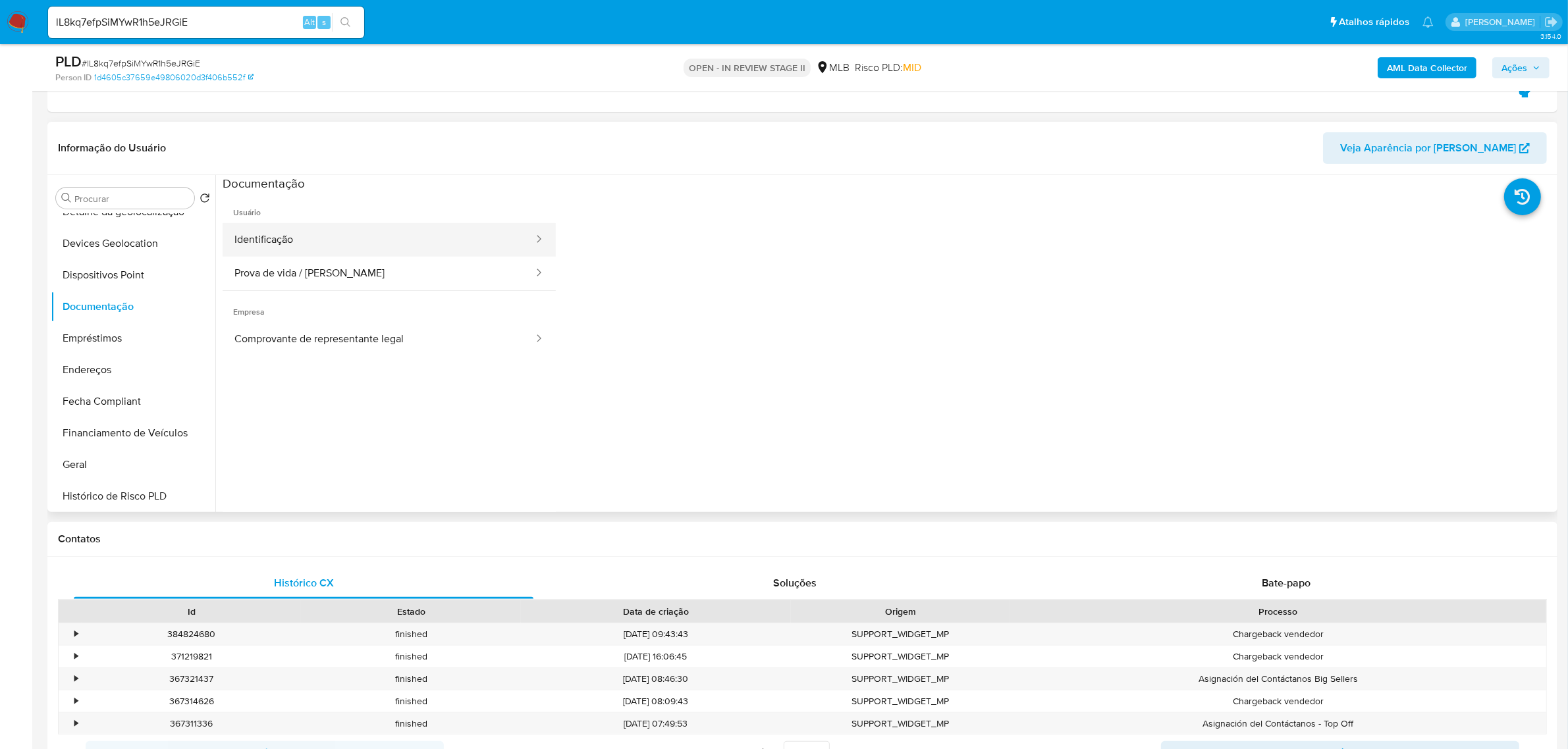
click at [402, 241] on button "Identificação" at bounding box center [378, 240] width 312 height 34
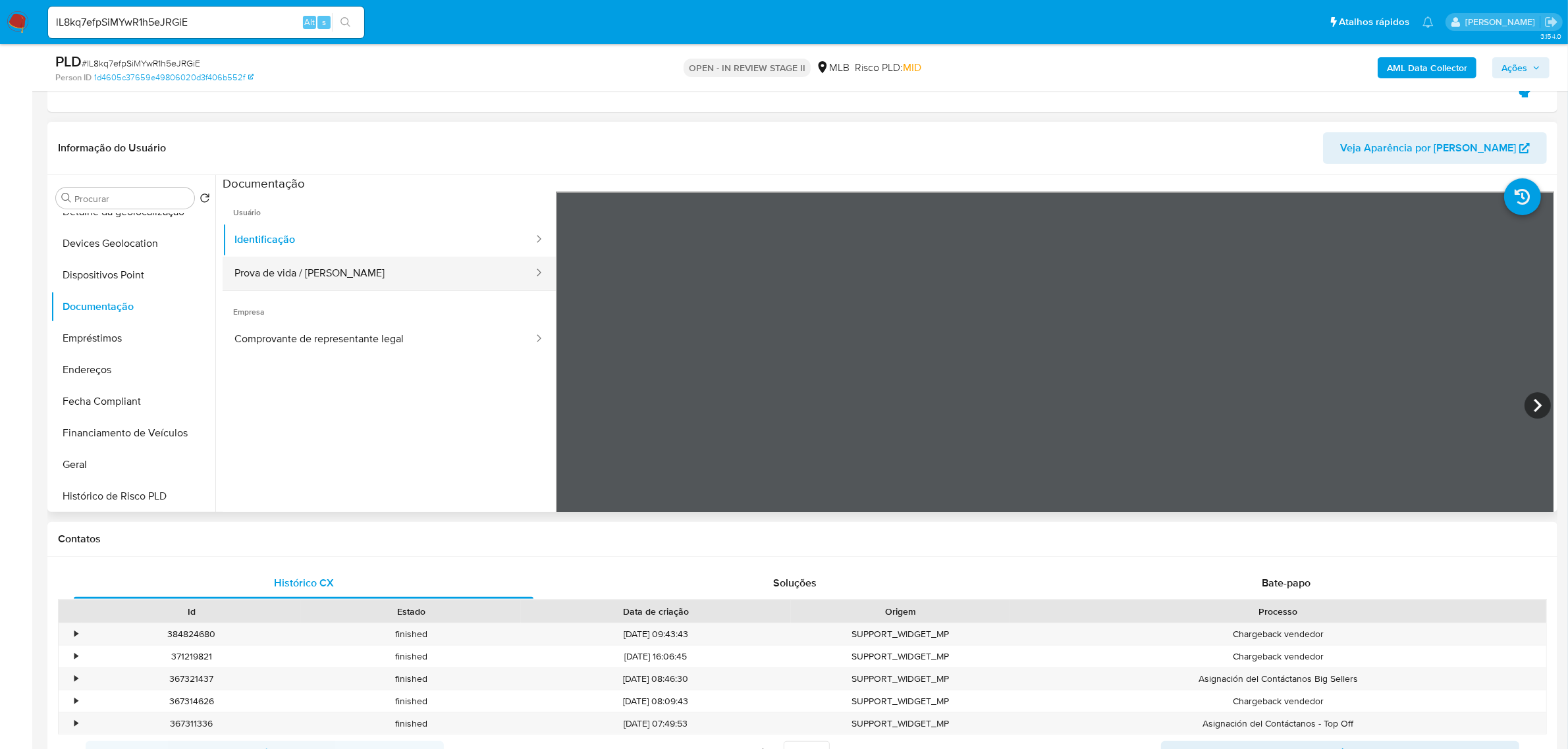
click at [369, 261] on button "Prova de vida / Selfie" at bounding box center [378, 273] width 312 height 34
drag, startPoint x: 137, startPoint y: 262, endPoint x: 34, endPoint y: 294, distance: 107.9
click at [130, 264] on button "Dispositivos Point" at bounding box center [133, 275] width 165 height 31
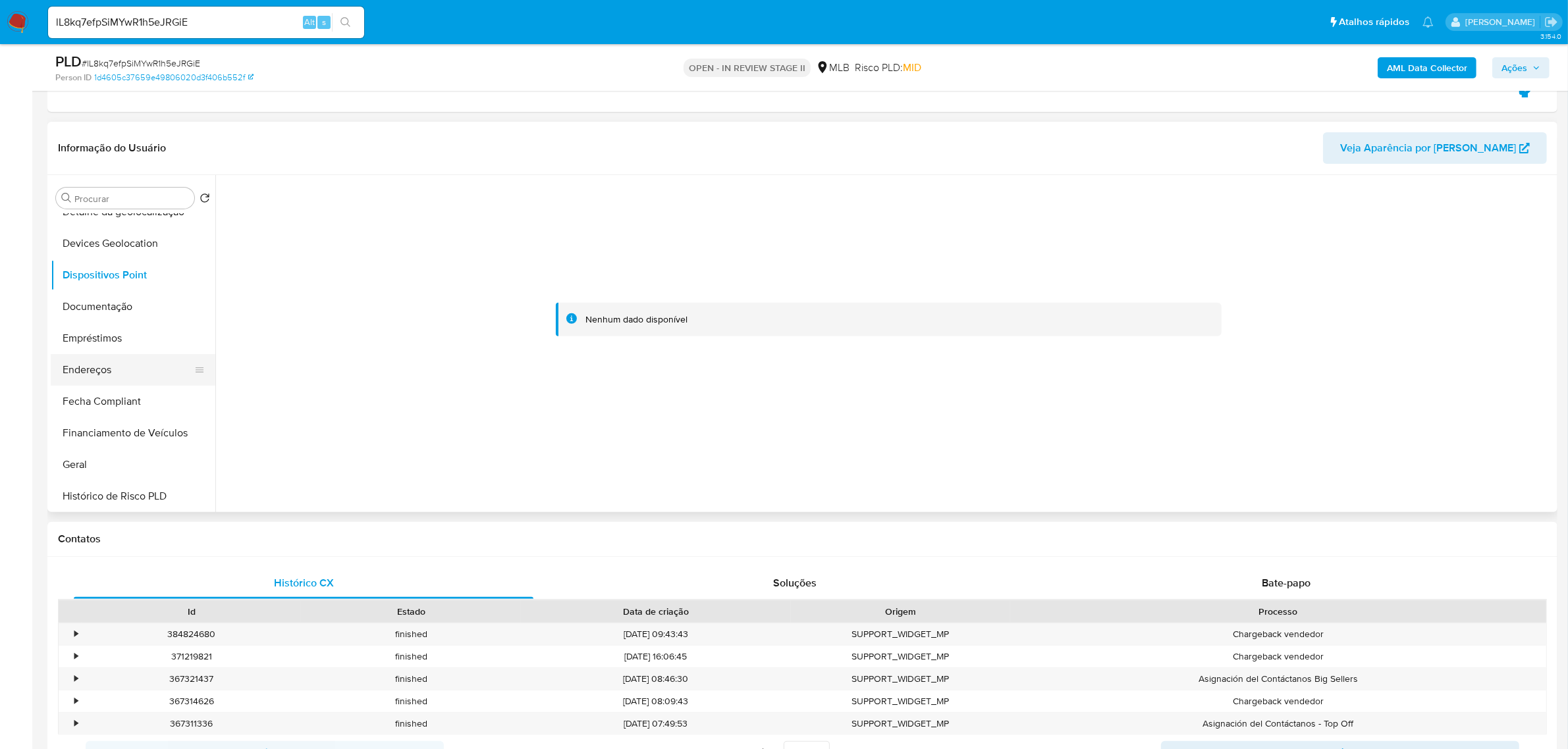
click at [133, 377] on button "Endereços" at bounding box center [128, 369] width 154 height 31
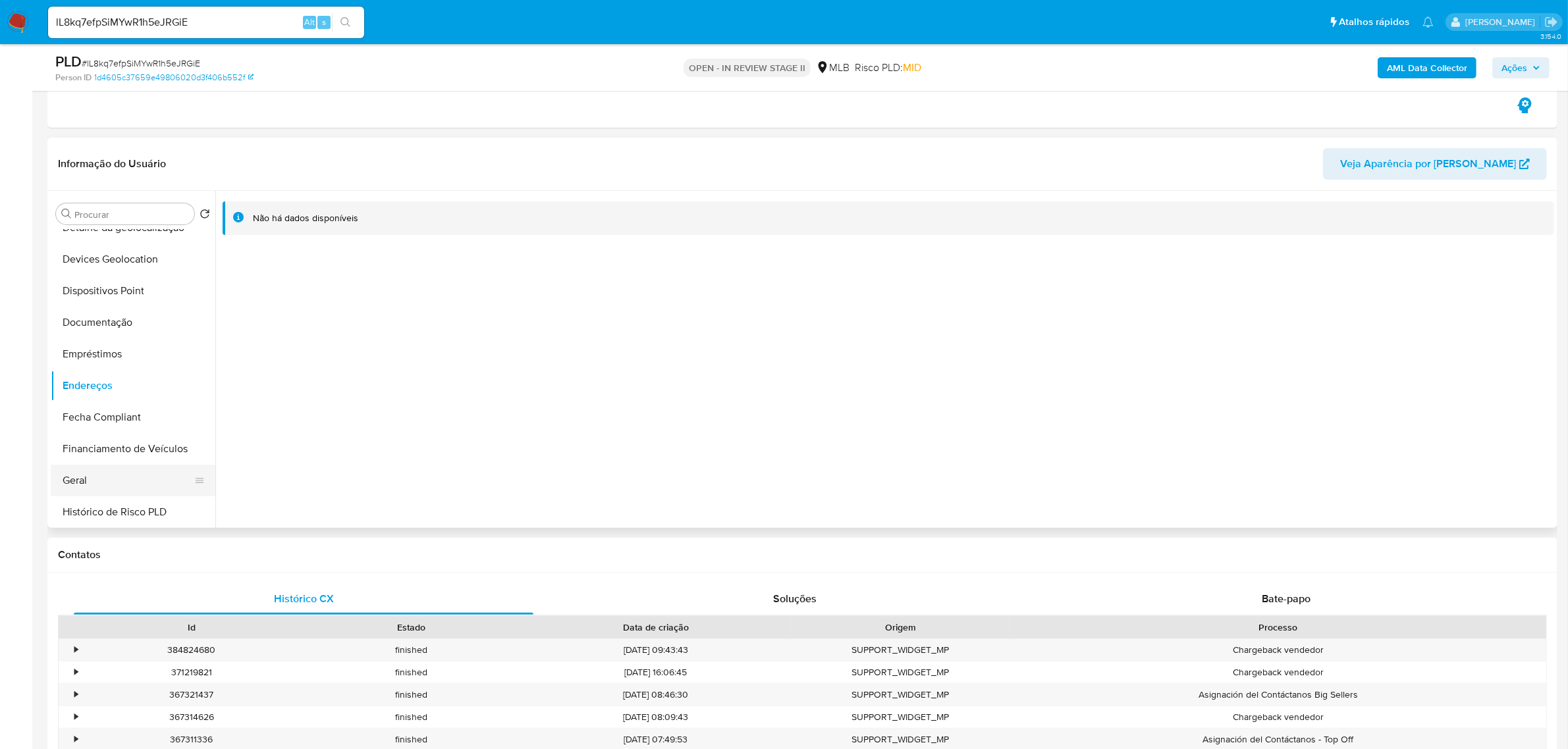
drag, startPoint x: 97, startPoint y: 468, endPoint x: 102, endPoint y: 462, distance: 7.8
click at [96, 468] on button "Geral" at bounding box center [128, 480] width 154 height 31
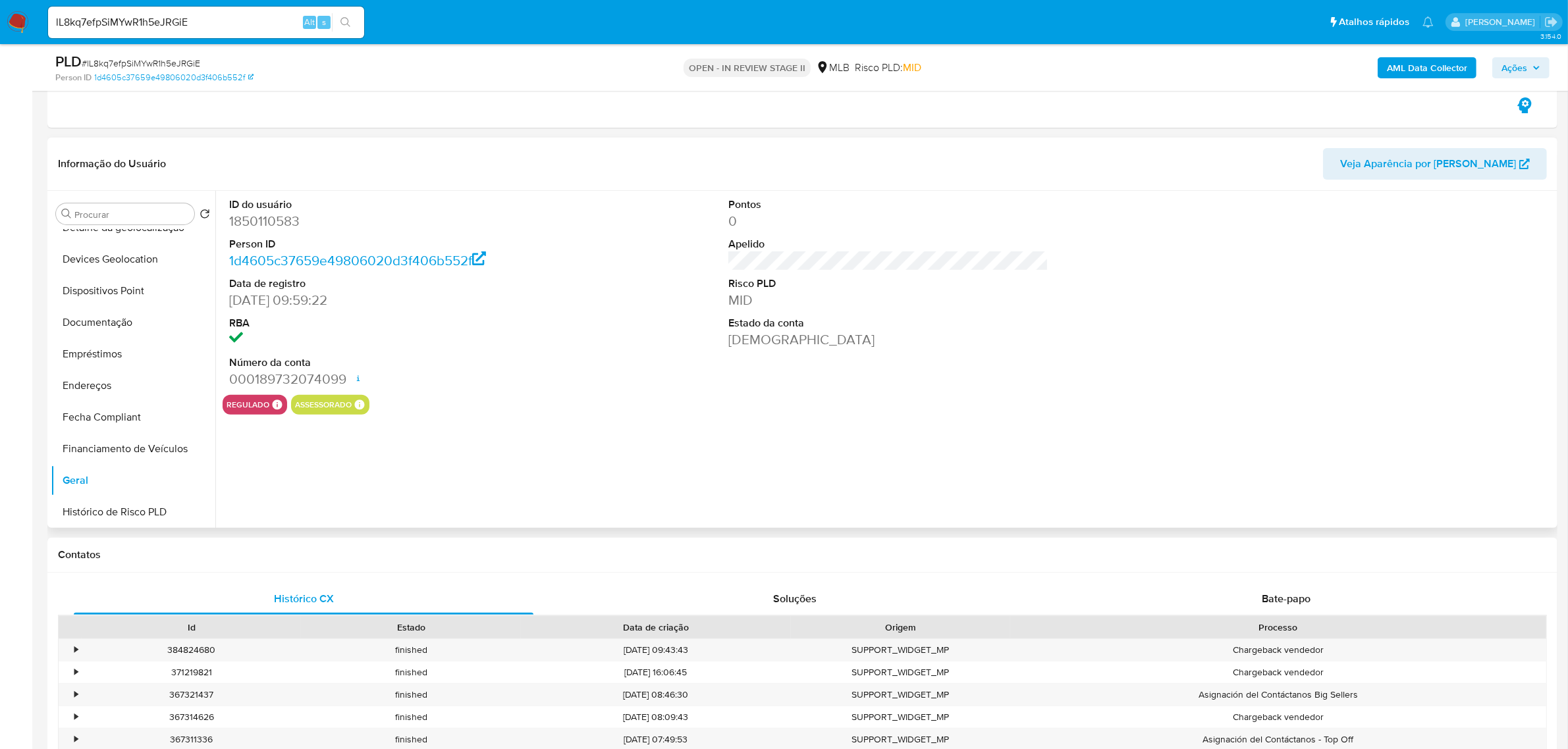
click at [263, 214] on dd "1850110583" at bounding box center [388, 221] width 320 height 18
drag, startPoint x: 264, startPoint y: 235, endPoint x: 249, endPoint y: 215, distance: 25.0
click at [249, 215] on dd "1850110583" at bounding box center [388, 221] width 320 height 18
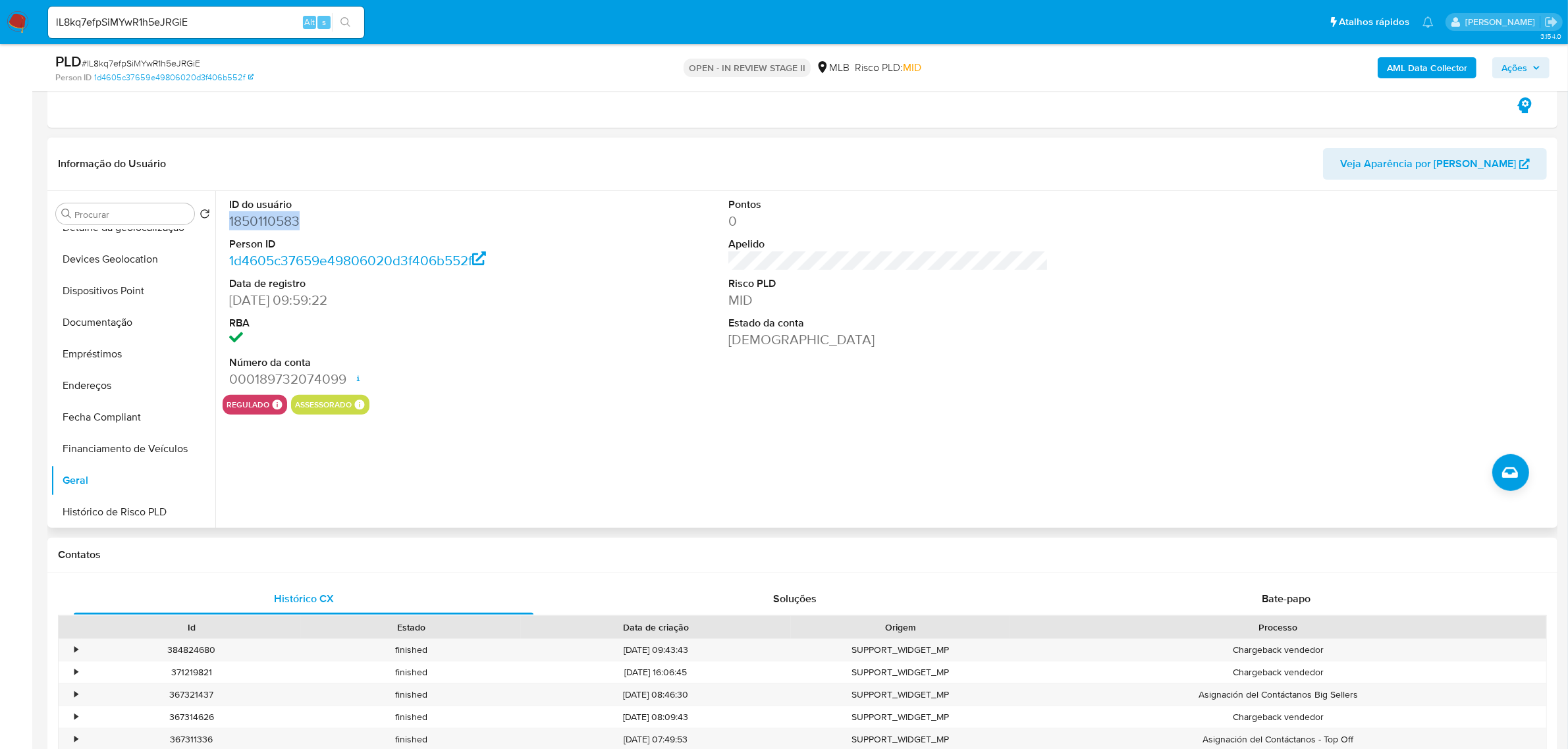
copy dd "1850110583"
click at [1411, 65] on b "AML Data Collector" at bounding box center [1427, 68] width 80 height 21
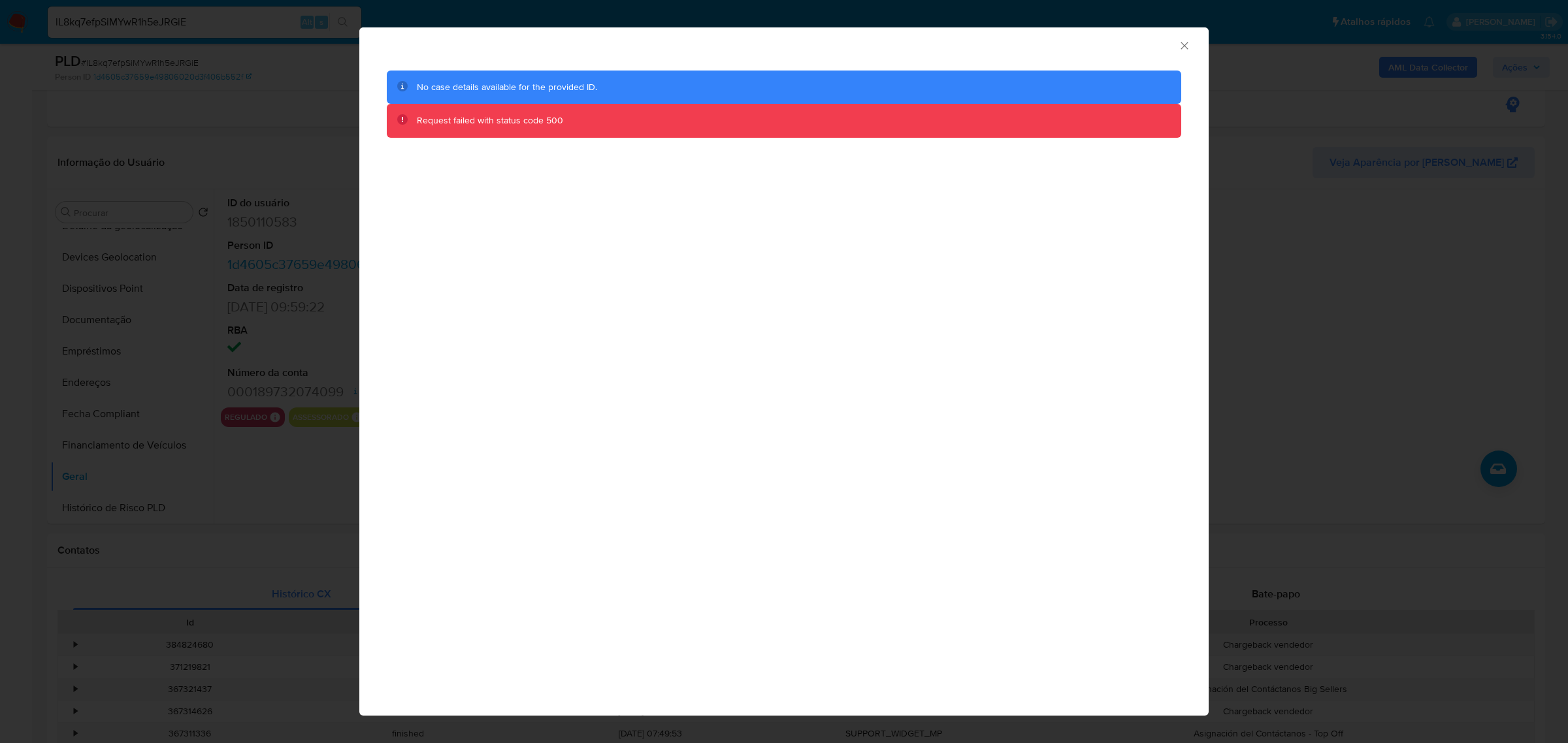
click at [1351, 197] on div "AML Data Collector No case details available for the provided ID. Request faile…" at bounding box center [784, 372] width 1568 height 743
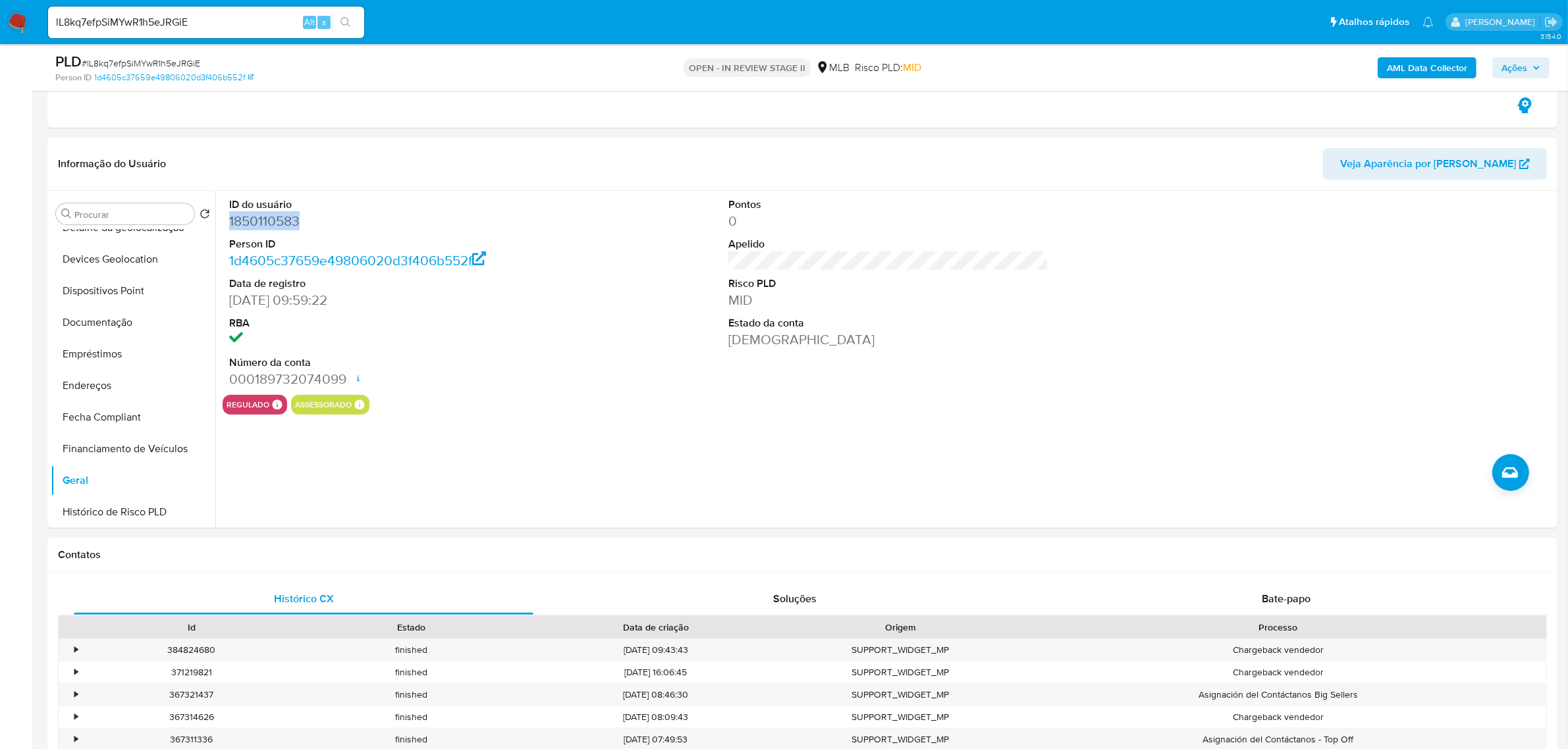
click at [1432, 66] on b "AML Data Collector" at bounding box center [1427, 68] width 80 height 21
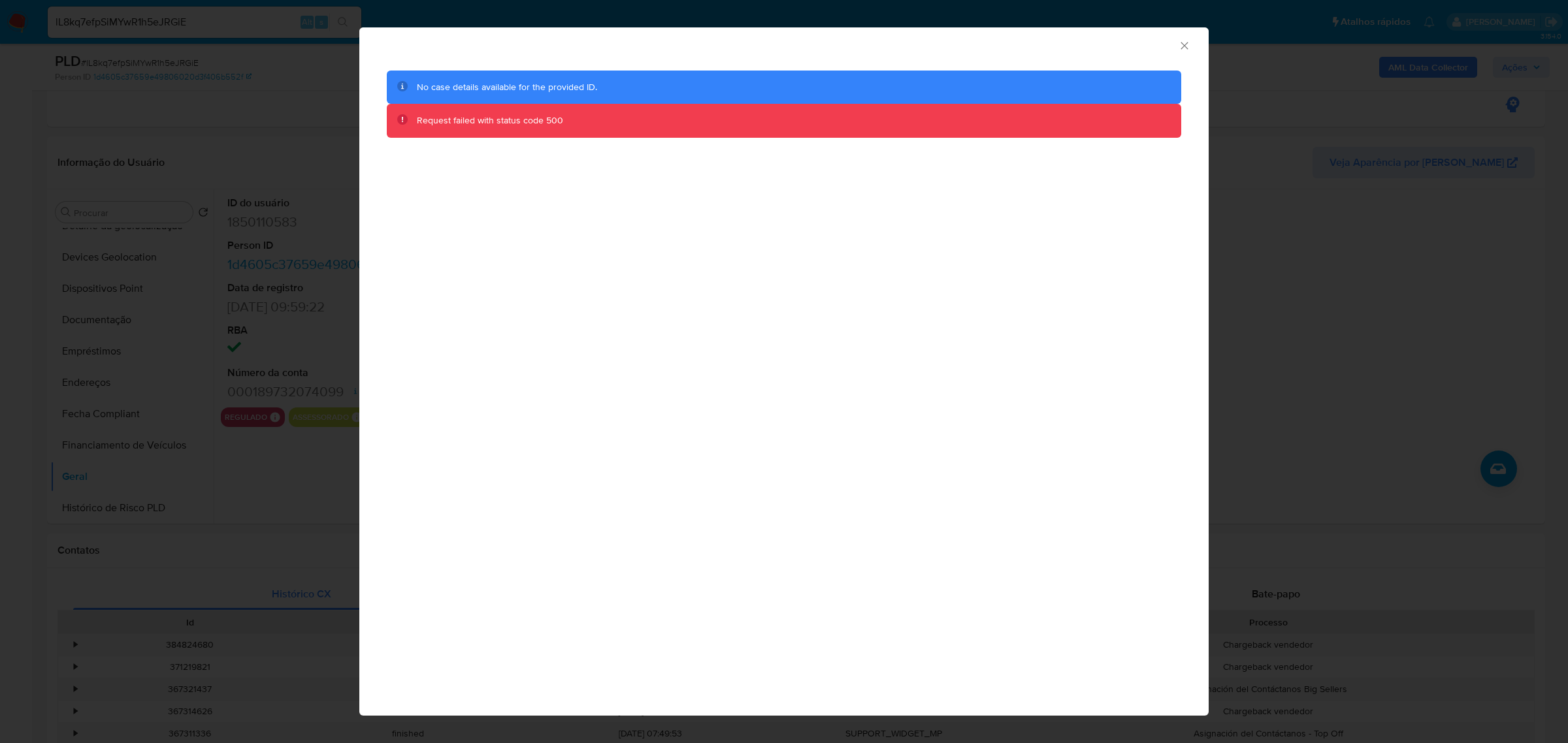
click at [1357, 171] on div "AML Data Collector No case details available for the provided ID. Request faile…" at bounding box center [784, 372] width 1568 height 743
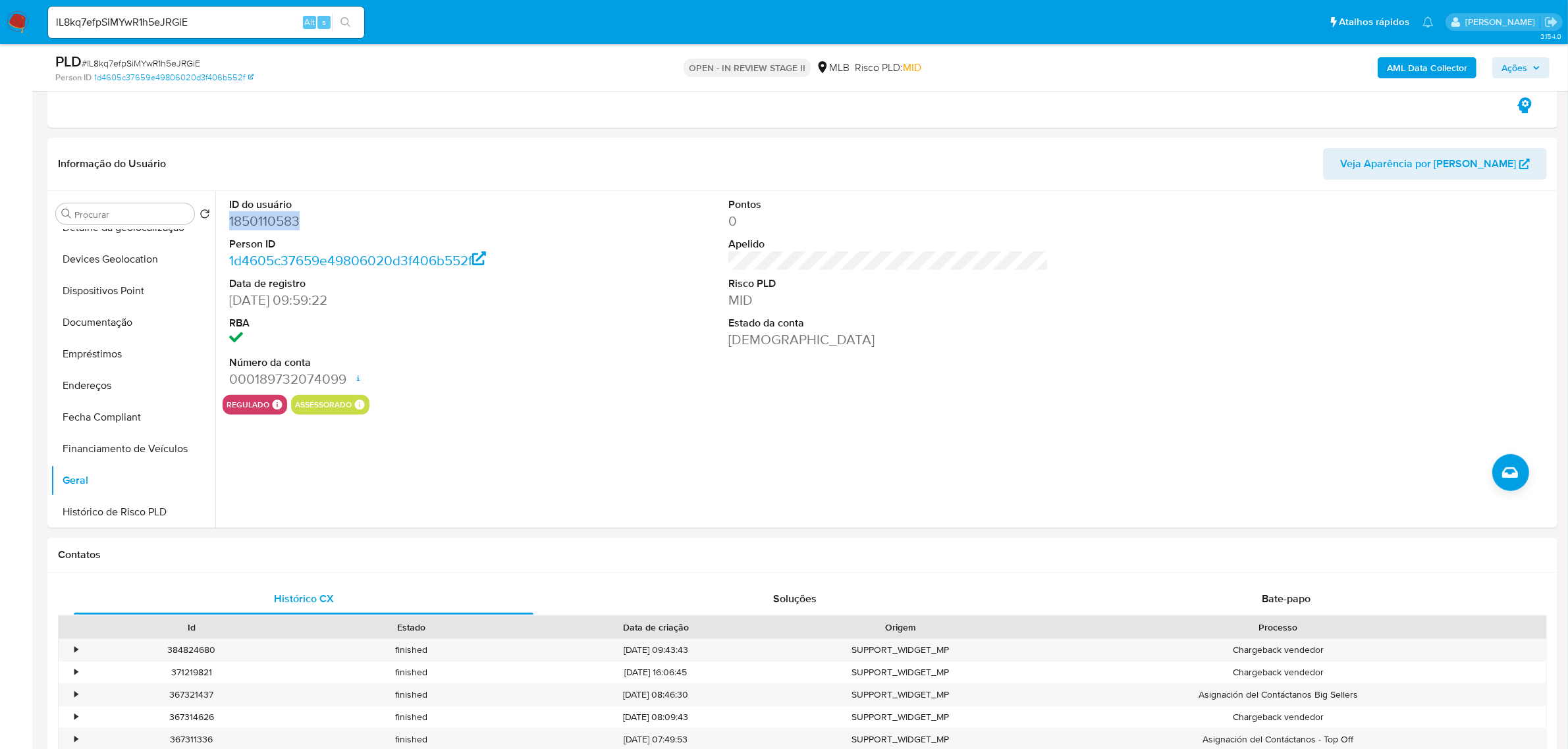
click at [1502, 60] on span "Ações" at bounding box center [1514, 68] width 26 height 21
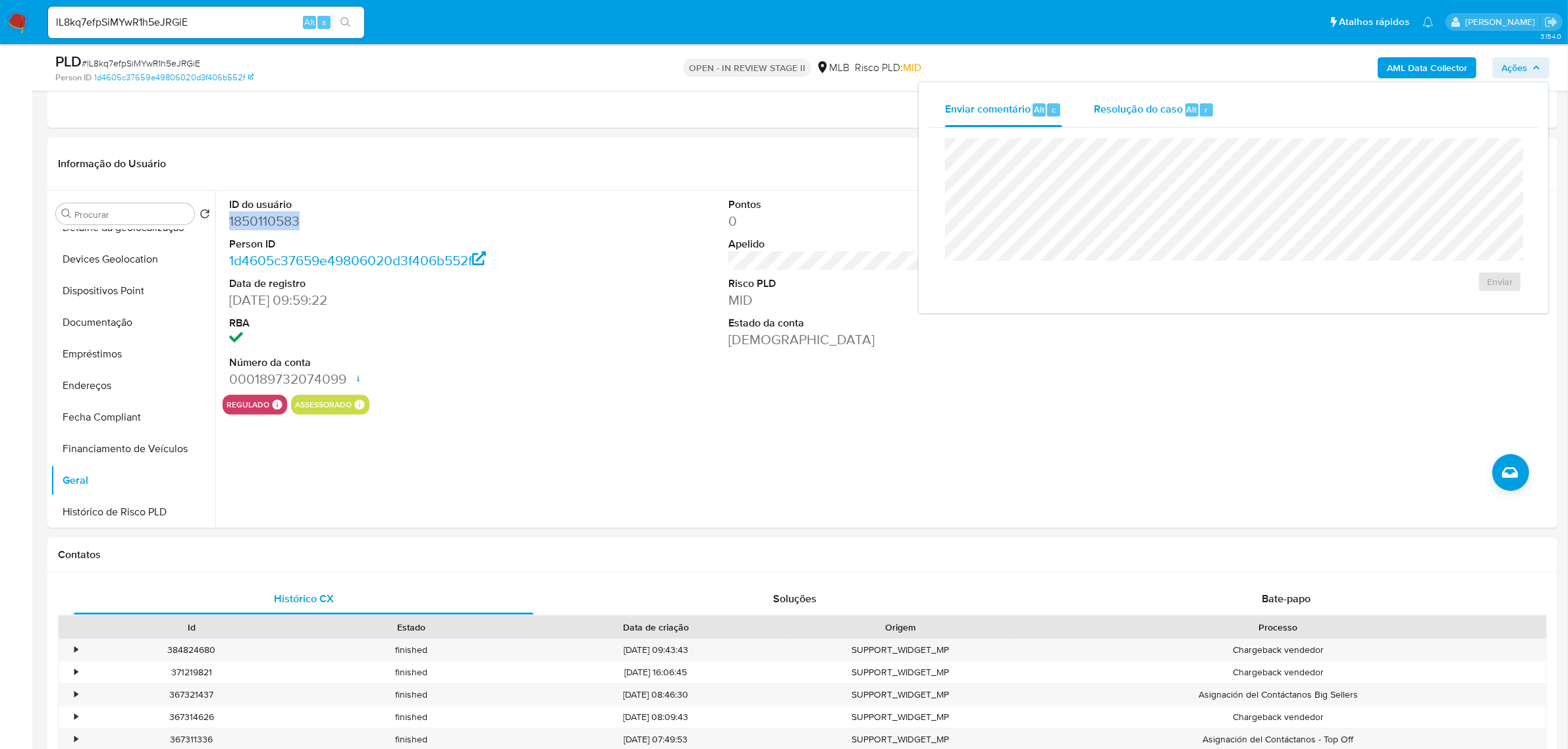
click at [1173, 113] on span "Resolução do caso" at bounding box center [1138, 109] width 89 height 15
drag, startPoint x: 1057, startPoint y: 106, endPoint x: 1057, endPoint y: 133, distance: 27.0
click at [1057, 106] on div "c" at bounding box center [1054, 110] width 13 height 13
click at [1508, 285] on span "Enviar" at bounding box center [1500, 281] width 26 height 18
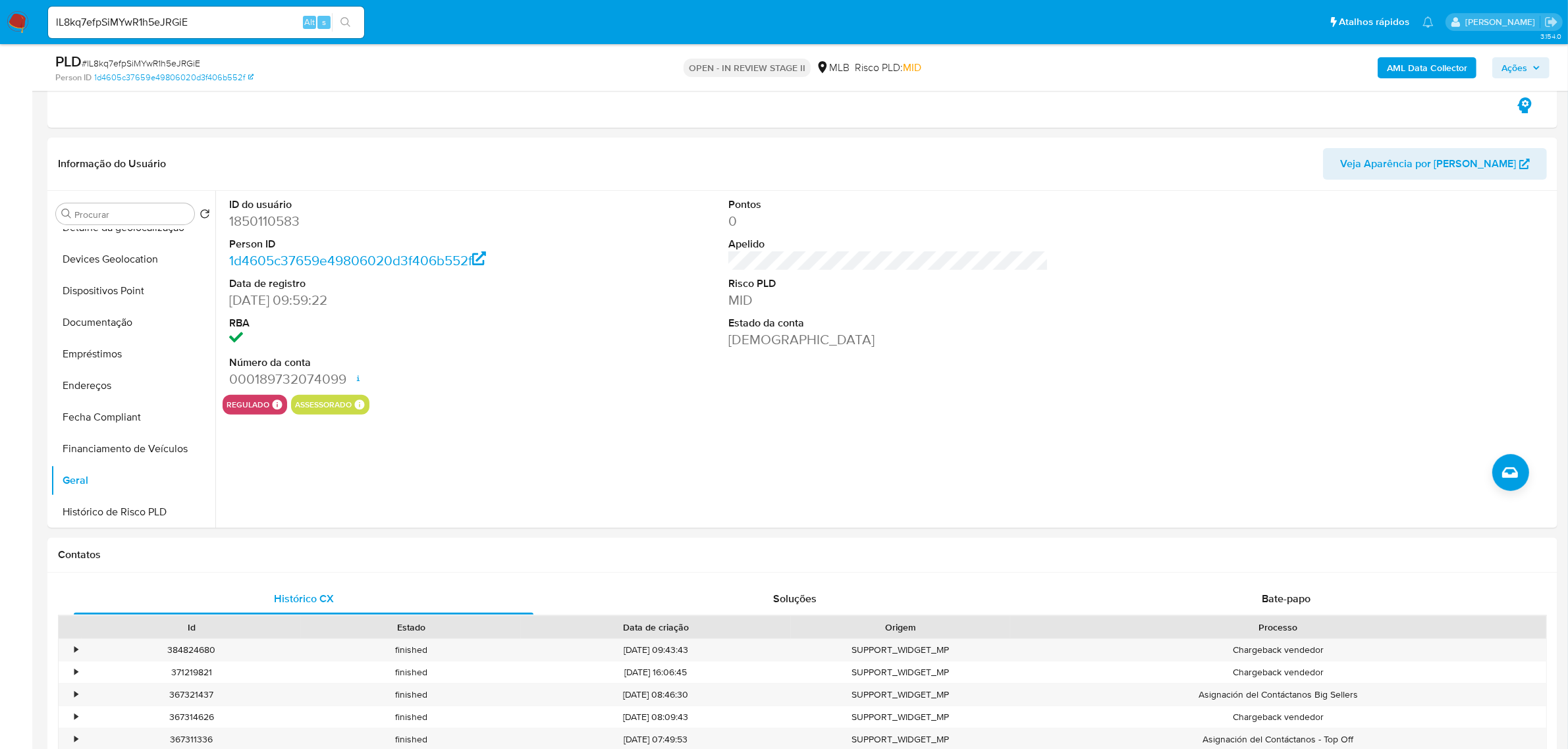
click at [1400, 63] on b "AML Data Collector" at bounding box center [1427, 68] width 80 height 21
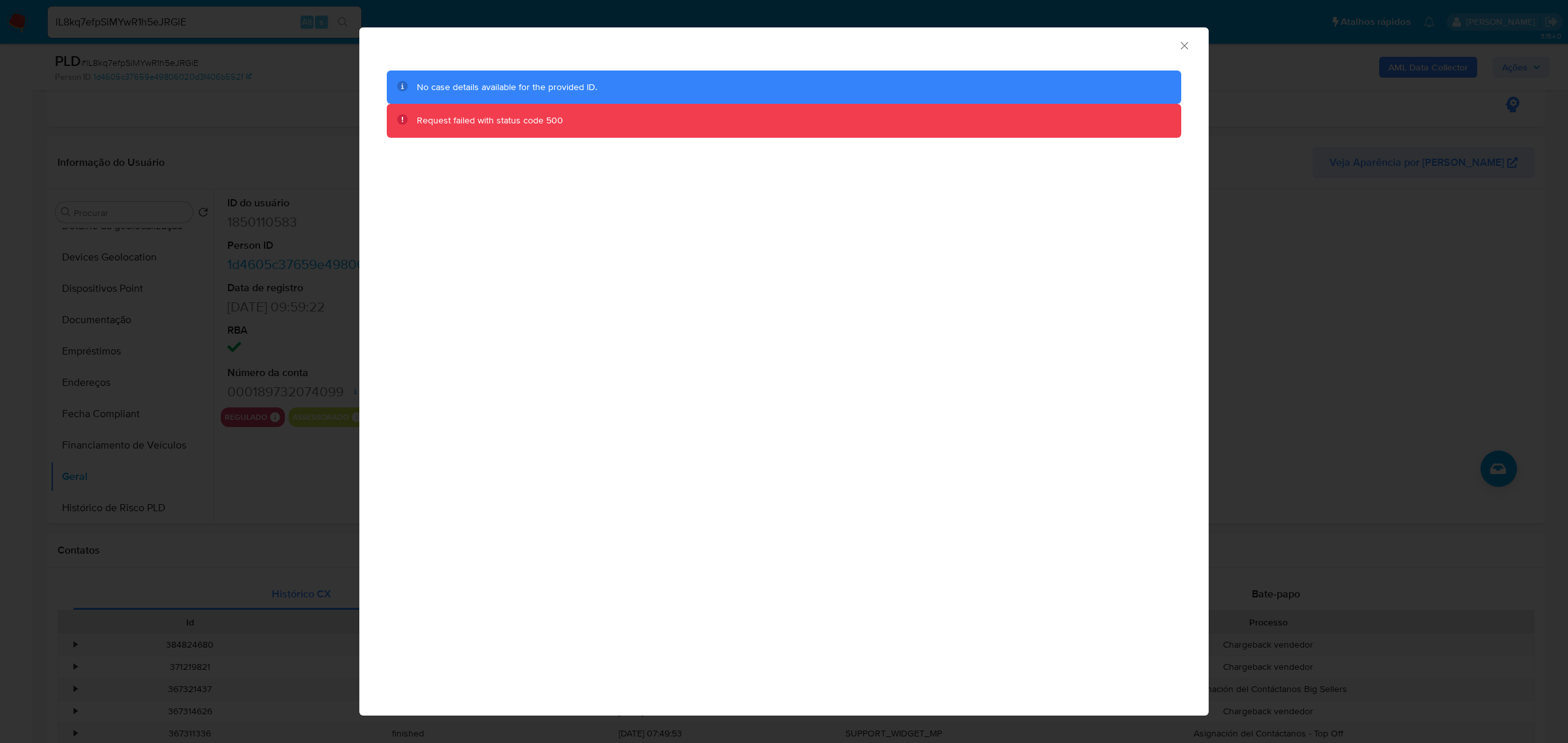
click at [1196, 52] on div "AML Data Collector" at bounding box center [784, 43] width 849 height 33
click at [1192, 51] on div "AML Data Collector" at bounding box center [784, 43] width 849 height 33
click at [1190, 46] on div "AML Data Collector" at bounding box center [784, 43] width 849 height 33
click at [1183, 44] on icon "Fechar a janela" at bounding box center [1184, 46] width 13 height 13
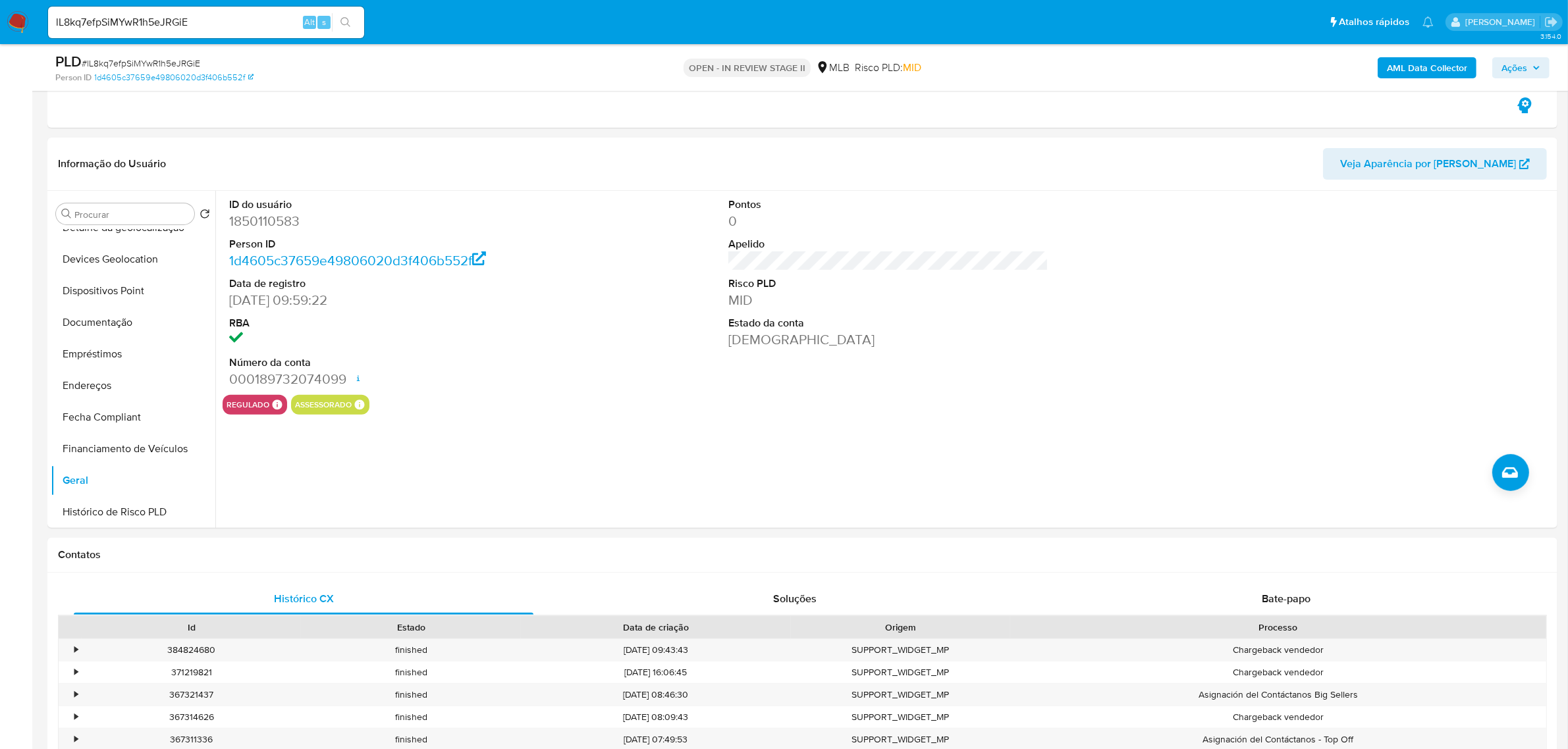
click at [1470, 58] on button "AML Data Collector" at bounding box center [1427, 68] width 99 height 21
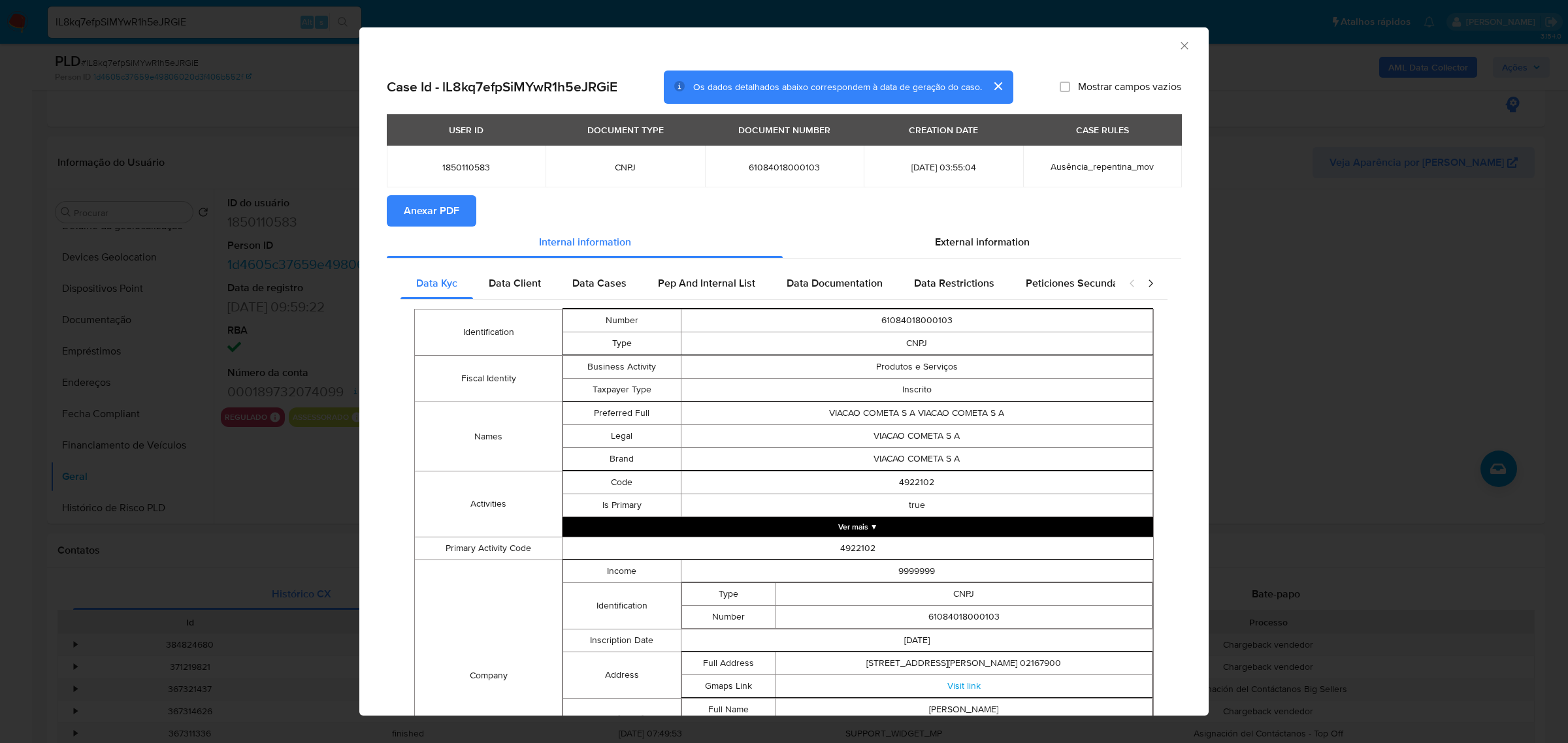
click at [417, 205] on span "Anexar PDF" at bounding box center [432, 211] width 56 height 29
click at [1178, 43] on icon "Fechar a janela" at bounding box center [1184, 46] width 13 height 13
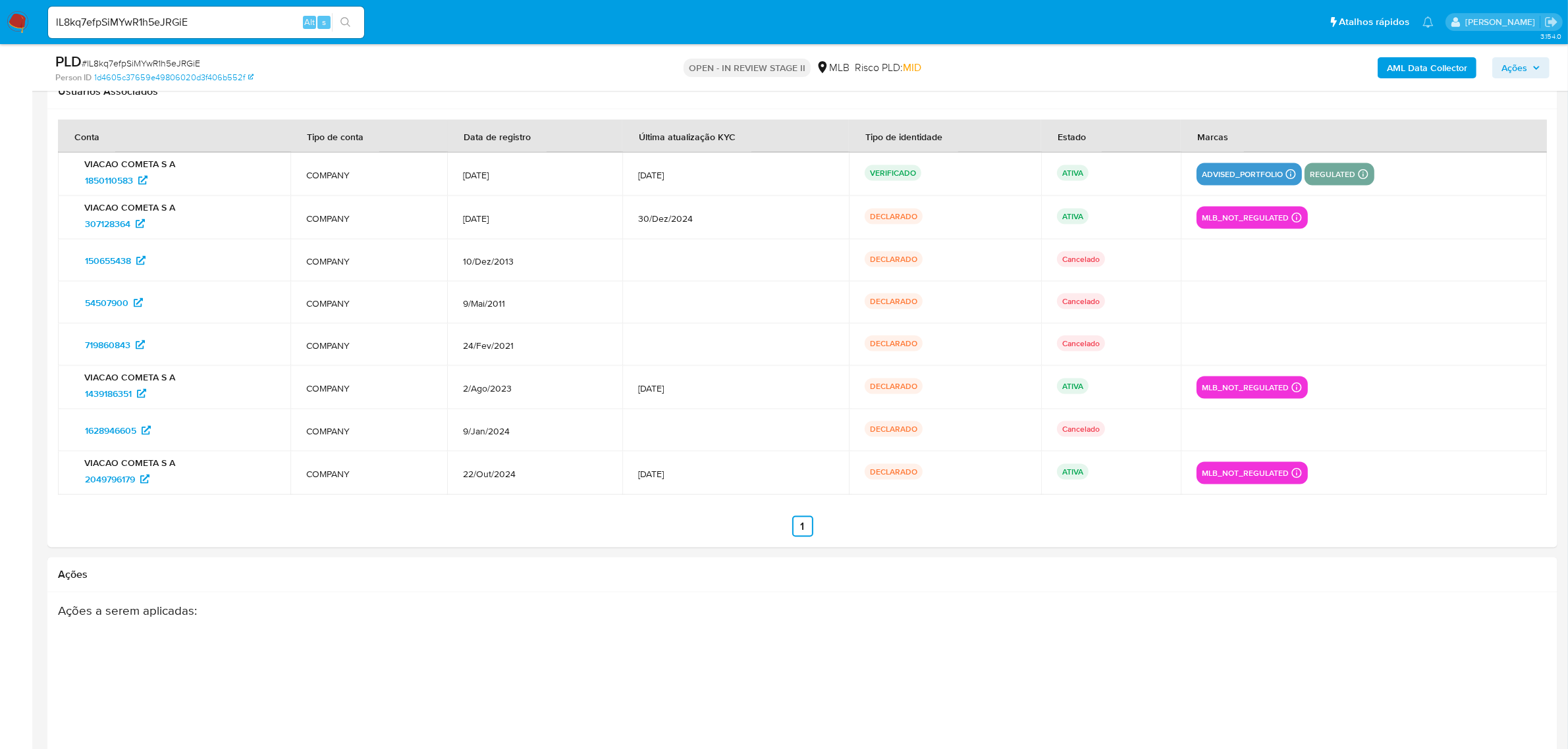
scroll to position [2226, 0]
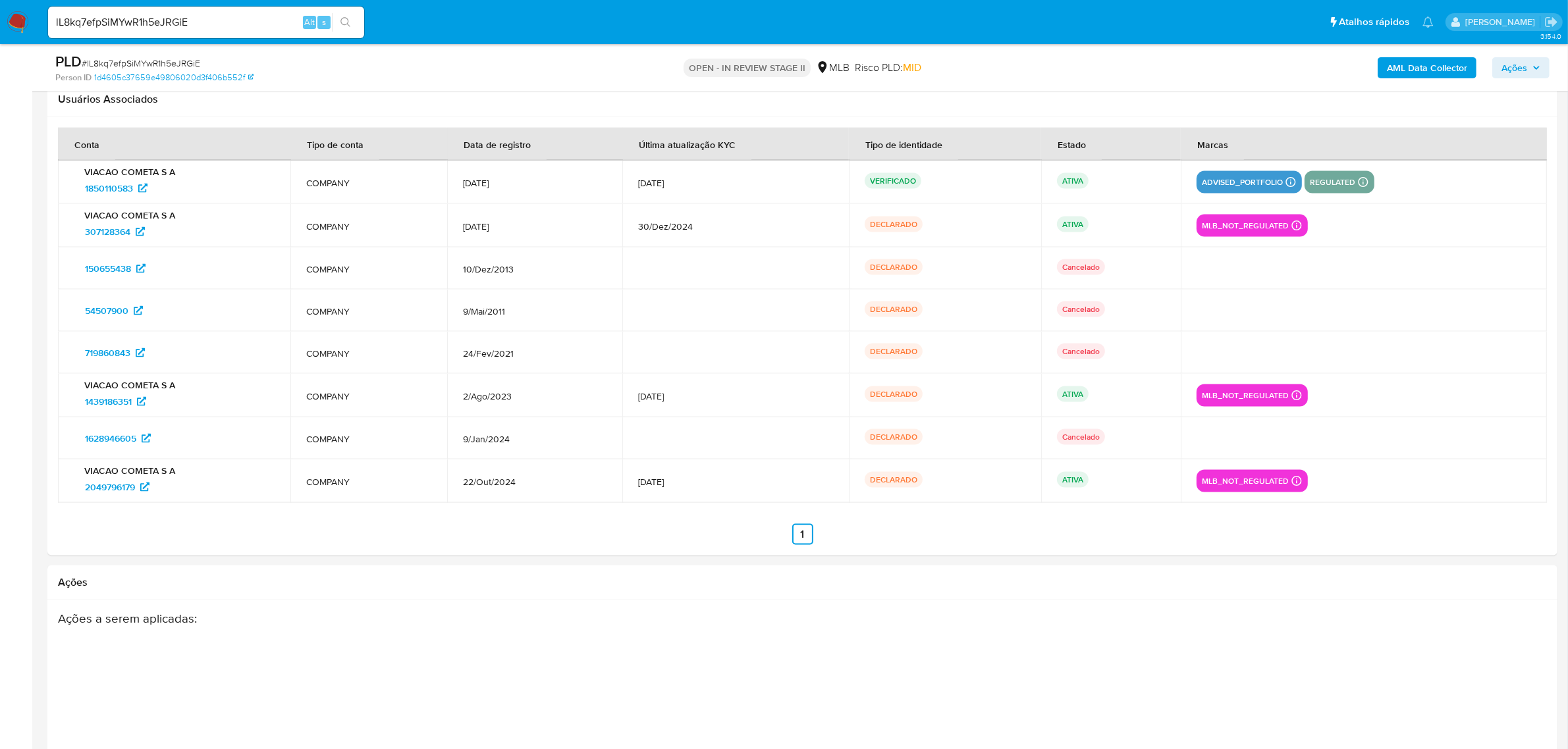
drag, startPoint x: 626, startPoint y: 180, endPoint x: 731, endPoint y: 192, distance: 105.7
click at [716, 189] on td "15/Jul/2025" at bounding box center [735, 183] width 227 height 44
click at [156, 14] on input "lL8kq7efpSiMYwR1h5eJRGiE" at bounding box center [206, 22] width 316 height 17
paste input "AgFJ7Y9XdiWxFFExMdPe5m0G"
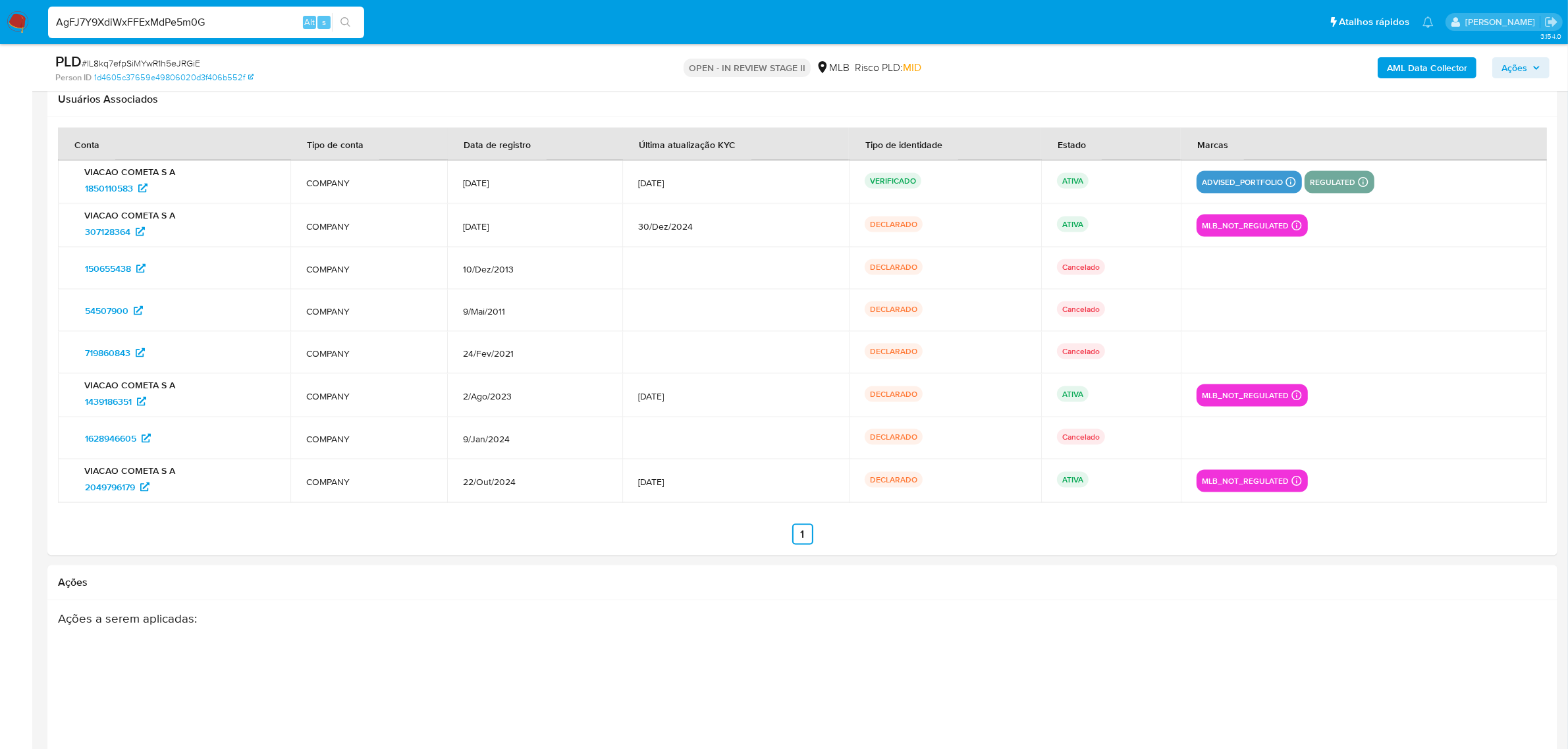
type input "AgFJ7Y9XdiWxFFExMdPe5m0G"
click at [337, 14] on button "search-icon" at bounding box center [345, 22] width 27 height 18
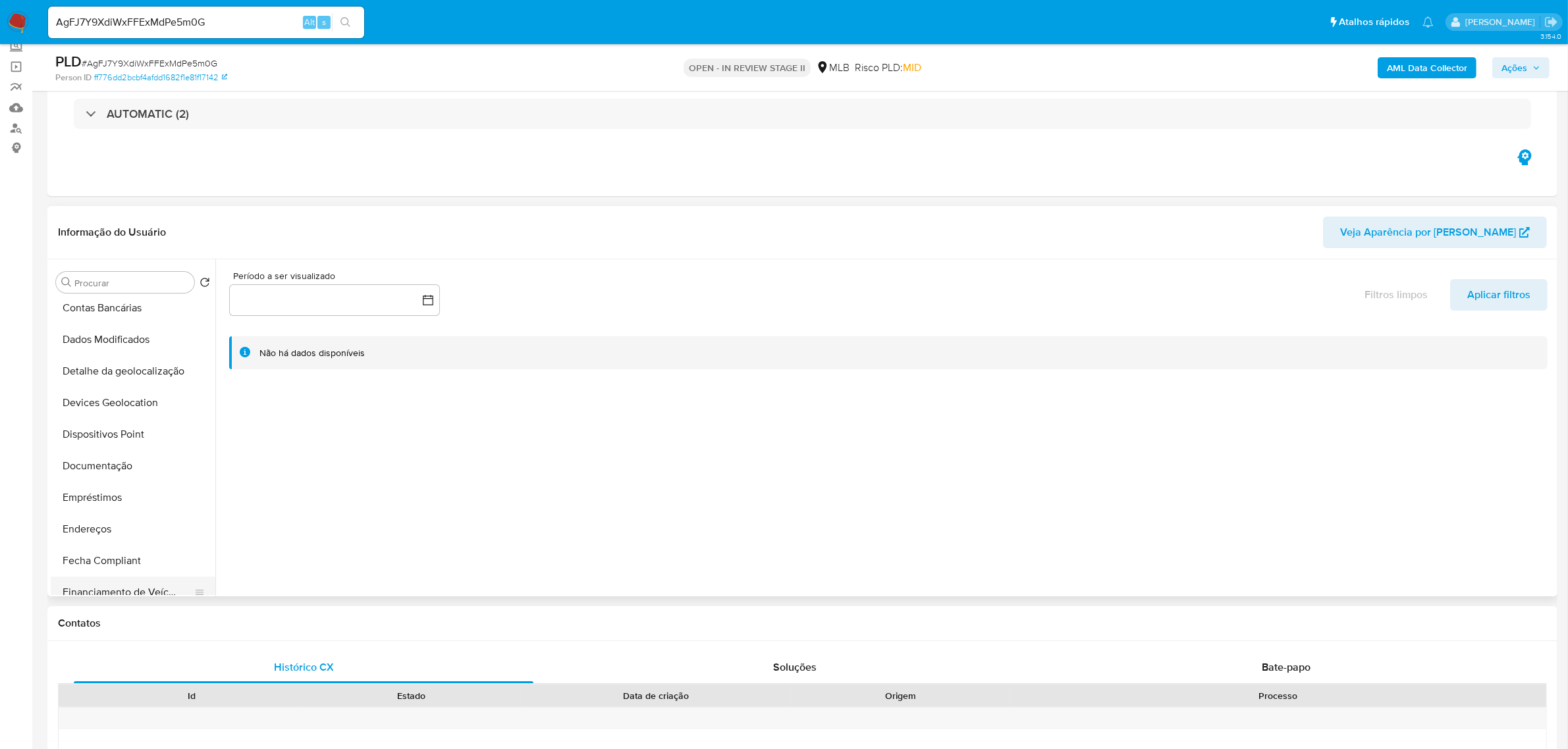
scroll to position [247, 0]
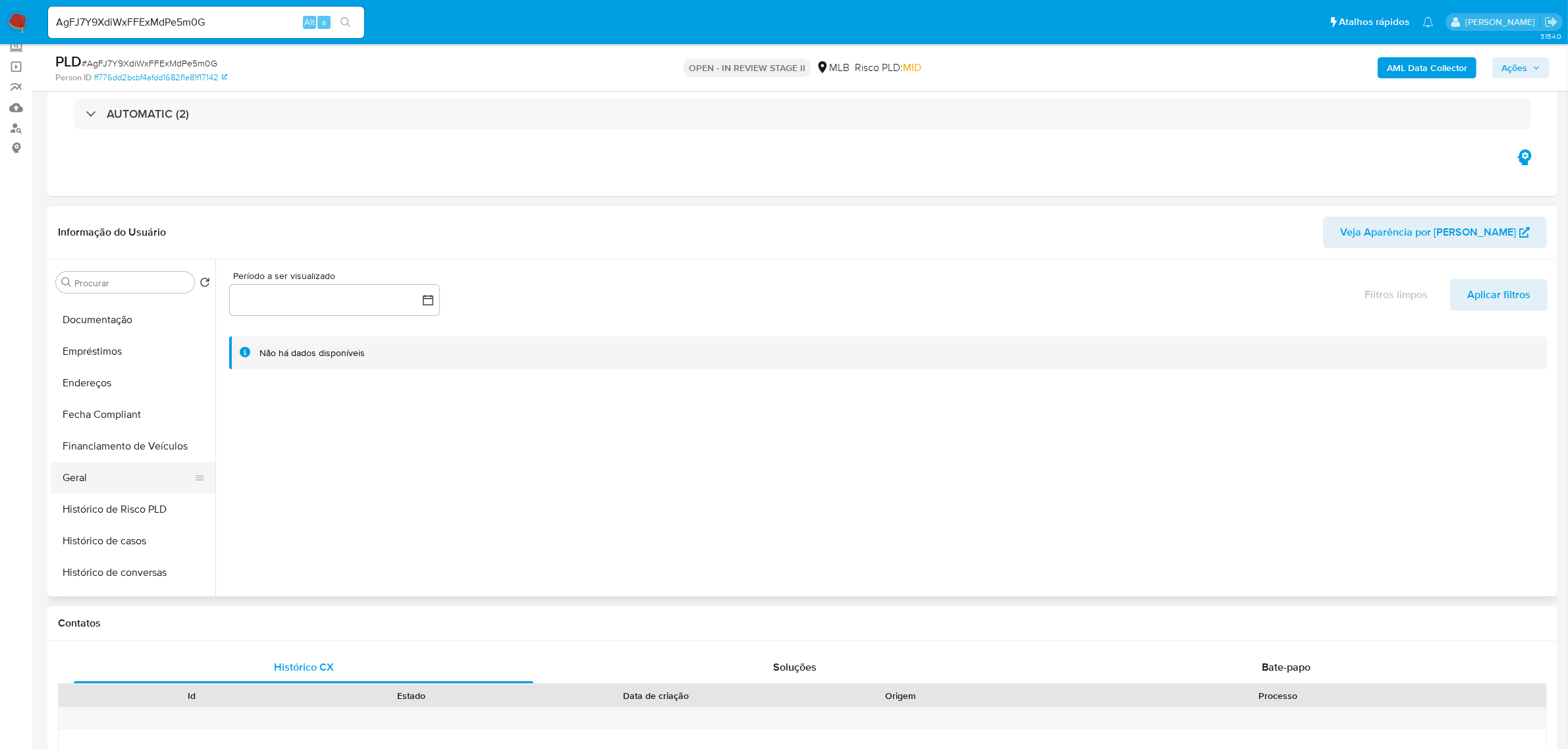
click at [136, 475] on button "Geral" at bounding box center [128, 477] width 154 height 31
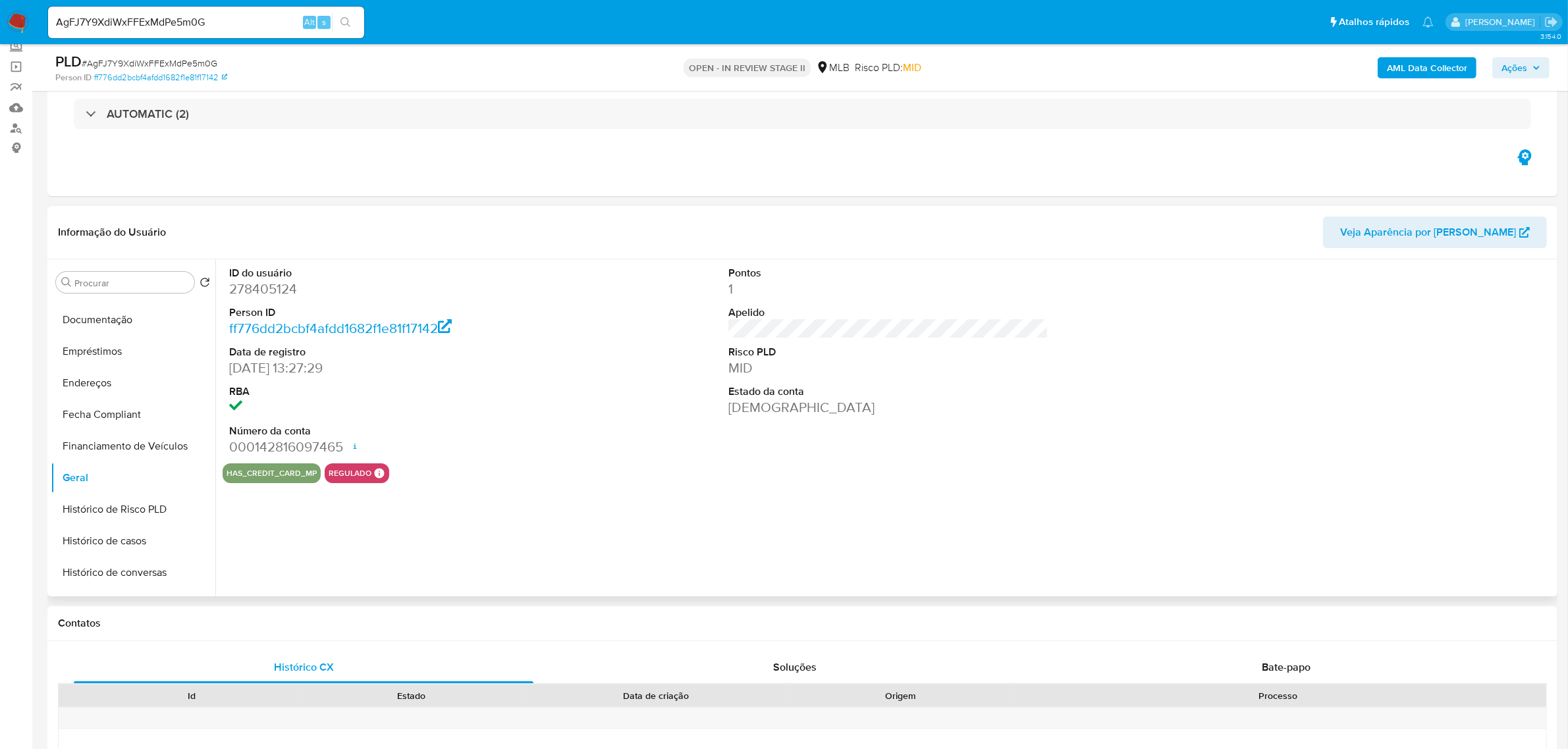
click at [288, 294] on dd "278405124" at bounding box center [388, 289] width 320 height 18
copy dd "278405124"
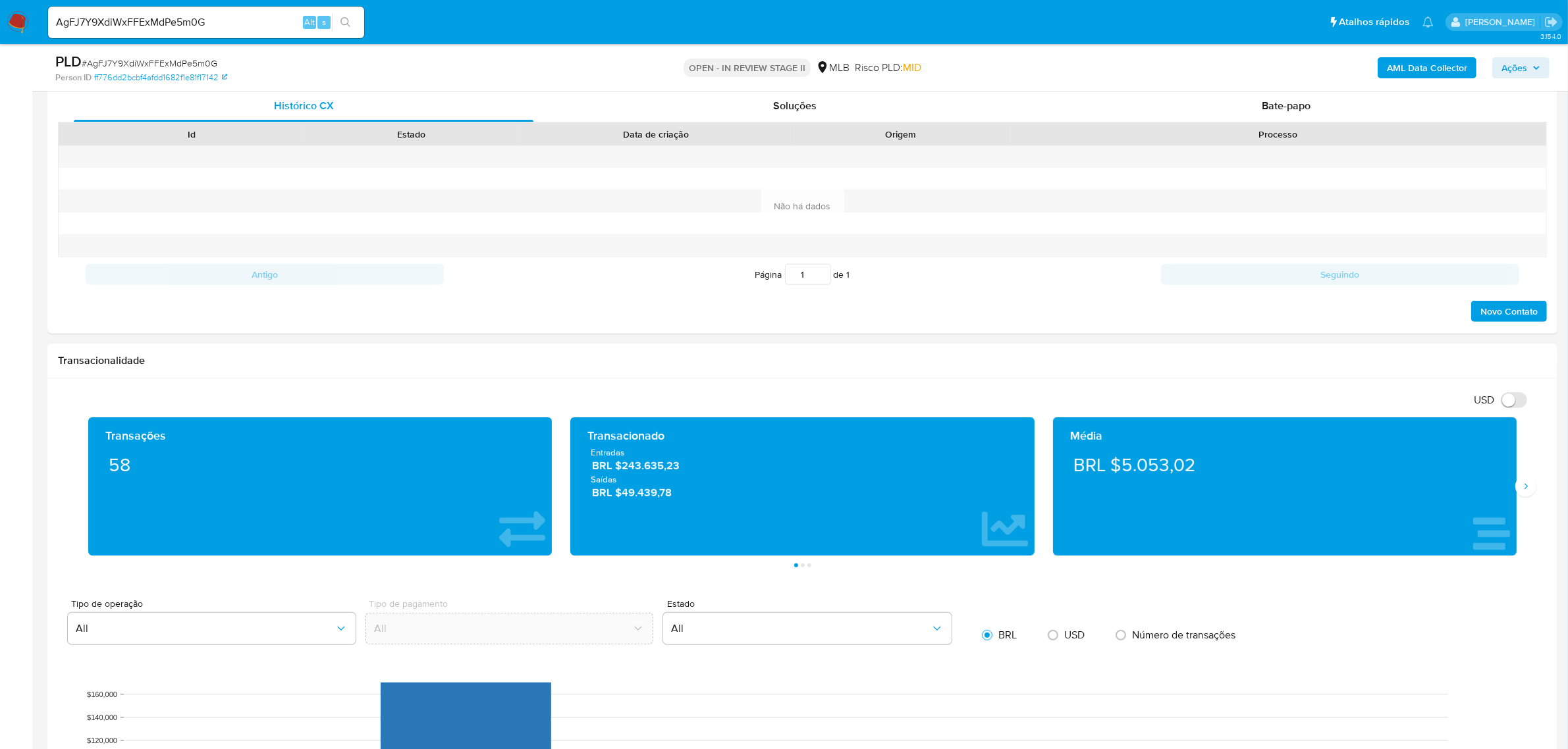
scroll to position [659, 0]
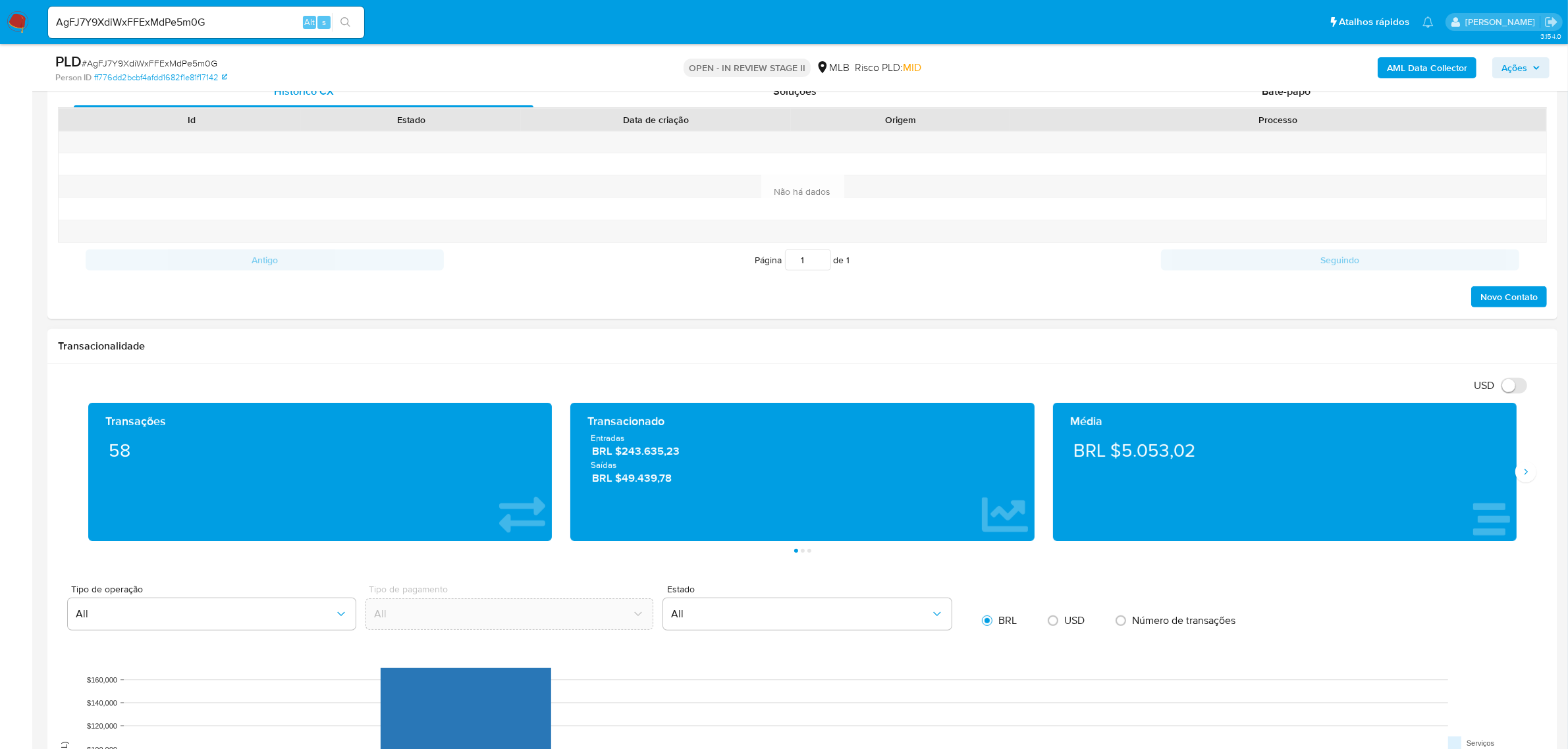
click at [1516, 485] on div "Média BRL $5.053,02" at bounding box center [1285, 472] width 482 height 138
click at [1526, 481] on button "Siguiente" at bounding box center [1525, 472] width 21 height 21
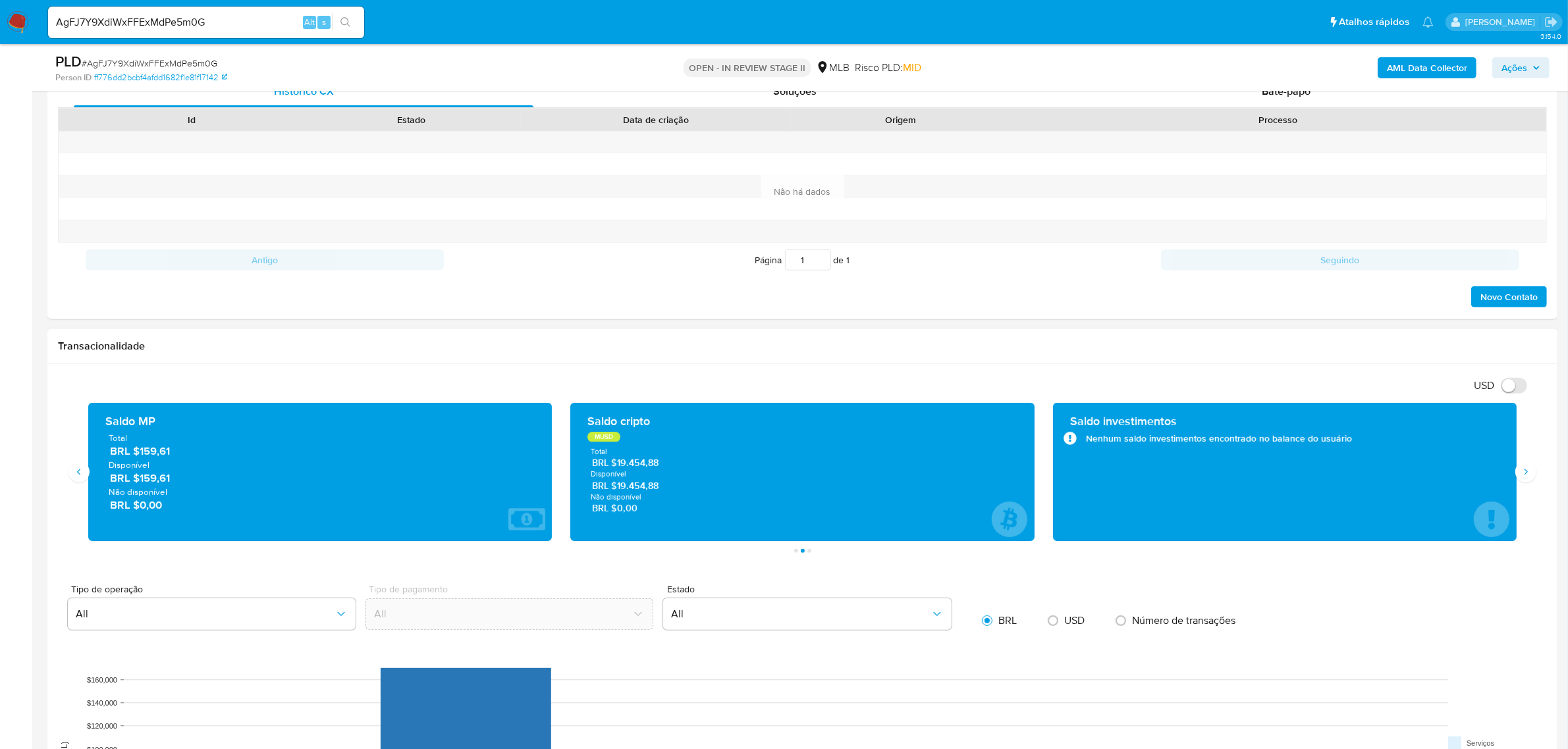
click at [659, 473] on div "Total BRL $19.454,88 Disponível BRL $19.454,88 Não disponível BRL $0,00" at bounding box center [801, 481] width 442 height 68
click at [791, 471] on span "Disponível" at bounding box center [802, 474] width 423 height 10
click at [1513, 473] on div "Saldo investimentos Nenhum saldo investimentos encontrado no balance do usuário" at bounding box center [1285, 472] width 463 height 138
click at [1521, 471] on icon "Siguiente" at bounding box center [1526, 472] width 10 height 10
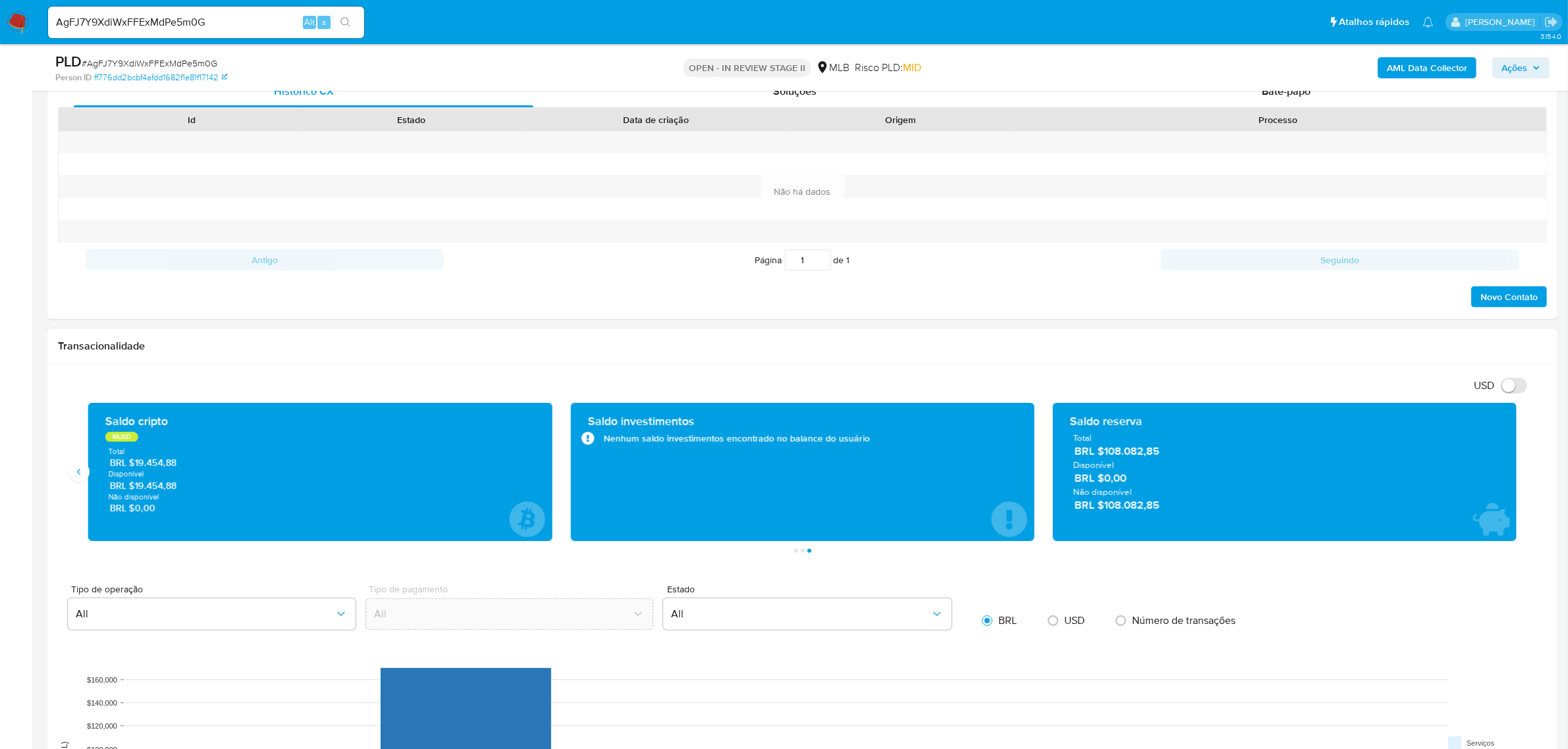
drag, startPoint x: 1174, startPoint y: 451, endPoint x: 1106, endPoint y: 452, distance: 68.0
click at [1108, 452] on span "BRL $108.082,85" at bounding box center [1285, 451] width 422 height 15
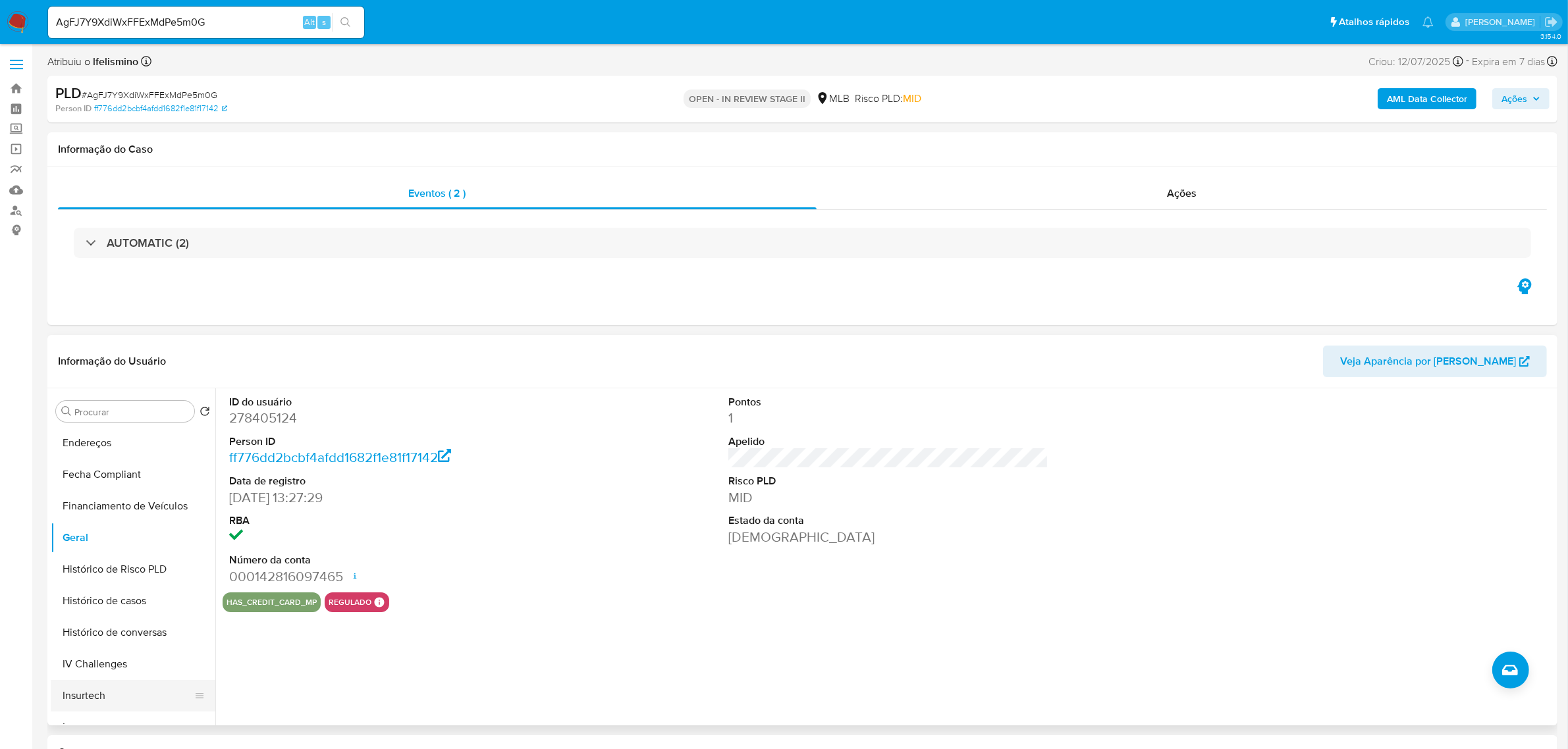
scroll to position [412, 0]
click at [87, 665] on button "KYC" at bounding box center [128, 663] width 154 height 31
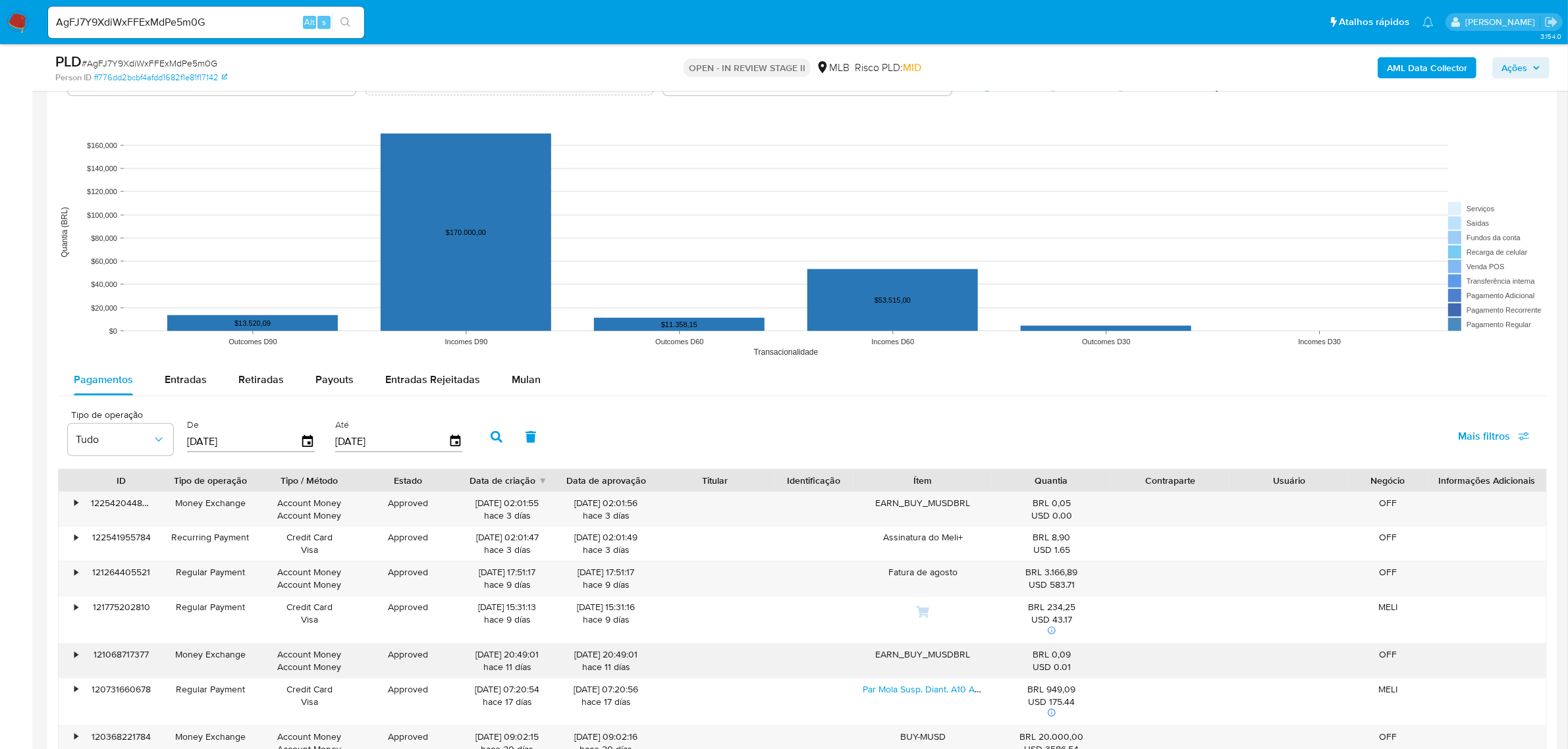
scroll to position [1481, 0]
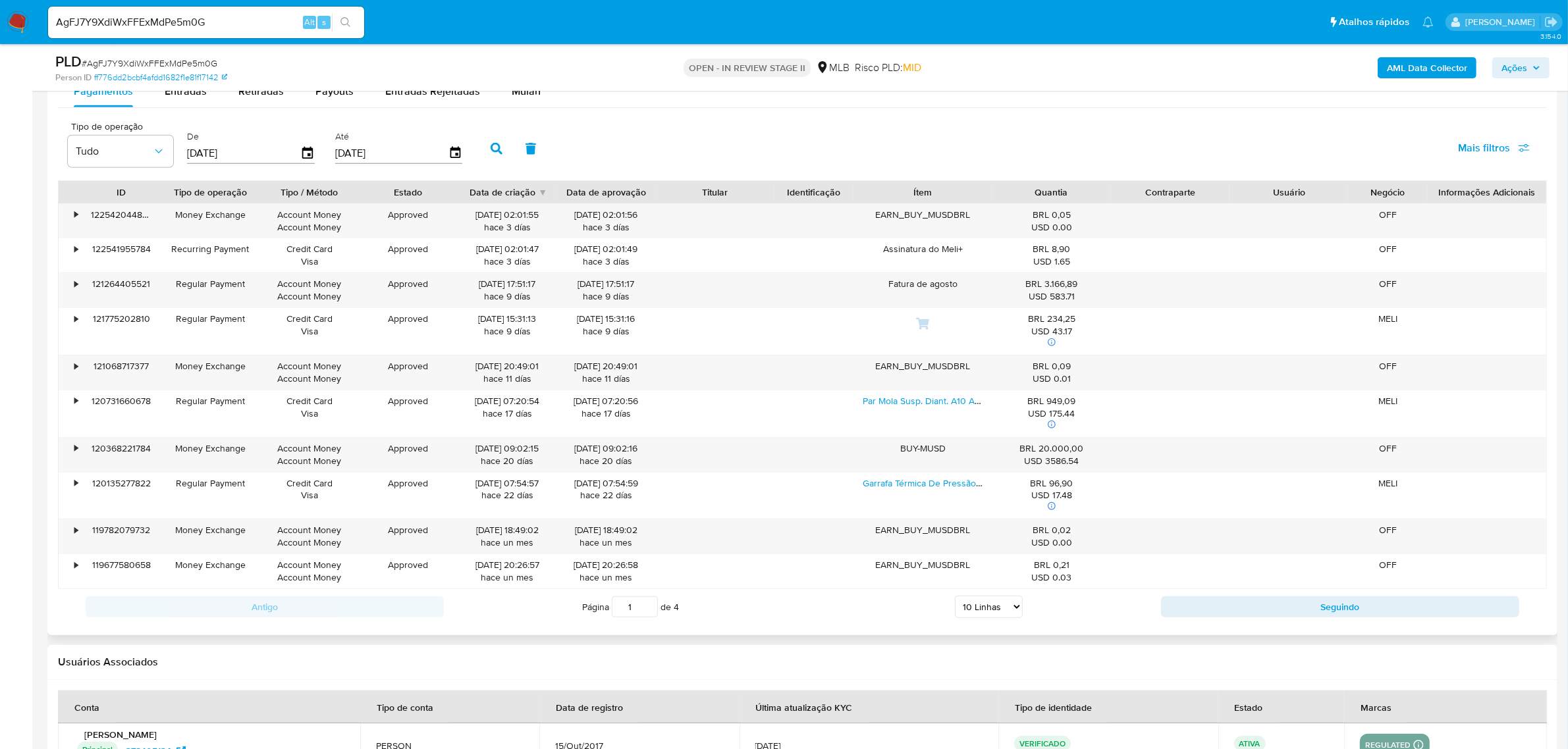
drag, startPoint x: 995, startPoint y: 605, endPoint x: 995, endPoint y: 616, distance: 11.0
click at [995, 608] on select "5 Linhas 10 Linhas 20 Linhas 25 Linhas 50 Linhas 100 Linhas" at bounding box center [988, 607] width 68 height 23
click at [984, 742] on td "15/Jul/2025" at bounding box center [869, 745] width 259 height 44
click at [999, 611] on select "5 Linhas 10 Linhas 20 Linhas 25 Linhas 50 Linhas 100 Linhas" at bounding box center [988, 607] width 68 height 23
select select "100"
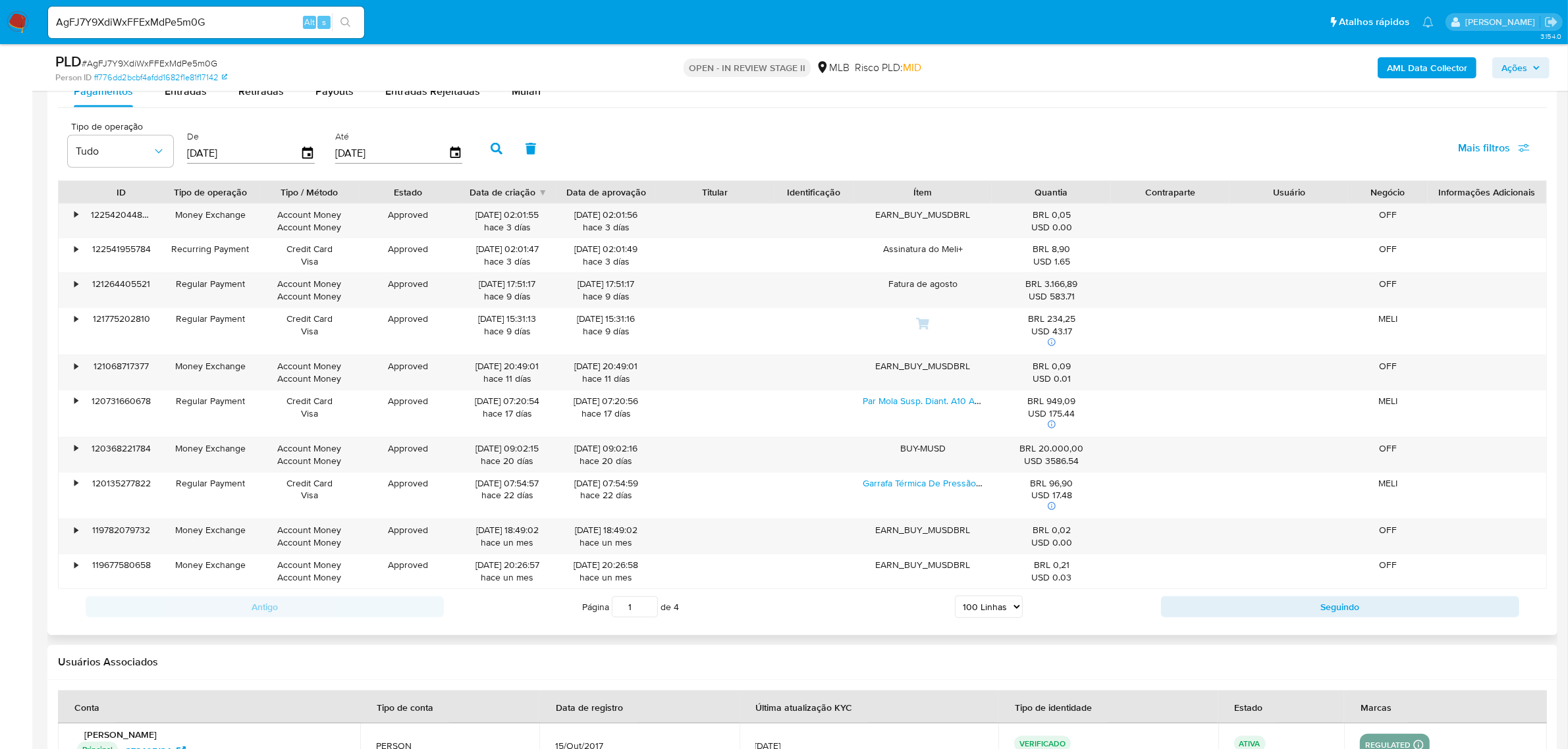
click at [954, 599] on select "5 Linhas 10 Linhas 20 Linhas 25 Linhas 50 Linhas 100 Linhas" at bounding box center [988, 607] width 68 height 23
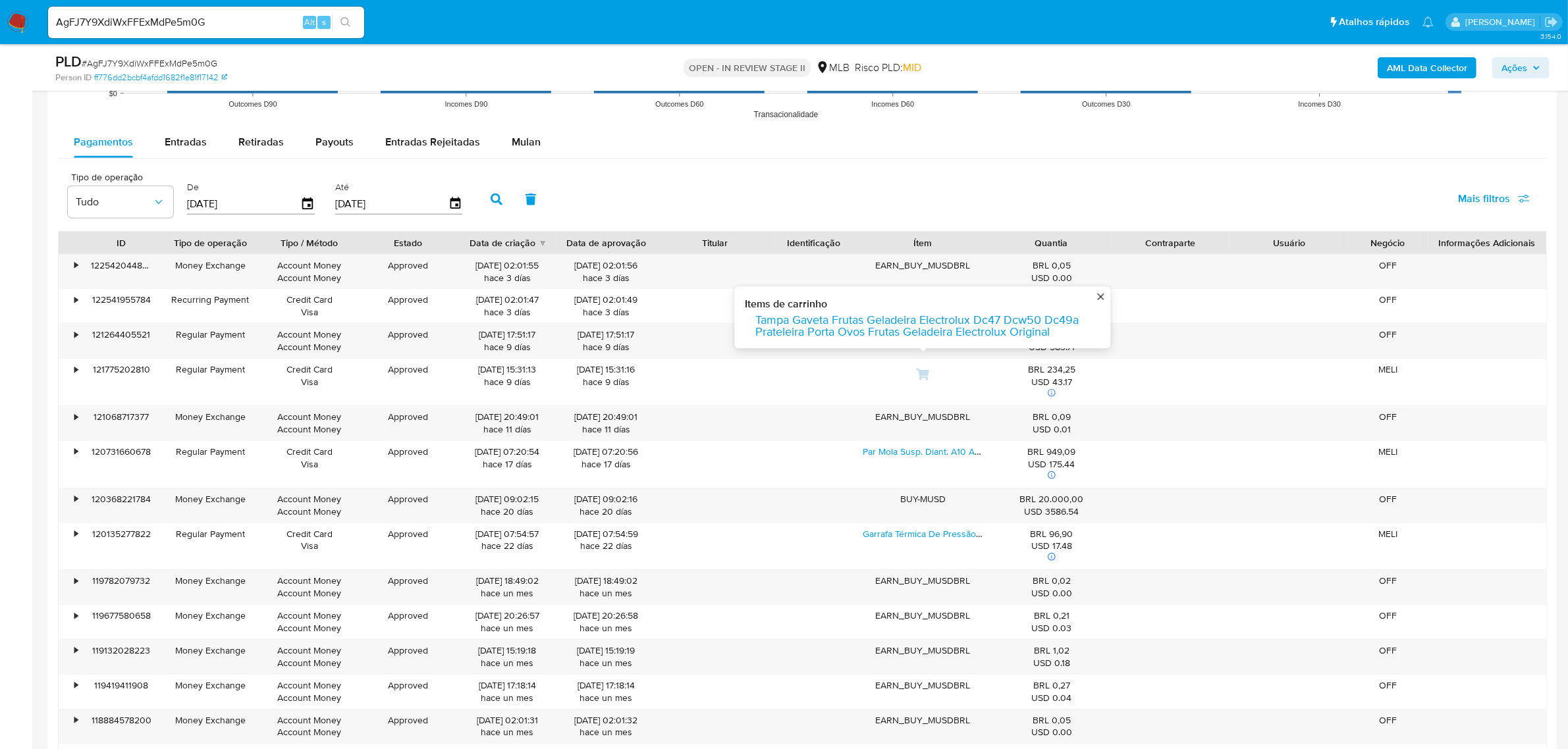
scroll to position [1317, 0]
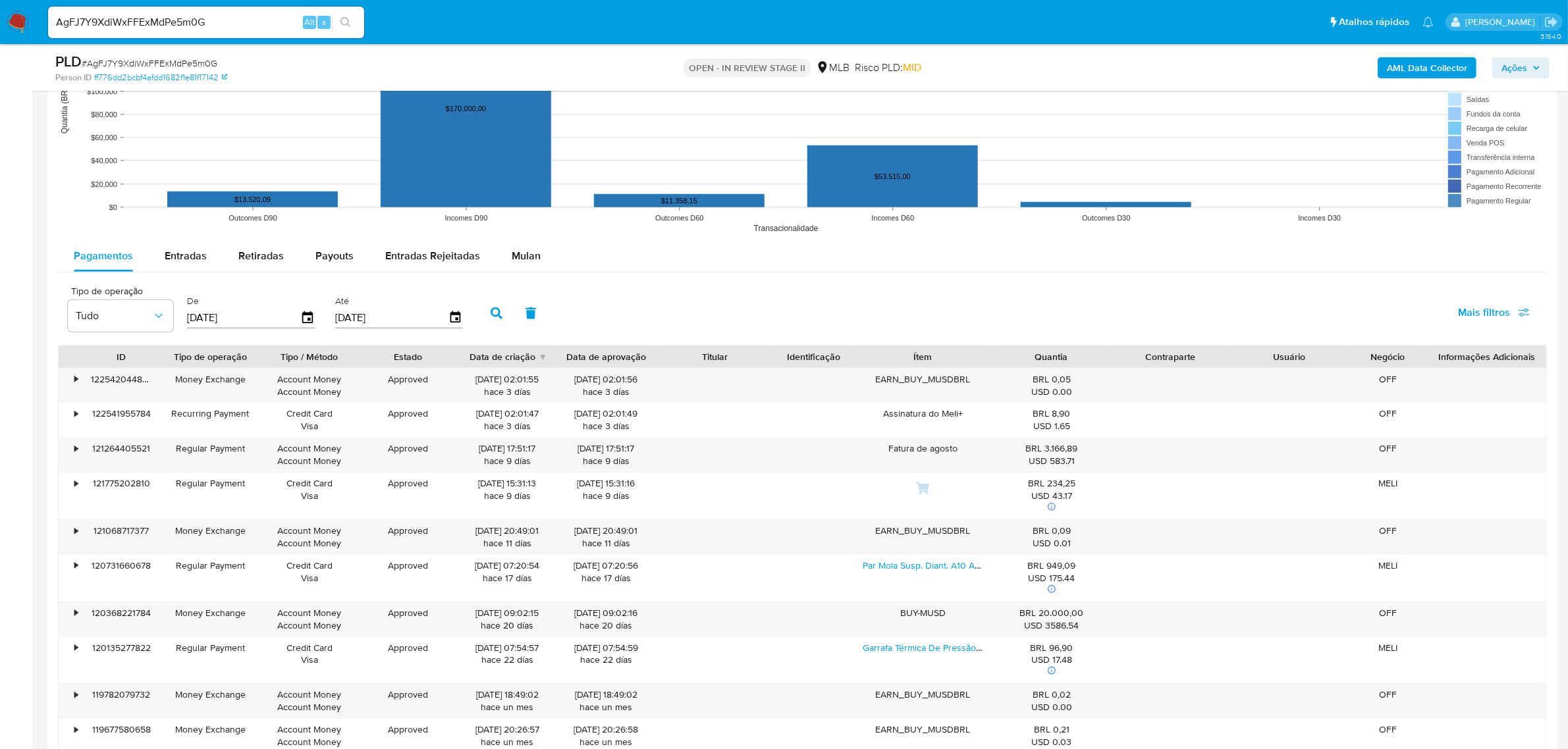
click at [294, 319] on input "22/05/2025" at bounding box center [243, 318] width 113 height 21
click at [307, 318] on icon "button" at bounding box center [308, 318] width 23 height 23
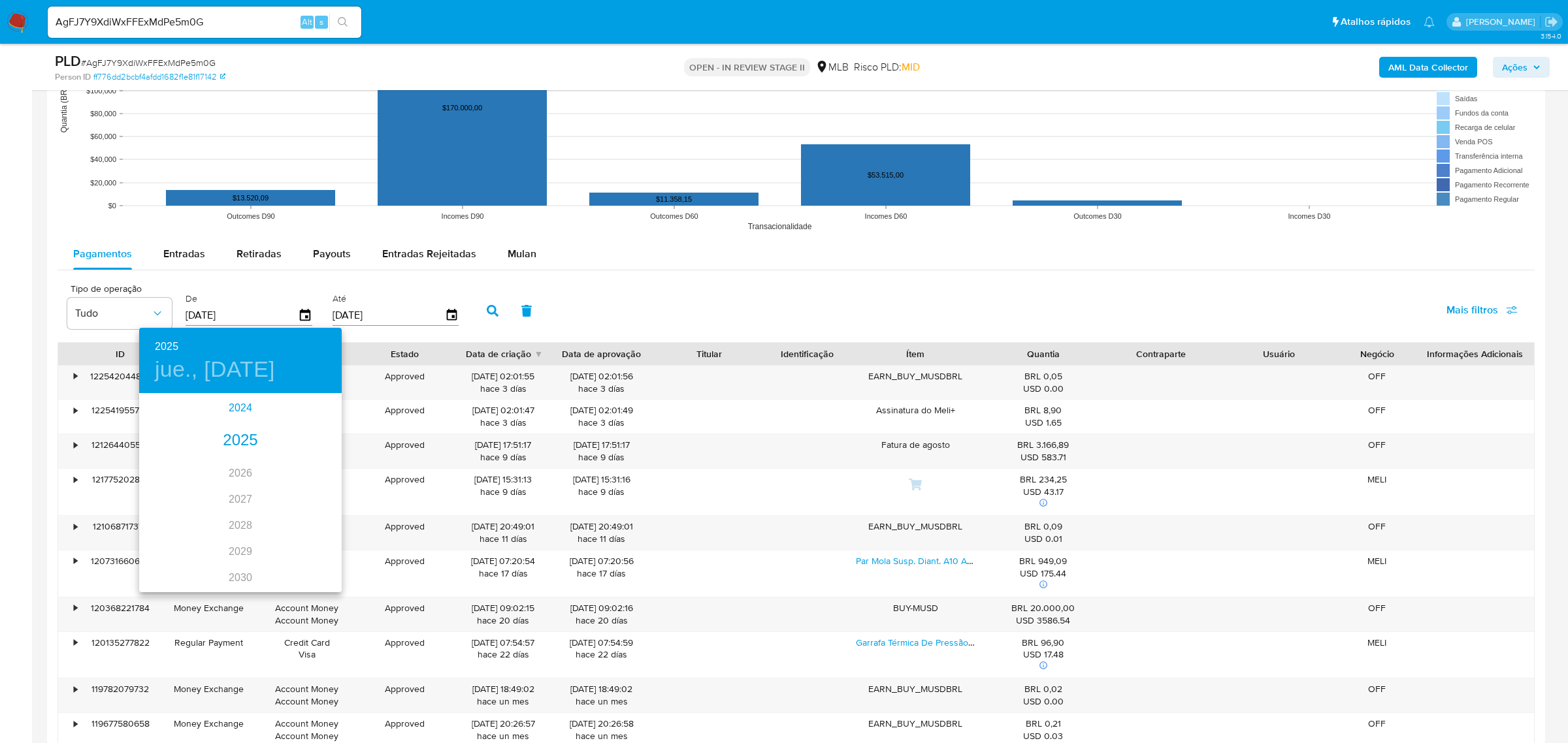
click at [235, 411] on div "2024" at bounding box center [240, 408] width 202 height 26
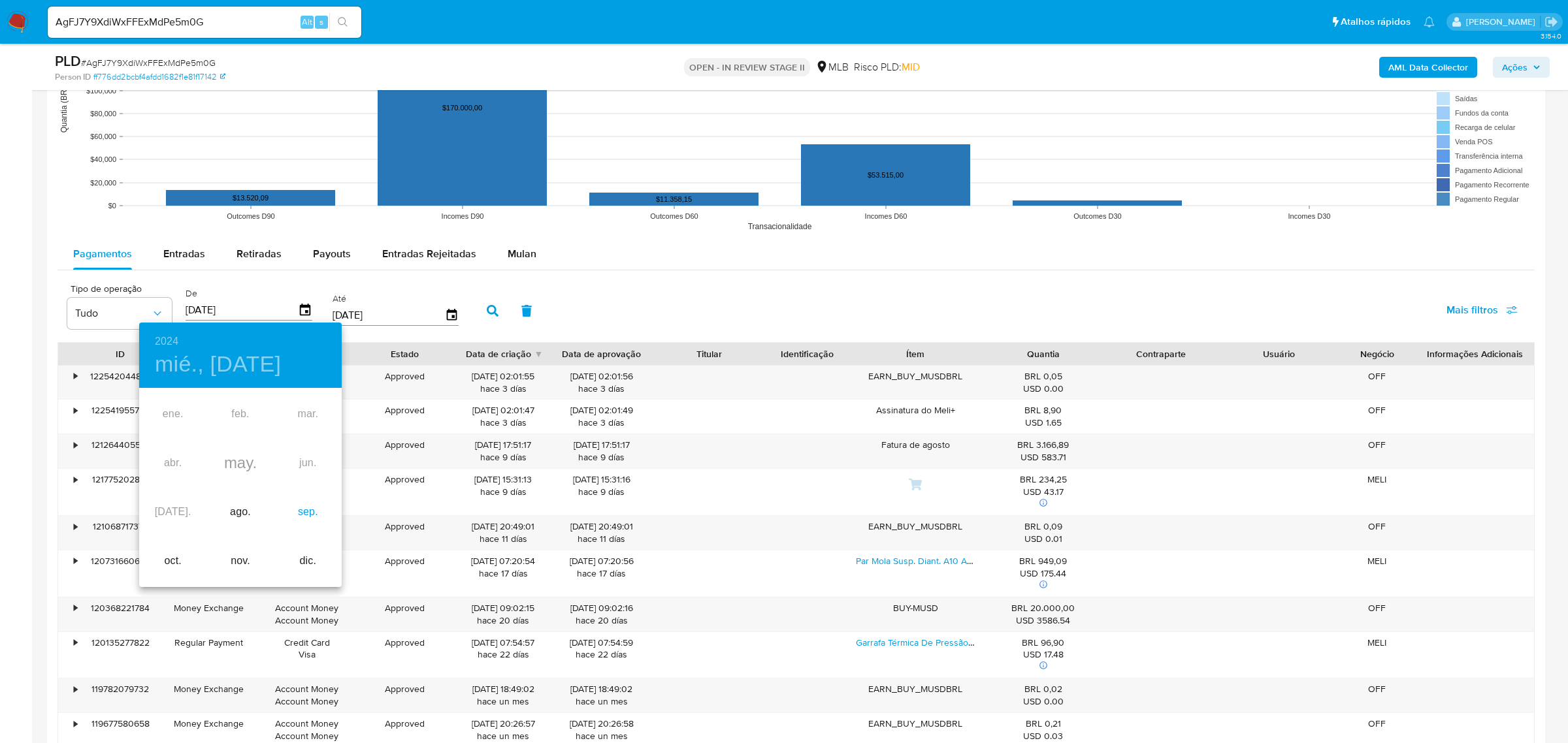
click at [304, 521] on div "sep." at bounding box center [308, 512] width 67 height 49
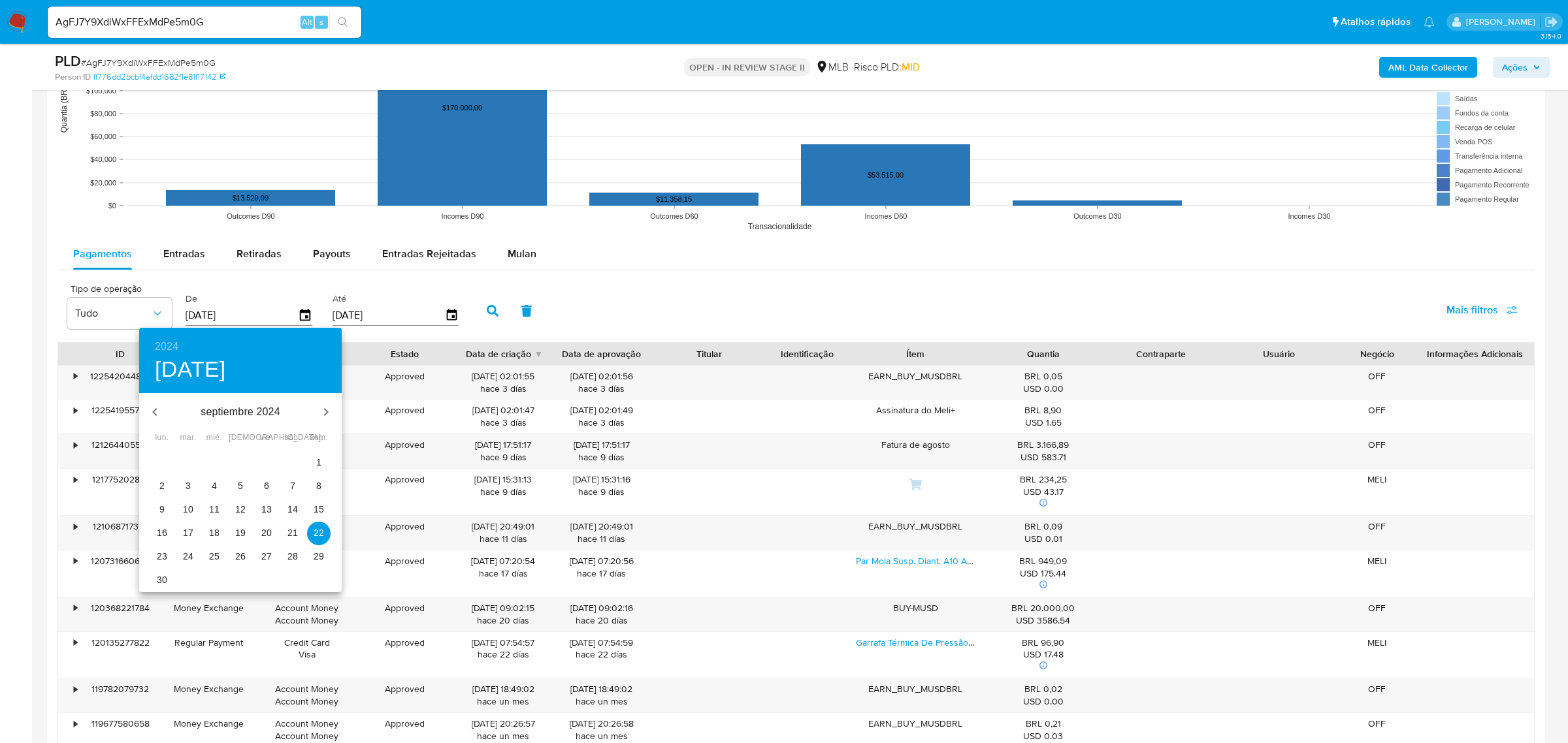
click at [320, 462] on p "1" at bounding box center [318, 463] width 5 height 13
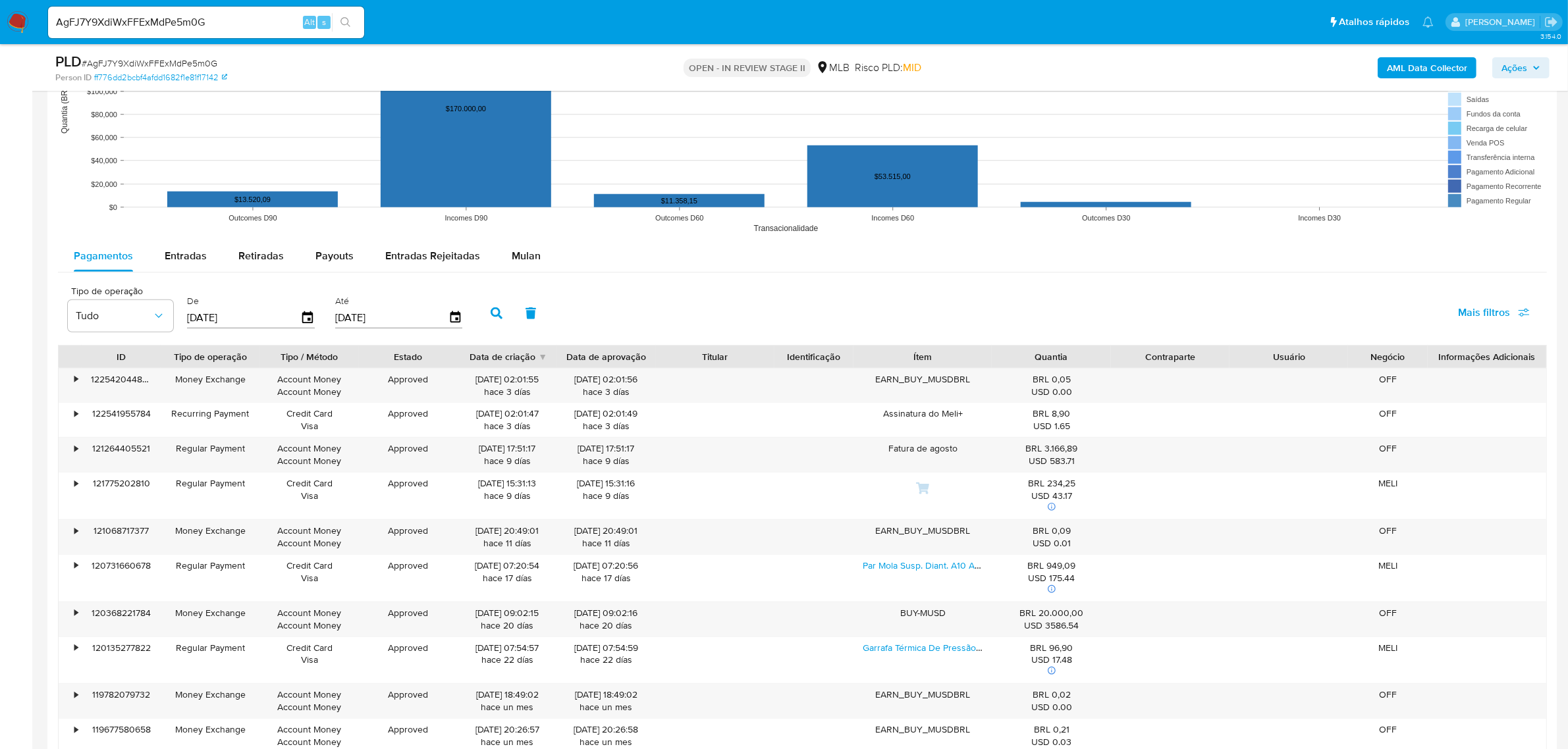
click at [491, 308] on icon "button" at bounding box center [496, 313] width 12 height 12
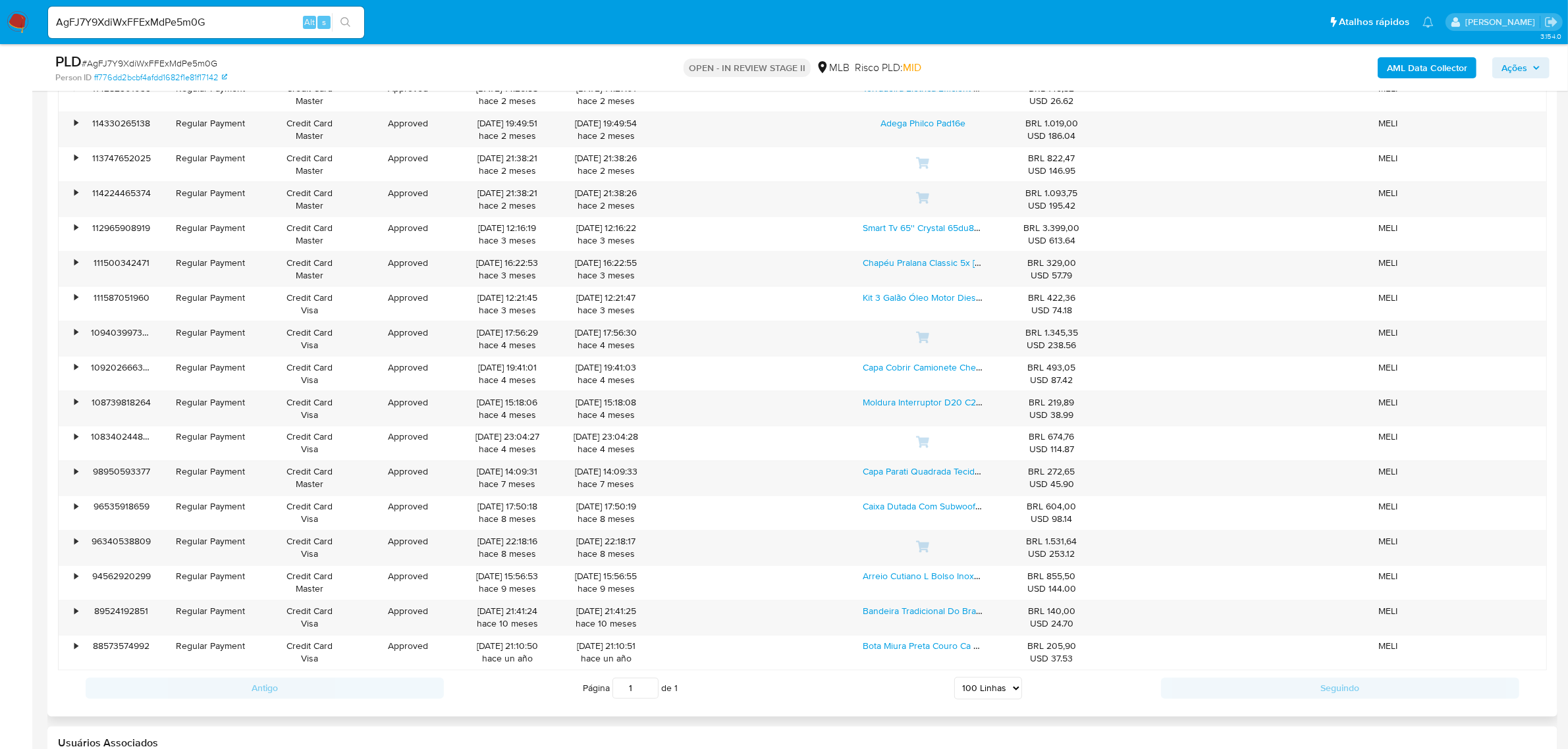
scroll to position [2716, 0]
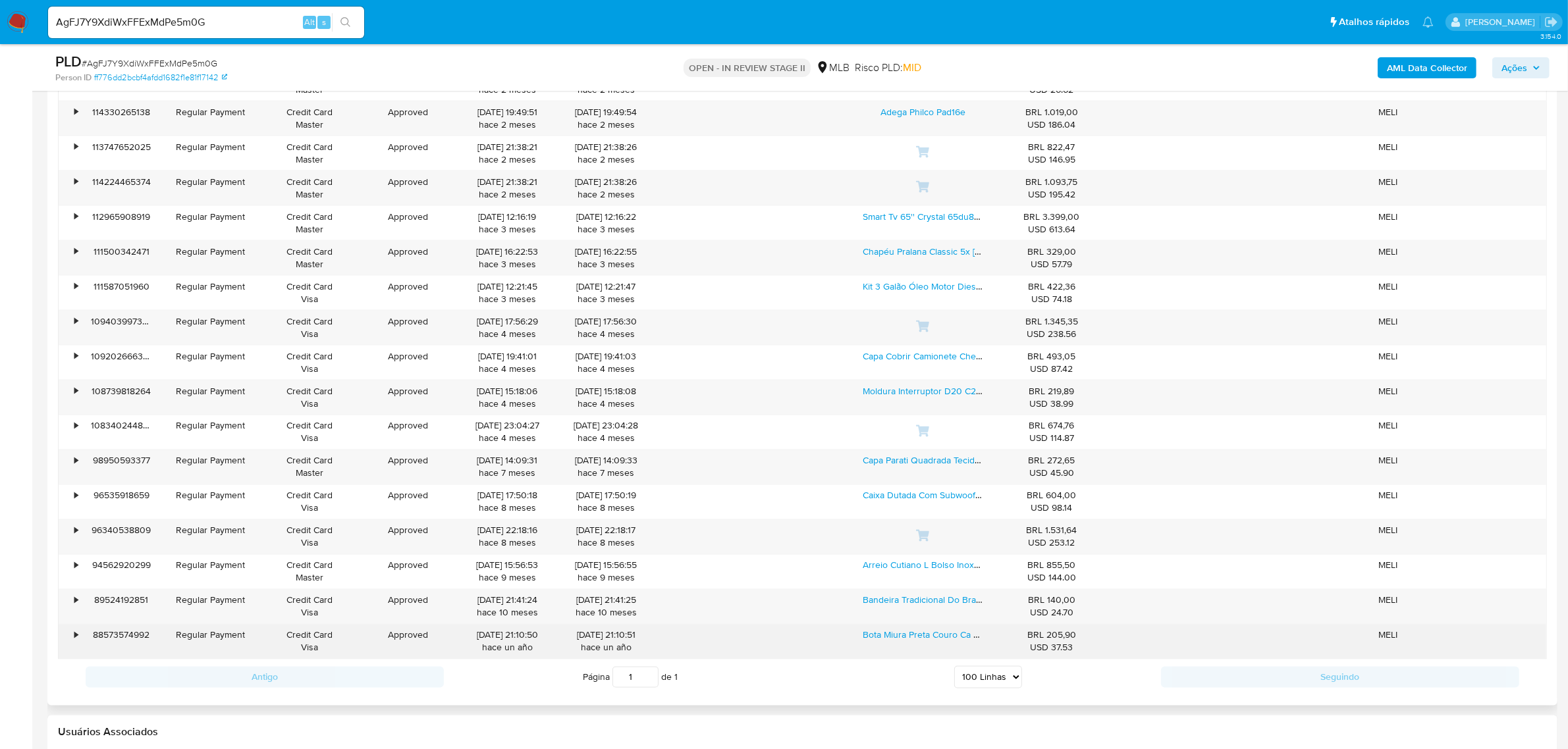
drag, startPoint x: 455, startPoint y: 640, endPoint x: 534, endPoint y: 642, distance: 79.0
click at [534, 642] on div "• 88573574992 Regular Payment Credit Card Visa Approved 22/09/2024 21:10:50 hac…" at bounding box center [802, 642] width 1488 height 34
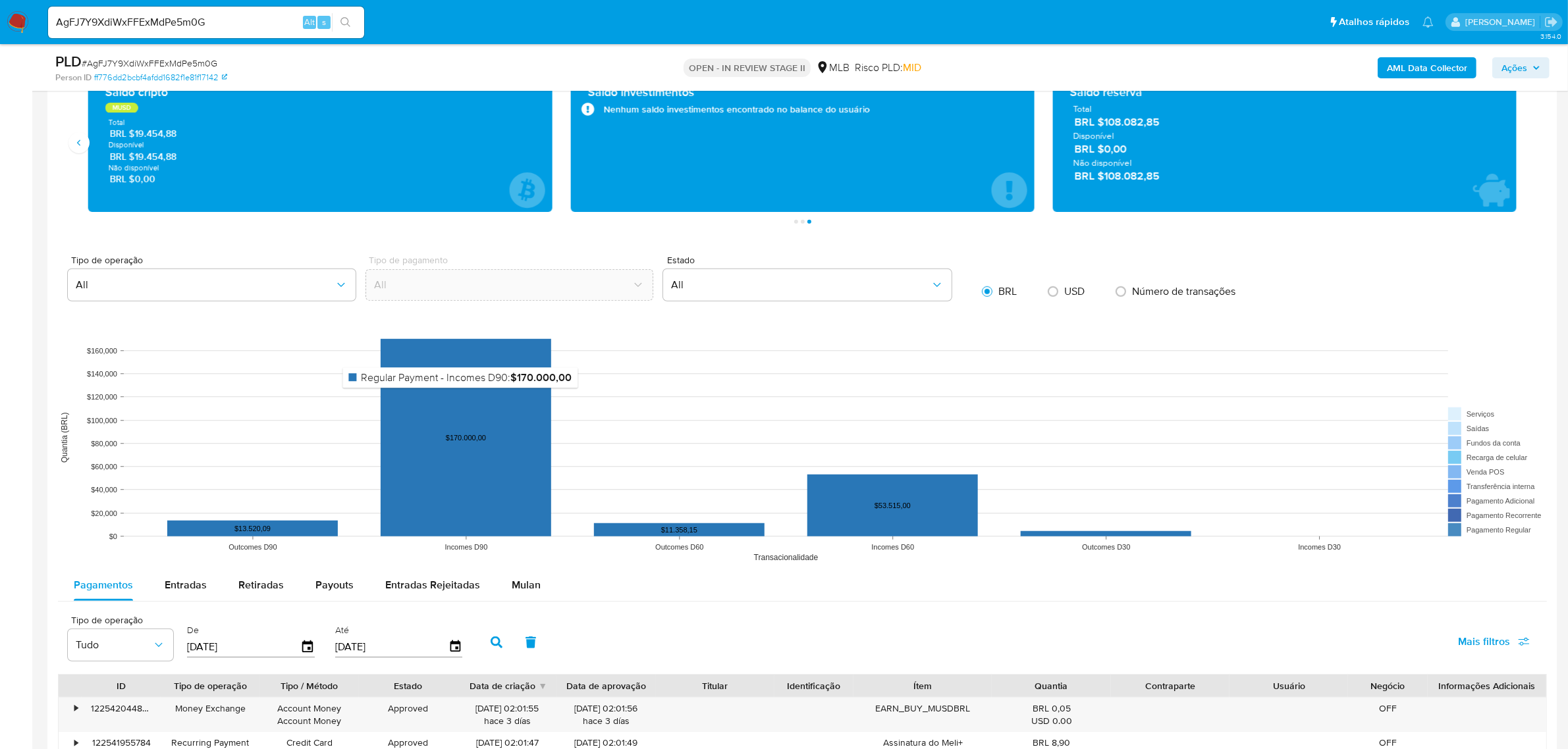
scroll to position [1153, 0]
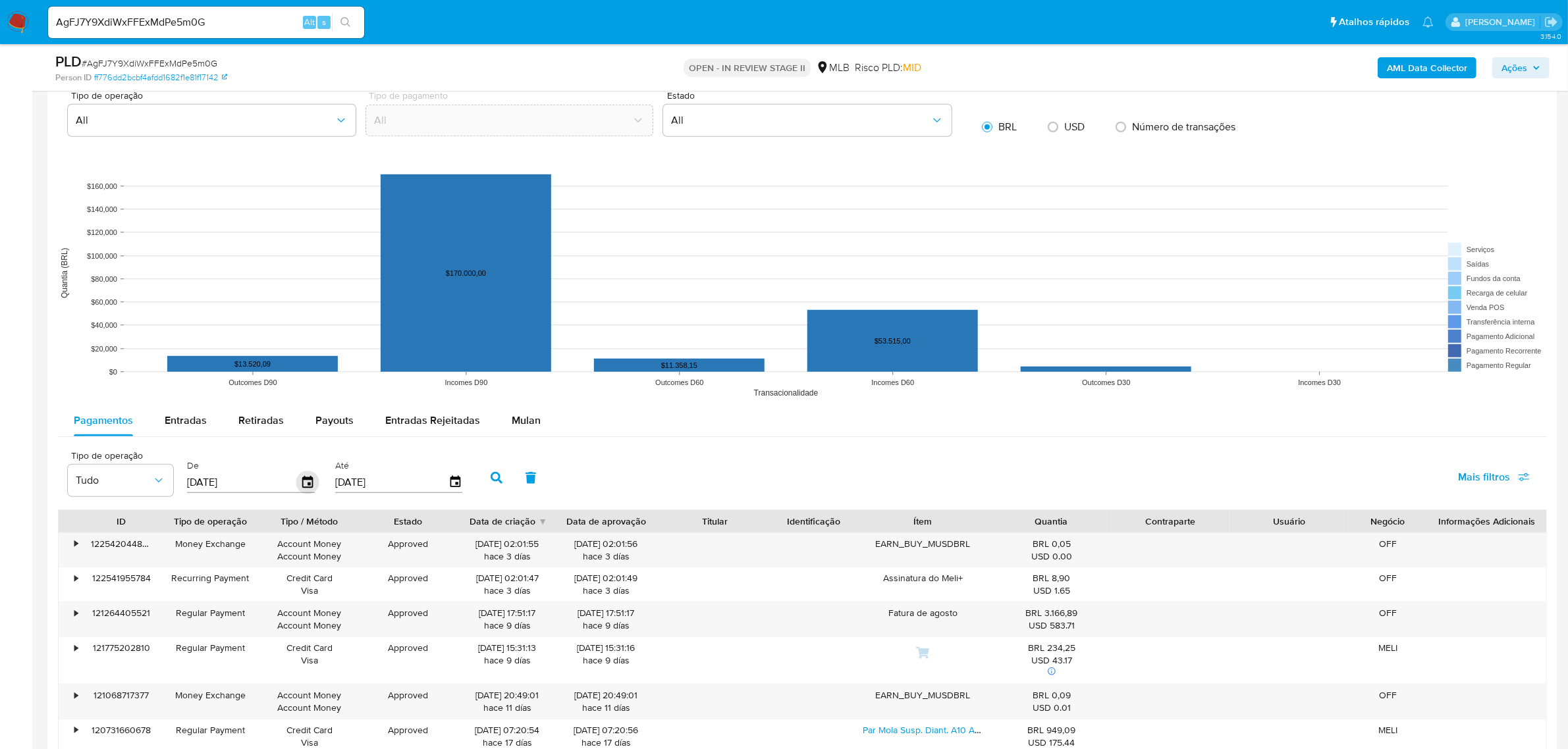
click at [307, 484] on icon "button" at bounding box center [308, 483] width 23 height 23
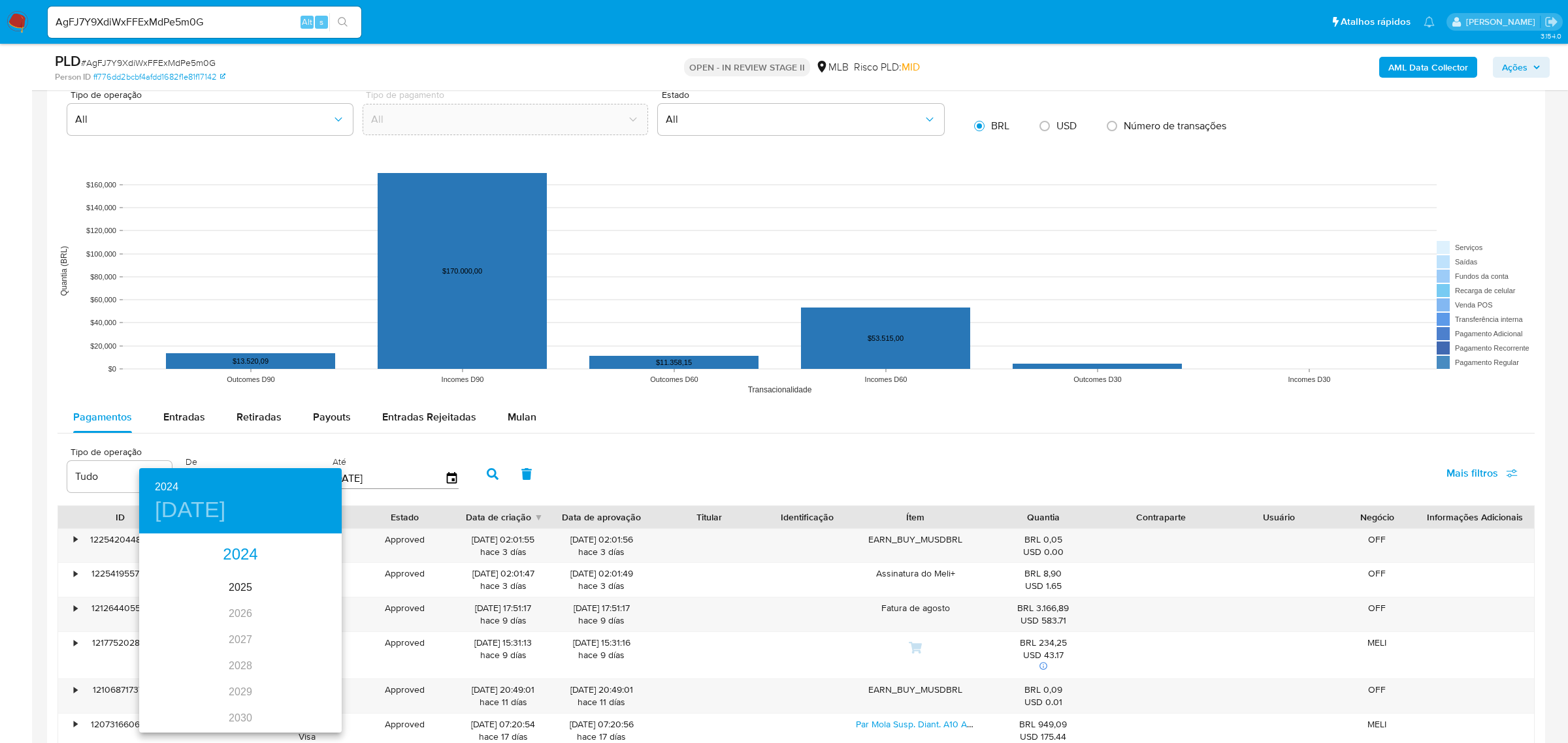
click at [227, 555] on div "2024" at bounding box center [240, 555] width 202 height 26
click at [244, 667] on div "ago." at bounding box center [240, 658] width 67 height 49
type input "19/08/2024"
click at [158, 667] on p "19" at bounding box center [162, 674] width 10 height 13
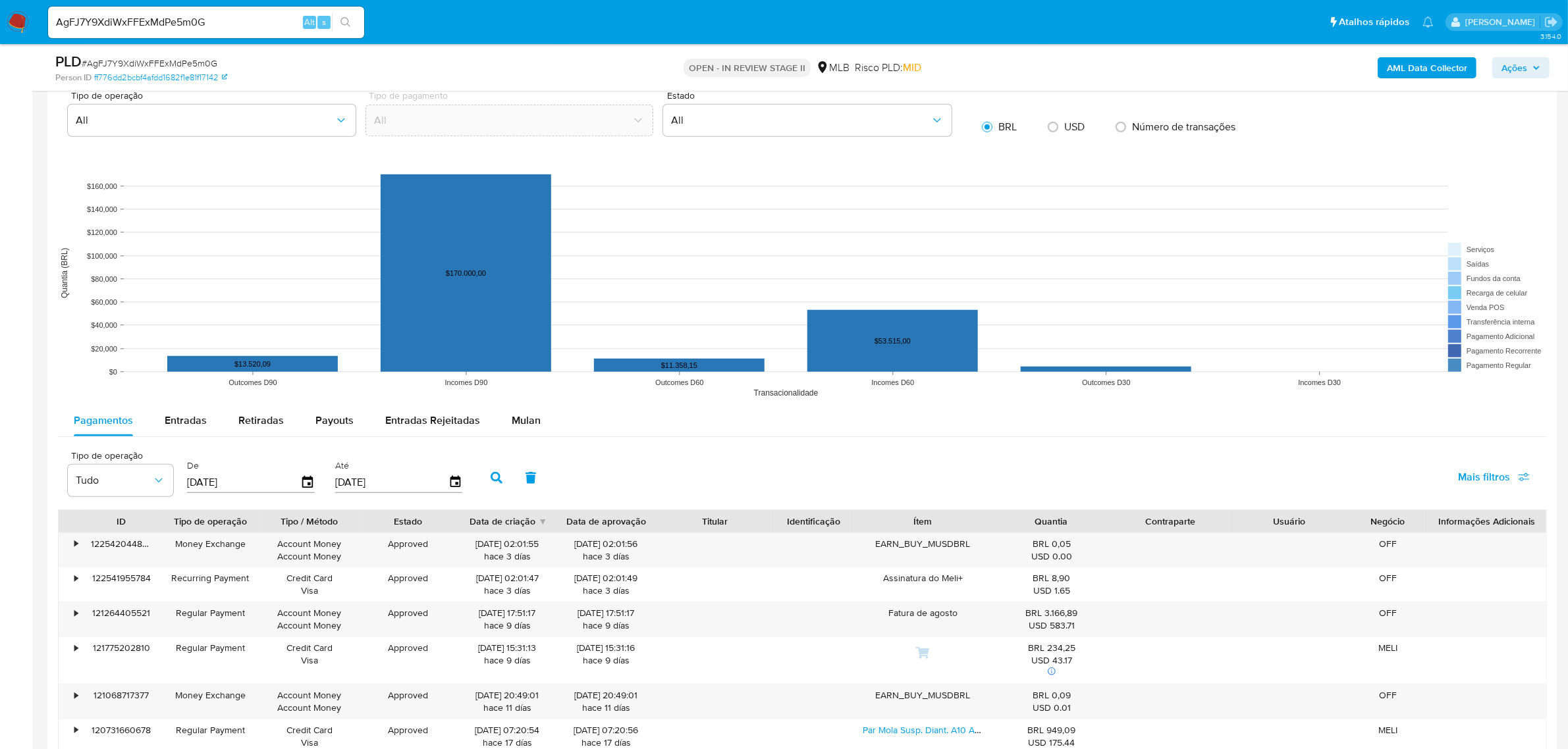
click at [485, 485] on button "button" at bounding box center [496, 477] width 34 height 31
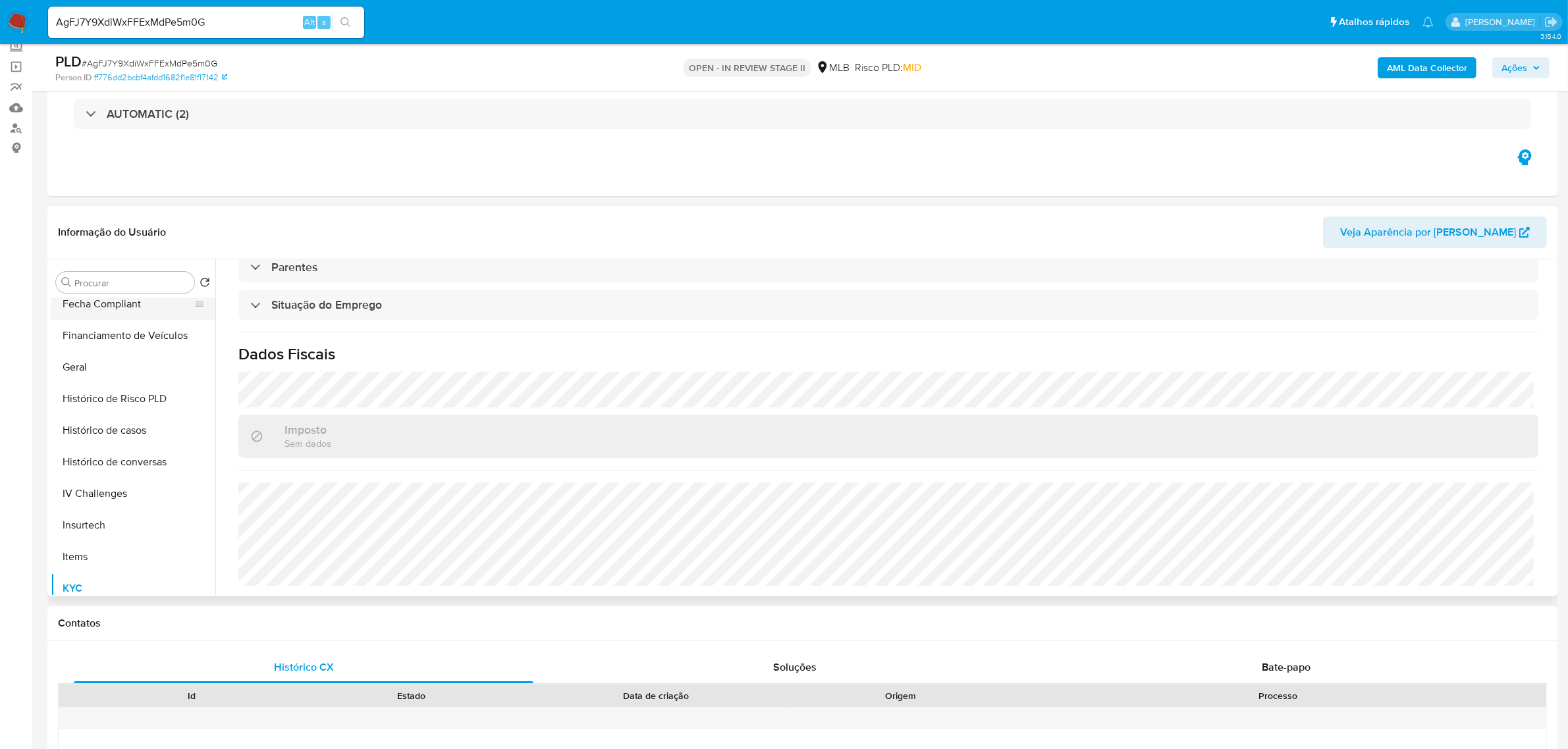
scroll to position [329, 0]
click at [68, 369] on button "Financiamento de Veículos" at bounding box center [128, 364] width 154 height 31
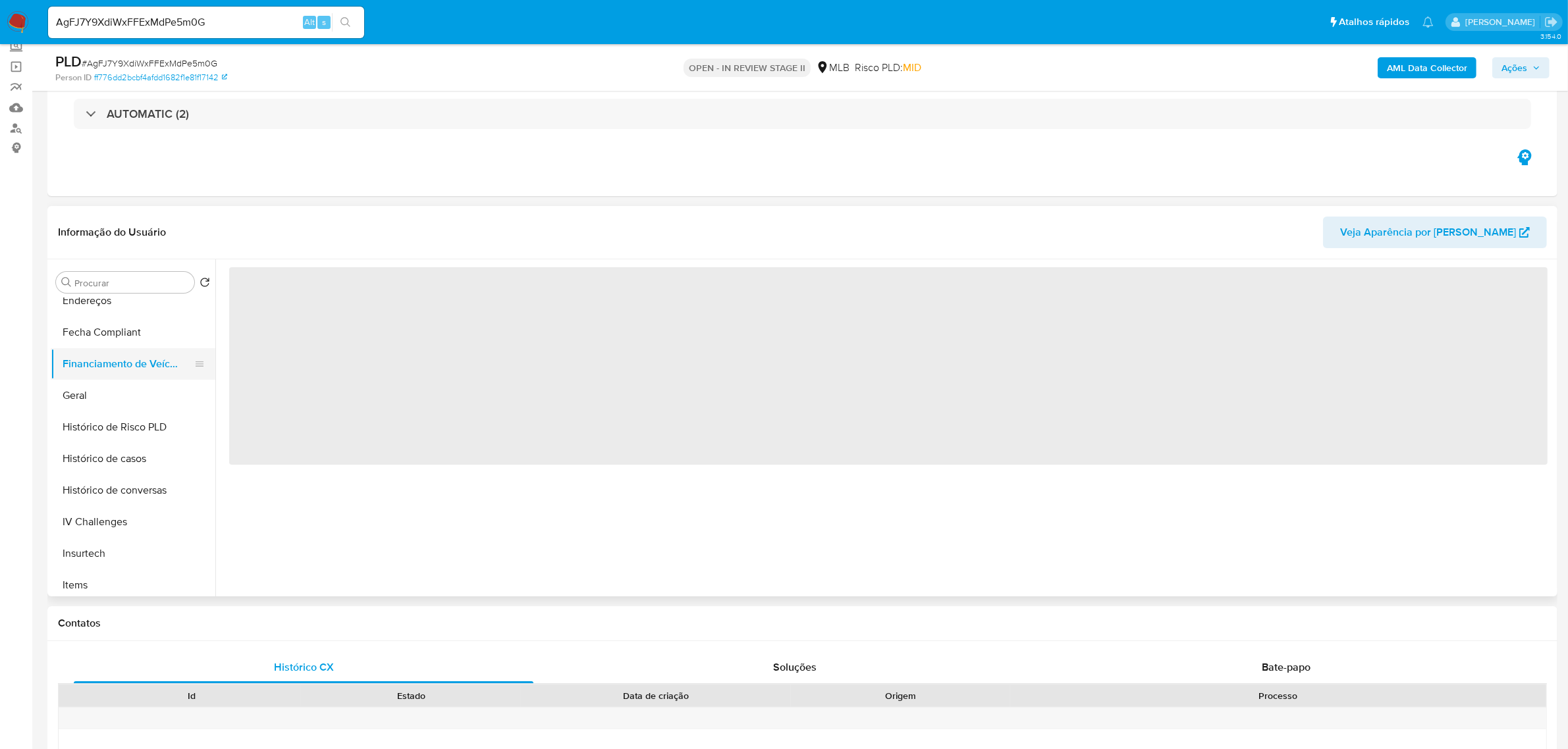
scroll to position [0, 0]
click at [68, 376] on button "Financiamento de Veículos" at bounding box center [128, 364] width 154 height 31
click at [65, 392] on button "Geral" at bounding box center [128, 395] width 154 height 31
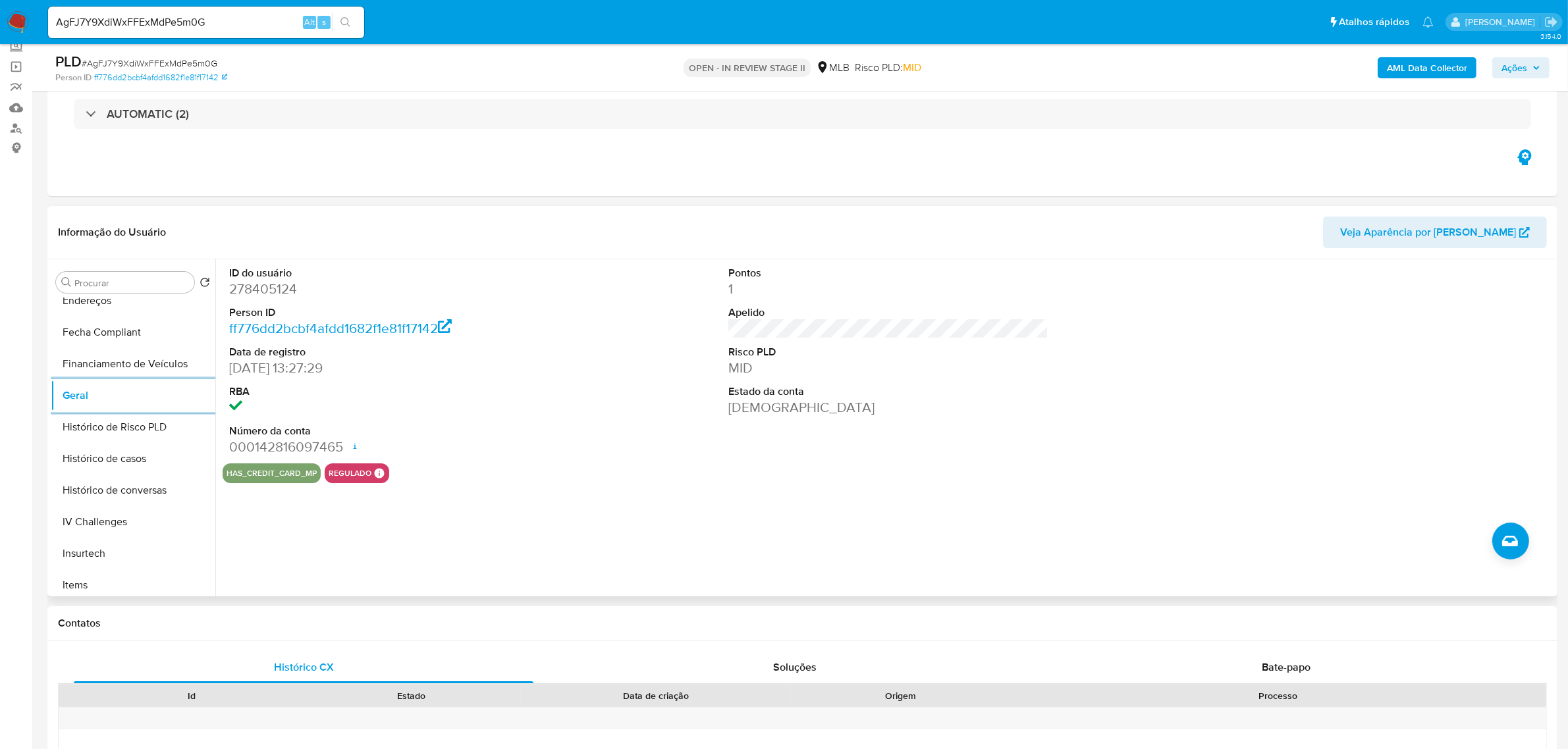
scroll to position [576, 0]
click at [93, 373] on button "KYC" at bounding box center [128, 369] width 154 height 31
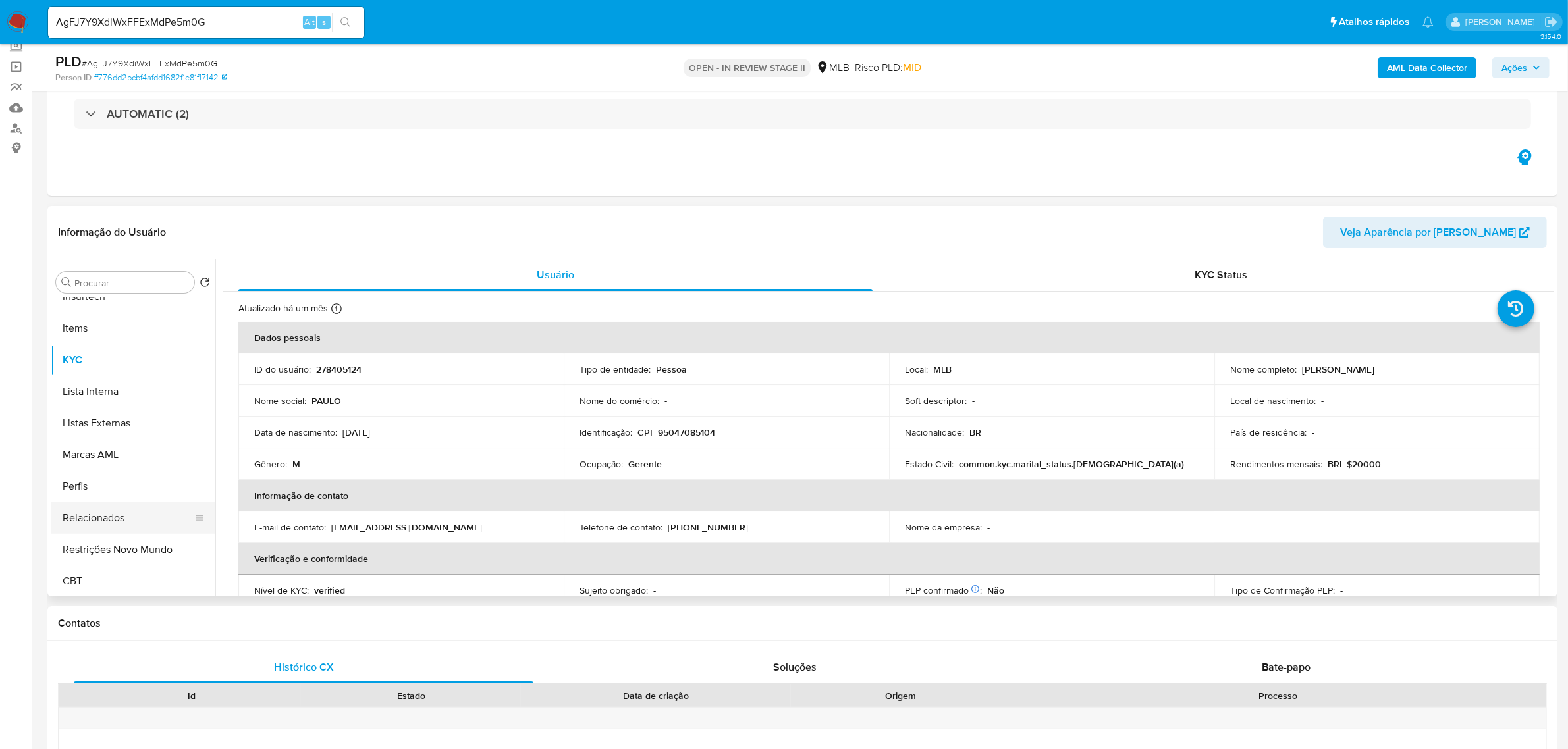
scroll to position [587, 0]
click at [104, 544] on button "Restrições Novo Mundo" at bounding box center [133, 548] width 165 height 31
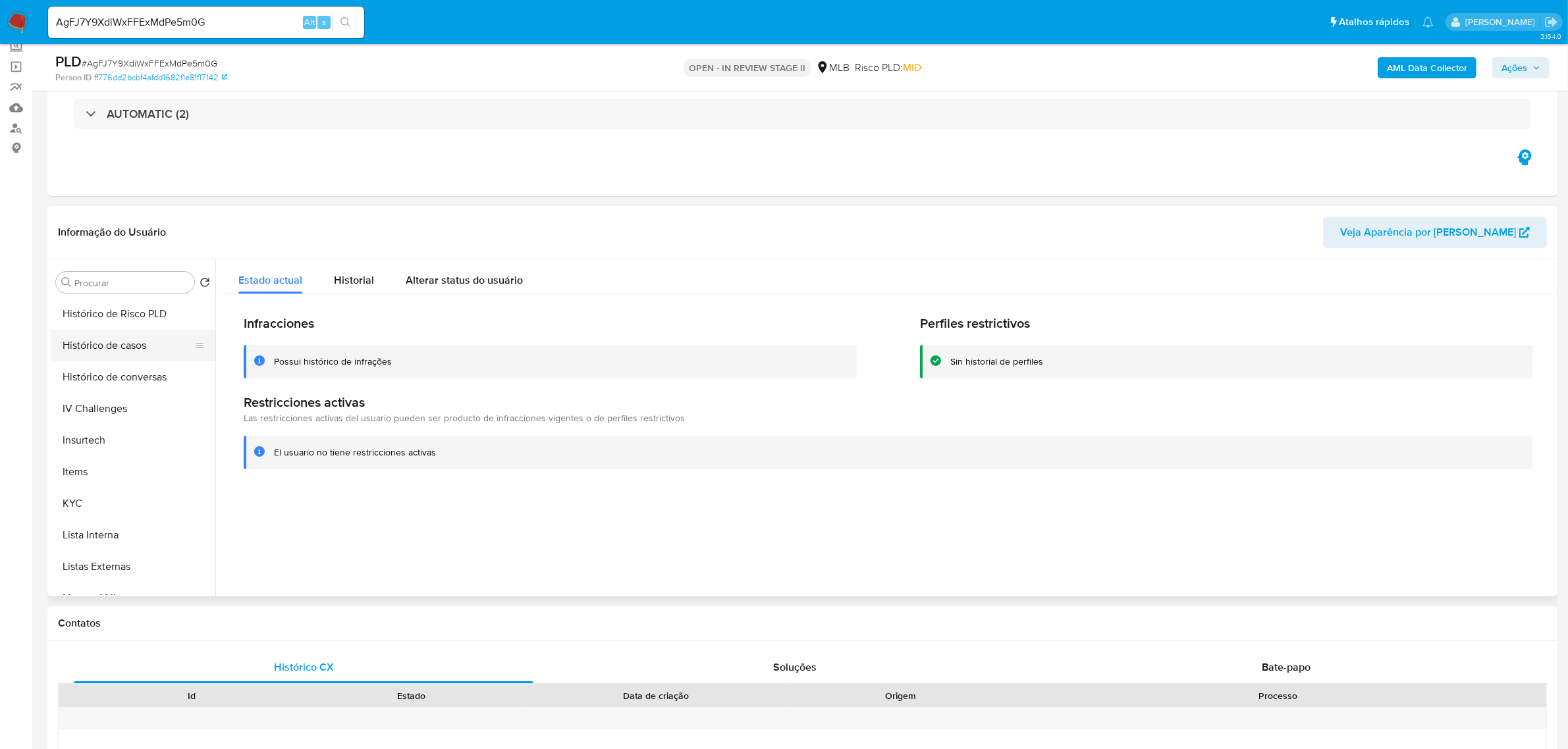
scroll to position [93, 0]
drag, startPoint x: 120, startPoint y: 474, endPoint x: 47, endPoint y: 466, distance: 73.4
click at [120, 474] on button "Documentação" at bounding box center [133, 473] width 165 height 31
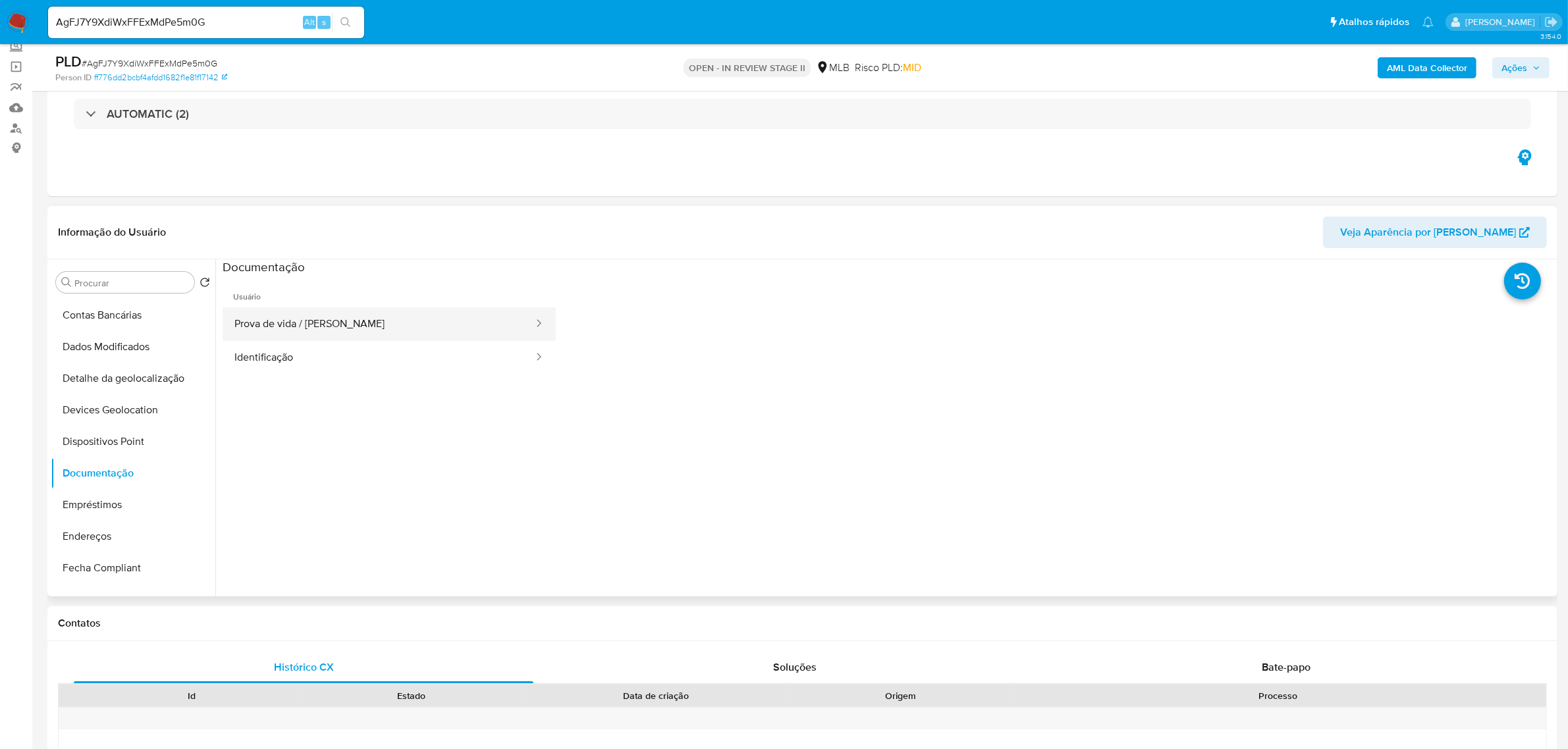
click at [400, 332] on button "Prova de vida / Selfie" at bounding box center [378, 324] width 312 height 34
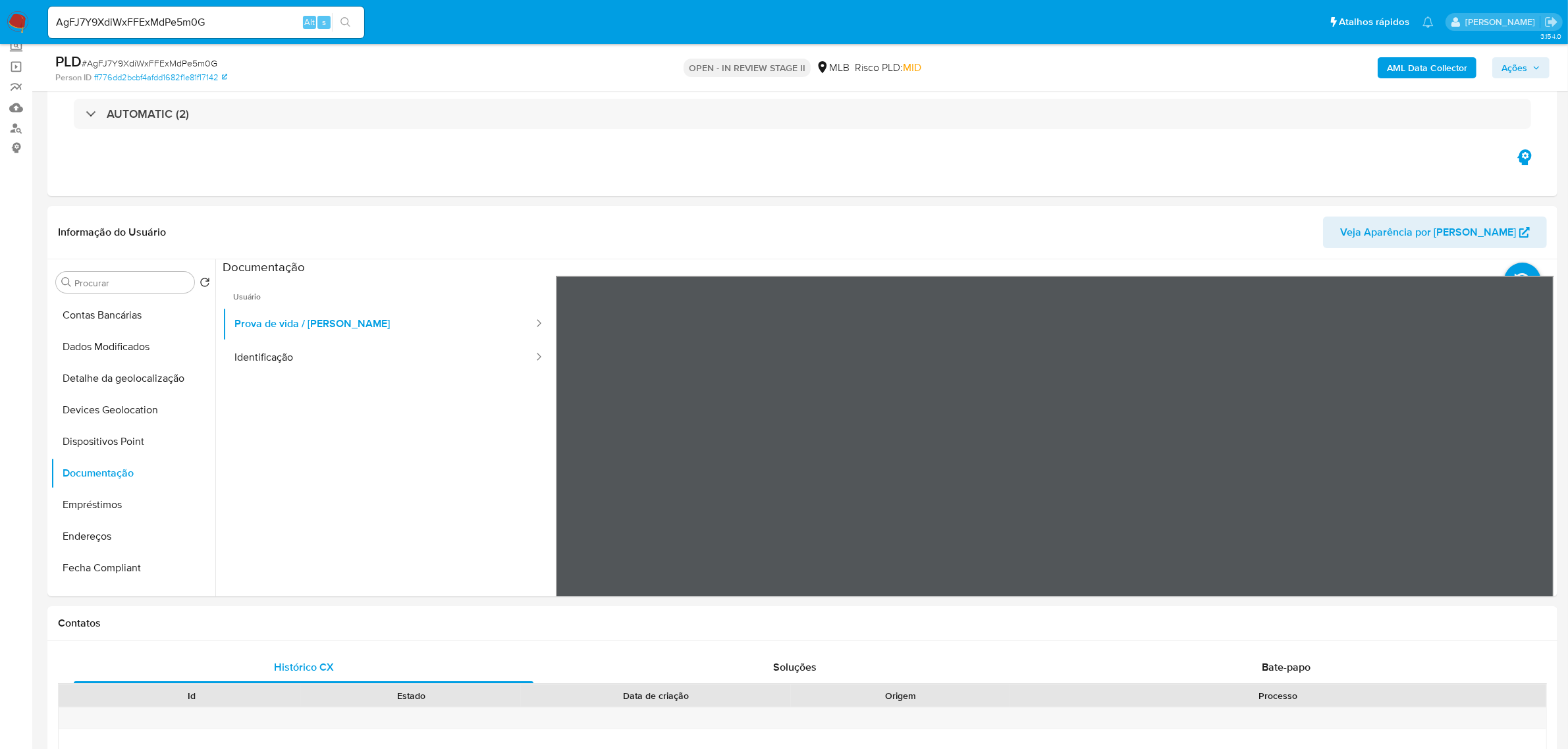
drag, startPoint x: 289, startPoint y: 341, endPoint x: 44, endPoint y: 389, distance: 249.7
click at [285, 348] on button "Identificação" at bounding box center [378, 358] width 312 height 34
drag, startPoint x: 106, startPoint y: 419, endPoint x: 94, endPoint y: 439, distance: 23.3
click at [106, 419] on button "Devices Geolocation" at bounding box center [133, 409] width 165 height 31
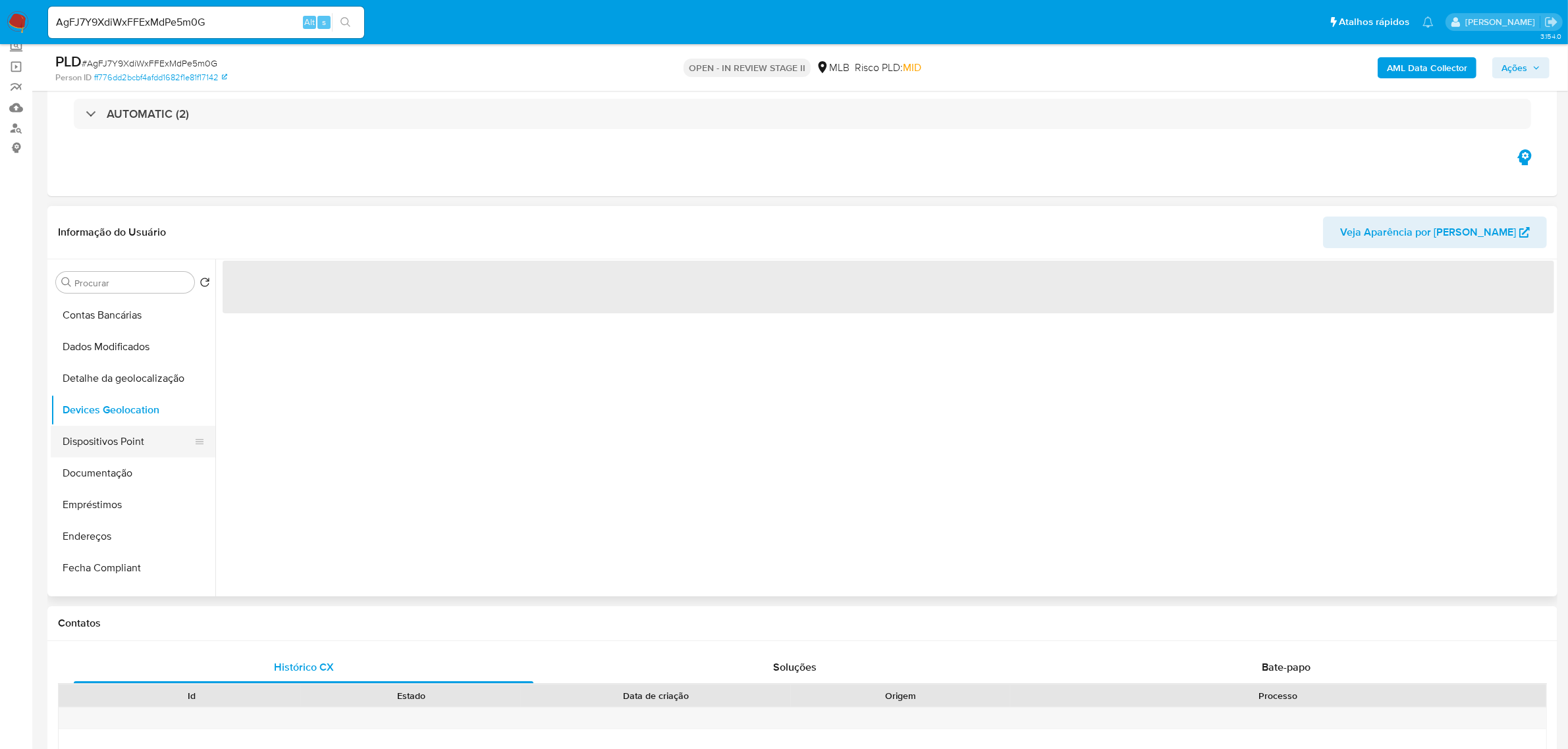
click at [90, 455] on button "Dispositivos Point" at bounding box center [128, 442] width 154 height 31
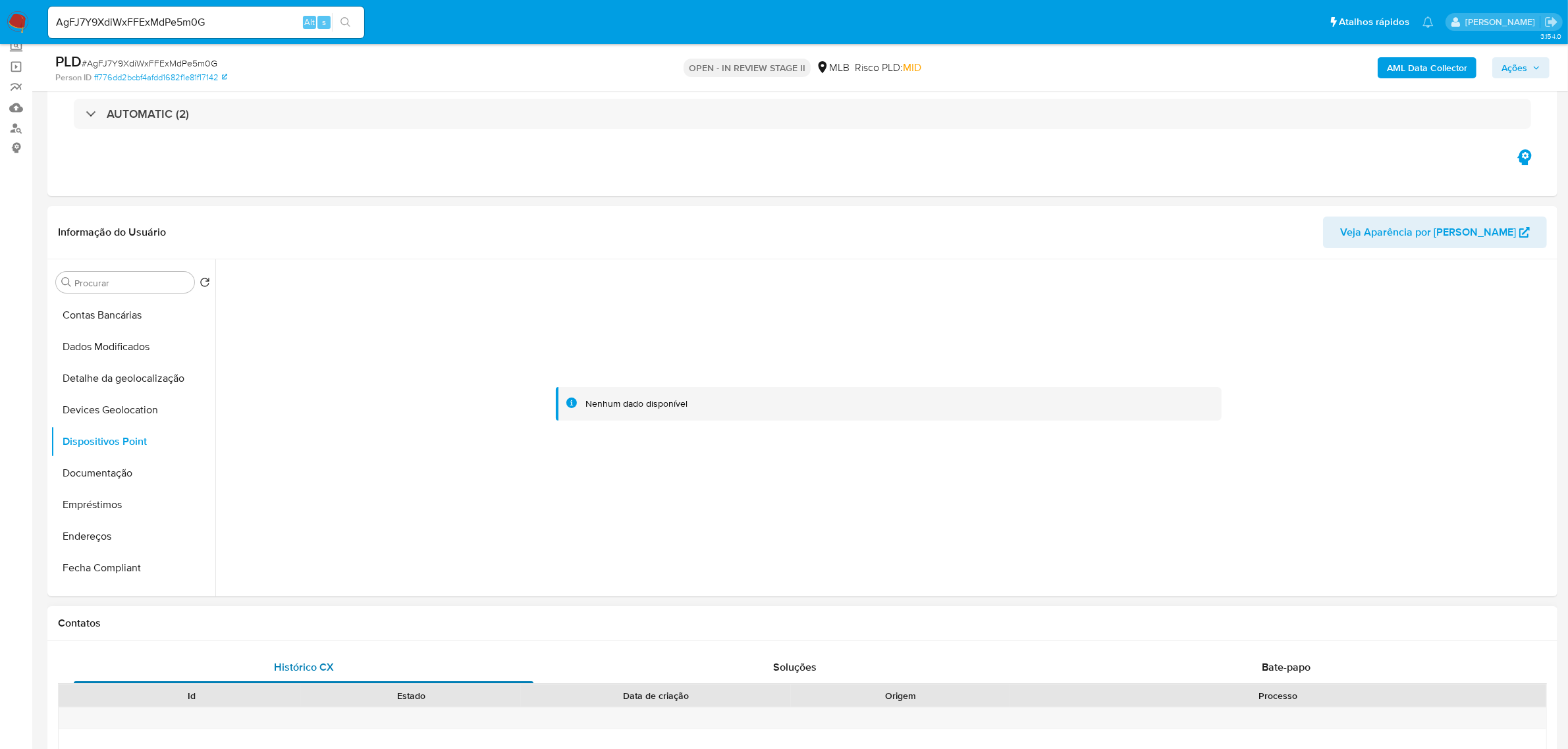
click at [99, 532] on button "Endereços" at bounding box center [133, 536] width 165 height 31
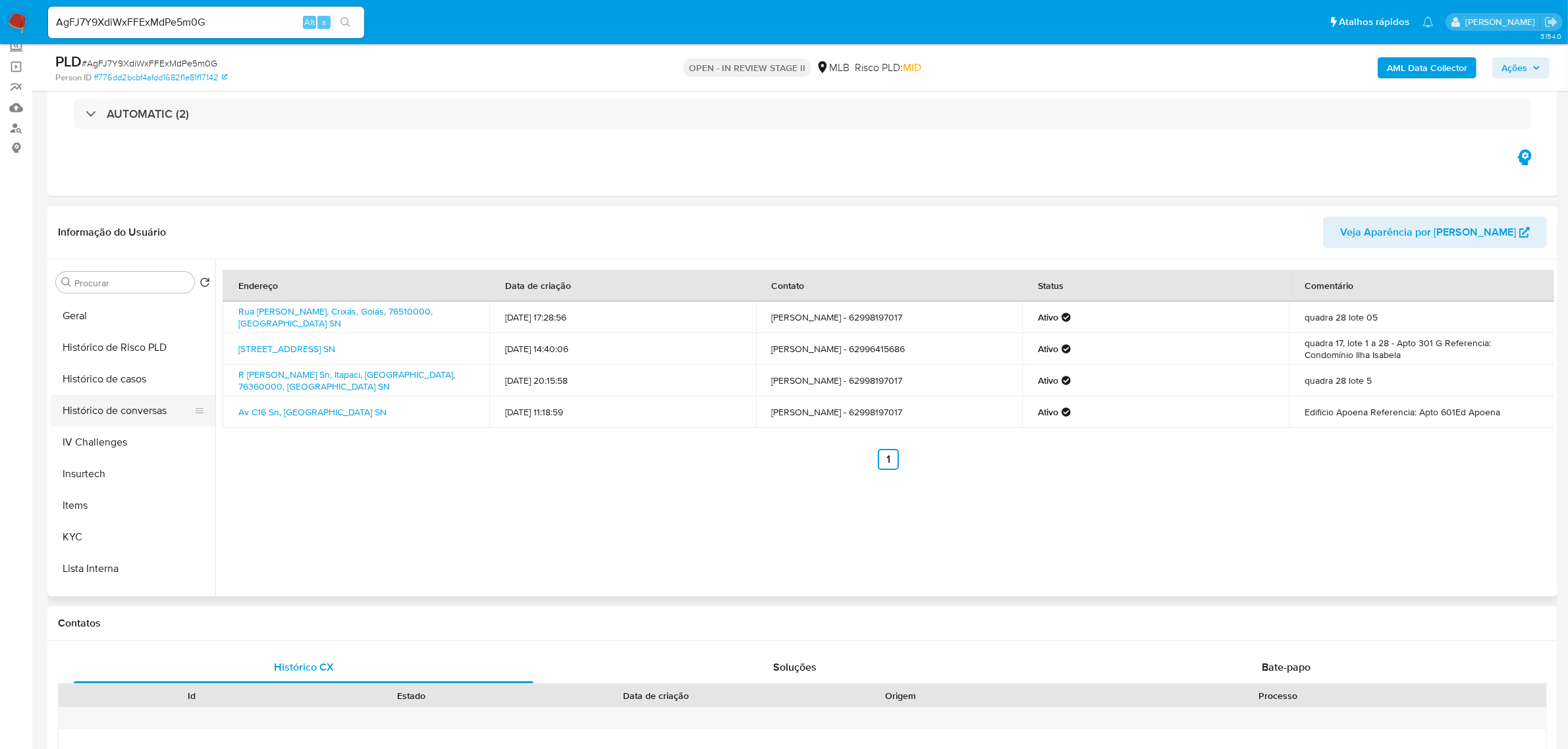
scroll to position [412, 0]
drag, startPoint x: 123, startPoint y: 311, endPoint x: 208, endPoint y: 356, distance: 96.2
click at [123, 310] on button "Geral" at bounding box center [133, 313] width 165 height 31
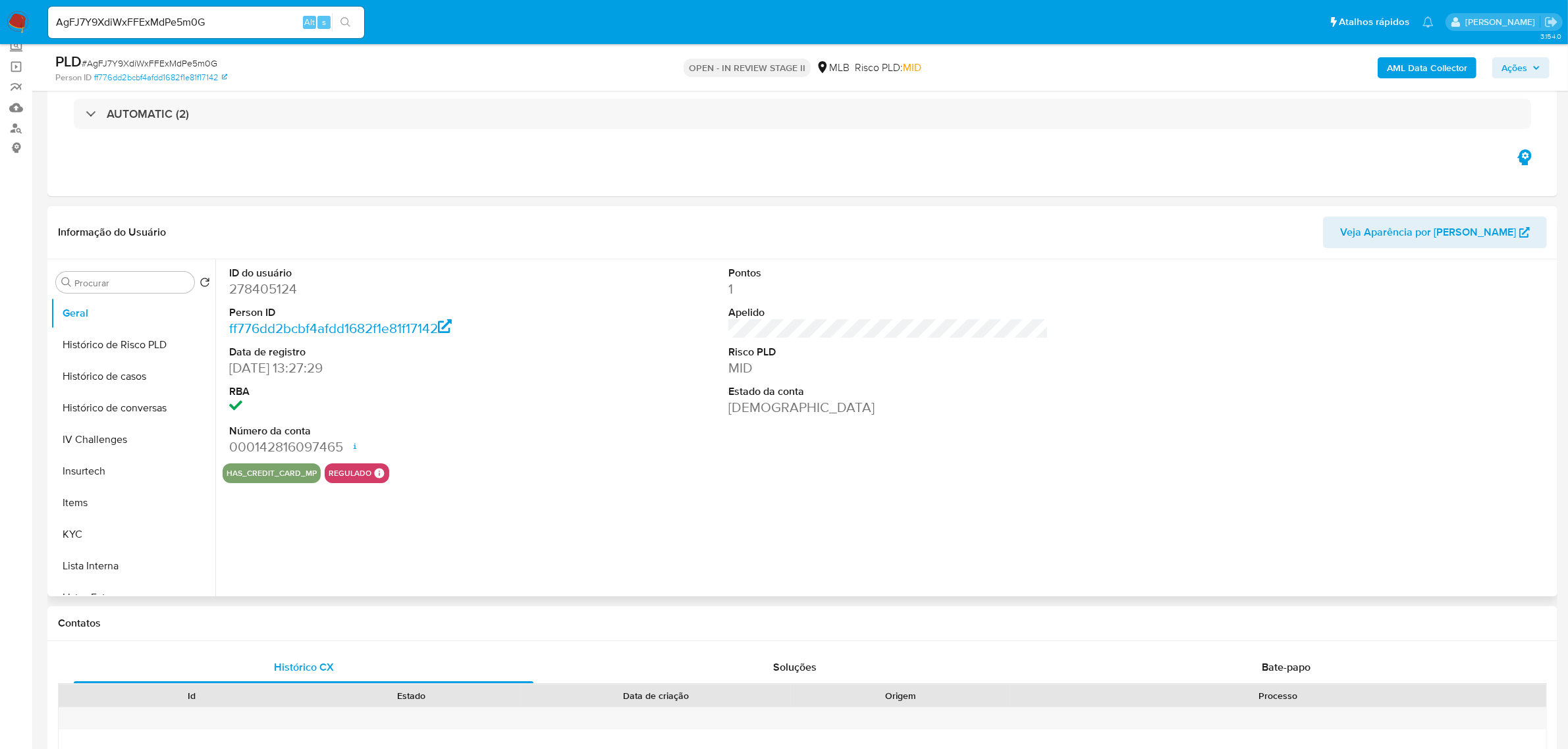
click at [284, 284] on dd "278405124" at bounding box center [388, 289] width 320 height 18
copy dd "278405124"
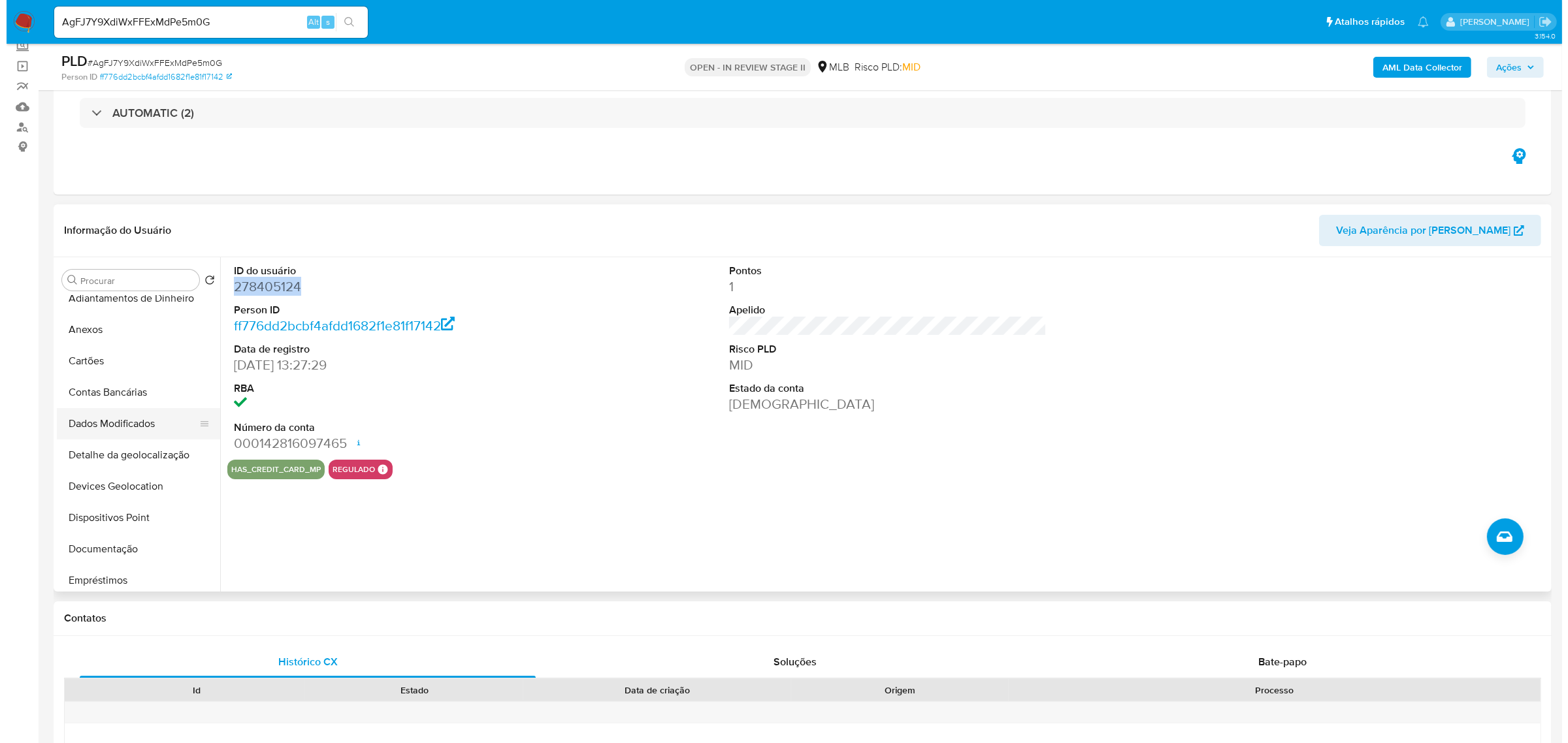
scroll to position [11, 0]
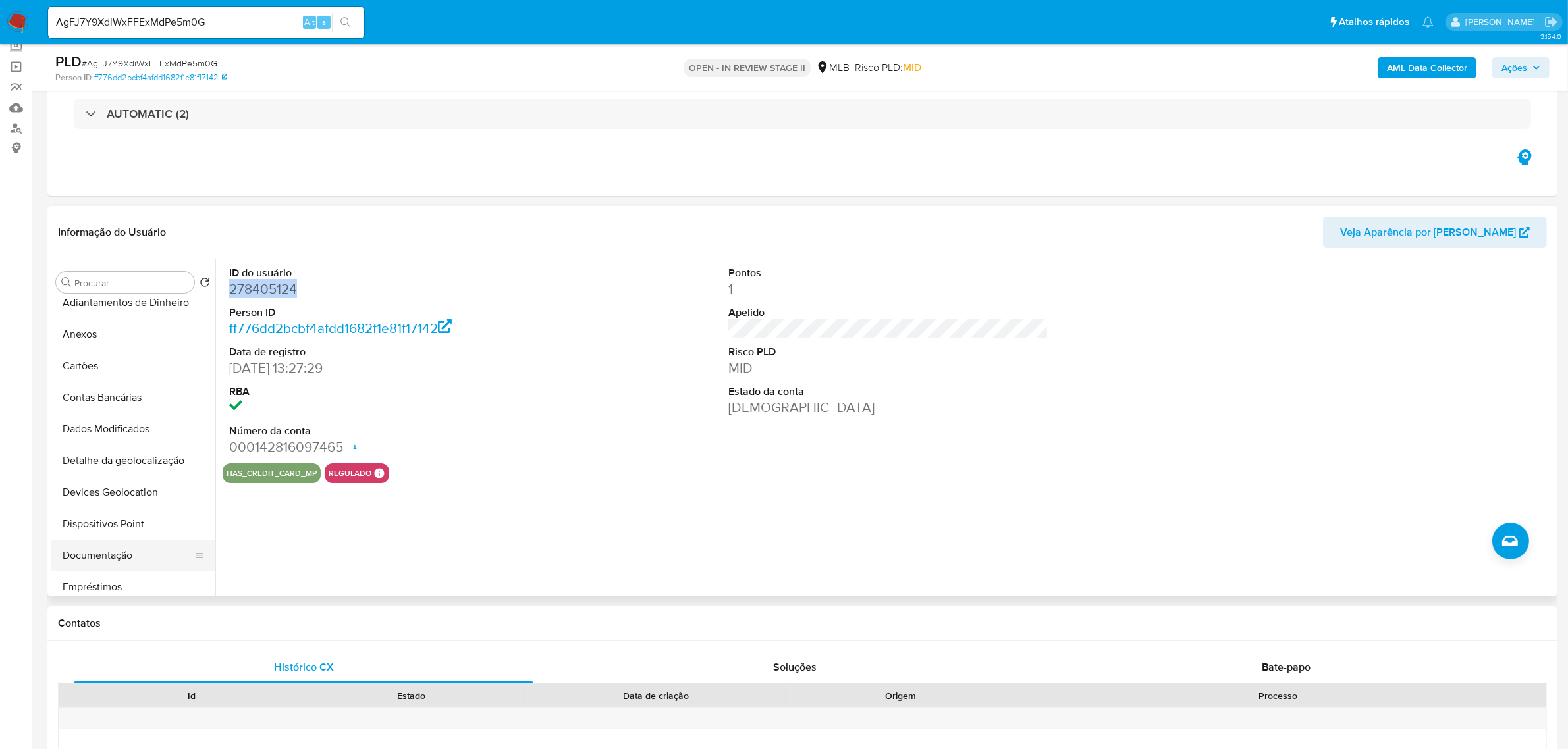
click at [99, 557] on button "Documentação" at bounding box center [128, 555] width 154 height 31
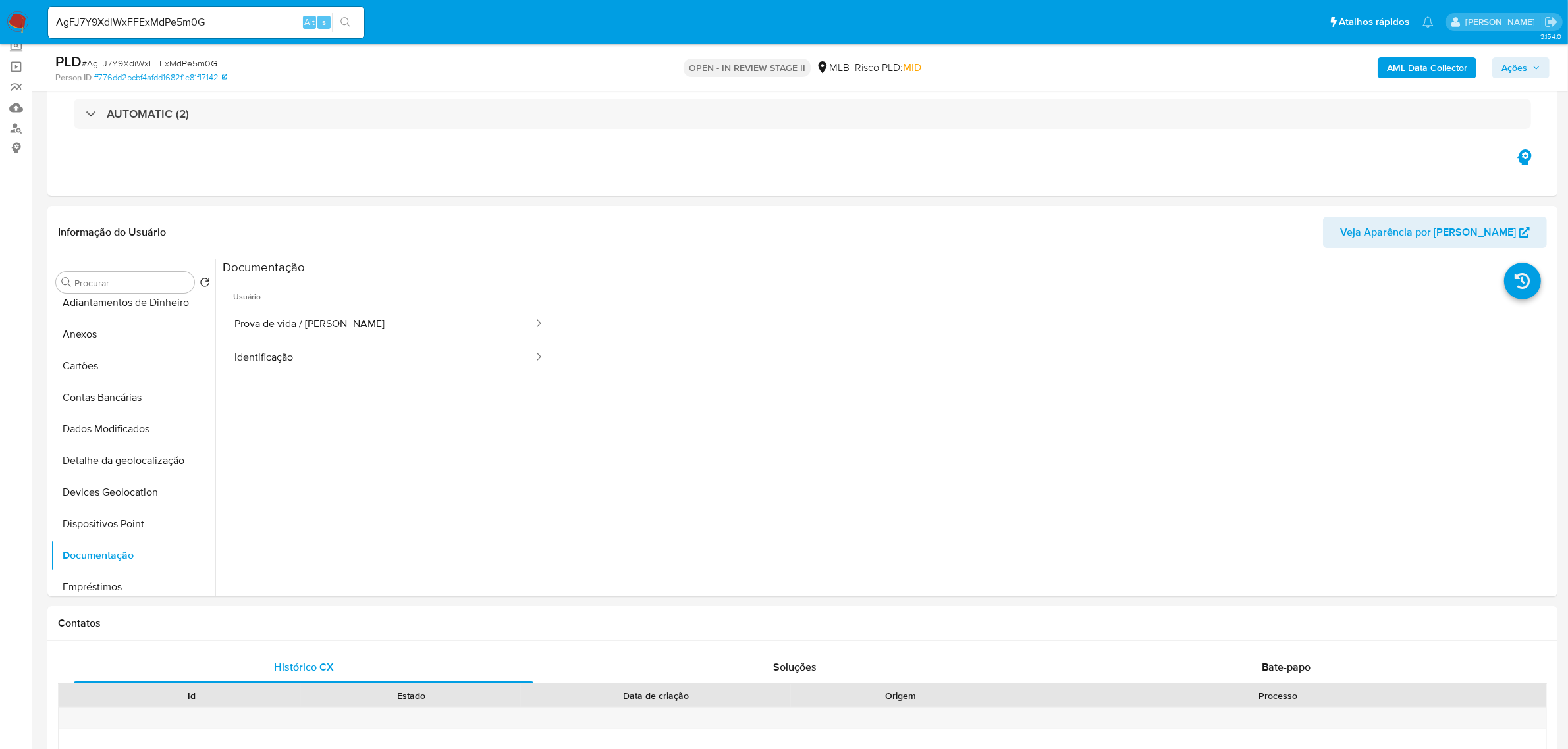
click at [334, 321] on button "Prova de vida / Selfie" at bounding box center [378, 324] width 312 height 34
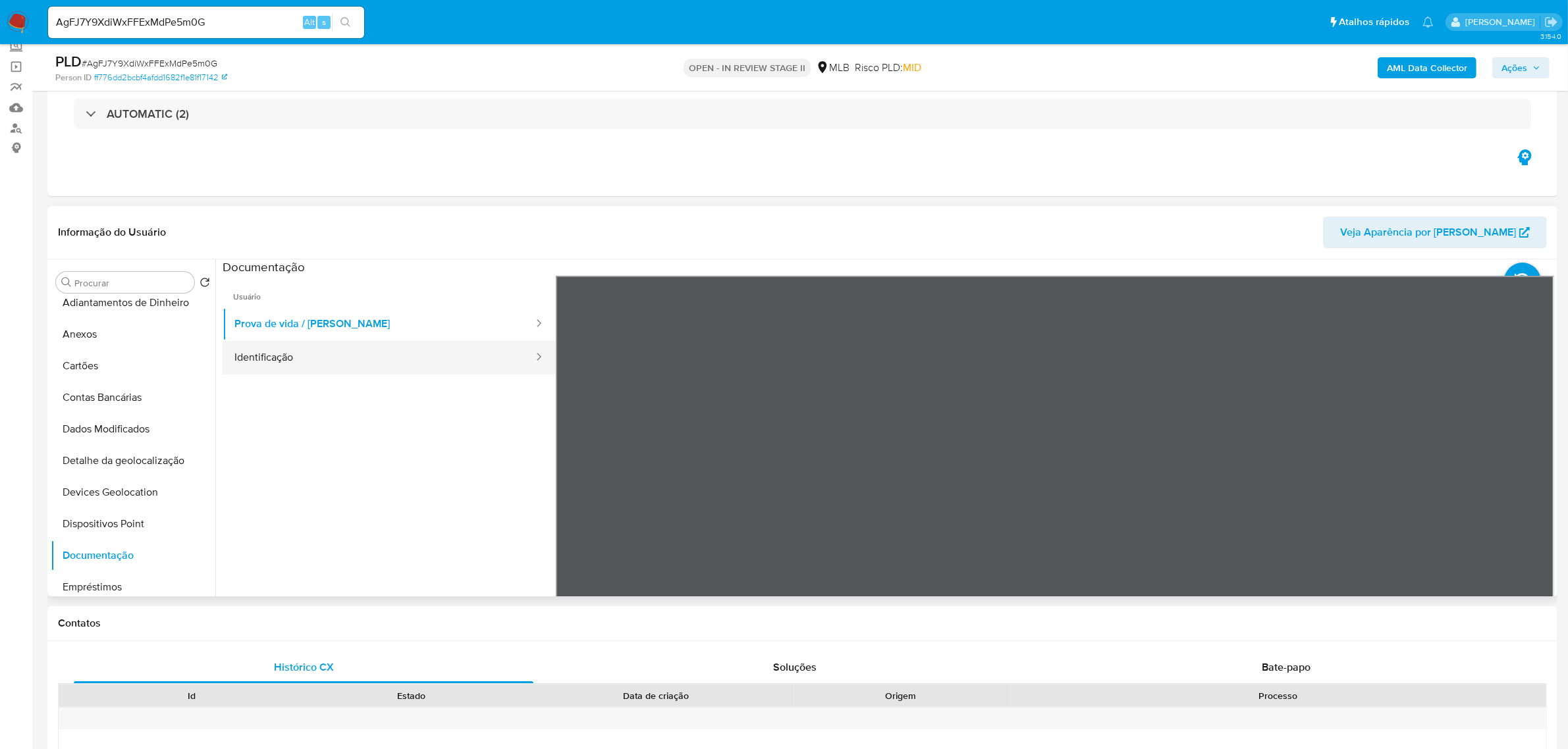
click at [291, 342] on button "Identificação" at bounding box center [378, 358] width 312 height 34
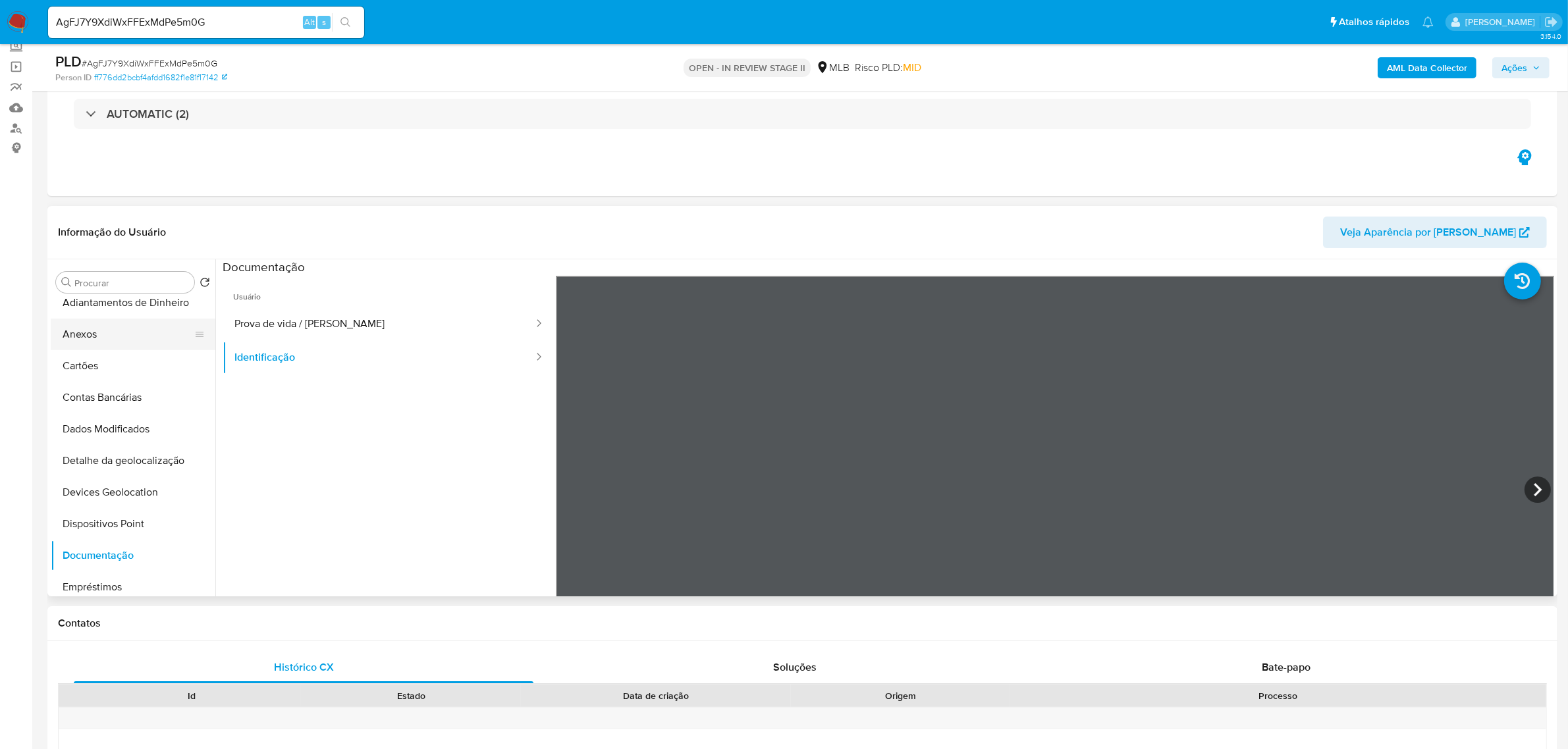
click at [119, 334] on button "Anexos" at bounding box center [128, 334] width 154 height 31
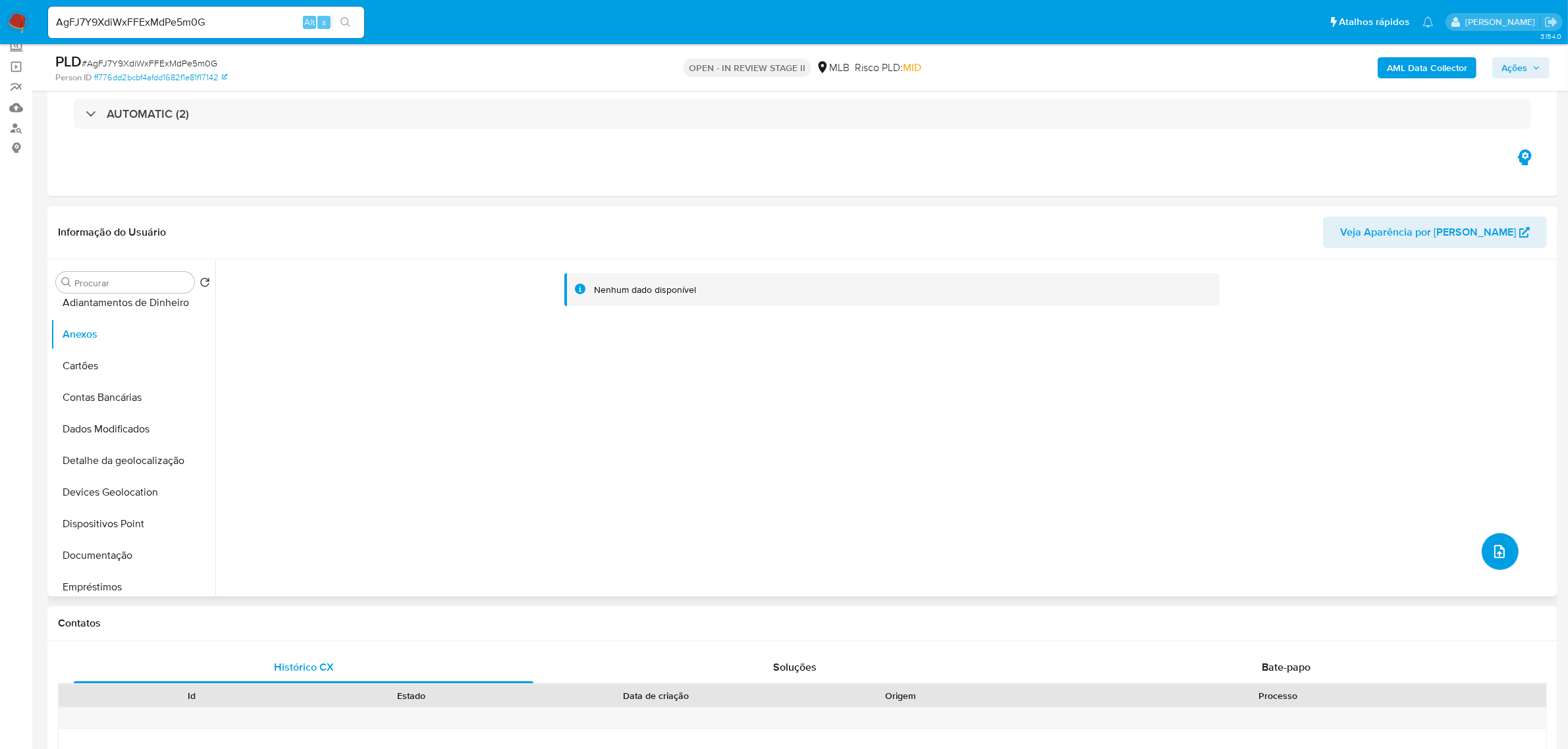
click at [1487, 554] on button "upload-file" at bounding box center [1500, 552] width 37 height 37
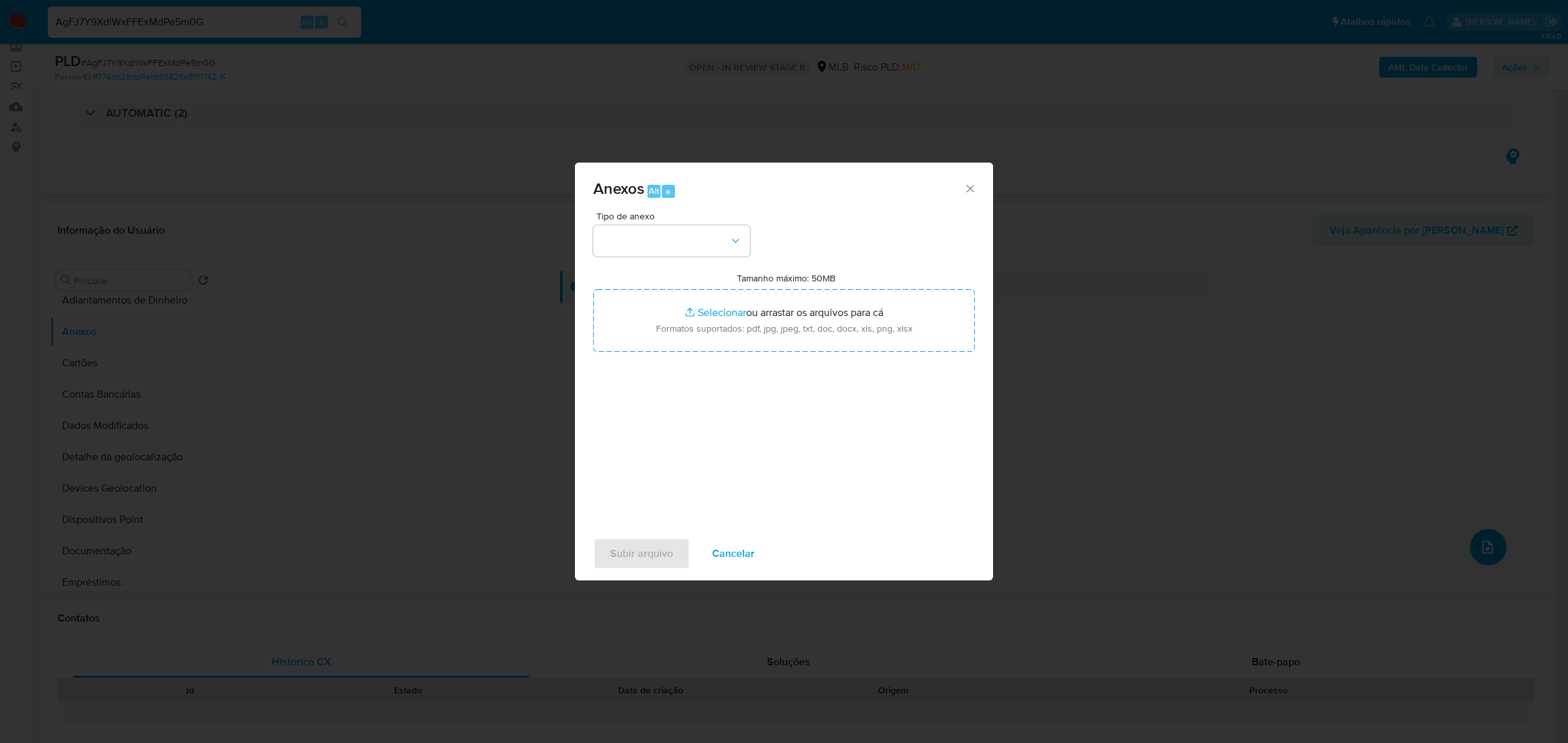
click at [581, 241] on div "Tipo de anexo Tamanho máximo: 50MB Selecionar arquivos Selecionar ou arrastar o…" at bounding box center [784, 370] width 418 height 317
drag, startPoint x: 619, startPoint y: 239, endPoint x: 624, endPoint y: 259, distance: 20.6
click at [620, 239] on button "button" at bounding box center [672, 241] width 157 height 31
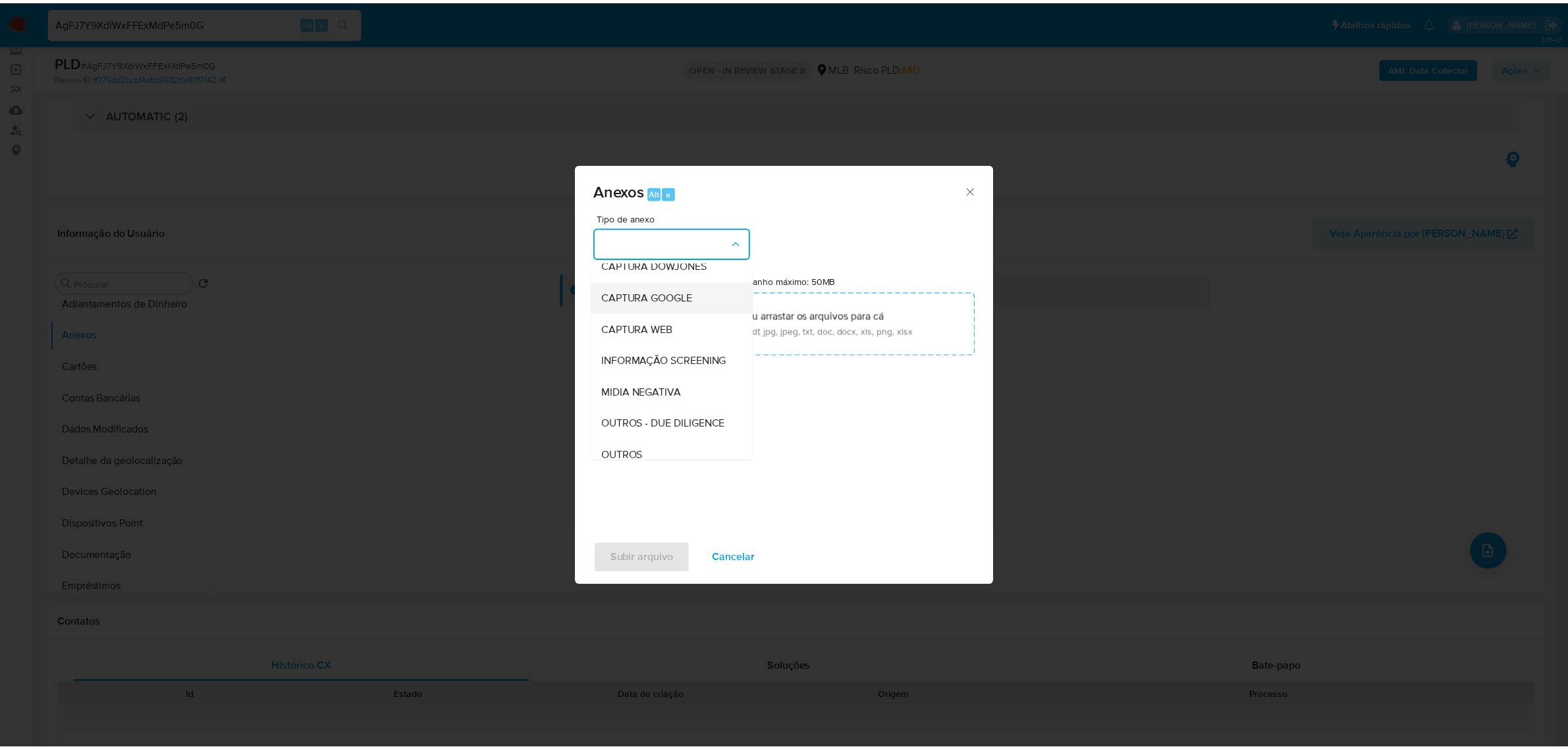
scroll to position [165, 0]
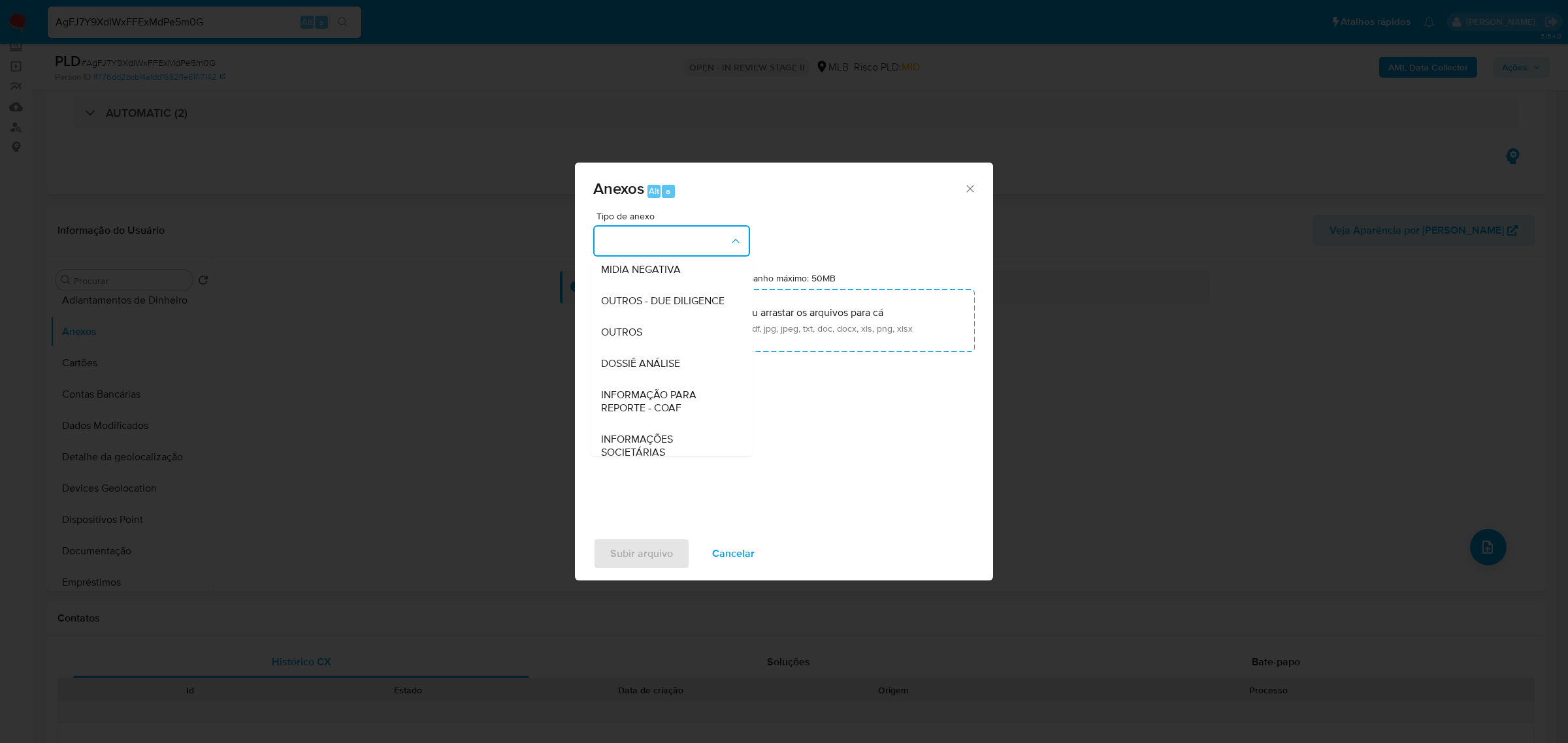
drag, startPoint x: 622, startPoint y: 343, endPoint x: 573, endPoint y: 306, distance: 61.4
click at [621, 344] on div "OUTROS" at bounding box center [667, 331] width 133 height 31
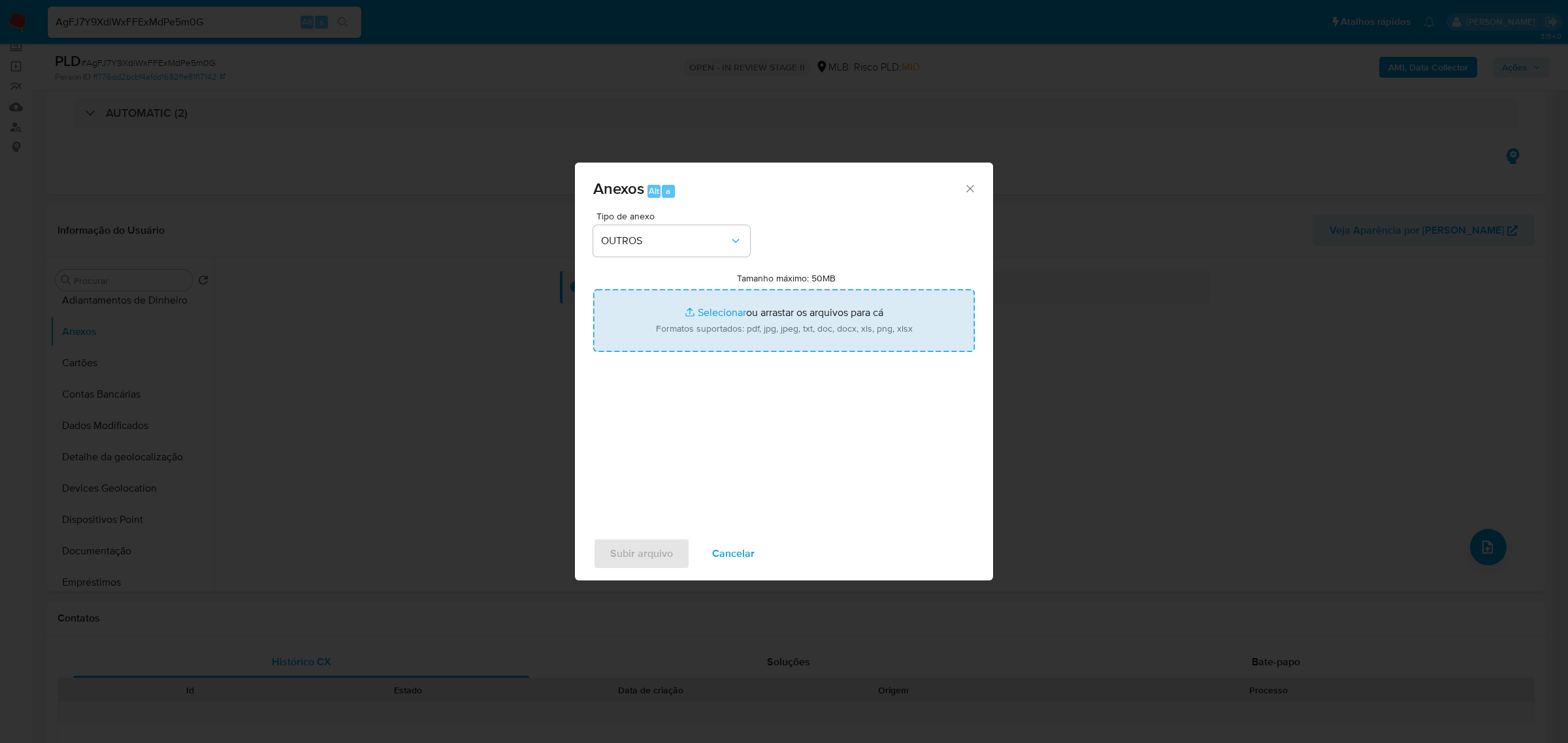
type input "C:\fakepath\Mulan 278405124_2025_08_19_08_01_59 PAULO APARECIDO BORGES .pdf"
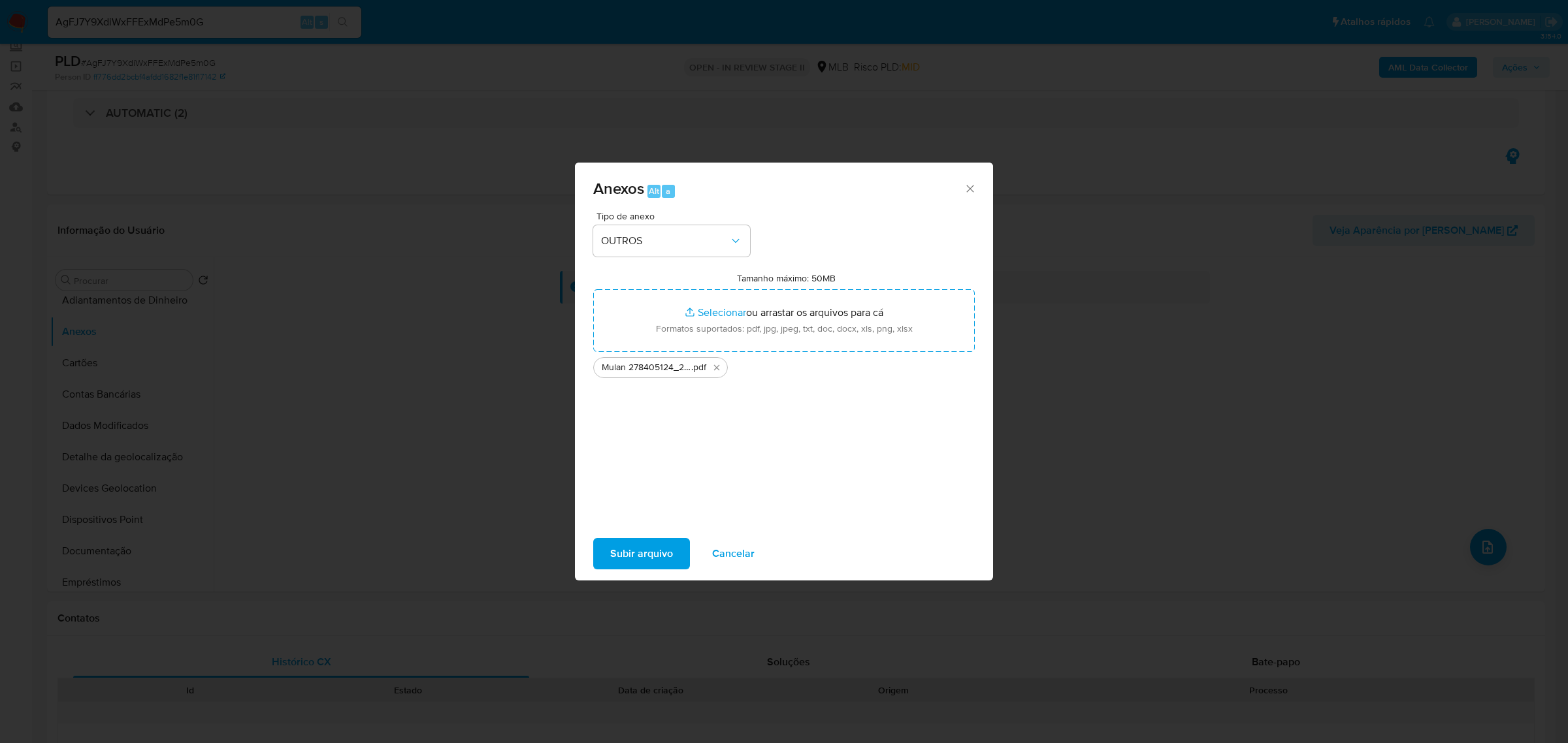
click at [639, 552] on span "Subir arquivo" at bounding box center [641, 554] width 63 height 29
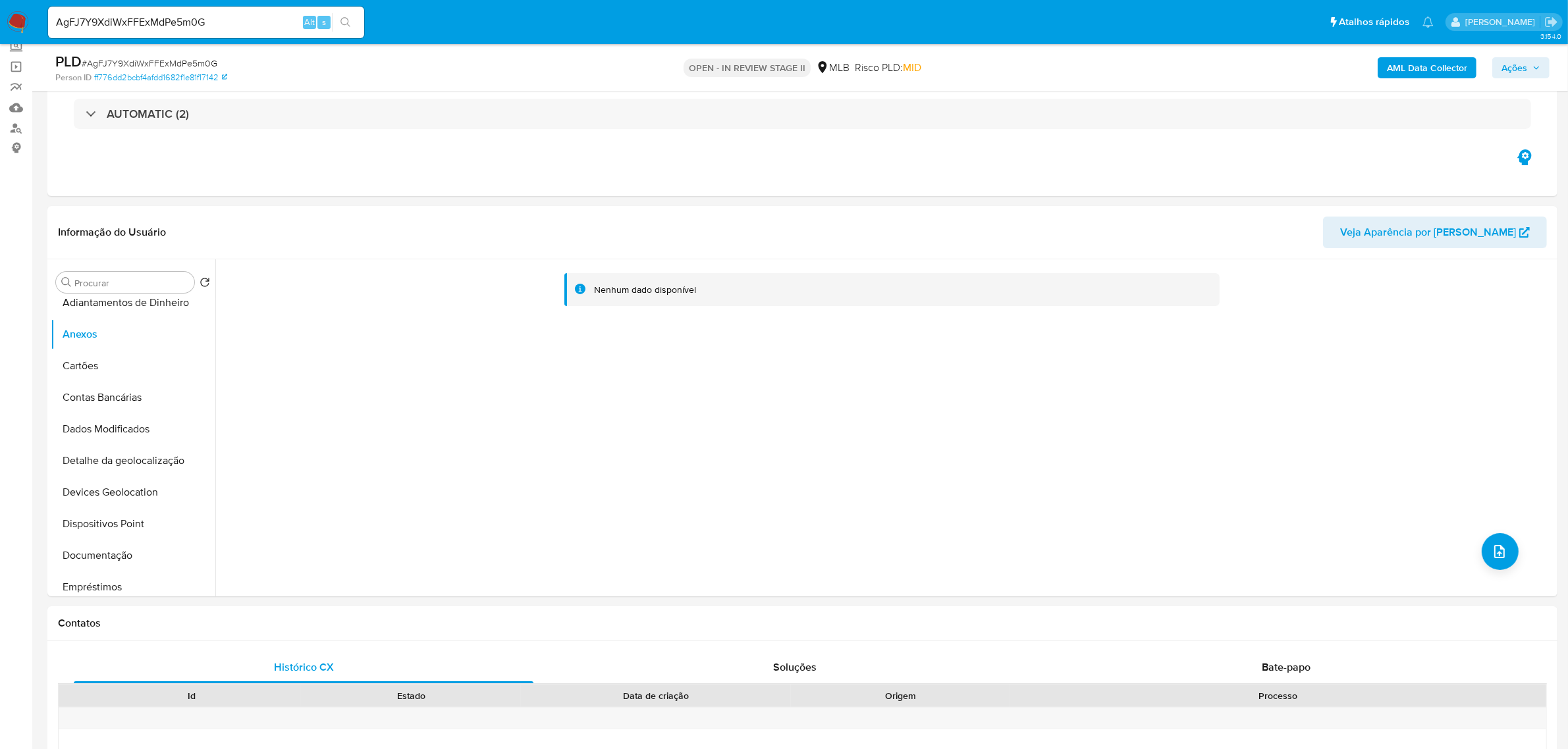
click at [1410, 66] on b "AML Data Collector" at bounding box center [1427, 68] width 80 height 21
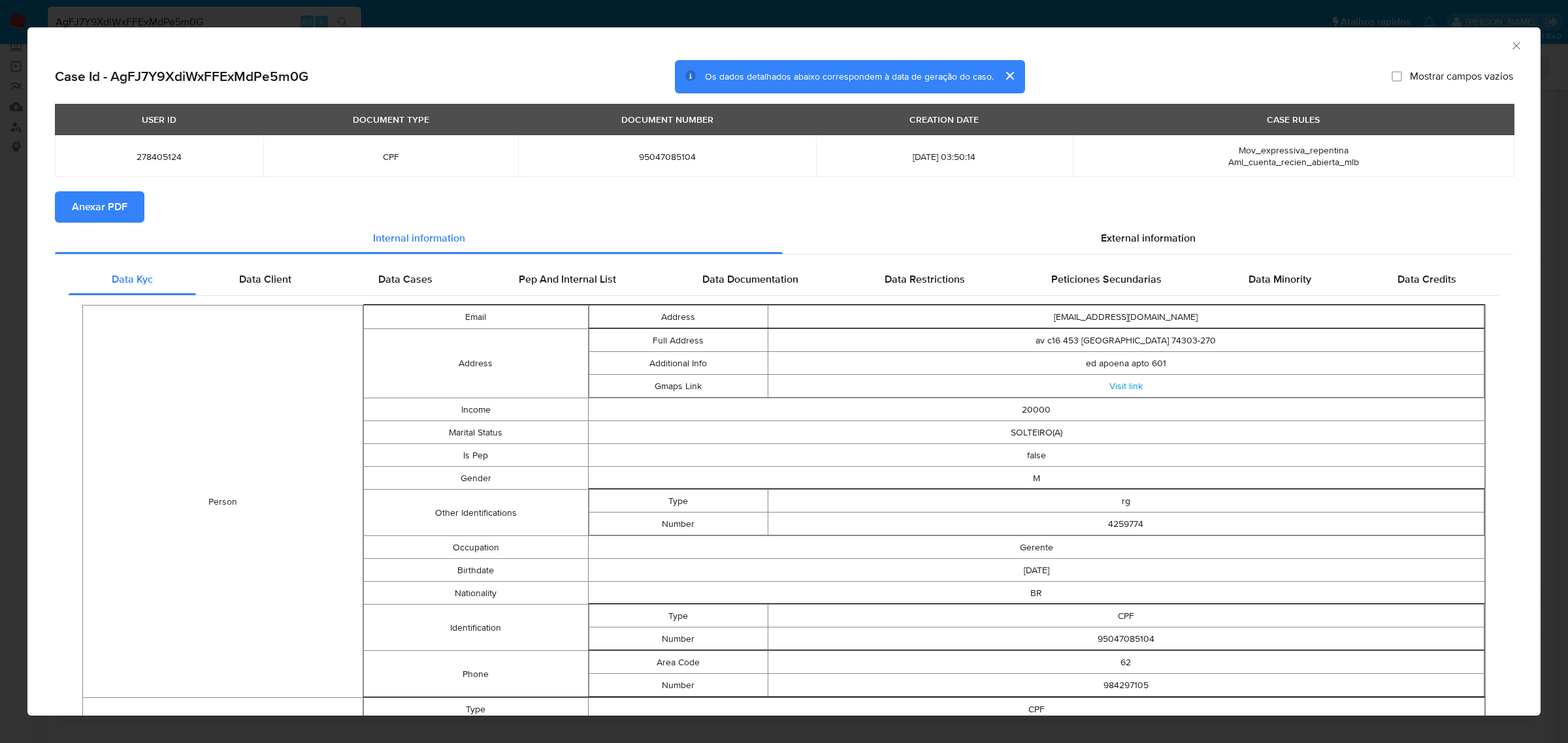
click at [126, 210] on button "Anexar PDF" at bounding box center [100, 207] width 90 height 31
click at [1510, 43] on icon "Fechar a janela" at bounding box center [1517, 46] width 13 height 13
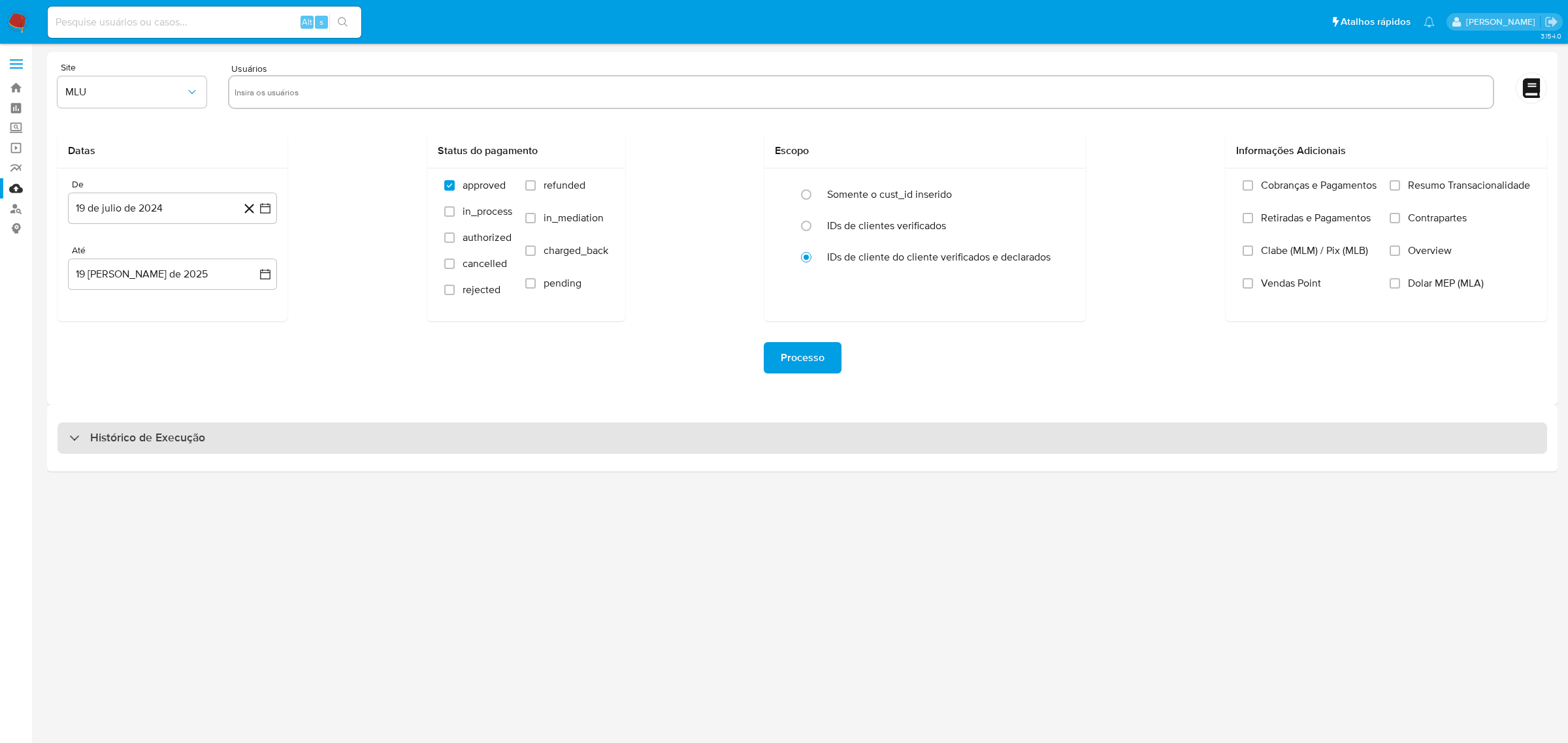
click at [465, 435] on div "Histórico de Execução" at bounding box center [802, 438] width 1490 height 31
select select "10"
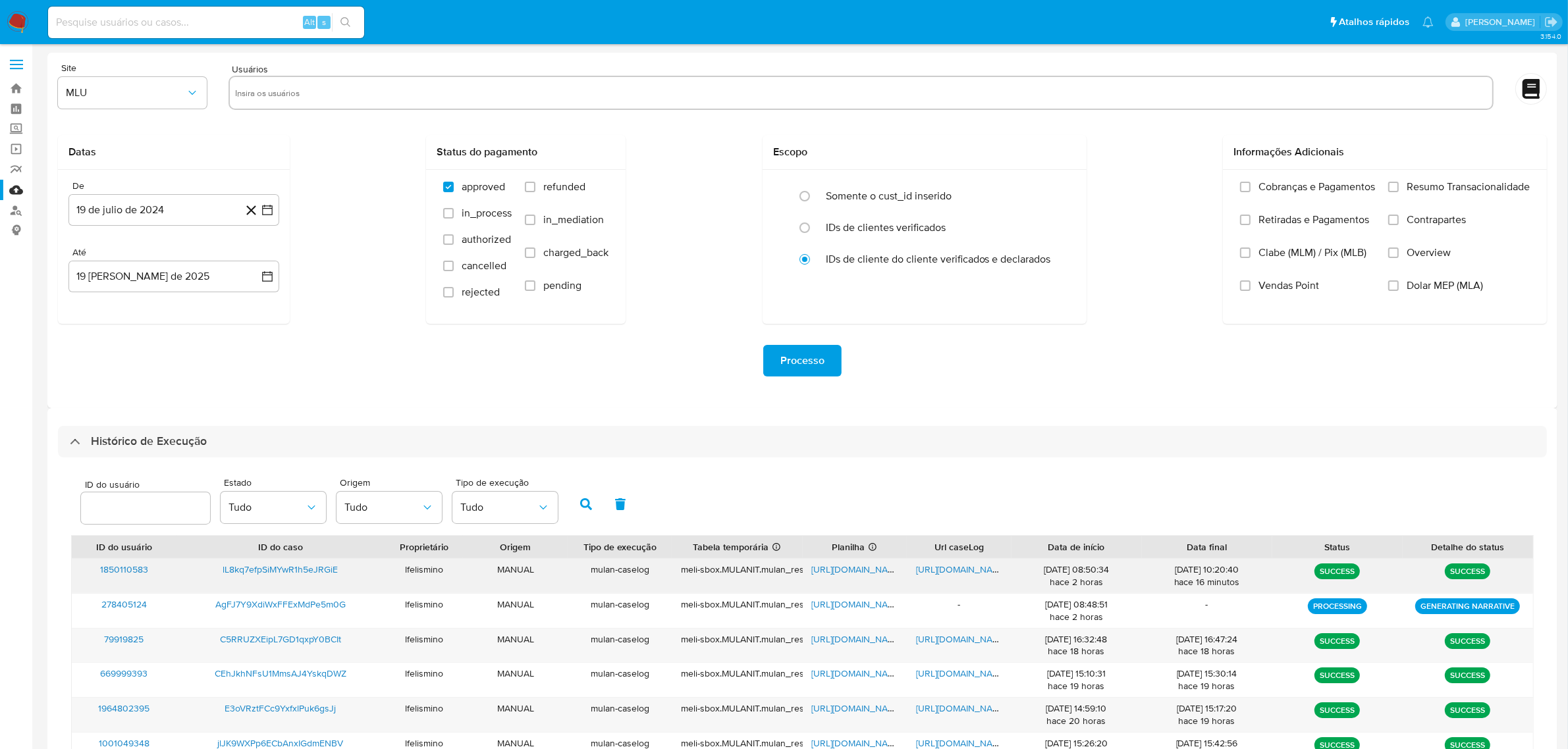
click at [877, 570] on span "[URL][DOMAIN_NAME]" at bounding box center [857, 570] width 91 height 13
click at [936, 571] on span "[URL][DOMAIN_NAME]" at bounding box center [961, 570] width 91 height 13
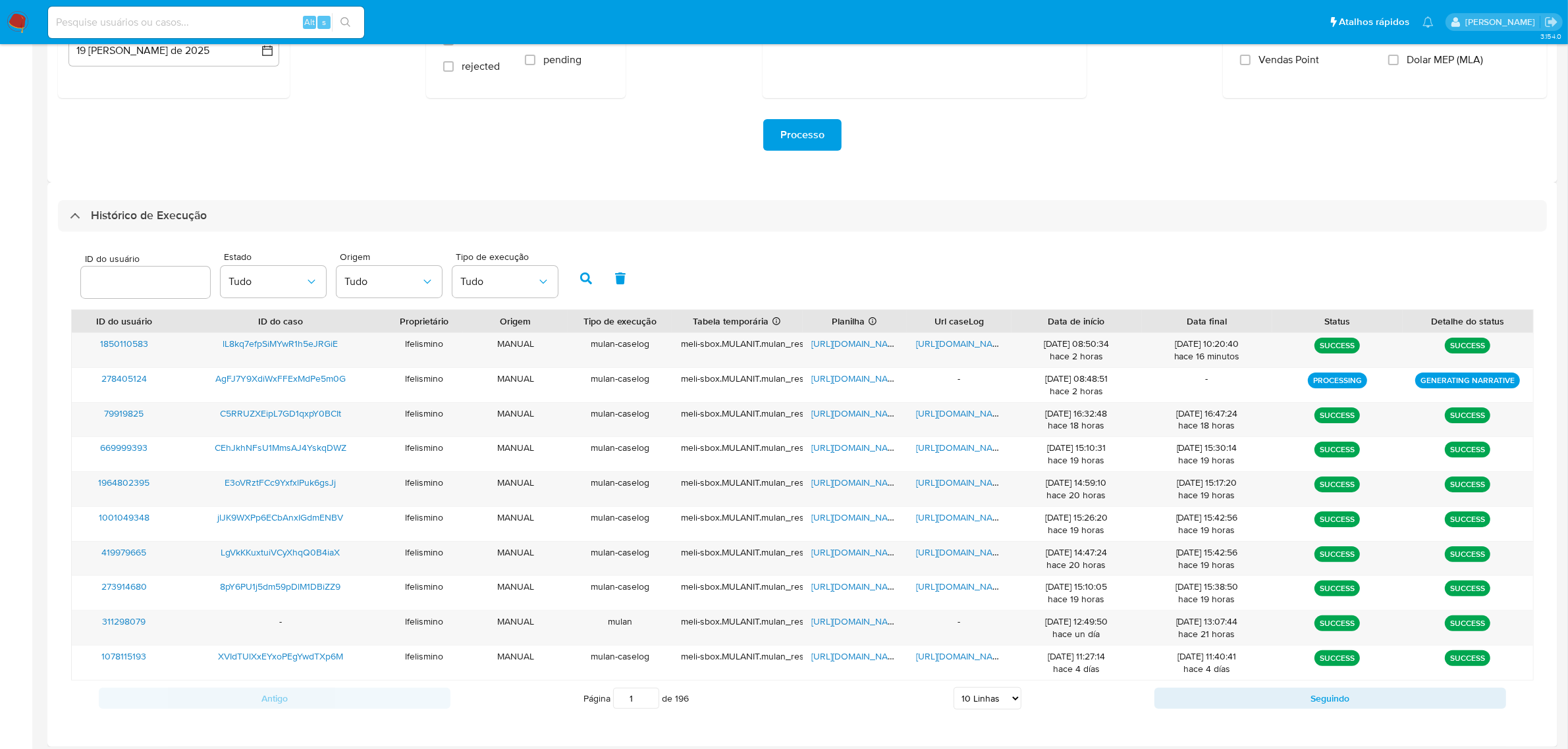
scroll to position [232, 0]
